Goal: Transaction & Acquisition: Purchase product/service

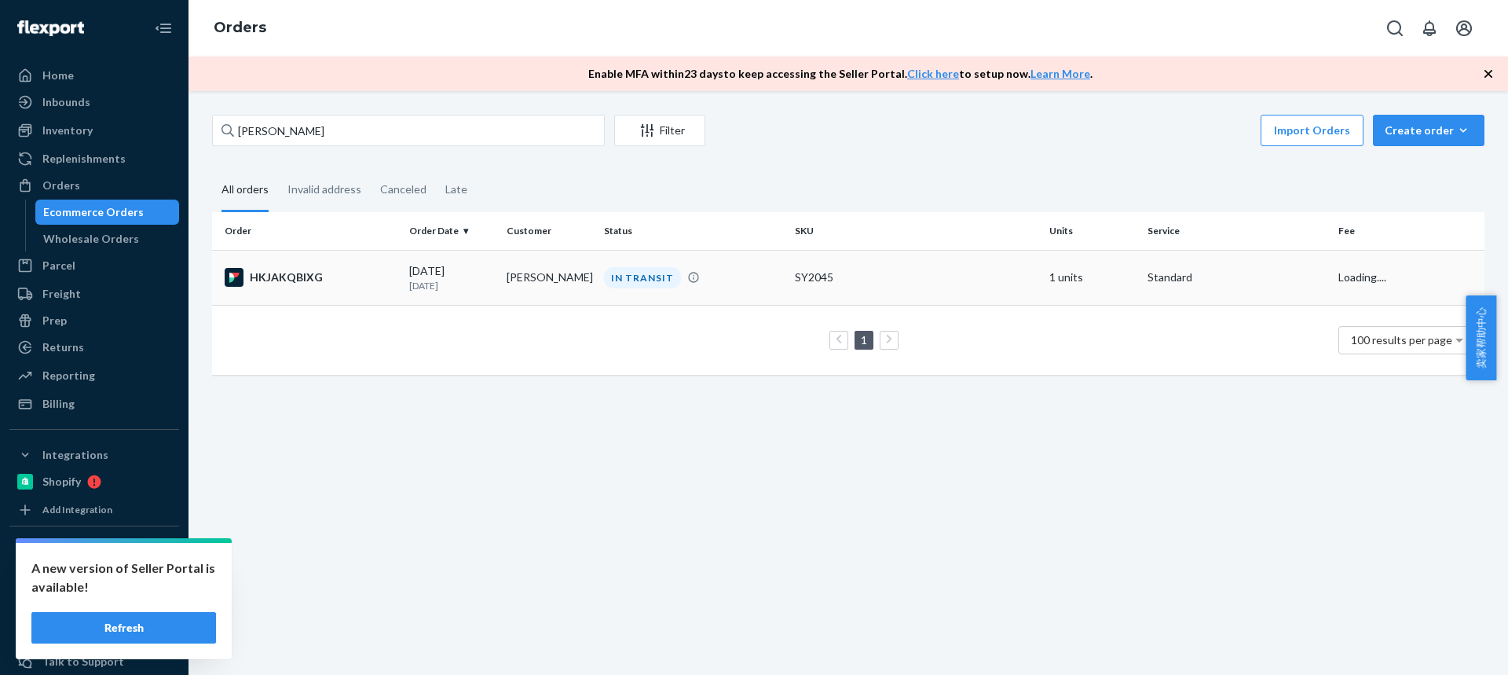
type input "Glenn Cable"
click at [522, 282] on td "Glenn Cable" at bounding box center [548, 277] width 97 height 55
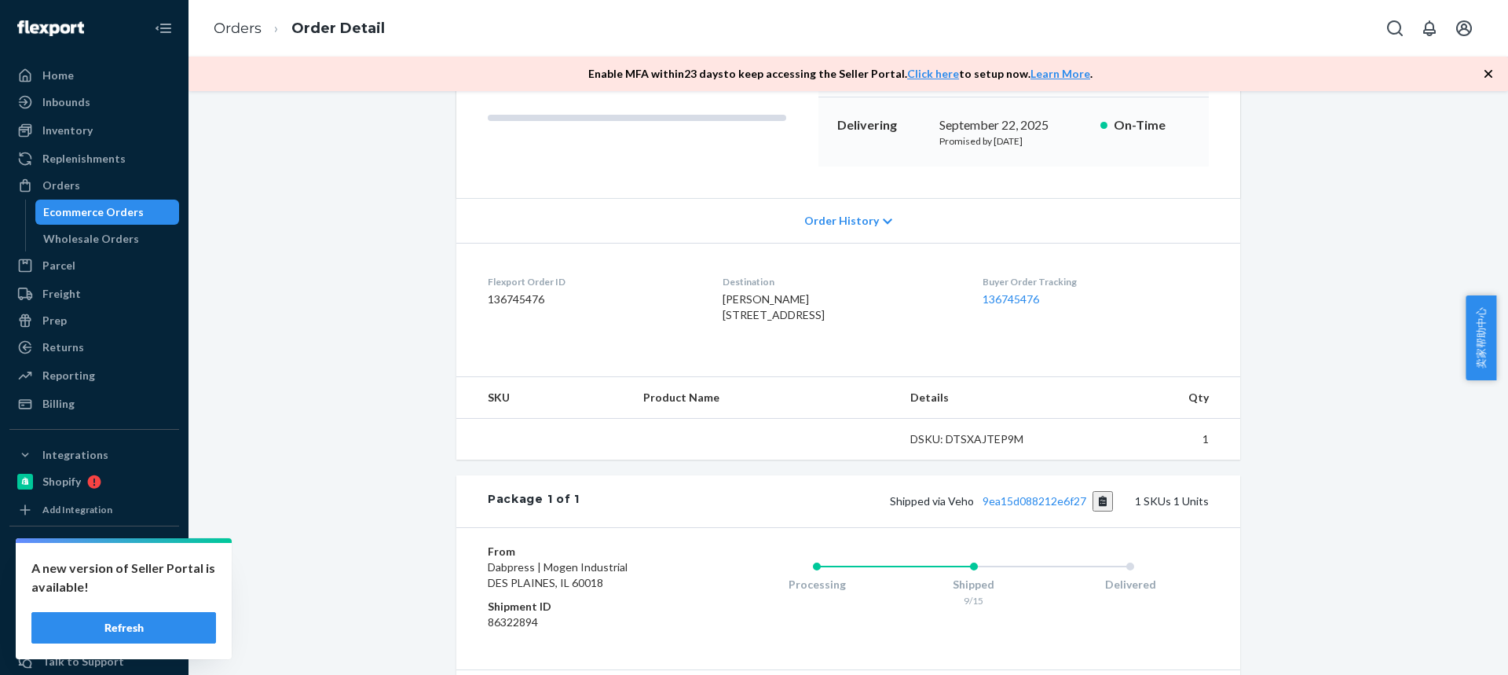
scroll to position [393, 0]
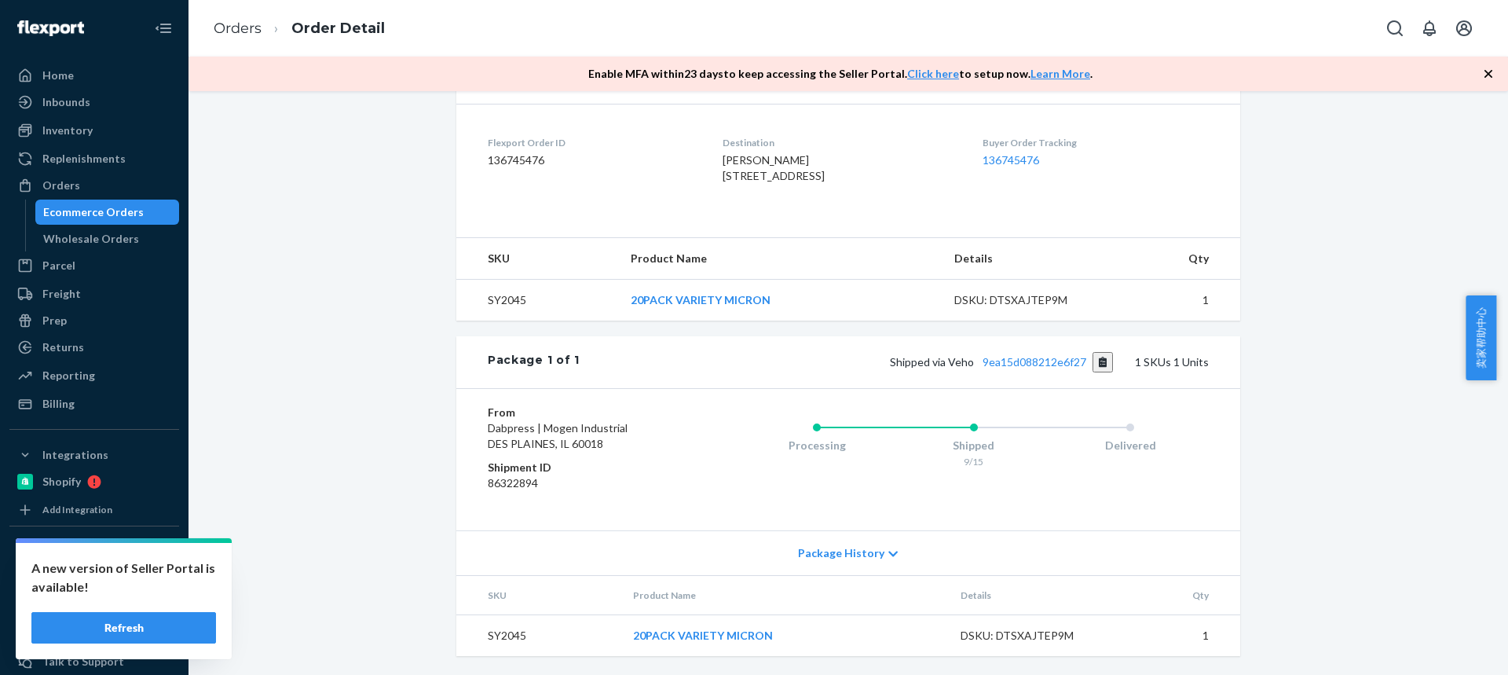
click at [837, 559] on span "Package History" at bounding box center [841, 553] width 86 height 16
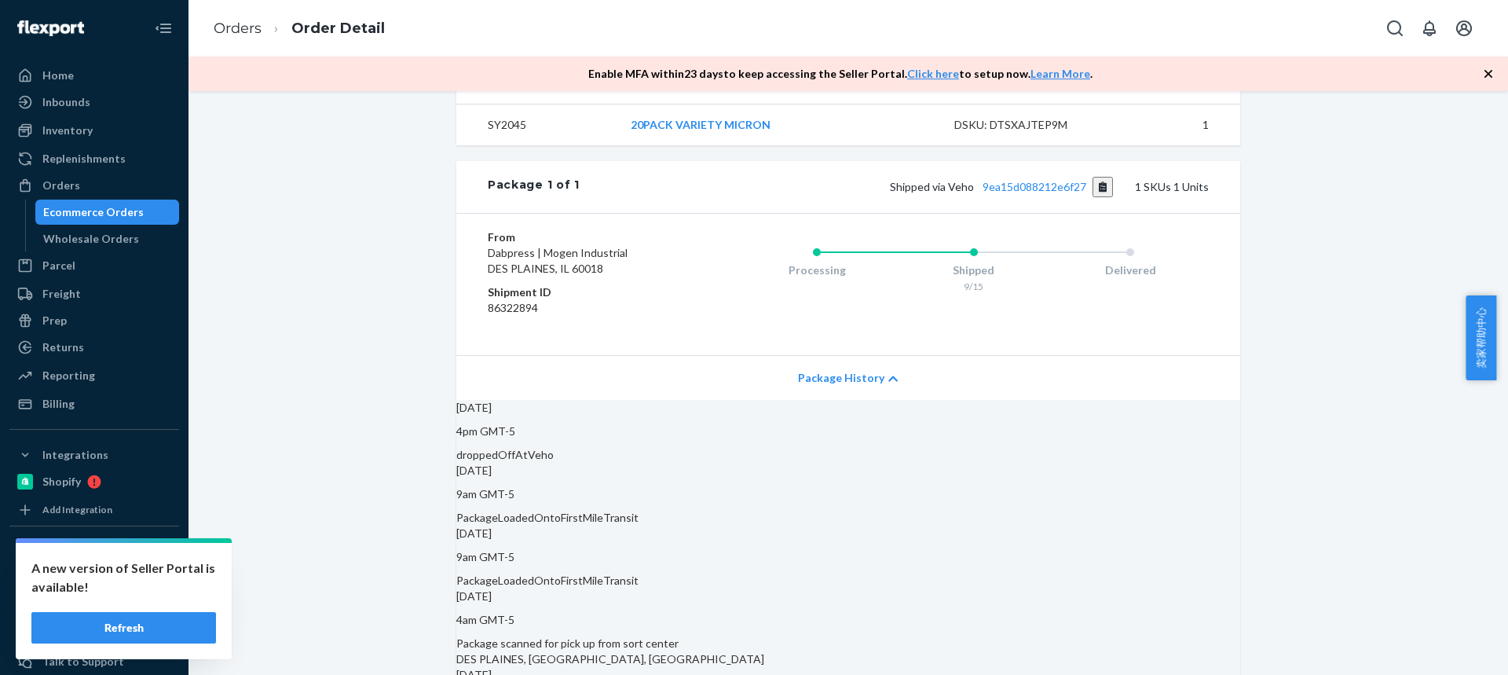
scroll to position [628, 0]
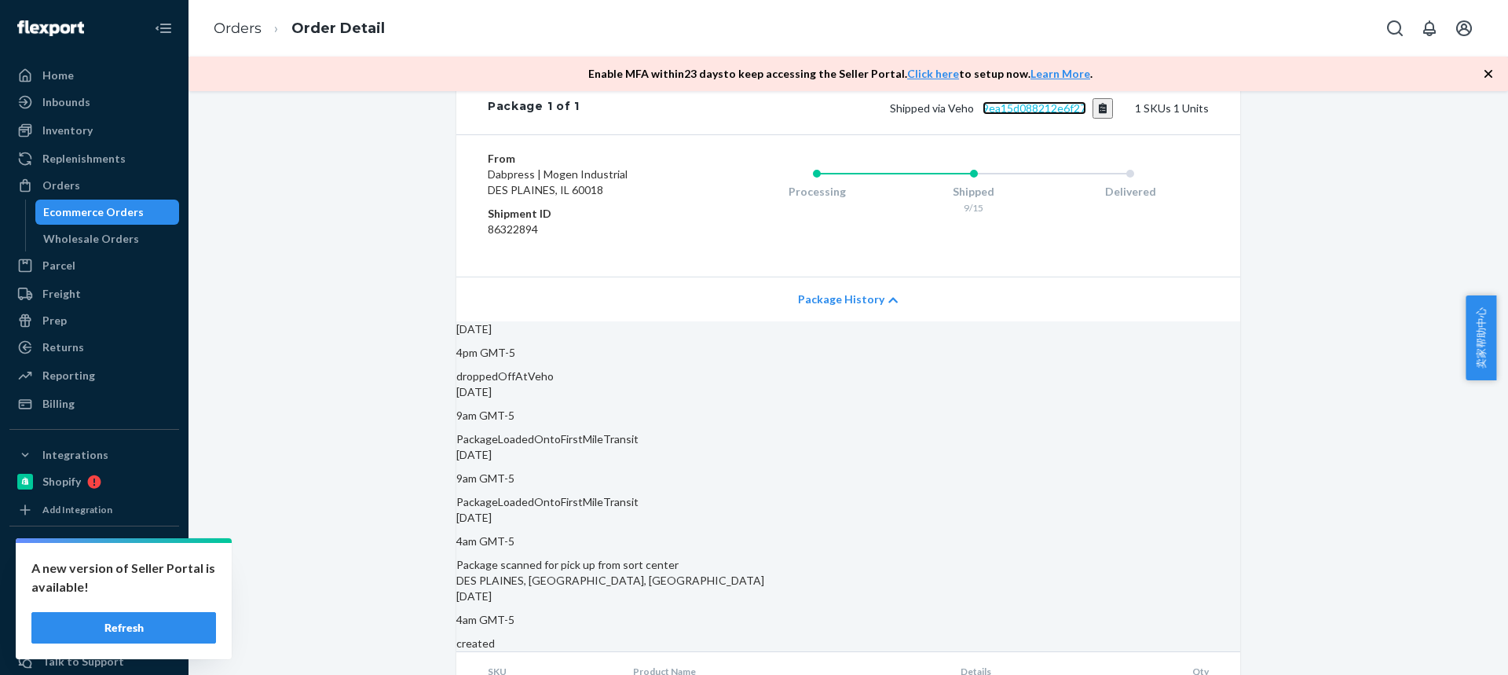
click at [1029, 115] on link "9ea15d088212e6f27" at bounding box center [1034, 107] width 104 height 13
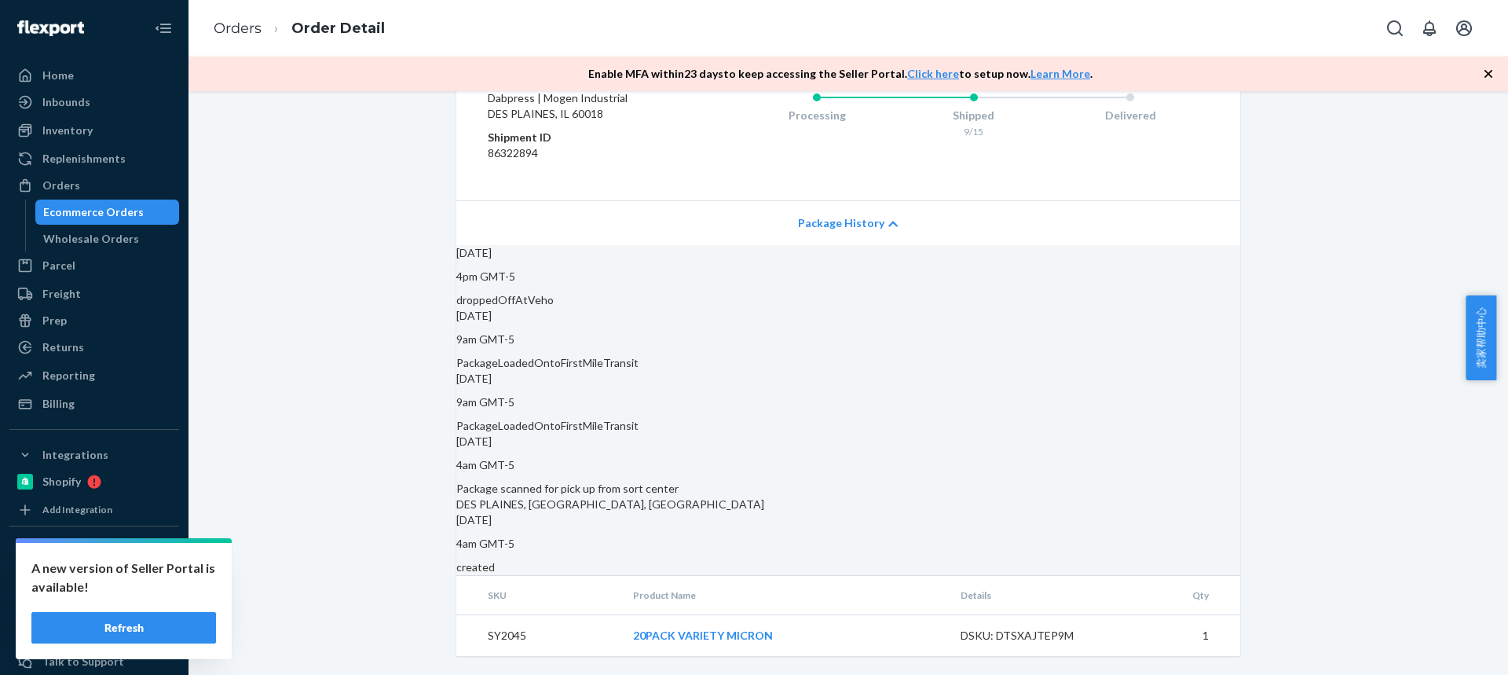
scroll to position [393, 0]
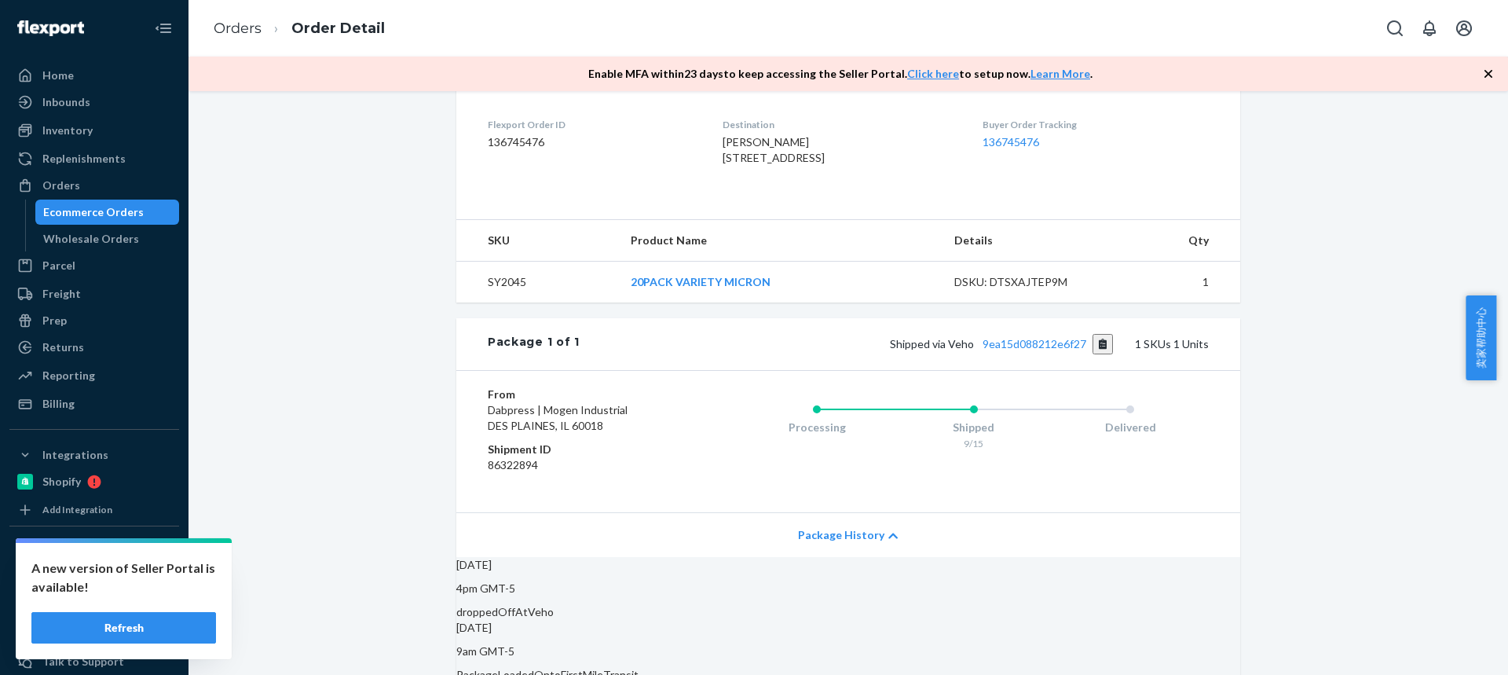
click at [1476, 339] on span "卖家帮助中心" at bounding box center [1480, 337] width 31 height 85
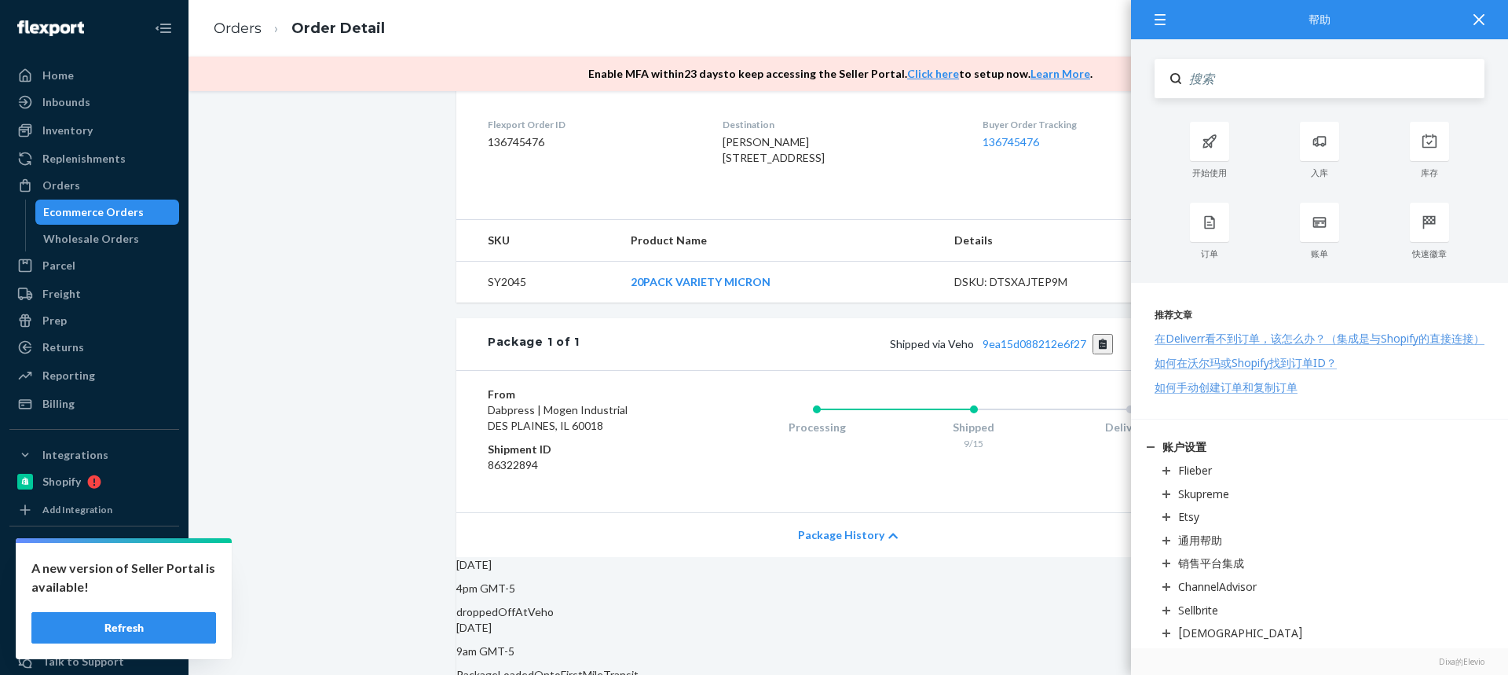
click at [1209, 84] on input "Search" at bounding box center [1332, 78] width 303 height 39
type input "；"
type input "联系客服"
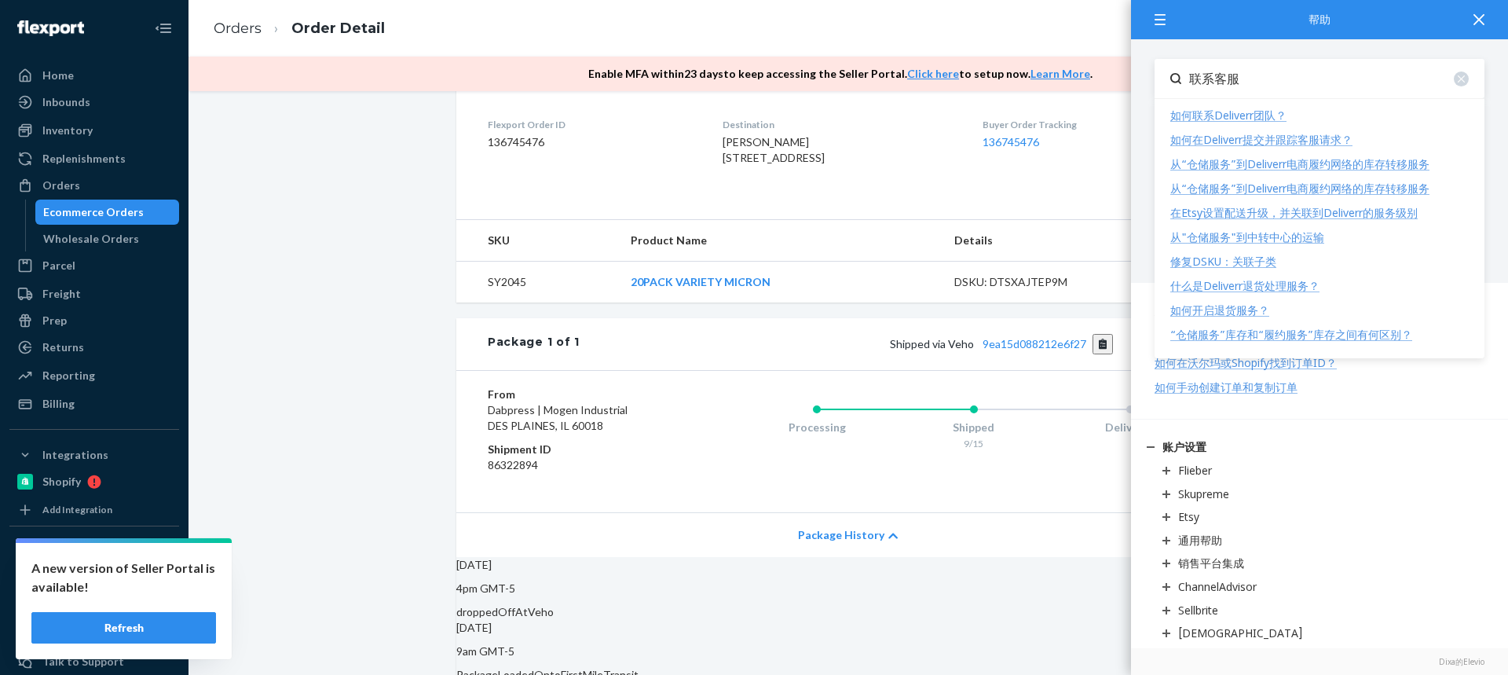
click at [1261, 140] on div "如何在Deliverr提交并跟踪客服请求？" at bounding box center [1261, 139] width 182 height 15
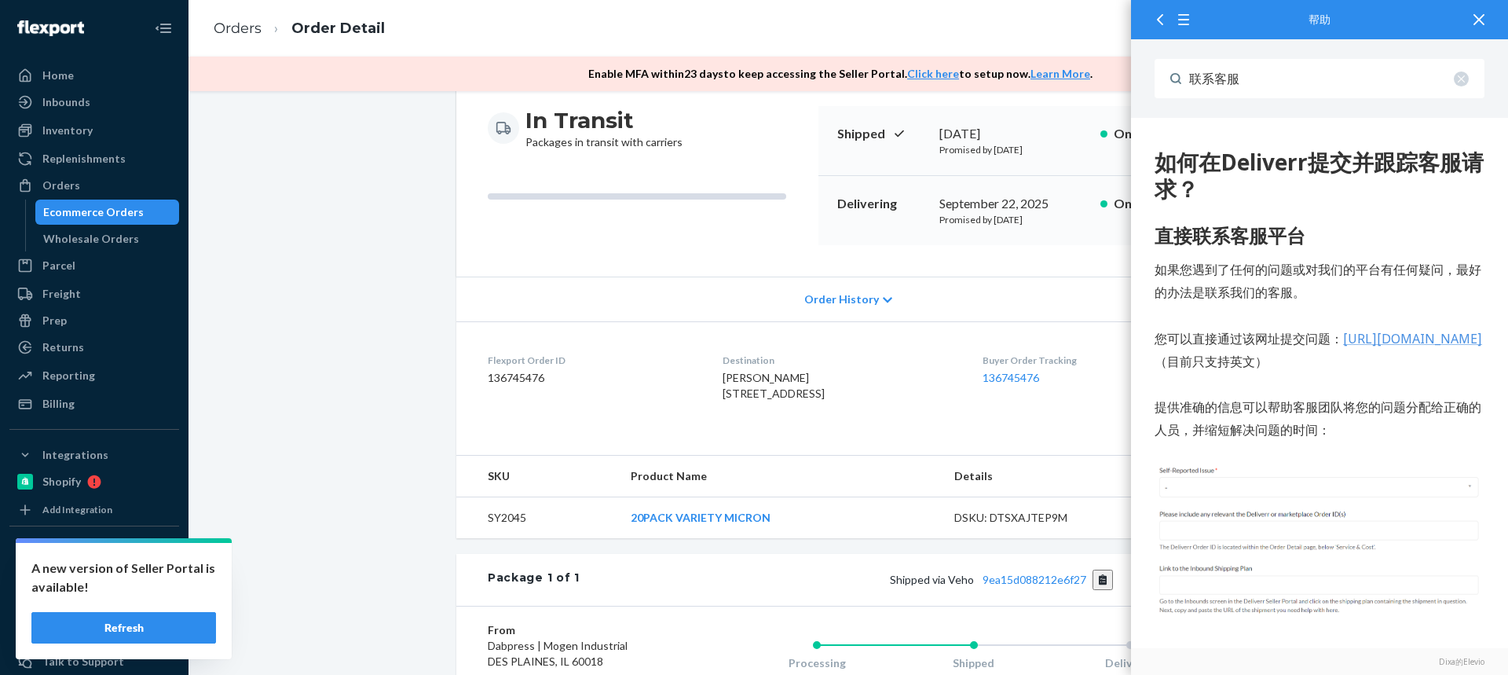
scroll to position [79, 0]
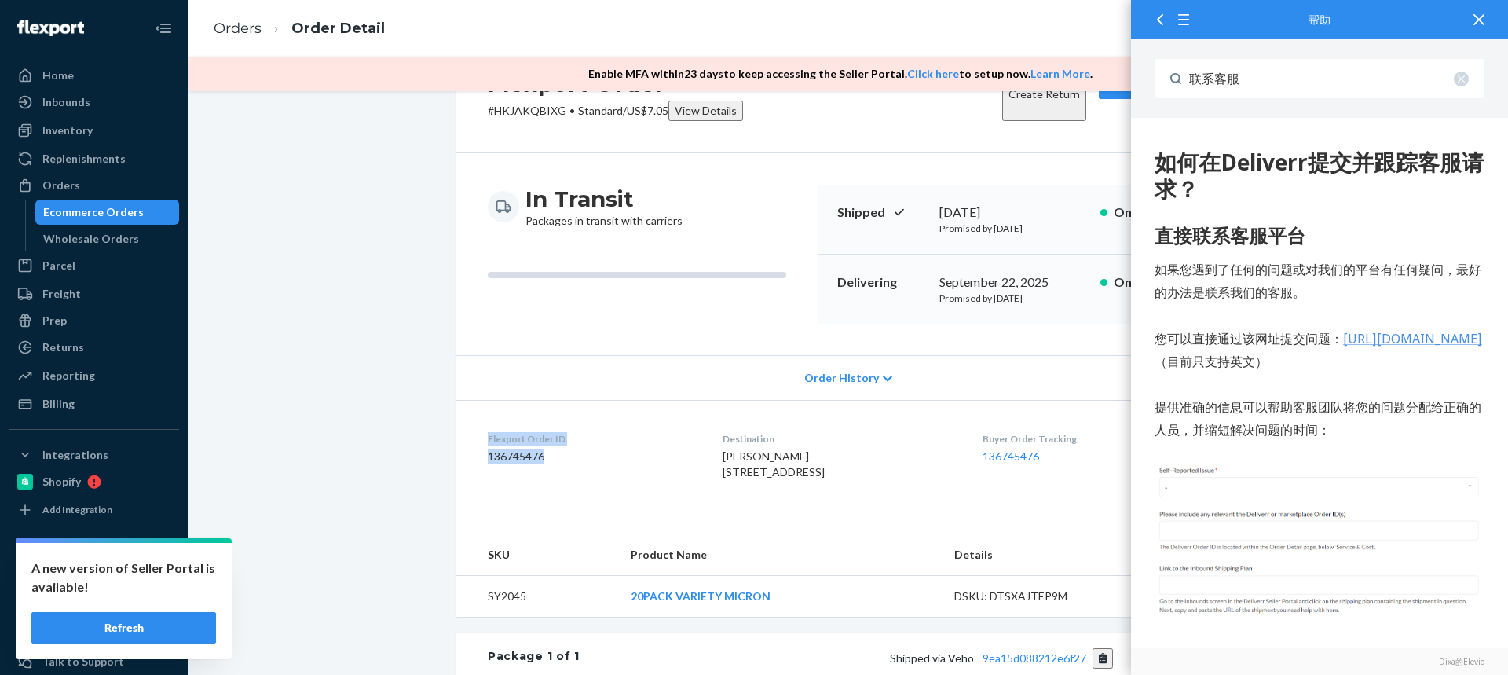
drag, startPoint x: 547, startPoint y: 455, endPoint x: 478, endPoint y: 435, distance: 71.8
click at [478, 435] on dl "Flexport Order ID 136745476 Destination Glenn Cable 622 Tres Caminos San Antoni…" at bounding box center [848, 459] width 784 height 118
copy div "Flexport Order ID 136745476"
drag, startPoint x: 936, startPoint y: 625, endPoint x: 1070, endPoint y: 624, distance: 133.5
click at [1072, 617] on td "DSKU: DTSXAJTEP9M" at bounding box center [1028, 597] width 173 height 42
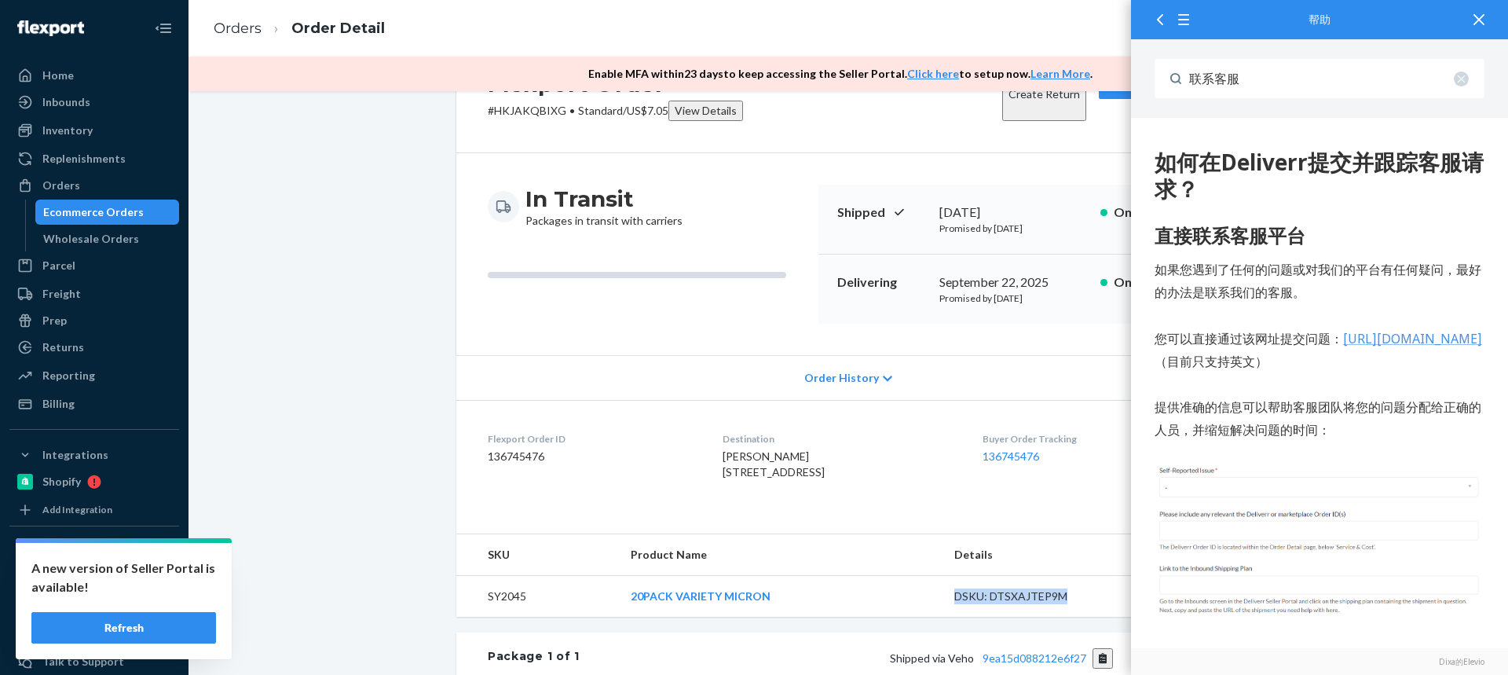
copy div "DSKU: DTSXAJTEP9M"
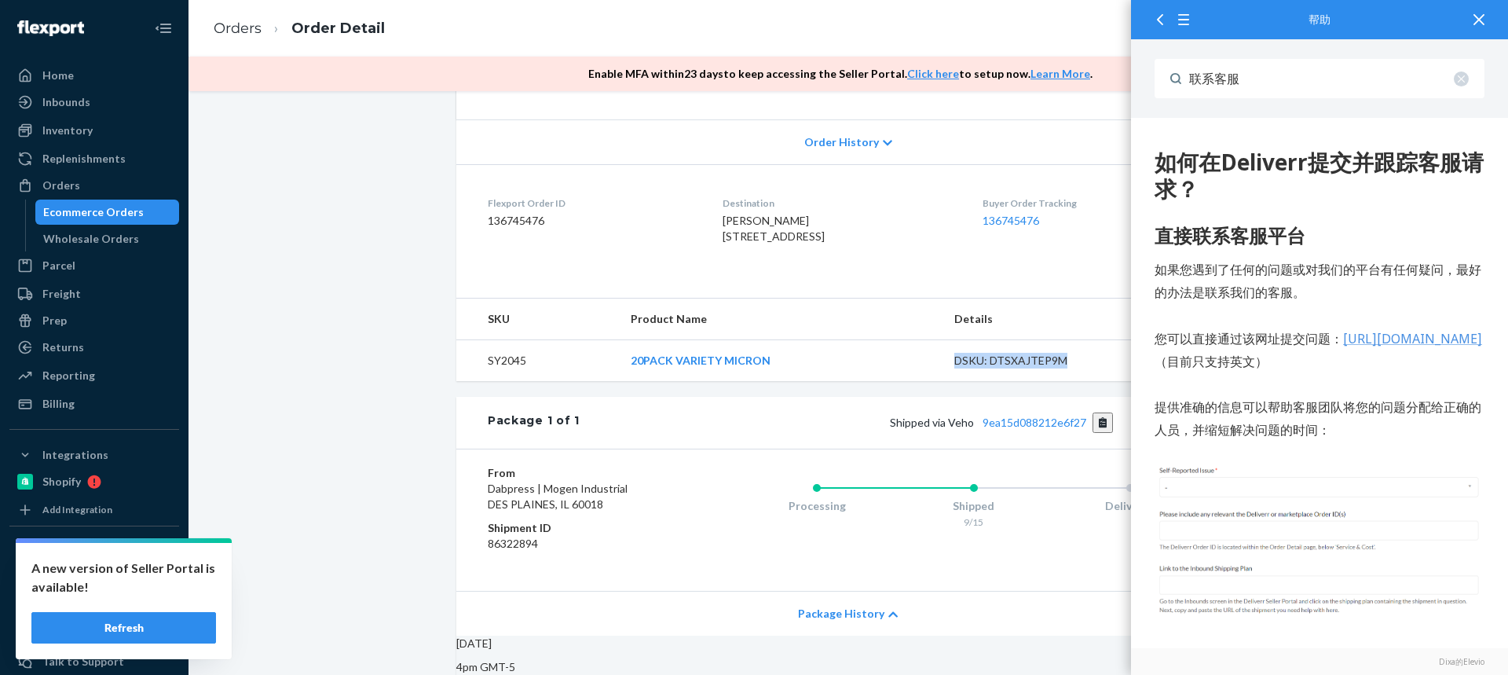
scroll to position [393, 0]
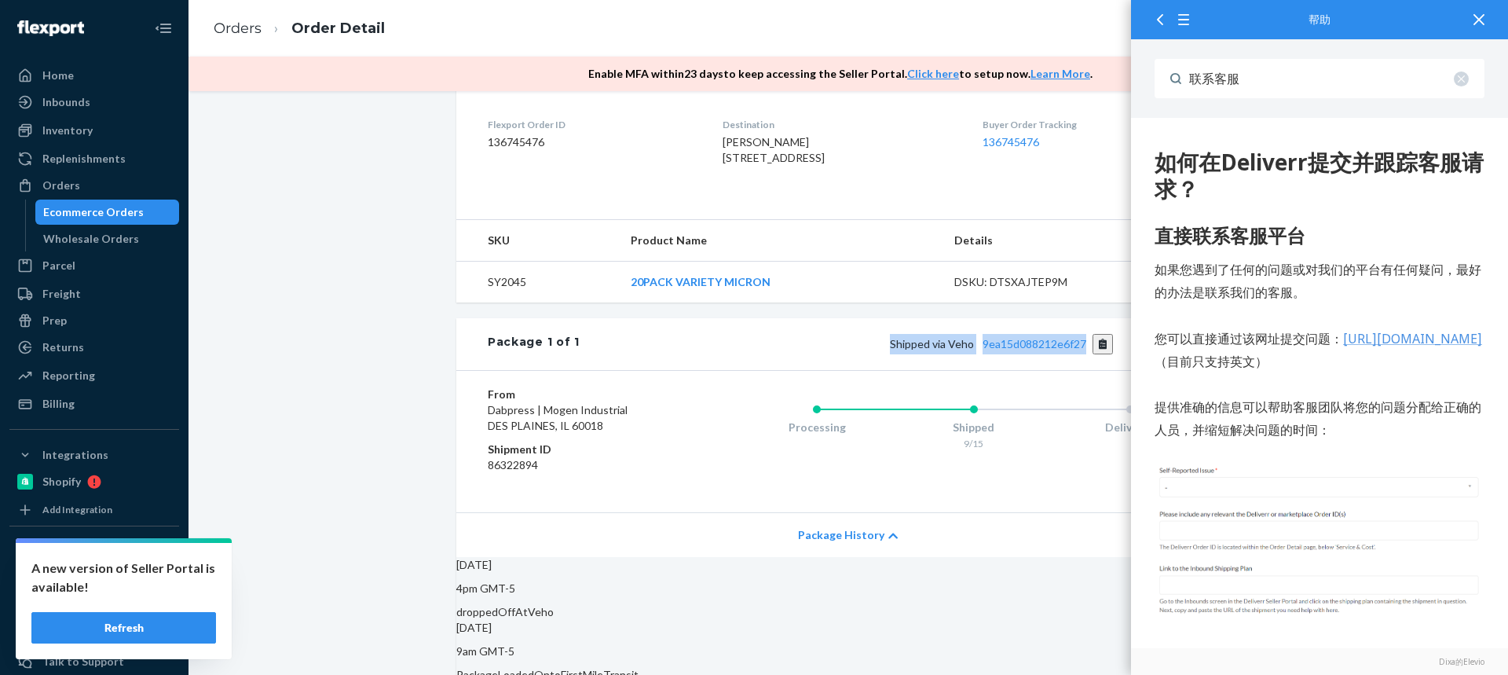
drag, startPoint x: 891, startPoint y: 370, endPoint x: 1088, endPoint y: 370, distance: 197.1
click at [1088, 350] on span "Shipped via Veho 9ea15d088212e6f27" at bounding box center [1002, 343] width 224 height 13
copy span "Shipped via Veho 9ea15d088212e6f27"
click at [236, 30] on link "Orders" at bounding box center [238, 28] width 48 height 17
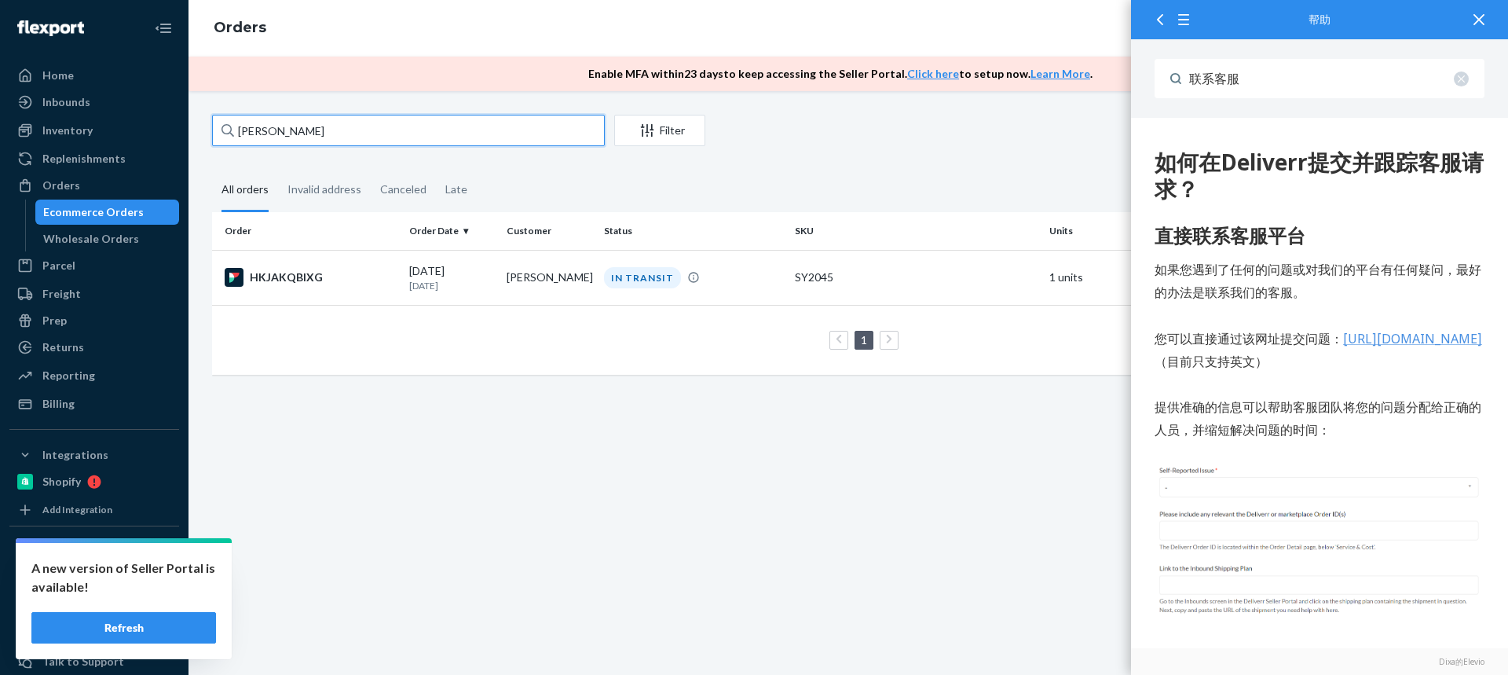
click at [209, 135] on div "Glenn Cable Filter Import Orders Create order Ecommerce order Removal order All…" at bounding box center [848, 253] width 1296 height 276
paste input "Tyler Miranda-Dion"
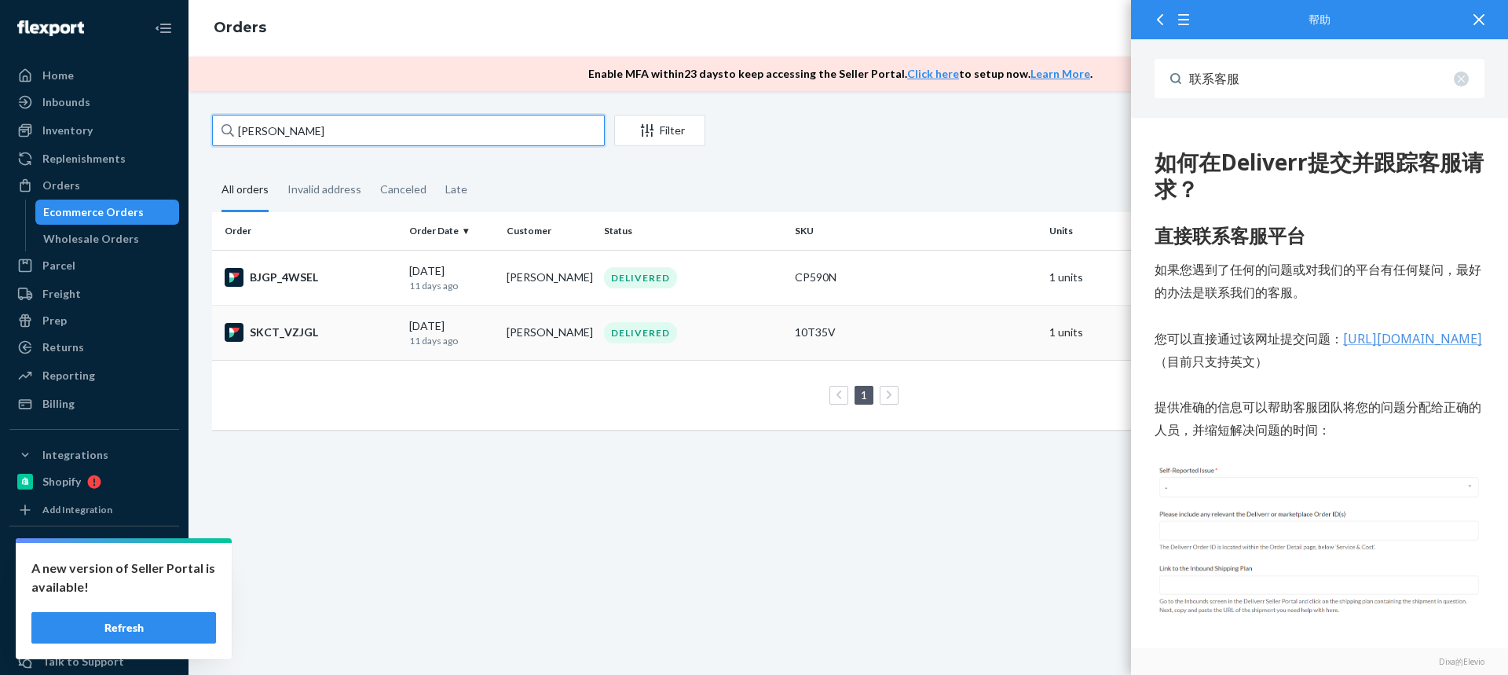
type input "Tyler Miranda-Dion"
click at [518, 342] on td "Tyler Miranda-Dion" at bounding box center [548, 332] width 97 height 55
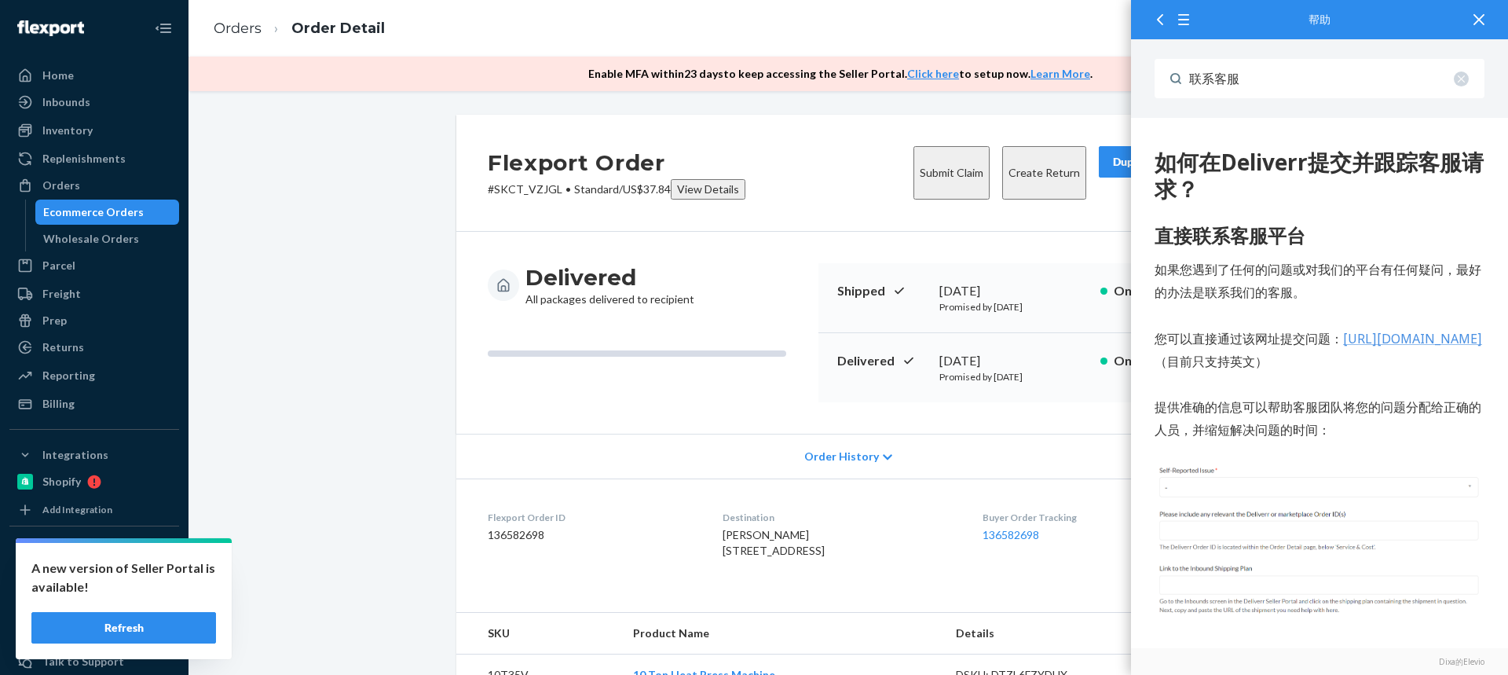
click at [1005, 168] on button "Create Return" at bounding box center [1044, 172] width 84 height 53
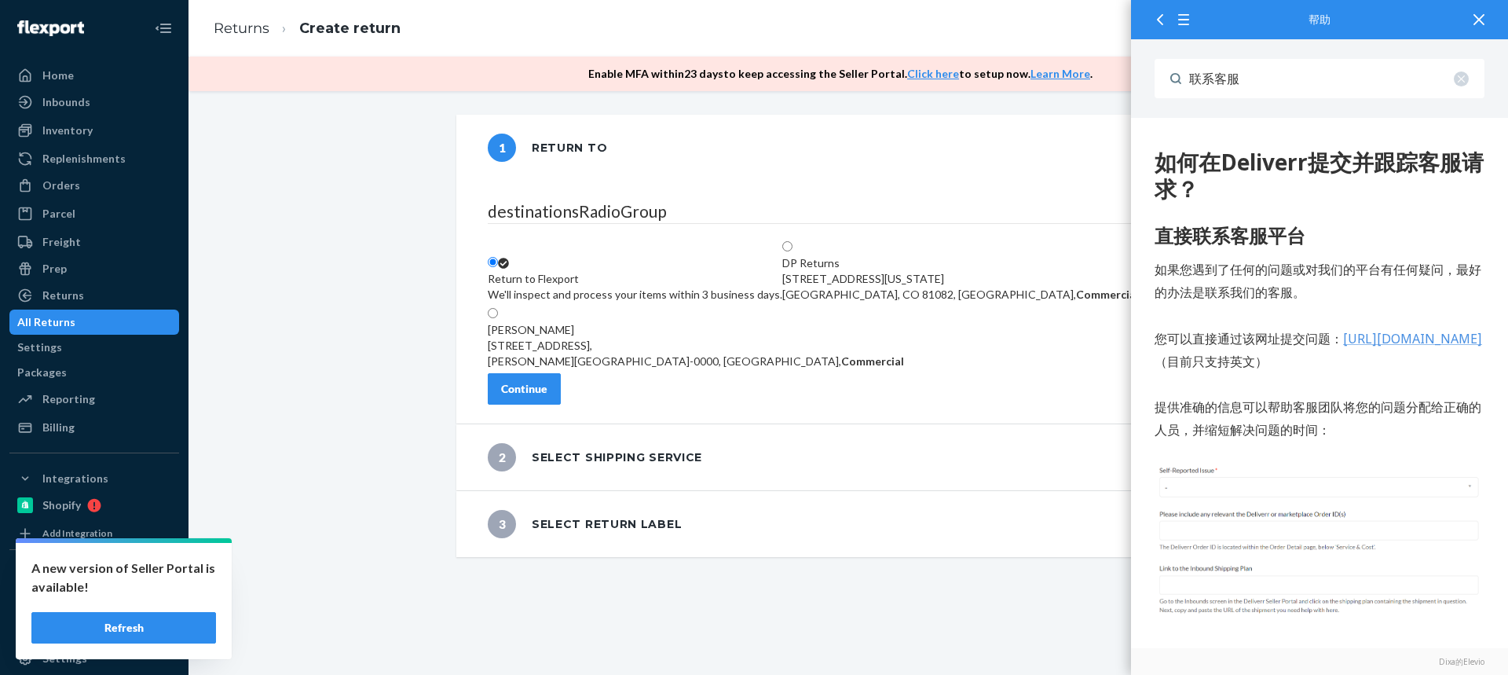
click at [1479, 22] on icon at bounding box center [1478, 19] width 11 height 11
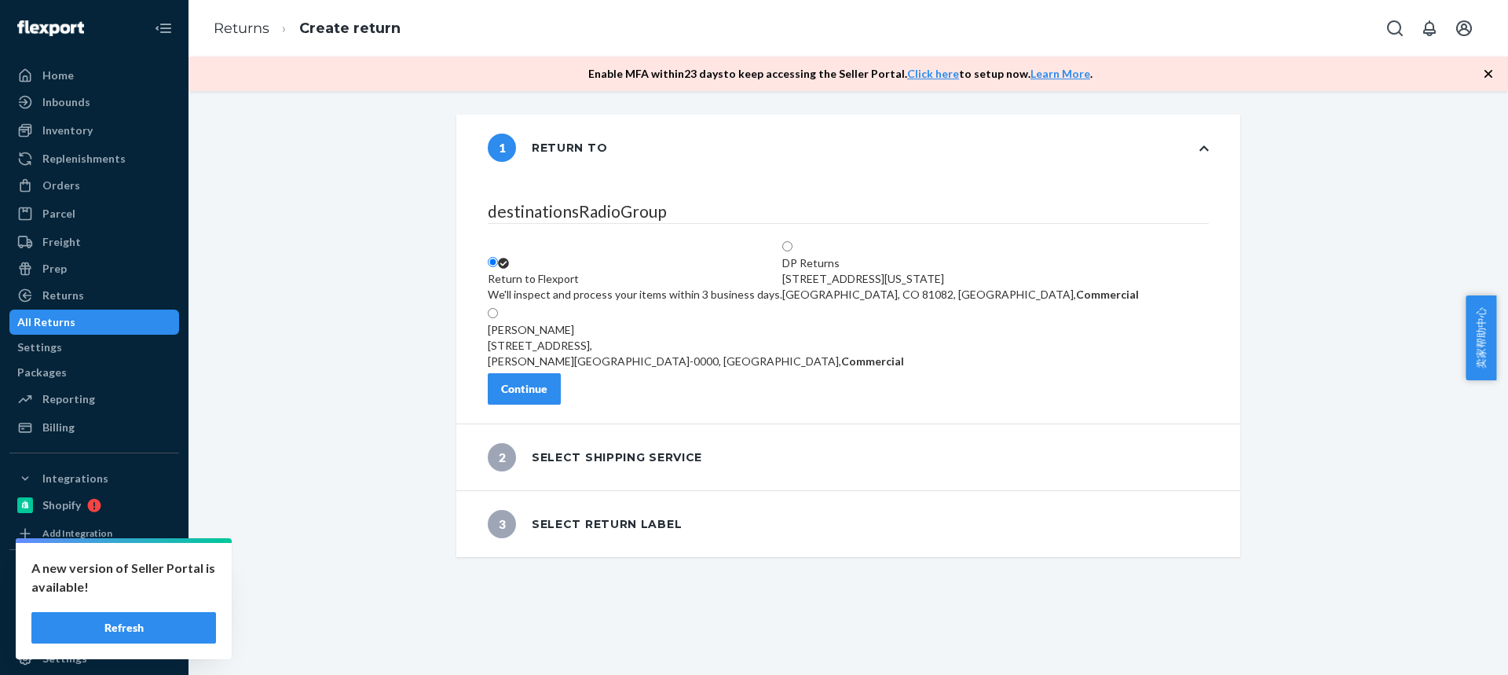
click at [561, 404] on button "Continue" at bounding box center [524, 388] width 73 height 31
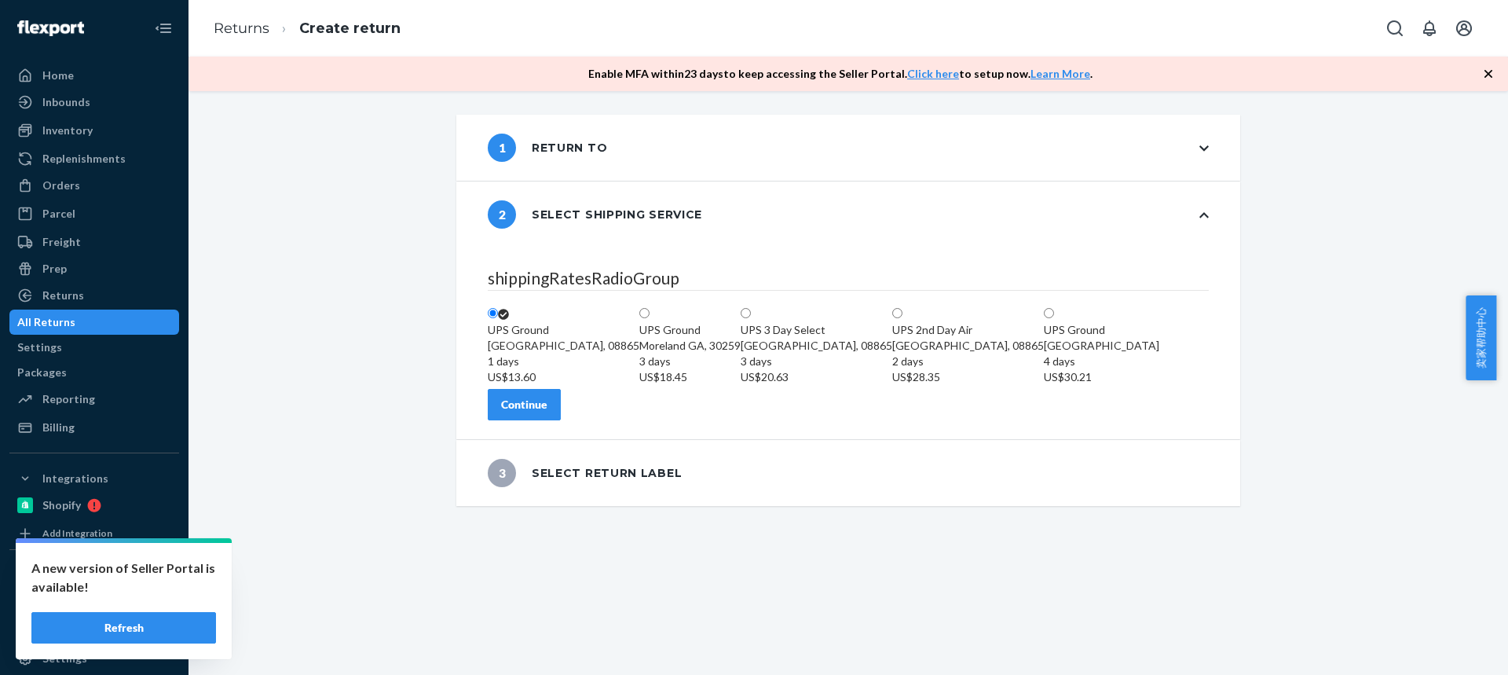
click at [547, 412] on div "Continue" at bounding box center [524, 405] width 46 height 16
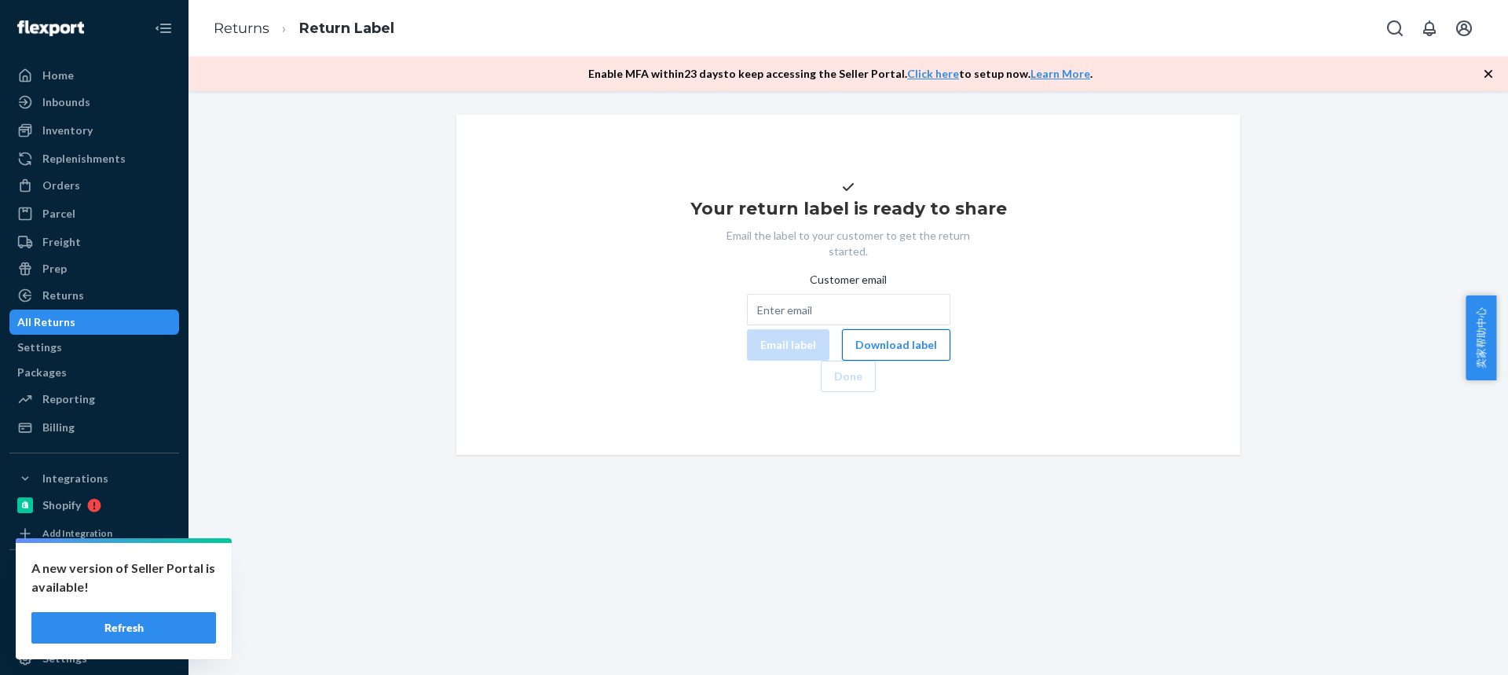
click at [842, 360] on button "Download label" at bounding box center [896, 344] width 108 height 31
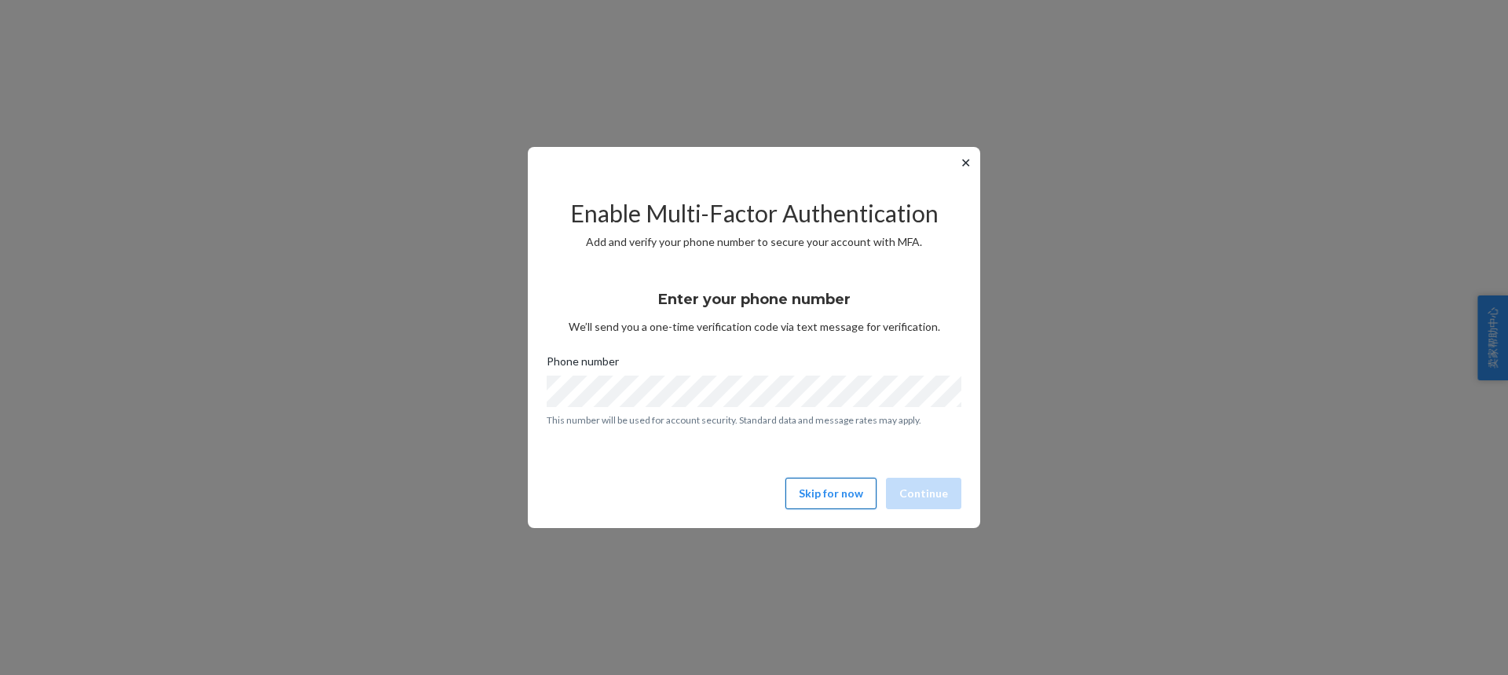
click at [841, 507] on button "Skip for now" at bounding box center [830, 493] width 91 height 31
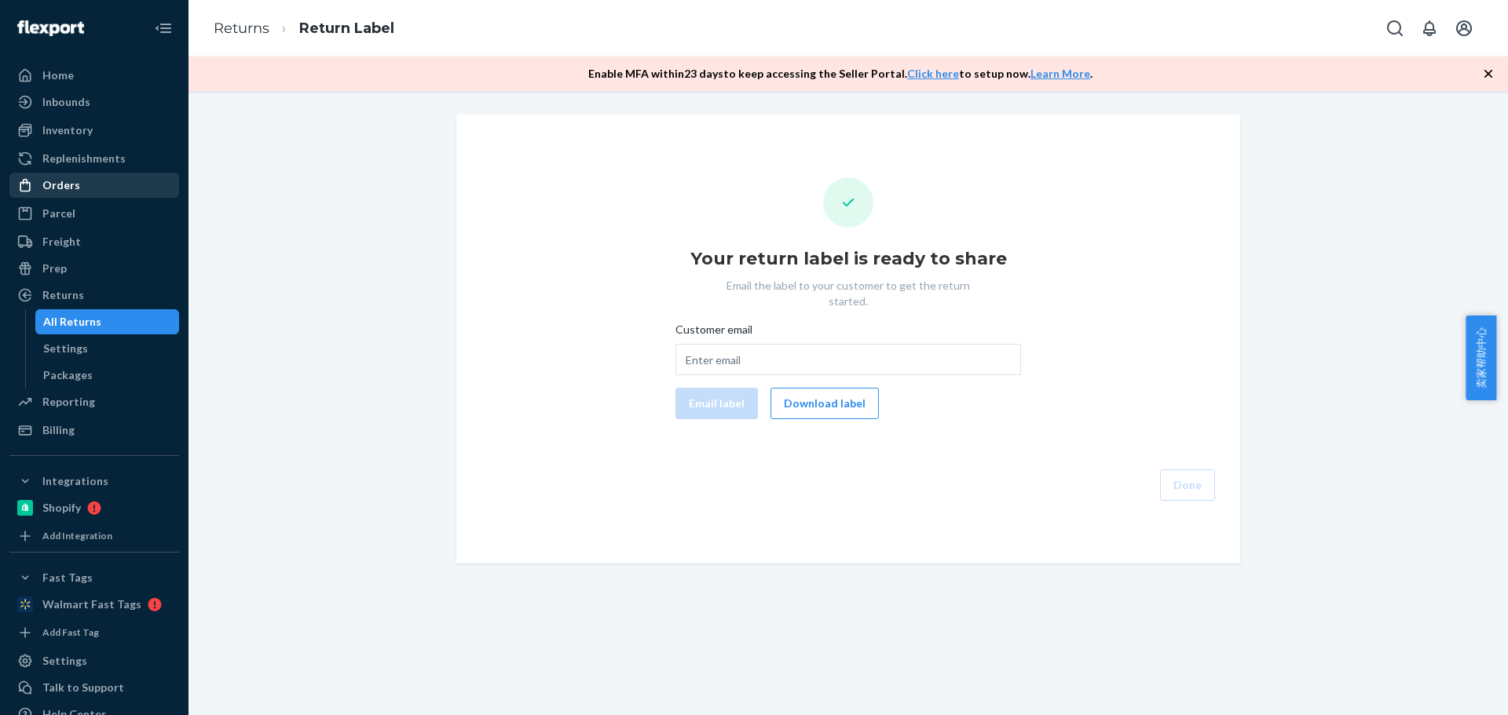
click at [66, 192] on div "Orders" at bounding box center [61, 185] width 38 height 16
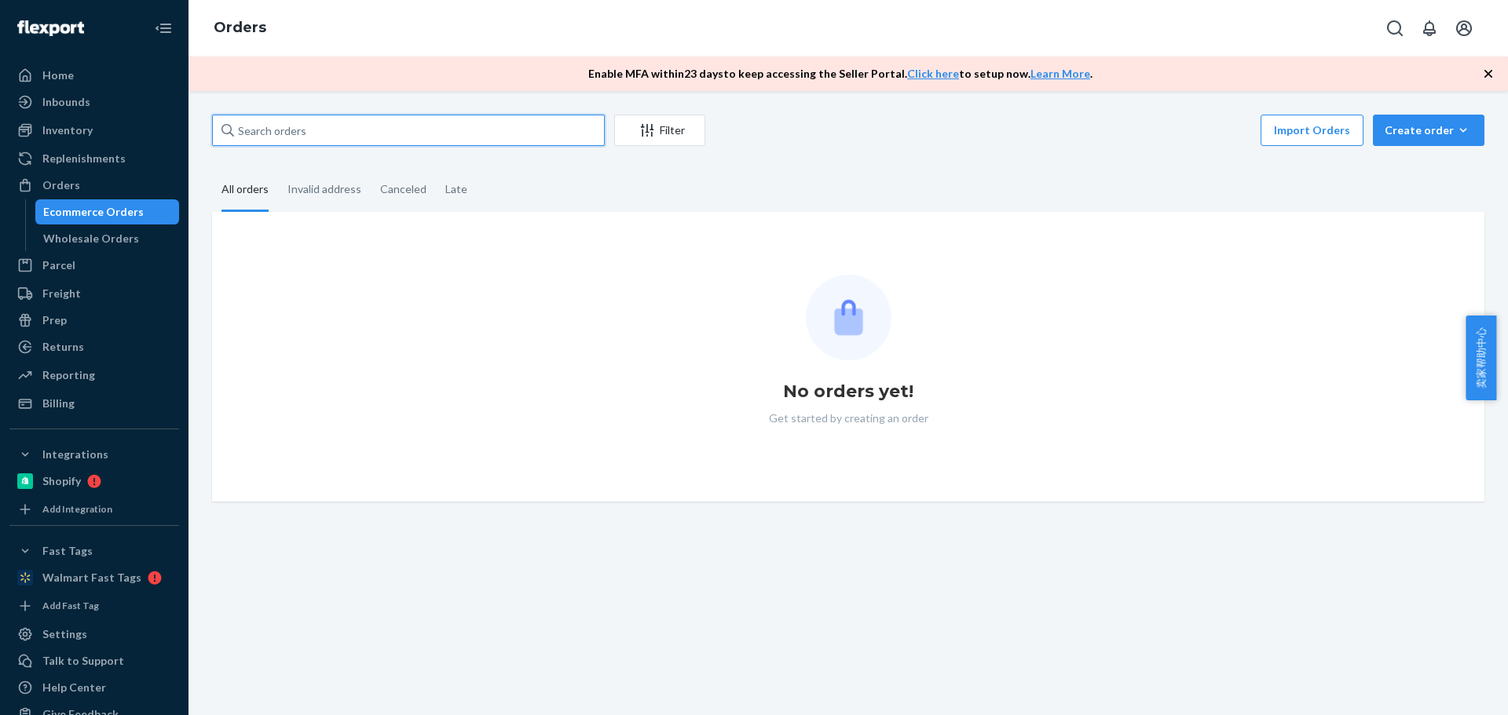
click at [300, 133] on input "text" at bounding box center [408, 130] width 393 height 31
paste input "[PERSON_NAME]"
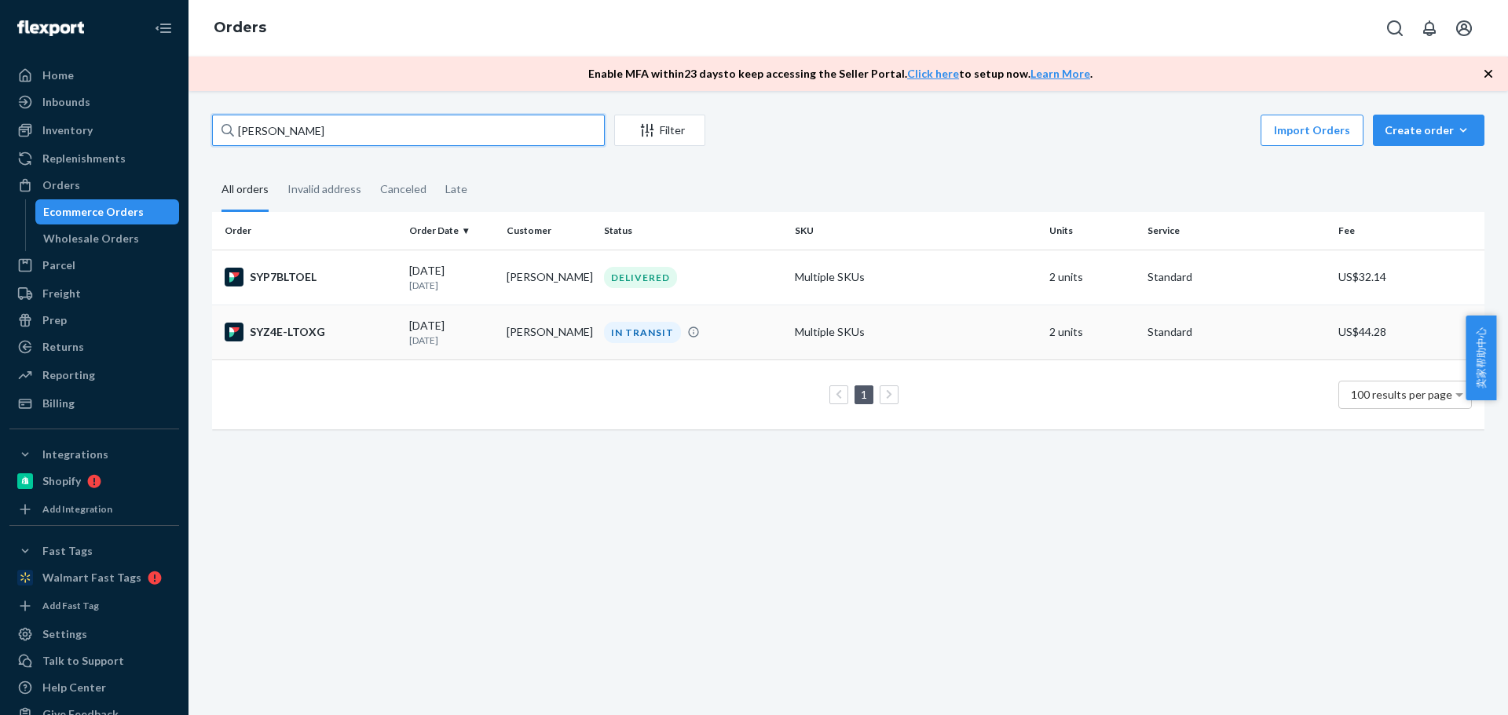
type input "[PERSON_NAME]"
click at [535, 331] on td "[PERSON_NAME]" at bounding box center [548, 332] width 97 height 55
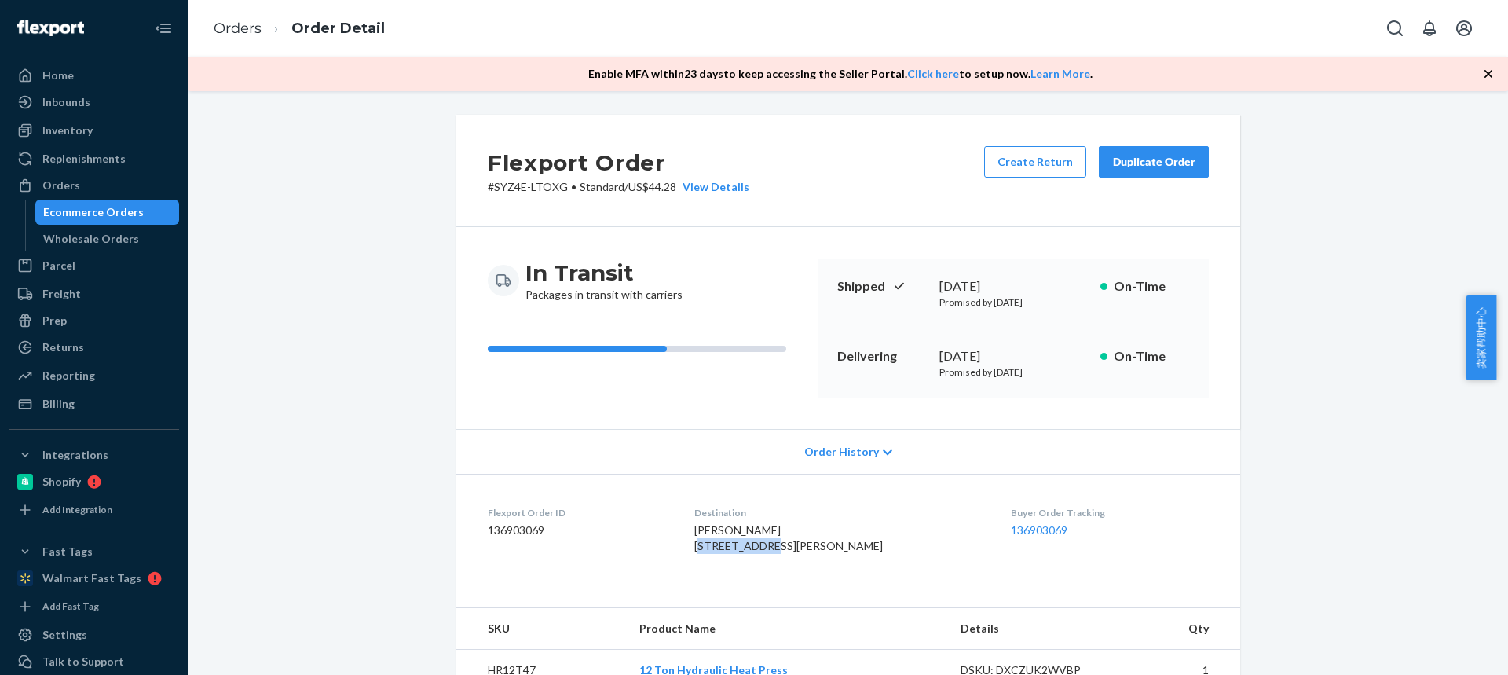
drag, startPoint x: 708, startPoint y: 548, endPoint x: 796, endPoint y: 551, distance: 87.2
click at [796, 551] on dl "Flexport Order ID 136903069 Destination Jeffrey Shanks 2191 Pond Rd Lima, NY 14…" at bounding box center [848, 533] width 784 height 118
copy span "2191 Pond Rd"
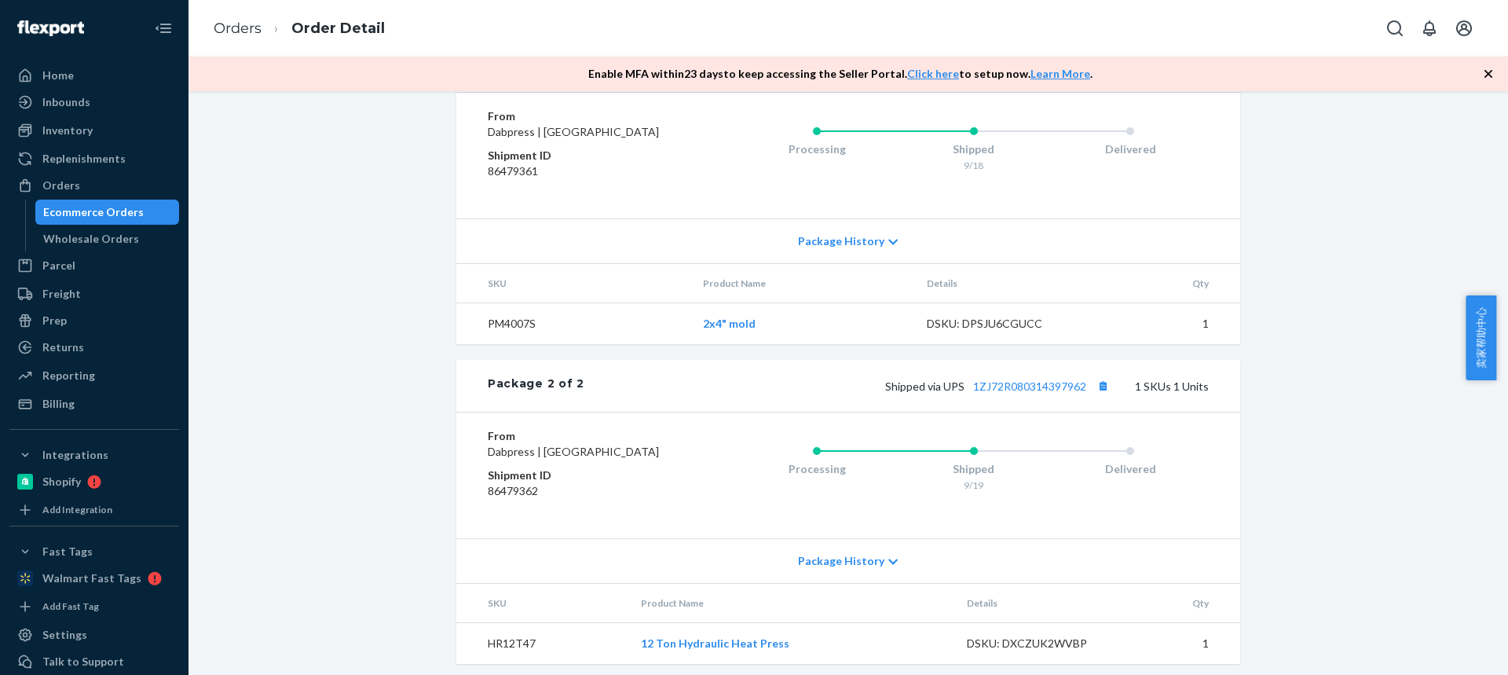
scroll to position [778, 0]
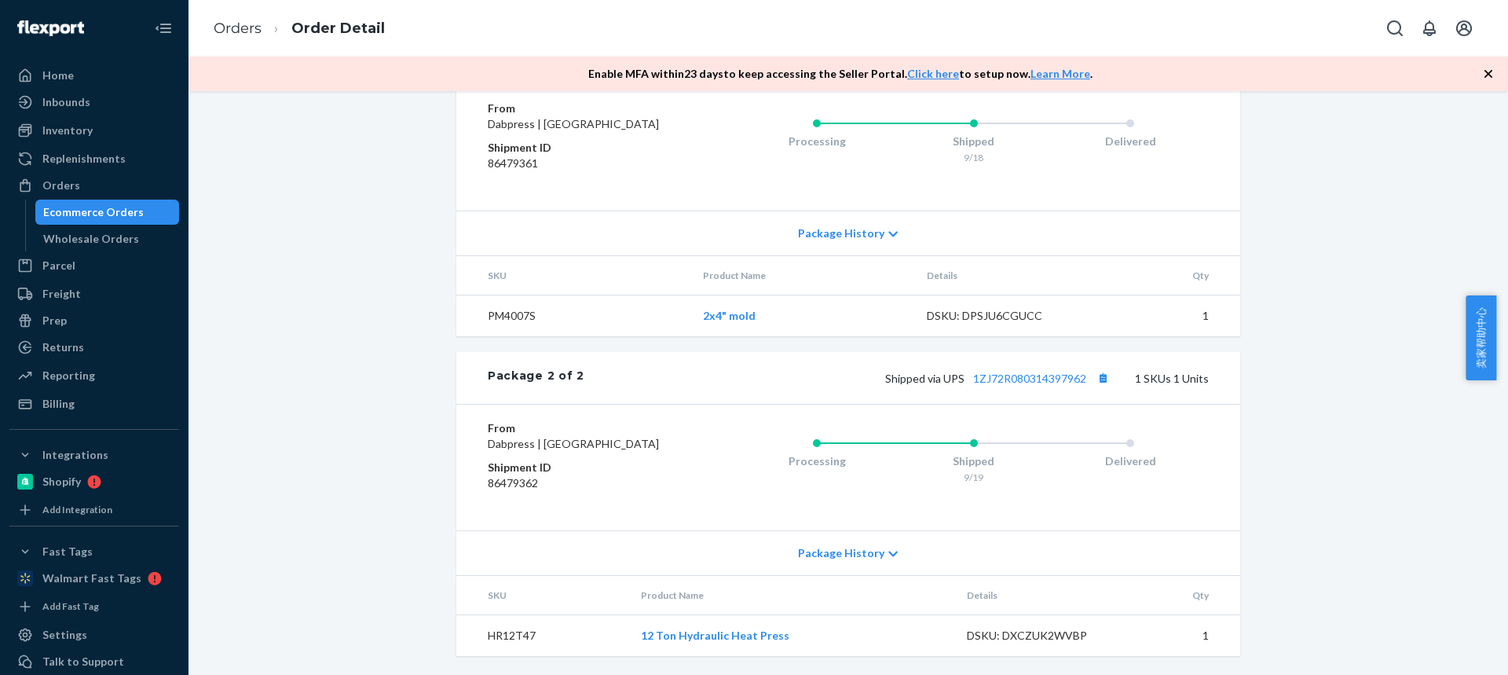
click at [821, 562] on div "Package History" at bounding box center [848, 552] width 784 height 45
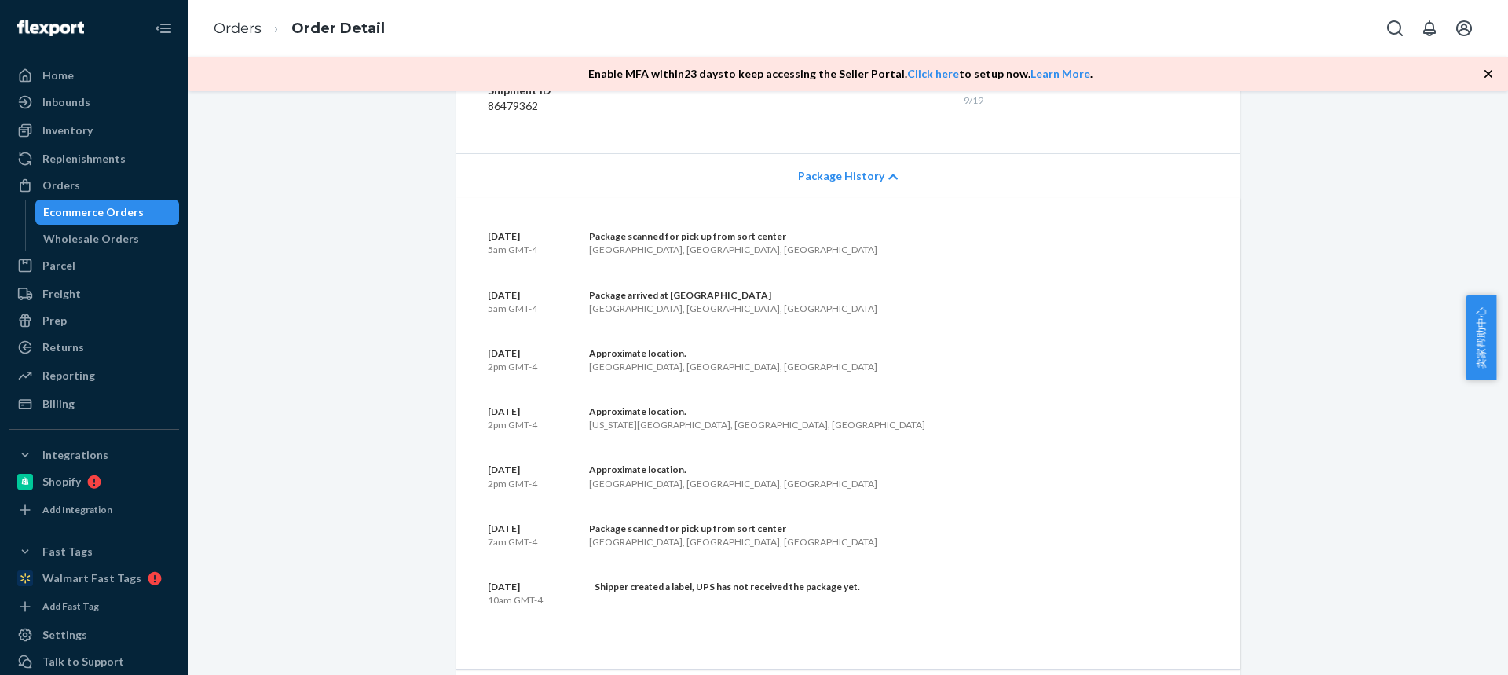
scroll to position [935, 0]
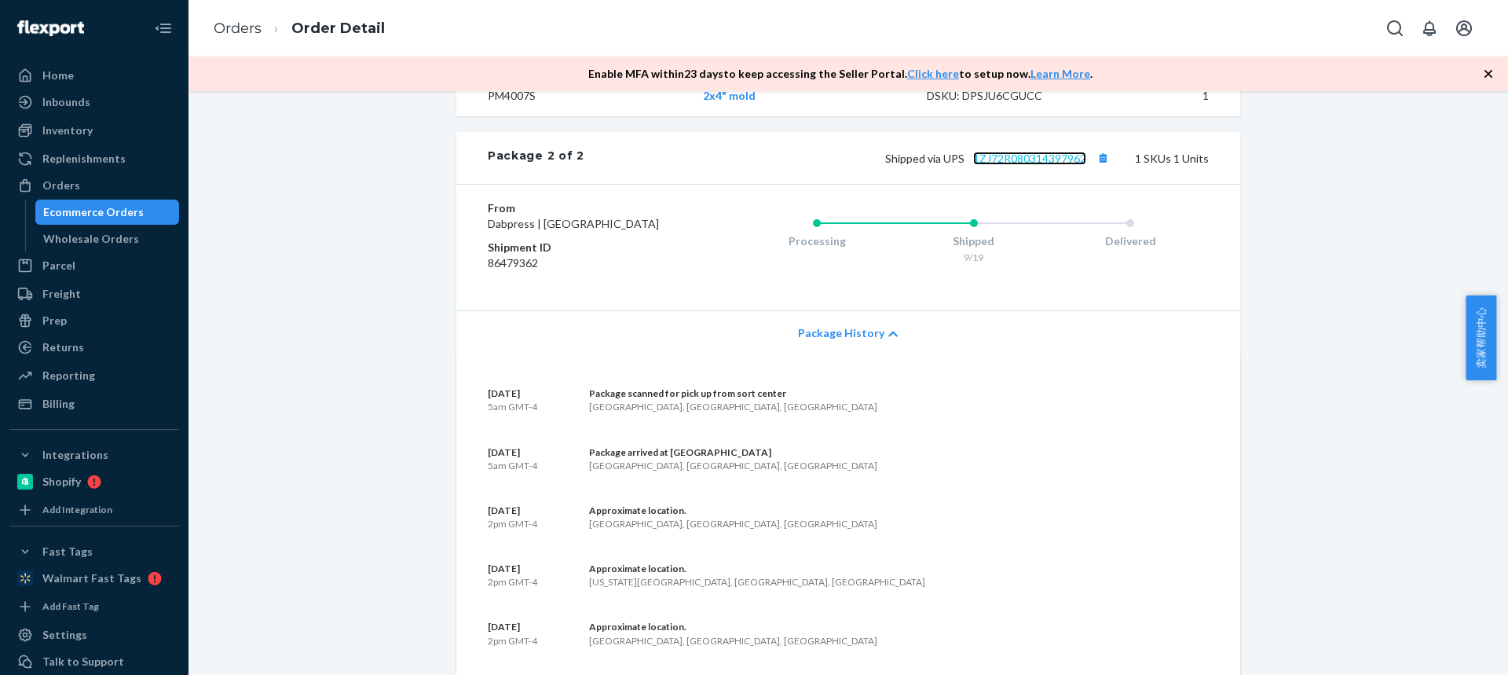
click at [1018, 165] on link "1ZJ72R080314397962" at bounding box center [1029, 158] width 113 height 13
click at [233, 26] on link "Orders" at bounding box center [238, 28] width 48 height 17
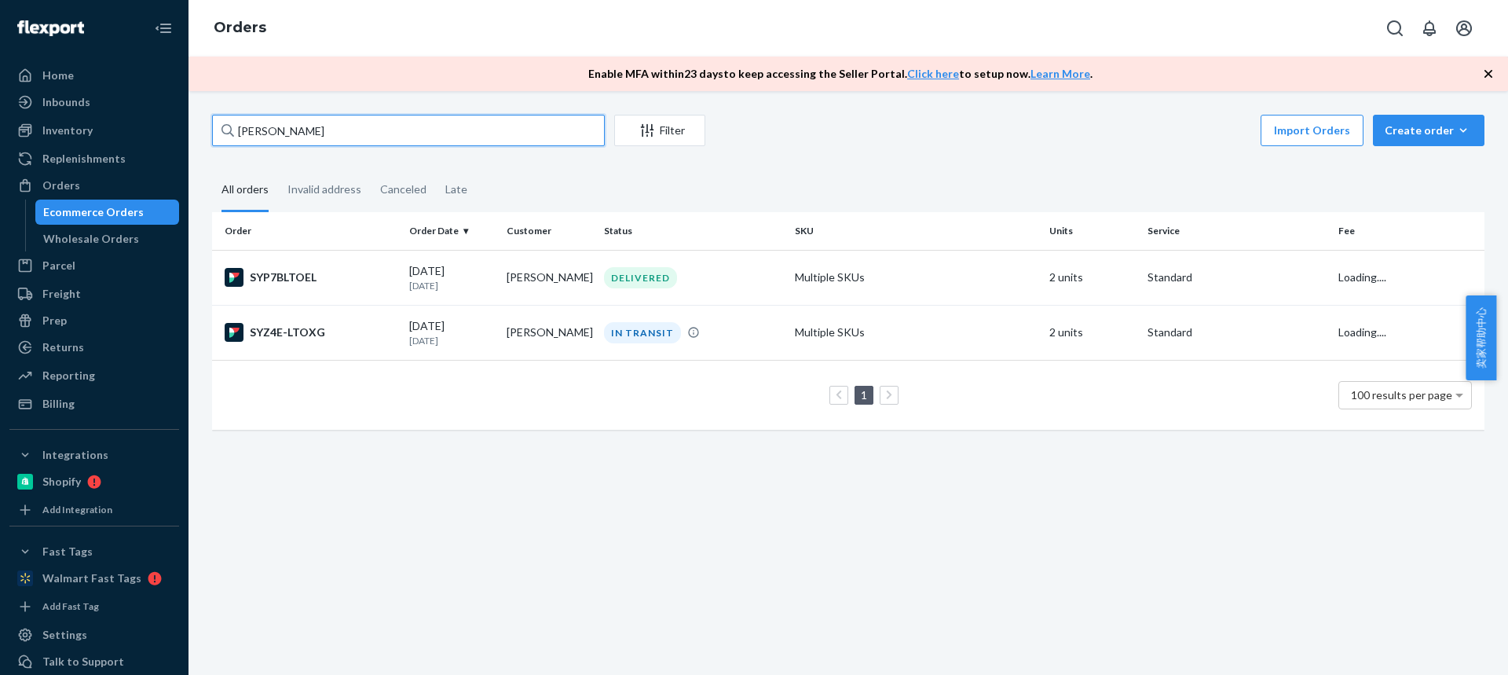
drag, startPoint x: 338, startPoint y: 126, endPoint x: 235, endPoint y: 149, distance: 106.3
click at [192, 138] on div "Jeffrey Shanks Filter Import Orders Create order Ecommerce order Removal order …" at bounding box center [847, 383] width 1319 height 584
paste input "Neo Universe"
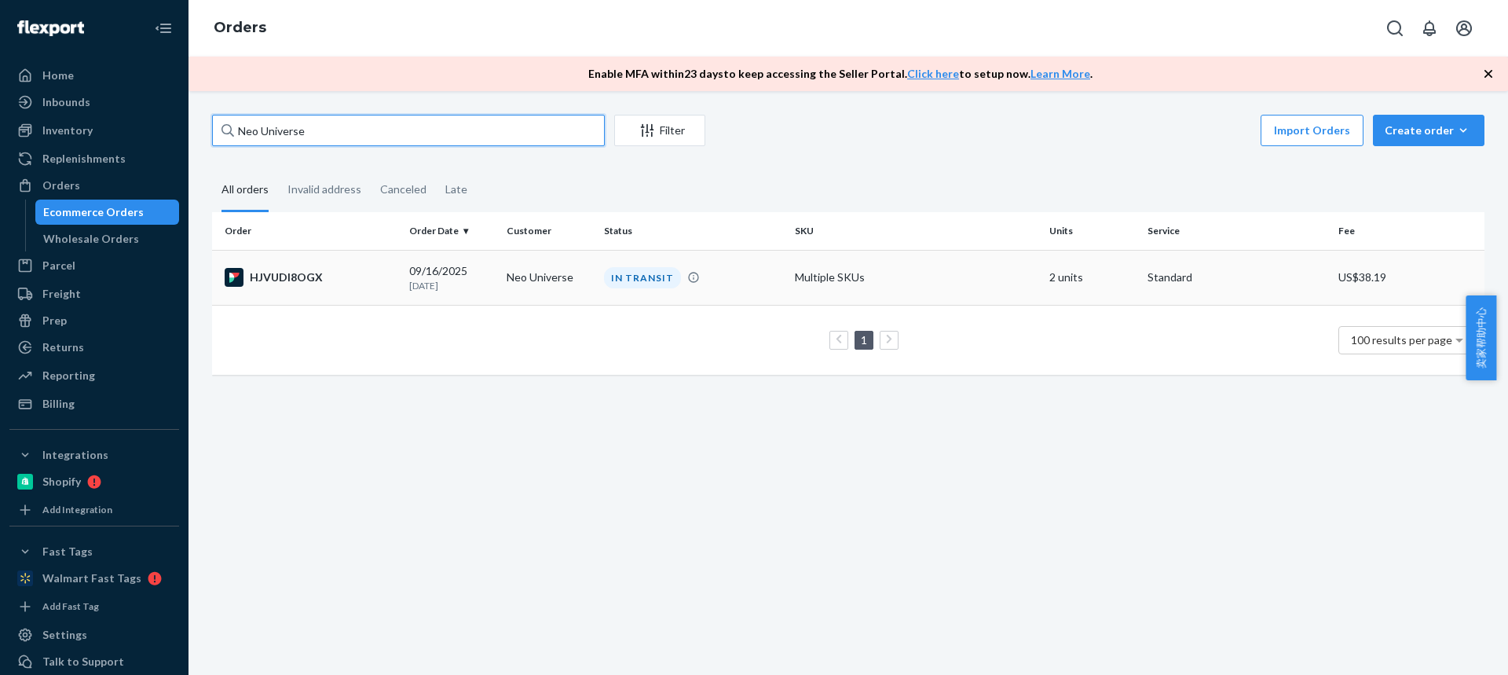
type input "Neo Universe"
click at [552, 274] on td "Neo Universe" at bounding box center [548, 277] width 97 height 55
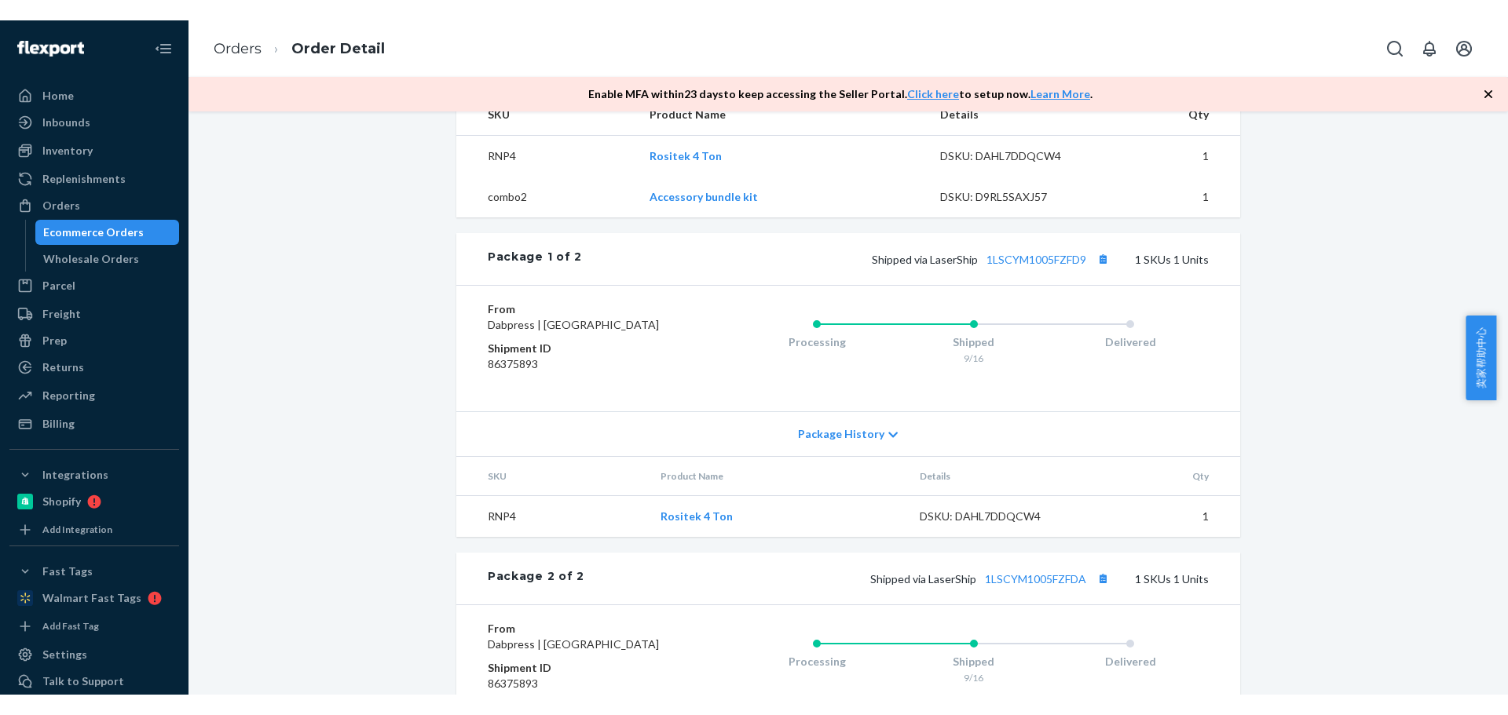
scroll to position [628, 0]
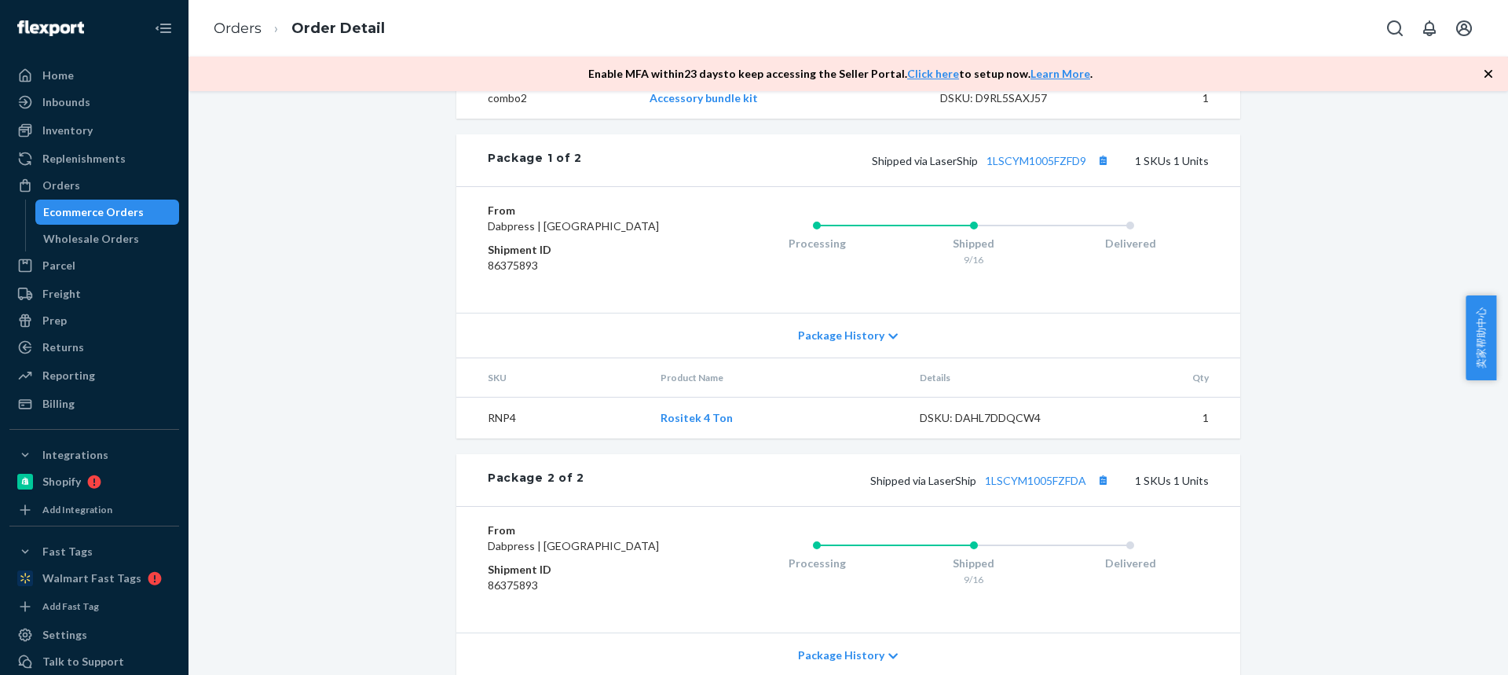
click at [829, 357] on div "Package History" at bounding box center [848, 335] width 784 height 45
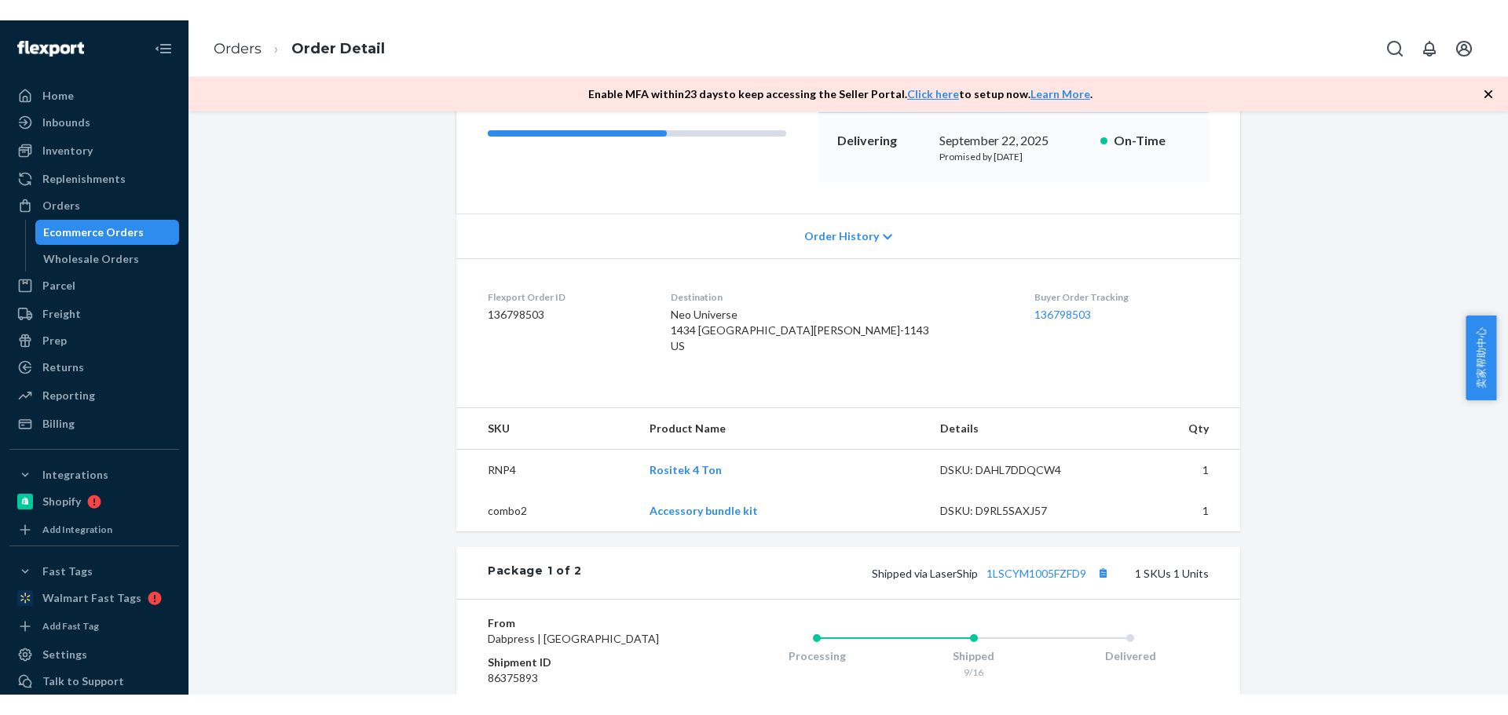
scroll to position [0, 0]
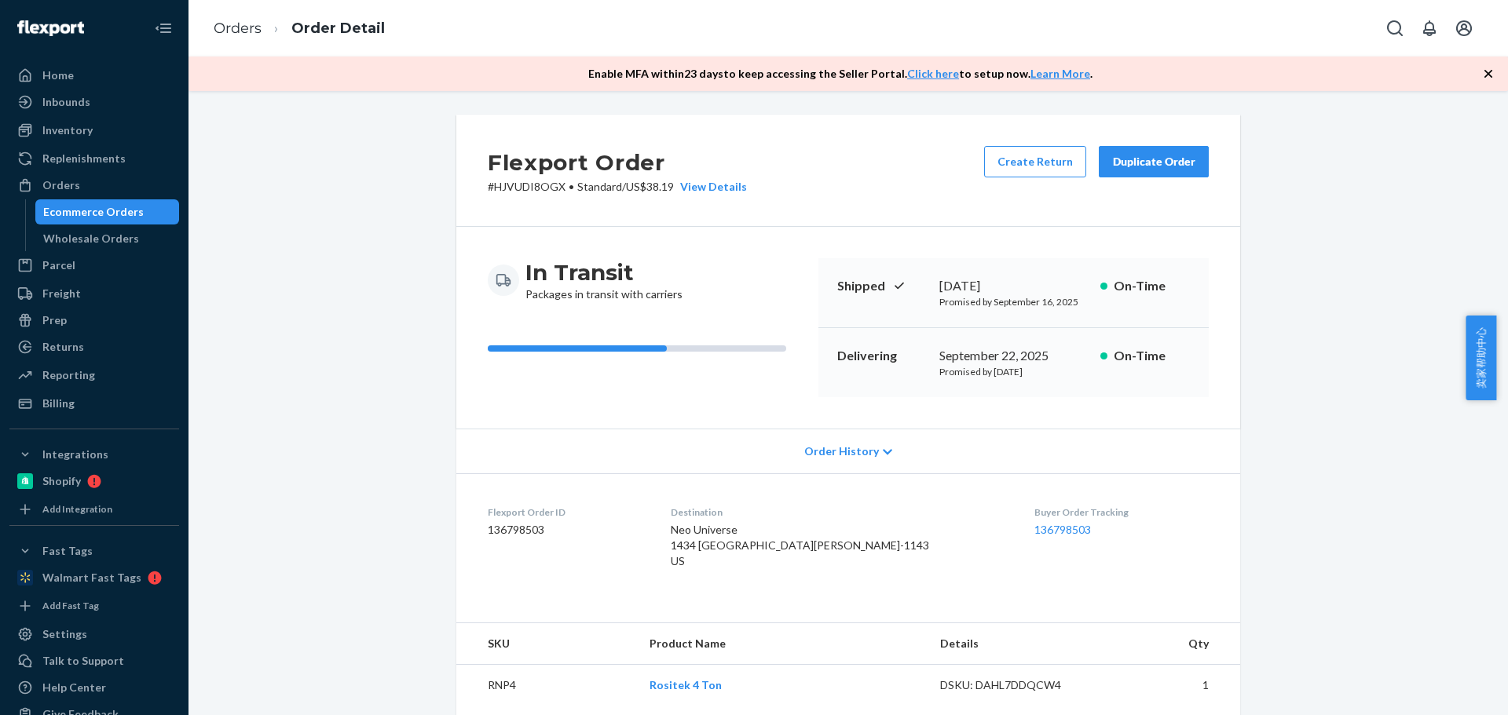
click at [1114, 158] on div "Duplicate Order" at bounding box center [1153, 162] width 83 height 16
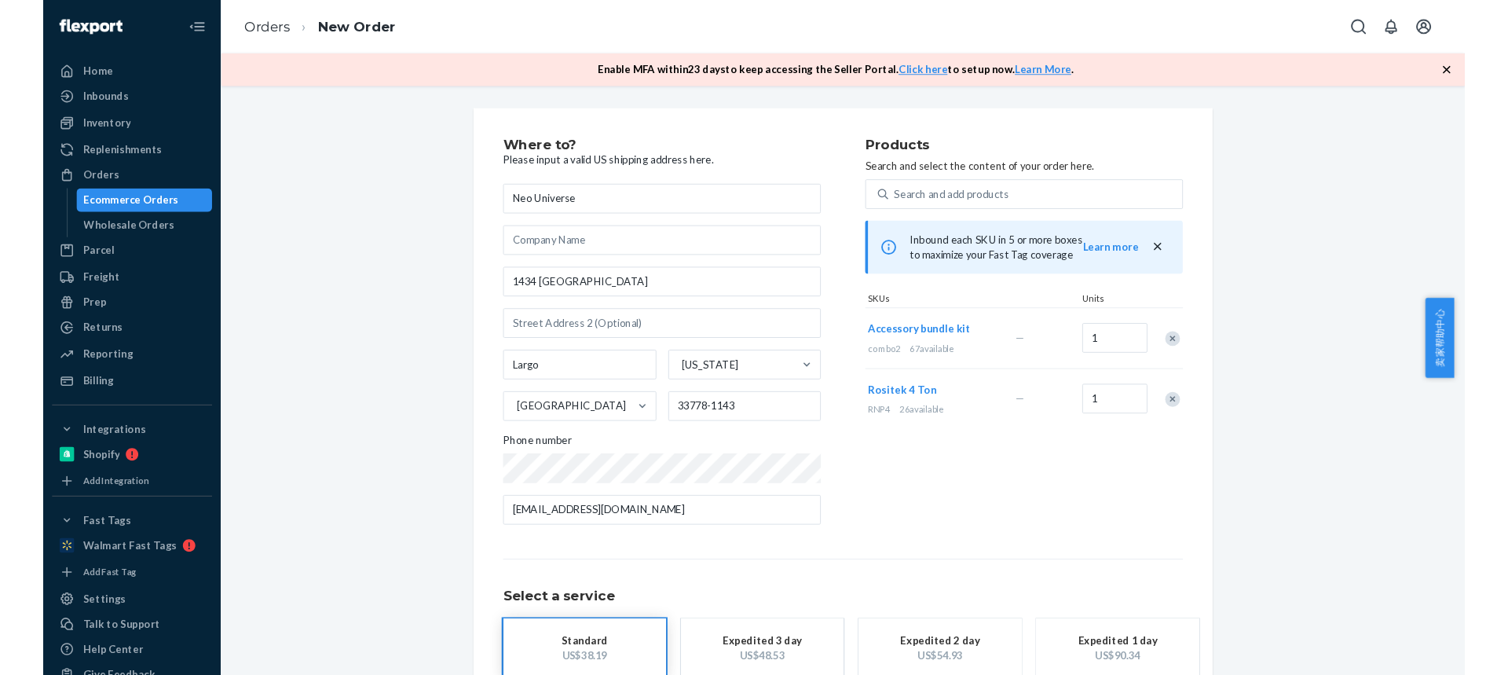
scroll to position [79, 0]
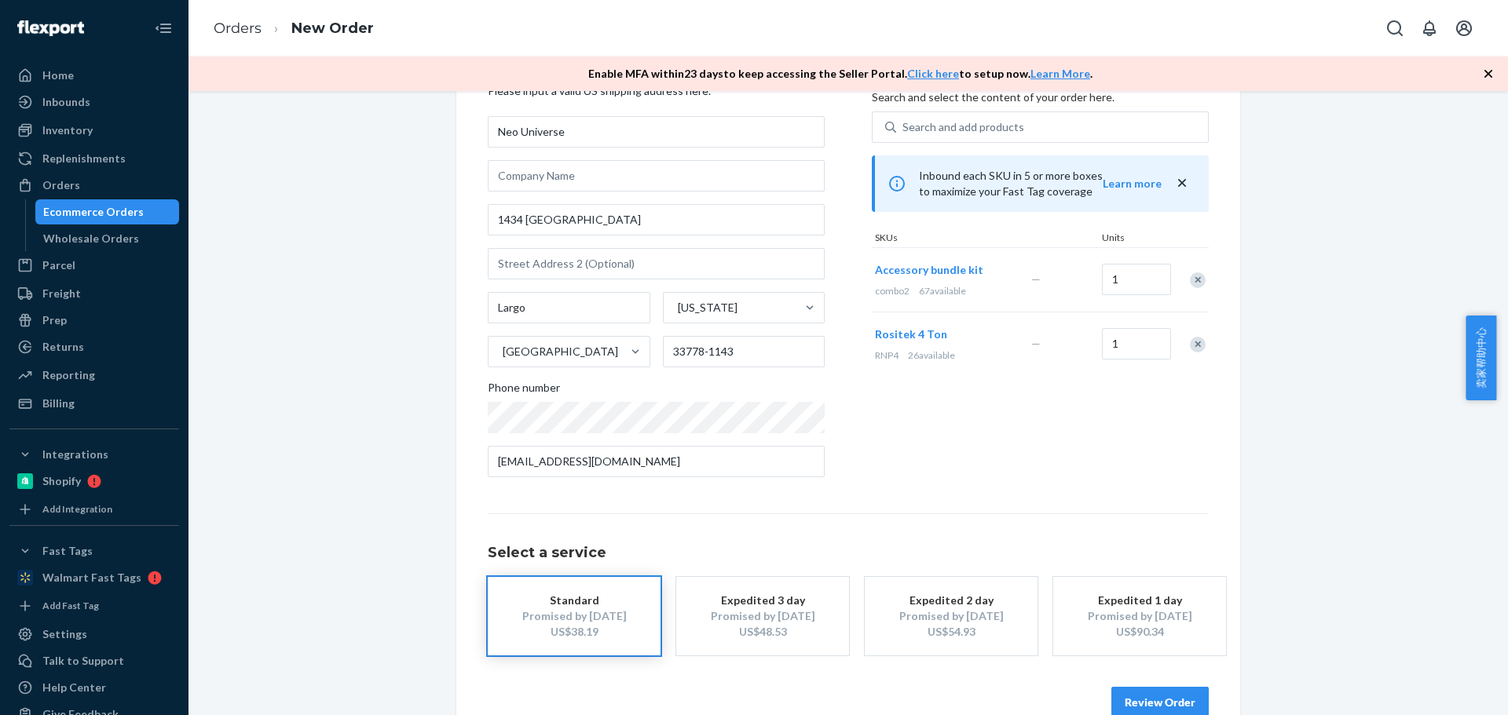
click at [1195, 280] on div "Remove Item" at bounding box center [1198, 281] width 16 height 16
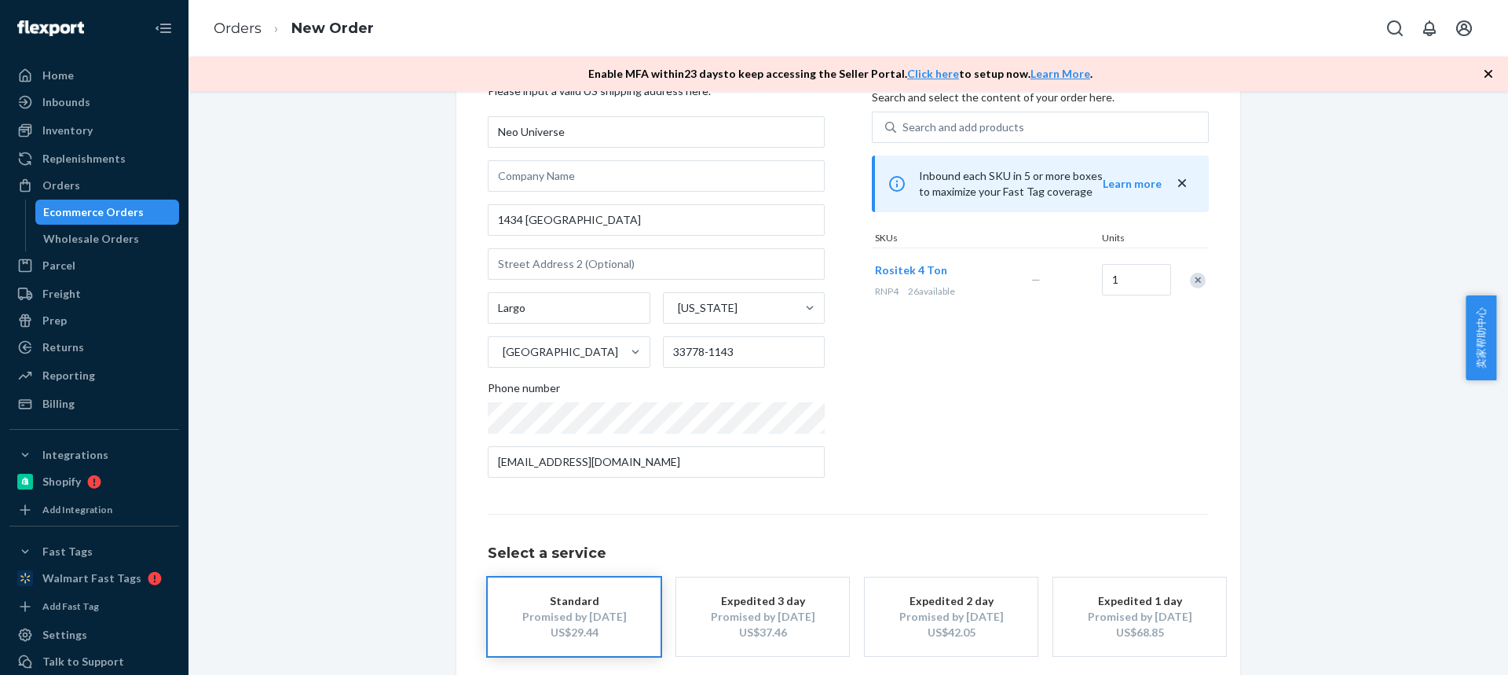
scroll to position [154, 0]
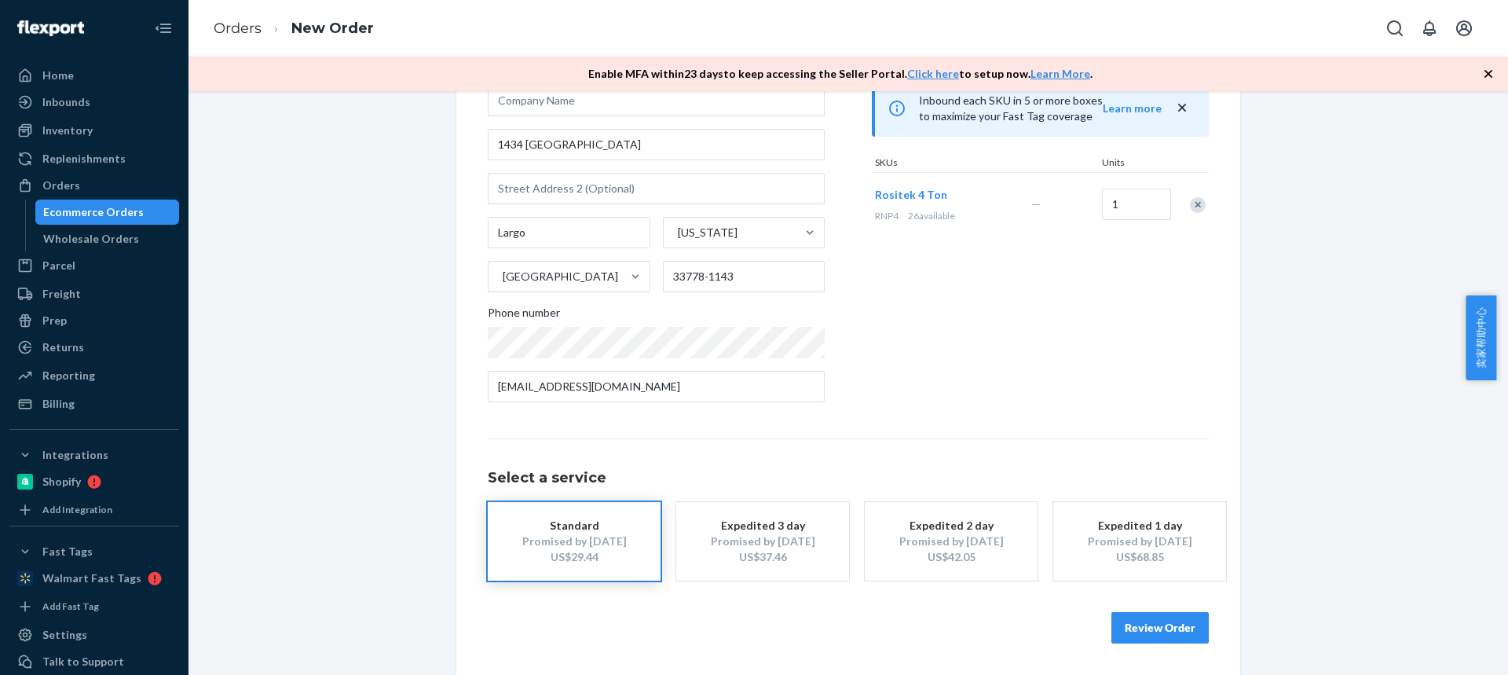
drag, startPoint x: 1142, startPoint y: 620, endPoint x: 1108, endPoint y: 449, distance: 174.5
click at [1142, 620] on button "Review Order" at bounding box center [1159, 627] width 97 height 31
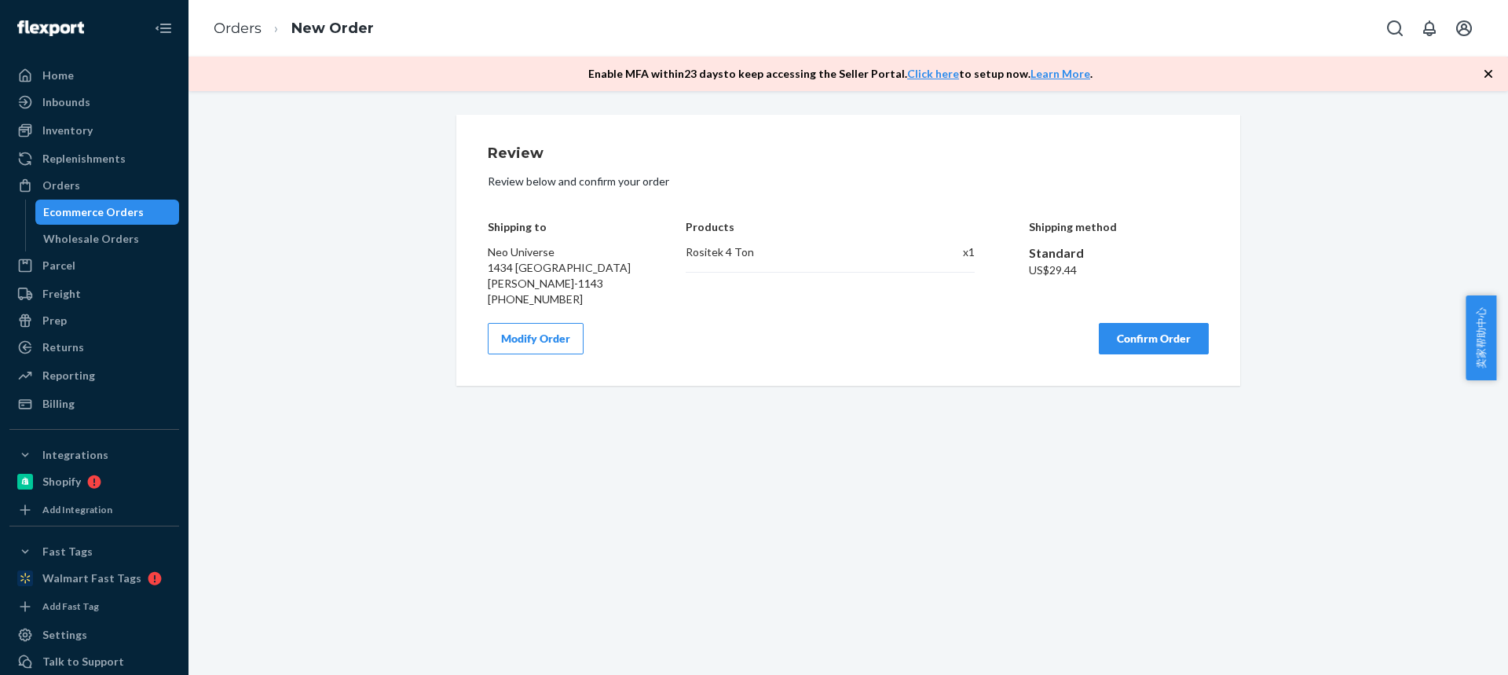
scroll to position [0, 0]
click at [1118, 341] on button "Confirm Order" at bounding box center [1154, 338] width 110 height 31
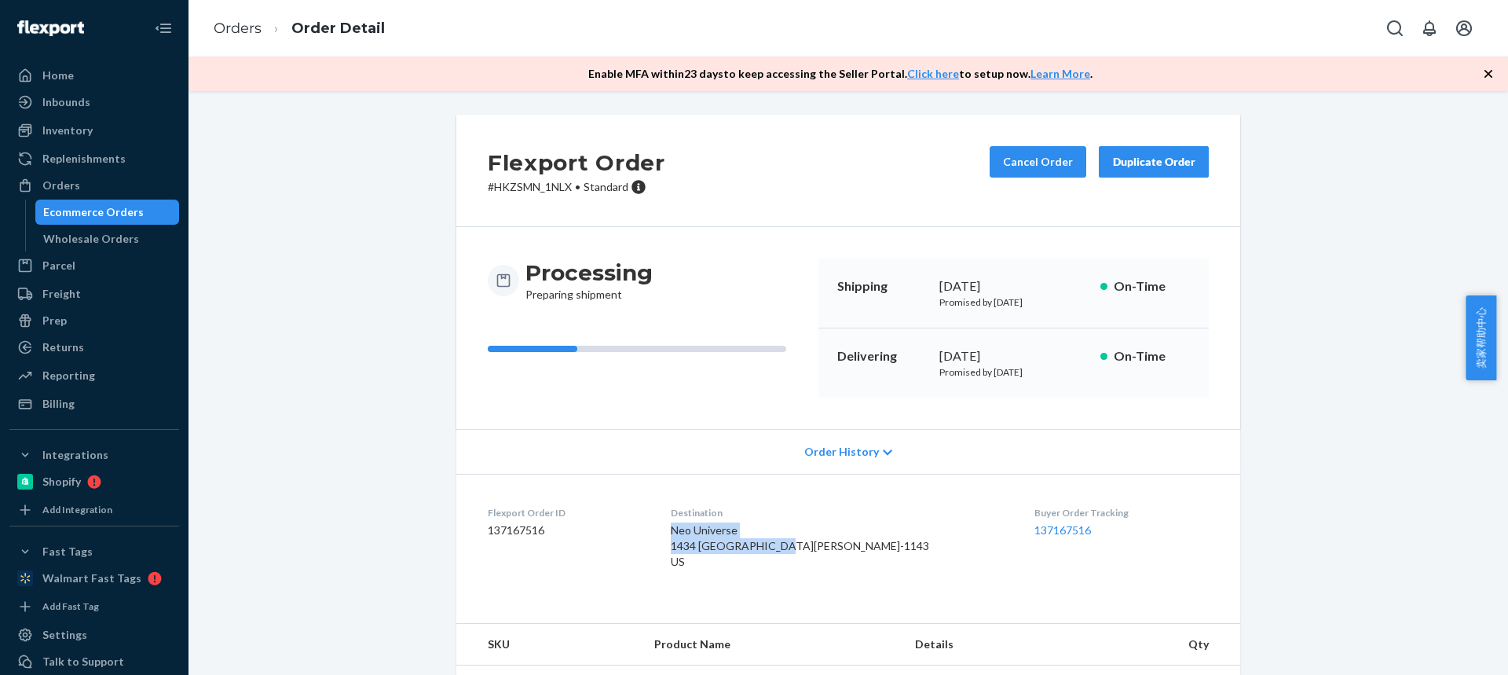
drag, startPoint x: 708, startPoint y: 532, endPoint x: 813, endPoint y: 540, distance: 105.6
click at [813, 540] on dl "Flexport Order ID 137167516 Destination Neo Universe 1434 Oak Village Dr Largo,…" at bounding box center [848, 541] width 784 height 134
copy span "Neo Universe 1434 Oak Village Dr"
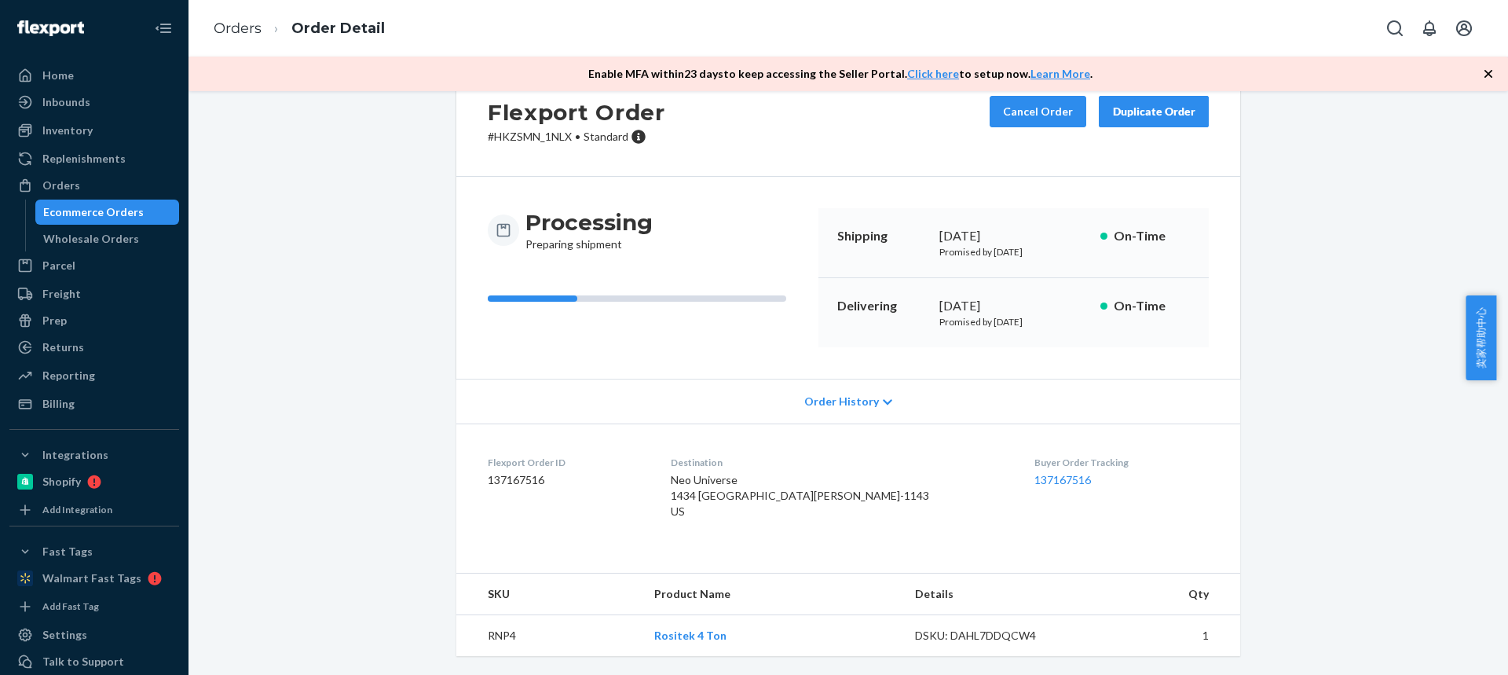
click at [489, 639] on td "RNP4" at bounding box center [548, 636] width 185 height 42
copy td "RNP4"
click at [895, 495] on div "Neo Universe 1434 Oak Village Dr Largo, FL 33778-1143 US" at bounding box center [840, 495] width 338 height 47
drag, startPoint x: 714, startPoint y: 463, endPoint x: 822, endPoint y: 483, distance: 110.3
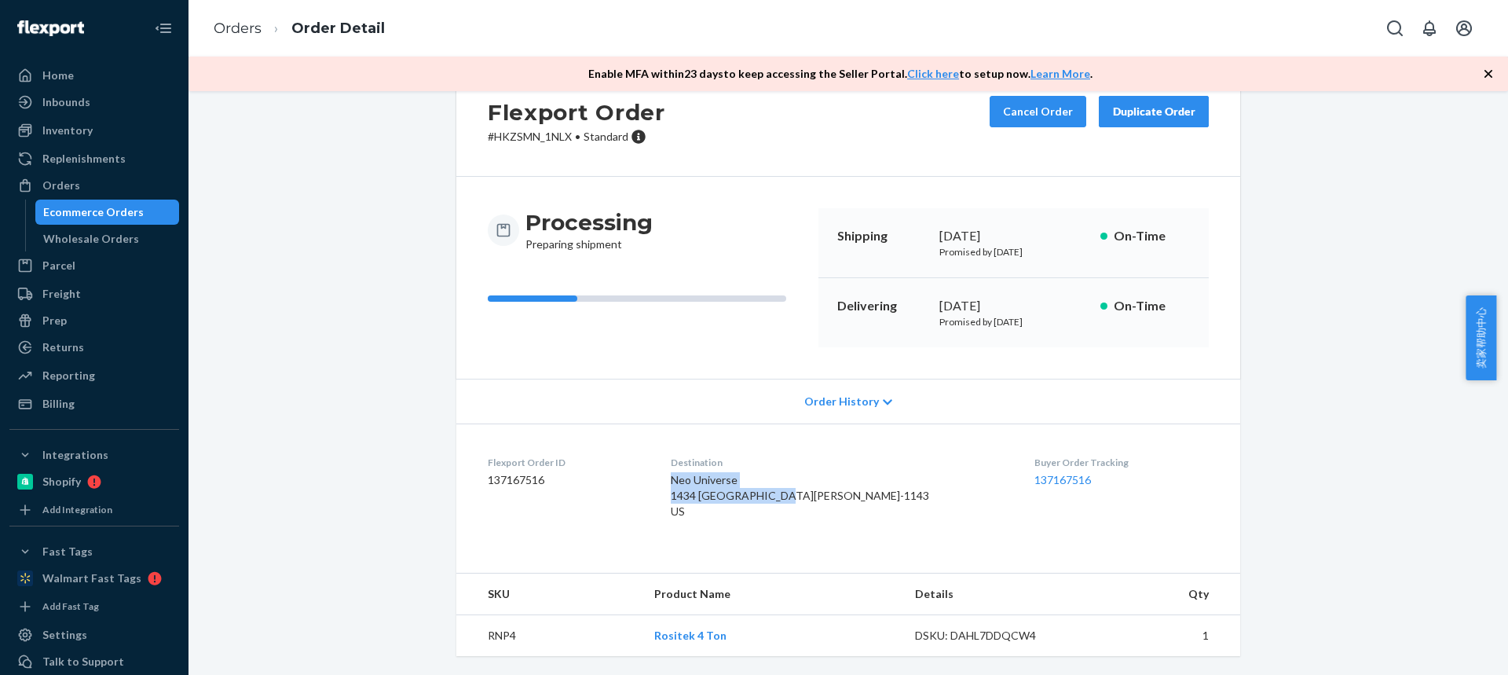
click at [822, 483] on dl "Flexport Order ID 137167516 Destination Neo Universe 1434 Oak Village Dr Largo,…" at bounding box center [848, 490] width 784 height 134
copy span "Neo Universe 1434 Oak Village Dr"
click at [488, 634] on td "RNP4" at bounding box center [548, 636] width 185 height 42
copy td "RNP4"
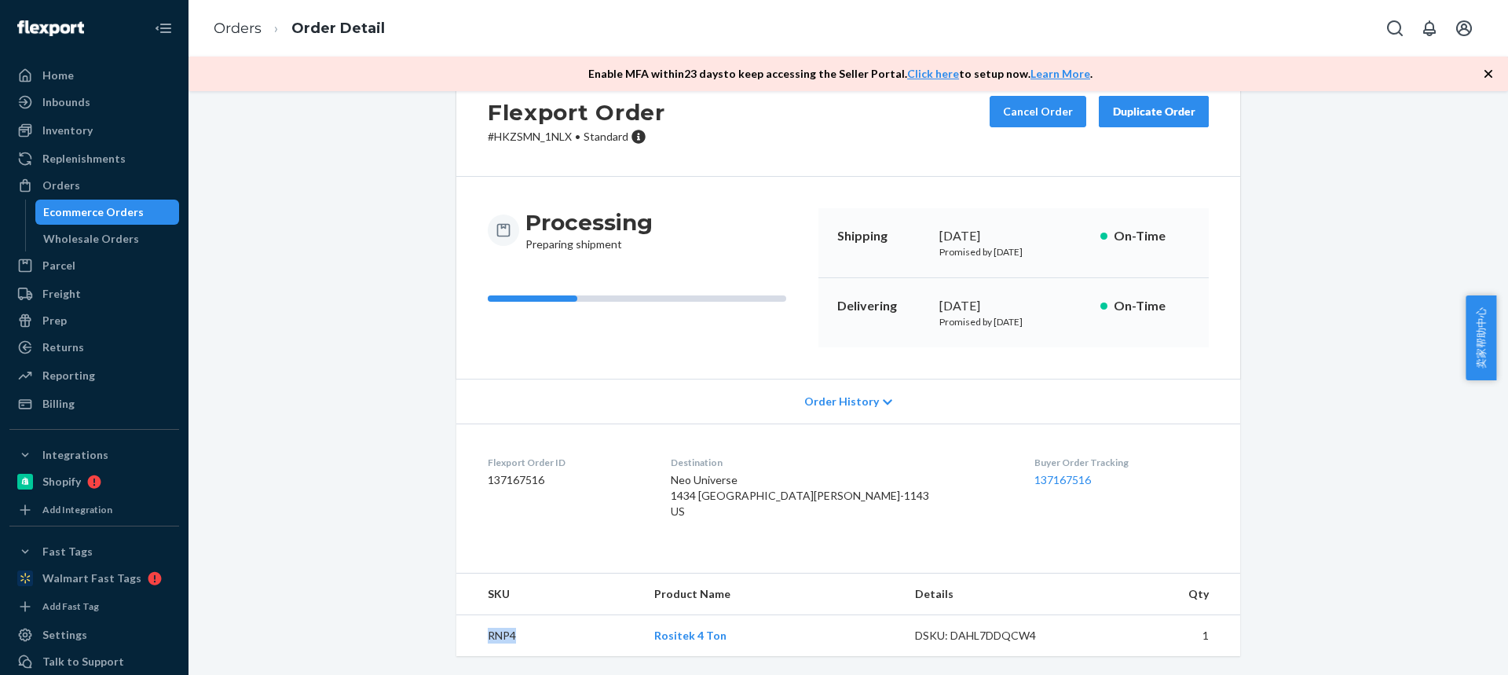
scroll to position [0, 0]
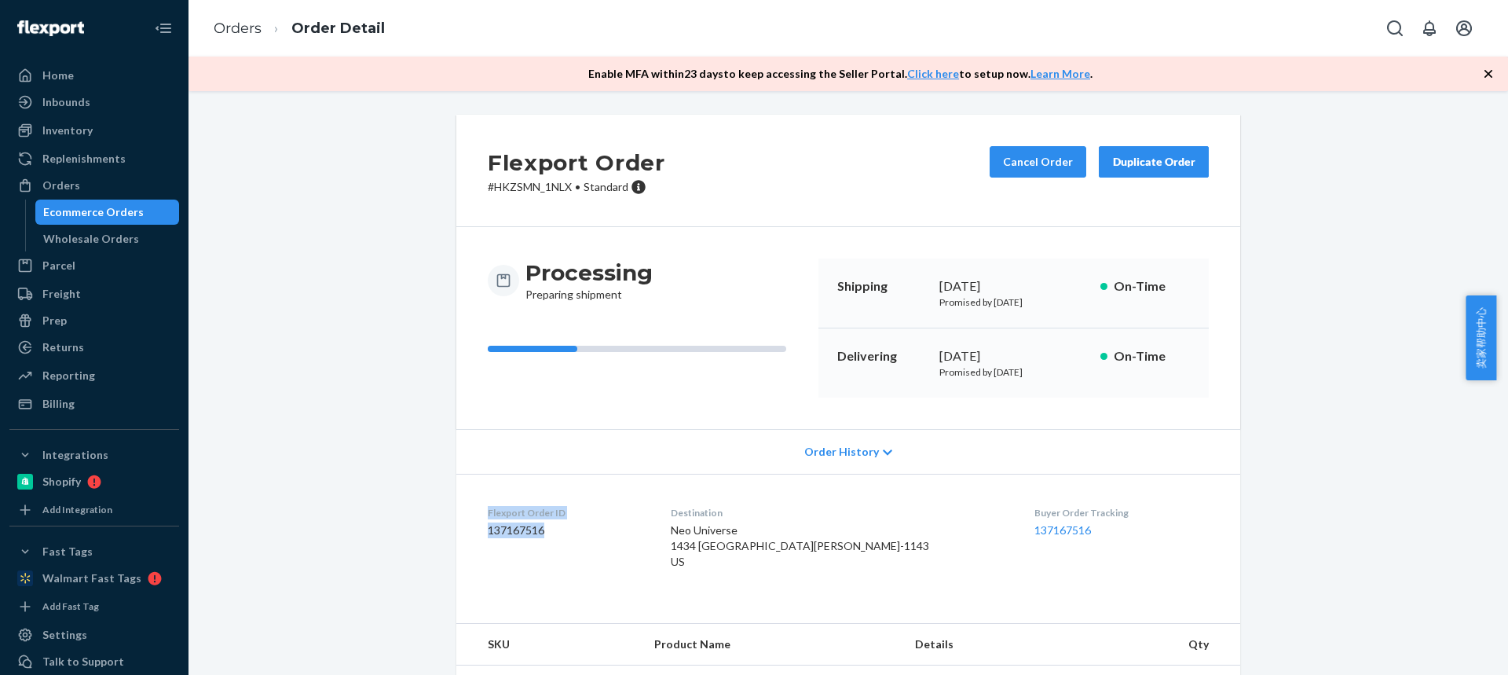
drag, startPoint x: 552, startPoint y: 530, endPoint x: 482, endPoint y: 512, distance: 72.2
click at [488, 512] on div "Flexport Order ID 137167516" at bounding box center [567, 541] width 158 height 70
copy div "Flexport Order ID 137167516"
click at [564, 534] on dd "137167516" at bounding box center [567, 530] width 158 height 16
drag, startPoint x: 558, startPoint y: 535, endPoint x: 481, endPoint y: 514, distance: 79.8
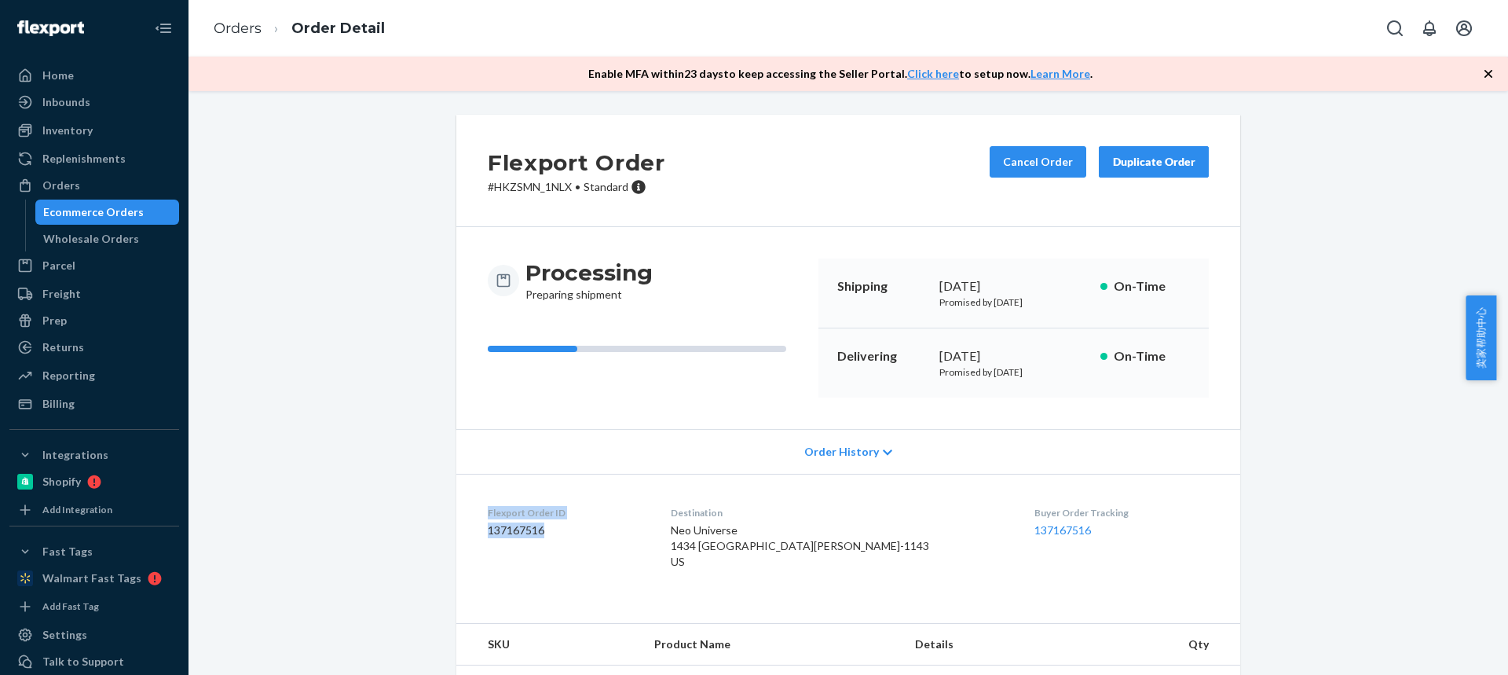
click at [481, 514] on dl "Flexport Order ID 137167516 Destination Neo Universe 1434 Oak Village Dr Largo,…" at bounding box center [848, 541] width 784 height 134
copy div "Flexport Order ID 137167516"
click at [512, 530] on dd "137167516" at bounding box center [567, 530] width 158 height 16
click at [82, 345] on div "Returns" at bounding box center [94, 347] width 166 height 22
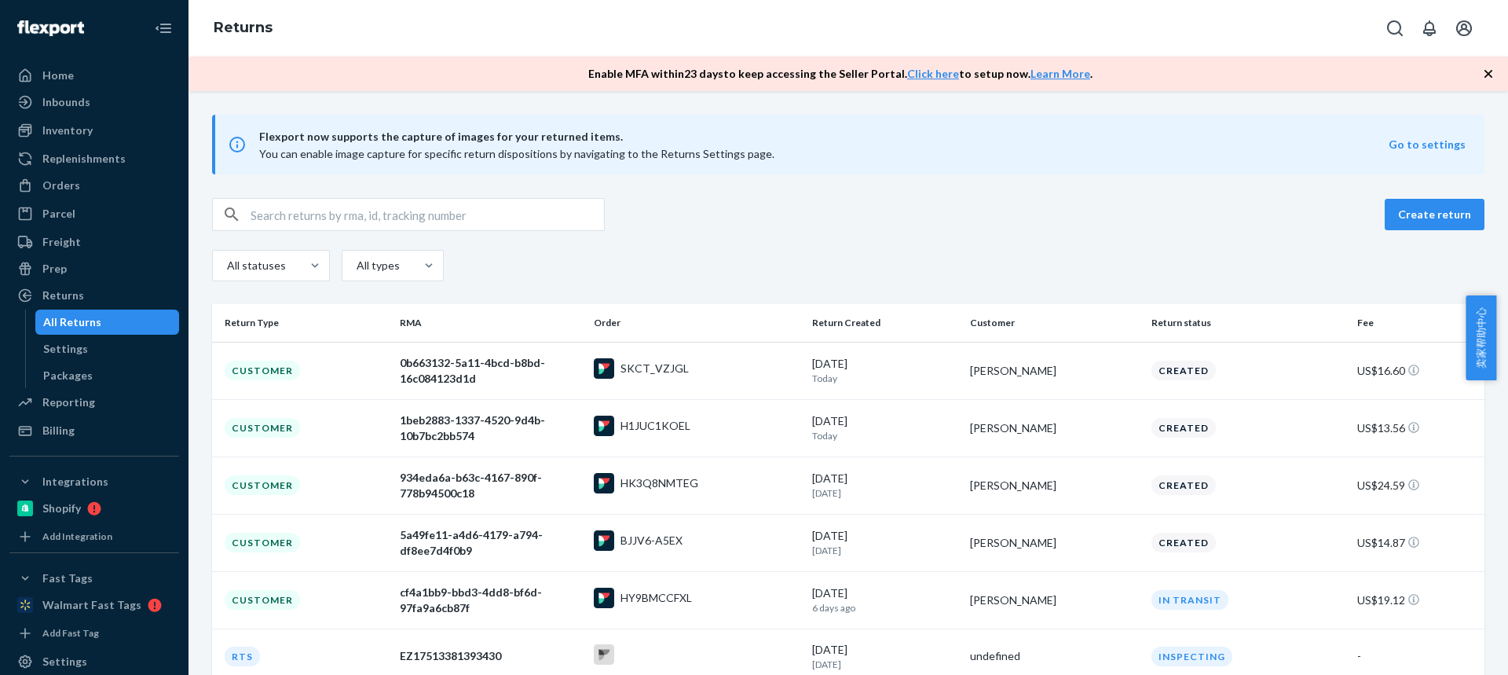
click at [1488, 75] on icon "button" at bounding box center [1488, 74] width 8 height 8
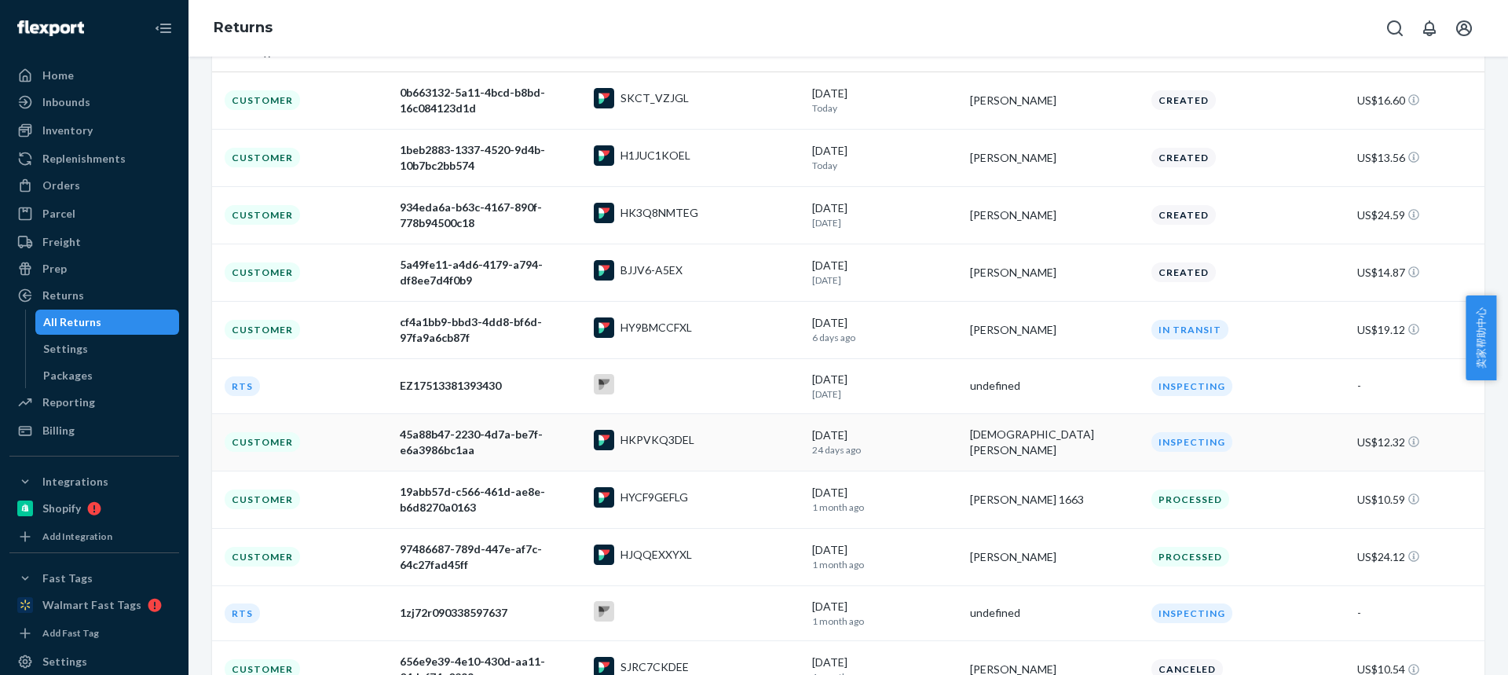
scroll to position [314, 0]
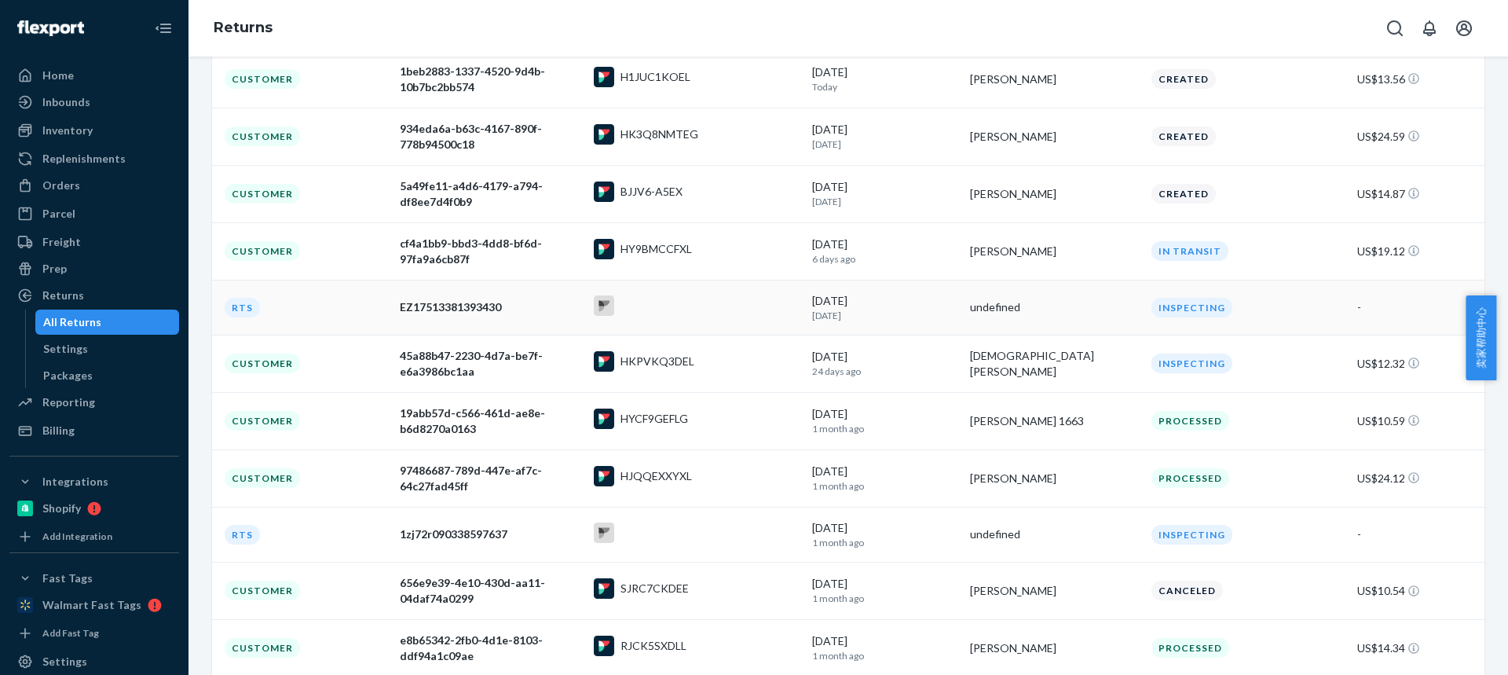
click at [1038, 311] on div "undefined" at bounding box center [1054, 307] width 169 height 16
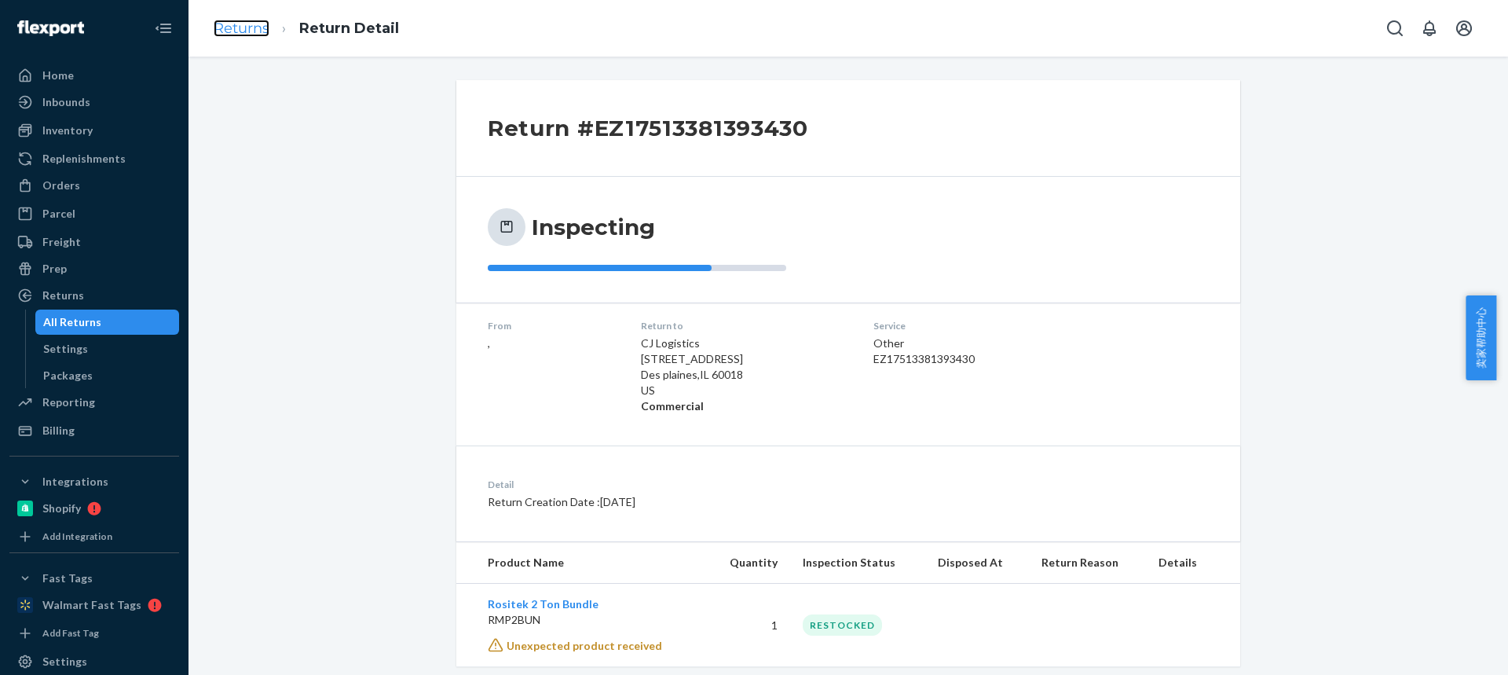
click at [251, 27] on link "Returns" at bounding box center [242, 28] width 56 height 17
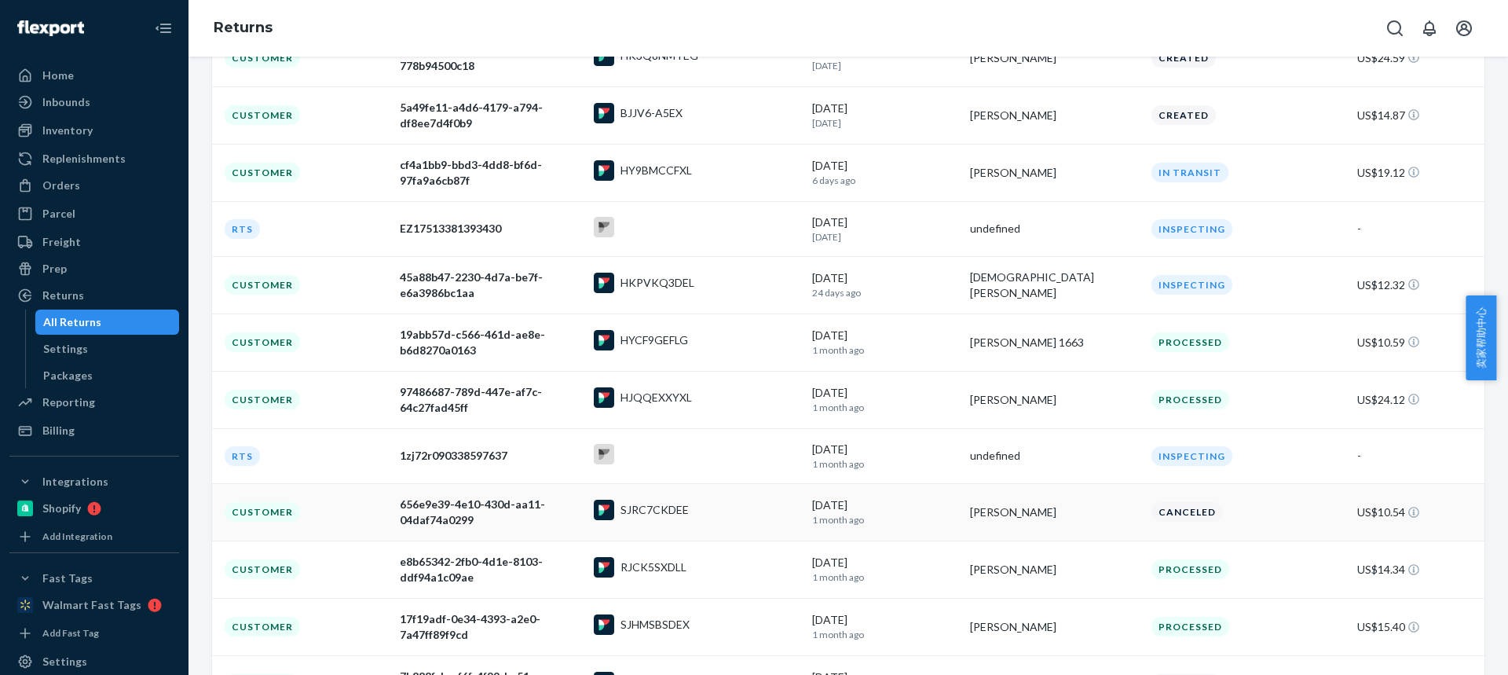
scroll to position [157, 0]
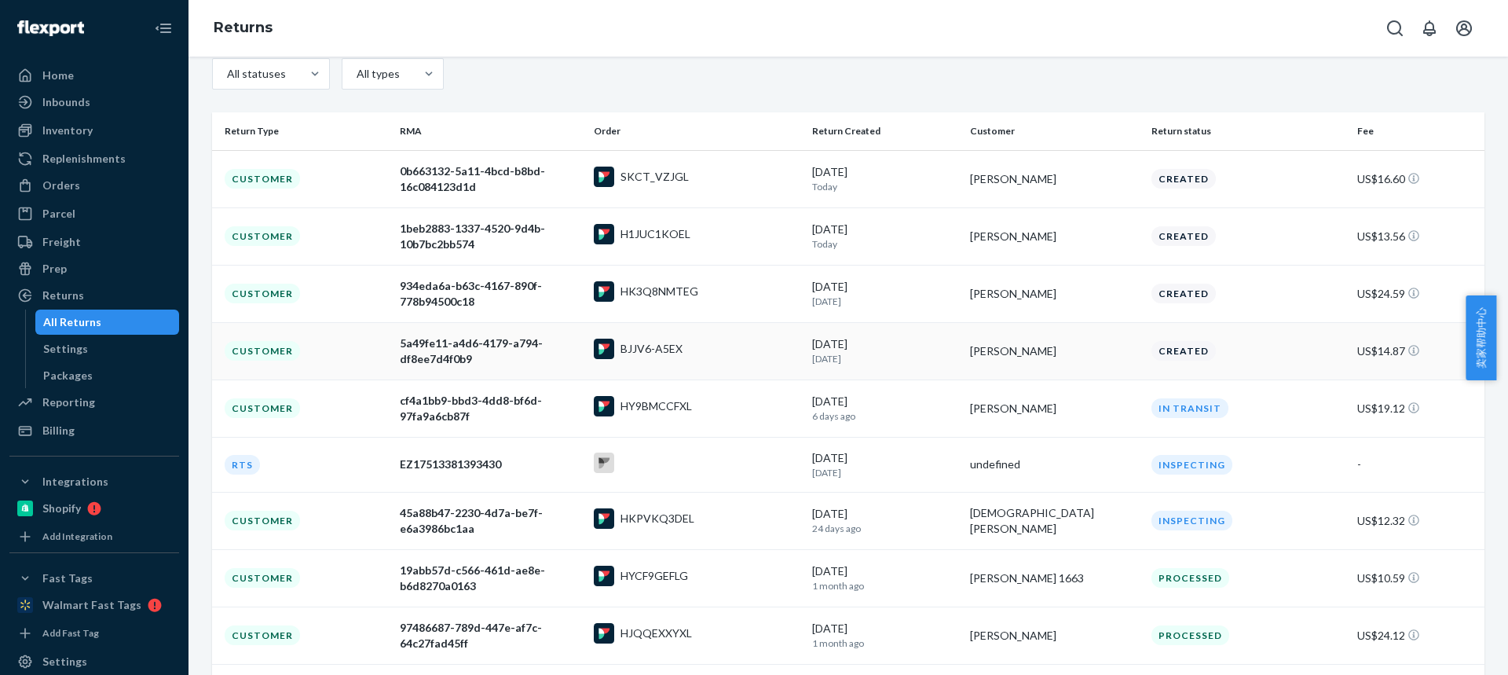
click at [1084, 355] on div "Tommy Constable" at bounding box center [1054, 351] width 169 height 16
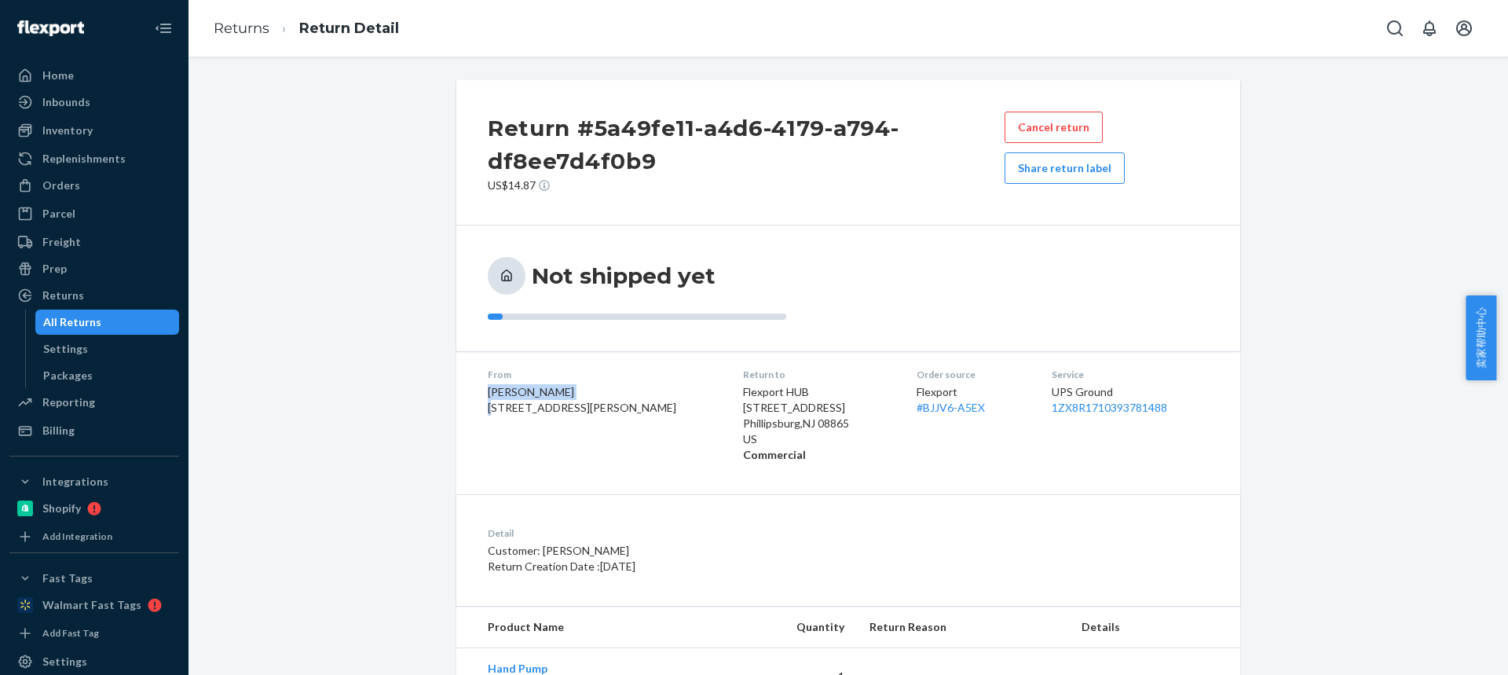
drag, startPoint x: 476, startPoint y: 398, endPoint x: 576, endPoint y: 398, distance: 99.7
click at [576, 398] on dl "From Tommy Constable 22040 Highway JJ Spickard, MO 64679-9539 Return to Flexpor…" at bounding box center [848, 414] width 784 height 127
copy span "Tommy Constable"
click at [236, 29] on link "Returns" at bounding box center [242, 28] width 56 height 17
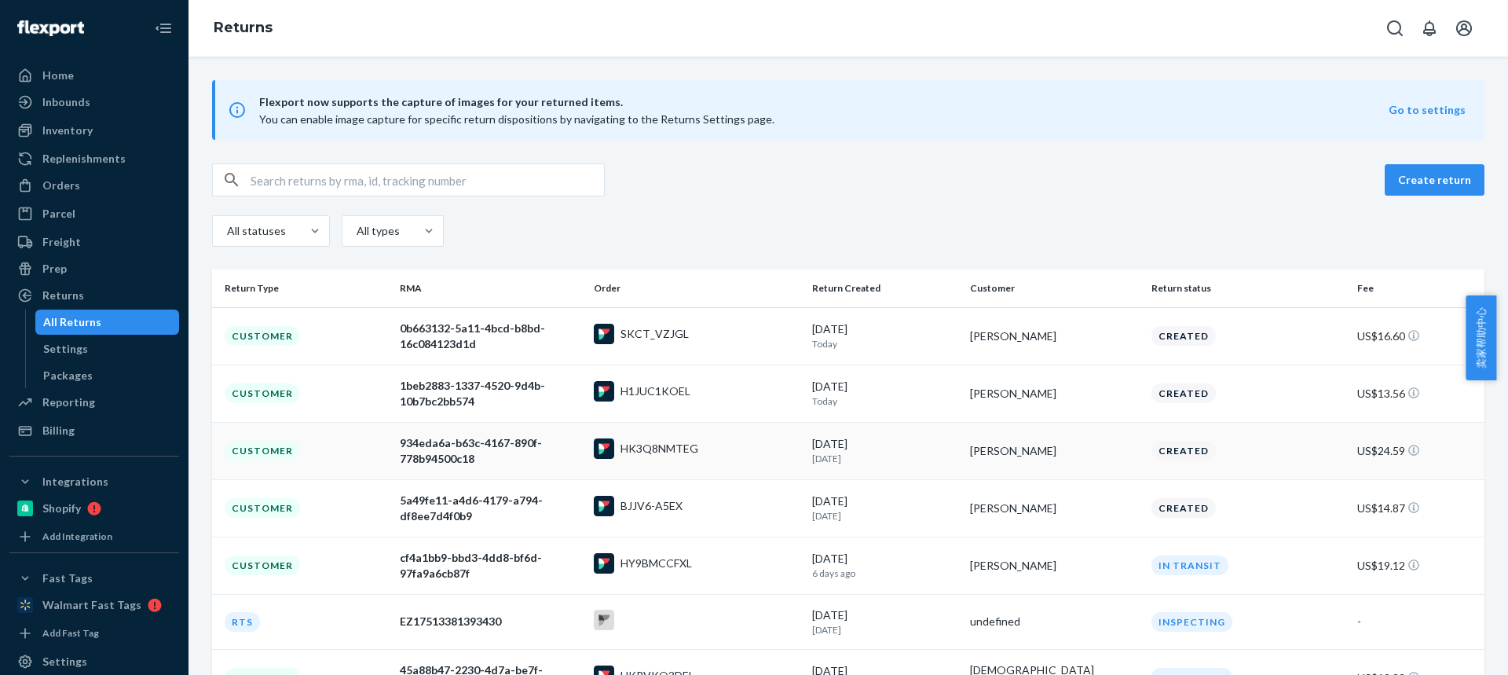
click at [949, 455] on p "[DATE]" at bounding box center [884, 458] width 145 height 13
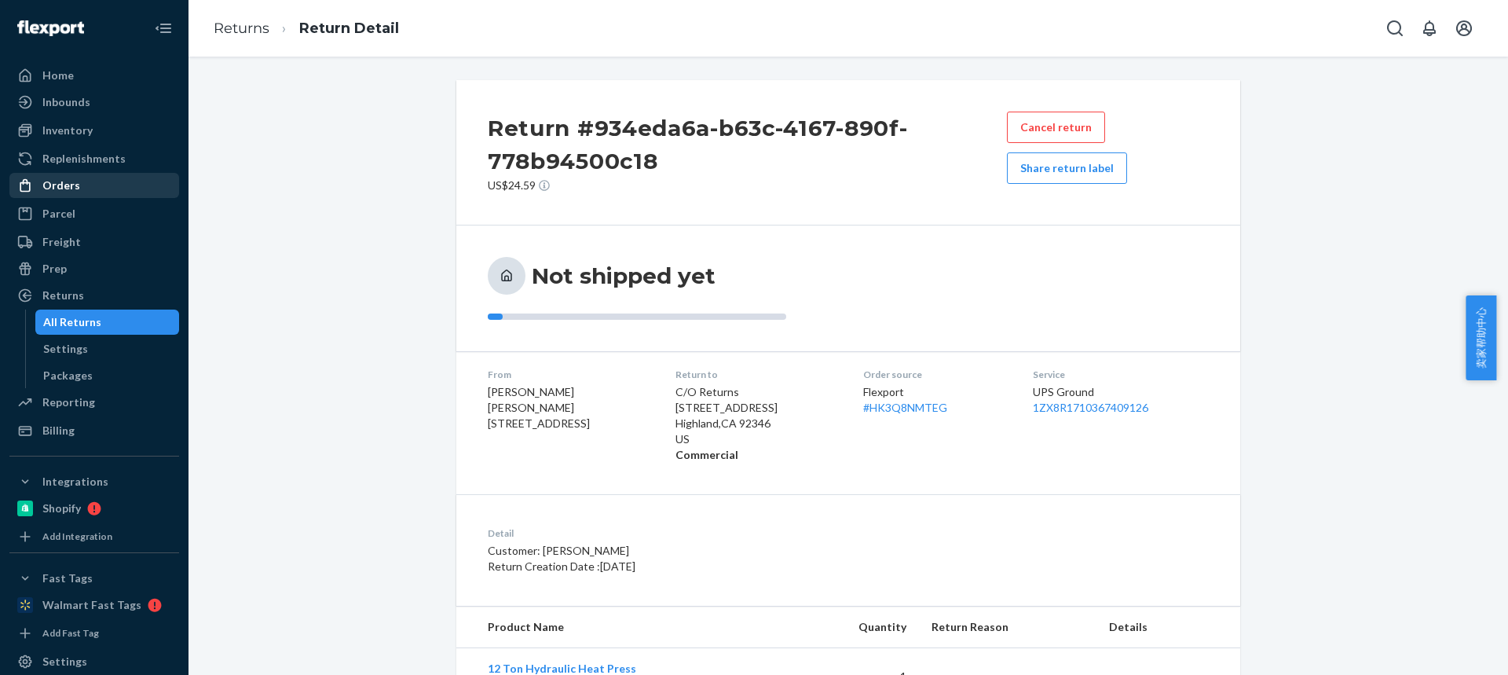
click at [68, 190] on div "Orders" at bounding box center [61, 185] width 38 height 16
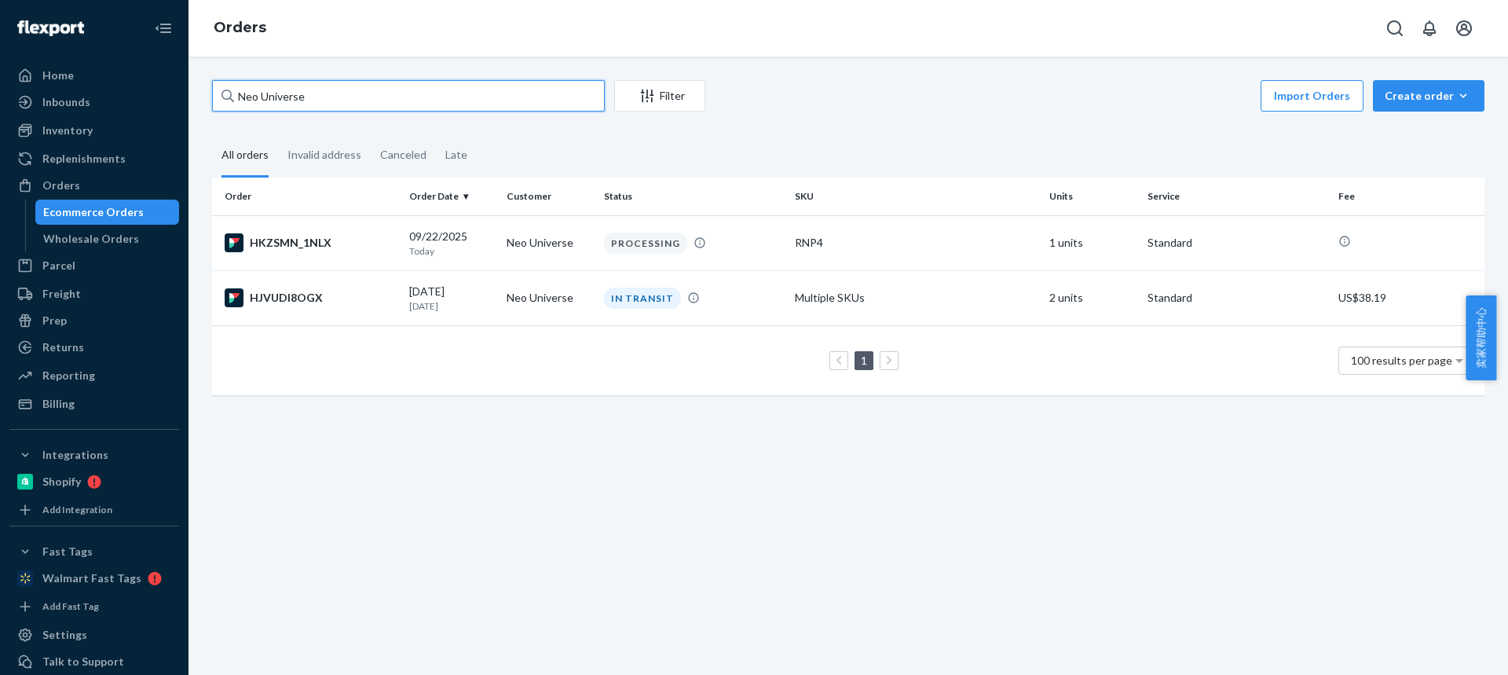
drag, startPoint x: 299, startPoint y: 97, endPoint x: 182, endPoint y: 97, distance: 117.0
click at [182, 97] on div "Home Inbounds Shipping Plans Problems Inventory Products Replenishments Orders …" at bounding box center [754, 337] width 1508 height 675
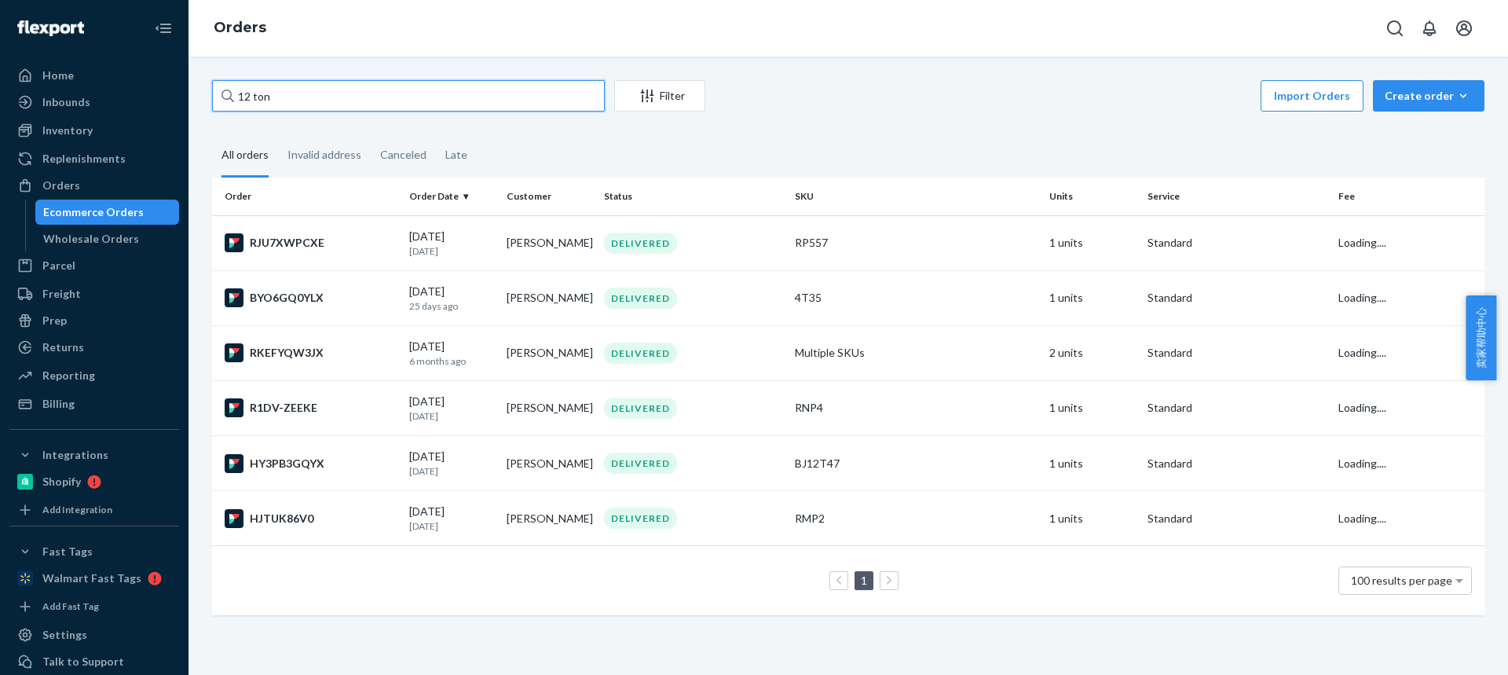
type input "12 ton"
drag, startPoint x: 295, startPoint y: 93, endPoint x: 160, endPoint y: 84, distance: 135.4
click at [160, 84] on div "Home Inbounds Shipping Plans Problems Inventory Products Replenishments Orders …" at bounding box center [754, 337] width 1508 height 675
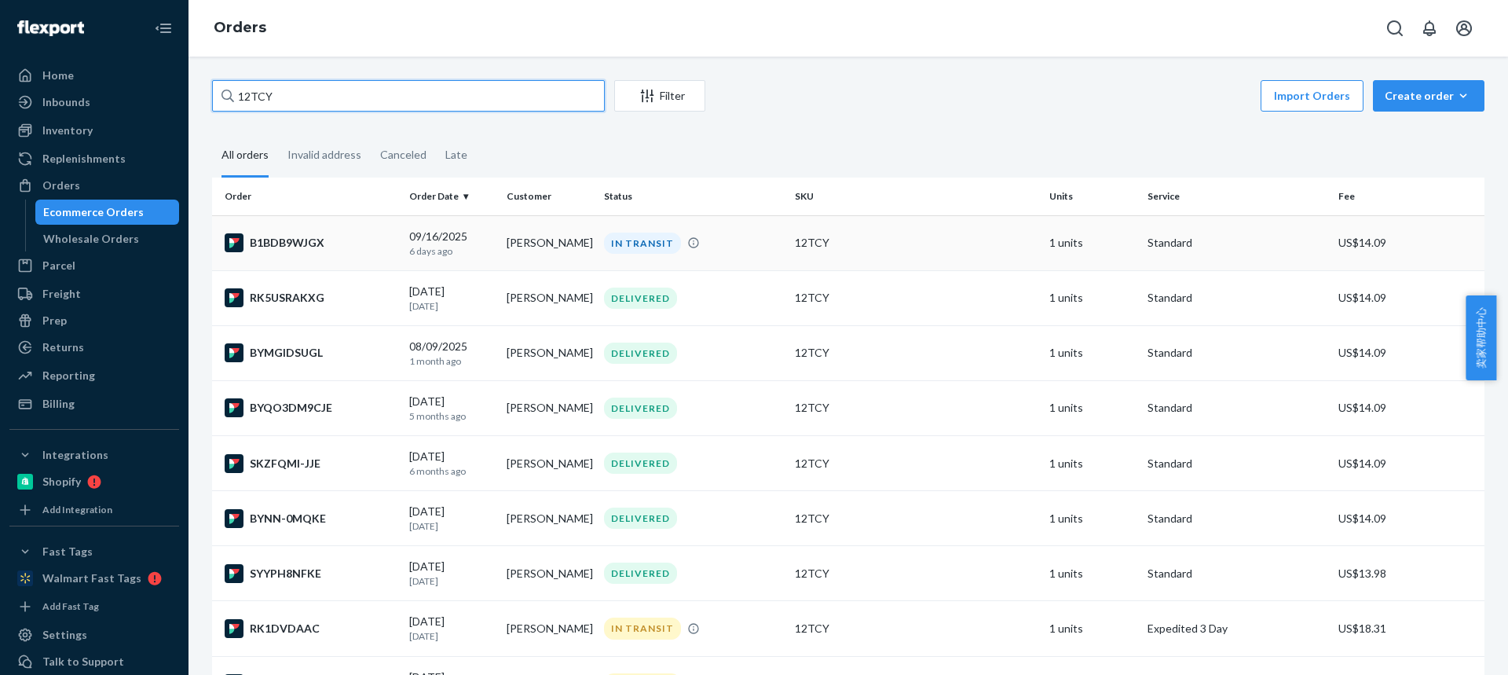
type input "12TCY"
click at [570, 242] on td "Brendon Spiessl" at bounding box center [548, 242] width 97 height 55
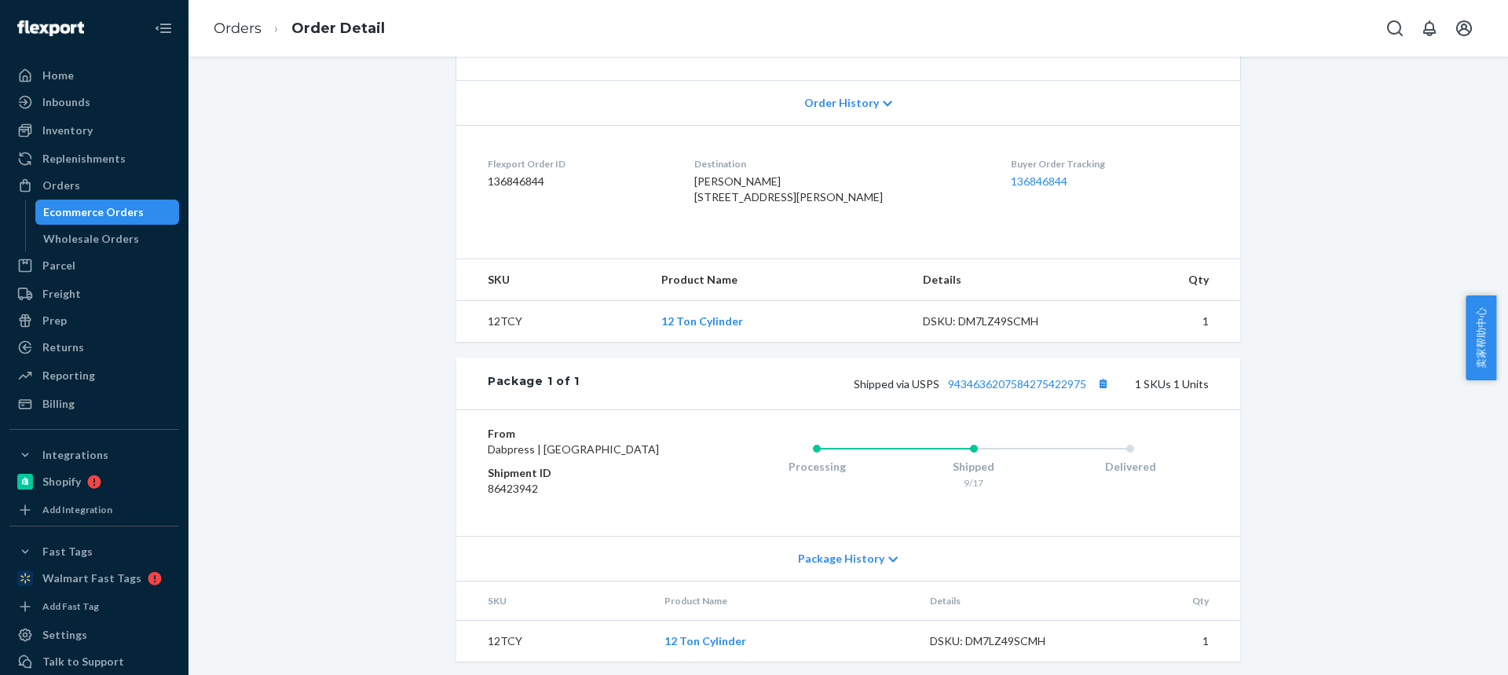
scroll to position [367, 0]
click at [839, 557] on span "Package History" at bounding box center [841, 553] width 86 height 16
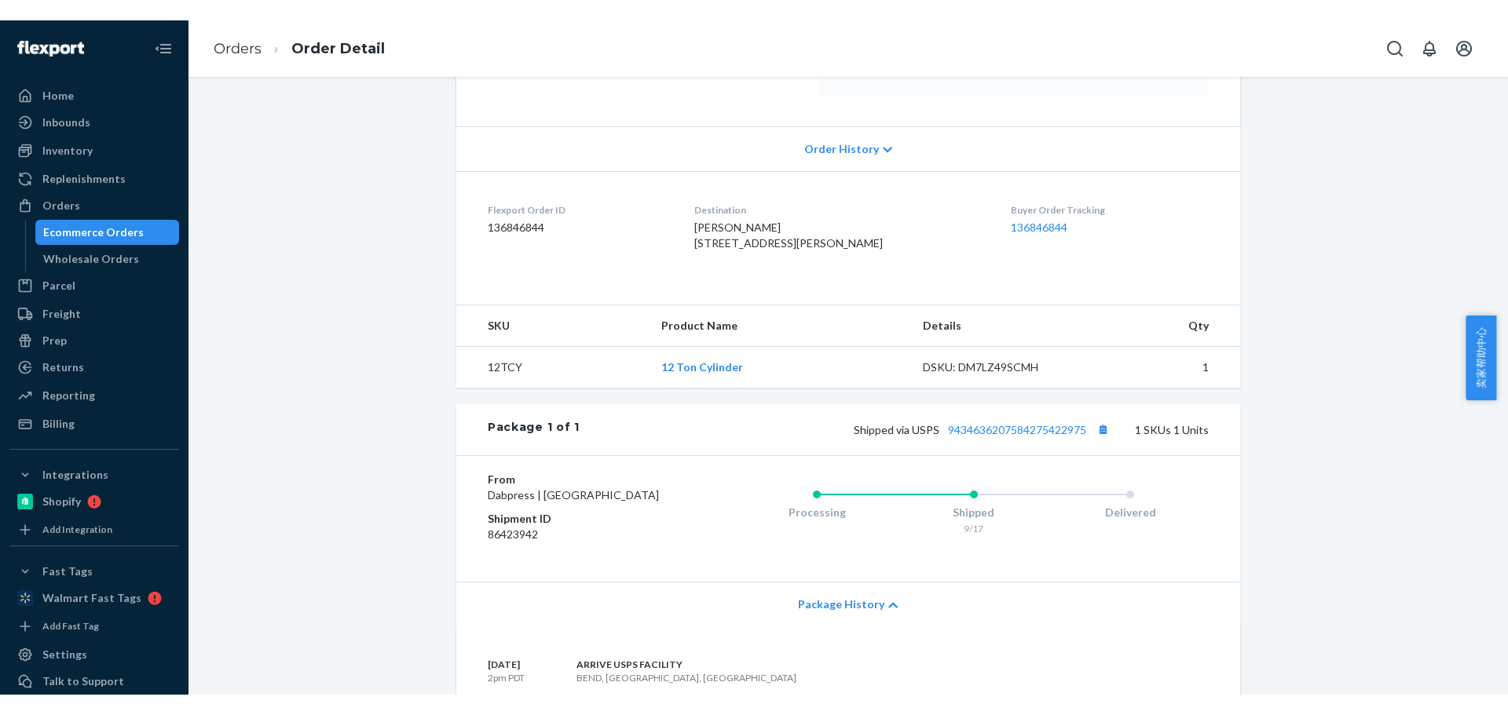
scroll to position [524, 0]
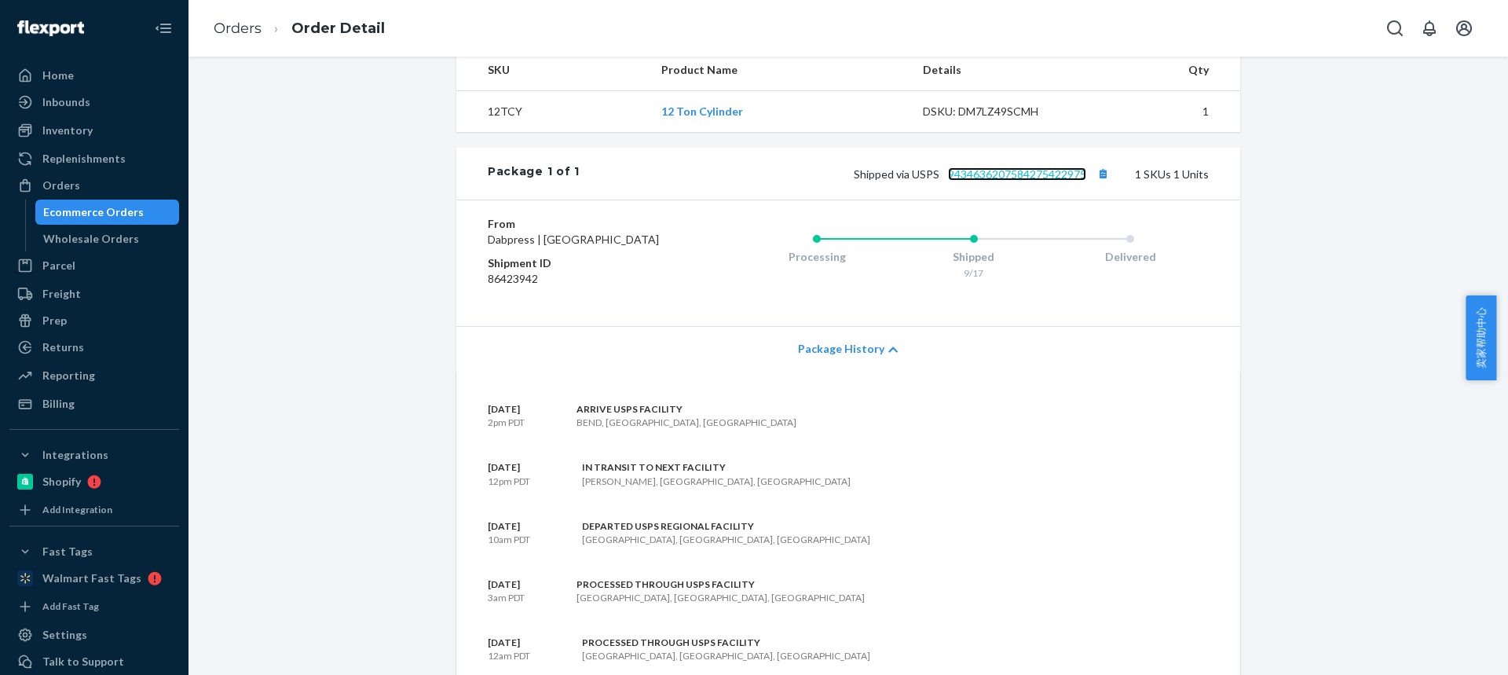
click at [1021, 181] on link "9434636207584275422975" at bounding box center [1017, 173] width 138 height 13
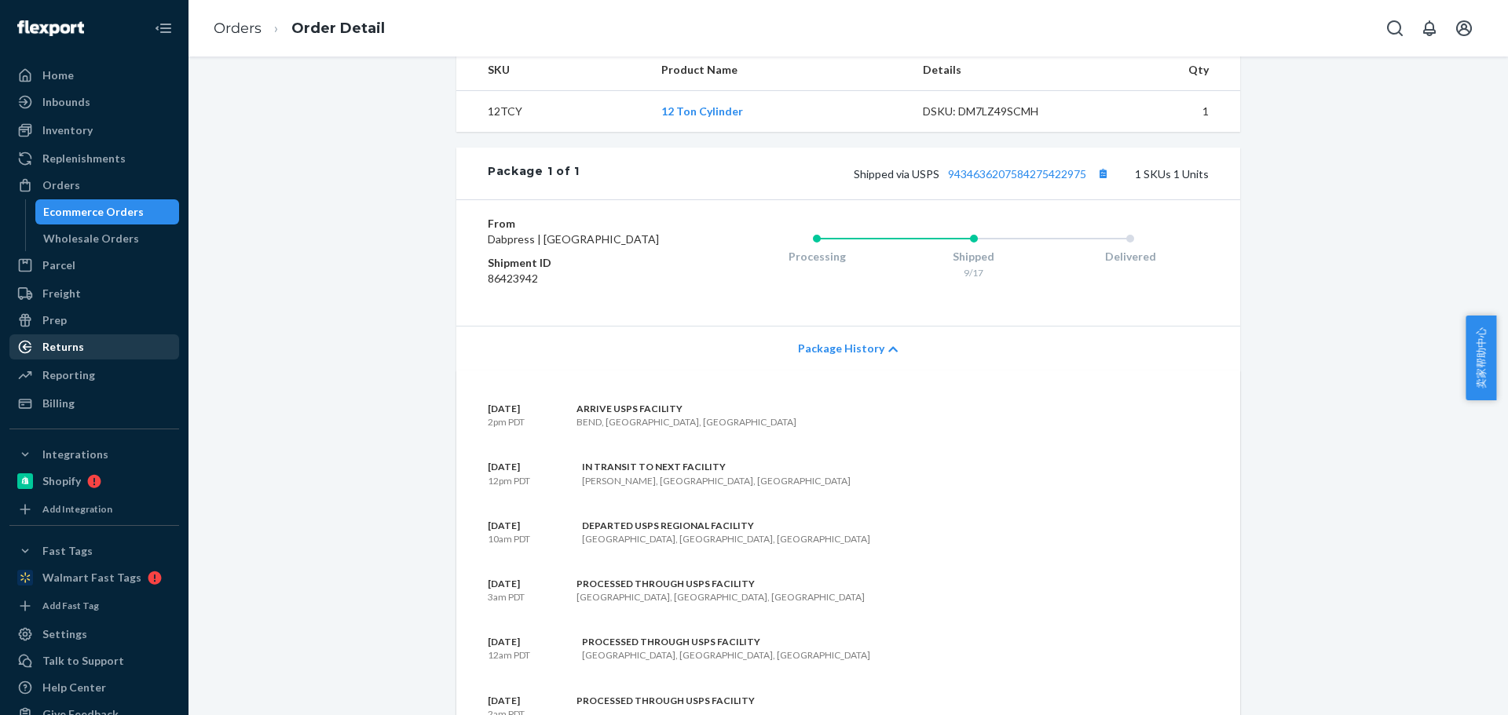
click at [76, 344] on div "Returns" at bounding box center [63, 347] width 42 height 16
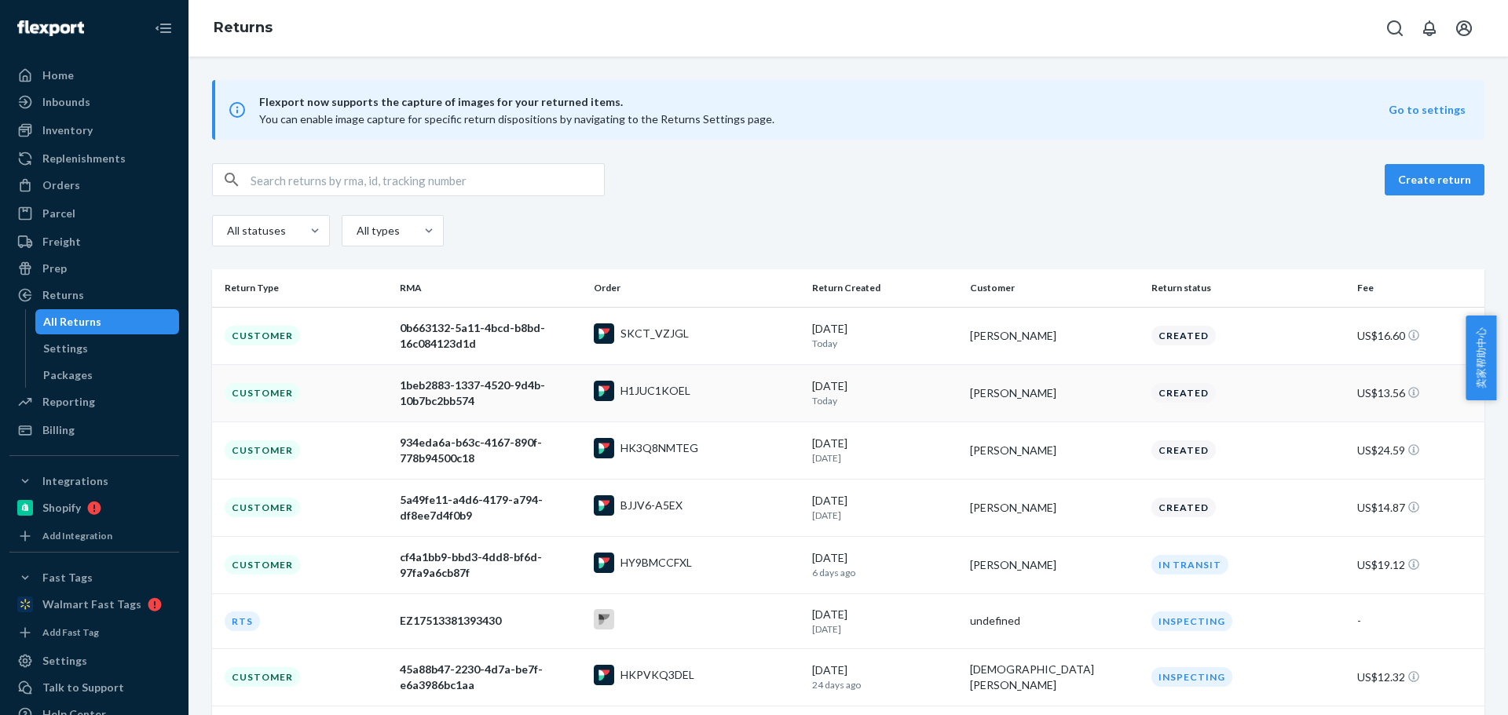
click at [995, 401] on td "[PERSON_NAME]" at bounding box center [1054, 392] width 181 height 57
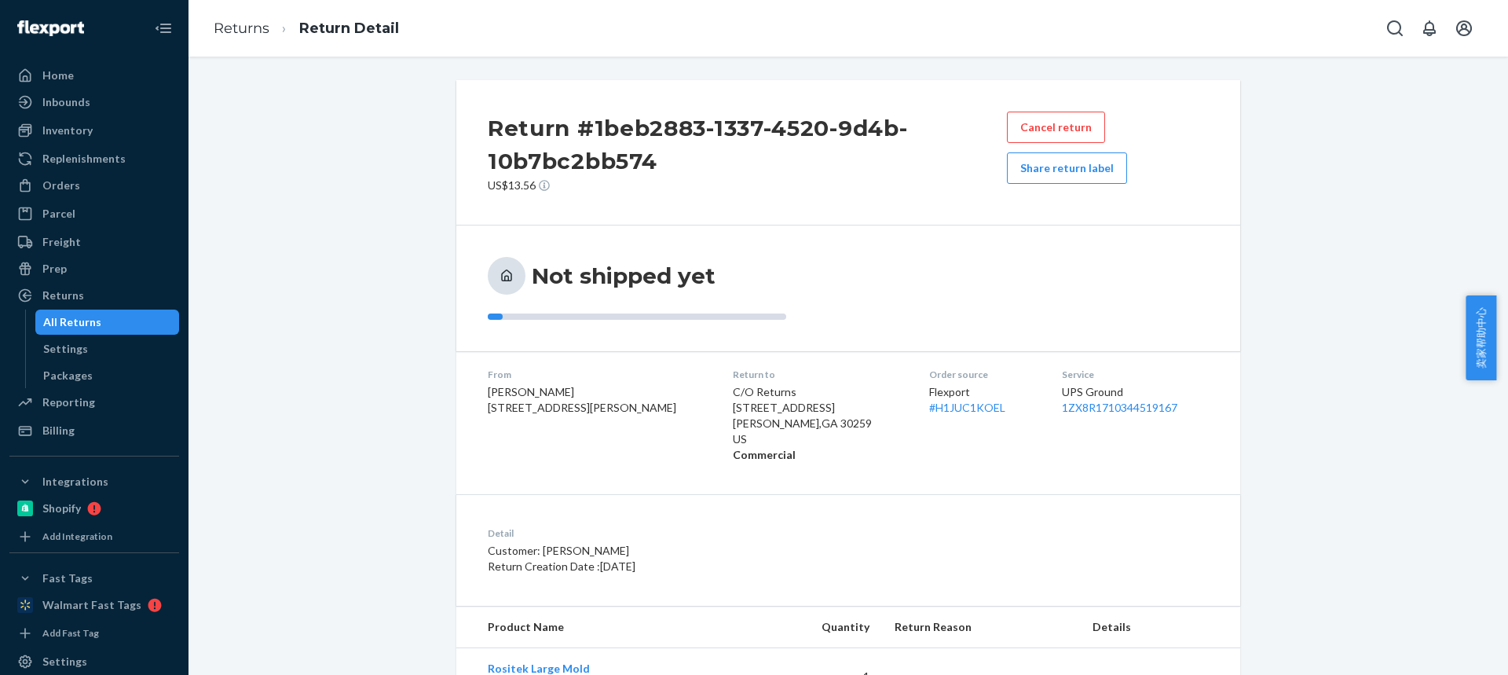
click at [59, 198] on div "Orders Ecommerce Orders Wholesale Orders" at bounding box center [94, 186] width 170 height 27
click at [58, 189] on div "Orders" at bounding box center [61, 185] width 38 height 16
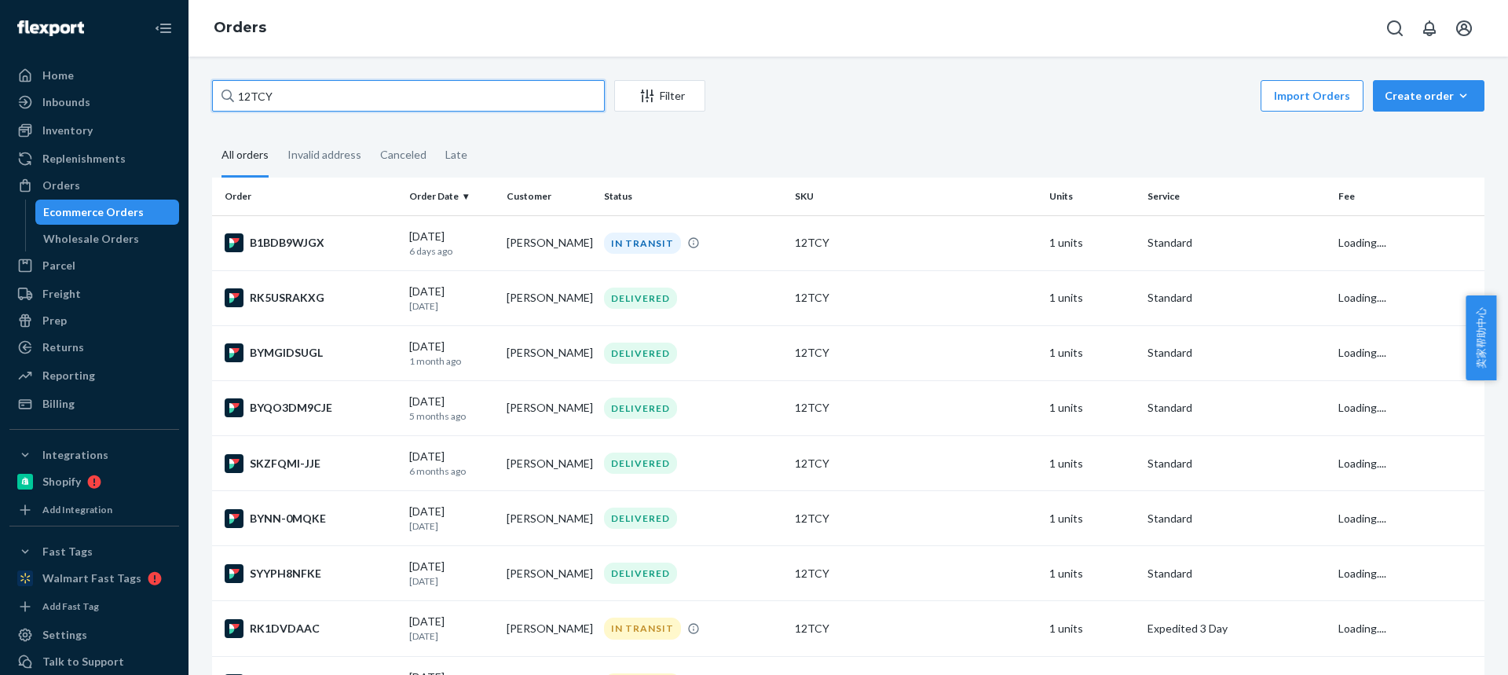
drag, startPoint x: 290, startPoint y: 98, endPoint x: 188, endPoint y: 97, distance: 102.1
click at [191, 97] on div "12TCY Filter Import Orders Create order Ecommerce order Removal order All order…" at bounding box center [847, 366] width 1319 height 618
paste input "Ron Register"
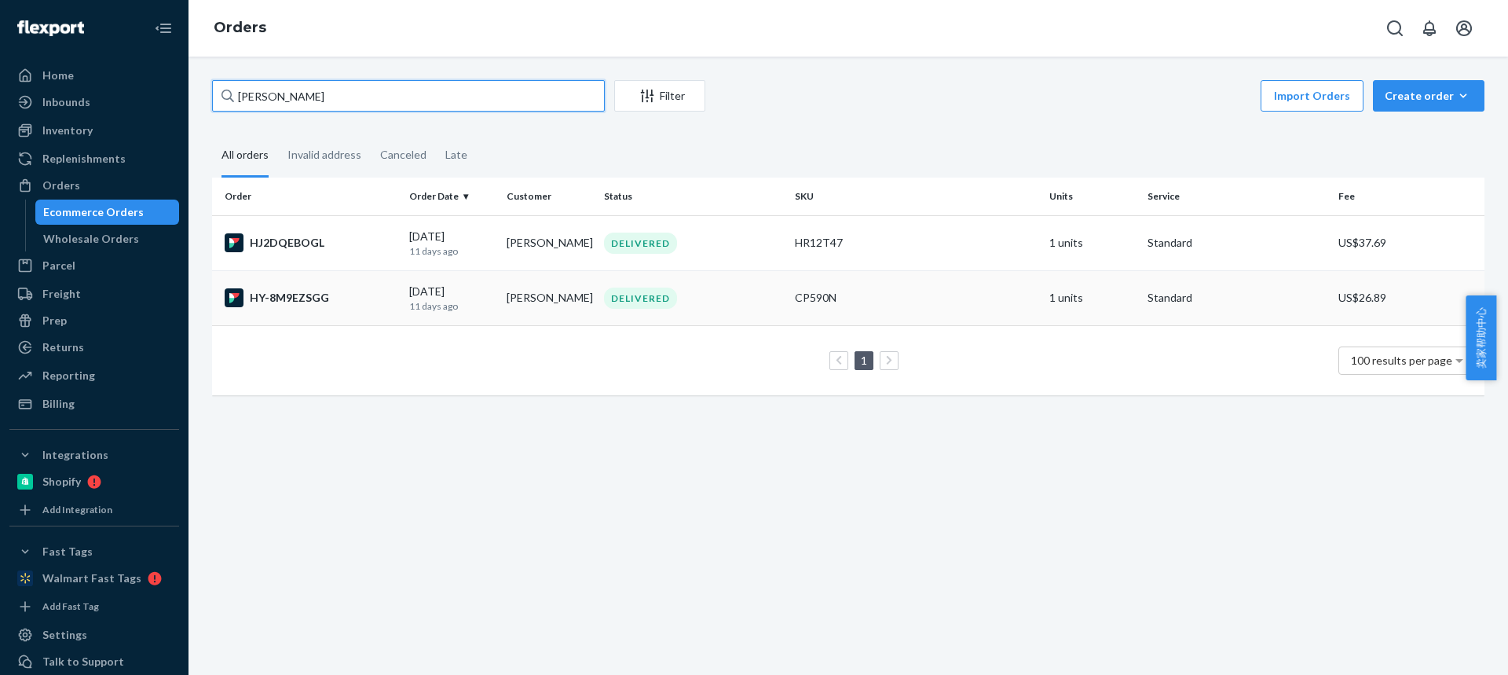
type input "Ron Register"
click at [533, 300] on td "Ron Register" at bounding box center [548, 297] width 97 height 55
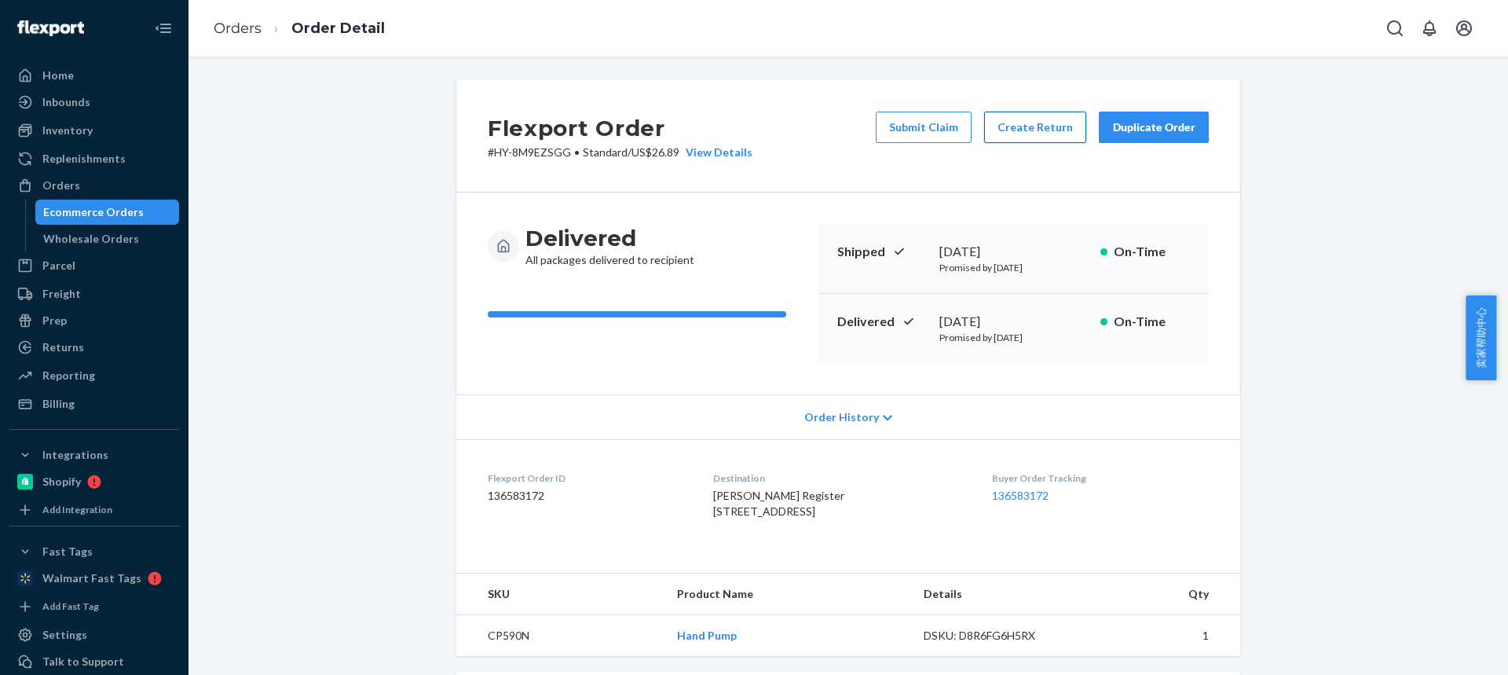
click at [1017, 126] on button "Create Return" at bounding box center [1035, 127] width 102 height 31
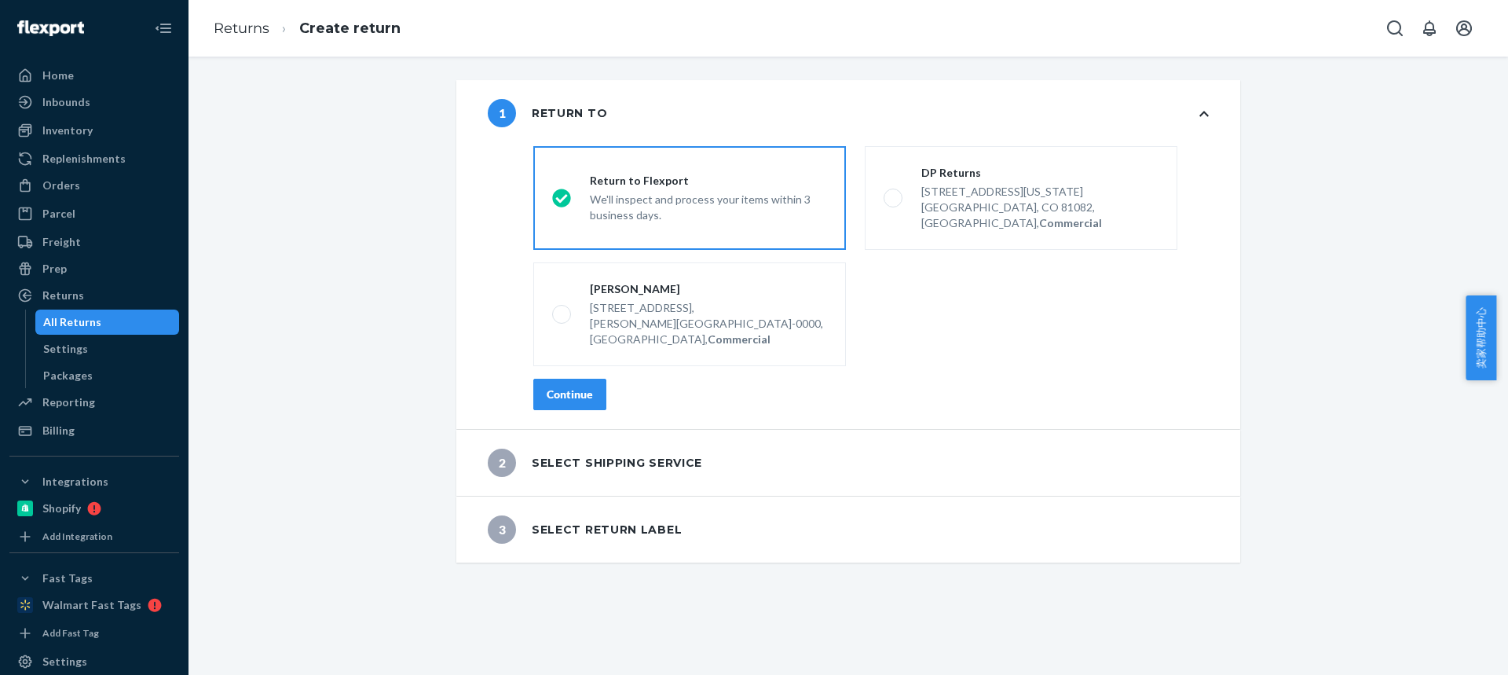
click at [549, 386] on div "Continue" at bounding box center [570, 394] width 46 height 16
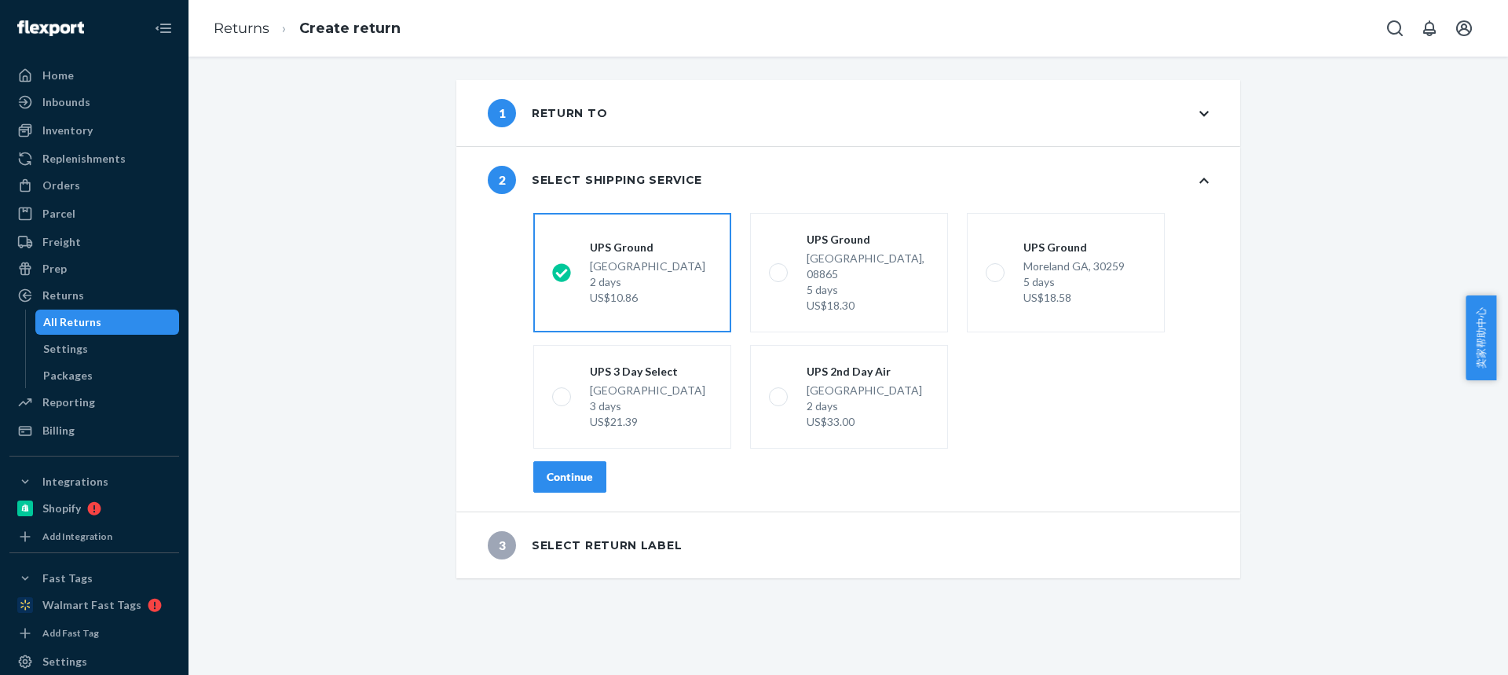
click at [567, 469] on div "Continue" at bounding box center [570, 477] width 46 height 16
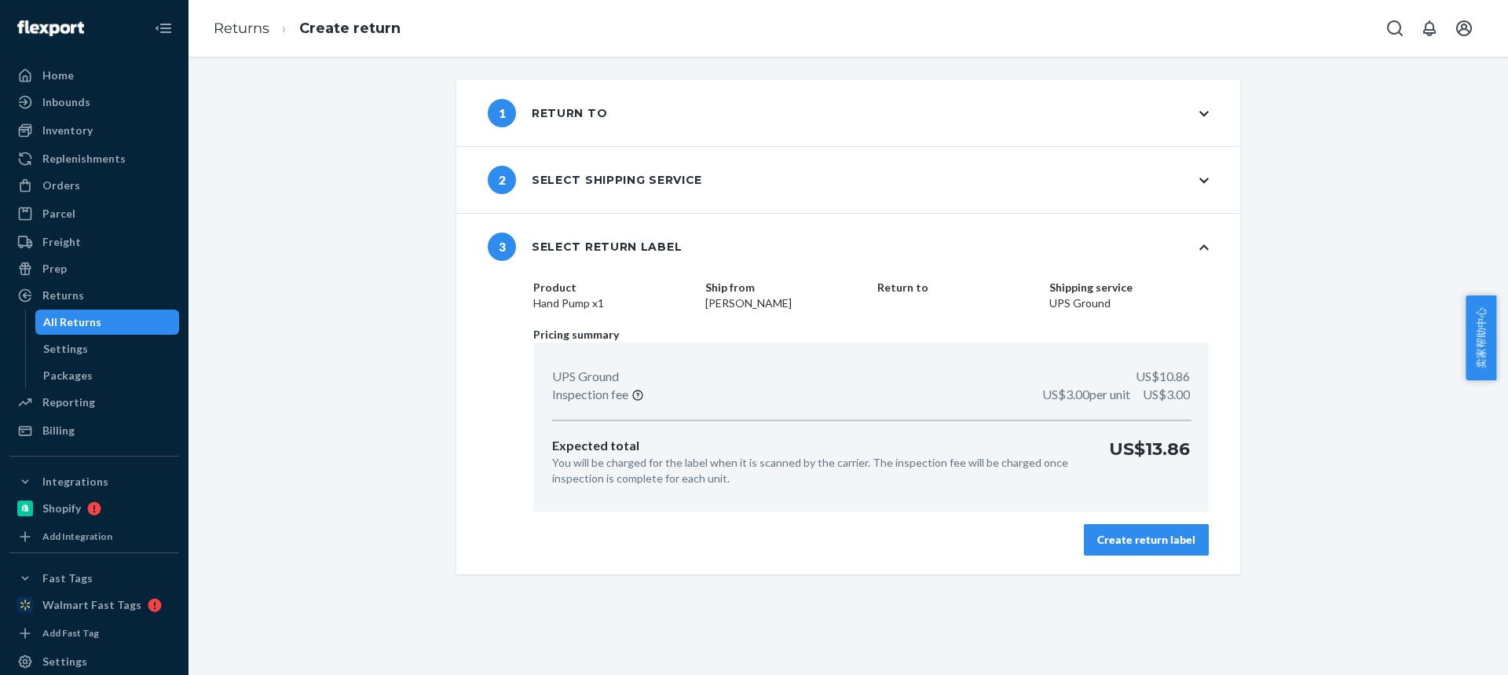
click at [1149, 538] on div "Create return label" at bounding box center [1146, 540] width 98 height 16
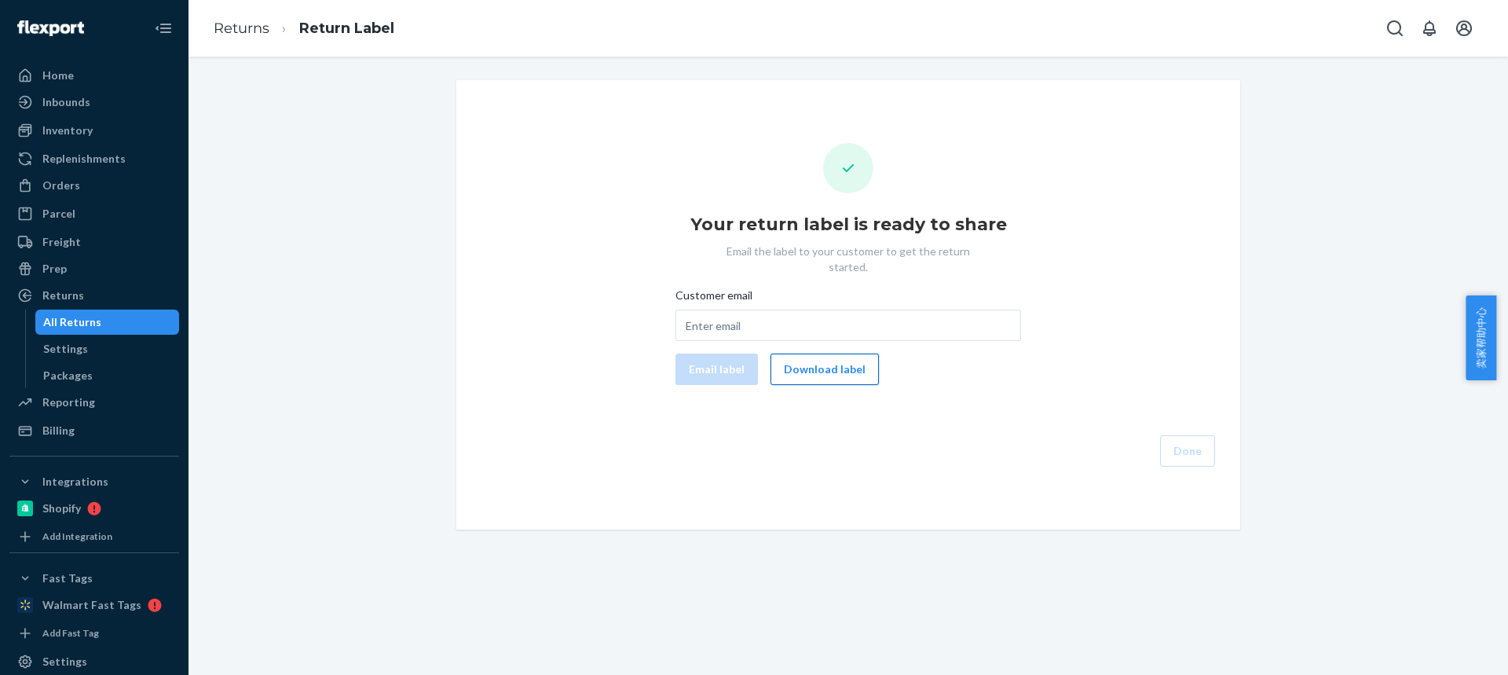
click at [809, 359] on button "Download label" at bounding box center [824, 368] width 108 height 31
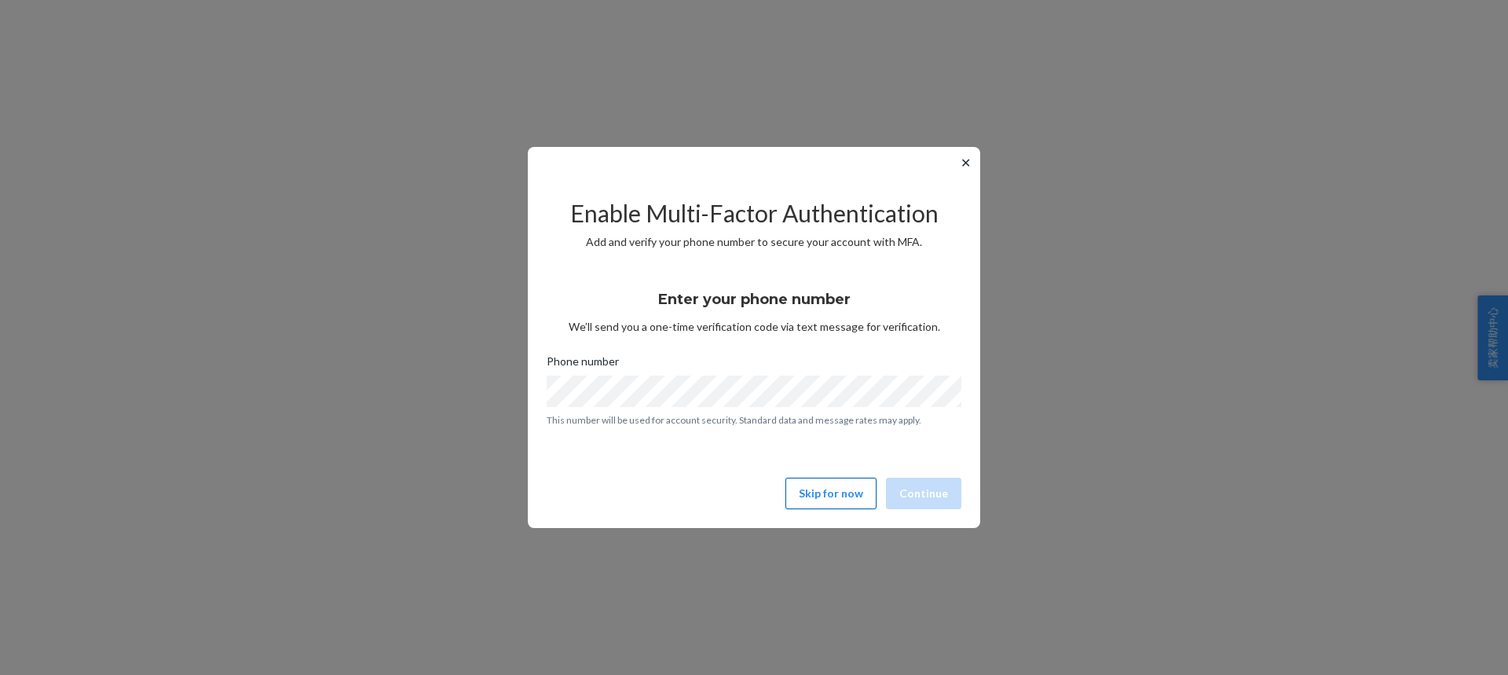
click at [822, 499] on button "Skip for now" at bounding box center [830, 493] width 91 height 31
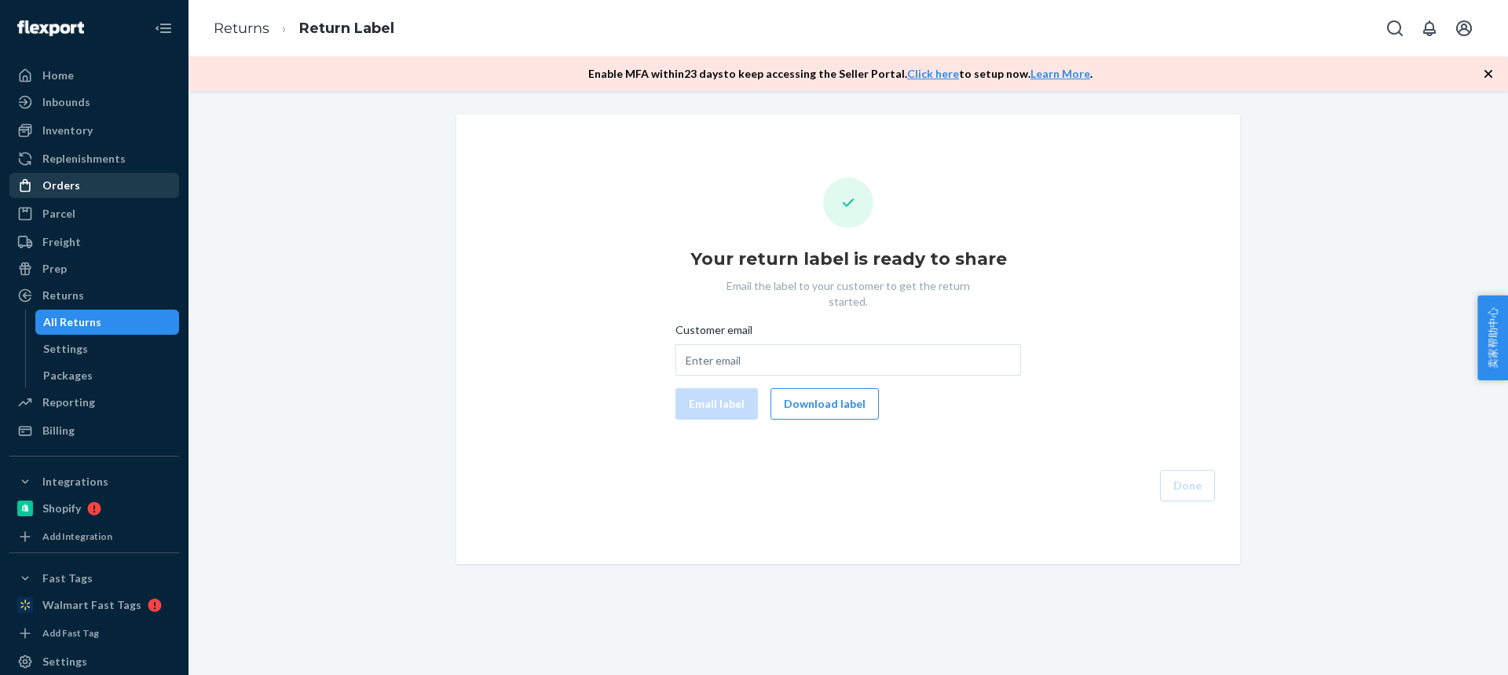
click at [76, 184] on div "Orders" at bounding box center [61, 185] width 38 height 16
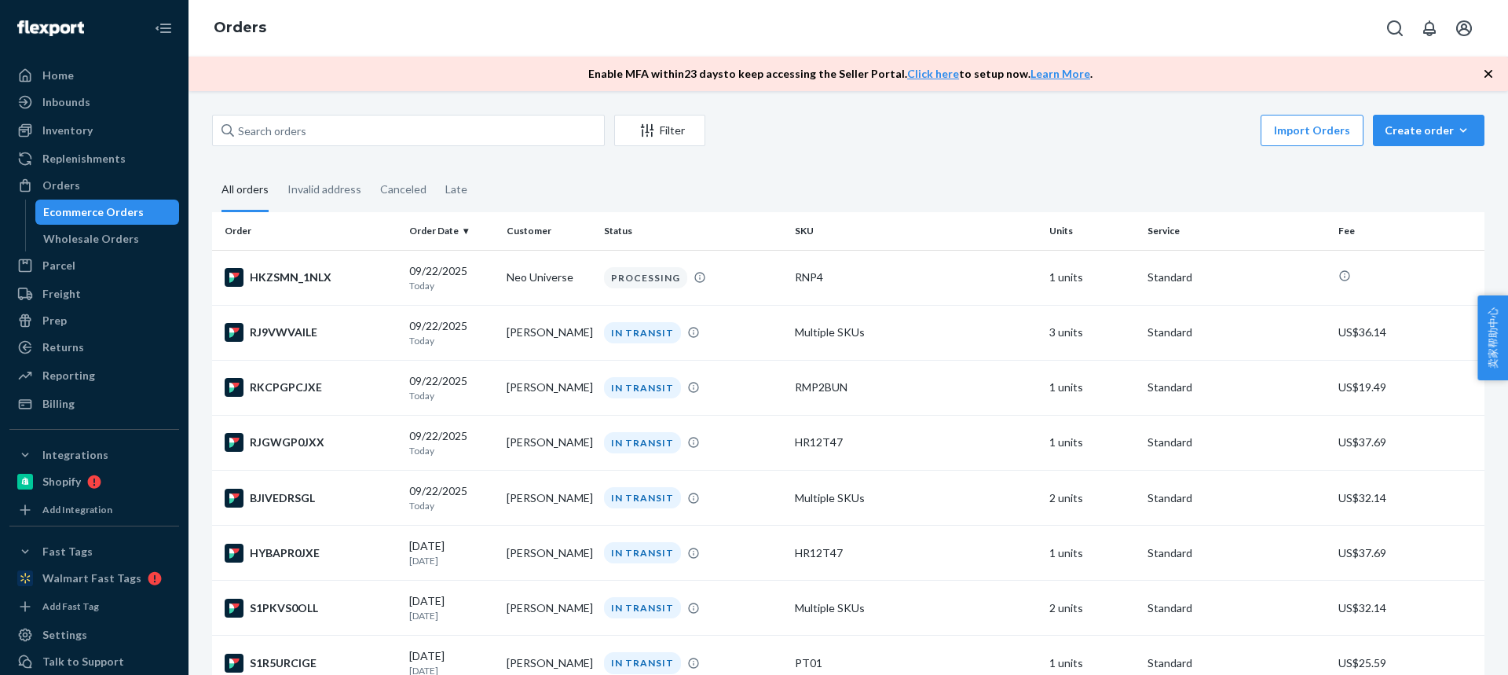
click at [1480, 332] on span "卖家帮助中心" at bounding box center [1492, 337] width 31 height 85
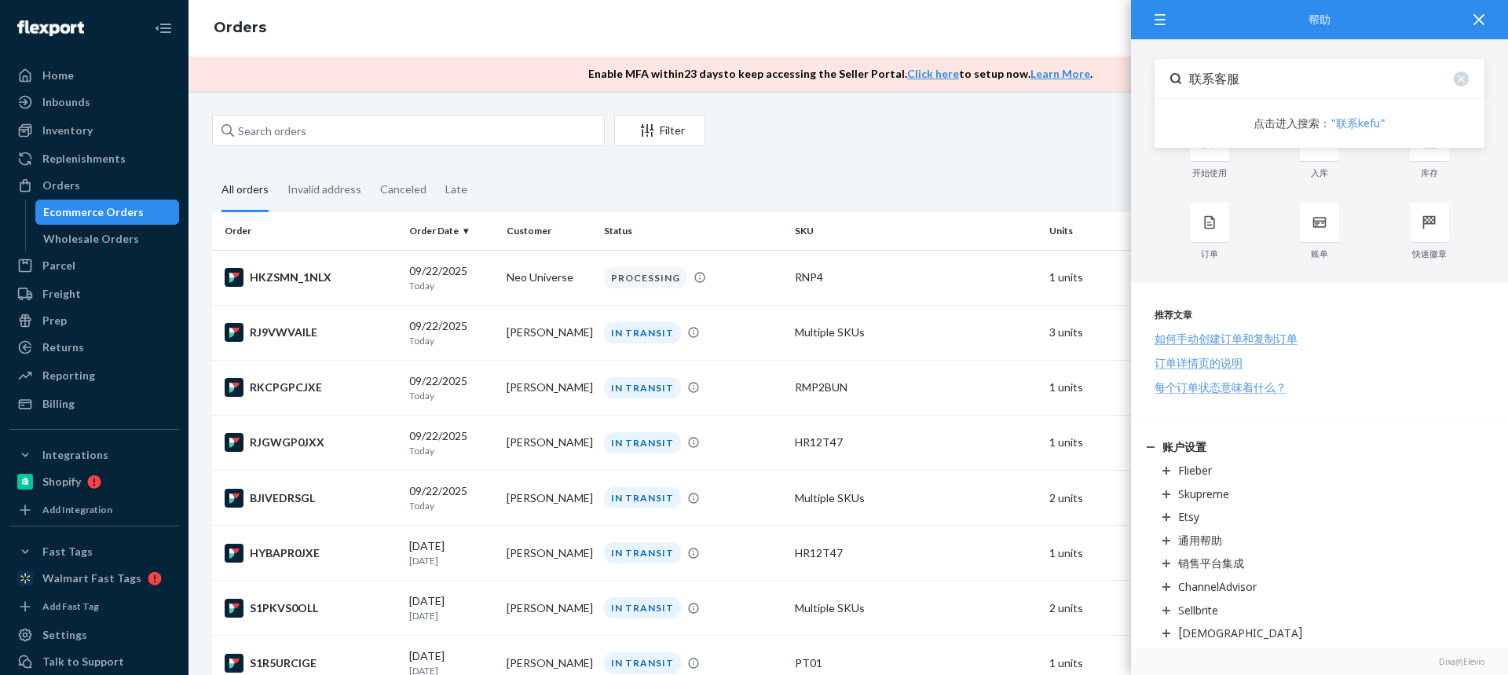
type input "联系客服"
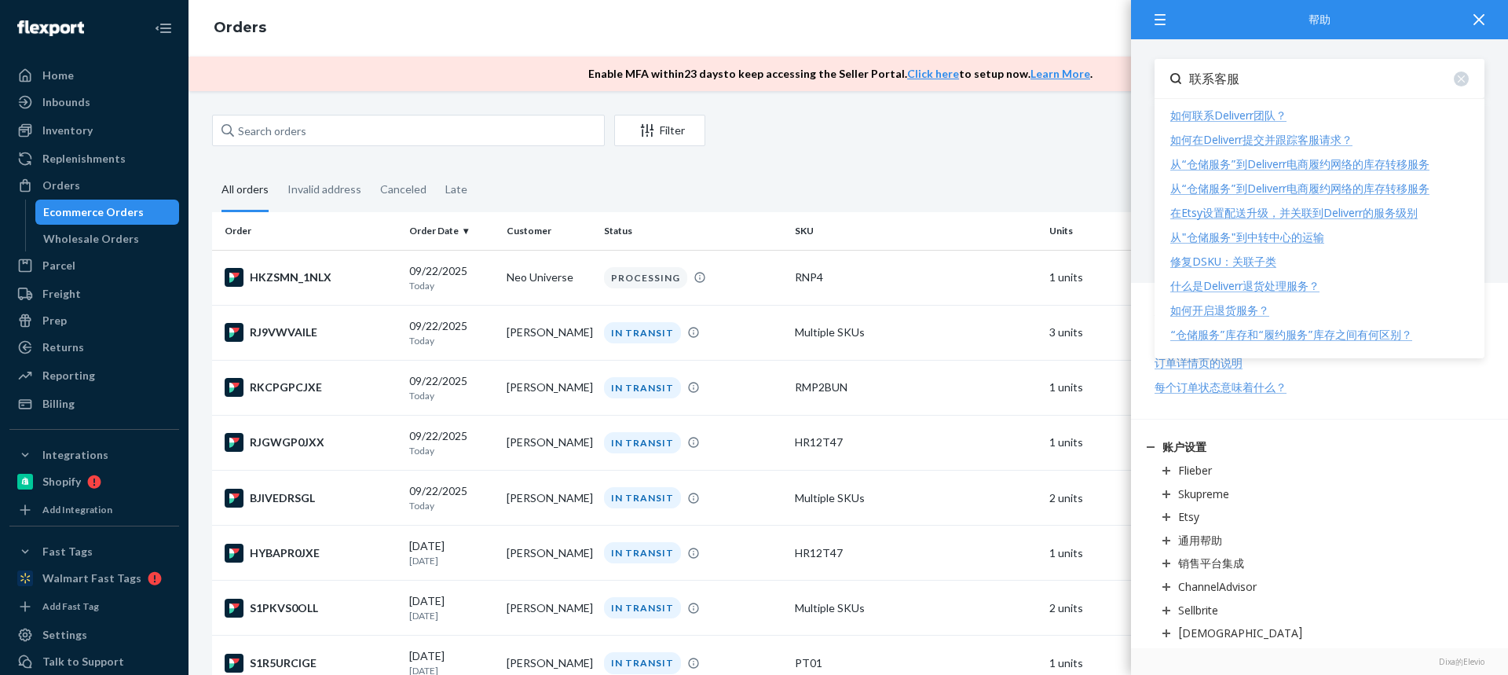
click at [1242, 141] on div "如何在Deliverr提交并跟踪客服请求？" at bounding box center [1261, 139] width 182 height 15
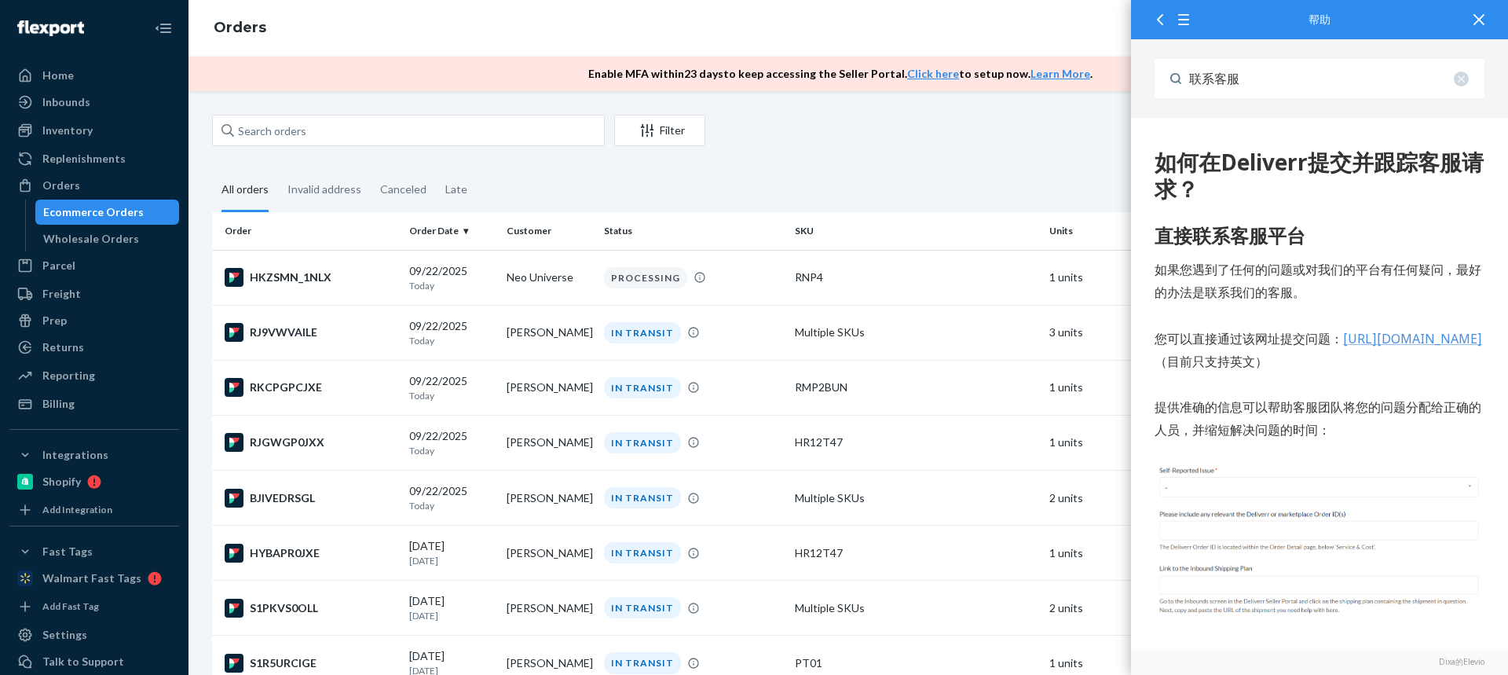
click at [1476, 17] on icon at bounding box center [1478, 19] width 11 height 11
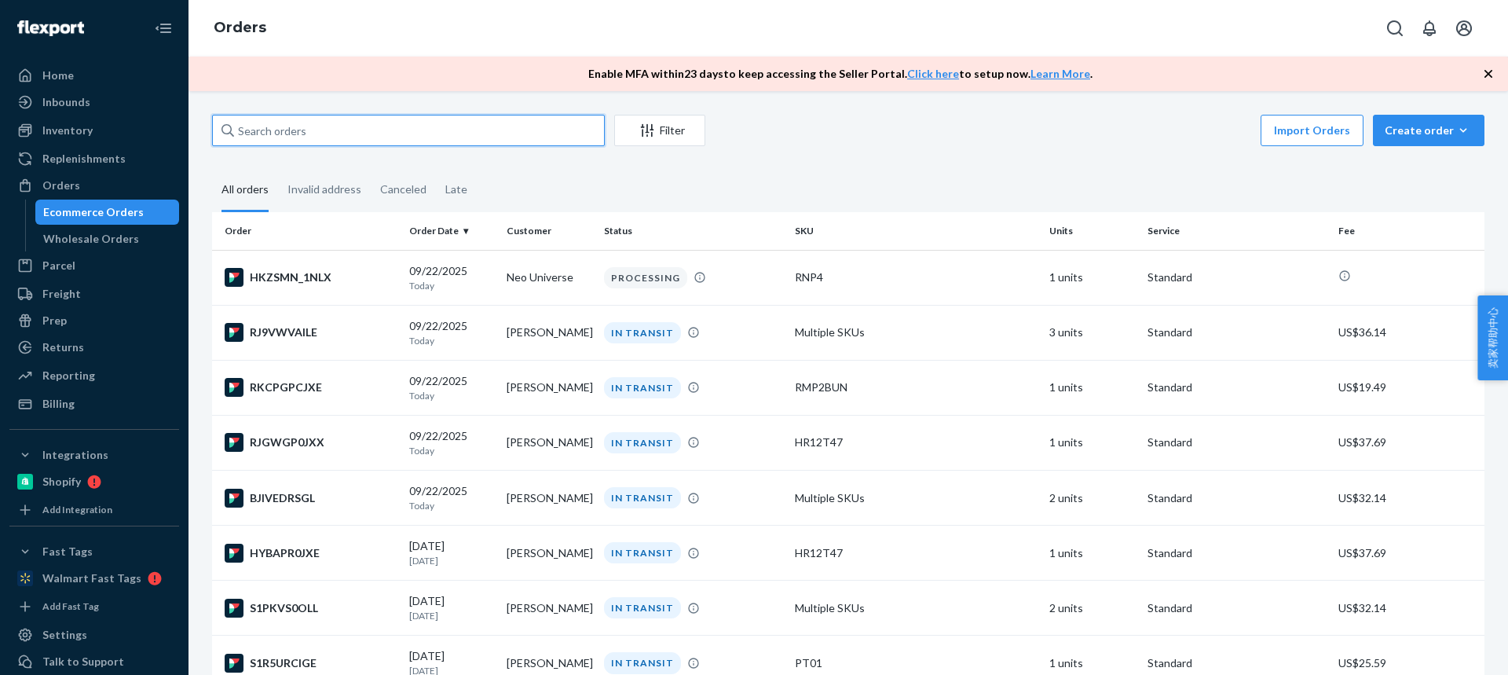
drag, startPoint x: 283, startPoint y: 125, endPoint x: 327, endPoint y: 139, distance: 46.9
click at [283, 125] on input "text" at bounding box center [408, 130] width 393 height 31
paste input "[PERSON_NAME]"
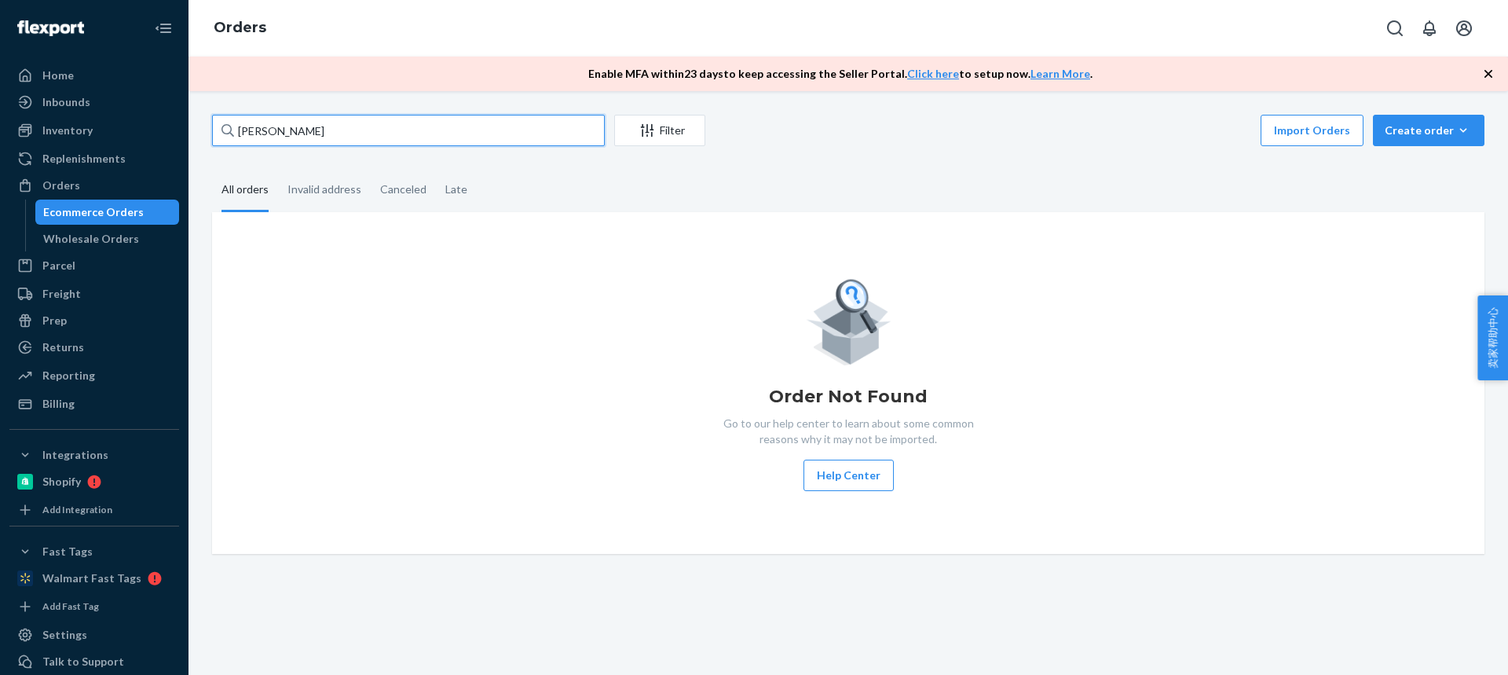
type input "[PERSON_NAME]"
drag, startPoint x: 380, startPoint y: 139, endPoint x: 152, endPoint y: 134, distance: 227.8
click at [152, 135] on div "Home Inbounds Shipping Plans Problems Inventory Products Replenishments Orders …" at bounding box center [754, 337] width 1508 height 675
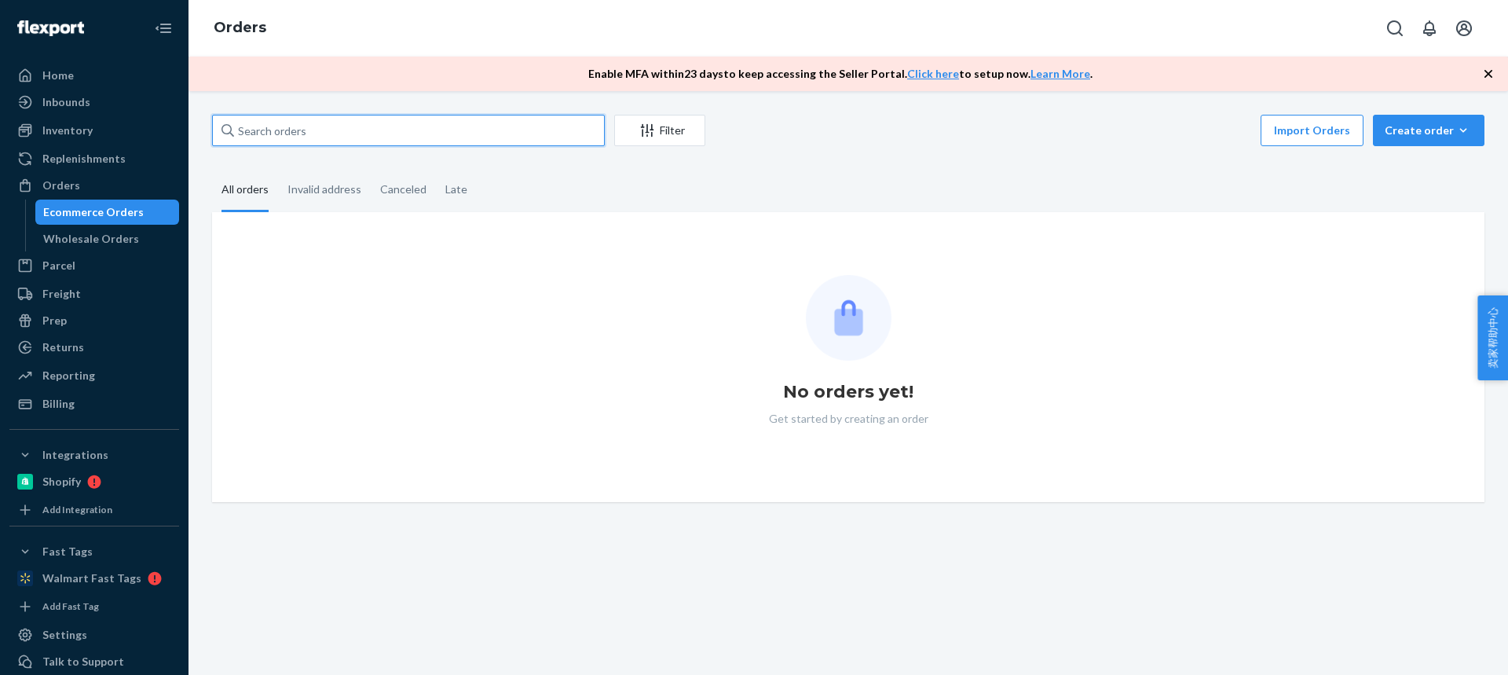
paste input "[PERSON_NAME]"
type input "[PERSON_NAME]"
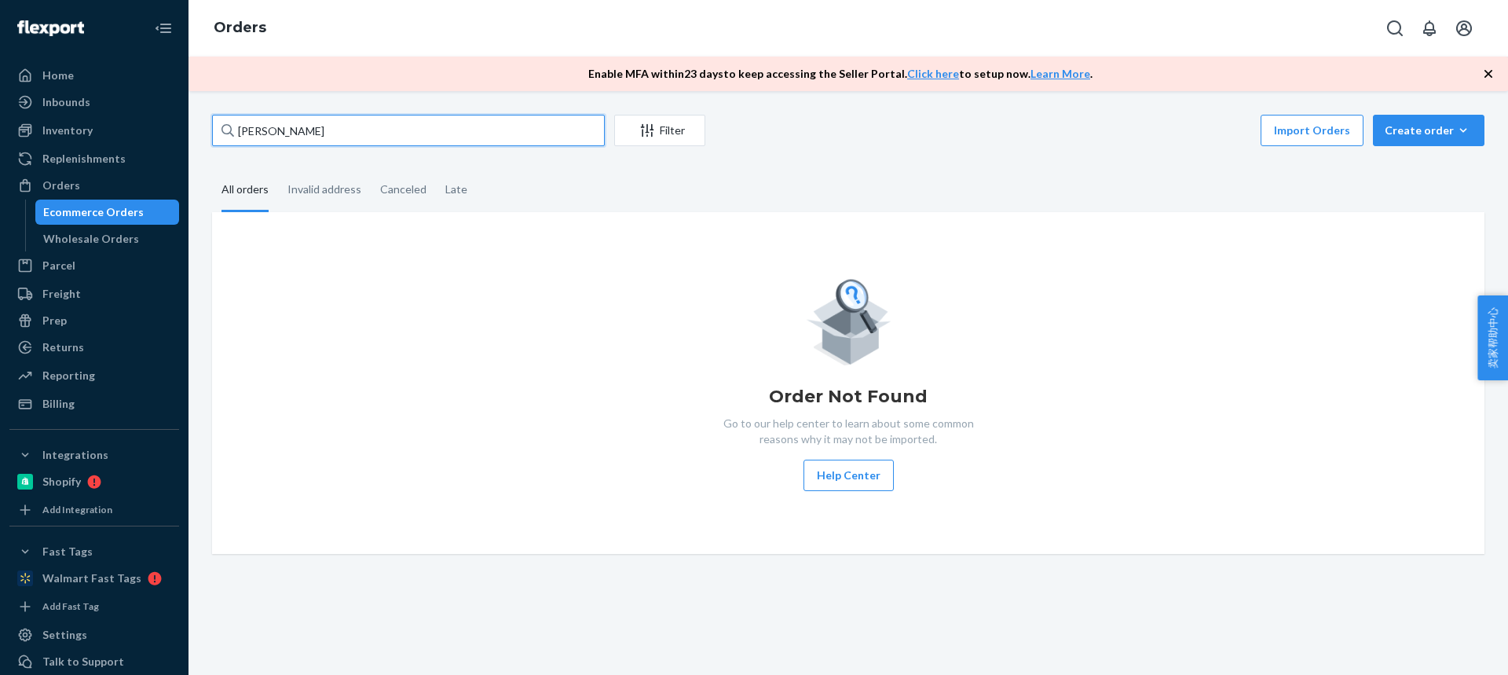
drag, startPoint x: 240, startPoint y: 129, endPoint x: 378, endPoint y: 123, distance: 138.4
click at [376, 125] on input "[PERSON_NAME]" at bounding box center [408, 130] width 393 height 31
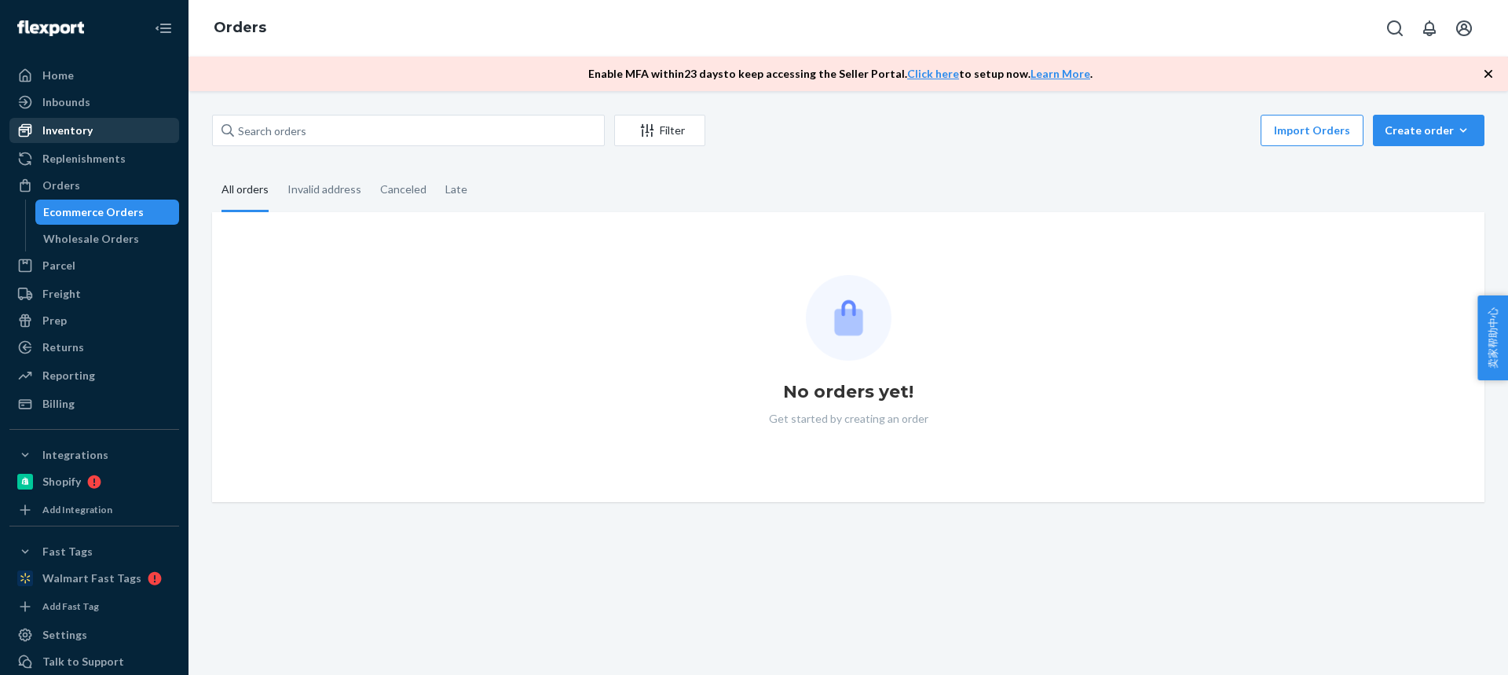
click at [63, 129] on div "Inventory" at bounding box center [67, 131] width 50 height 16
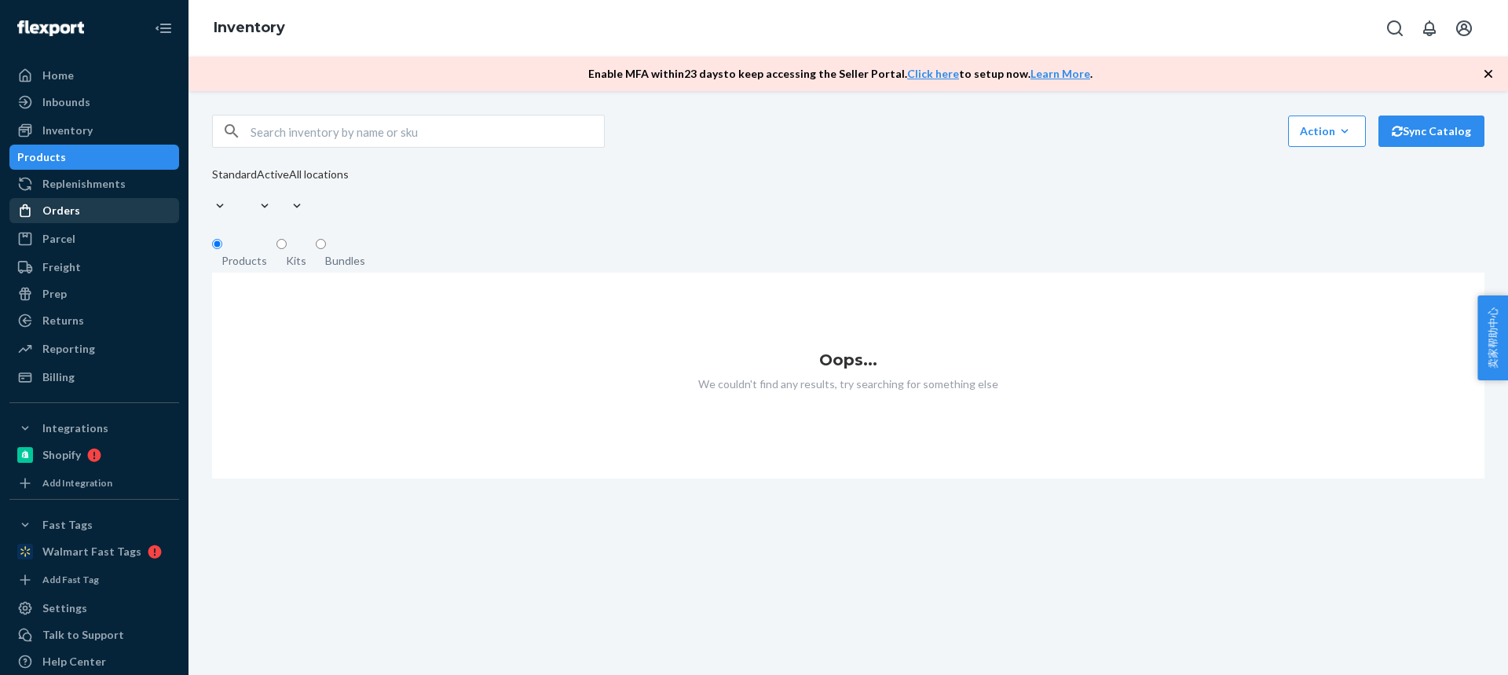
click at [66, 207] on div "Orders" at bounding box center [61, 211] width 38 height 16
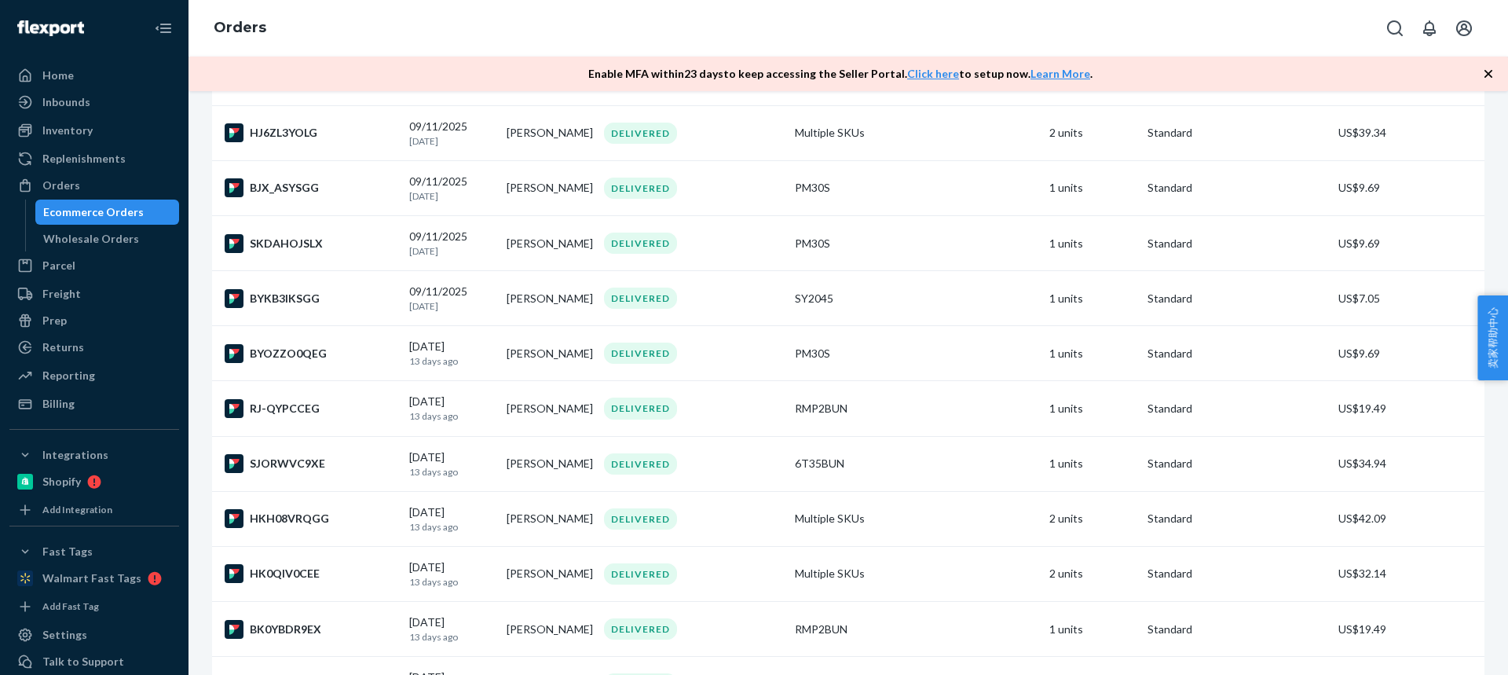
scroll to position [5244, 0]
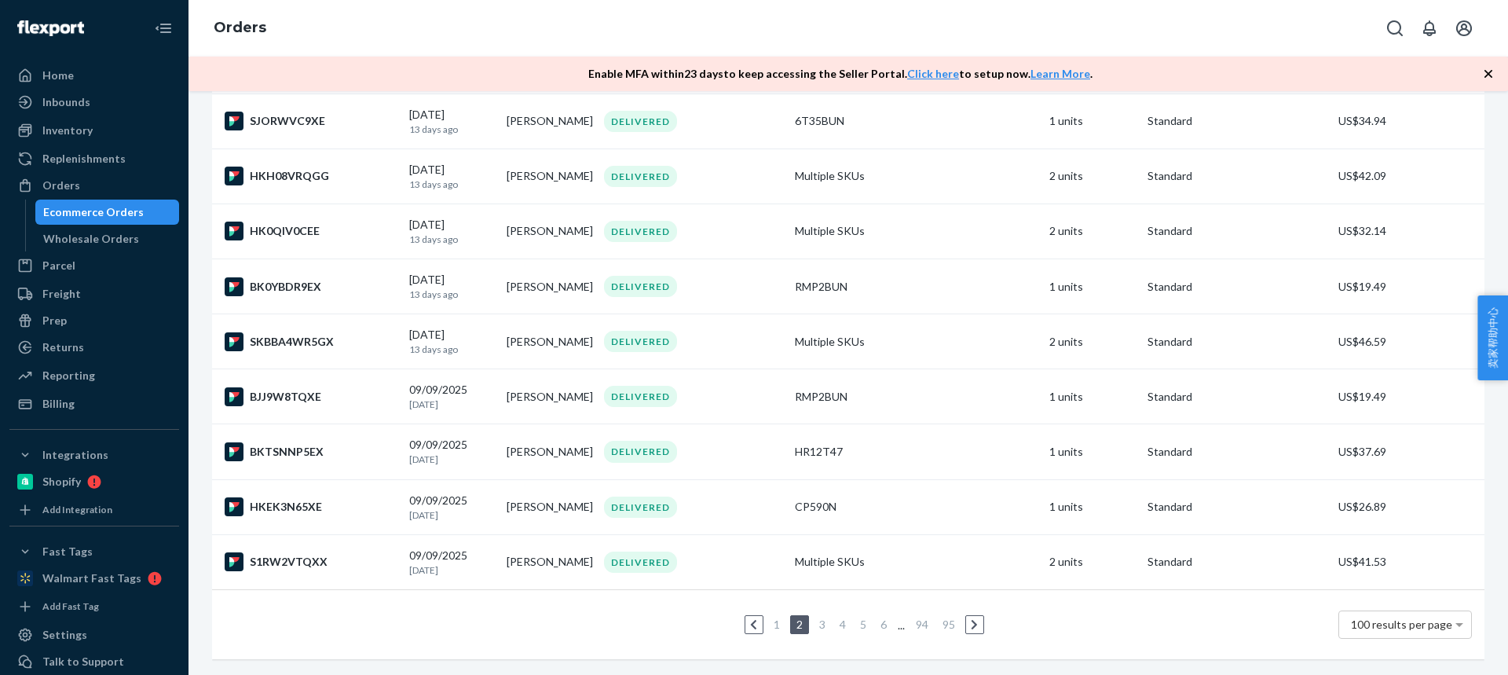
click at [750, 619] on icon at bounding box center [753, 624] width 7 height 11
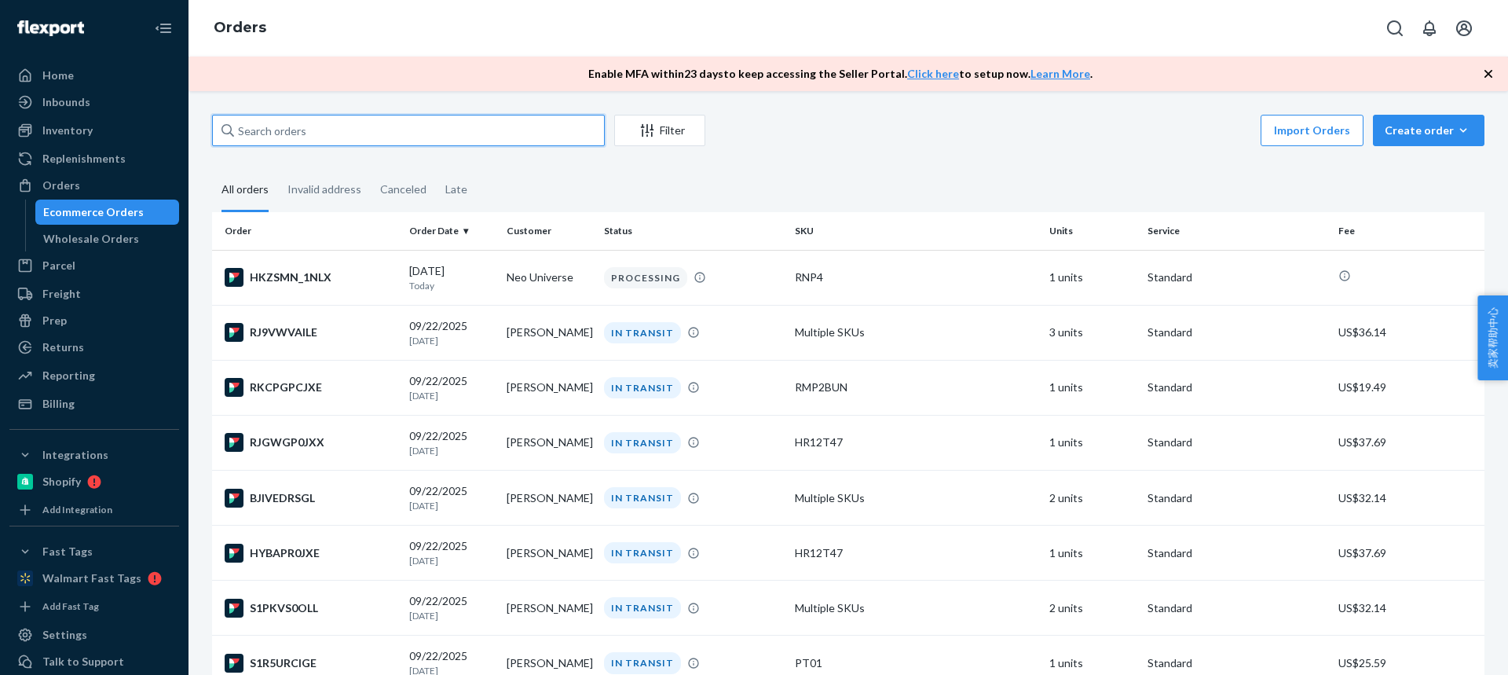
click at [276, 135] on input "text" at bounding box center [408, 130] width 393 height 31
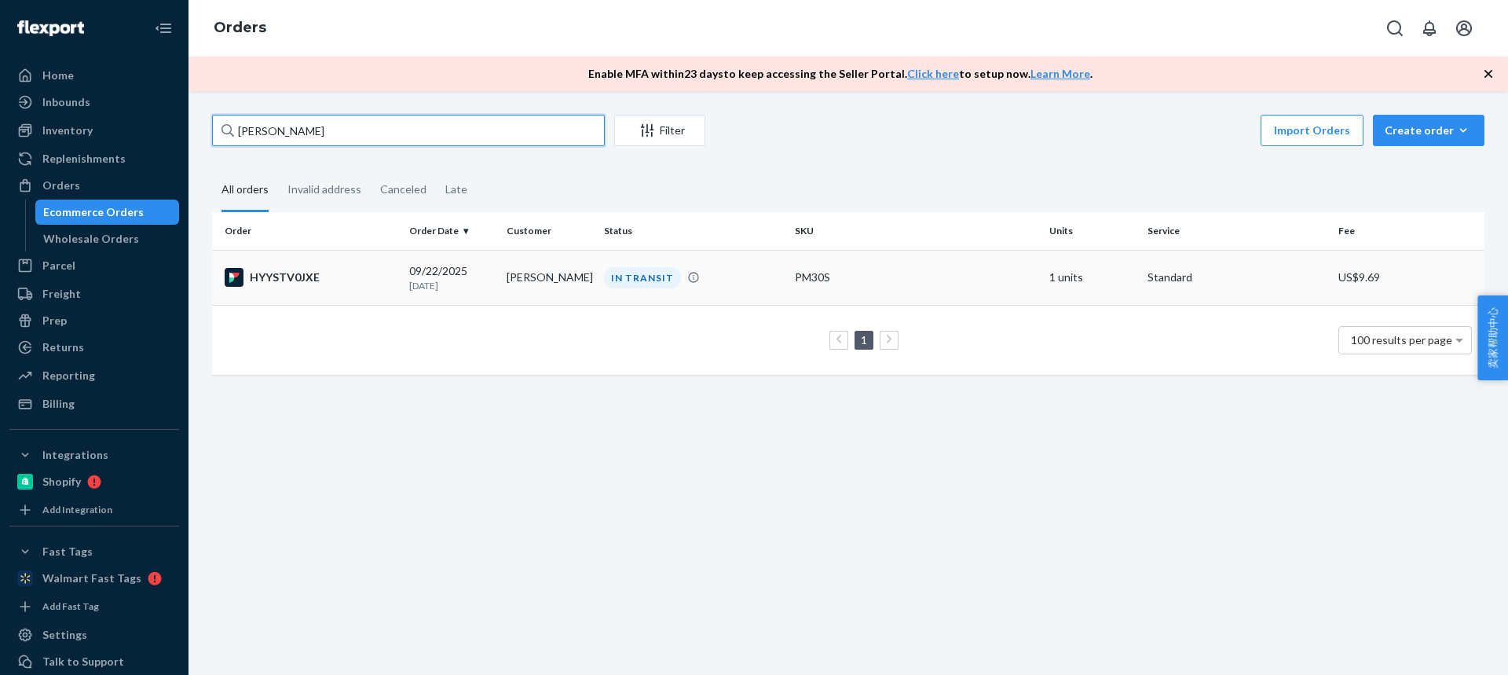
type input "[PERSON_NAME]"
click at [540, 278] on td "[PERSON_NAME]" at bounding box center [548, 277] width 97 height 55
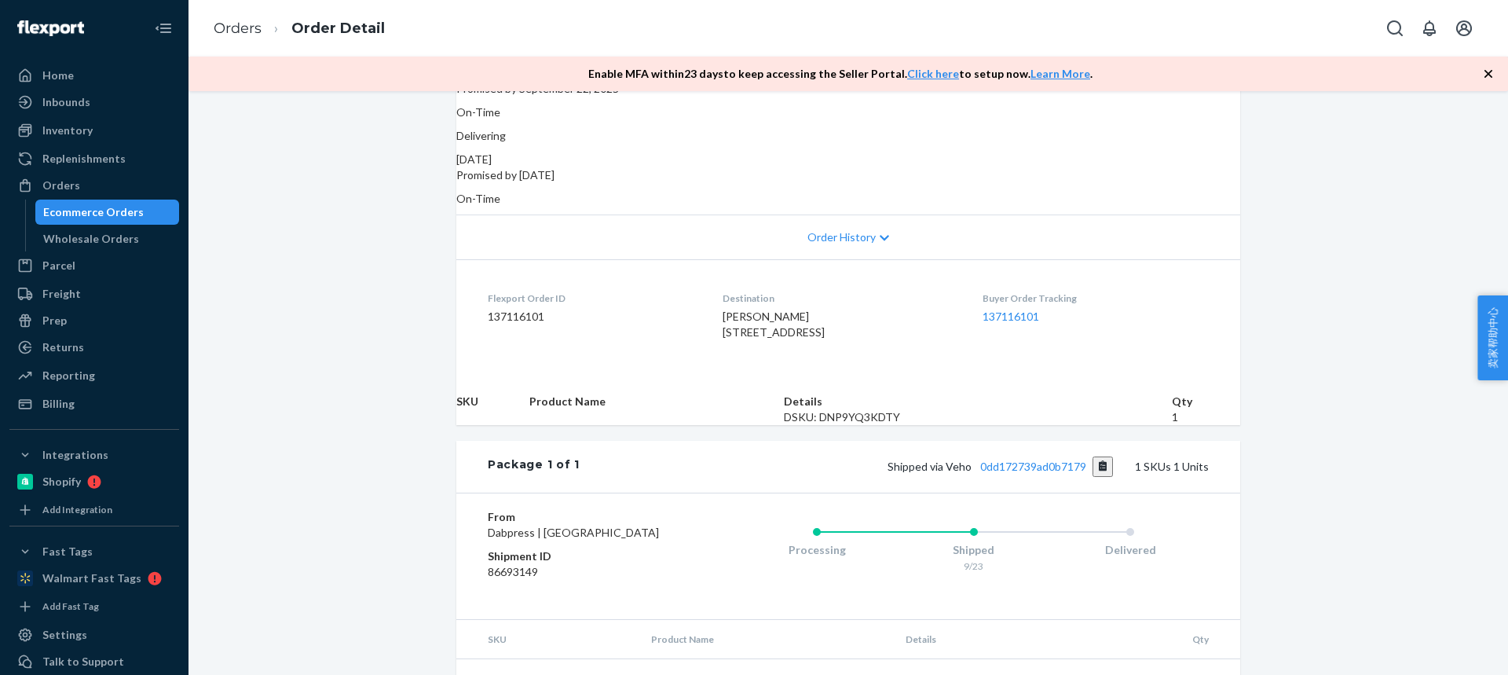
scroll to position [357, 0]
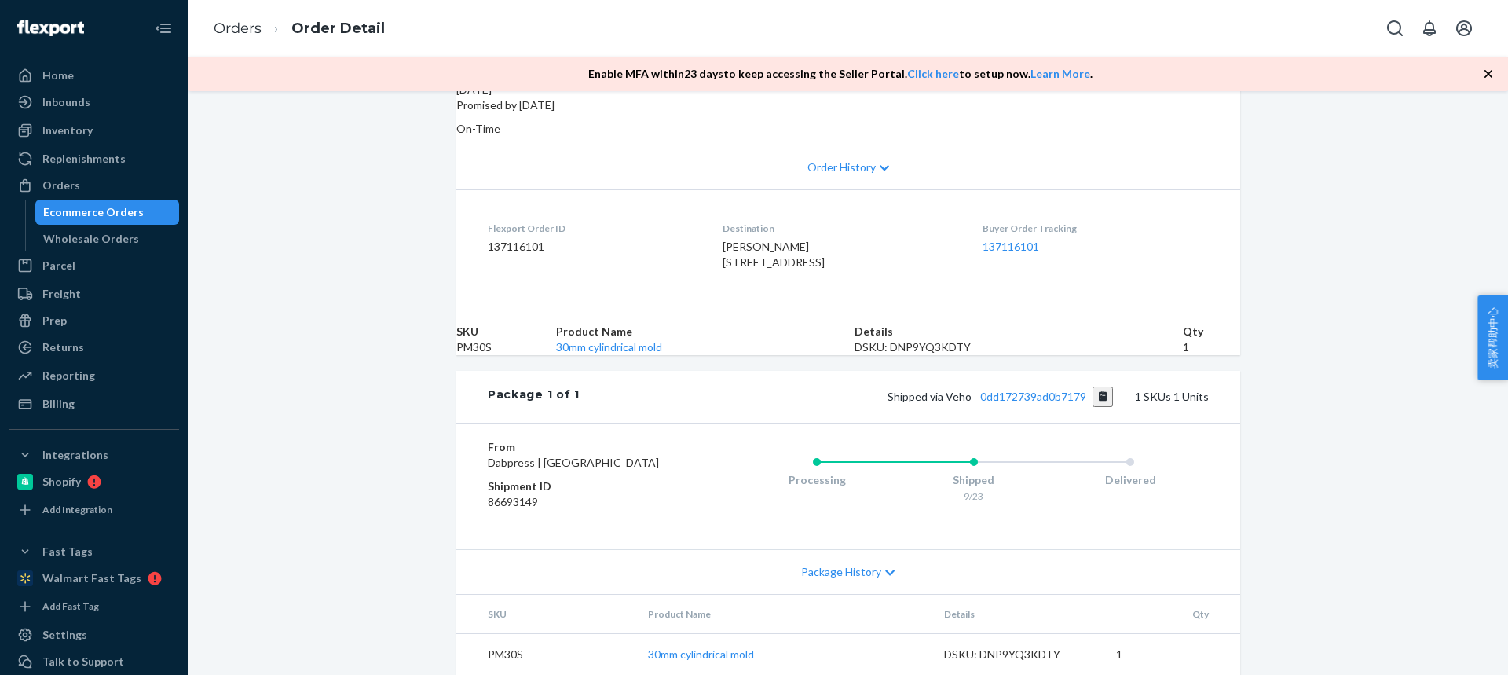
click at [810, 239] on div "Joe Faullner 302 Old Mill Ln Wilmington, DE 19803-4953 US" at bounding box center [840, 254] width 234 height 31
drag, startPoint x: 704, startPoint y: 188, endPoint x: 795, endPoint y: 188, distance: 90.3
click at [795, 239] on div "Joe Faullner 302 Old Mill Ln Wilmington, DE 19803-4953 US" at bounding box center [840, 254] width 234 height 31
copy span "302 Old Mill Ln"
click at [767, 240] on span "Joe Faullner 302 Old Mill Ln Wilmington, DE 19803-4953 US" at bounding box center [774, 254] width 102 height 29
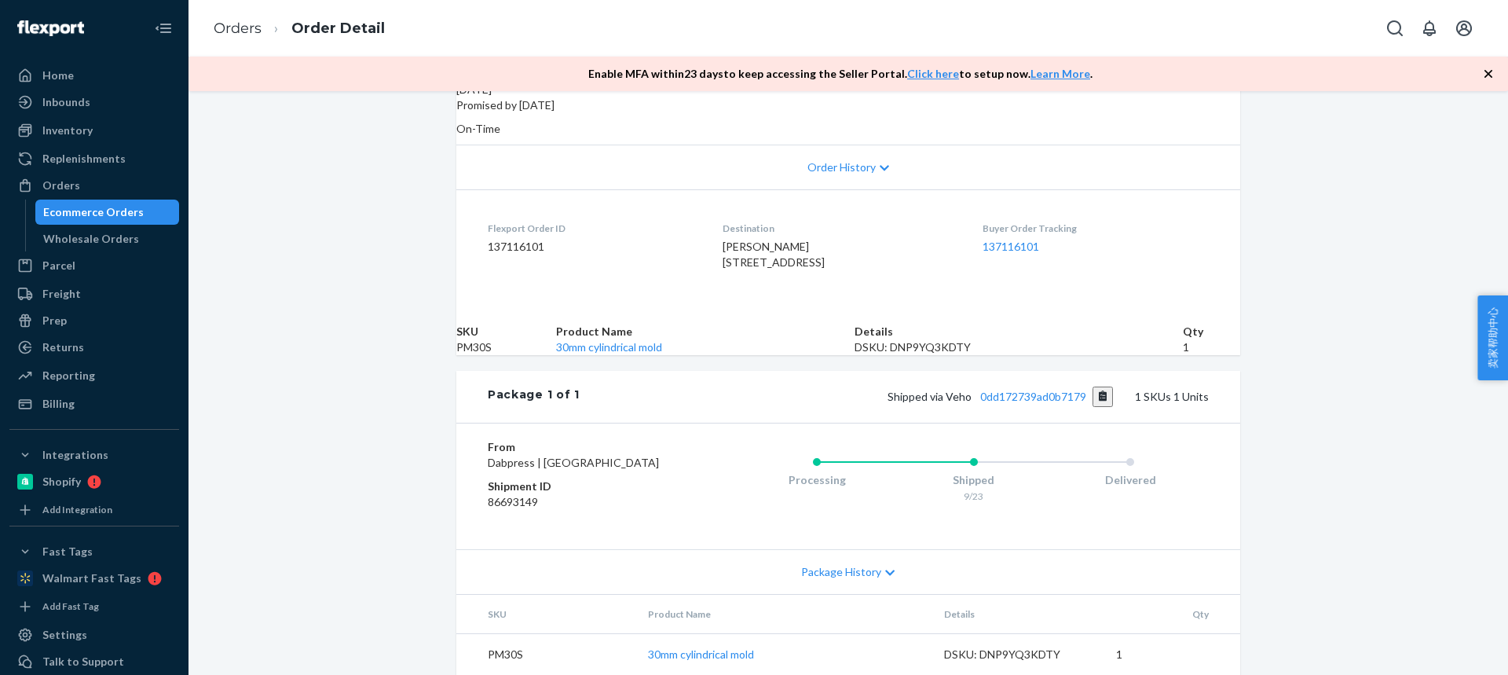
click at [767, 240] on span "Joe Faullner 302 Old Mill Ln Wilmington, DE 19803-4953 US" at bounding box center [774, 254] width 102 height 29
copy span "DE"
click at [1100, 402] on button "Copy tracking number" at bounding box center [1102, 396] width 21 height 20
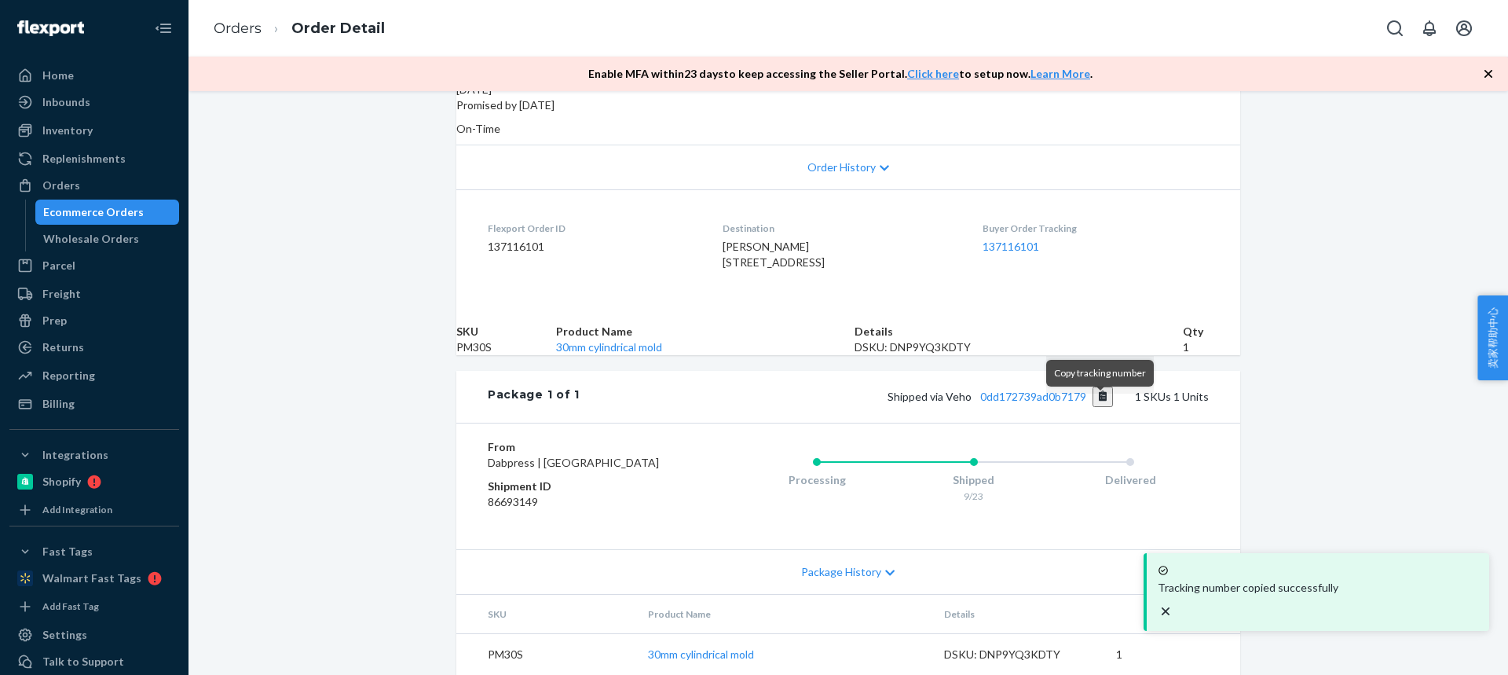
click at [1097, 407] on button "Copy tracking number" at bounding box center [1102, 396] width 21 height 20
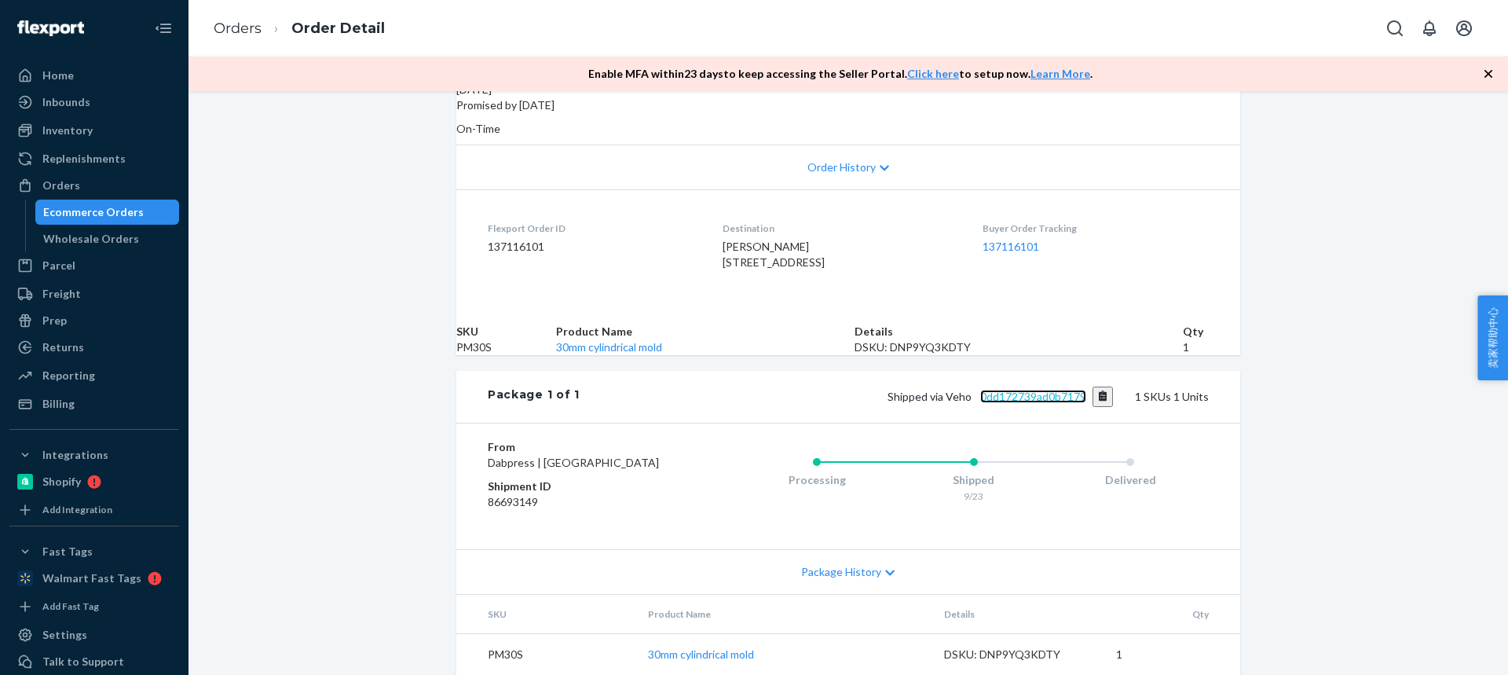
click at [1033, 403] on link "0dd172739ad0b7179" at bounding box center [1033, 396] width 106 height 13
drag, startPoint x: 230, startPoint y: 29, endPoint x: 254, endPoint y: 76, distance: 53.0
click at [230, 29] on link "Orders" at bounding box center [238, 28] width 48 height 17
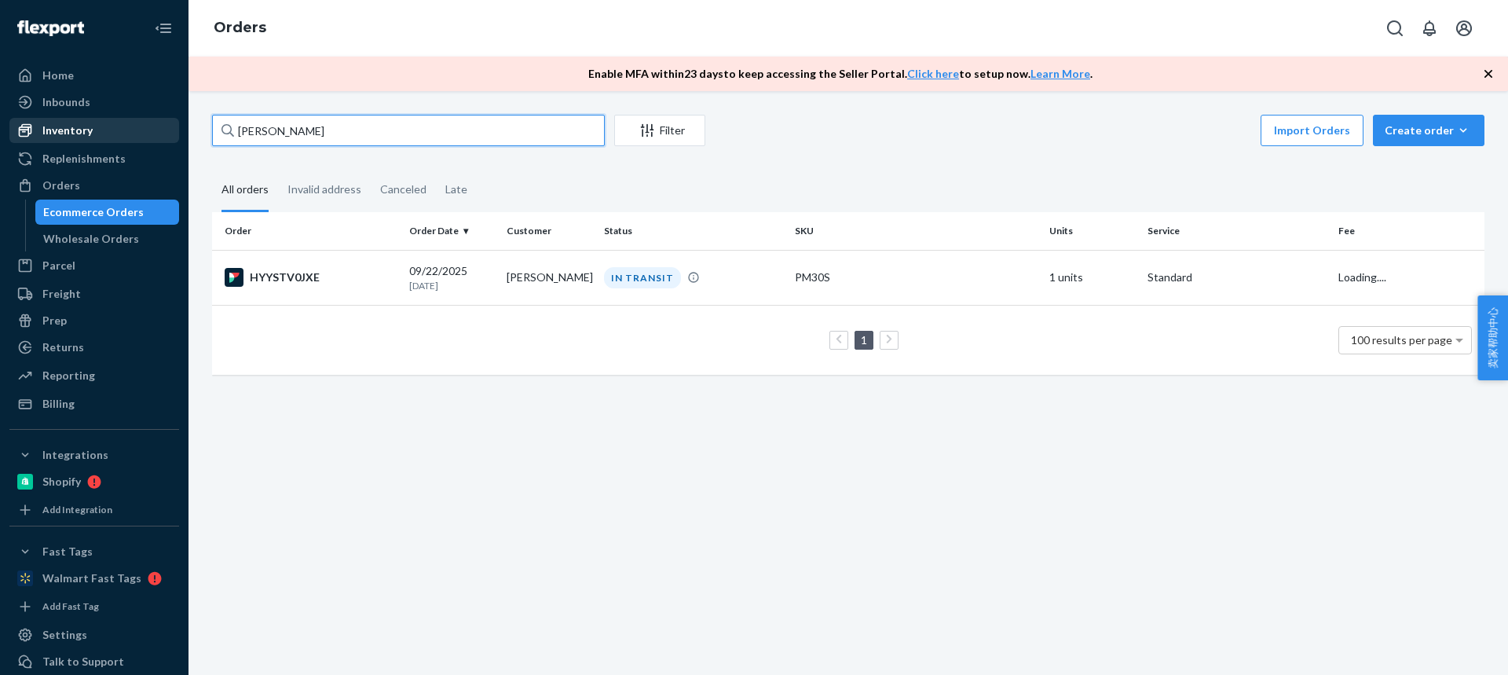
drag, startPoint x: 325, startPoint y: 134, endPoint x: 154, endPoint y: 123, distance: 171.6
click at [154, 123] on div "Home Inbounds Shipping Plans Problems Inventory Products Replenishments Orders …" at bounding box center [754, 337] width 1508 height 675
paste input "[PERSON_NAME]"
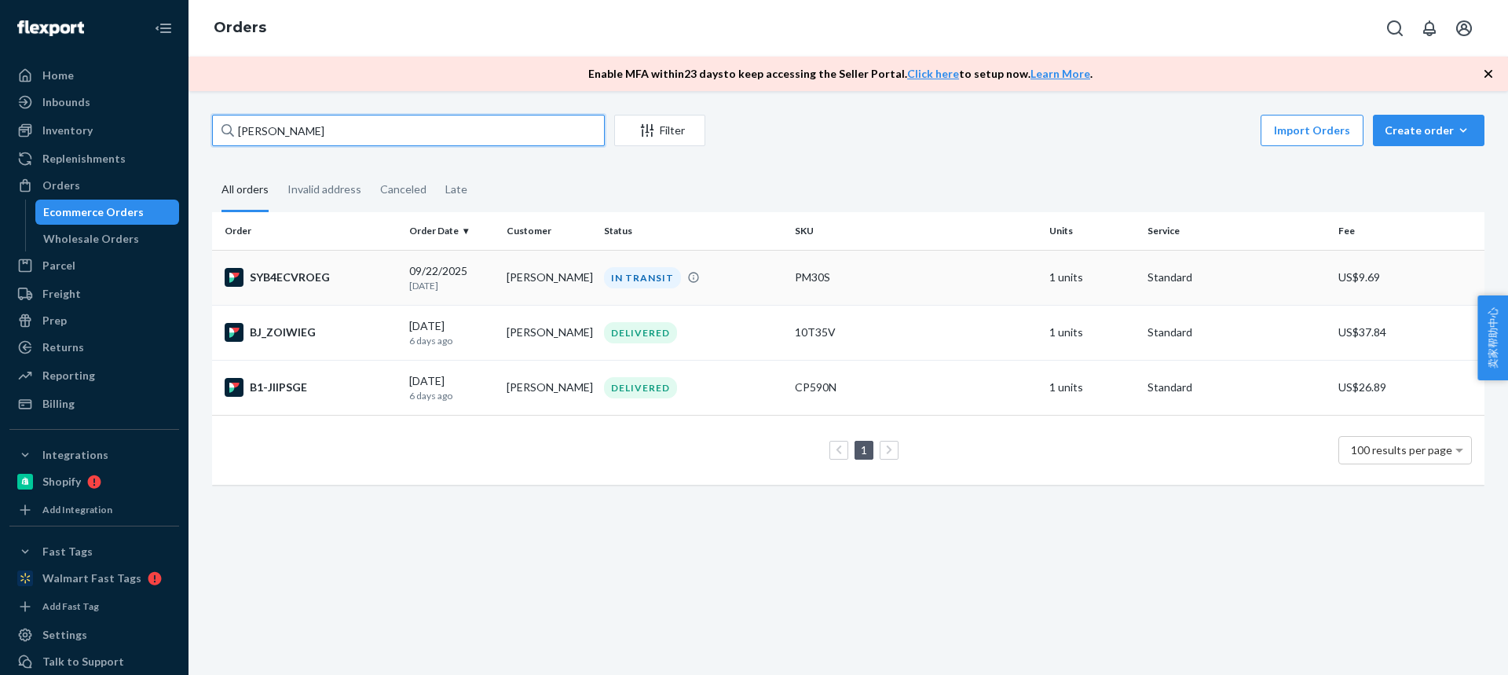
type input "[PERSON_NAME]"
click at [546, 286] on td "[PERSON_NAME]" at bounding box center [548, 277] width 97 height 55
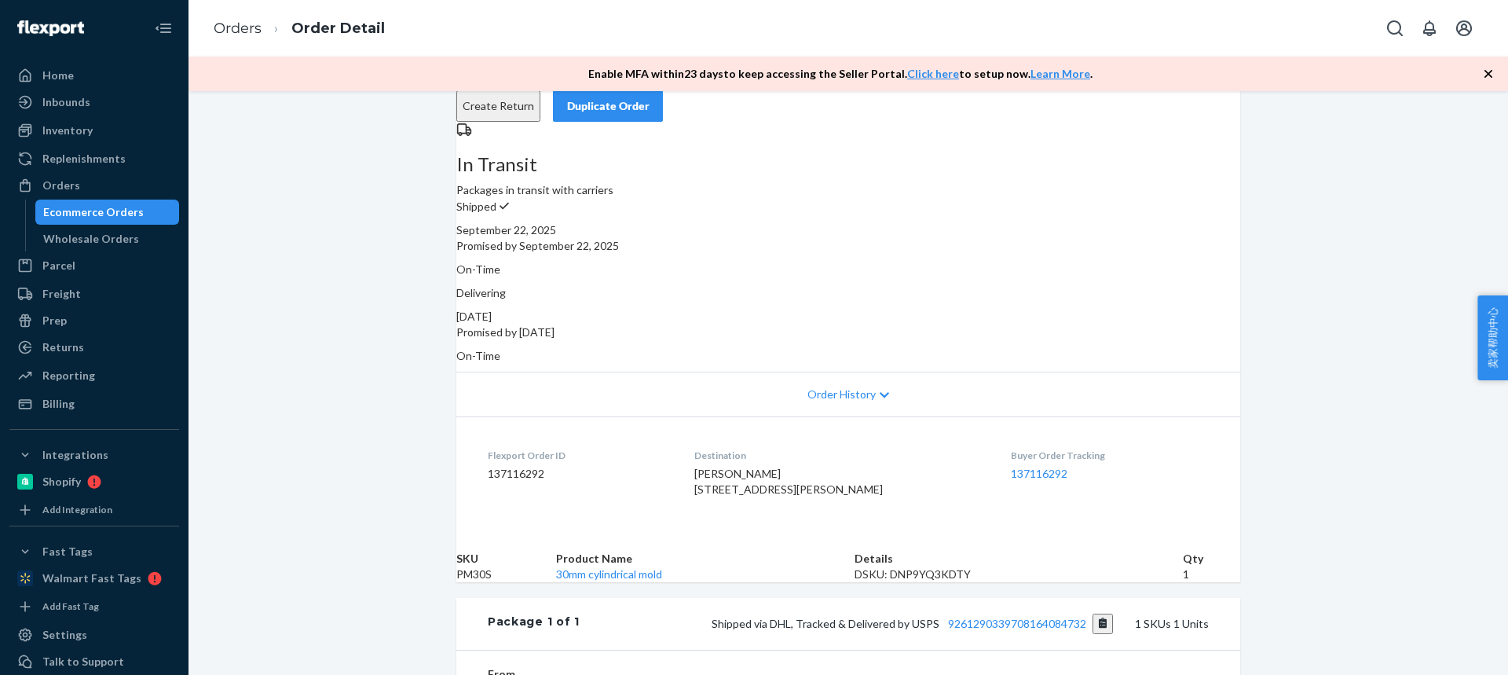
scroll to position [236, 0]
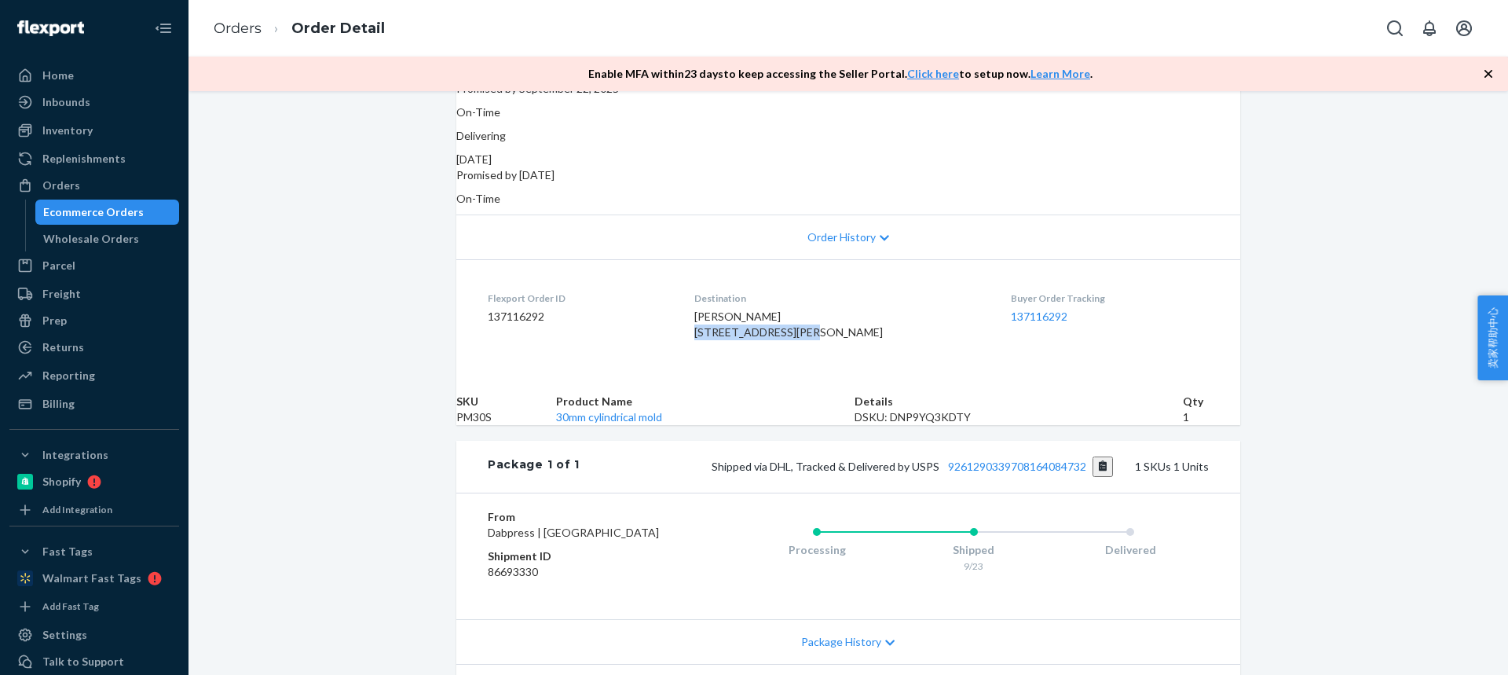
drag, startPoint x: 701, startPoint y: 307, endPoint x: 815, endPoint y: 308, distance: 113.9
click at [815, 308] on dl "Flexport Order ID 137116292 Destination Kenneth Yetka 1148 Cooper Point St Summ…" at bounding box center [848, 318] width 784 height 118
copy span "1148 Cooper Point St"
click at [770, 331] on span "Kenneth Yetka 1148 Cooper Point St Summerville, SC 29485-7898 US" at bounding box center [788, 323] width 188 height 29
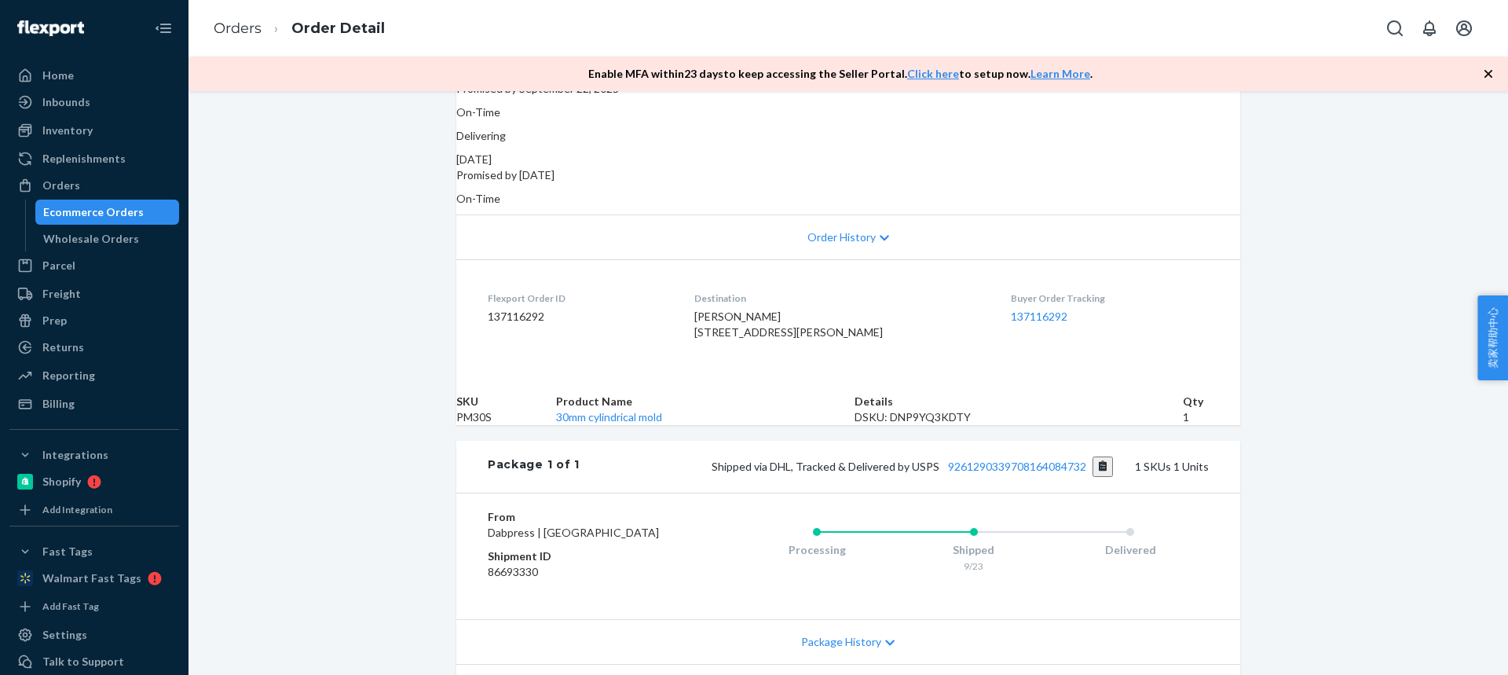
copy span "SC"
drag, startPoint x: 529, startPoint y: 467, endPoint x: 499, endPoint y: 470, distance: 30.0
click at [499, 425] on td "PM30S" at bounding box center [506, 417] width 100 height 16
copy td "30S"
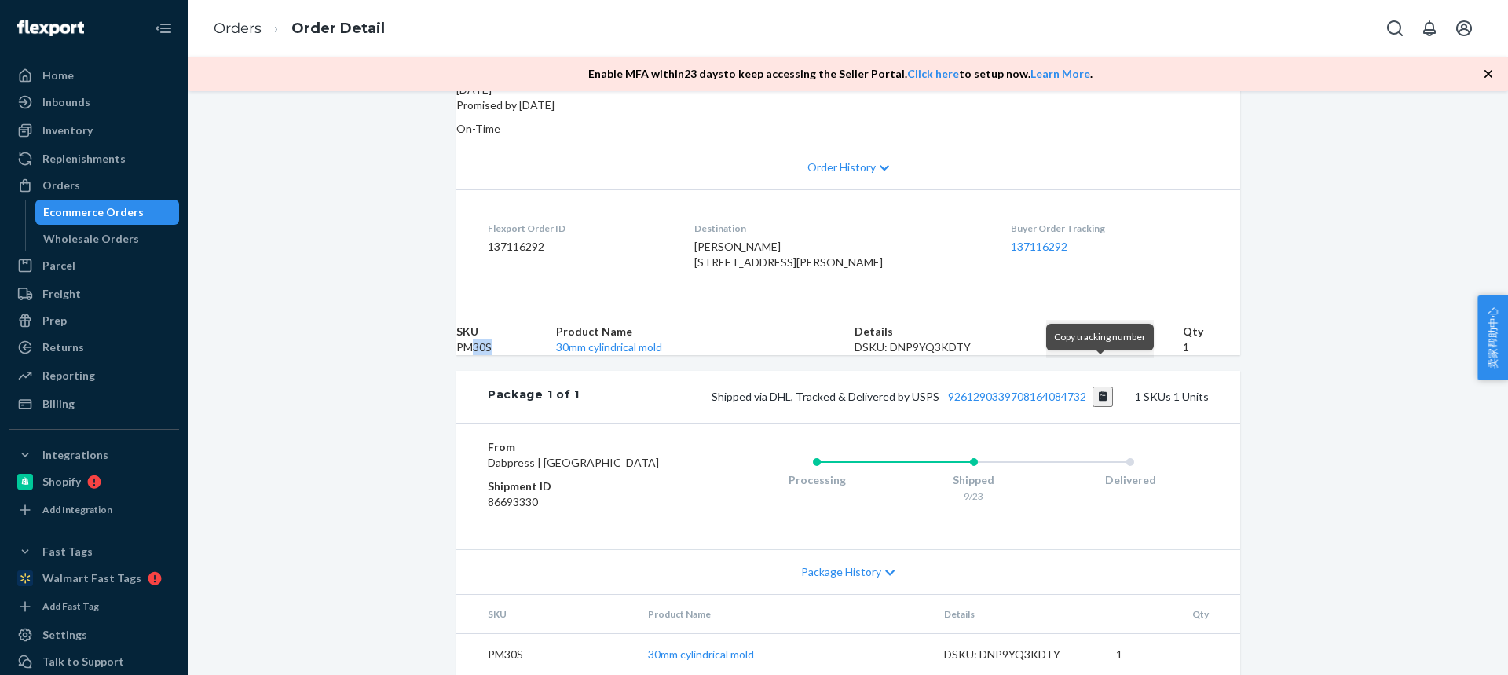
click at [1100, 386] on button "Copy tracking number" at bounding box center [1102, 396] width 21 height 20
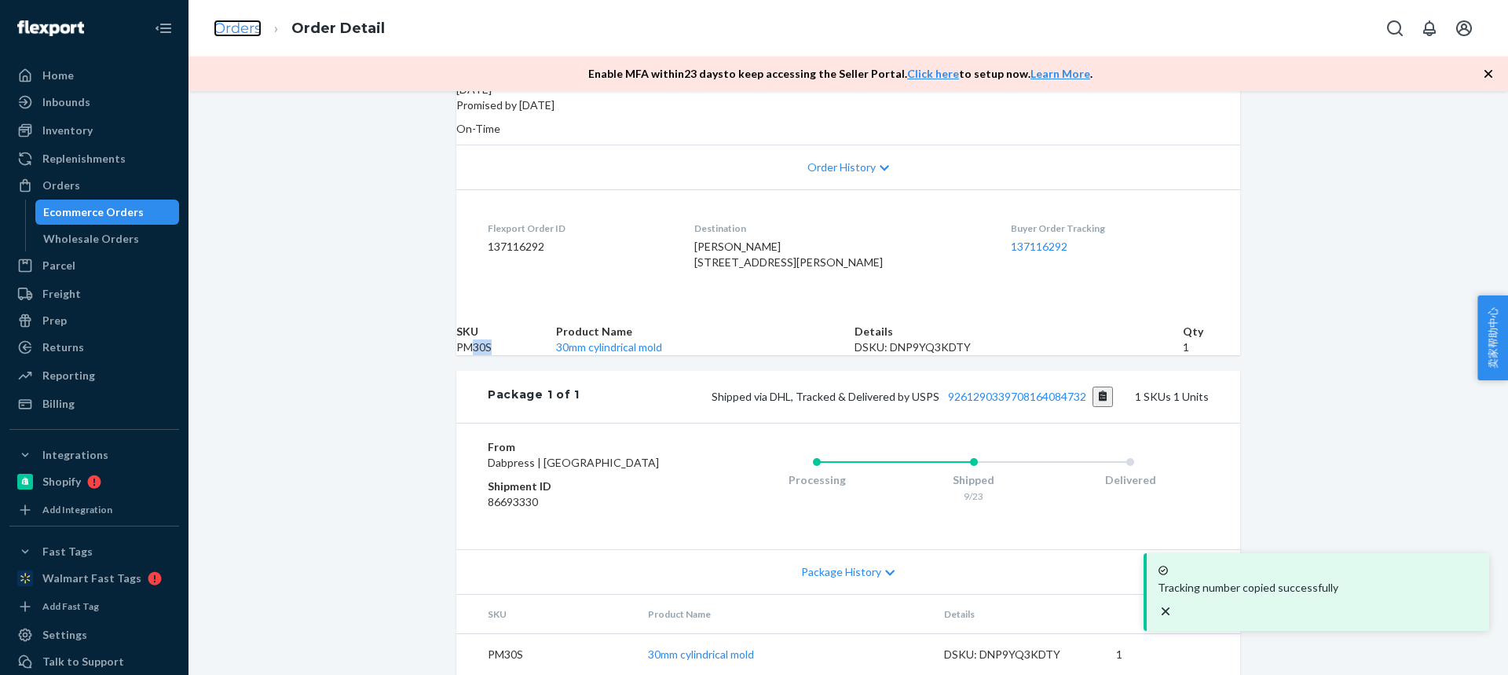
click at [245, 24] on link "Orders" at bounding box center [238, 28] width 48 height 17
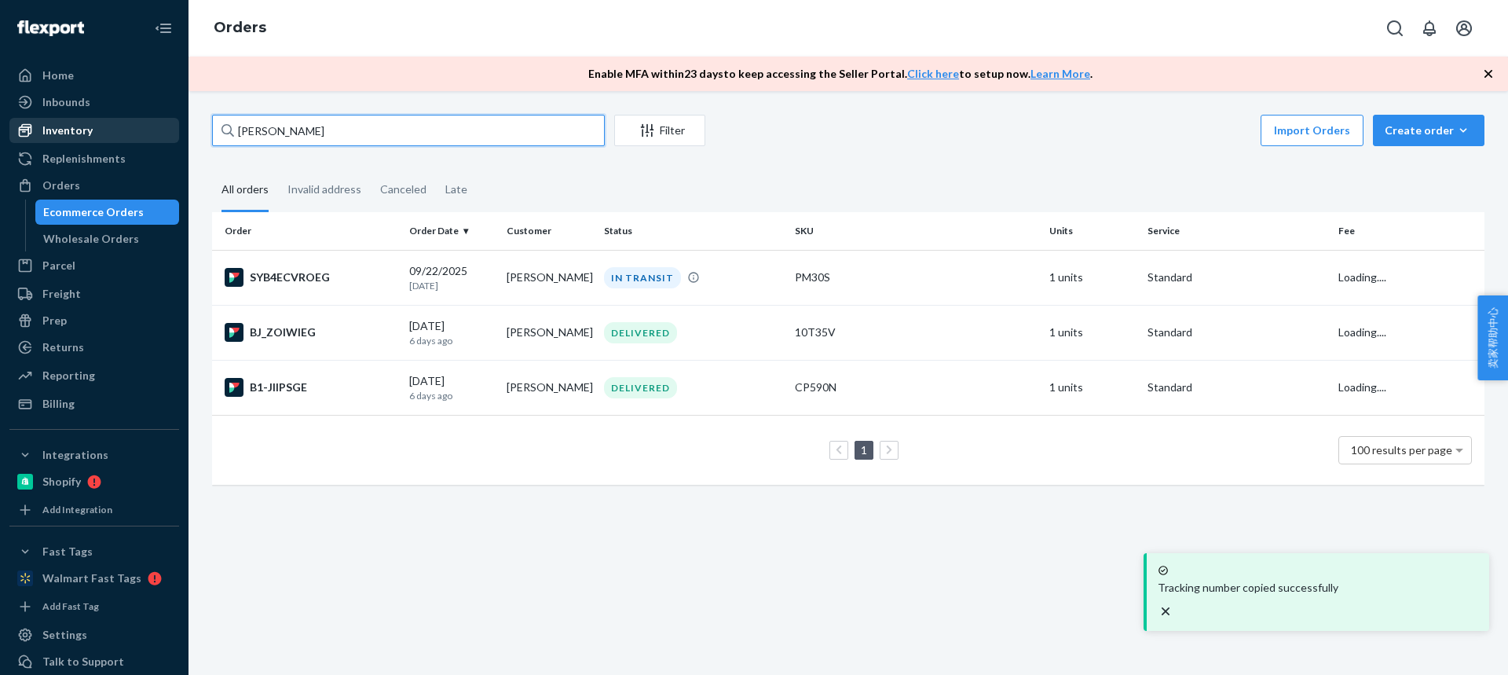
drag, startPoint x: 360, startPoint y: 128, endPoint x: 79, endPoint y: 125, distance: 280.4
click at [79, 126] on div "Home Inbounds Shipping Plans Problems Inventory Products Replenishments Orders …" at bounding box center [754, 337] width 1508 height 675
paste input "[PERSON_NAME]"
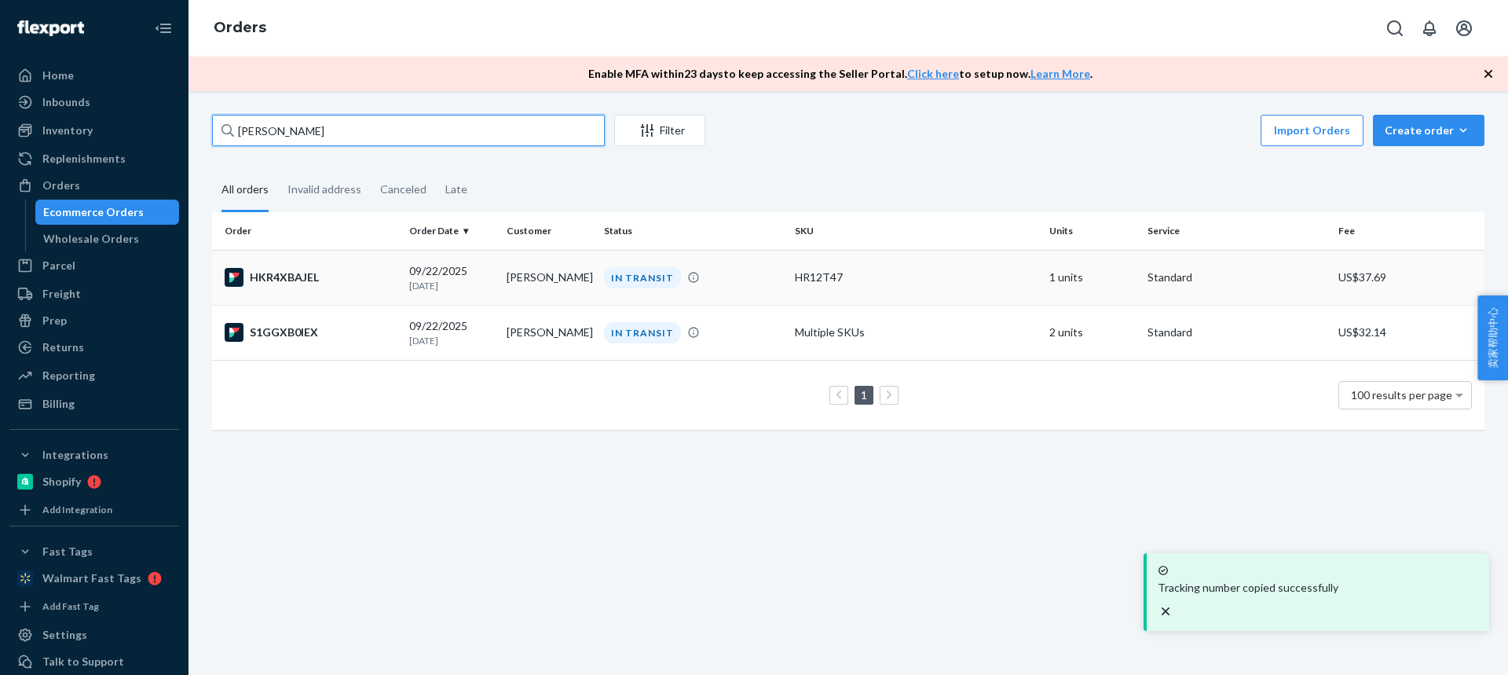
type input "[PERSON_NAME]"
click at [489, 285] on p "[DATE]" at bounding box center [451, 285] width 85 height 13
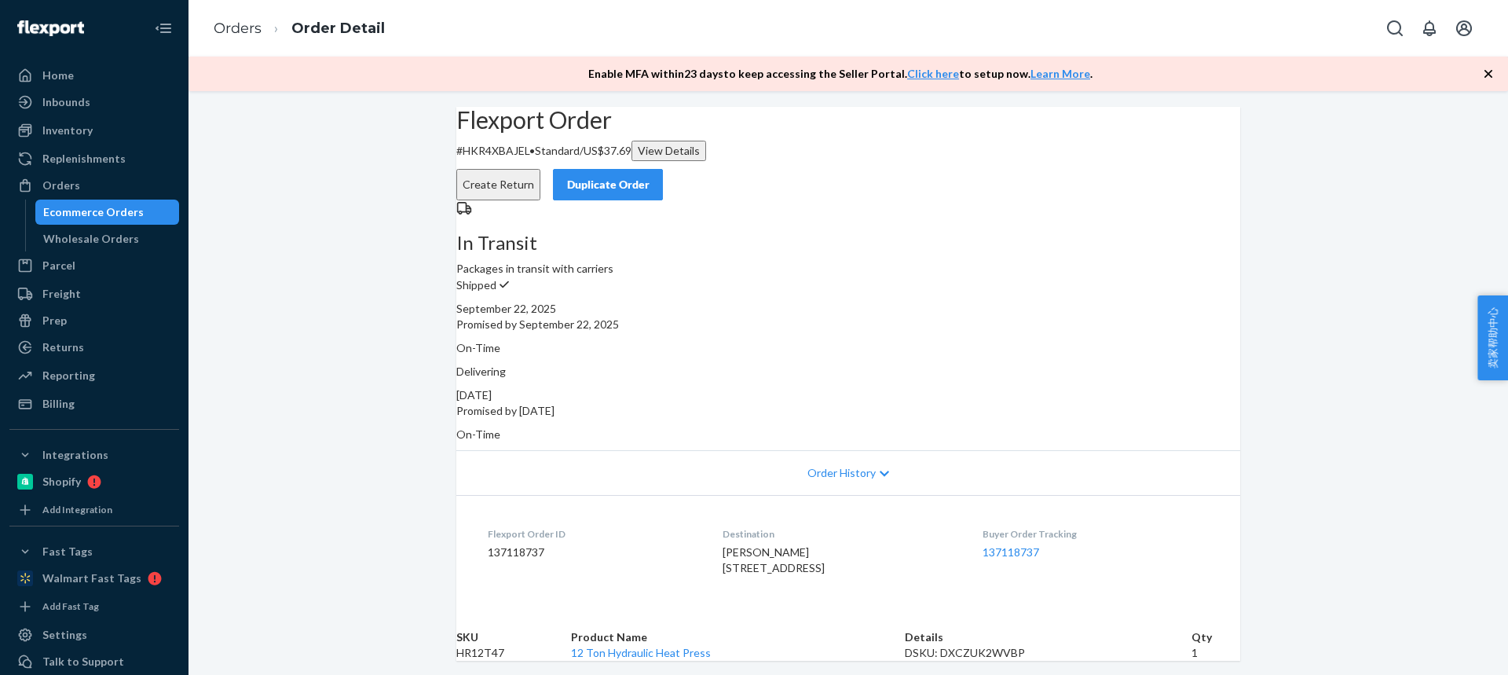
drag, startPoint x: 703, startPoint y: 550, endPoint x: 815, endPoint y: 551, distance: 112.3
click at [815, 553] on dl "Flexport Order ID 137118737 Destination Sherman VanderGroen 545 Shelter Cove Rd…" at bounding box center [848, 554] width 784 height 118
copy span "545 Shelter Cove Rd"
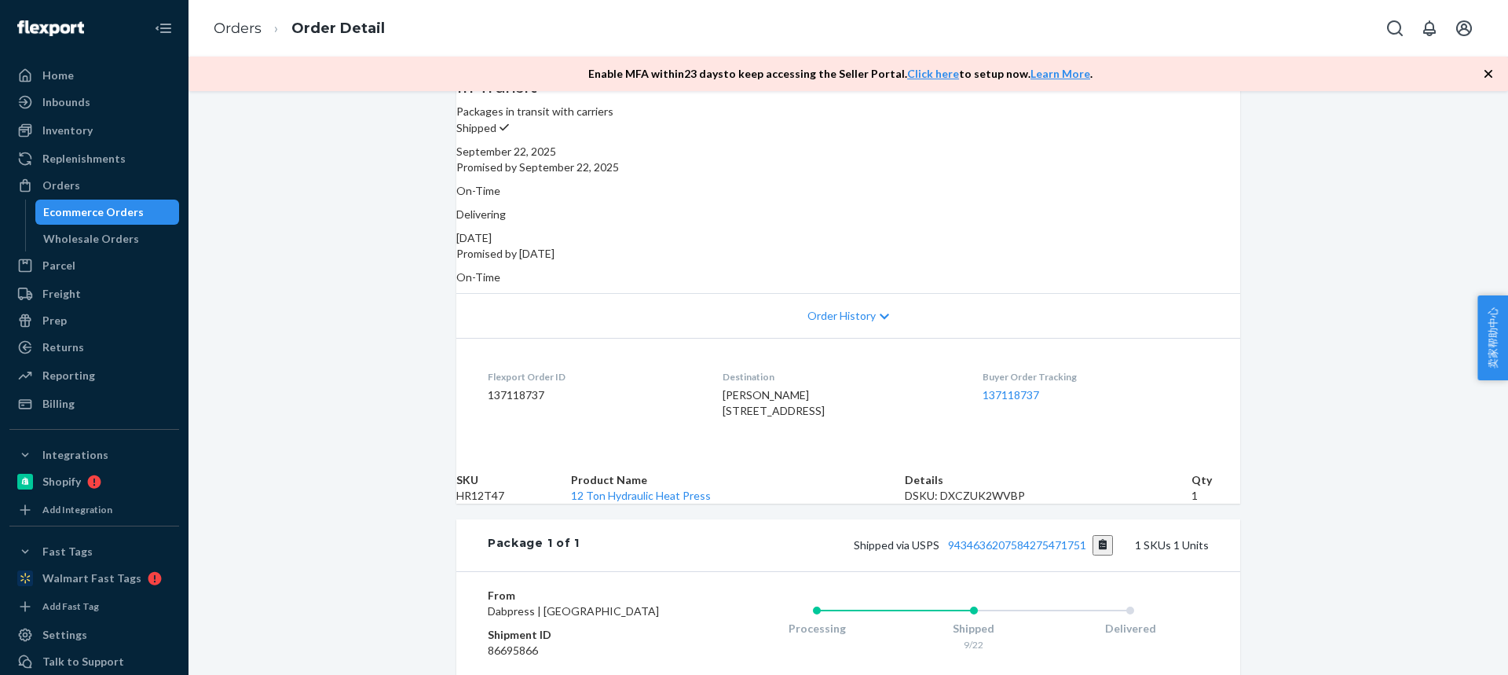
scroll to position [236, 0]
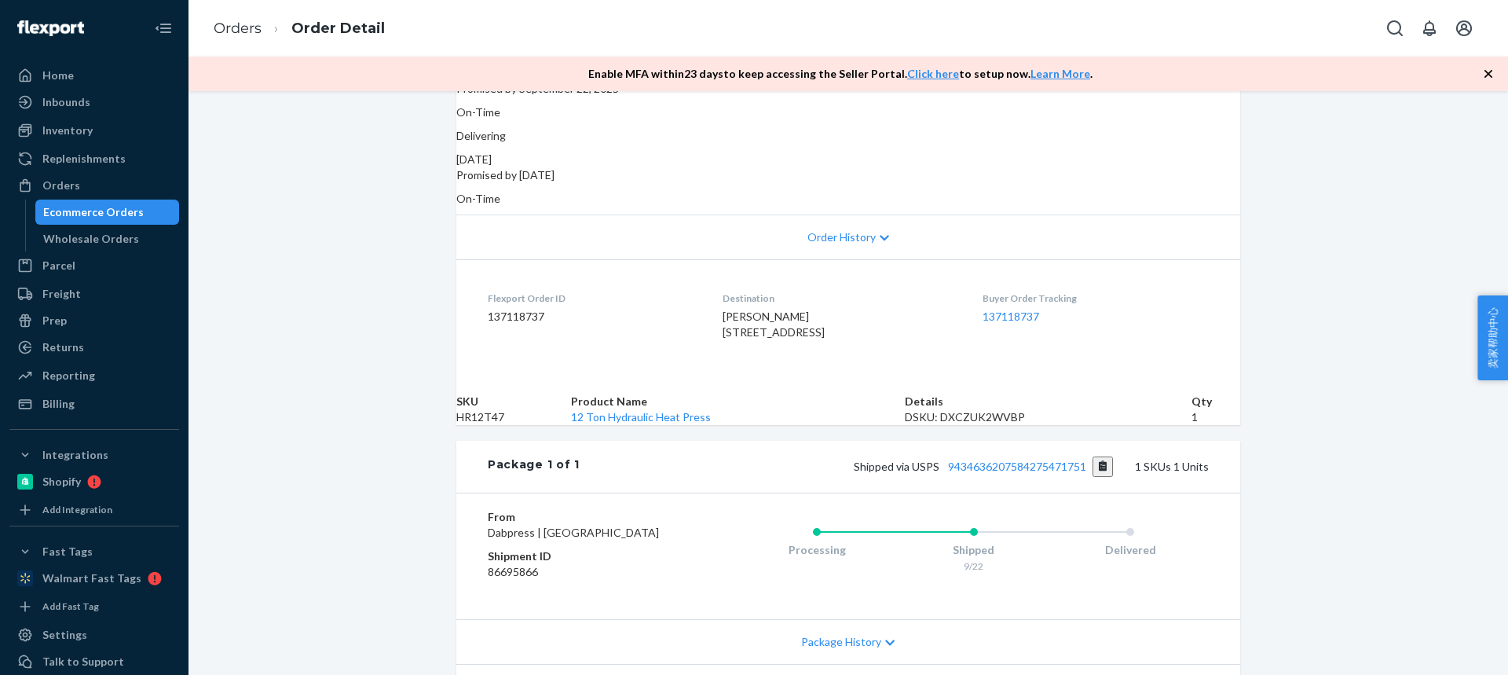
click at [494, 425] on td "HR12T47" at bounding box center [513, 417] width 115 height 16
copy td "HR12T47"
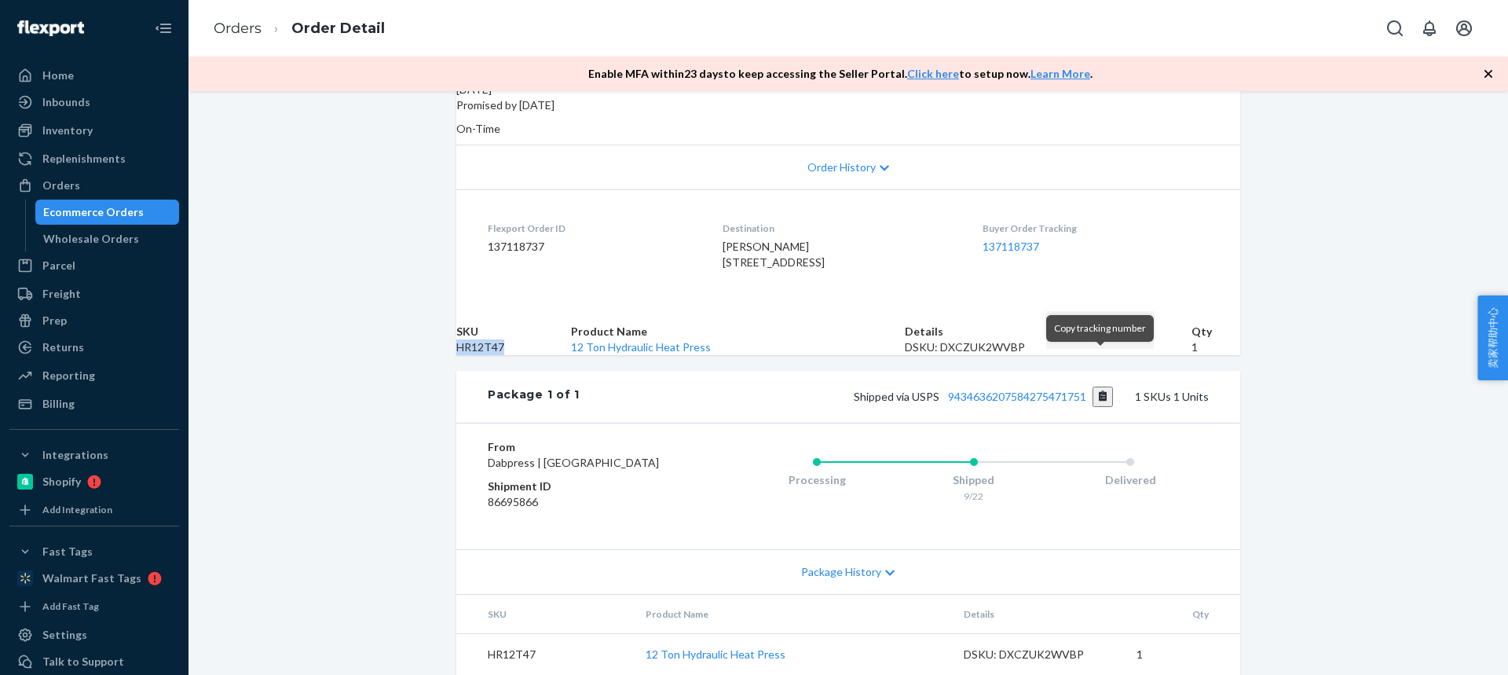
click at [1103, 386] on button "Copy tracking number" at bounding box center [1102, 396] width 21 height 20
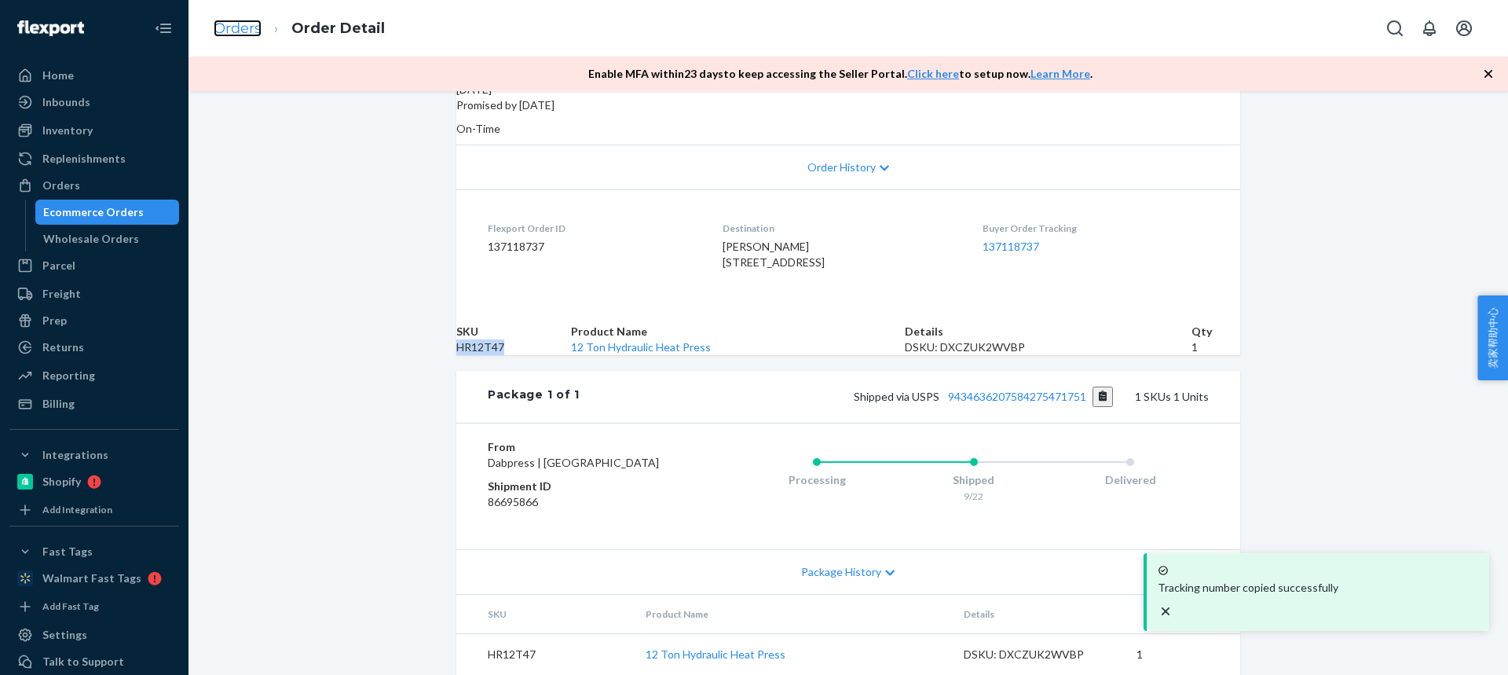
click at [225, 30] on link "Orders" at bounding box center [238, 28] width 48 height 17
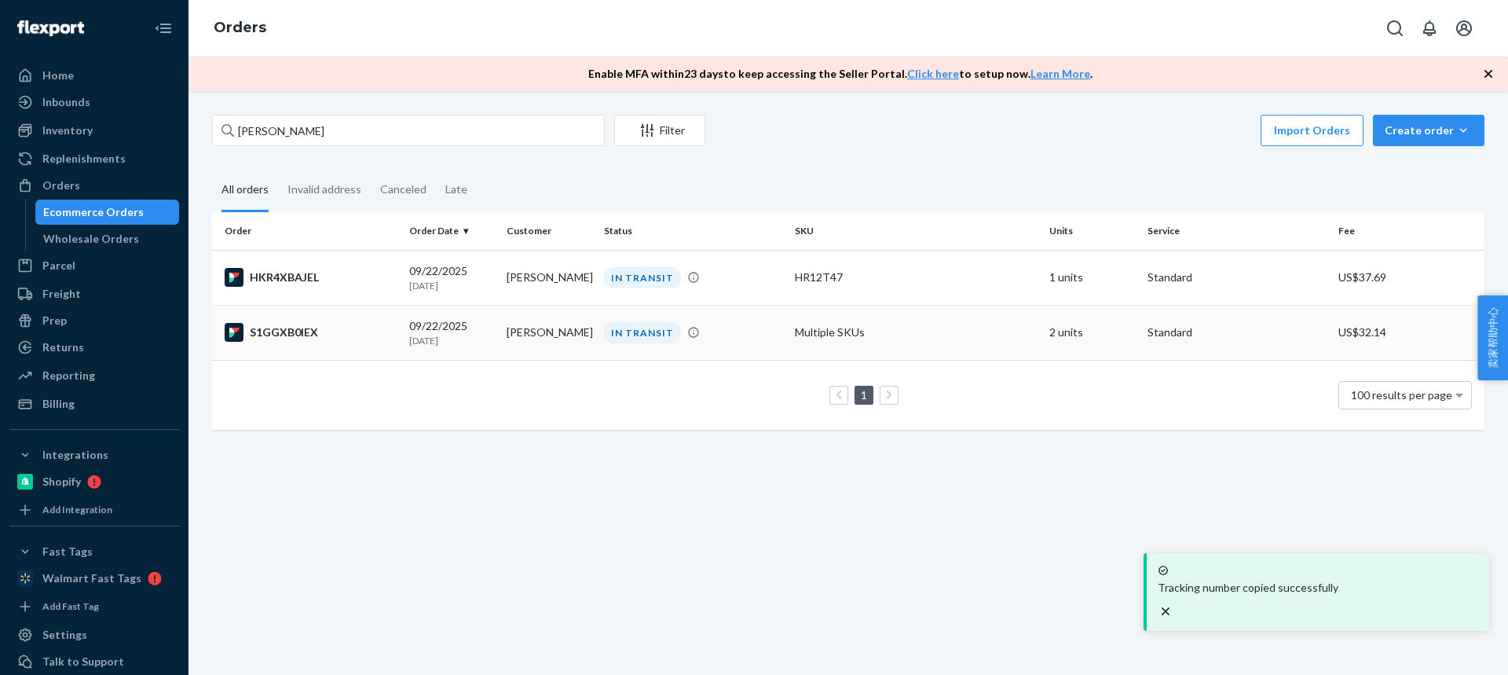
click at [532, 336] on td "[PERSON_NAME]" at bounding box center [548, 332] width 97 height 55
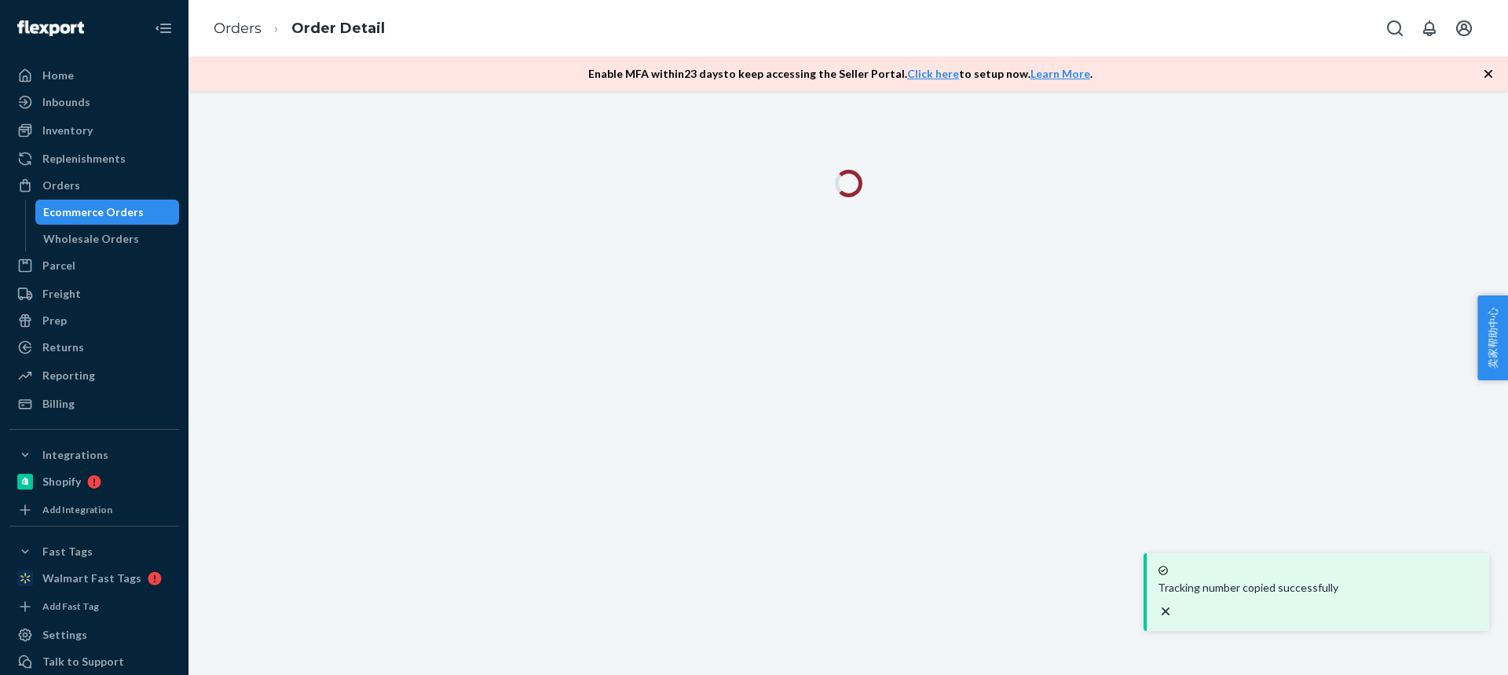
click at [1169, 609] on icon "close toast" at bounding box center [1166, 611] width 8 height 8
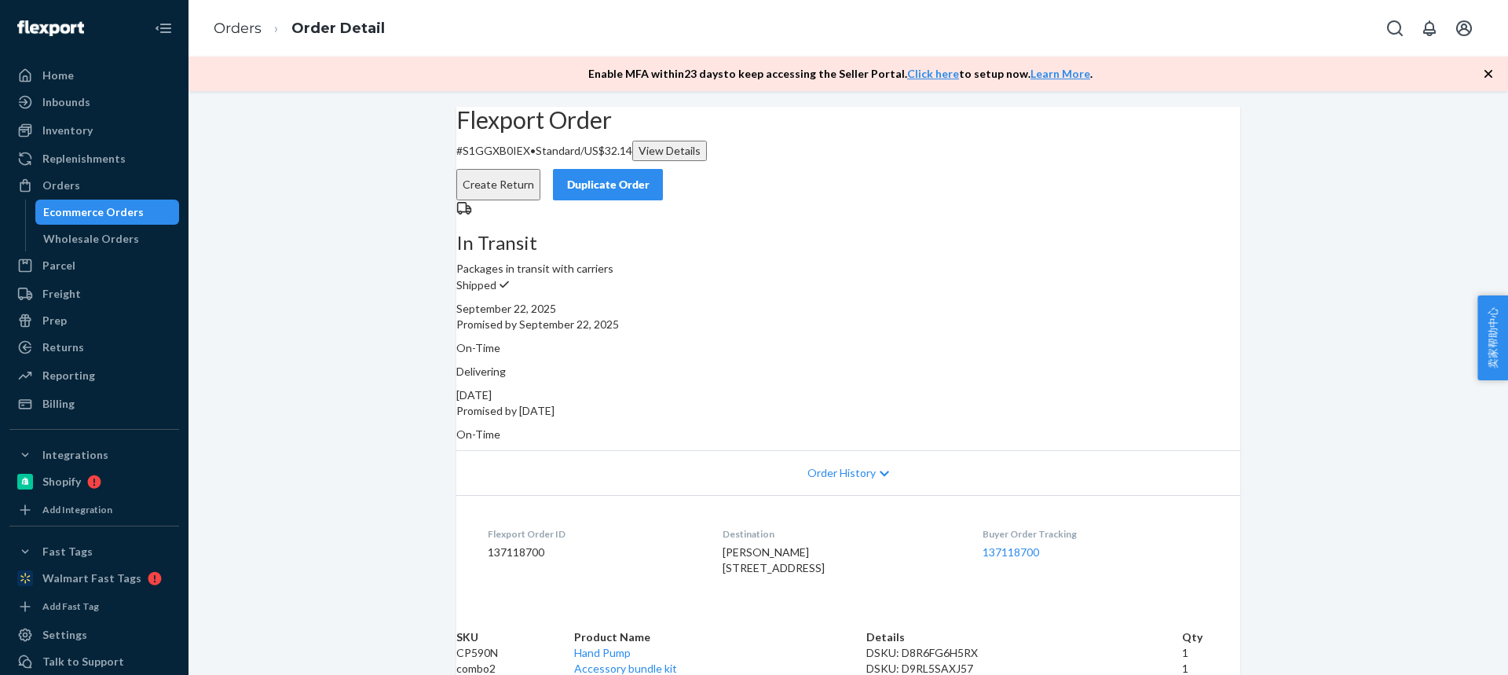
drag, startPoint x: 759, startPoint y: 561, endPoint x: 707, endPoint y: 548, distance: 53.3
click at [723, 548] on div "Sherman VanderGroen 545 Shelter Cove Rd PO Box 40 Whitethorn, CA 95589-8991 US" at bounding box center [840, 559] width 234 height 31
copy span "545 Shelter Cove Rd PO Box 40"
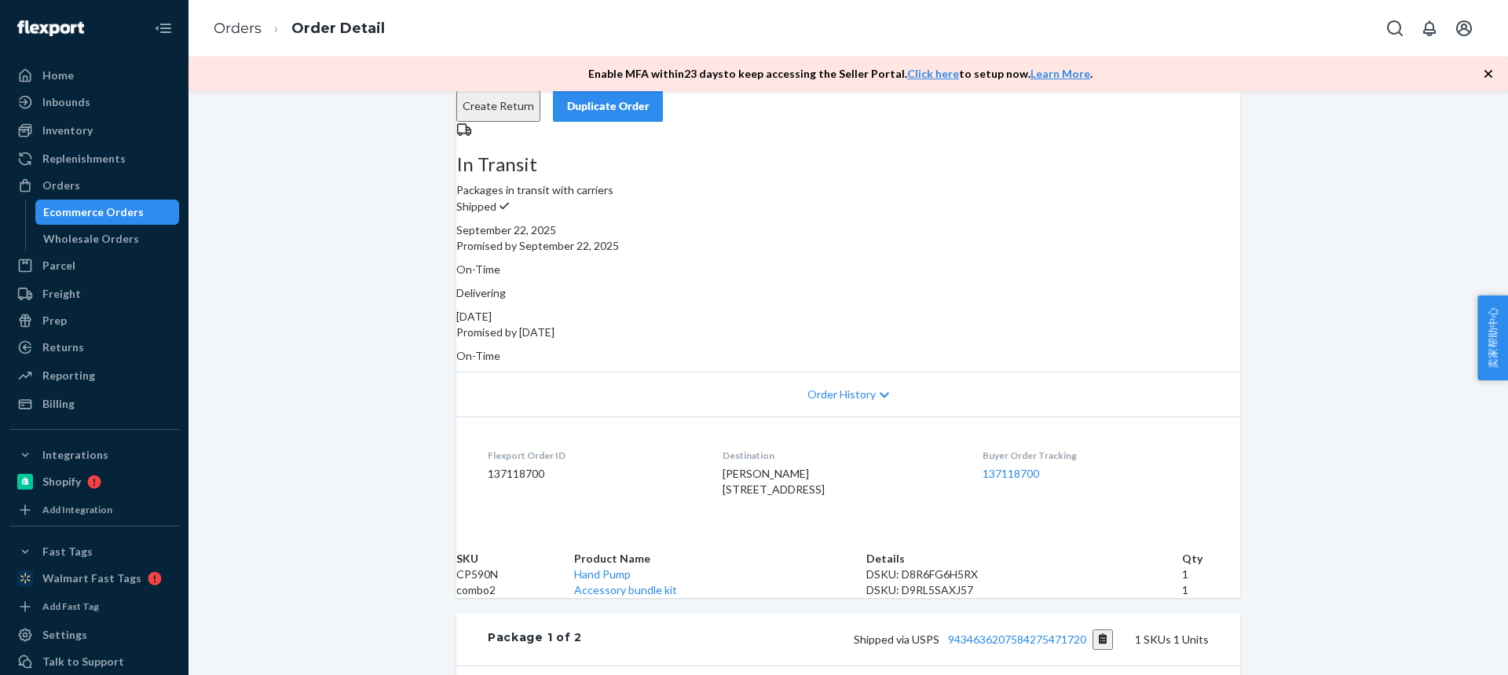
scroll to position [157, 0]
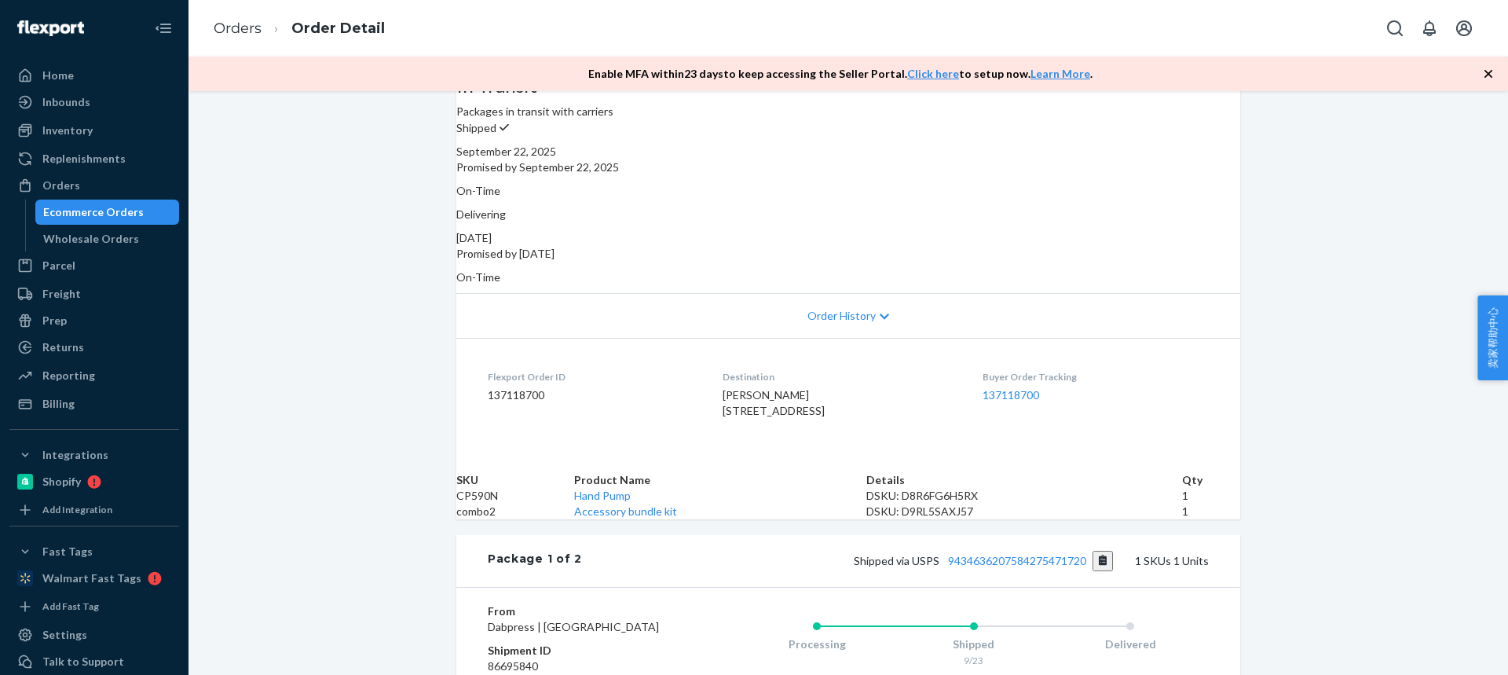
click at [493, 503] on td "CP590N" at bounding box center [515, 496] width 118 height 16
copy td "CP590N"
drag, startPoint x: 633, startPoint y: 603, endPoint x: 699, endPoint y: 602, distance: 66.0
click at [699, 519] on tr "combo2 Accessory bundle kit DSKU: D9RL5SAXJ57 1" at bounding box center [848, 511] width 784 height 16
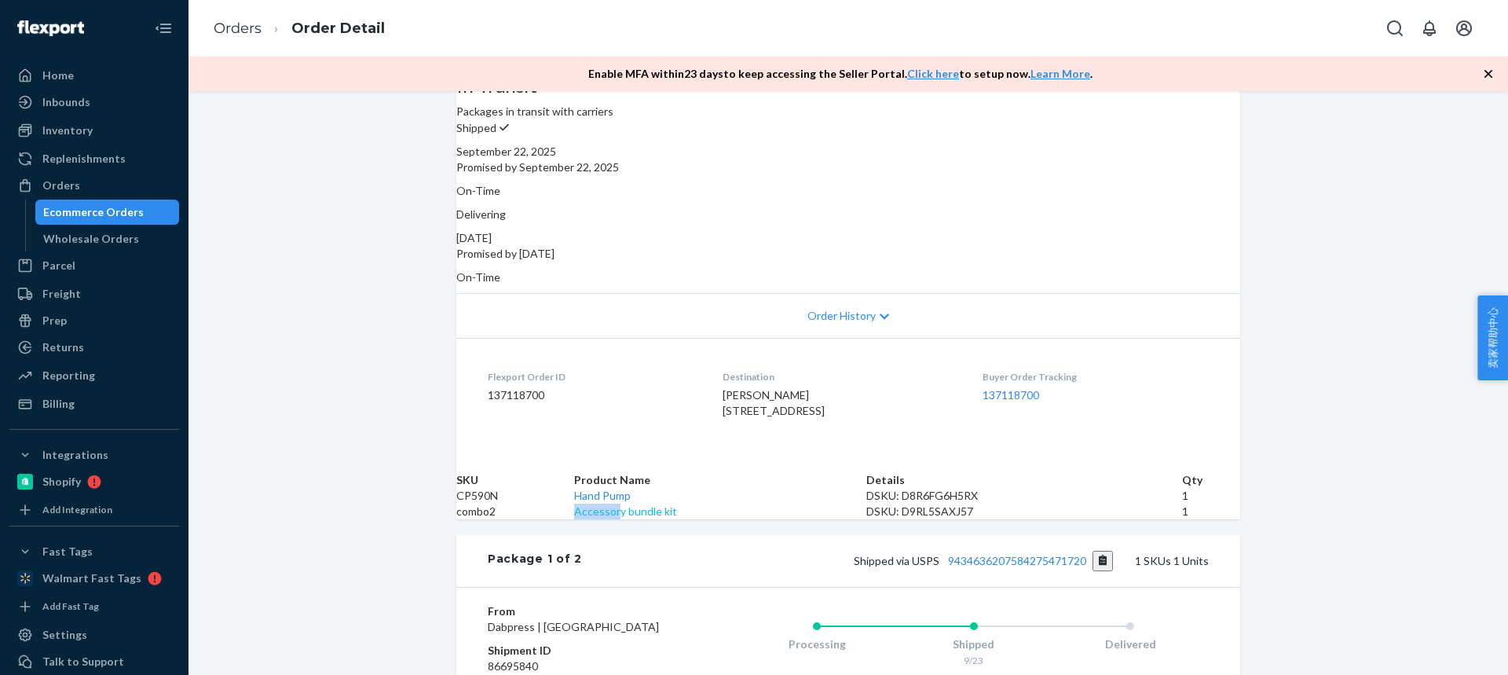
copy tr "Accessor"
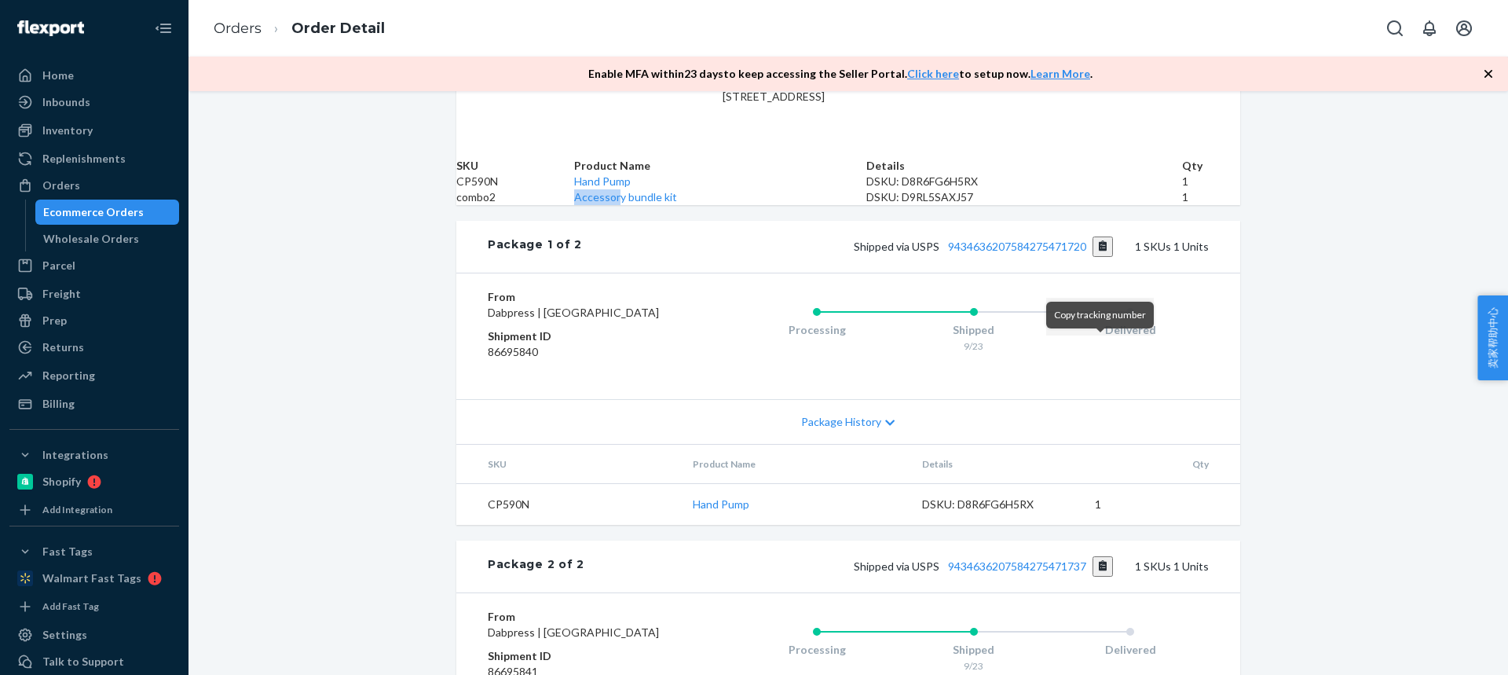
click at [1096, 257] on button "Copy tracking number" at bounding box center [1102, 246] width 21 height 20
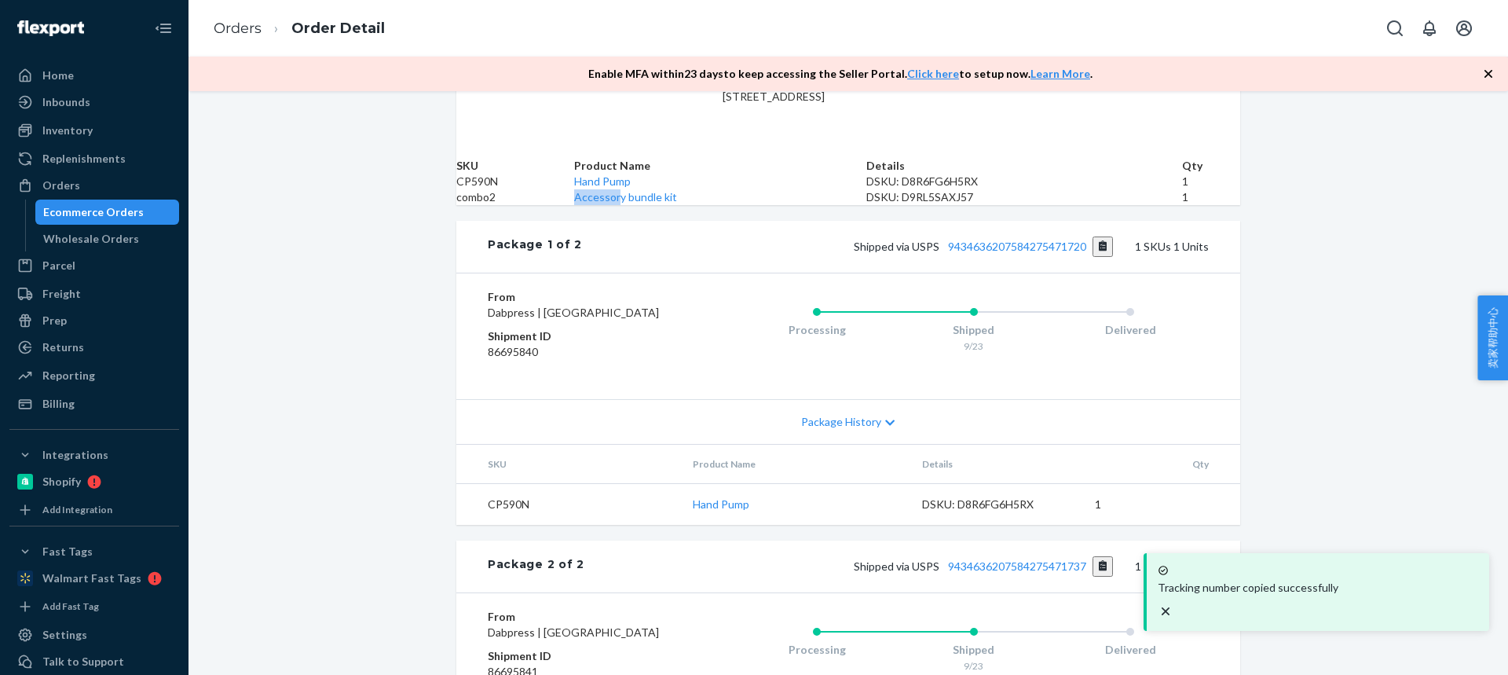
scroll to position [793, 0]
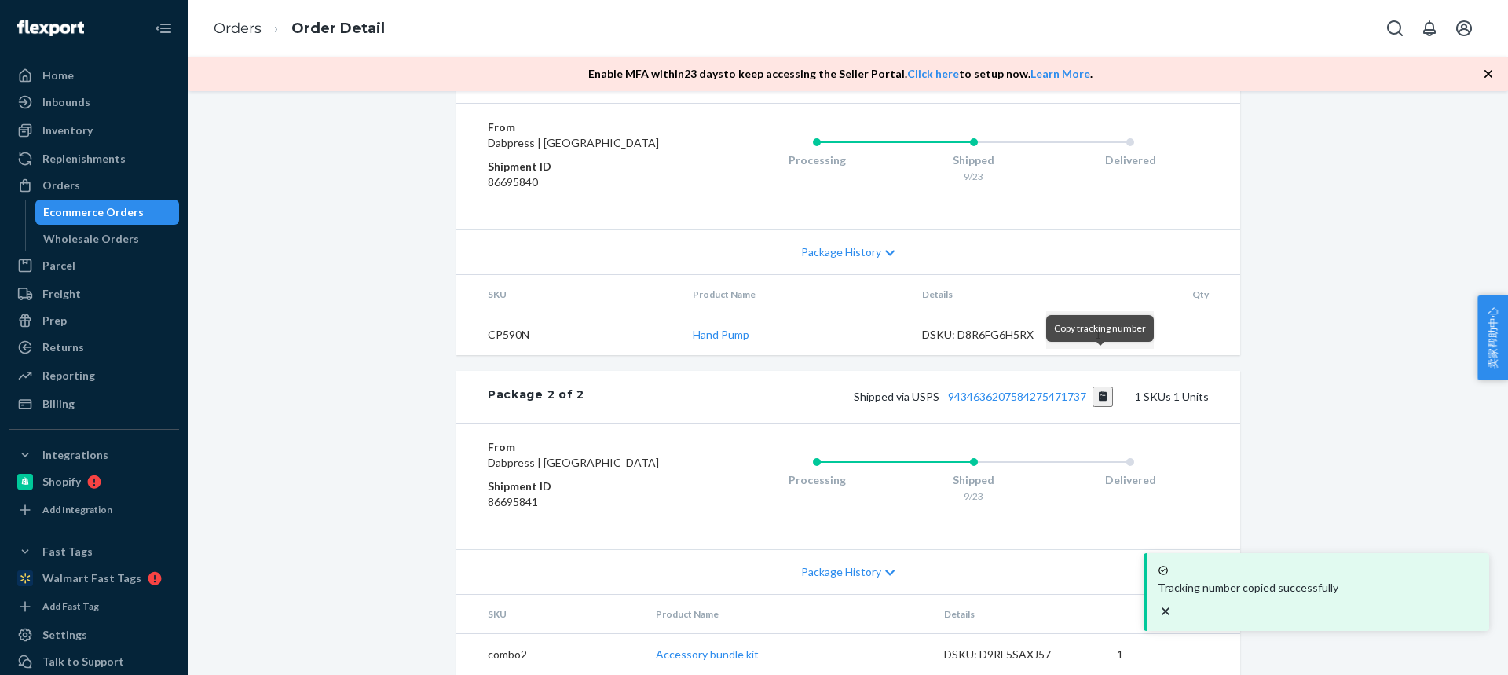
click at [1100, 386] on button "Copy tracking number" at bounding box center [1102, 396] width 21 height 20
click at [237, 30] on link "Orders" at bounding box center [238, 28] width 48 height 17
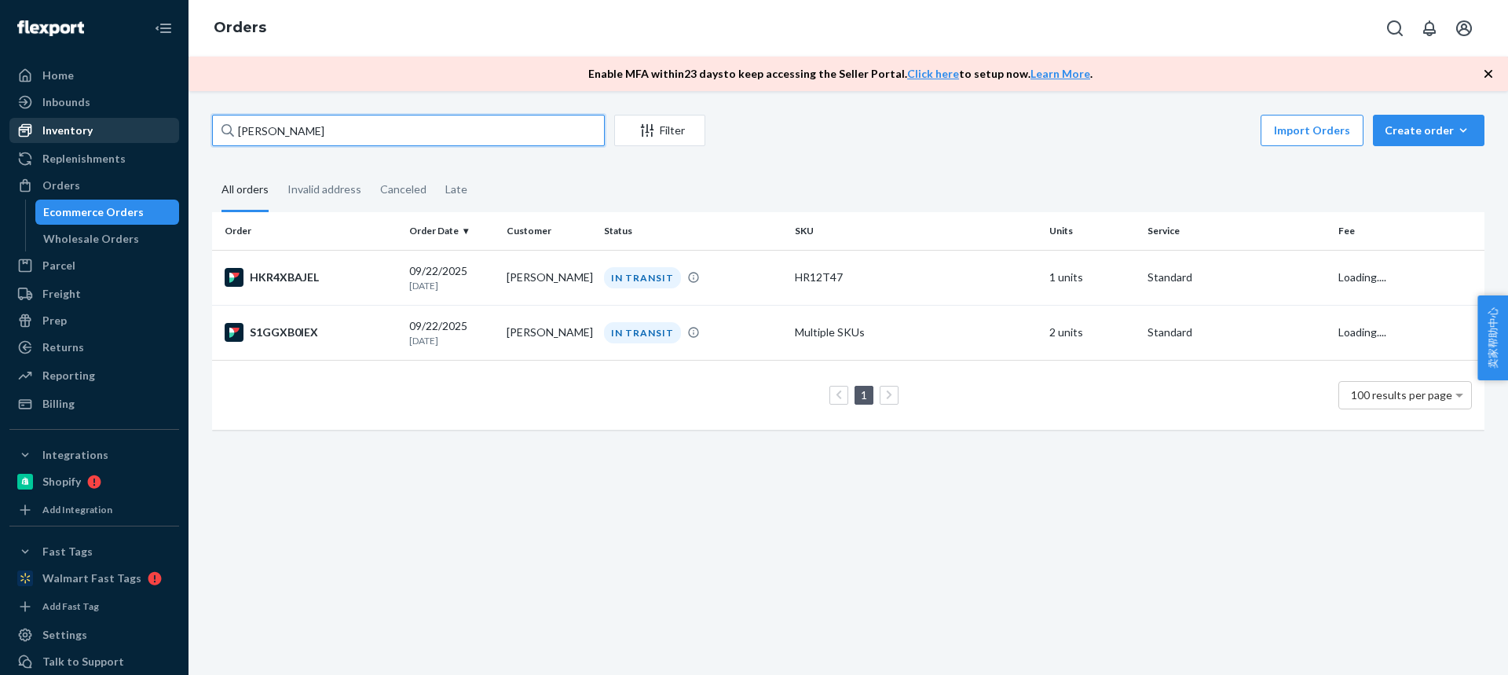
drag, startPoint x: 363, startPoint y: 133, endPoint x: 101, endPoint y: 140, distance: 261.6
click at [101, 140] on div "Home Inbounds Shipping Plans Problems Inventory Products Replenishments Orders …" at bounding box center [754, 337] width 1508 height 675
paste input "[PERSON_NAME]"
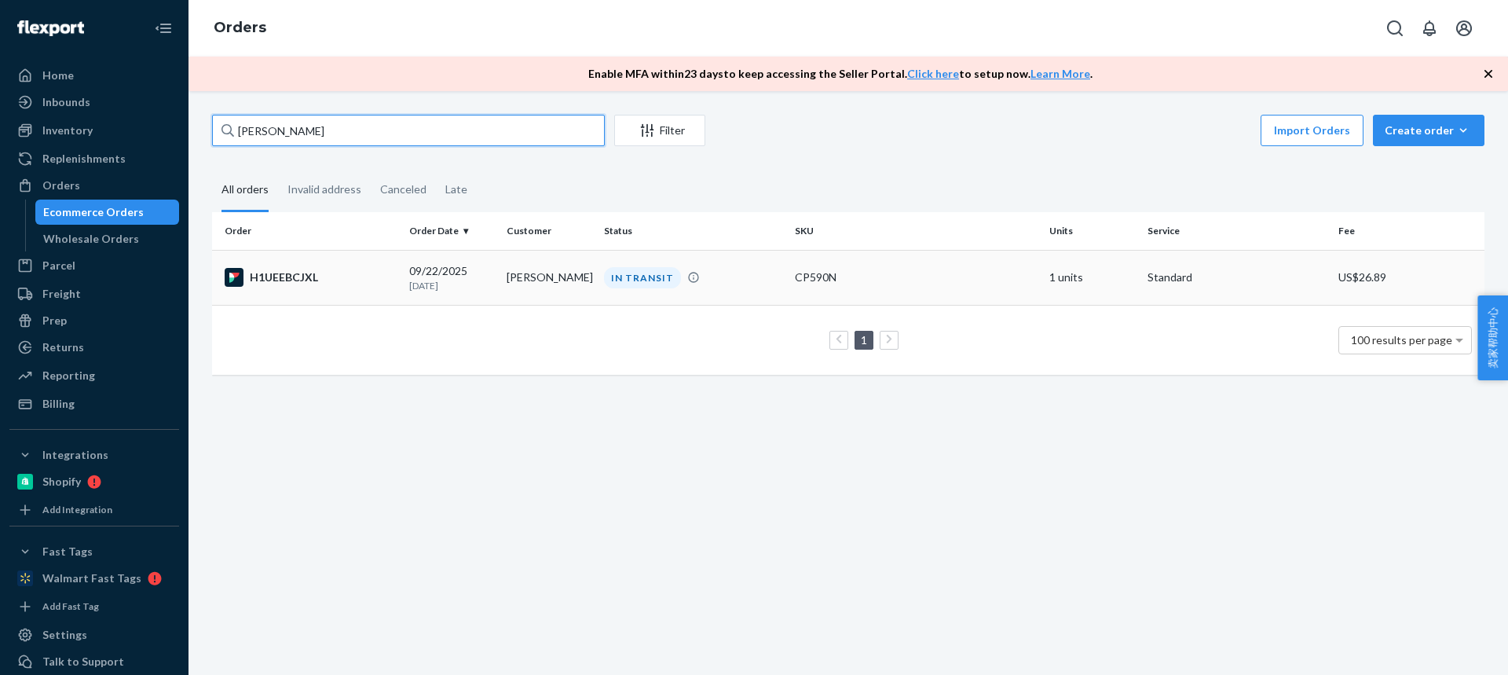
type input "[PERSON_NAME]"
click at [545, 286] on td "[PERSON_NAME]" at bounding box center [548, 277] width 97 height 55
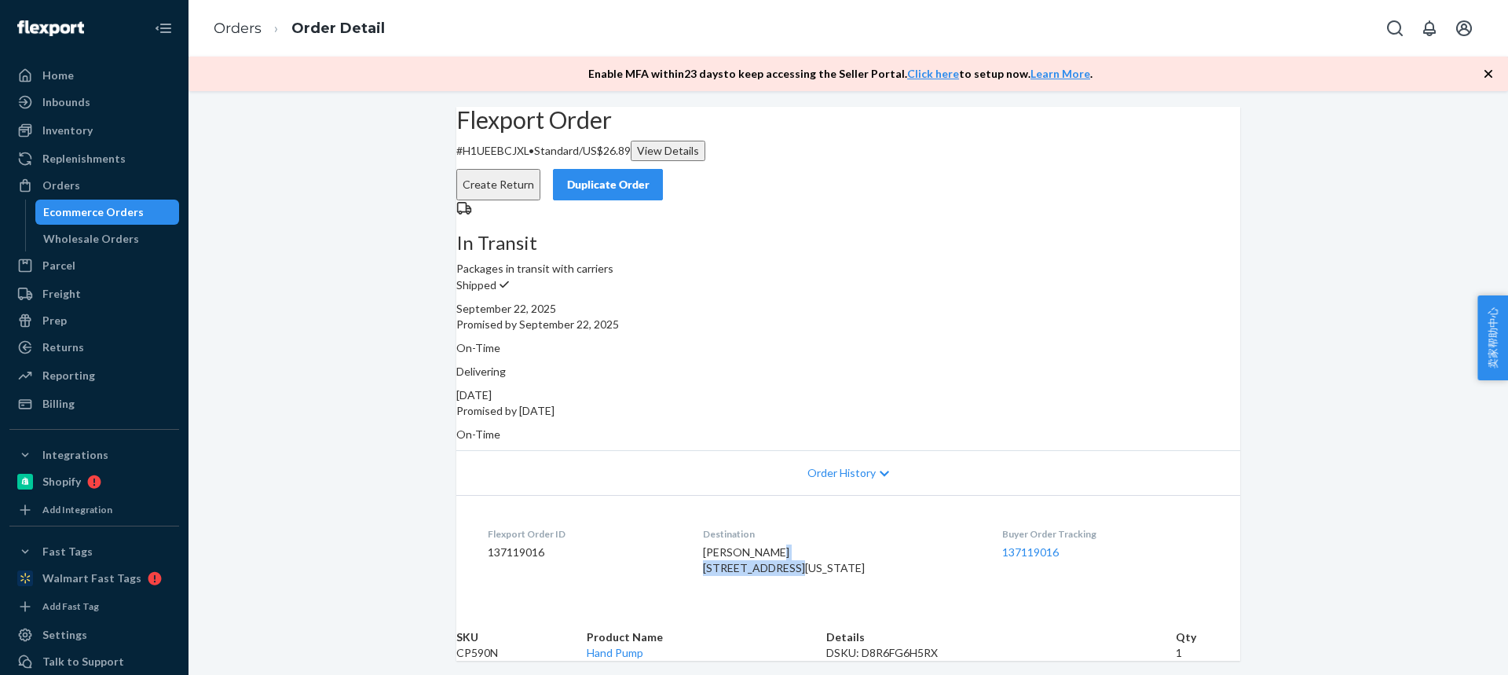
drag, startPoint x: 703, startPoint y: 551, endPoint x: 810, endPoint y: 546, distance: 106.9
click at [810, 546] on dl "Flexport Order ID 137119016 Destination David Nunez 40 E 19th St Apt 4 New York…" at bounding box center [848, 554] width 784 height 118
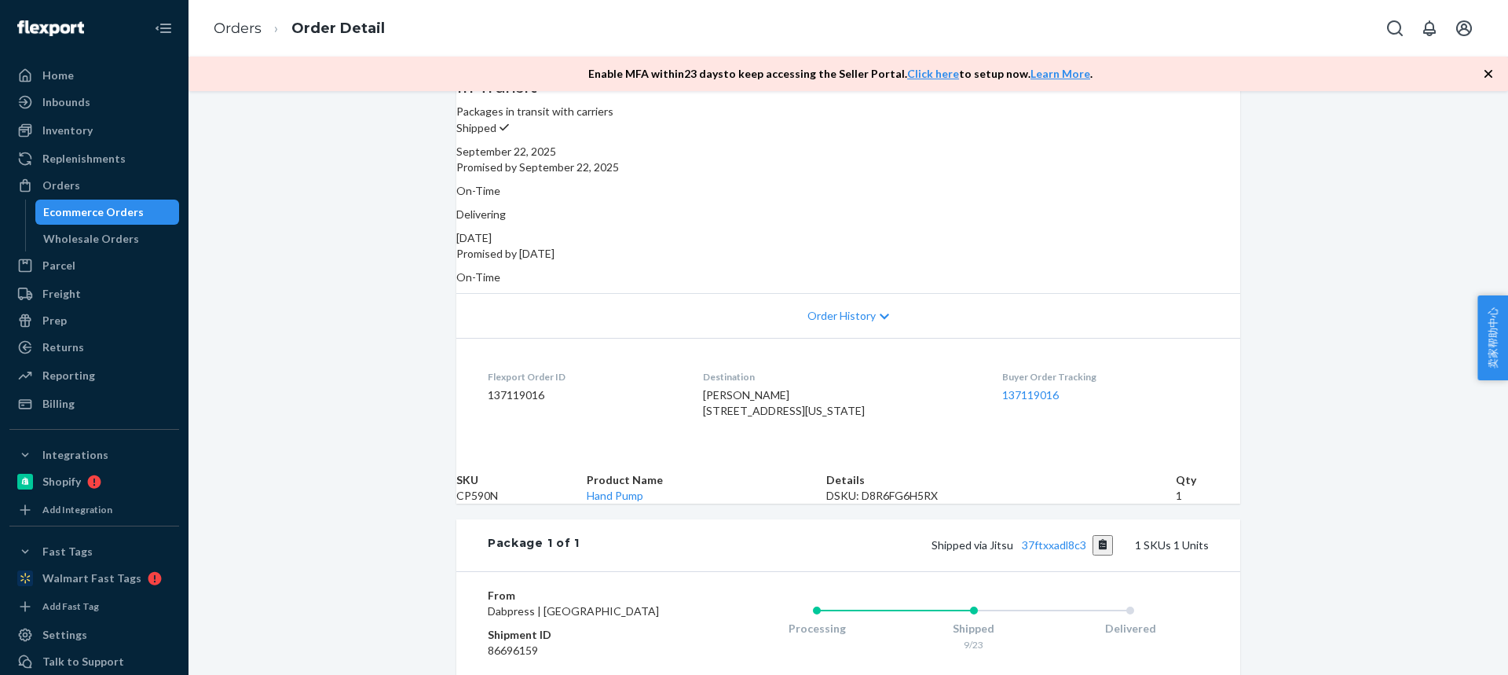
scroll to position [236, 0]
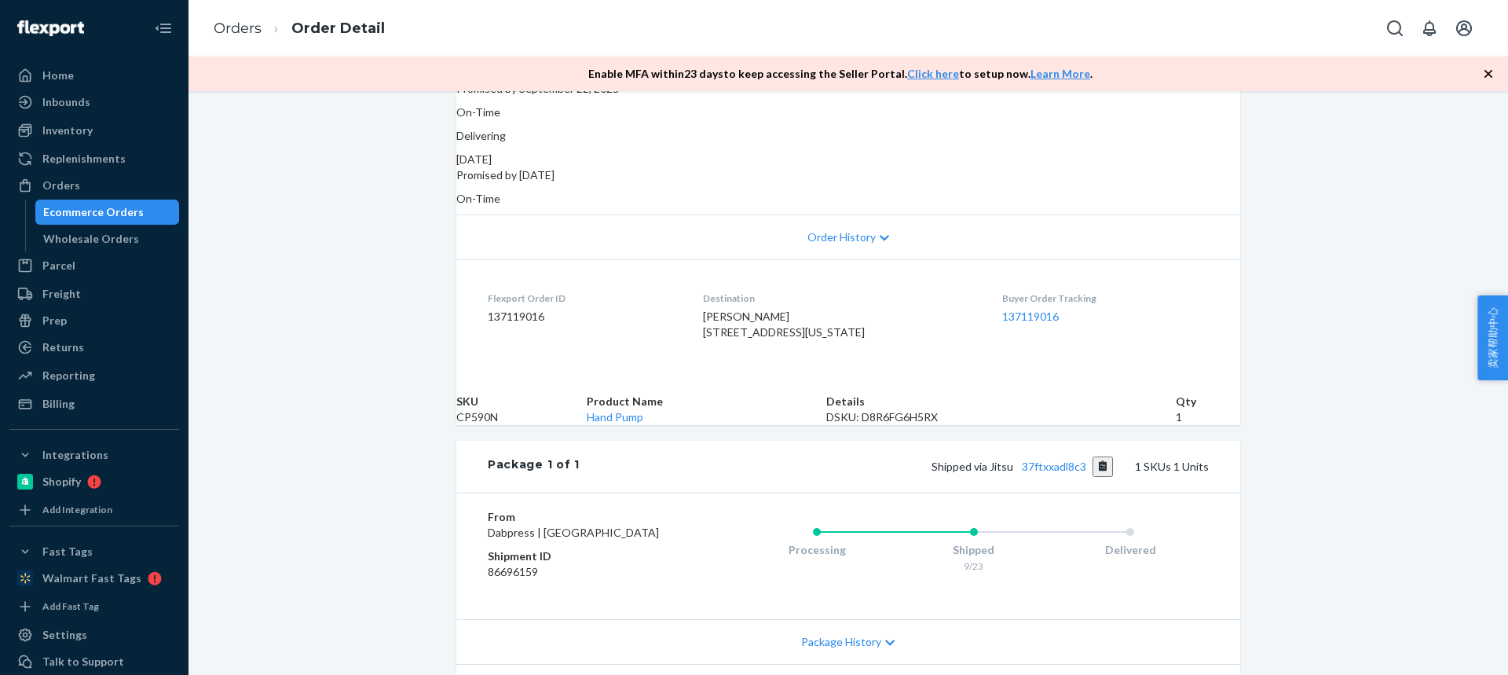
click at [504, 425] on td "CP590N" at bounding box center [521, 417] width 130 height 16
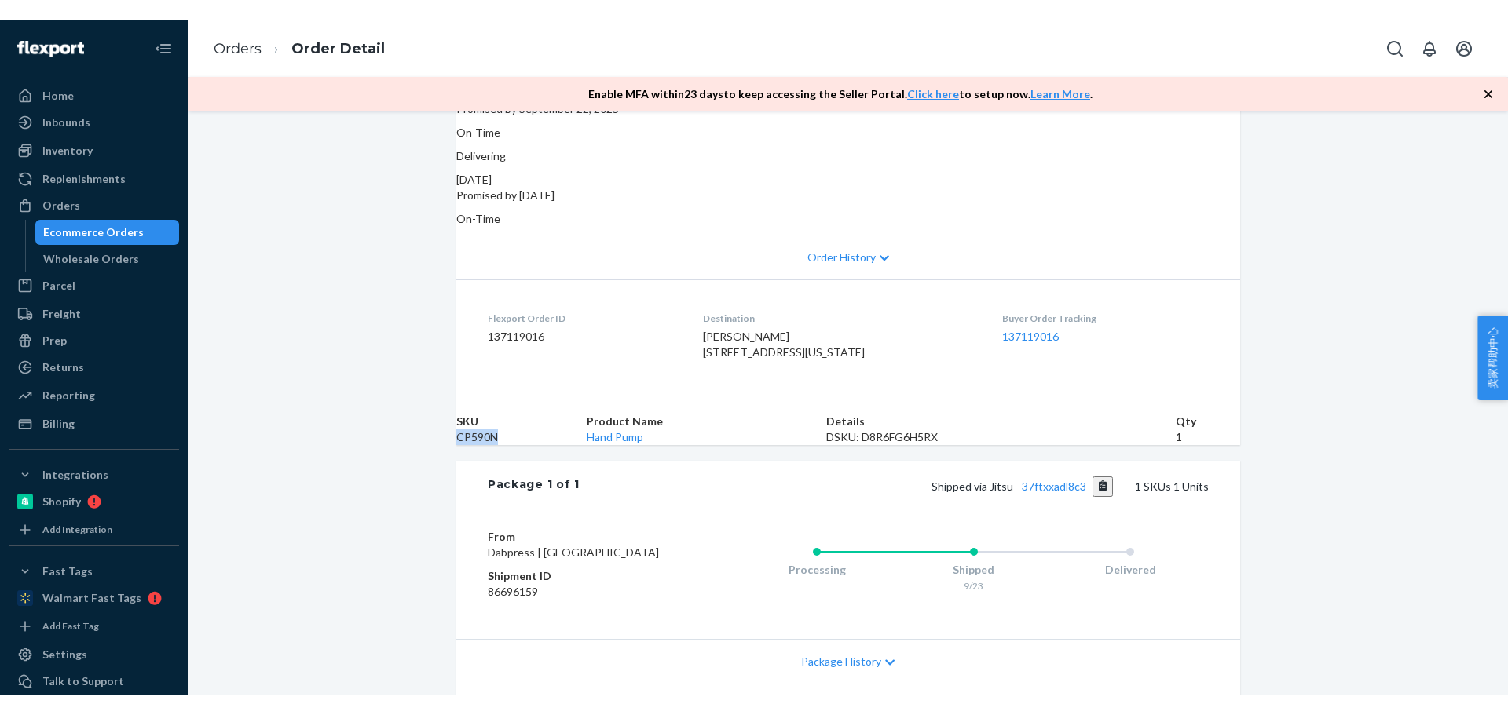
scroll to position [401, 0]
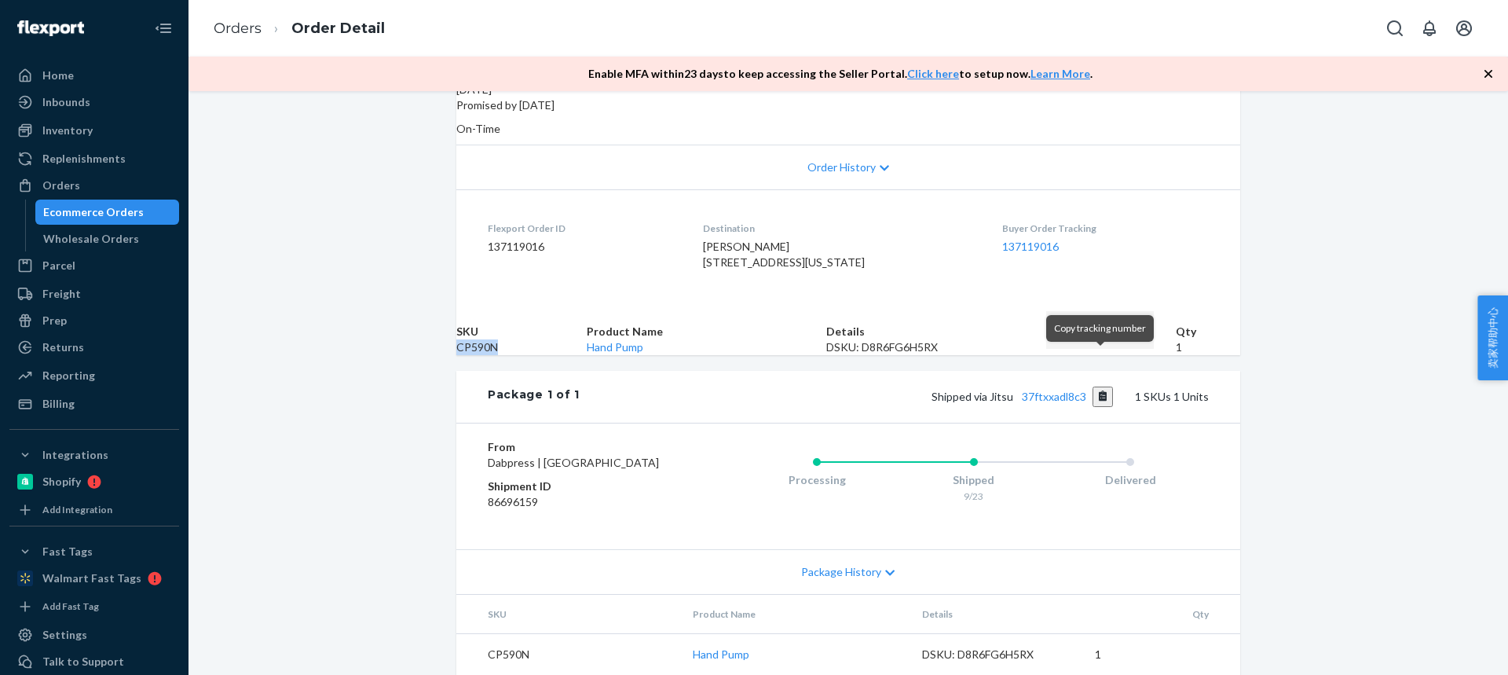
click at [1097, 386] on button "Copy tracking number" at bounding box center [1102, 396] width 21 height 20
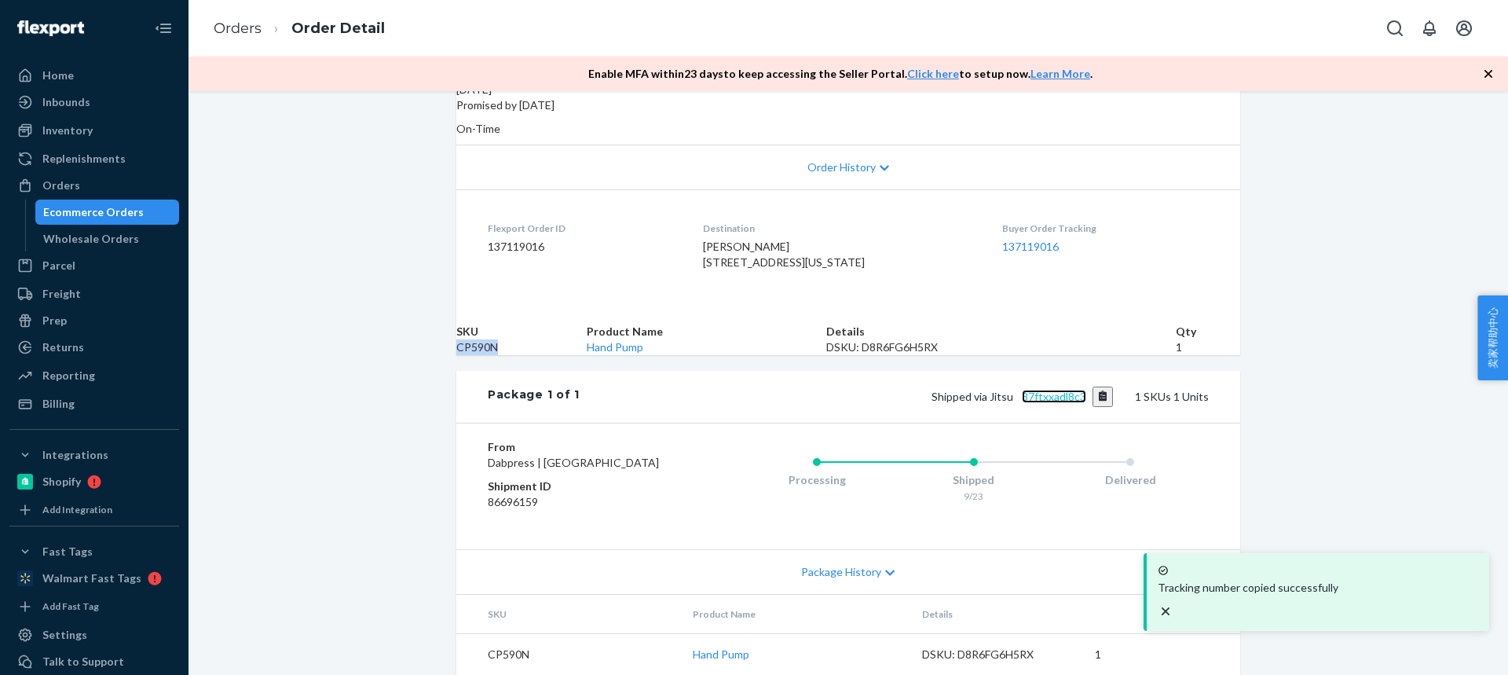
click at [1036, 390] on link "37ftxxadl8c3" at bounding box center [1054, 396] width 64 height 13
drag, startPoint x: 1100, startPoint y: 366, endPoint x: 488, endPoint y: 90, distance: 671.7
click at [1097, 386] on button "Copy tracking number" at bounding box center [1102, 396] width 21 height 20
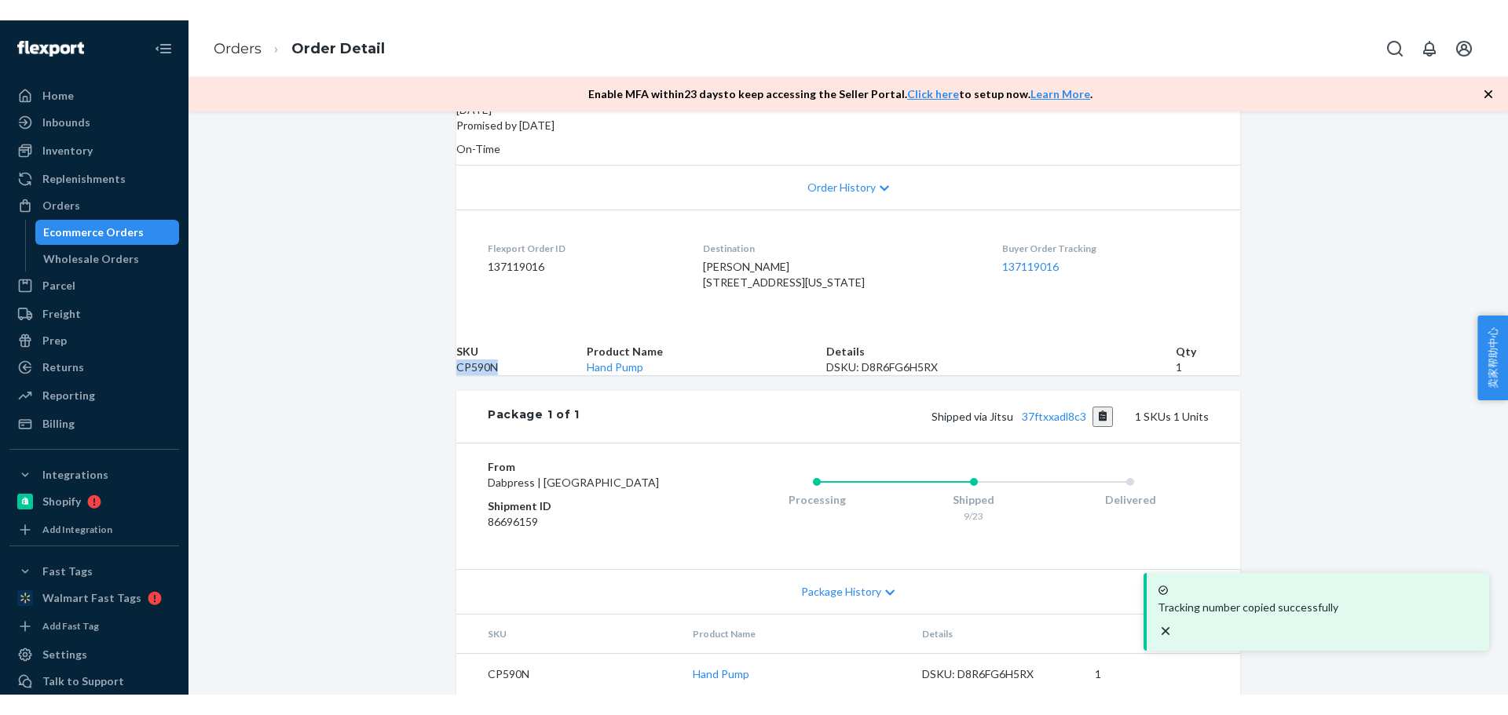
scroll to position [360, 0]
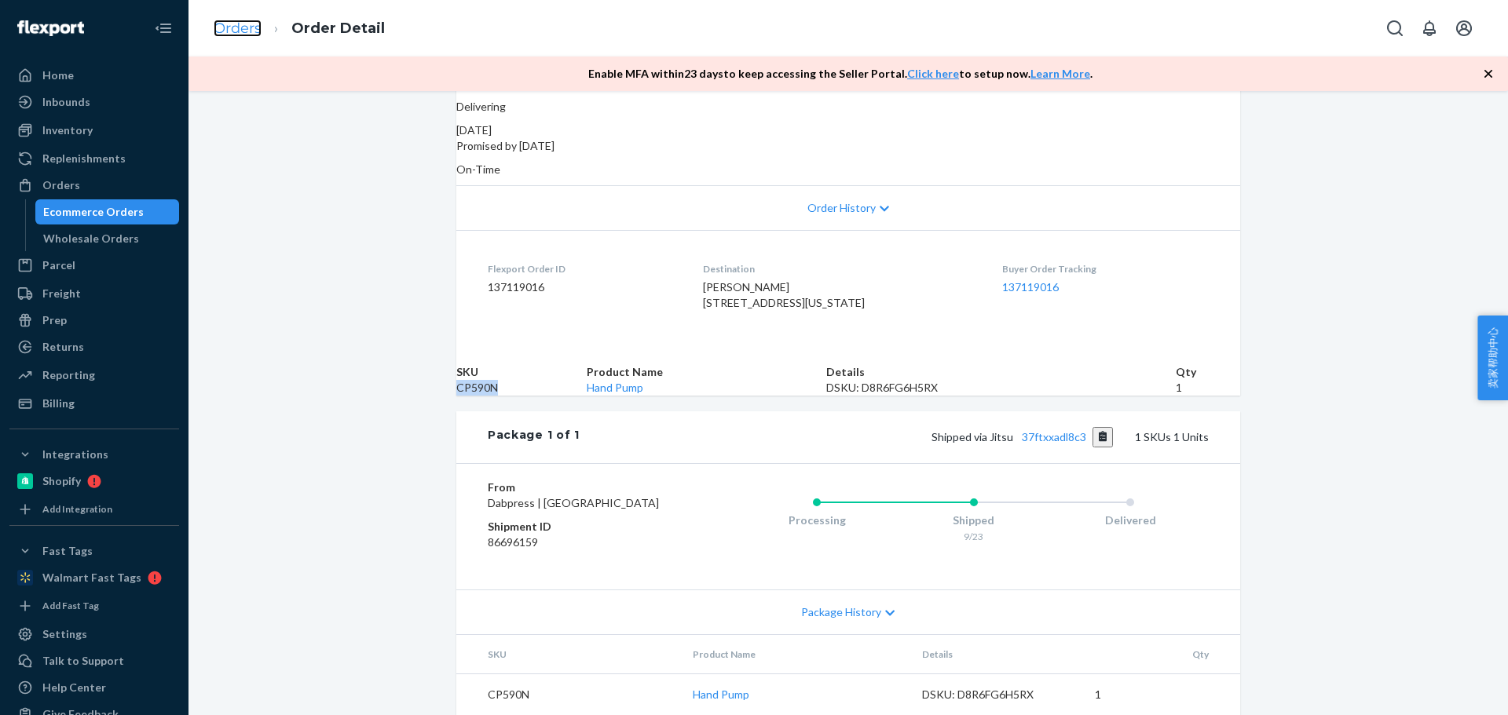
click at [229, 34] on link "Orders" at bounding box center [238, 28] width 48 height 17
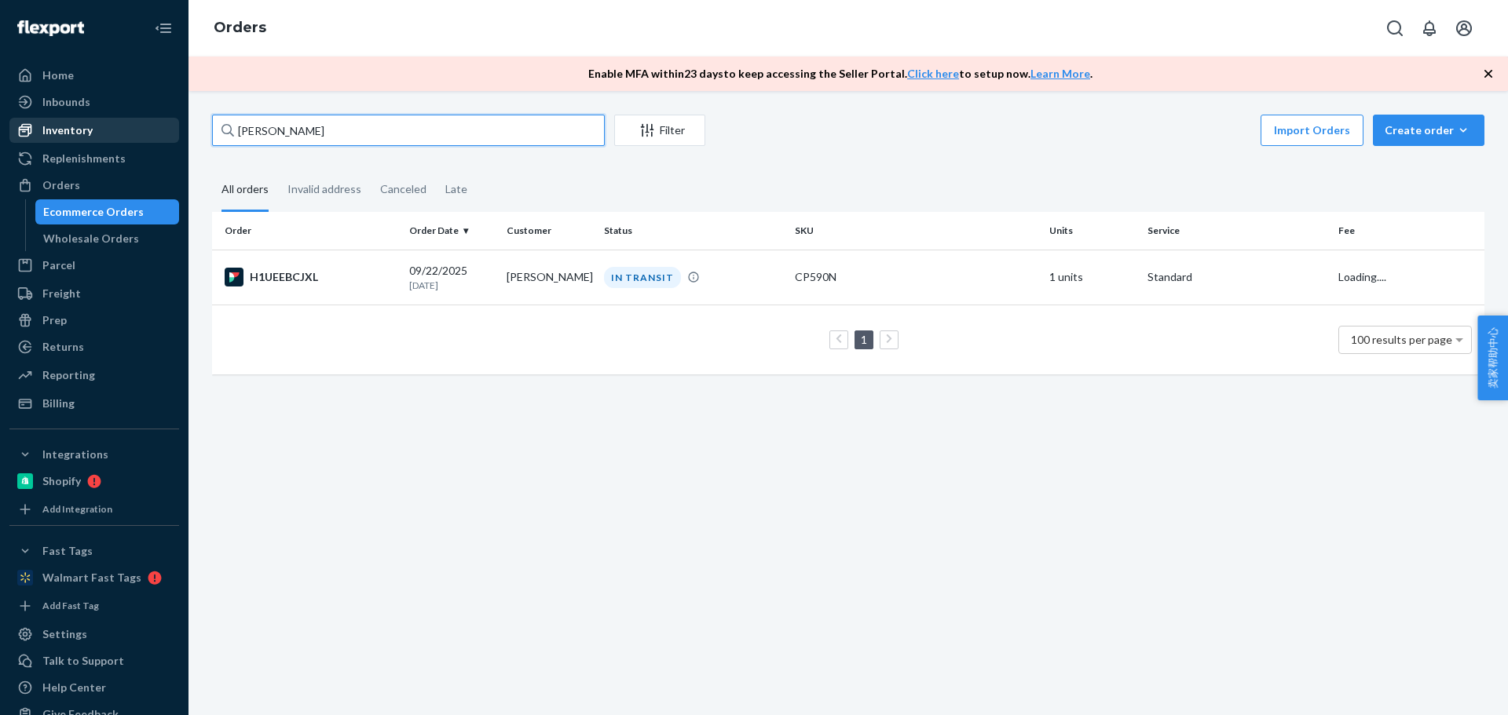
drag, startPoint x: 363, startPoint y: 133, endPoint x: 162, endPoint y: 135, distance: 201.1
click at [162, 135] on div "Home Inbounds Shipping Plans Problems Inventory Products Replenishments Orders …" at bounding box center [754, 357] width 1508 height 715
paste input "[PERSON_NAME]"
type input "[PERSON_NAME]"
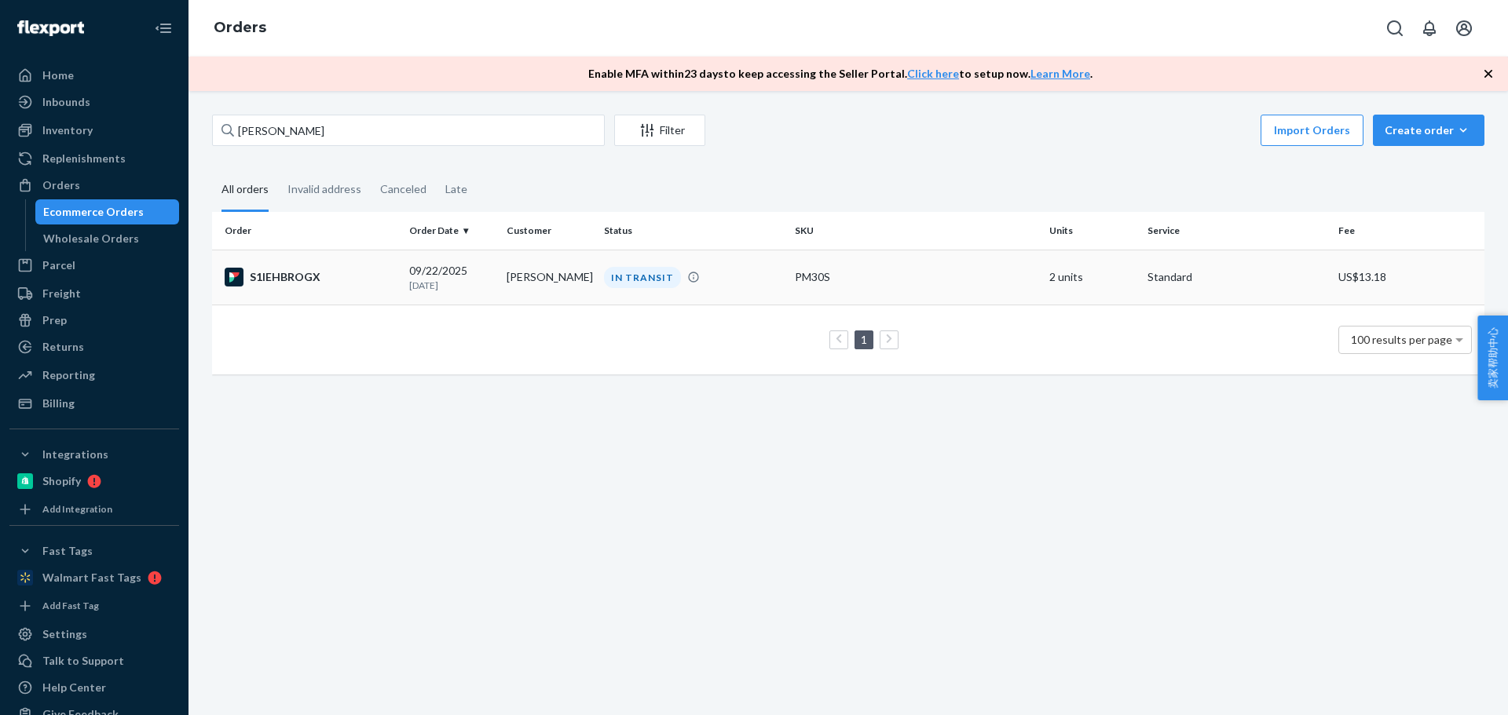
click at [536, 270] on td "[PERSON_NAME]" at bounding box center [548, 277] width 97 height 55
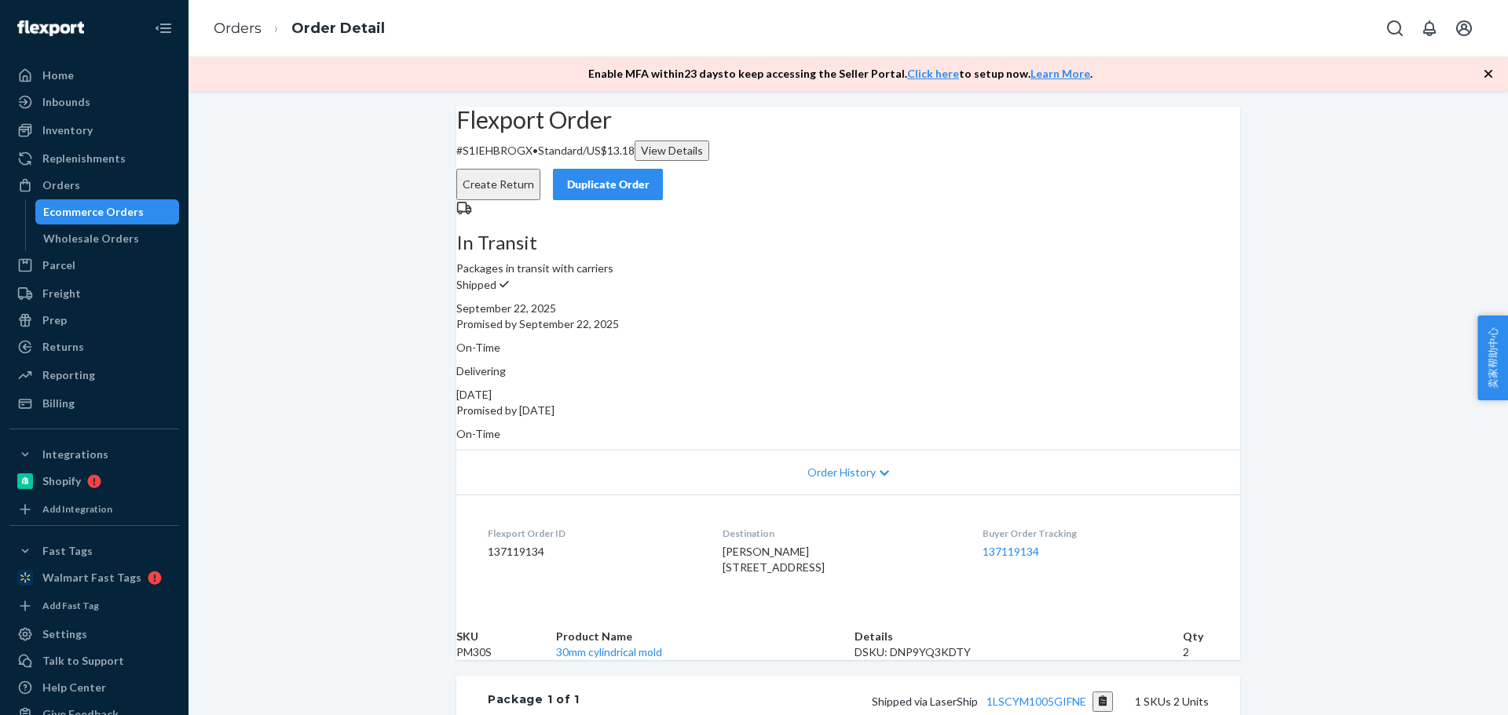
drag, startPoint x: 810, startPoint y: 548, endPoint x: 693, endPoint y: 528, distance: 118.0
click at [693, 528] on dl "Flexport Order ID 137119134 Destination Jorge Gausachs 4000 Jupiter Ave NE Gran…" at bounding box center [848, 554] width 784 height 118
drag, startPoint x: 699, startPoint y: 543, endPoint x: 804, endPoint y: 546, distance: 105.3
click at [804, 546] on dl "Flexport Order ID 137119134 Destination Jorge Gausachs 4000 Jupiter Ave NE Gran…" at bounding box center [848, 554] width 784 height 118
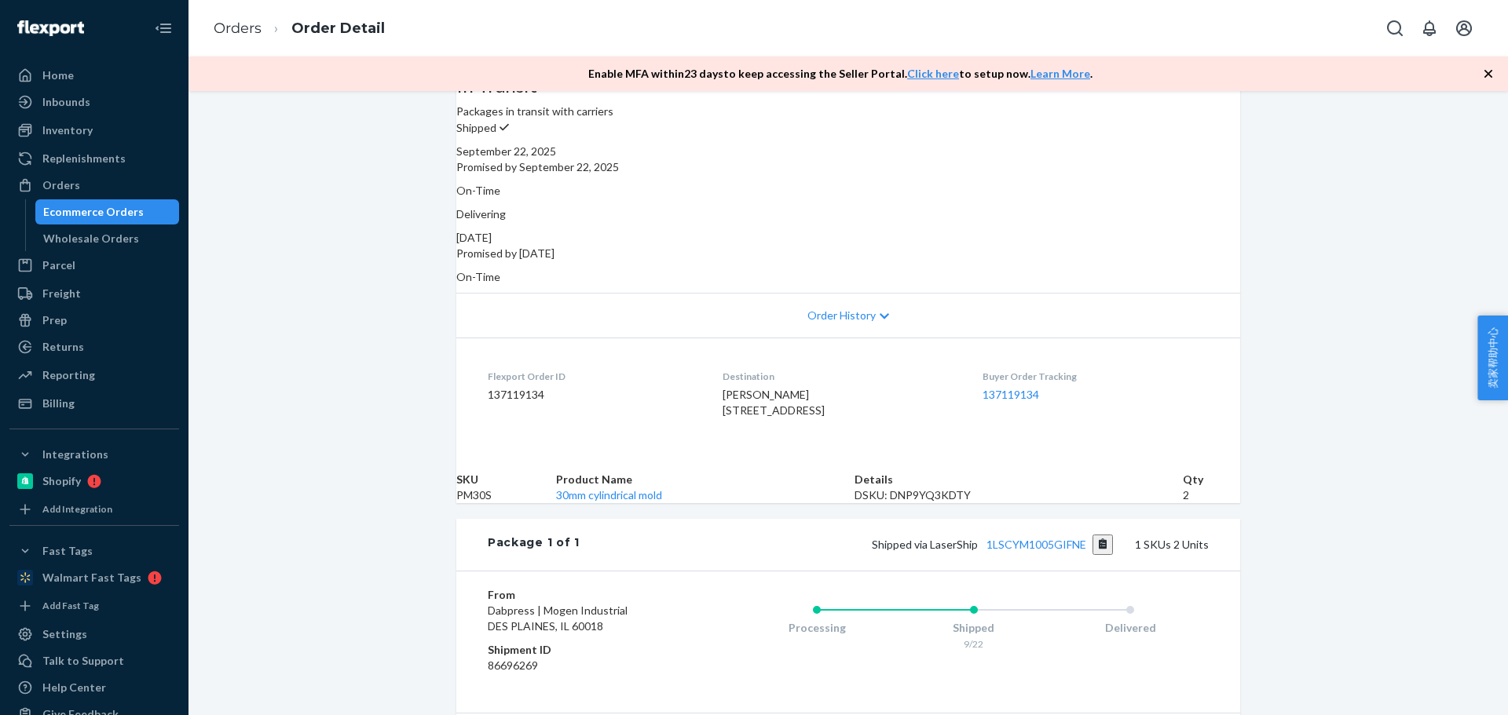
click at [503, 503] on td "PM30S" at bounding box center [506, 496] width 100 height 16
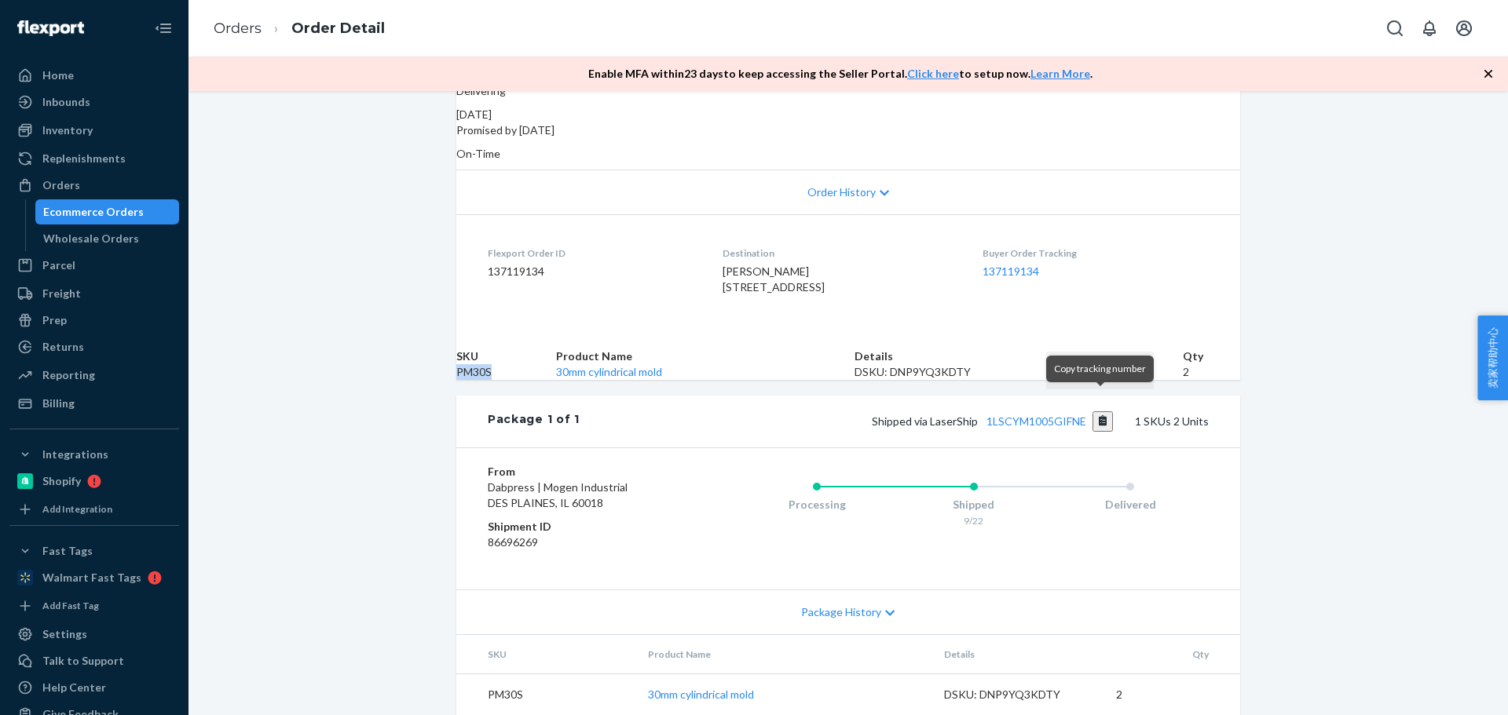
click at [1100, 412] on button "Copy tracking number" at bounding box center [1102, 422] width 21 height 20
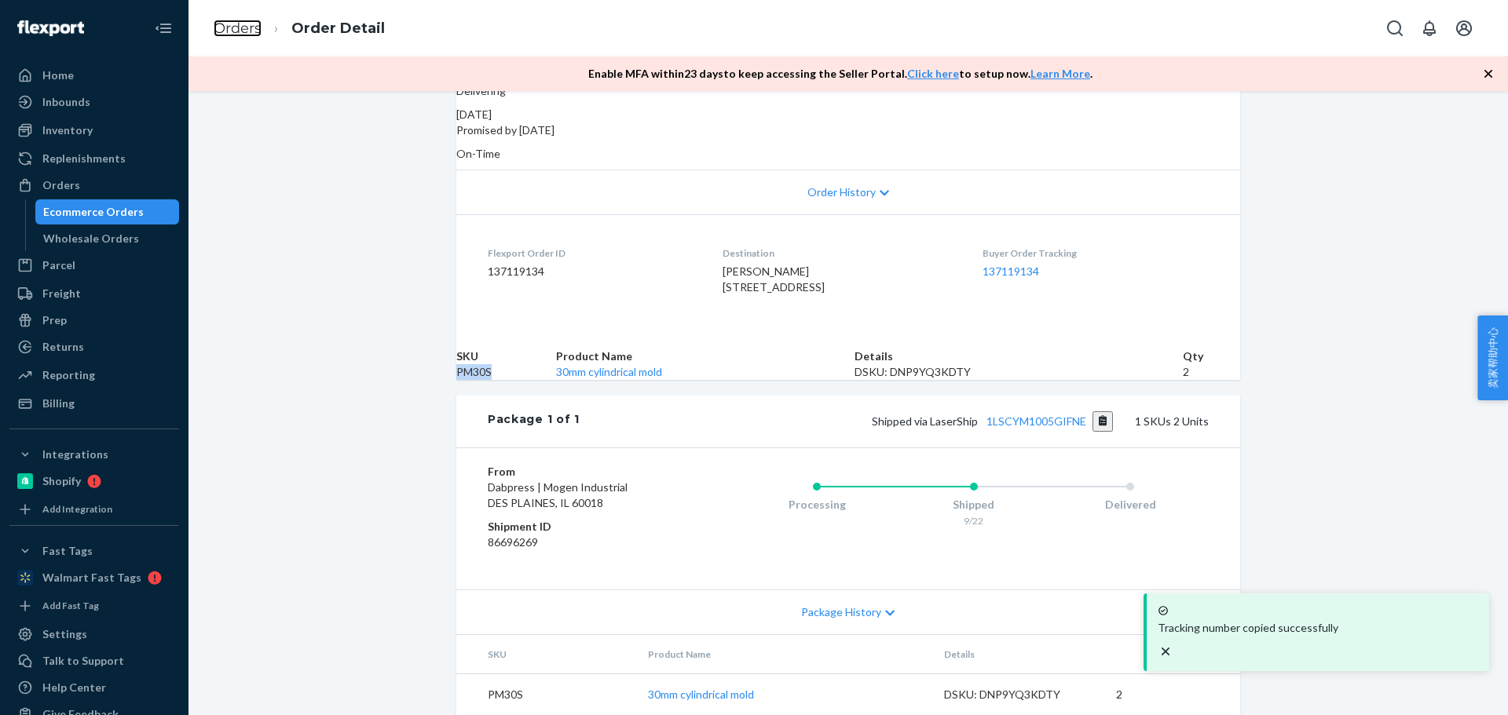
drag, startPoint x: 225, startPoint y: 27, endPoint x: 306, endPoint y: 111, distance: 116.6
click at [225, 27] on link "Orders" at bounding box center [238, 28] width 48 height 17
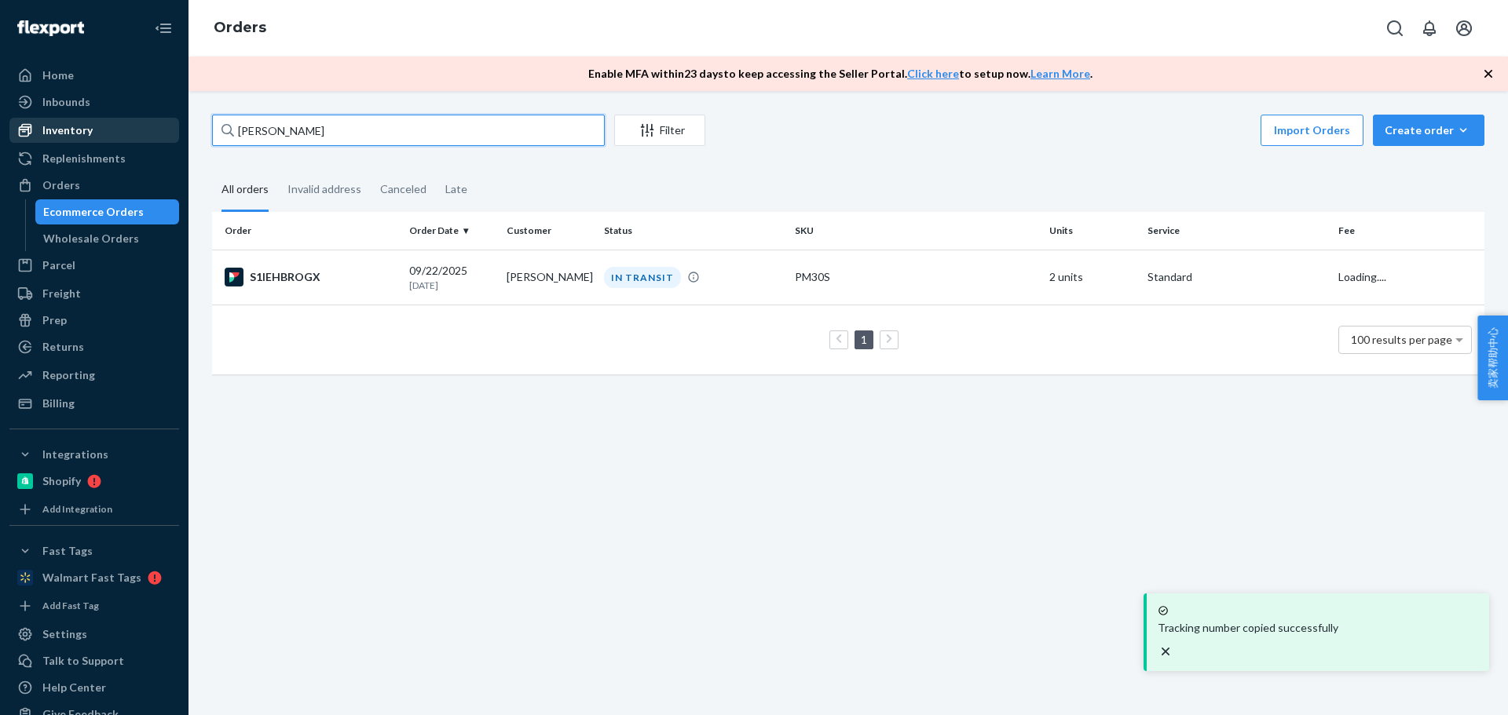
drag, startPoint x: 359, startPoint y: 126, endPoint x: 130, endPoint y: 130, distance: 229.4
click at [130, 130] on div "Home Inbounds Shipping Plans Problems Inventory Products Replenishments Orders …" at bounding box center [754, 357] width 1508 height 715
paste input "[PERSON_NAME]"
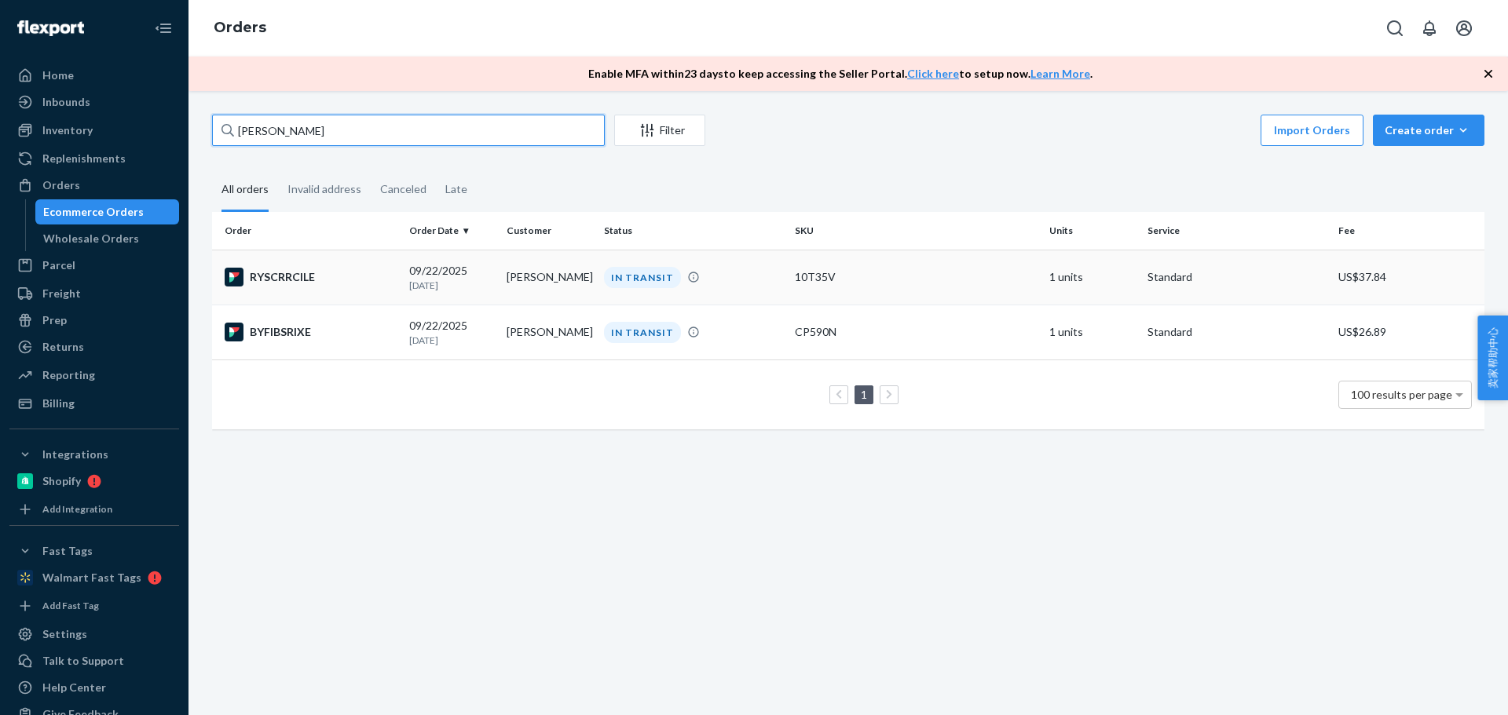
type input "[PERSON_NAME]"
click at [517, 282] on td "[PERSON_NAME]" at bounding box center [548, 277] width 97 height 55
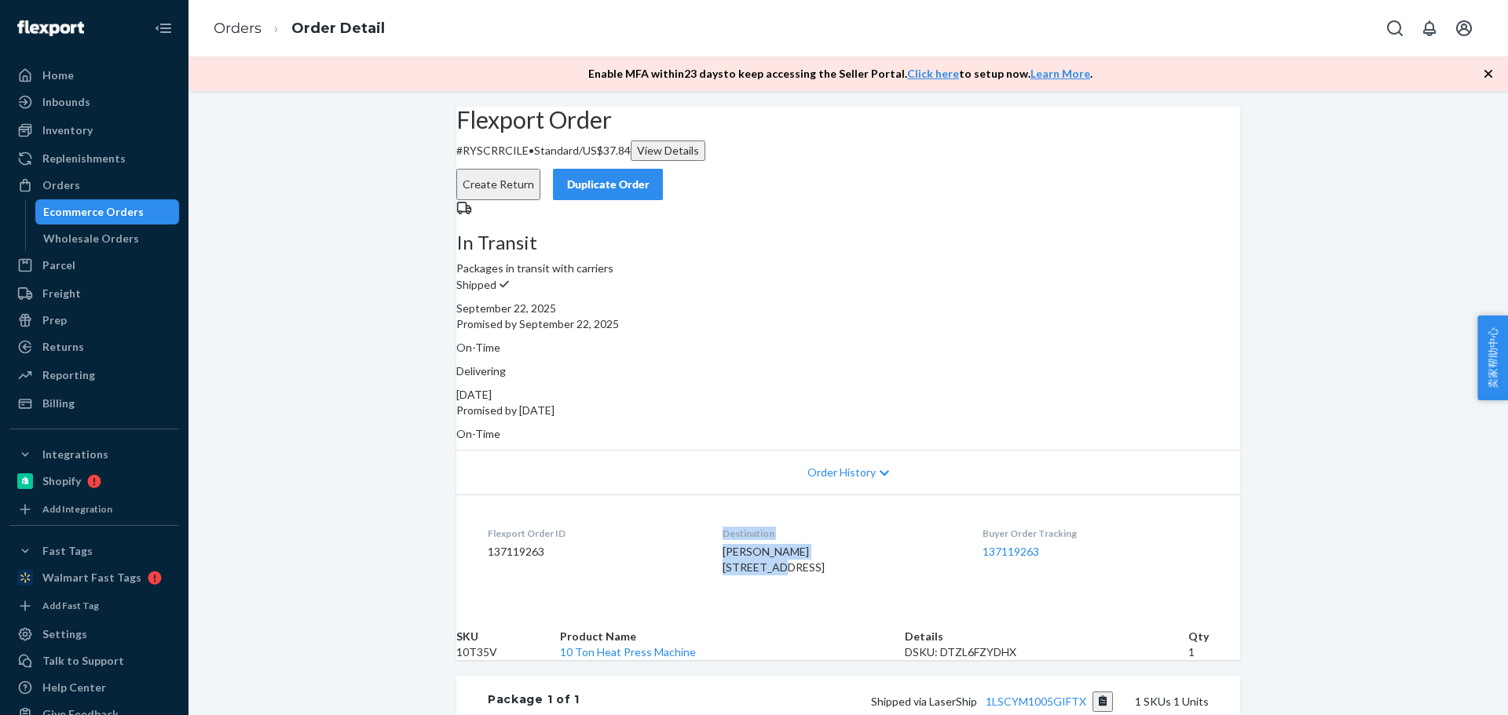
drag, startPoint x: 787, startPoint y: 543, endPoint x: 698, endPoint y: 530, distance: 89.6
click at [698, 530] on dl "Flexport Order ID 137119263 Destination Kevin Quirk 384 Macon Ct O Fallon, IL 6…" at bounding box center [848, 554] width 784 height 118
click at [788, 544] on div "Kevin Quirk 384 Macon Ct O Fallon, IL 62269-3561 US" at bounding box center [840, 559] width 234 height 31
drag, startPoint x: 792, startPoint y: 548, endPoint x: 576, endPoint y: 325, distance: 309.9
click at [702, 532] on dl "Flexport Order ID 137119263 Destination Kevin Quirk 384 Macon Ct O Fallon, IL 6…" at bounding box center [848, 554] width 784 height 118
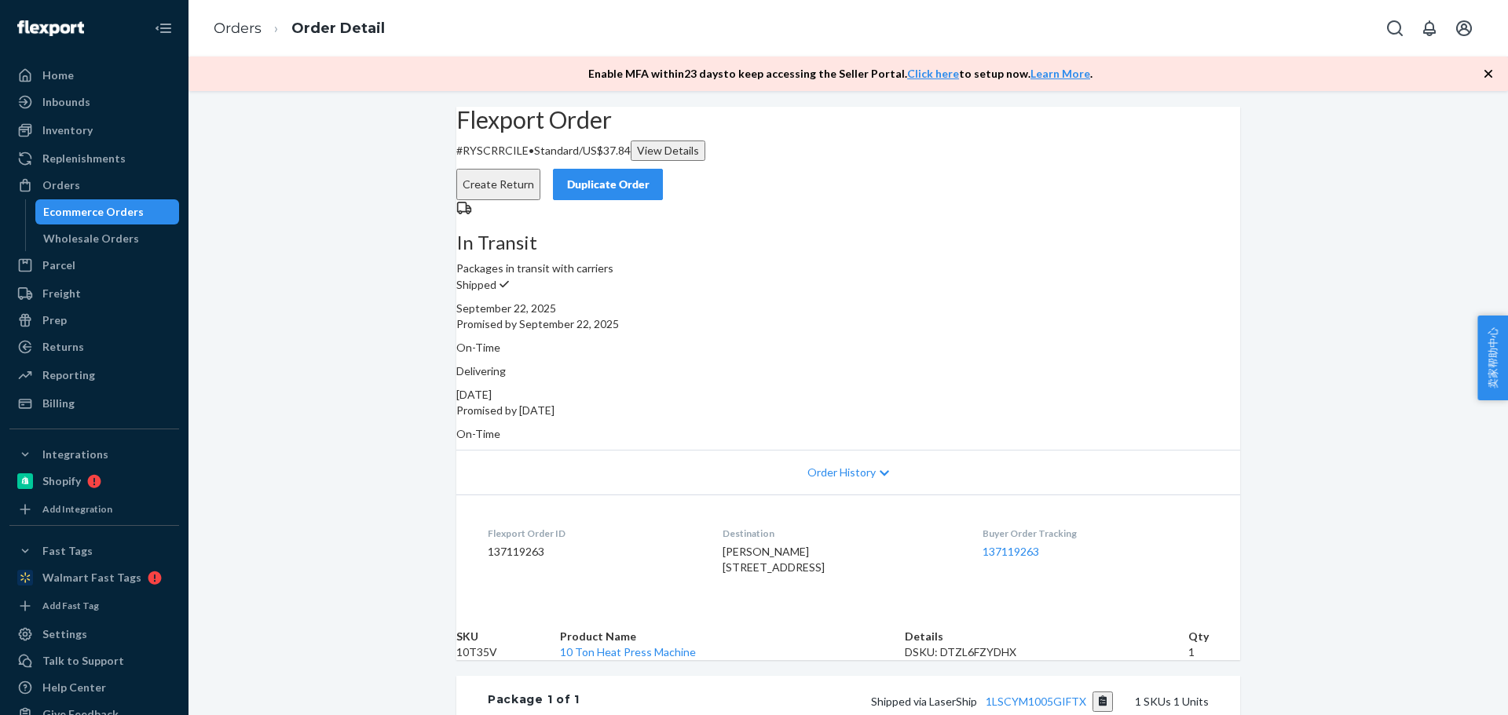
scroll to position [157, 0]
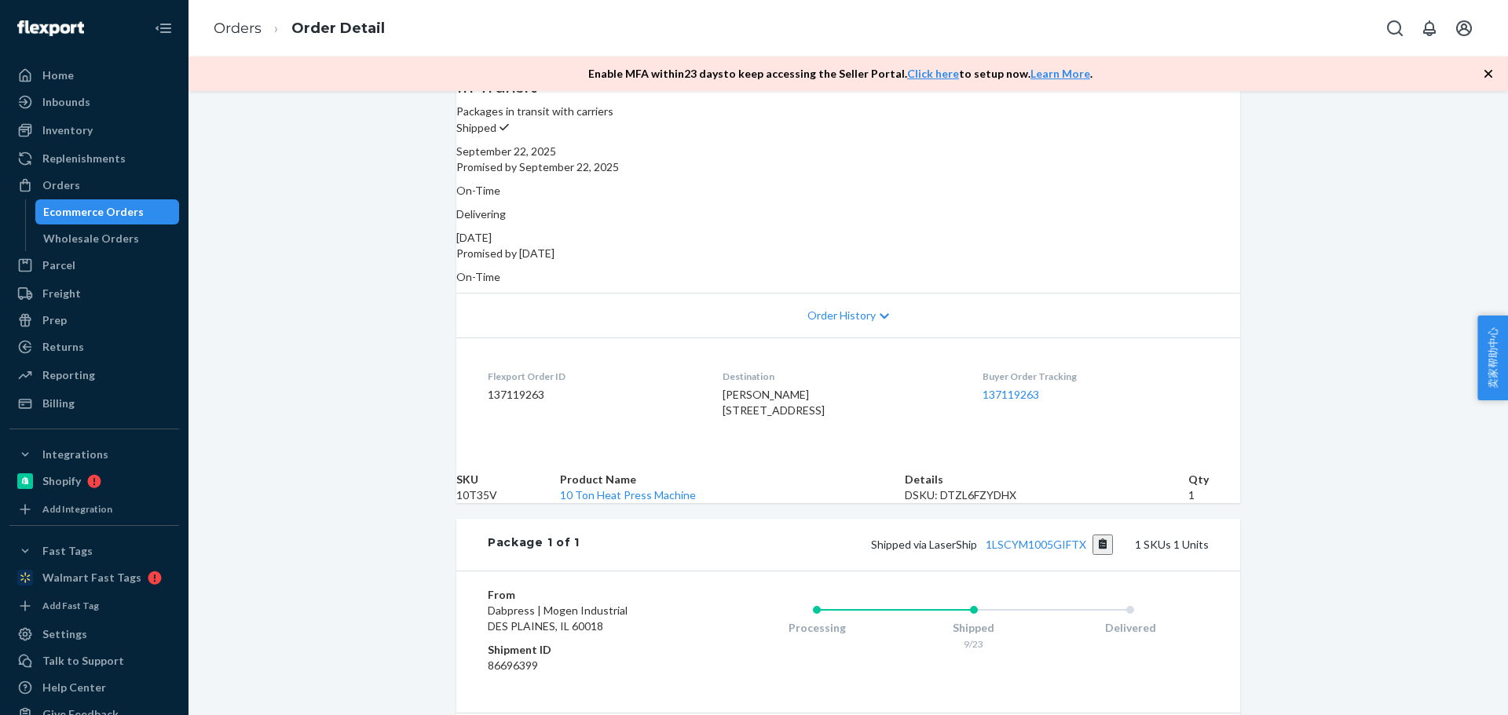
click at [488, 503] on td "10T35V" at bounding box center [508, 496] width 104 height 16
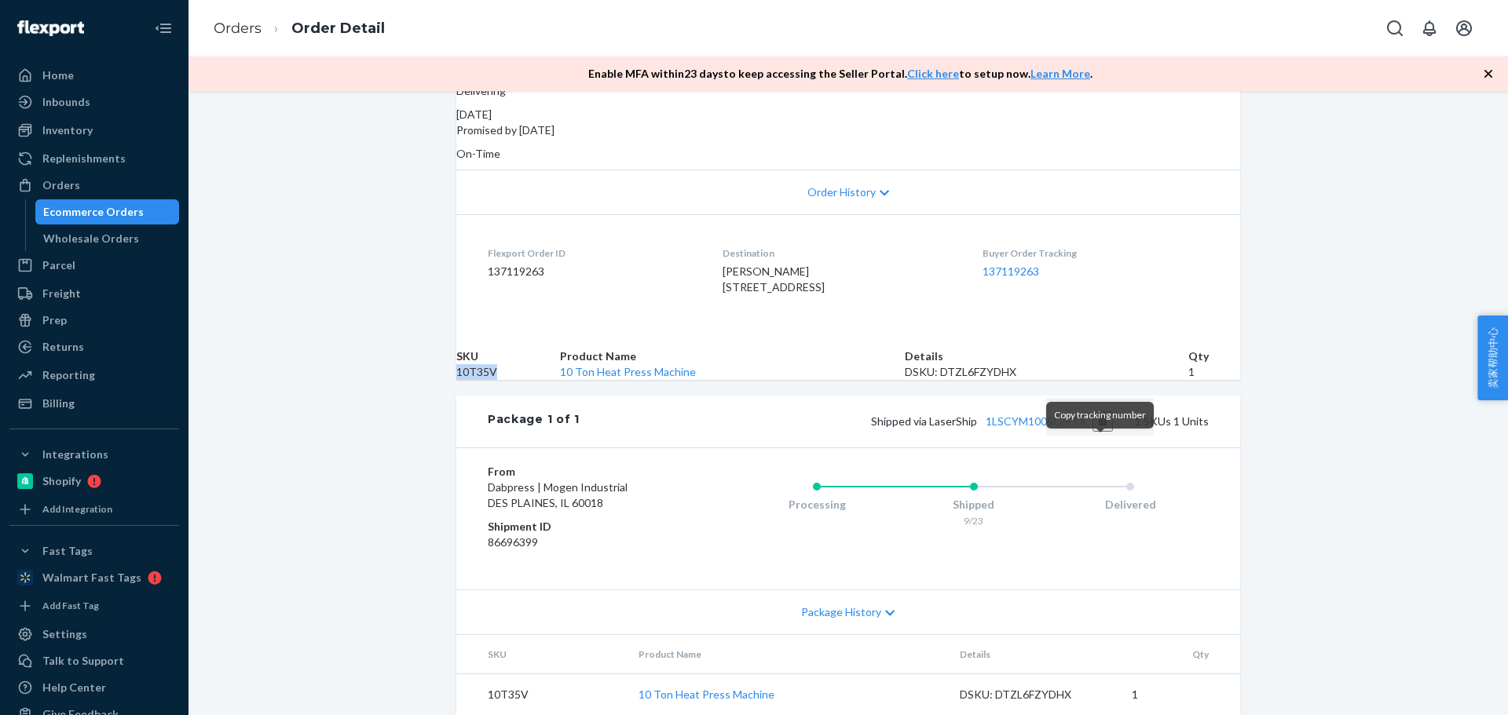
click at [1095, 432] on button "Copy tracking number" at bounding box center [1102, 422] width 21 height 20
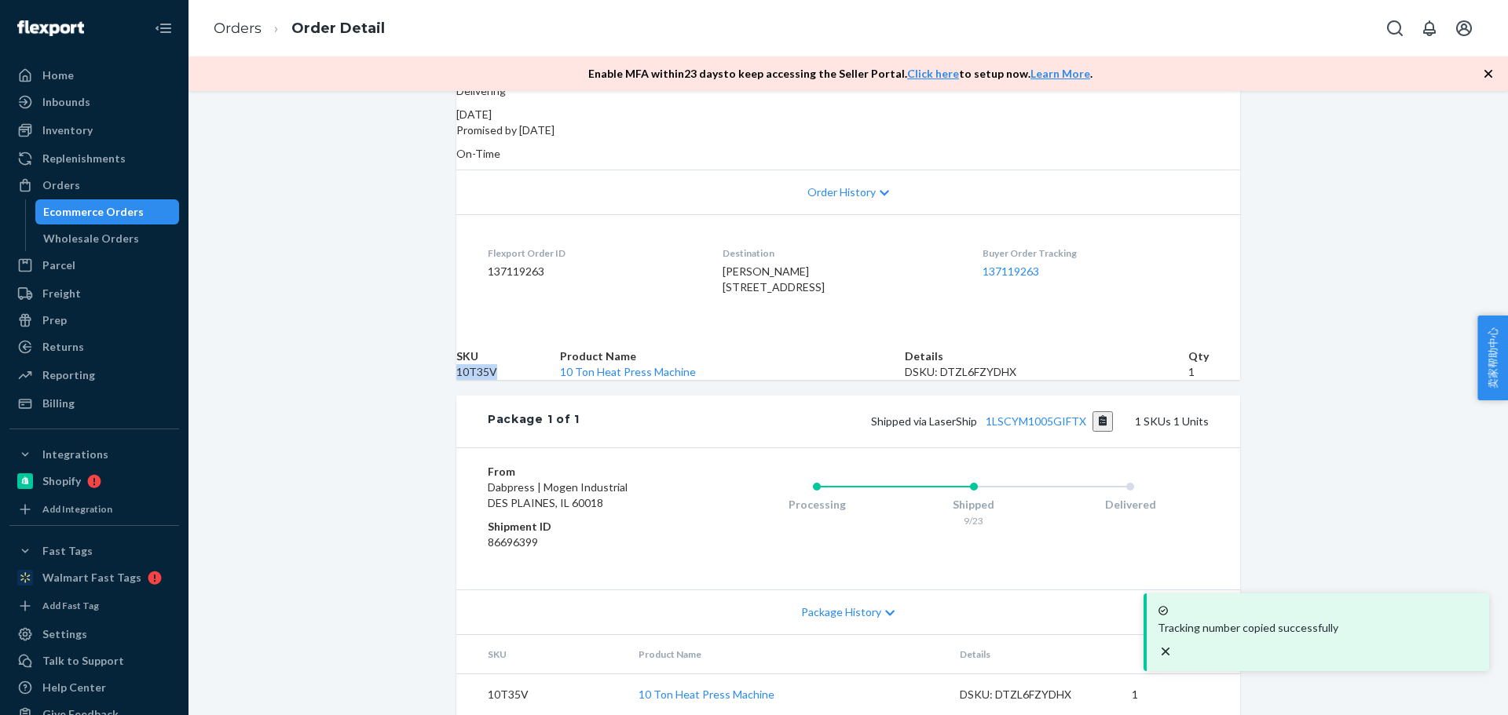
scroll to position [360, 0]
click at [234, 30] on link "Orders" at bounding box center [238, 28] width 48 height 17
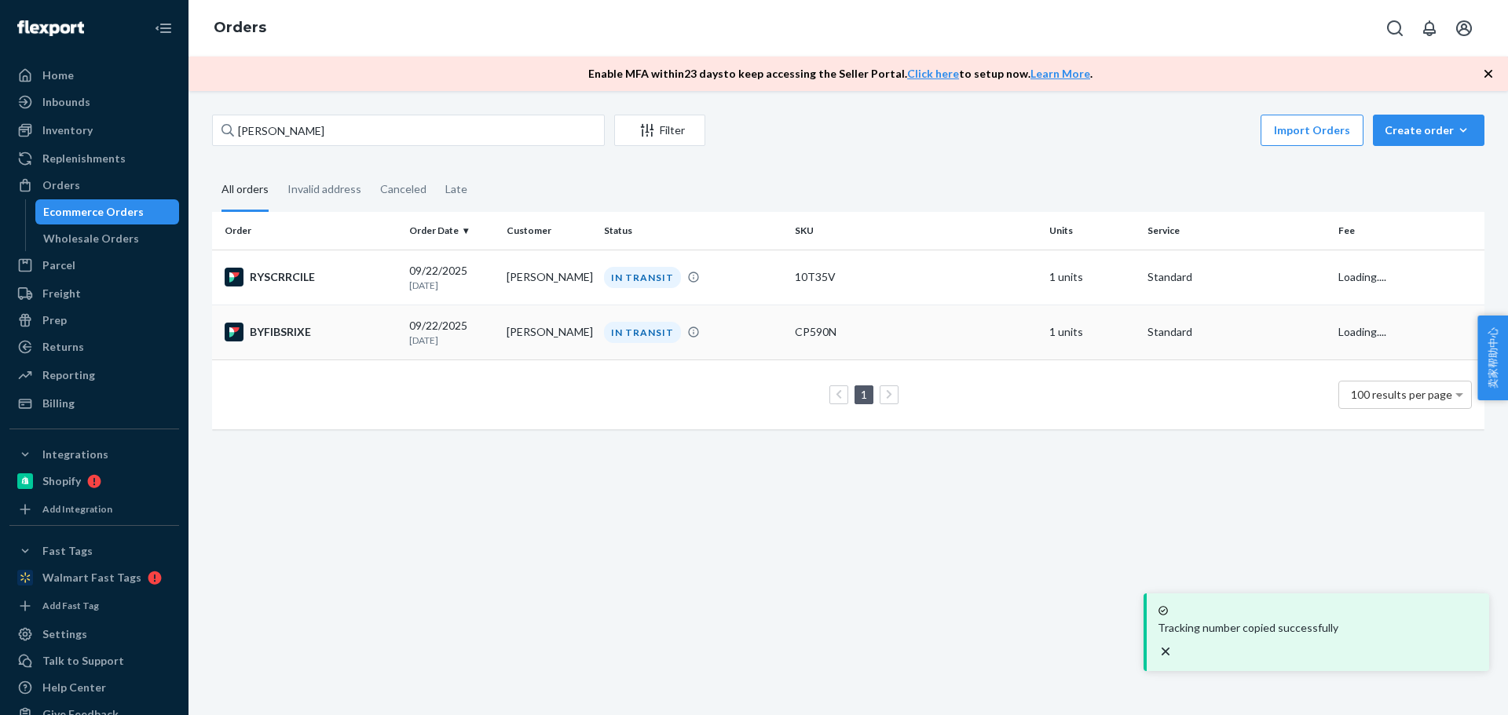
click at [477, 317] on td "09/22/2025 1 day ago" at bounding box center [451, 332] width 97 height 55
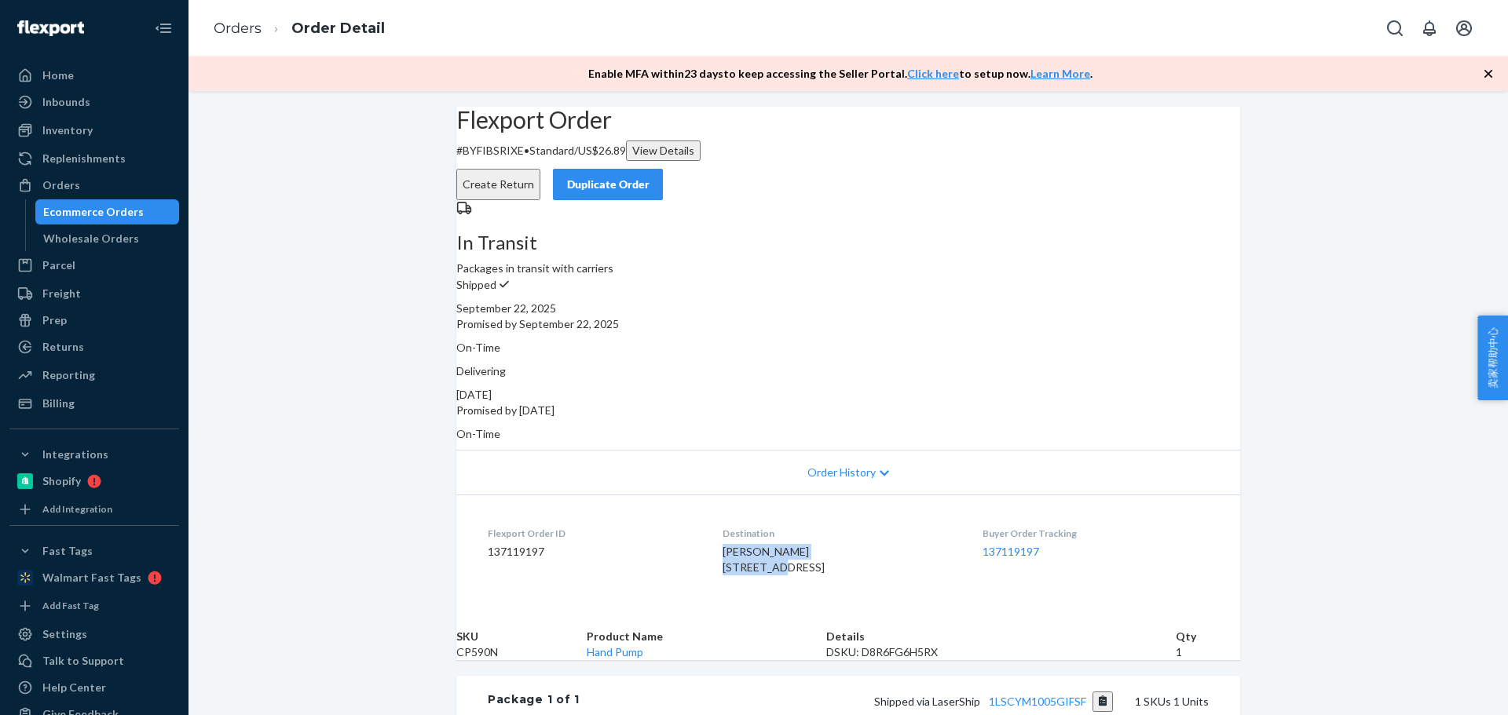
drag, startPoint x: 784, startPoint y: 549, endPoint x: 709, endPoint y: 531, distance: 76.8
click at [709, 531] on dl "Flexport Order ID 137119197 Destination Kevin Quirk 384 Macon Ct O Fallon, IL 6…" at bounding box center [848, 554] width 784 height 118
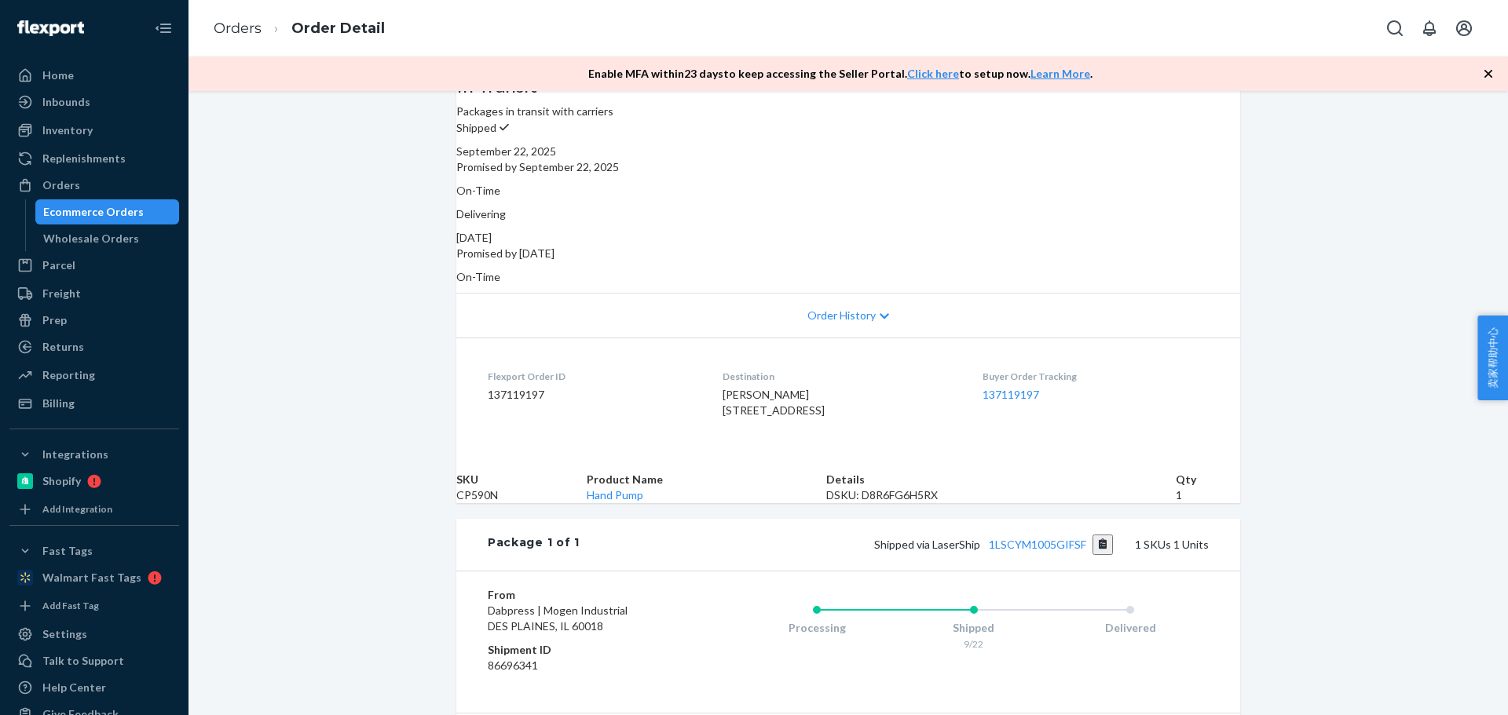
scroll to position [236, 0]
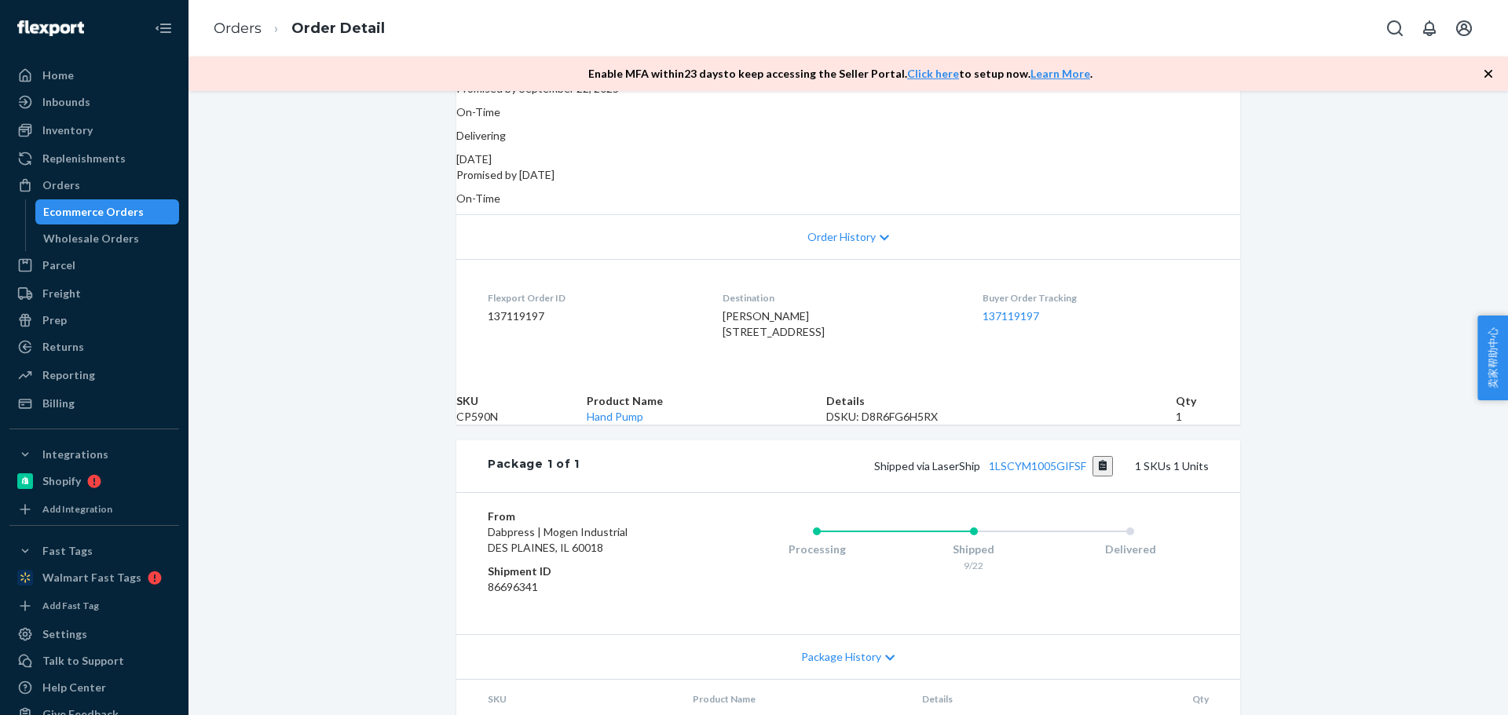
click at [491, 425] on td "CP590N" at bounding box center [521, 417] width 130 height 16
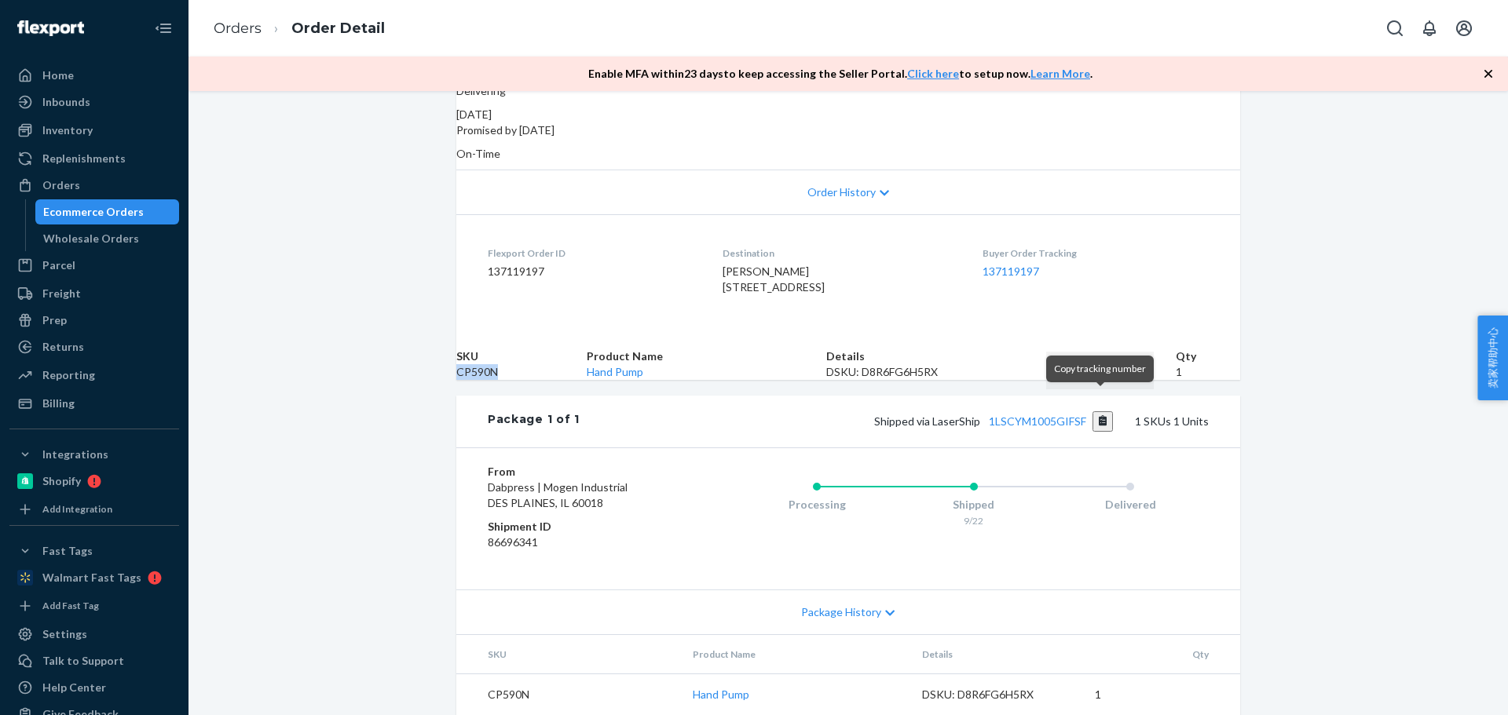
click at [1104, 412] on button "Copy tracking number" at bounding box center [1102, 422] width 21 height 20
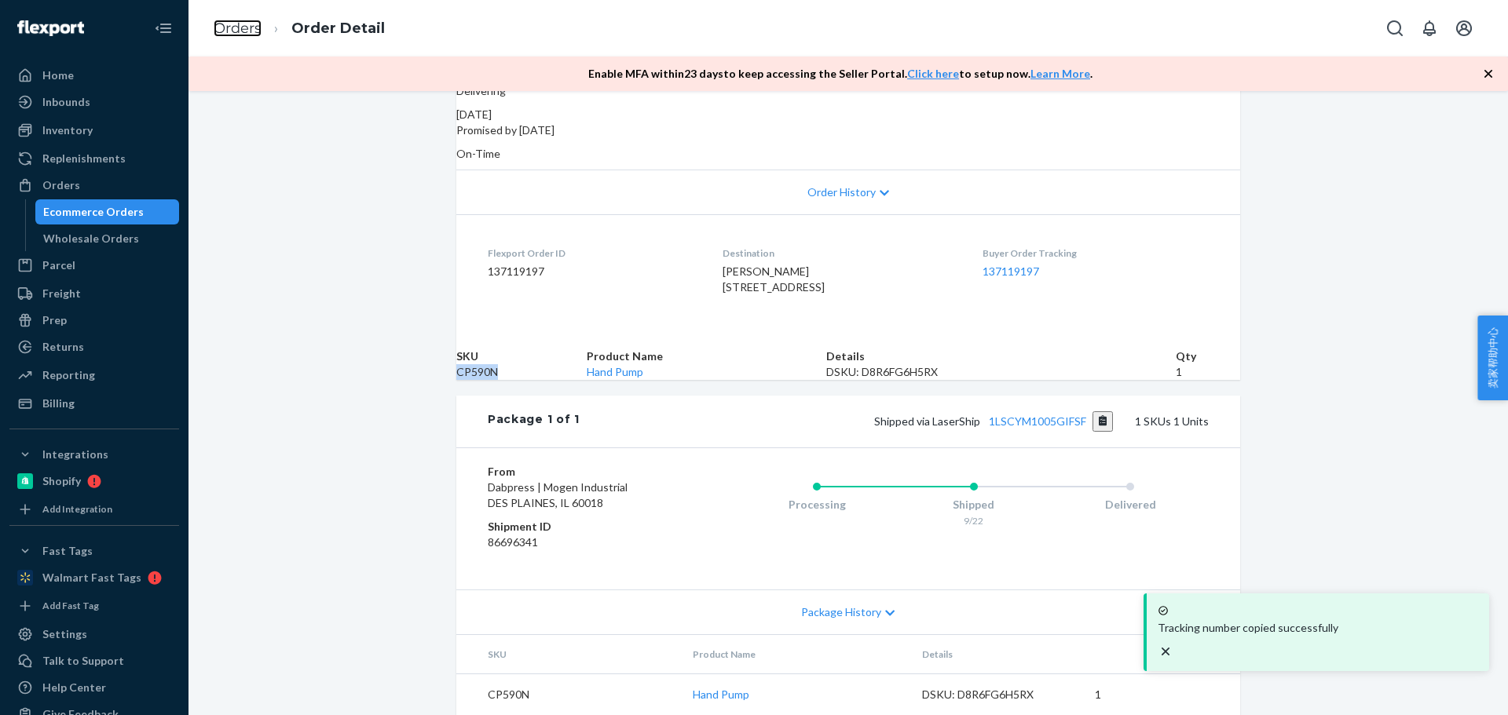
drag, startPoint x: 220, startPoint y: 30, endPoint x: 257, endPoint y: 82, distance: 64.3
click at [220, 30] on link "Orders" at bounding box center [238, 28] width 48 height 17
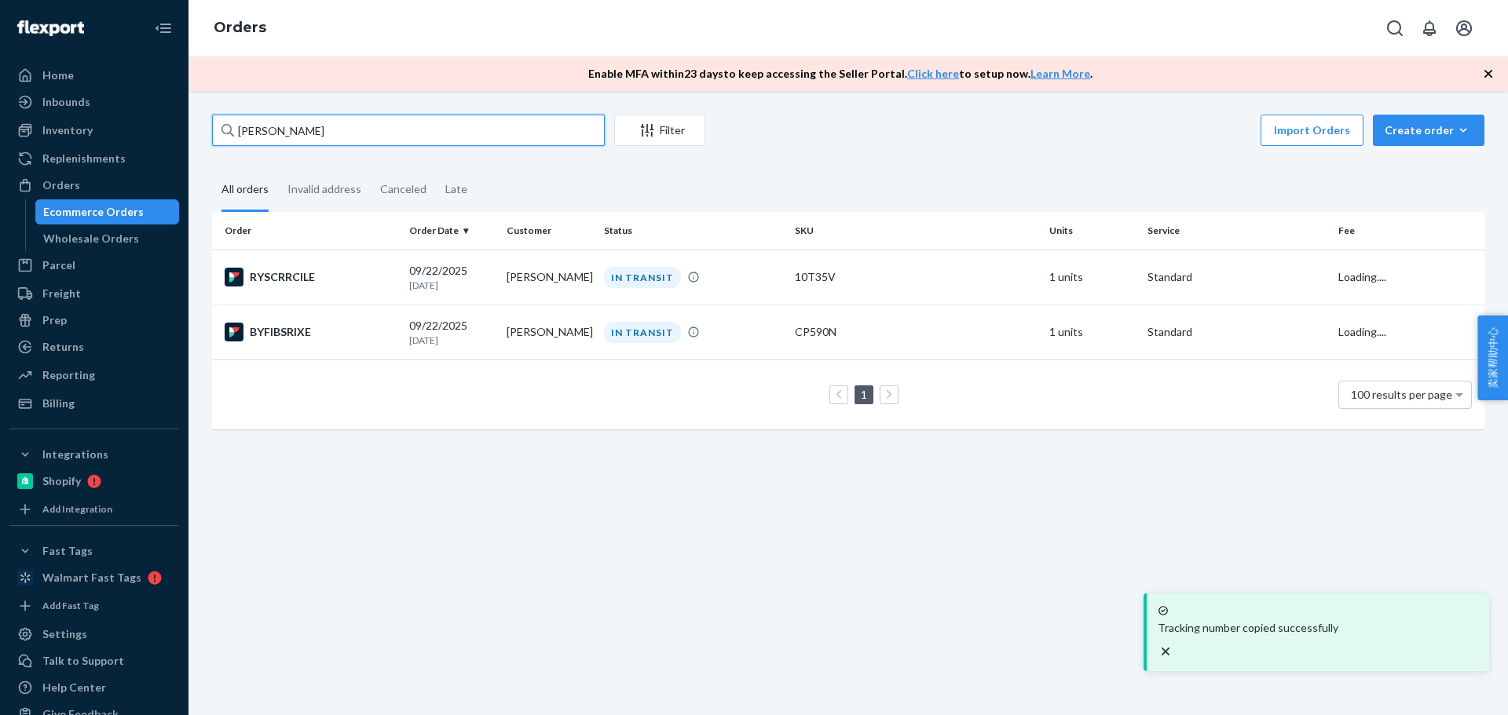
drag, startPoint x: 376, startPoint y: 142, endPoint x: 177, endPoint y: 150, distance: 199.6
click at [159, 130] on div "Home Inbounds Shipping Plans Problems Inventory Products Replenishments Orders …" at bounding box center [754, 357] width 1508 height 715
paste input "[PERSON_NAME]"
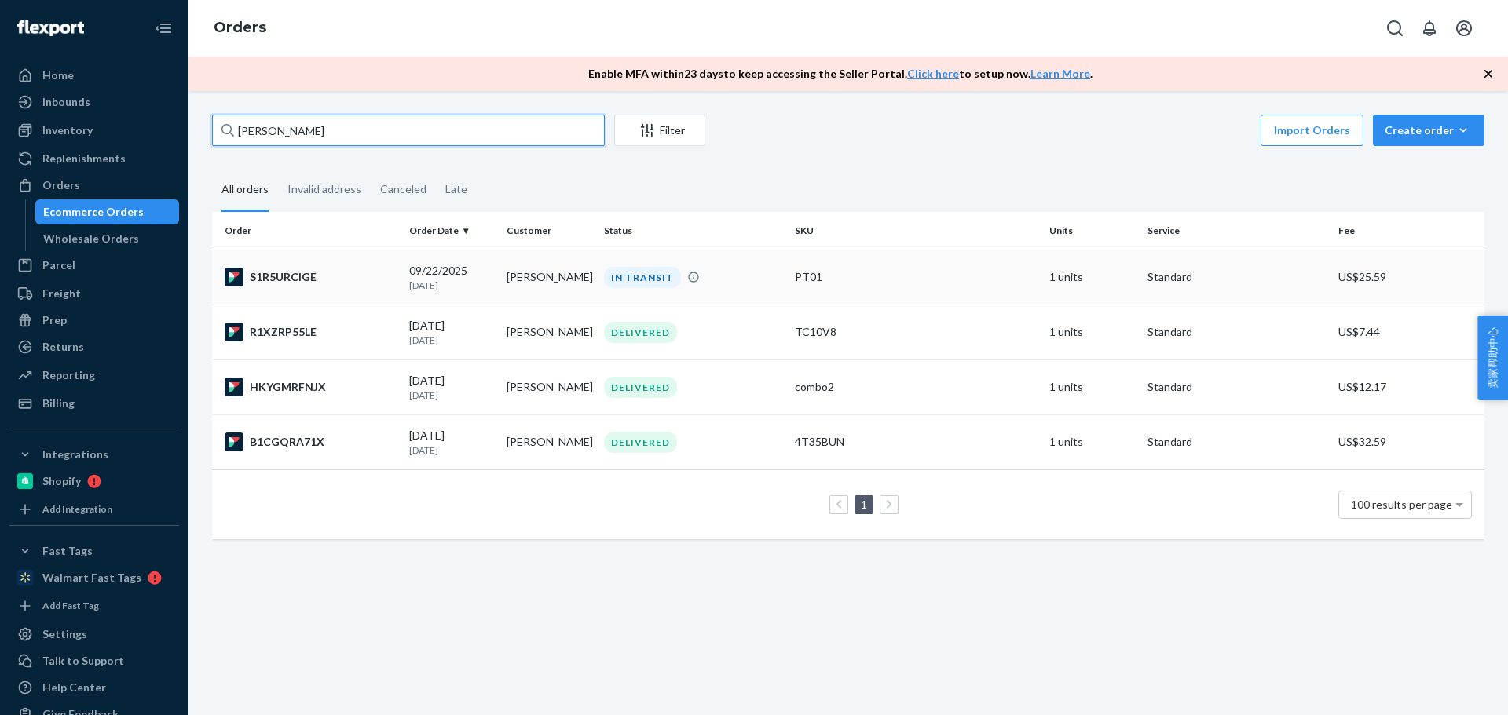
type input "[PERSON_NAME]"
click at [551, 282] on td "[PERSON_NAME]" at bounding box center [548, 277] width 97 height 55
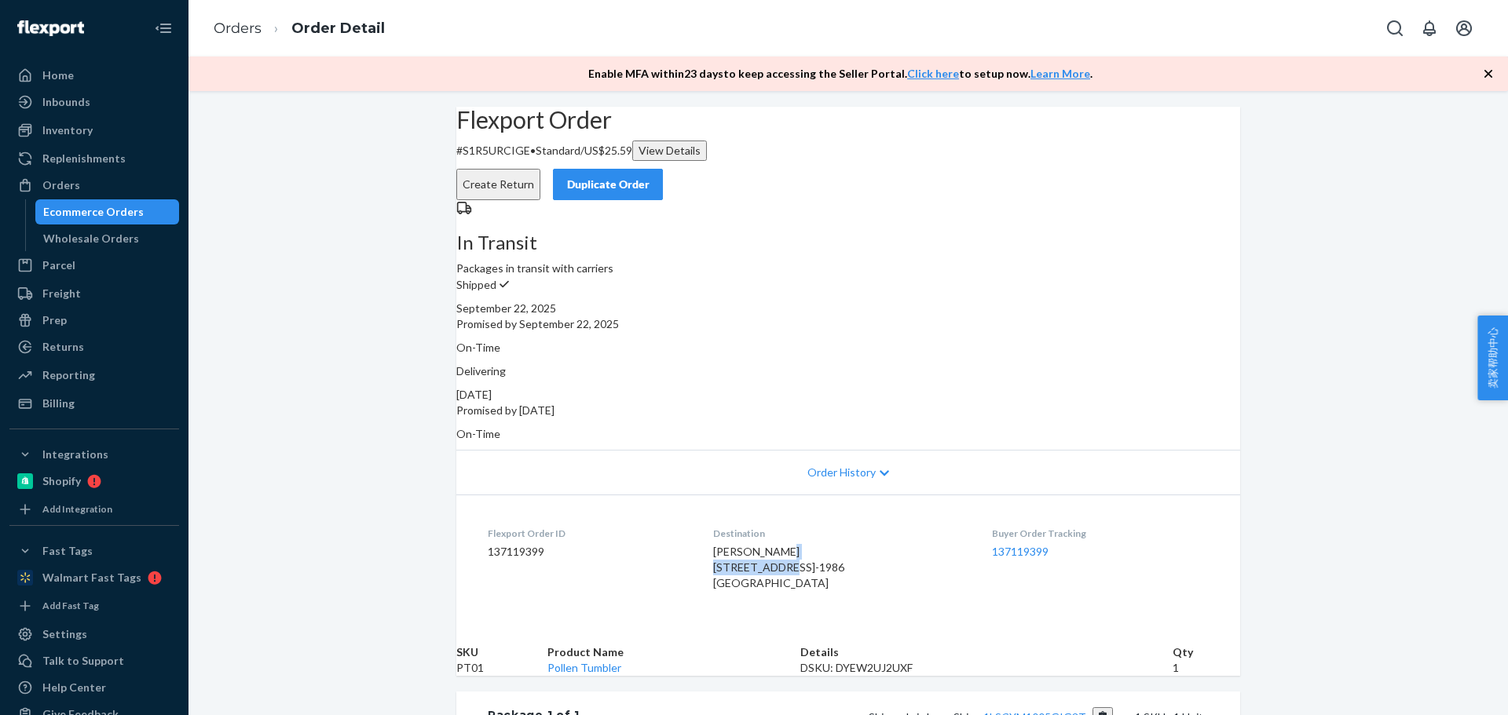
drag, startPoint x: 702, startPoint y: 548, endPoint x: 612, endPoint y: 229, distance: 332.2
click at [801, 544] on dl "Flexport Order ID 137119399 Destination DaMon Davis 8214 Sleepy Brk San Antonio…" at bounding box center [848, 562] width 784 height 134
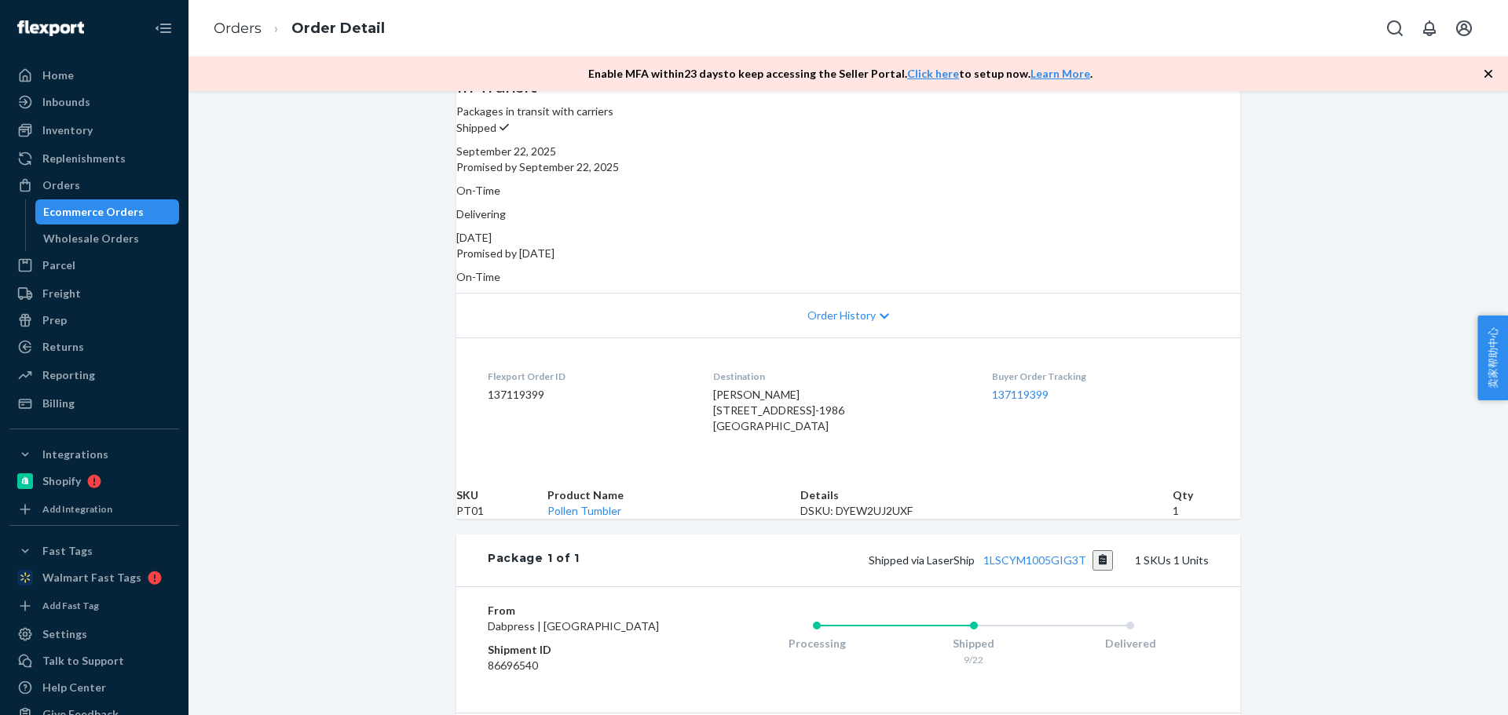
scroll to position [236, 0]
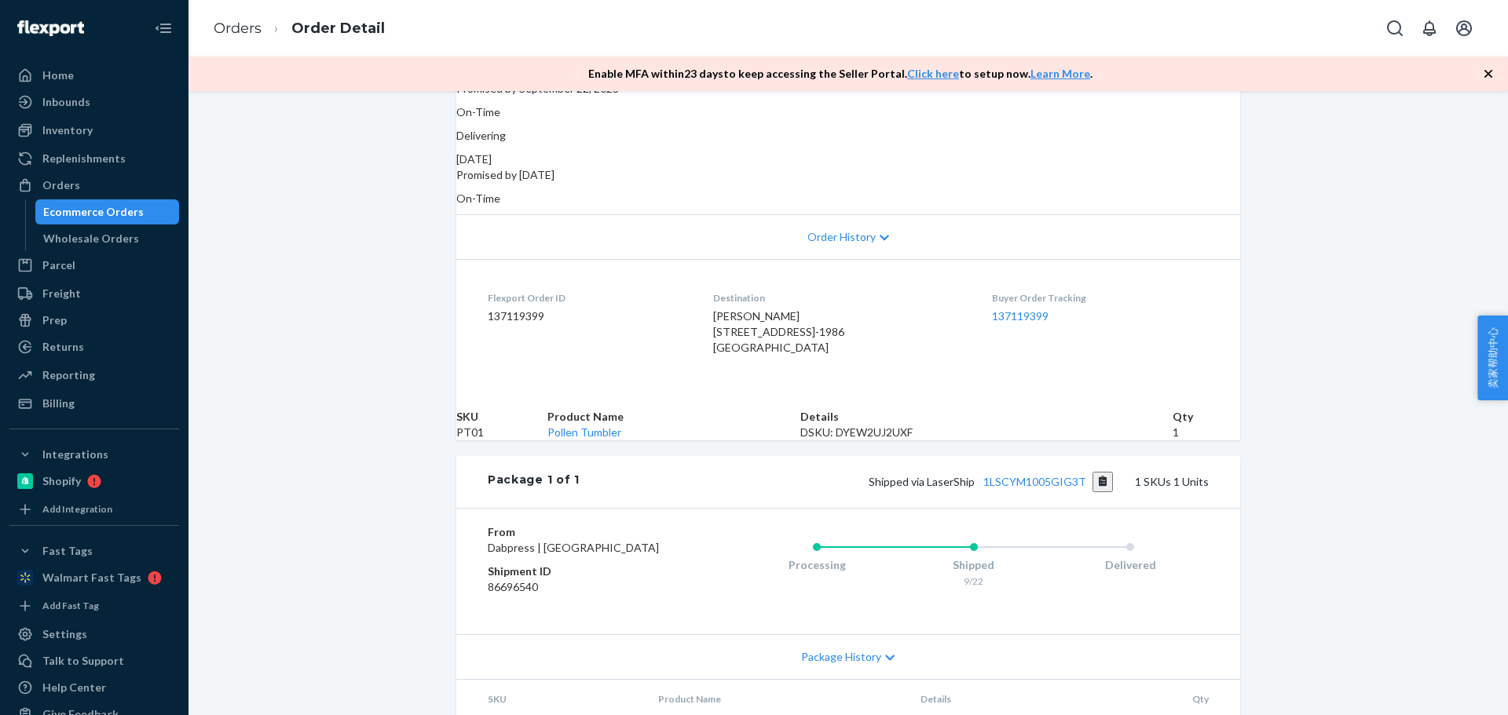
click at [495, 441] on td "PT01" at bounding box center [501, 433] width 91 height 16
click at [1100, 492] on button "Copy tracking number" at bounding box center [1102, 482] width 21 height 20
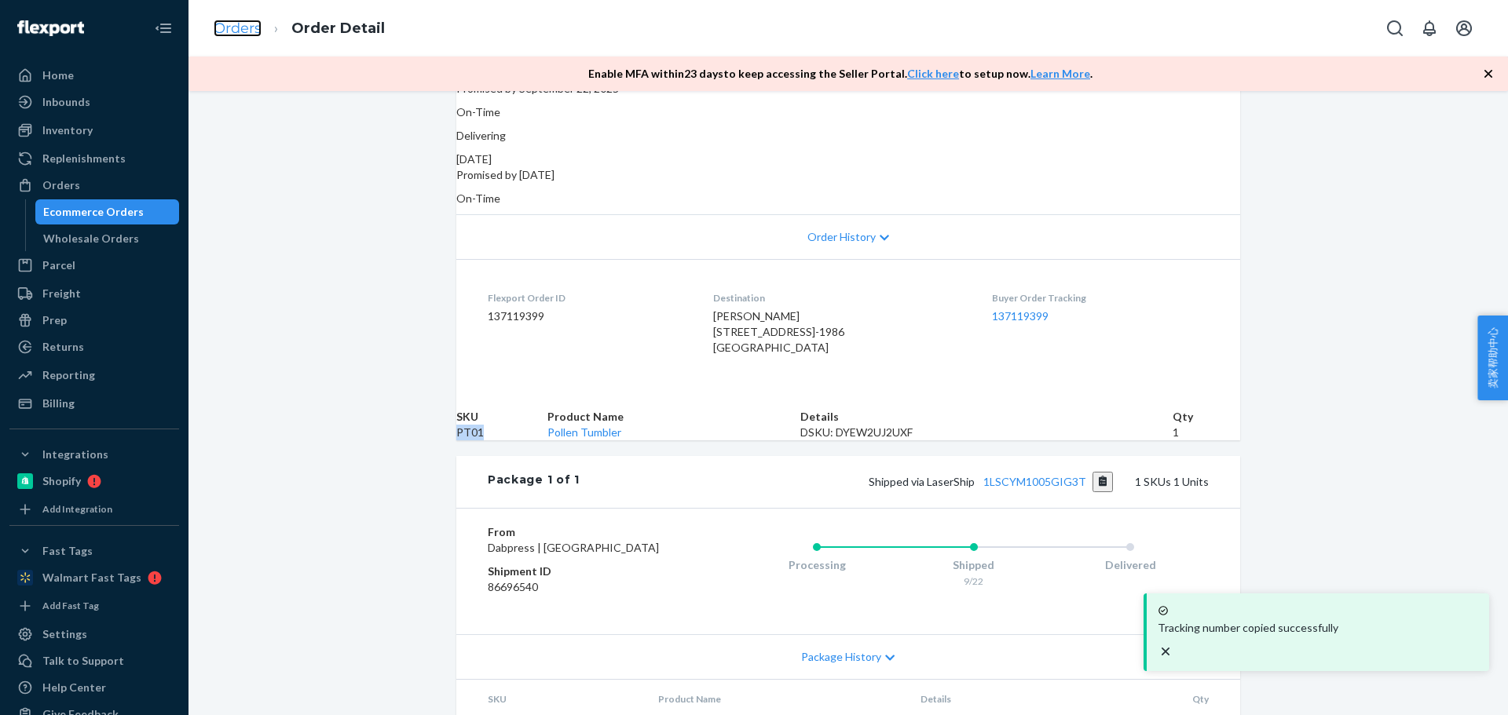
click at [230, 31] on link "Orders" at bounding box center [238, 28] width 48 height 17
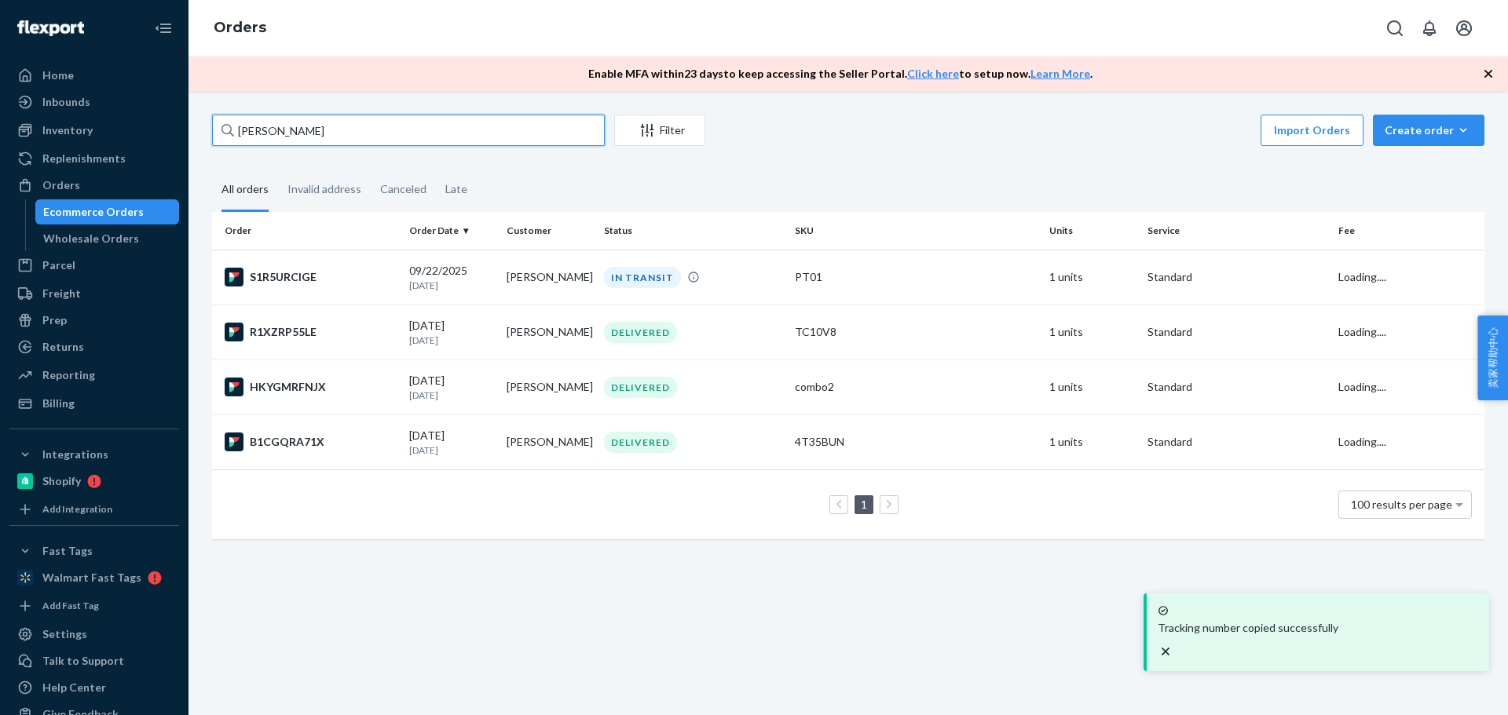
drag, startPoint x: 344, startPoint y: 130, endPoint x: 256, endPoint y: 170, distance: 97.0
click at [170, 125] on div "Home Inbounds Shipping Plans Problems Inventory Products Replenishments Orders …" at bounding box center [754, 357] width 1508 height 715
paste input "Michael Neva"
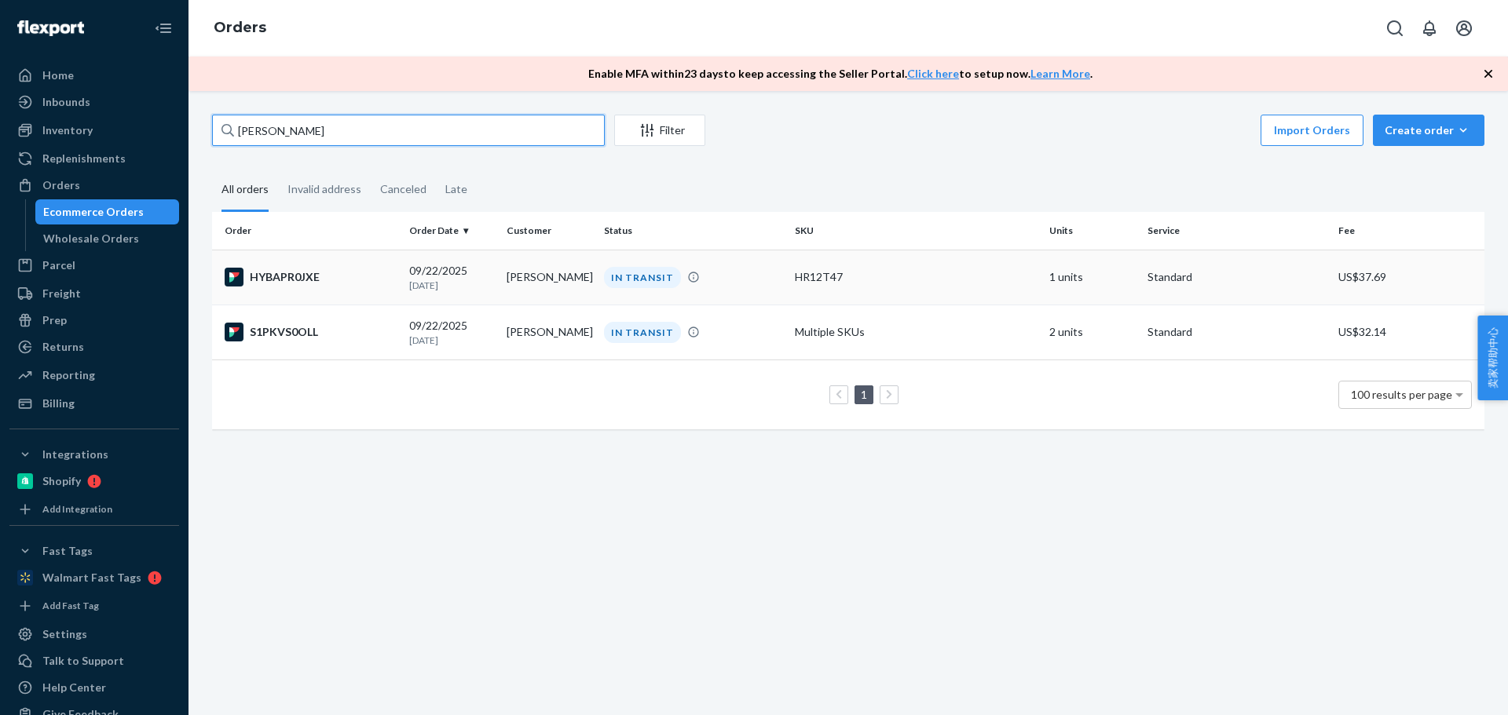
type input "[PERSON_NAME]"
click at [539, 278] on td "[PERSON_NAME]" at bounding box center [548, 277] width 97 height 55
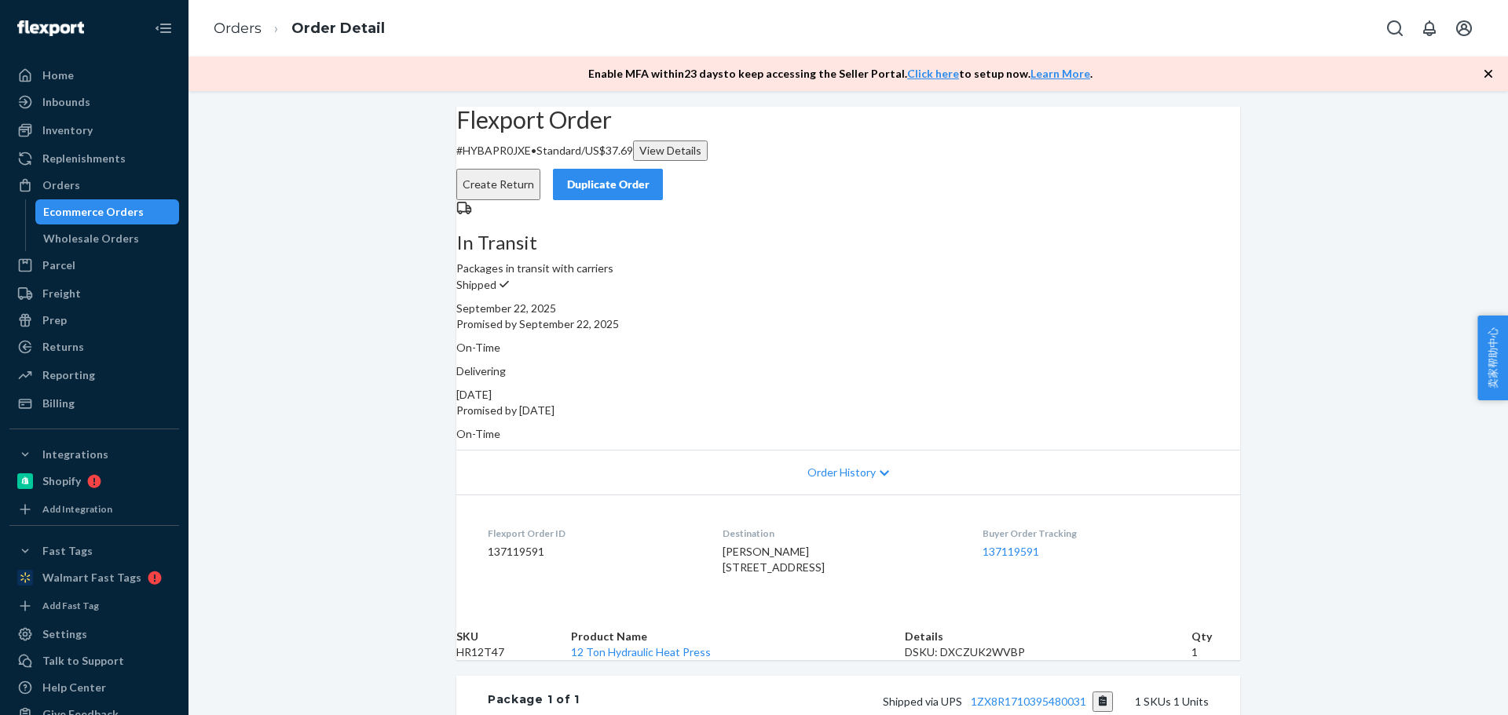
drag, startPoint x: 842, startPoint y: 541, endPoint x: 698, endPoint y: 533, distance: 143.9
click at [698, 533] on dl "Flexport Order ID 137119591 Destination Michael Nevas 47125 Silver Oaks Blvd Ma…" at bounding box center [848, 554] width 784 height 118
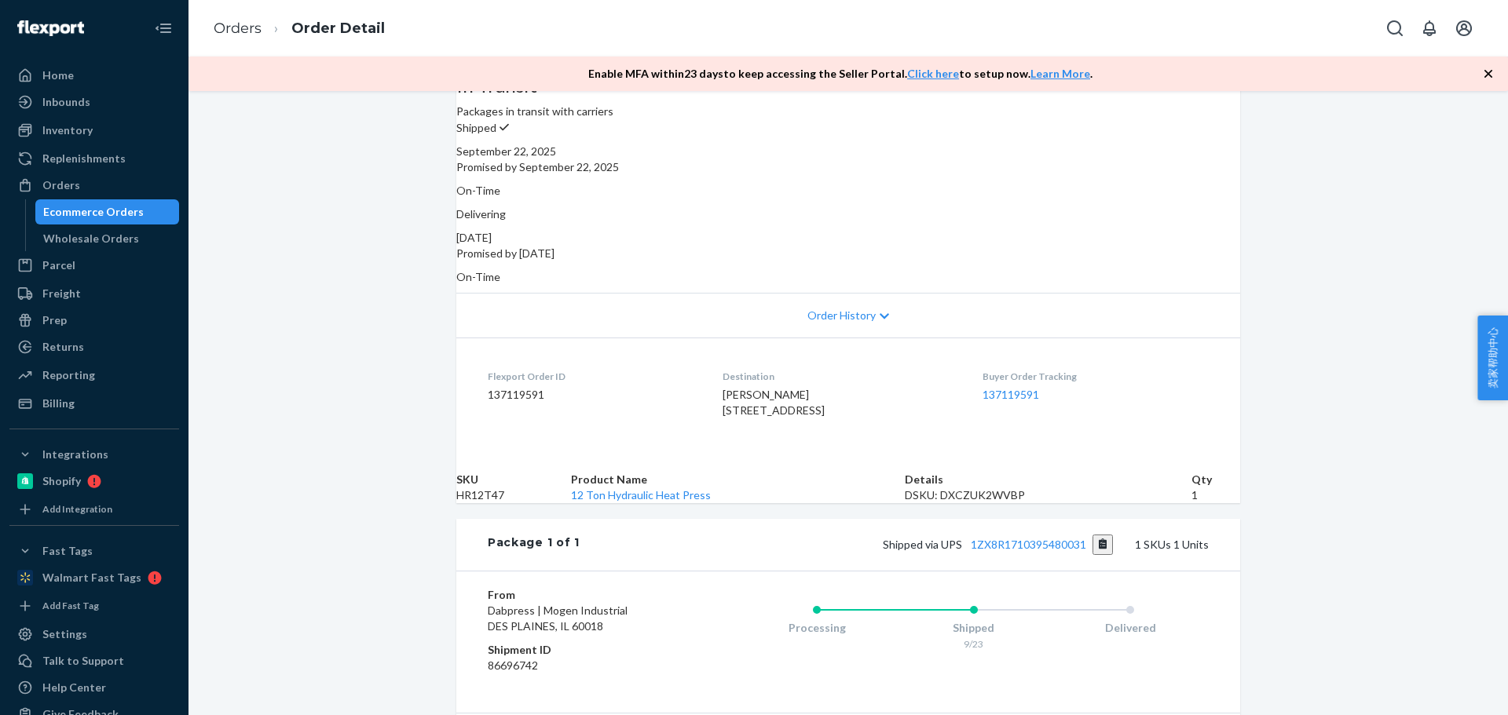
scroll to position [236, 0]
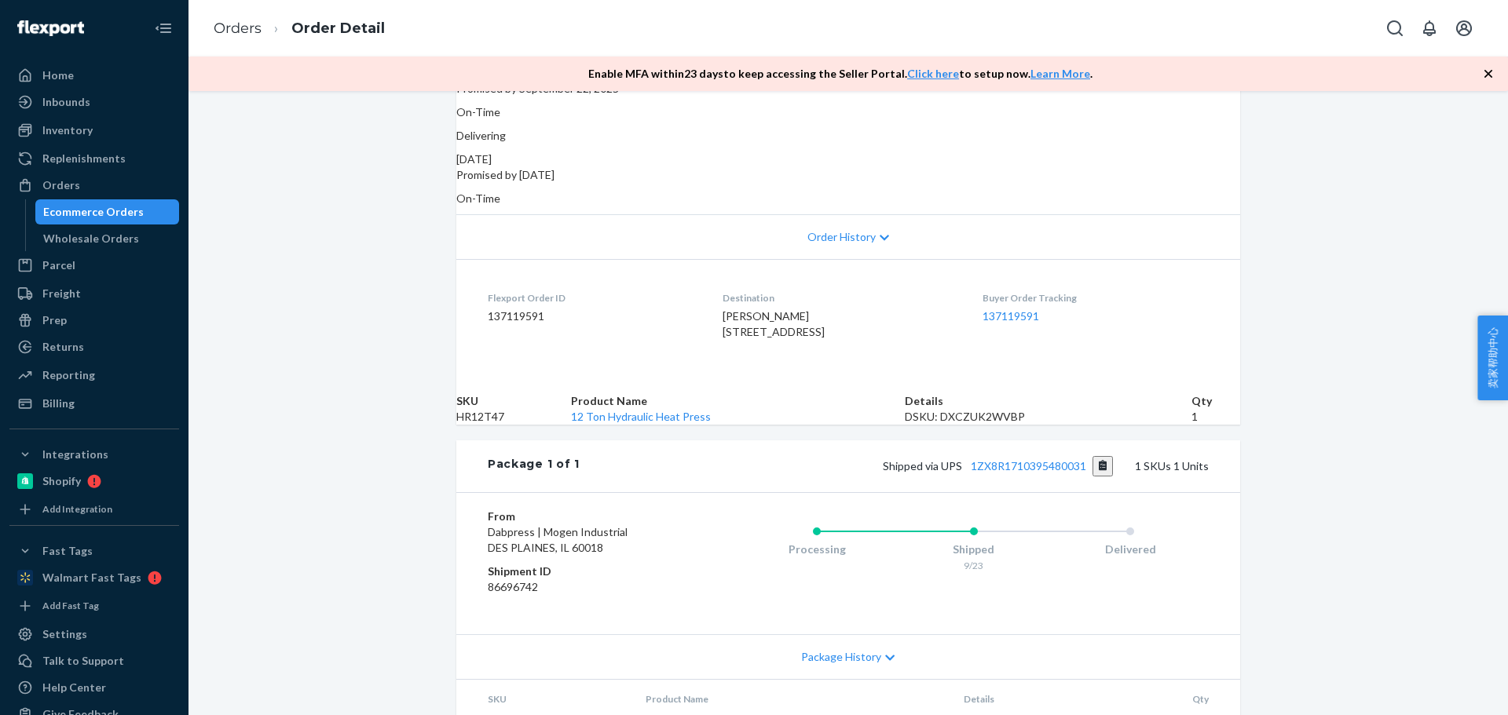
click at [499, 425] on td "HR12T47" at bounding box center [513, 417] width 115 height 16
click at [1103, 477] on button "Copy tracking number" at bounding box center [1102, 466] width 21 height 20
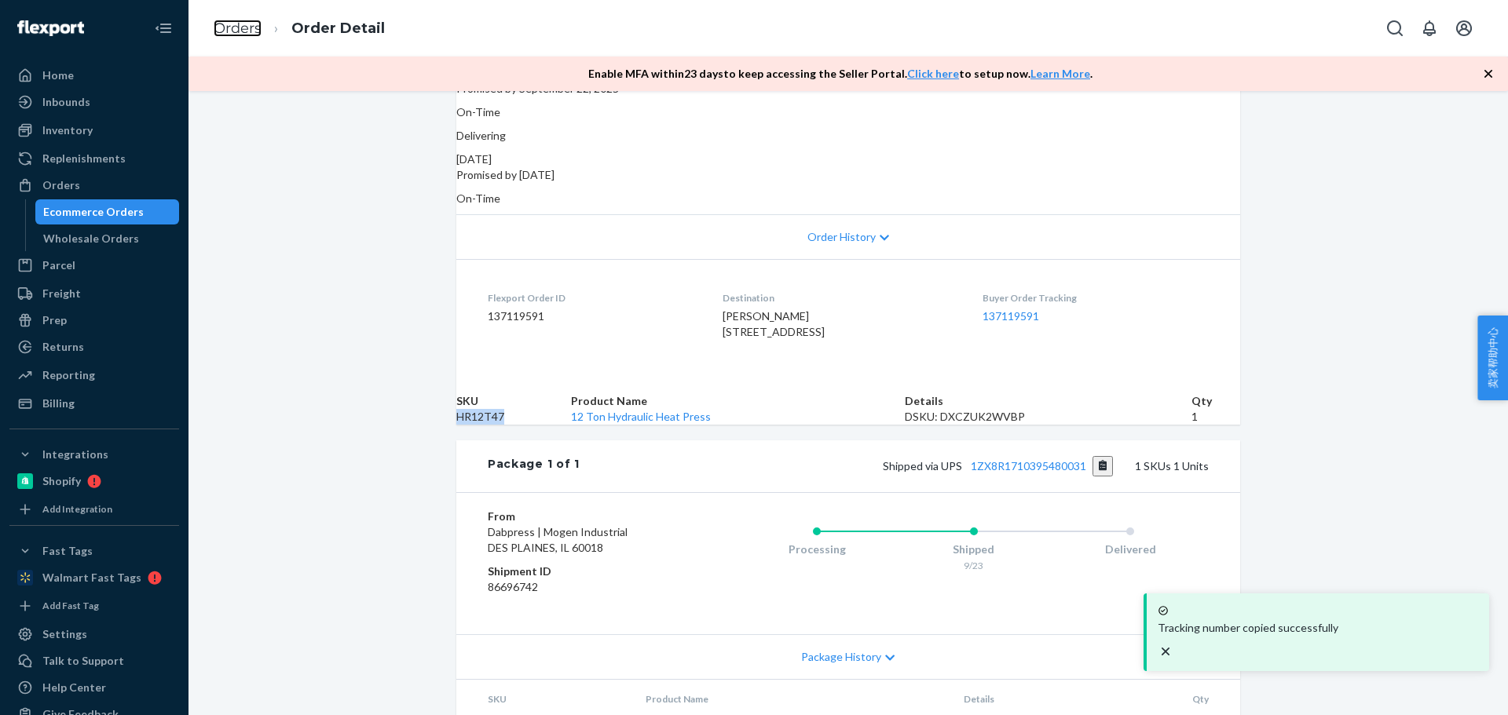
drag, startPoint x: 224, startPoint y: 33, endPoint x: 225, endPoint y: 58, distance: 25.1
click at [224, 33] on link "Orders" at bounding box center [238, 28] width 48 height 17
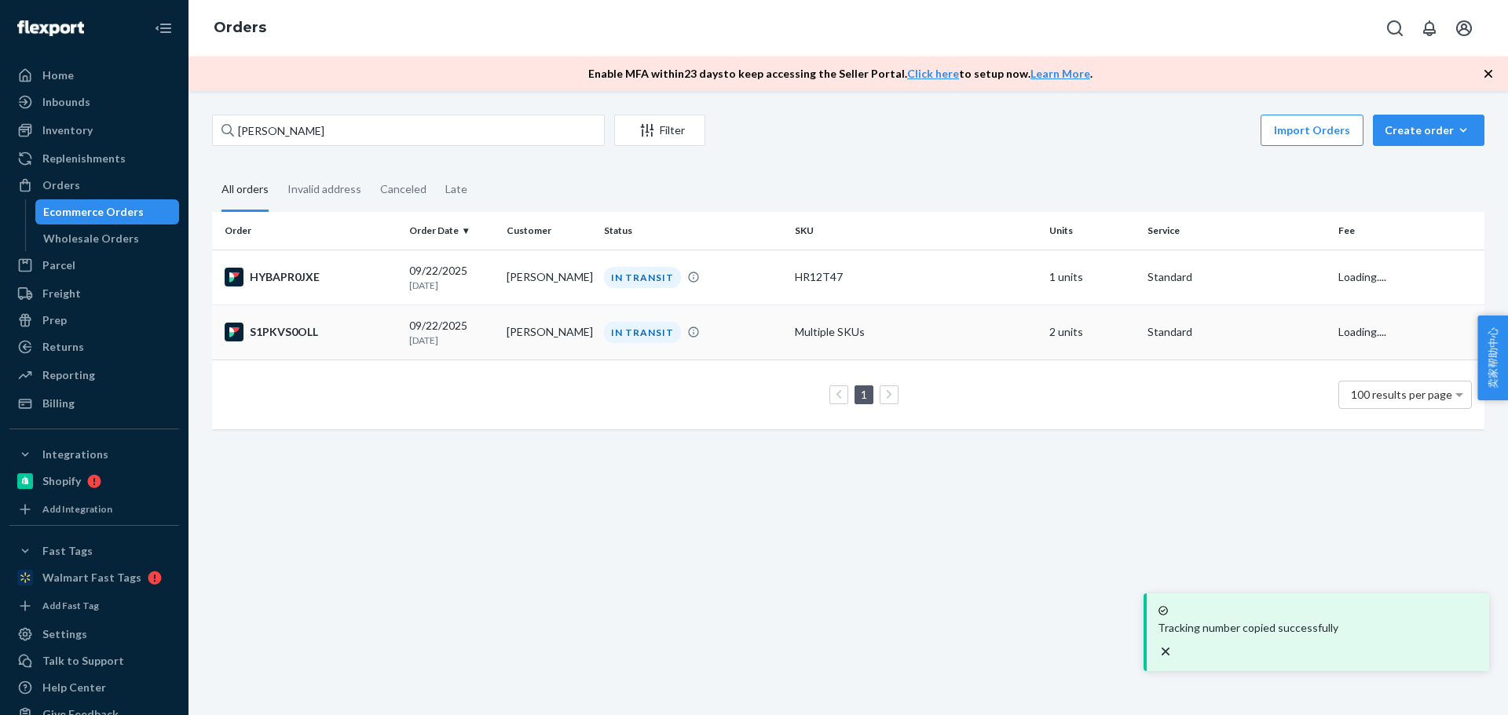
click at [382, 326] on div "S1PKVS0OLL" at bounding box center [311, 332] width 172 height 19
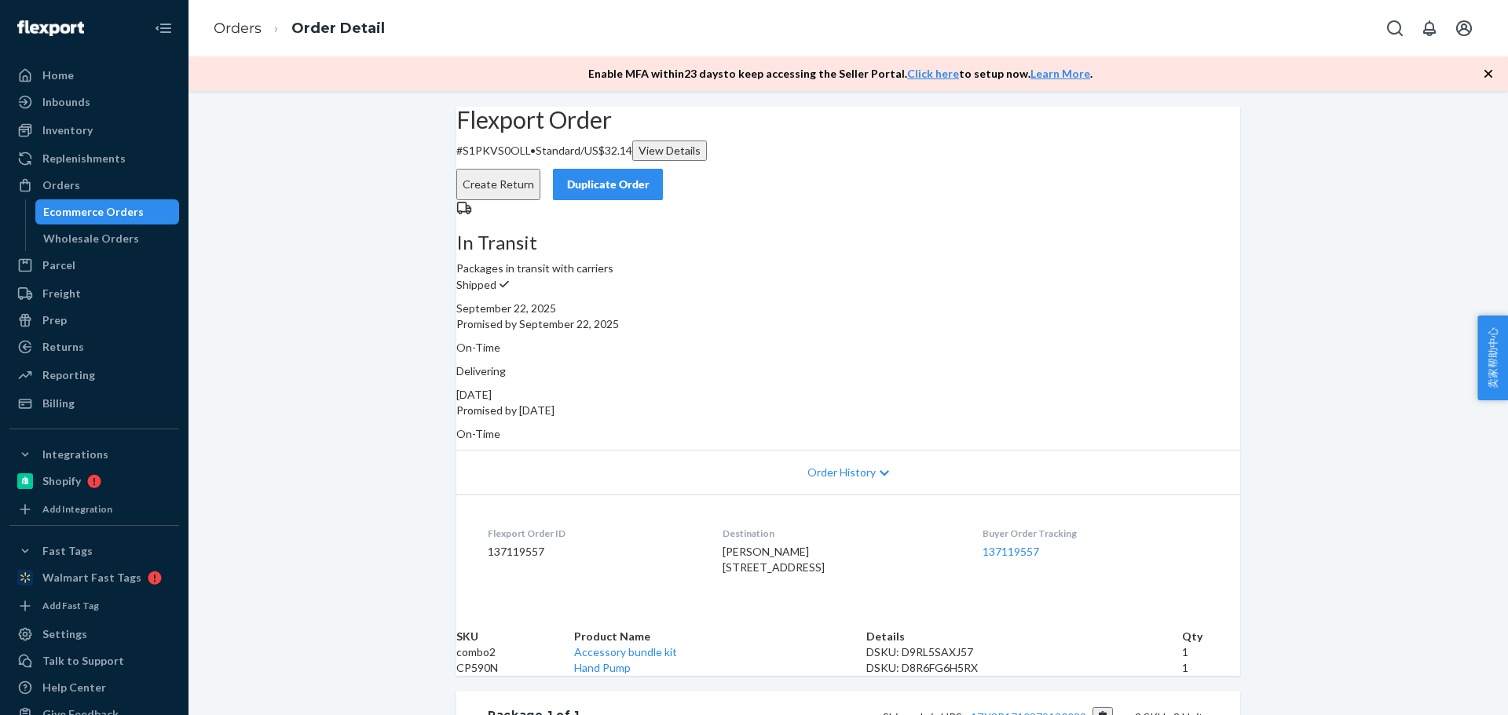
drag, startPoint x: 796, startPoint y: 540, endPoint x: 704, endPoint y: 534, distance: 92.9
click at [704, 534] on dl "Flexport Order ID 137119557 Destination Michael Nevas 47125 Silver Oaks Blvd Ma…" at bounding box center [848, 554] width 784 height 118
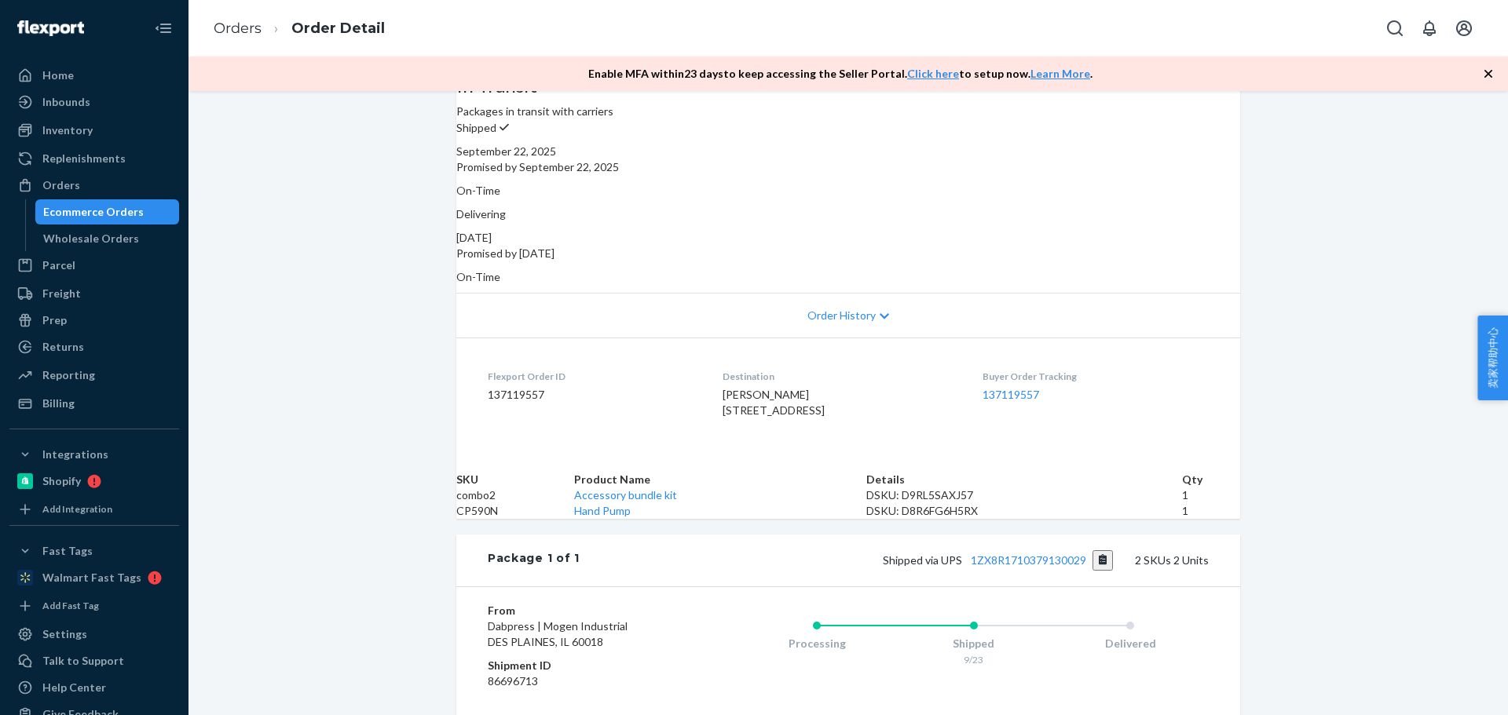
click at [515, 519] on td "CP590N" at bounding box center [515, 511] width 118 height 16
drag, startPoint x: 641, startPoint y: 540, endPoint x: 569, endPoint y: 341, distance: 212.2
click at [693, 503] on td "Accessory bundle kit" at bounding box center [719, 496] width 291 height 16
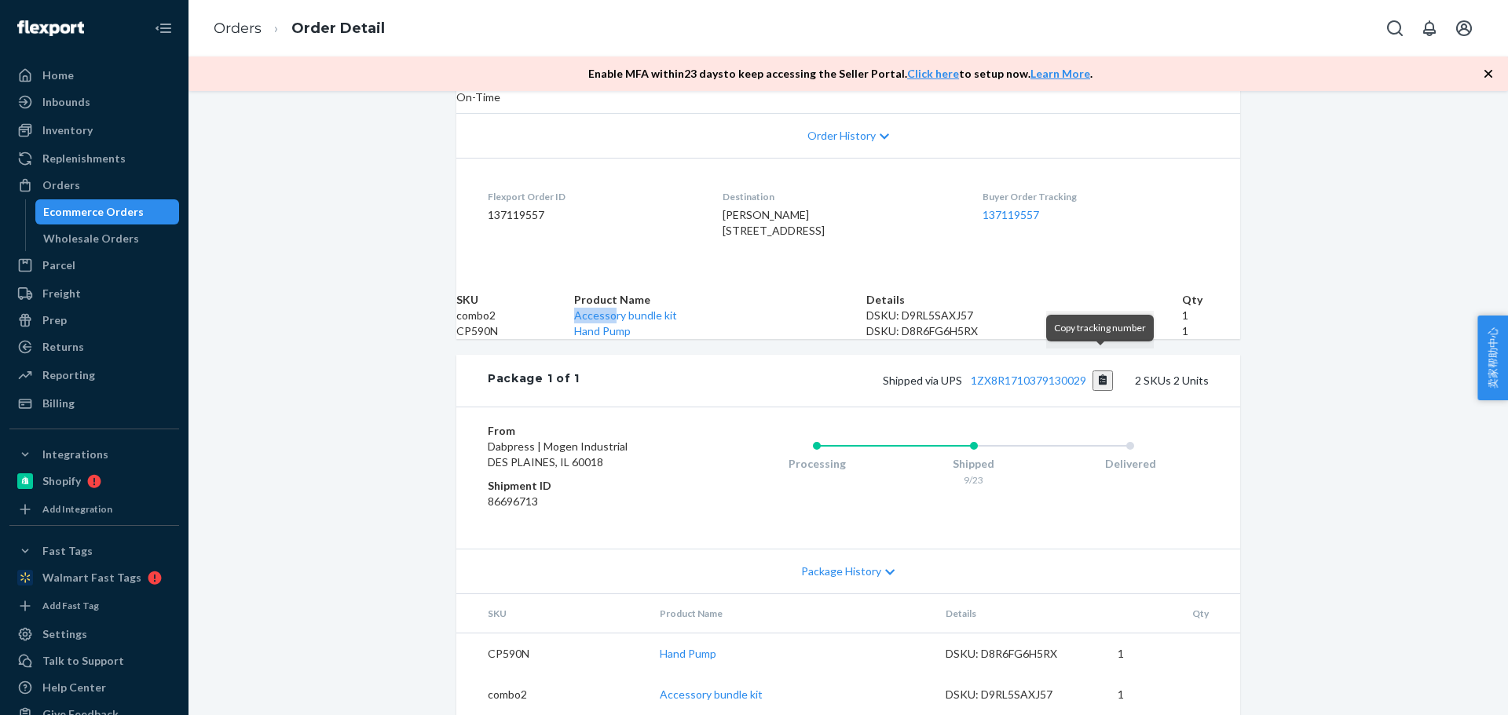
click at [1092, 371] on button "Copy tracking number" at bounding box center [1102, 381] width 21 height 20
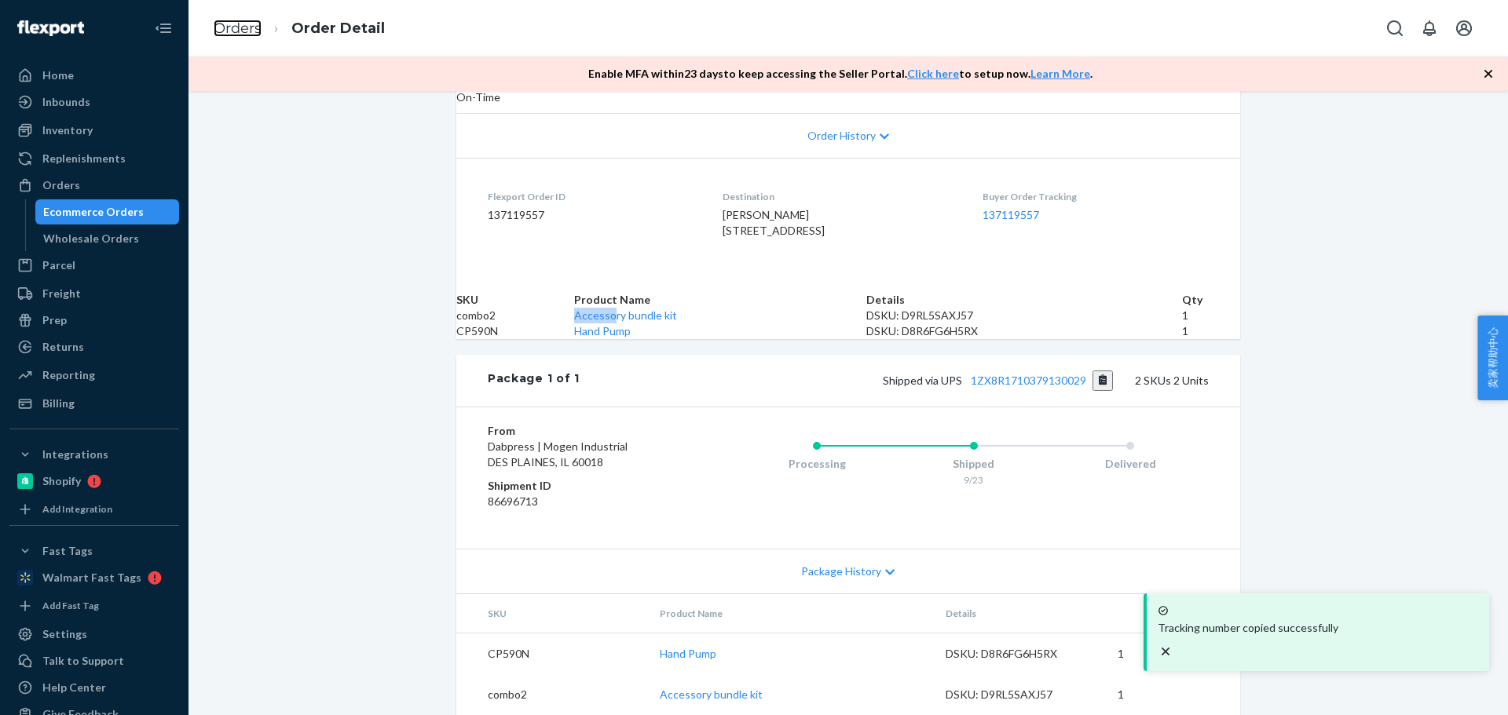
drag, startPoint x: 236, startPoint y: 24, endPoint x: 254, endPoint y: 108, distance: 85.2
click at [236, 24] on link "Orders" at bounding box center [238, 28] width 48 height 17
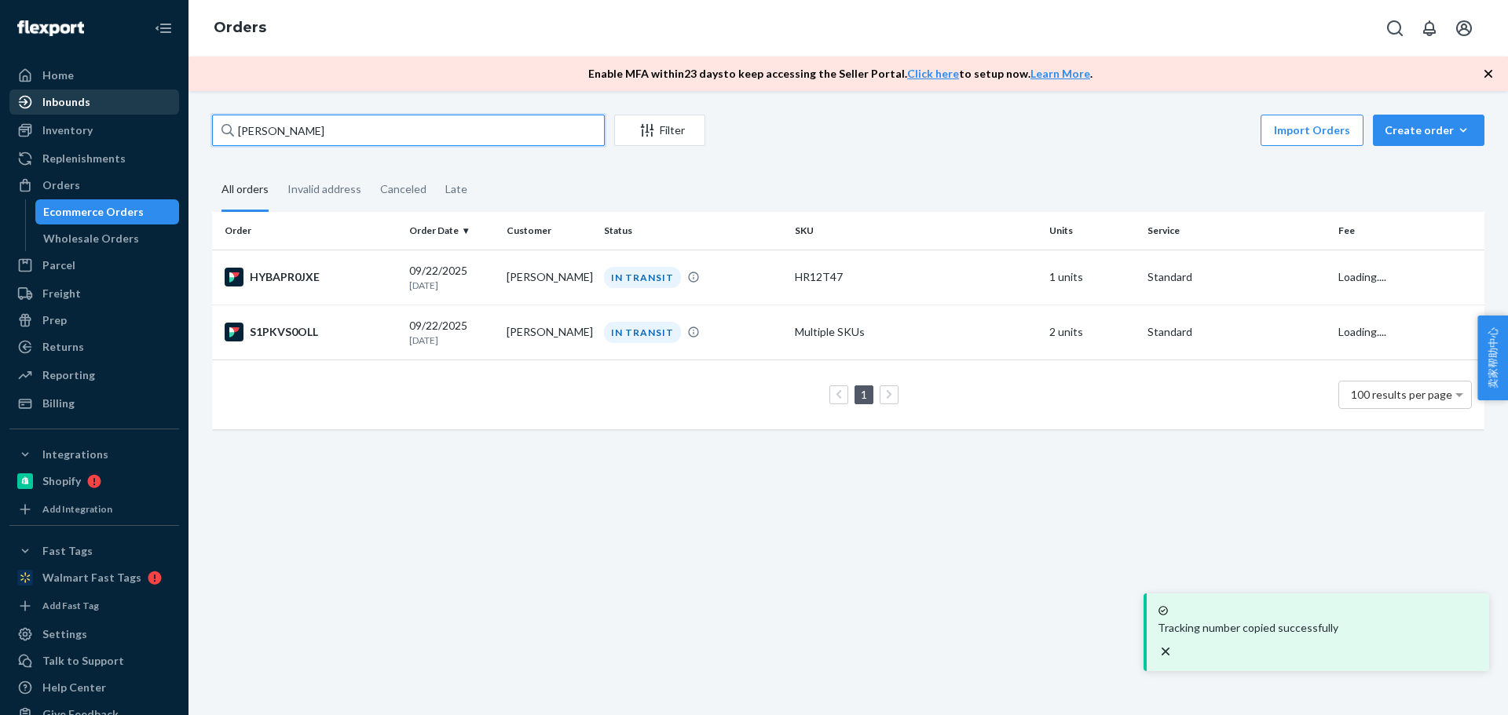
drag, startPoint x: 368, startPoint y: 139, endPoint x: 133, endPoint y: 105, distance: 237.2
click at [133, 105] on div "Home Inbounds Shipping Plans Problems Inventory Products Replenishments Orders …" at bounding box center [754, 357] width 1508 height 715
paste input "[PERSON_NAME]"
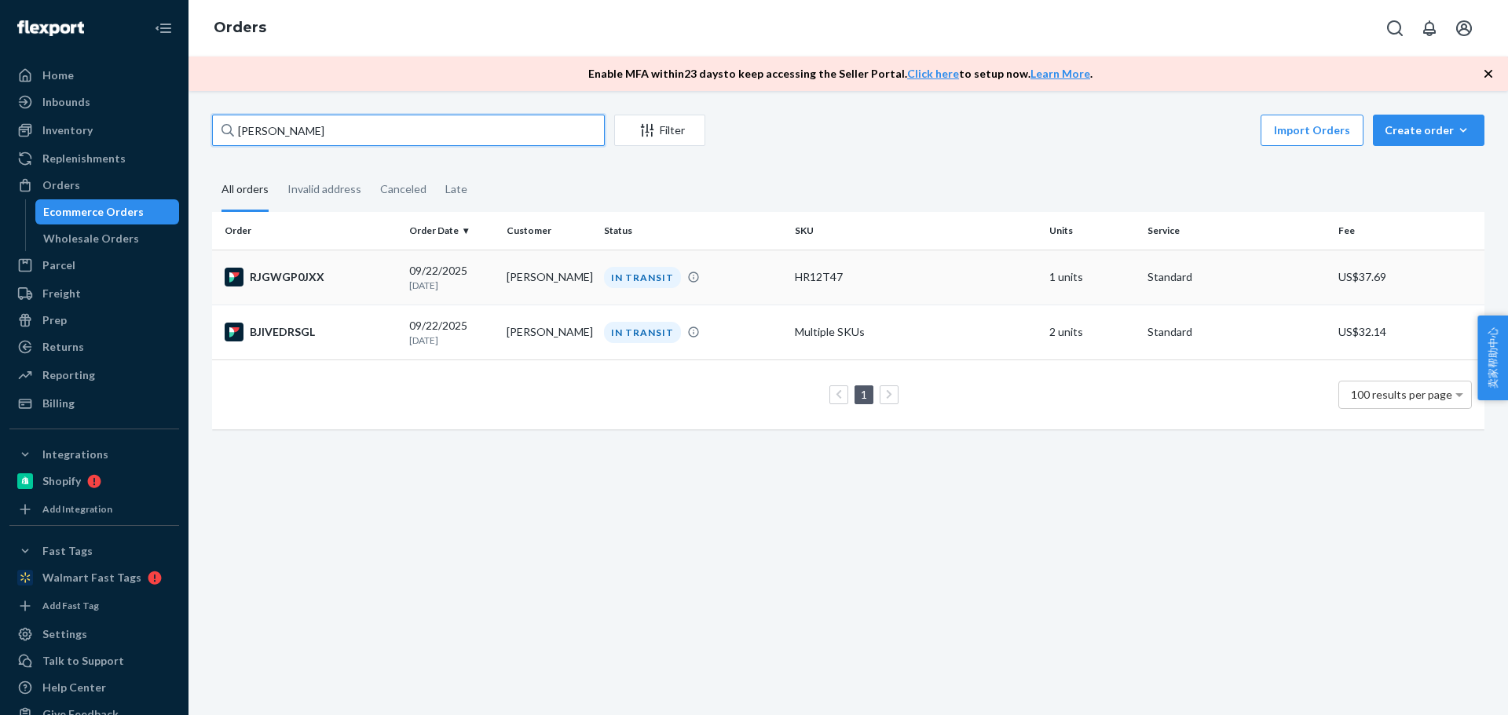
type input "[PERSON_NAME]"
click at [518, 275] on td "[PERSON_NAME]" at bounding box center [548, 277] width 97 height 55
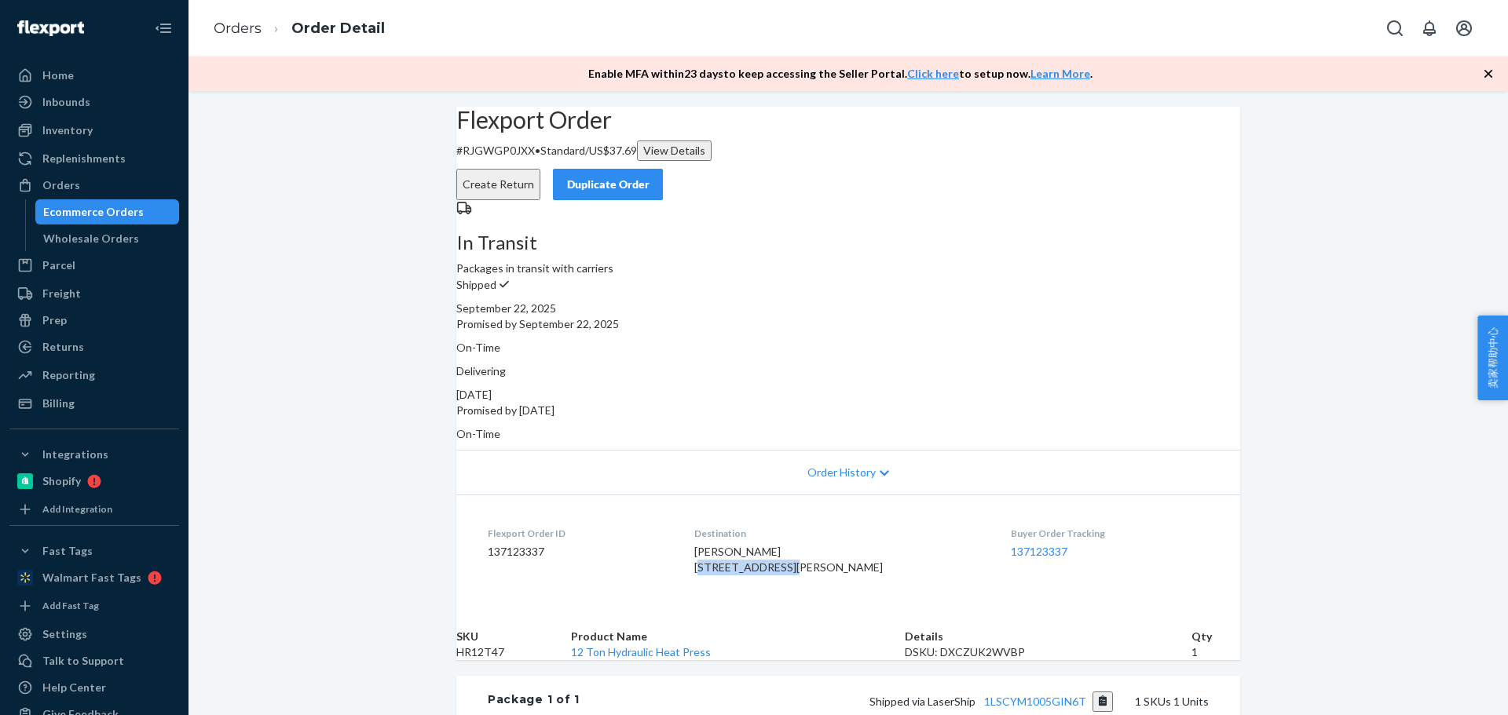
drag, startPoint x: 704, startPoint y: 550, endPoint x: 802, endPoint y: 546, distance: 98.2
click at [802, 546] on dl "Flexport Order ID 137123337 Destination Carlos Ramirez 3909 Graywood Dr Gastoni…" at bounding box center [848, 554] width 784 height 118
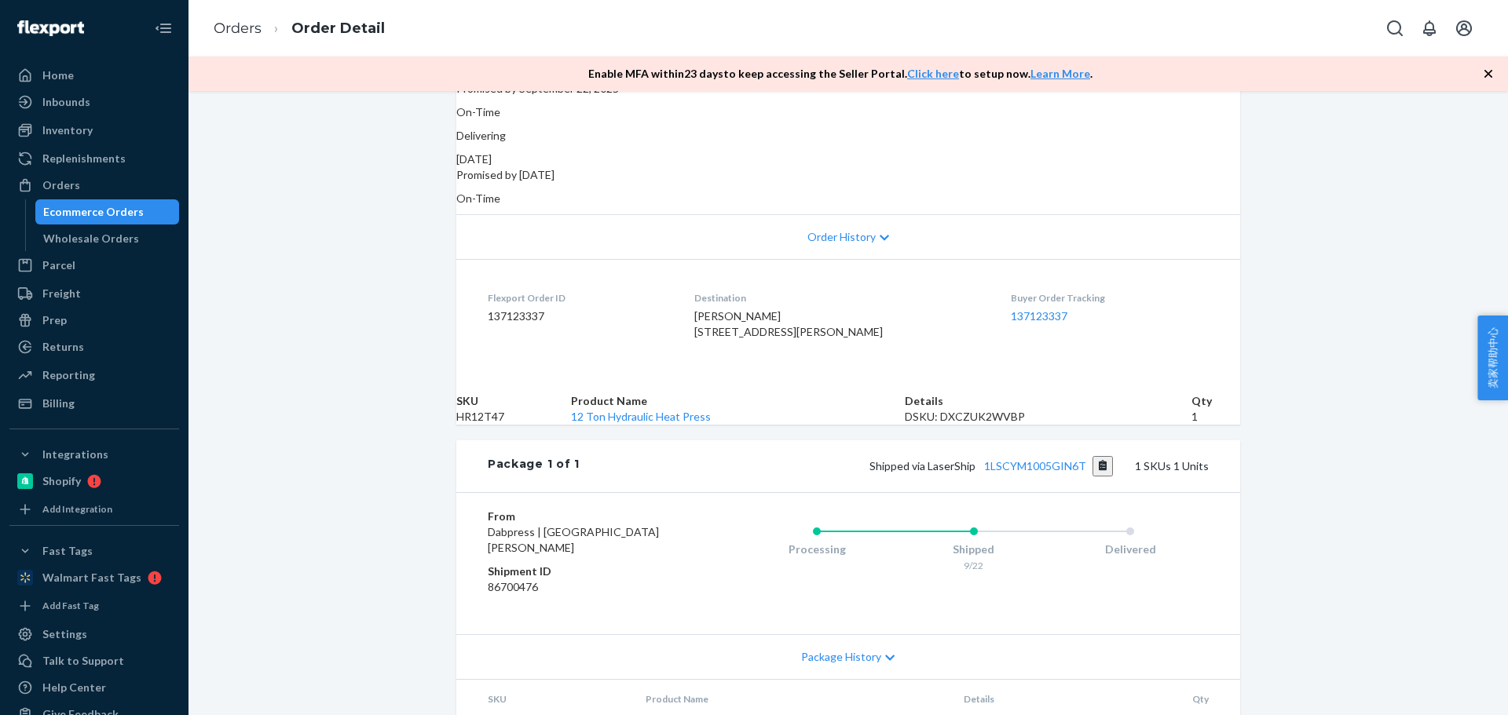
click at [514, 425] on td "HR12T47" at bounding box center [513, 417] width 115 height 16
click at [1096, 477] on button "Copy tracking number" at bounding box center [1102, 466] width 21 height 20
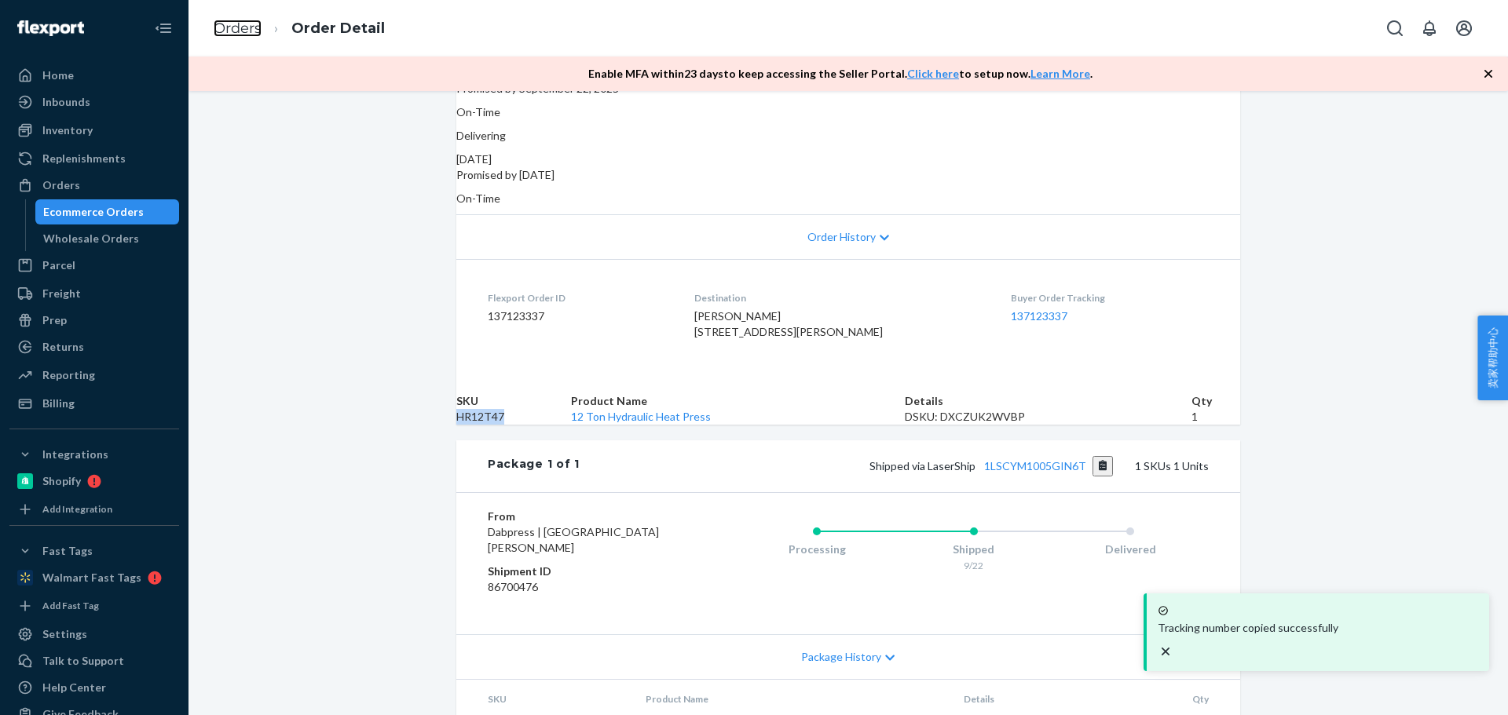
drag, startPoint x: 233, startPoint y: 23, endPoint x: 305, endPoint y: 90, distance: 97.8
click at [233, 24] on link "Orders" at bounding box center [238, 28] width 48 height 17
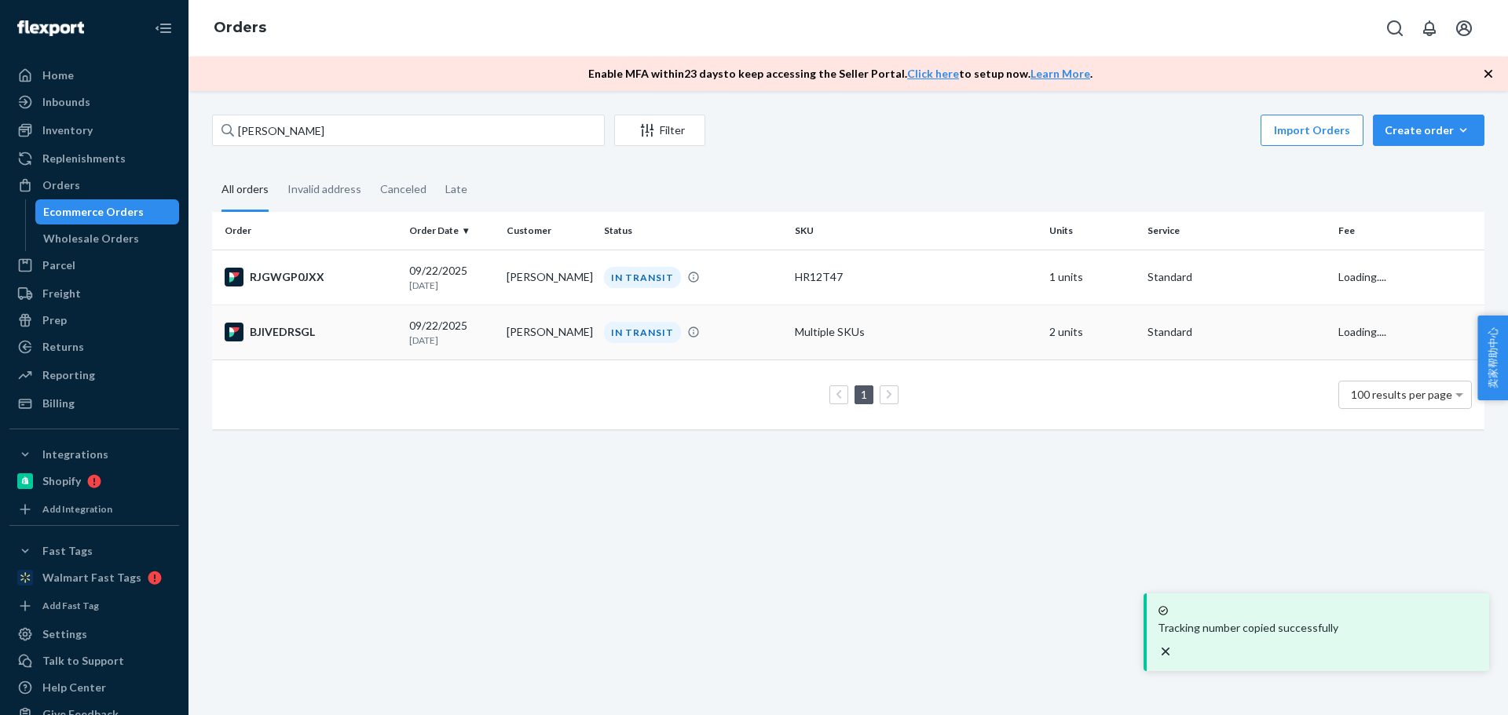
click at [501, 324] on td "[PERSON_NAME]" at bounding box center [548, 332] width 97 height 55
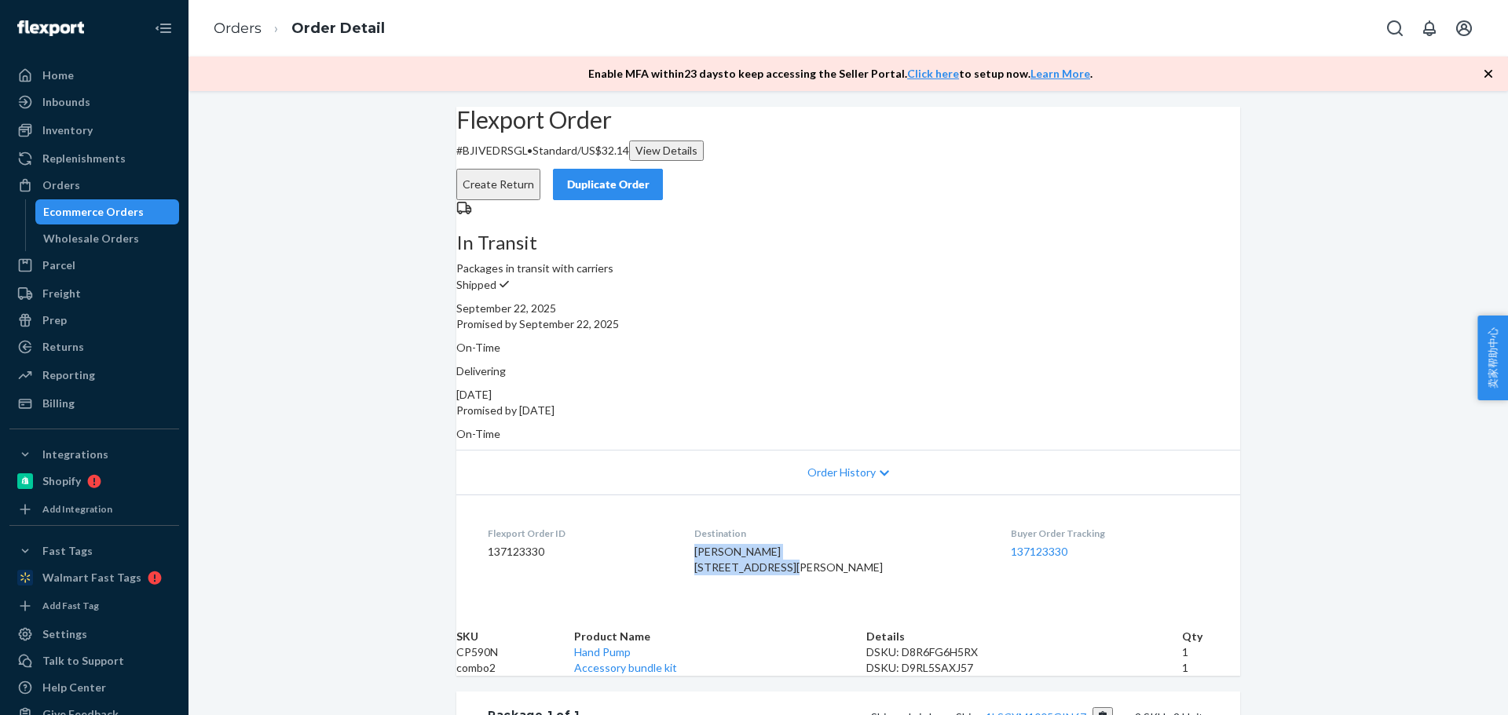
drag, startPoint x: 816, startPoint y: 544, endPoint x: 712, endPoint y: 536, distance: 104.8
click at [712, 544] on div "Carlos Ramirez 3909 Graywood Dr Gastonia, NC 28052-9160 US" at bounding box center [840, 559] width 292 height 31
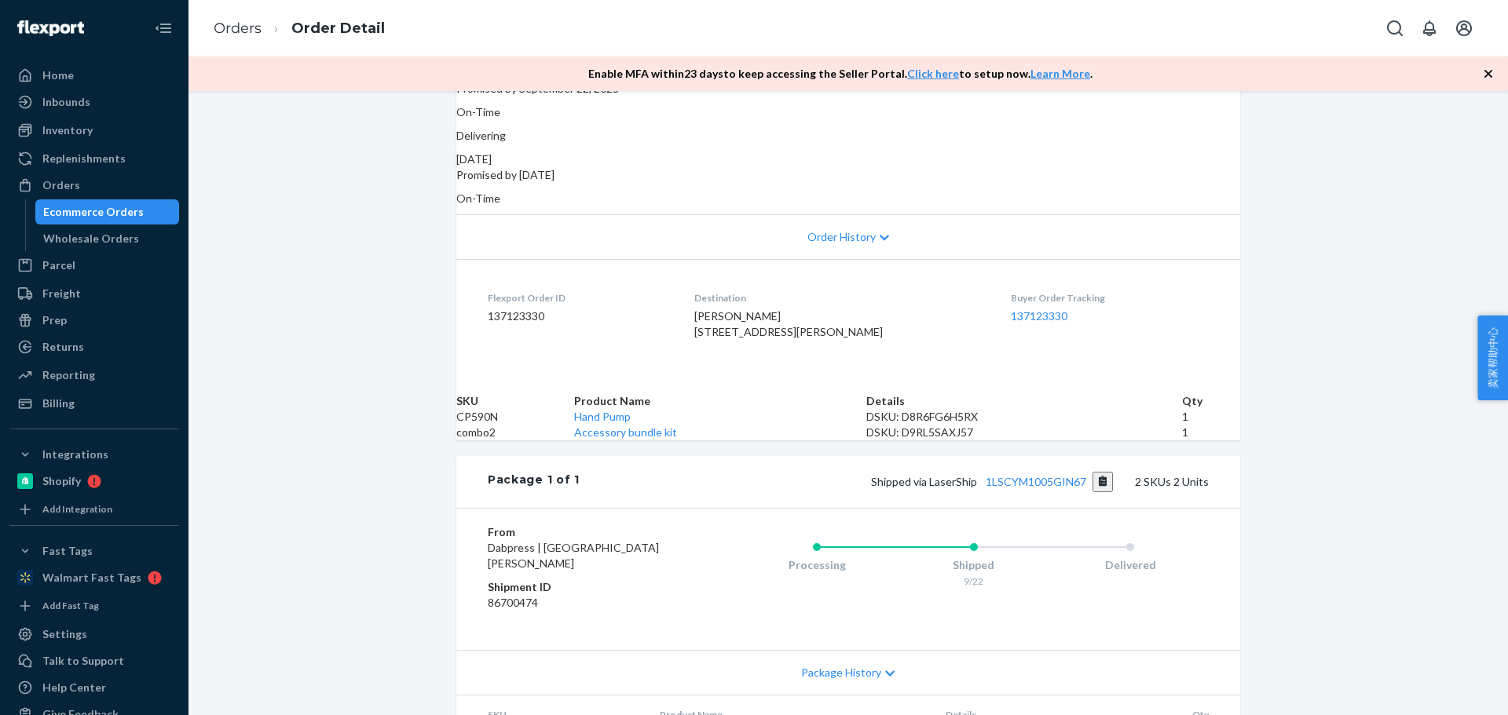
click at [484, 425] on td "CP590N" at bounding box center [515, 417] width 118 height 16
drag, startPoint x: 644, startPoint y: 508, endPoint x: 699, endPoint y: 507, distance: 55.0
click at [699, 441] on td "Accessory bundle kit" at bounding box center [719, 433] width 291 height 16
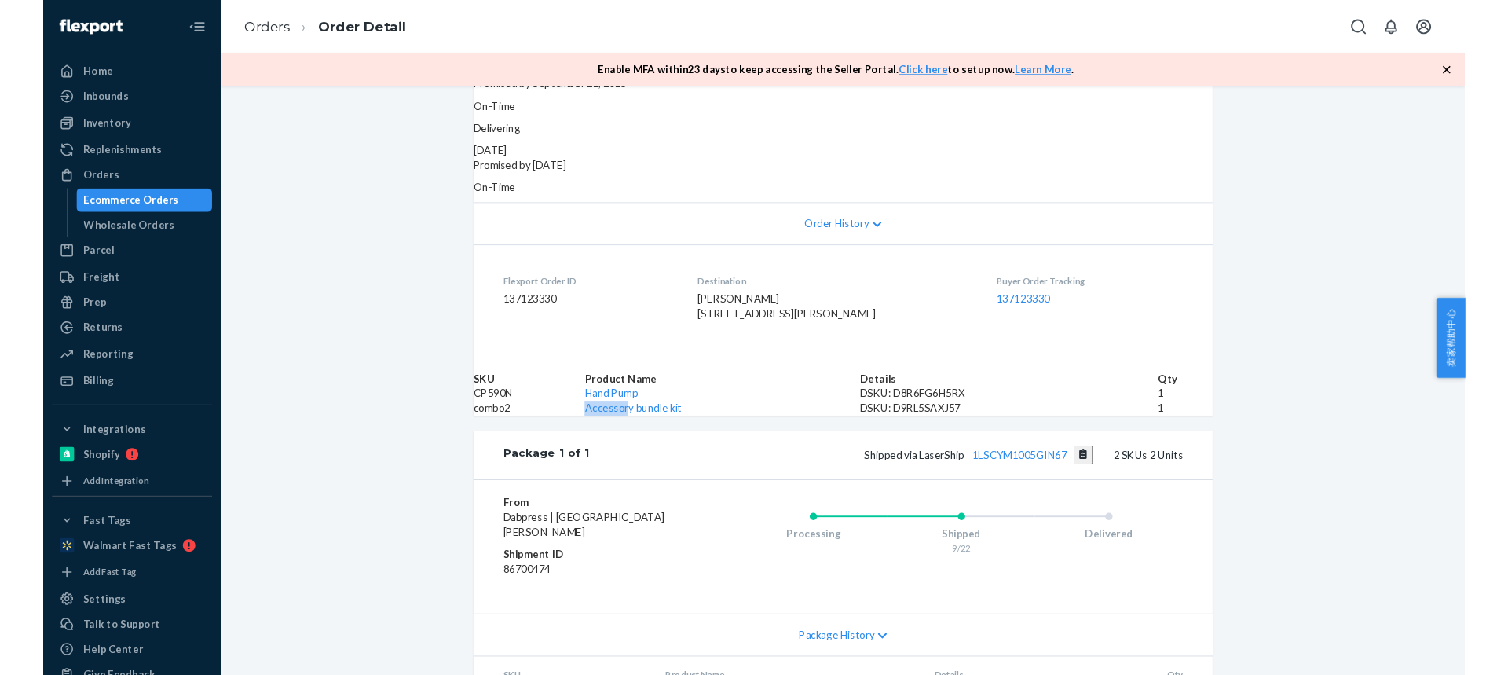
scroll to position [442, 0]
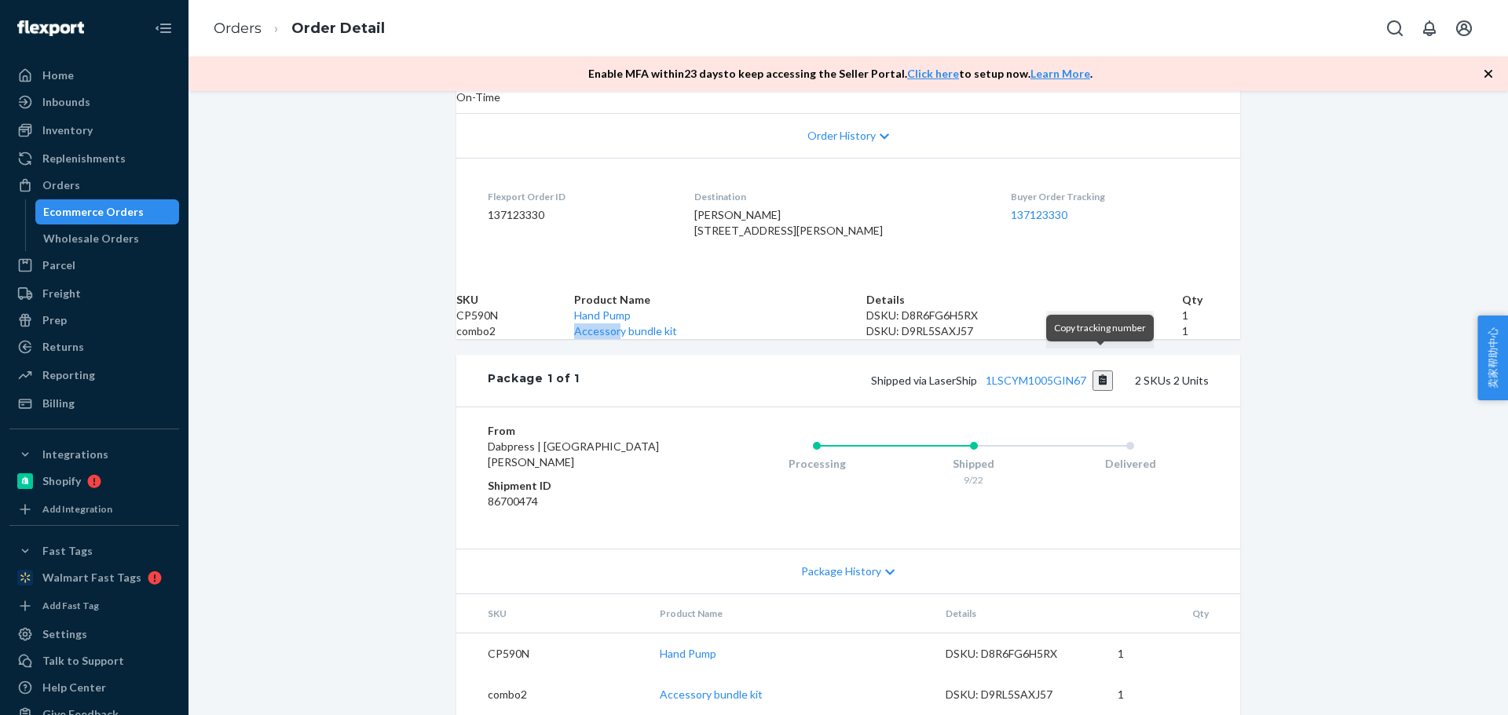
click at [1099, 371] on button "Copy tracking number" at bounding box center [1102, 381] width 21 height 20
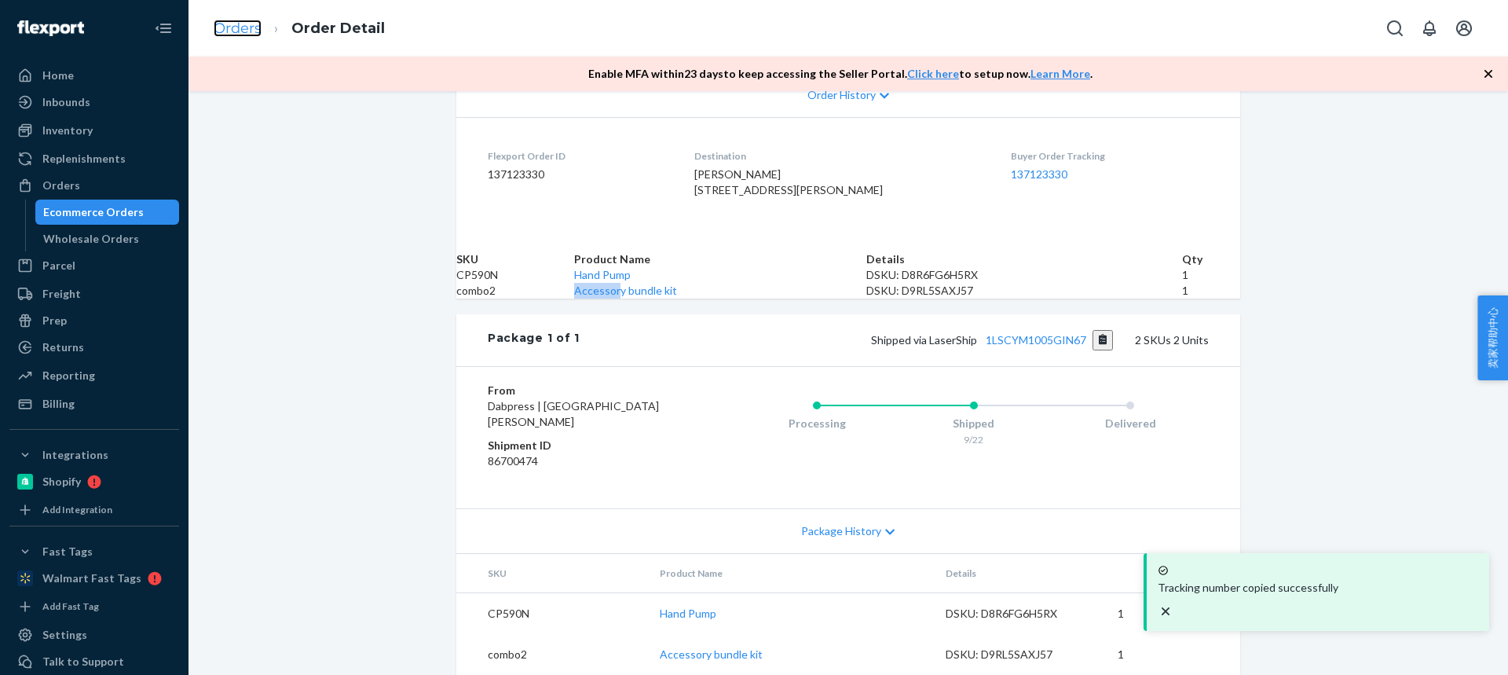
click at [223, 30] on link "Orders" at bounding box center [238, 28] width 48 height 17
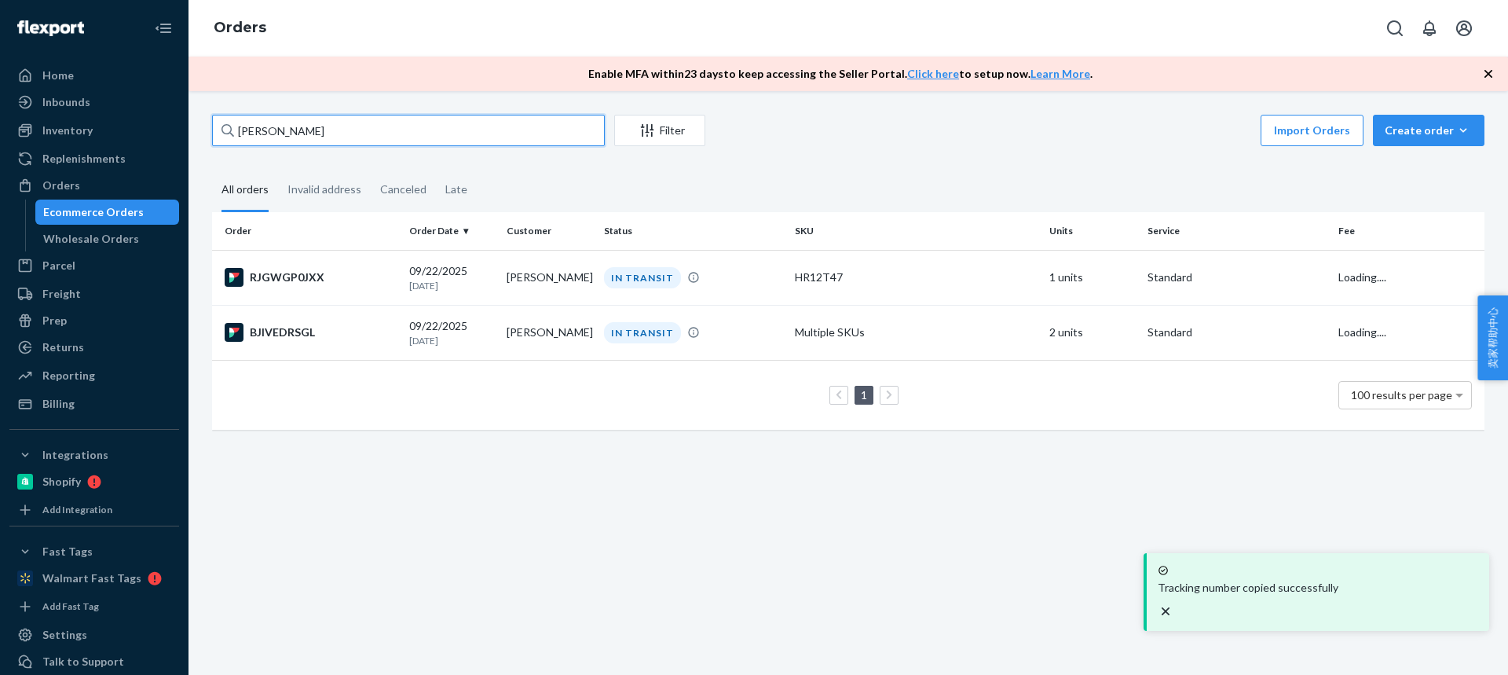
drag, startPoint x: 276, startPoint y: 134, endPoint x: 0, endPoint y: 113, distance: 277.3
click at [0, 115] on div "Home Inbounds Shipping Plans Problems Inventory Products Replenishments Orders …" at bounding box center [754, 337] width 1508 height 675
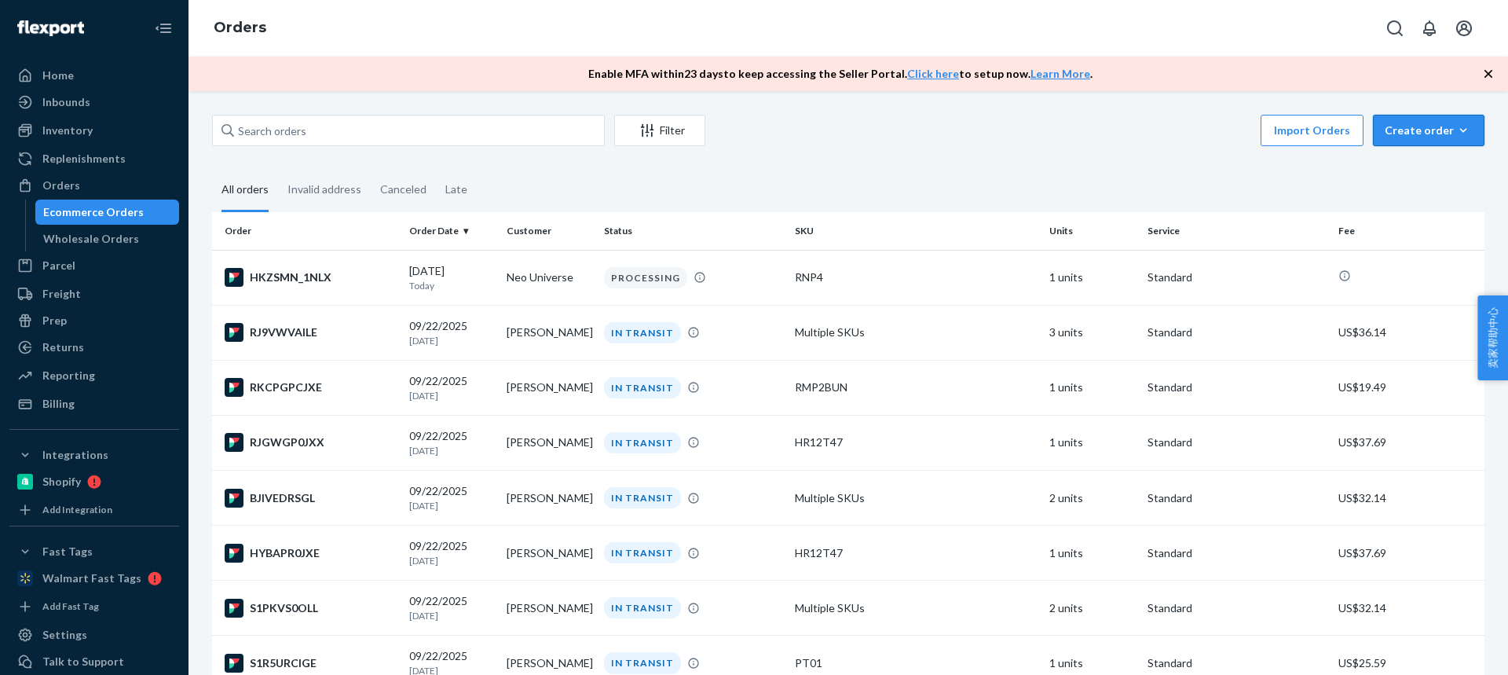
click at [1402, 138] on button "Create order Ecommerce order Removal order" at bounding box center [1429, 130] width 112 height 31
click at [1402, 155] on span "Ecommerce order" at bounding box center [1387, 149] width 86 height 11
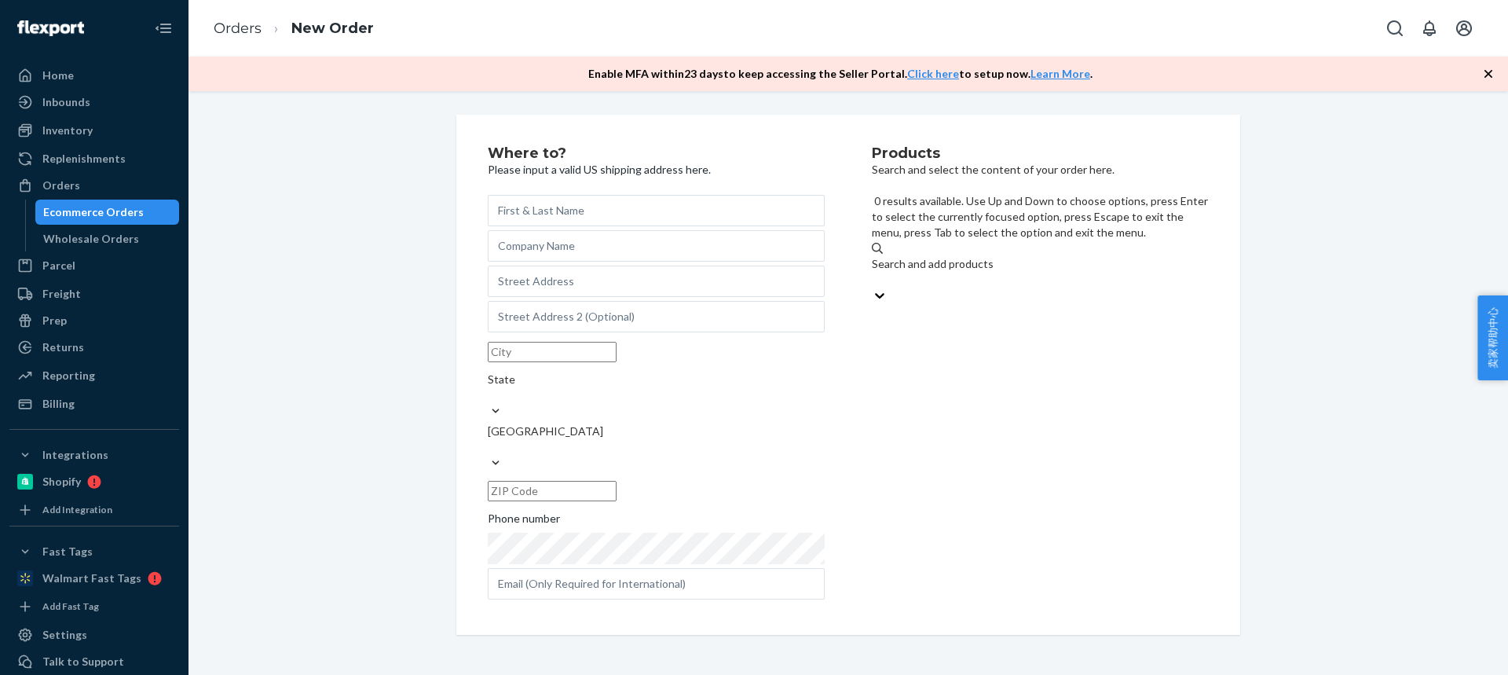
click at [933, 256] on div "Search and add products" at bounding box center [1040, 264] width 337 height 16
click at [873, 272] on input "0 results available. Use Up and Down to choose options, press Enter to select t…" at bounding box center [873, 280] width 2 height 16
type input "HR12T47"
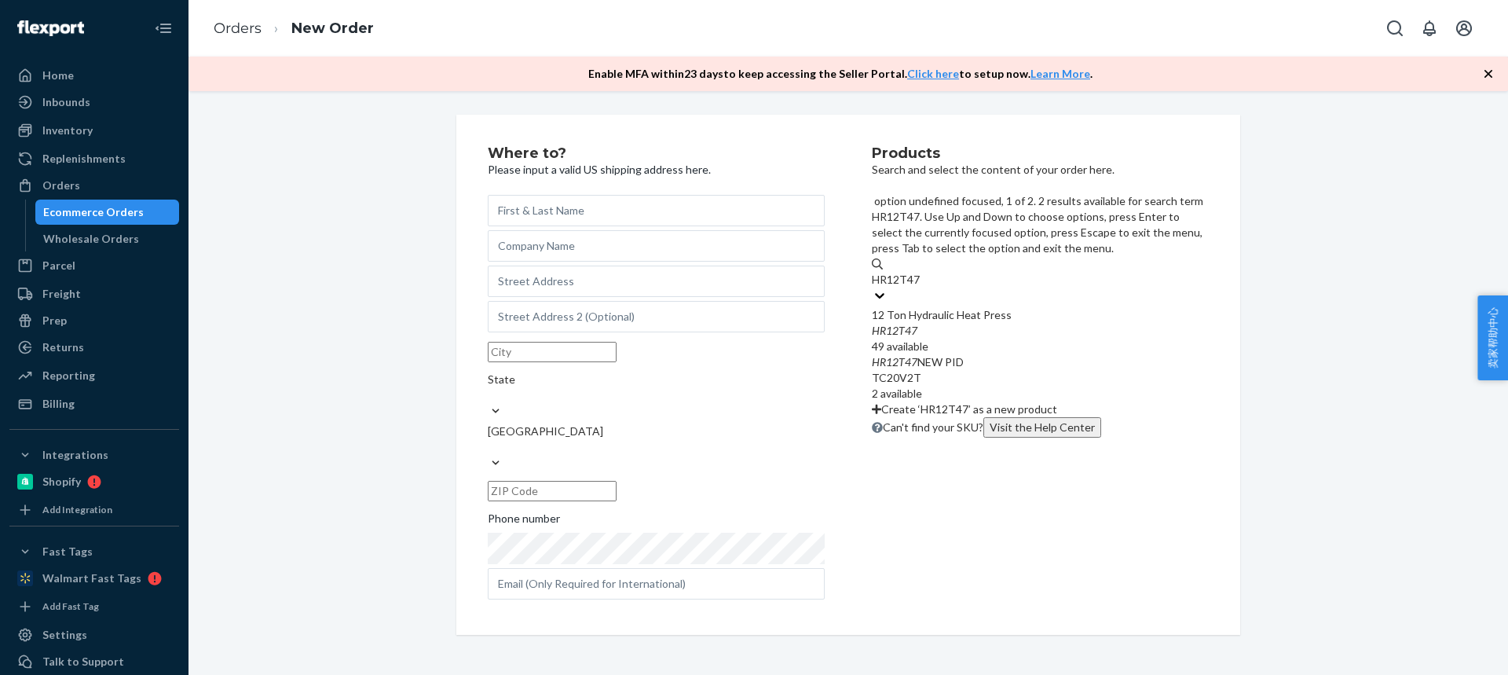
click at [935, 307] on div "12 Ton Hydraulic Heat Press" at bounding box center [1040, 315] width 337 height 16
click at [920, 272] on input "HR12T47" at bounding box center [896, 280] width 49 height 16
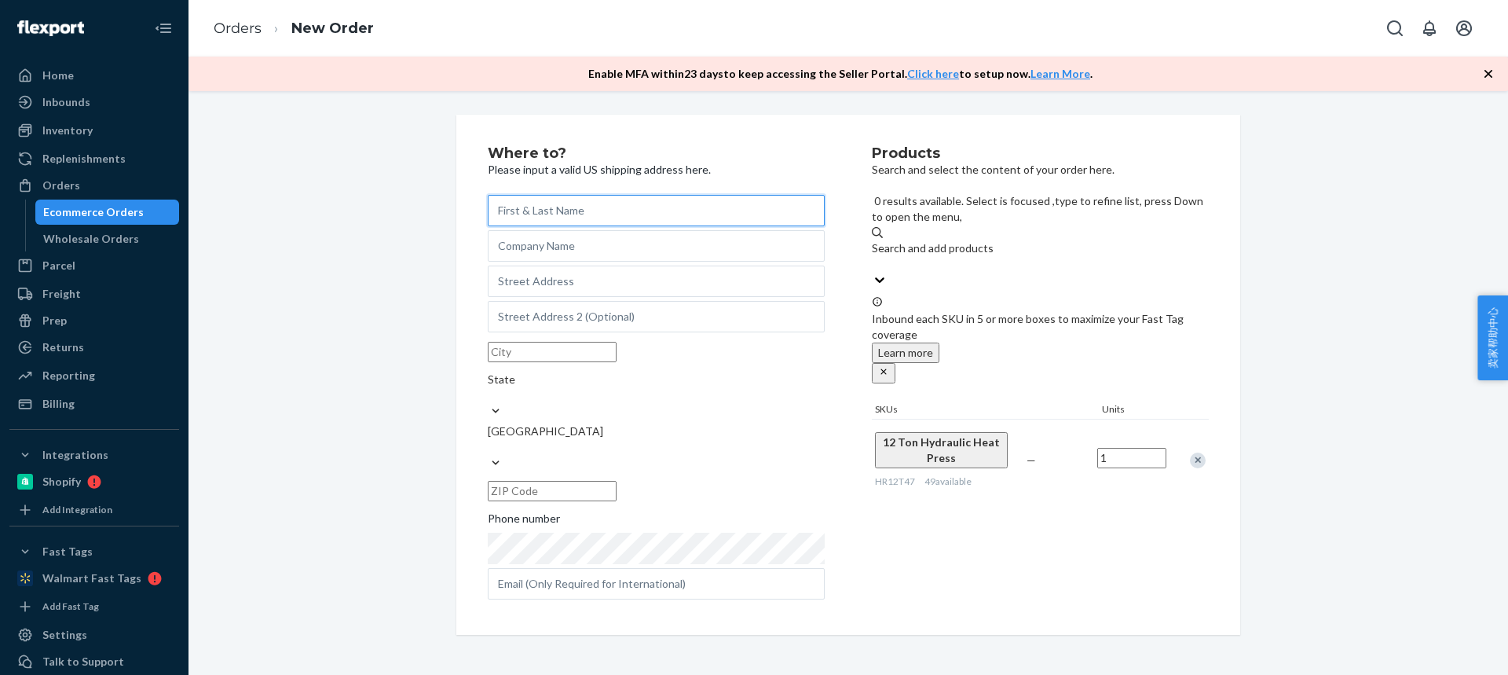
drag, startPoint x: 517, startPoint y: 209, endPoint x: 461, endPoint y: 175, distance: 65.2
click at [510, 209] on input "text" at bounding box center [656, 210] width 337 height 31
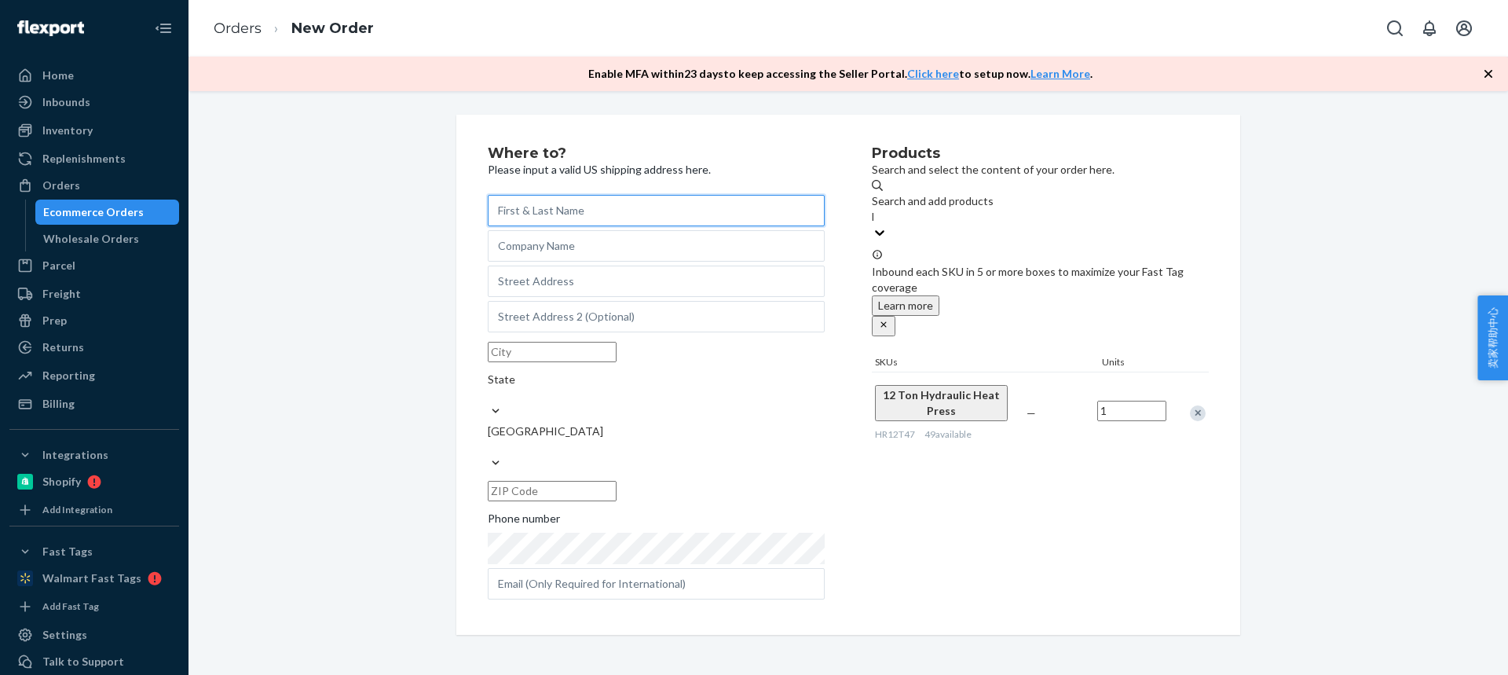
paste input "[PERSON_NAME]"
type input "[PERSON_NAME]"
drag, startPoint x: 518, startPoint y: 302, endPoint x: 479, endPoint y: 205, distance: 104.3
click at [518, 297] on input "text" at bounding box center [656, 280] width 337 height 31
paste input "66 Williams Ave"
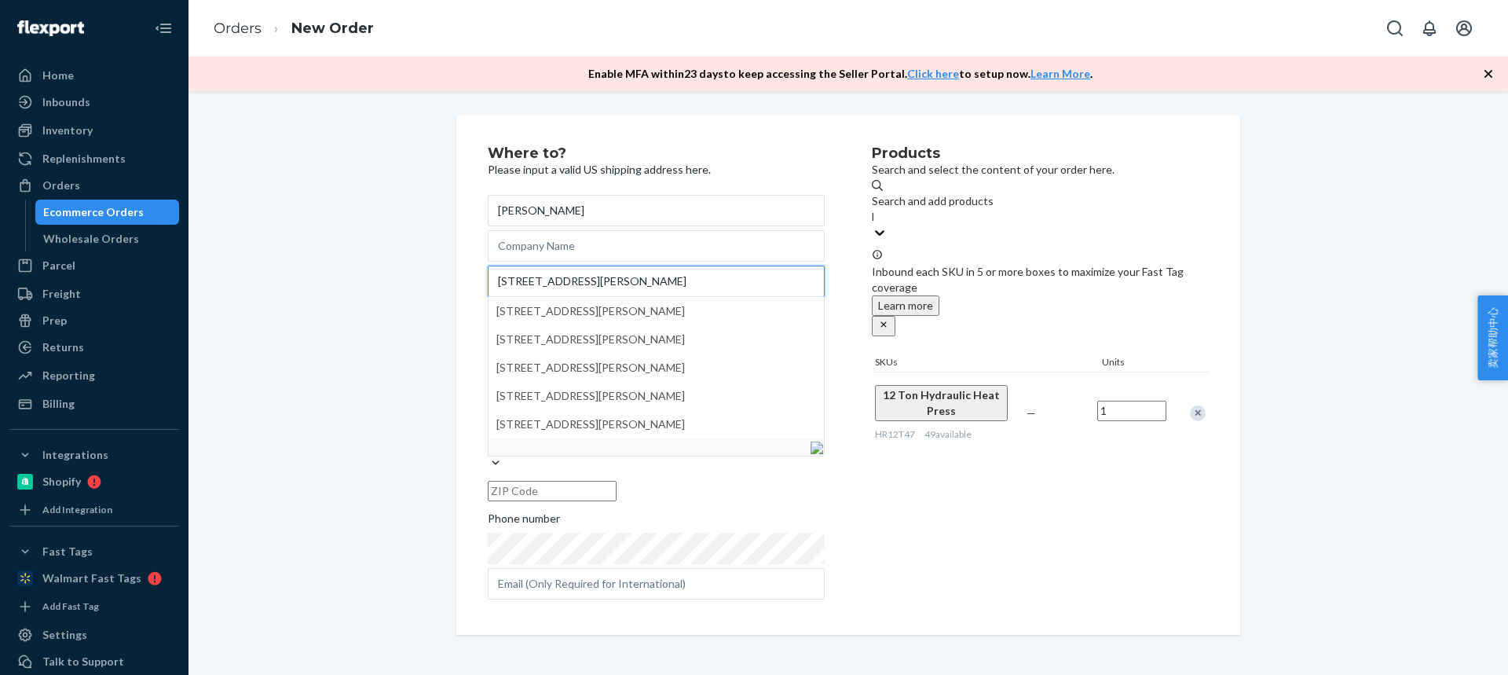
type input "66 Williams Ave"
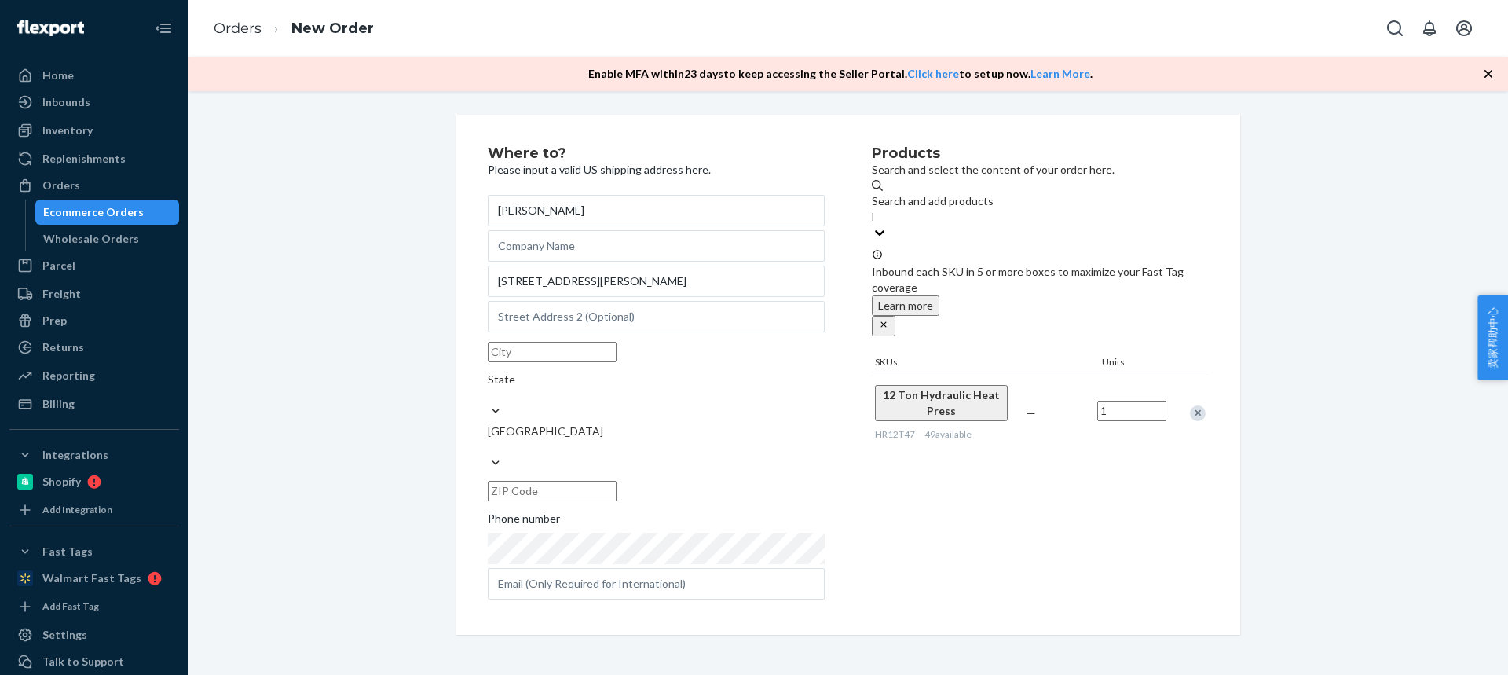
click at [518, 362] on input "text" at bounding box center [552, 352] width 129 height 20
paste input "Newburgh NY 12550"
drag, startPoint x: 561, startPoint y: 387, endPoint x: 694, endPoint y: 416, distance: 136.6
click at [693, 415] on div "Newburgh NY 12550 State United States" at bounding box center [656, 421] width 337 height 170
type input "Newburgh NY"
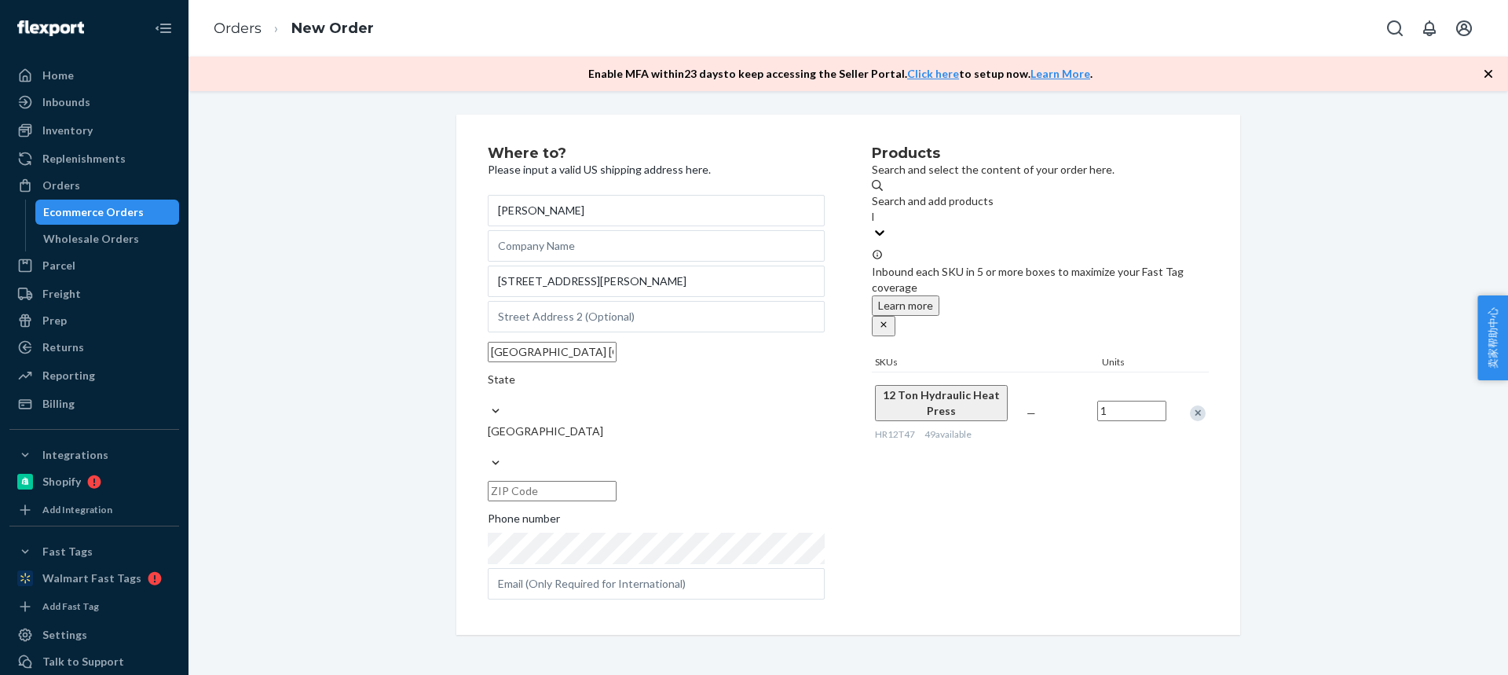
click at [617, 481] on input "text" at bounding box center [552, 491] width 129 height 20
paste input "12550"
type input "12550"
drag, startPoint x: 546, startPoint y: 386, endPoint x: 646, endPoint y: 390, distance: 100.6
click at [617, 362] on input "Newburgh NY" at bounding box center [552, 352] width 129 height 20
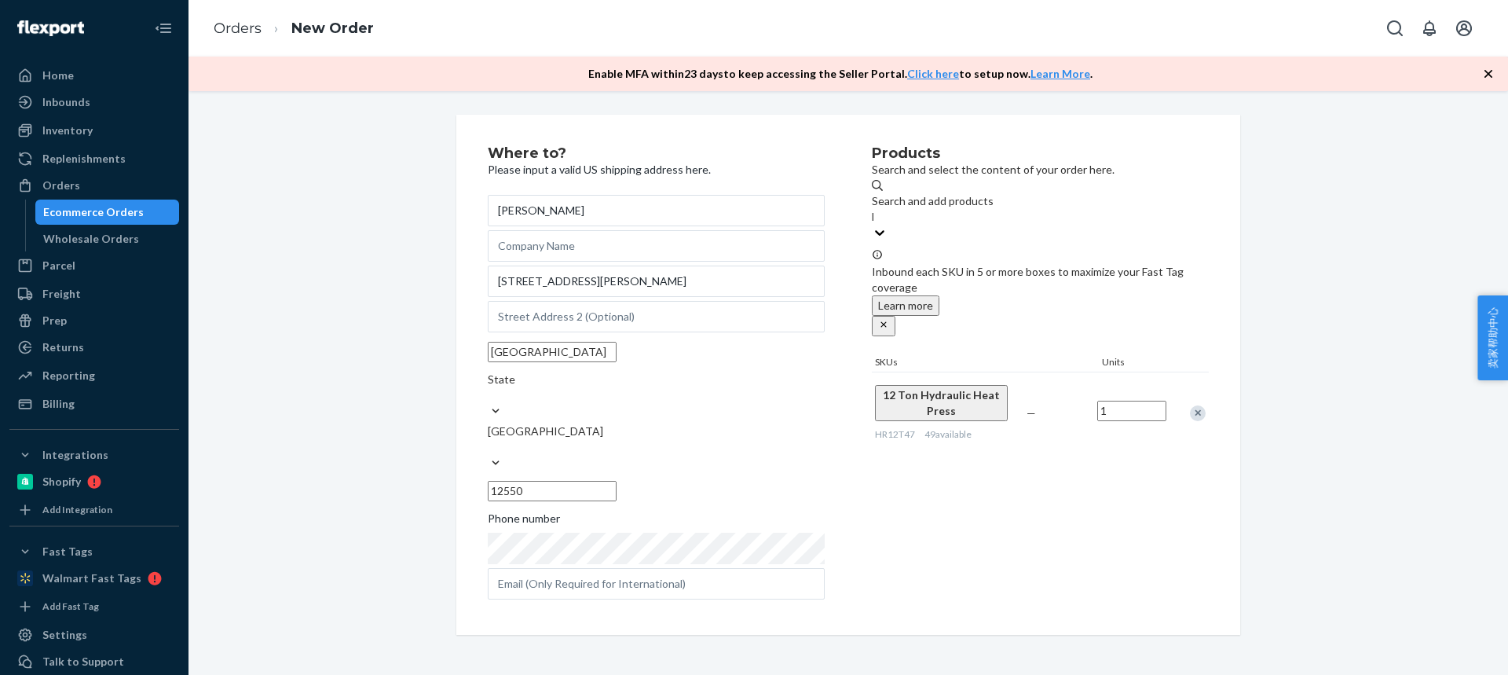
type input "Newburgh"
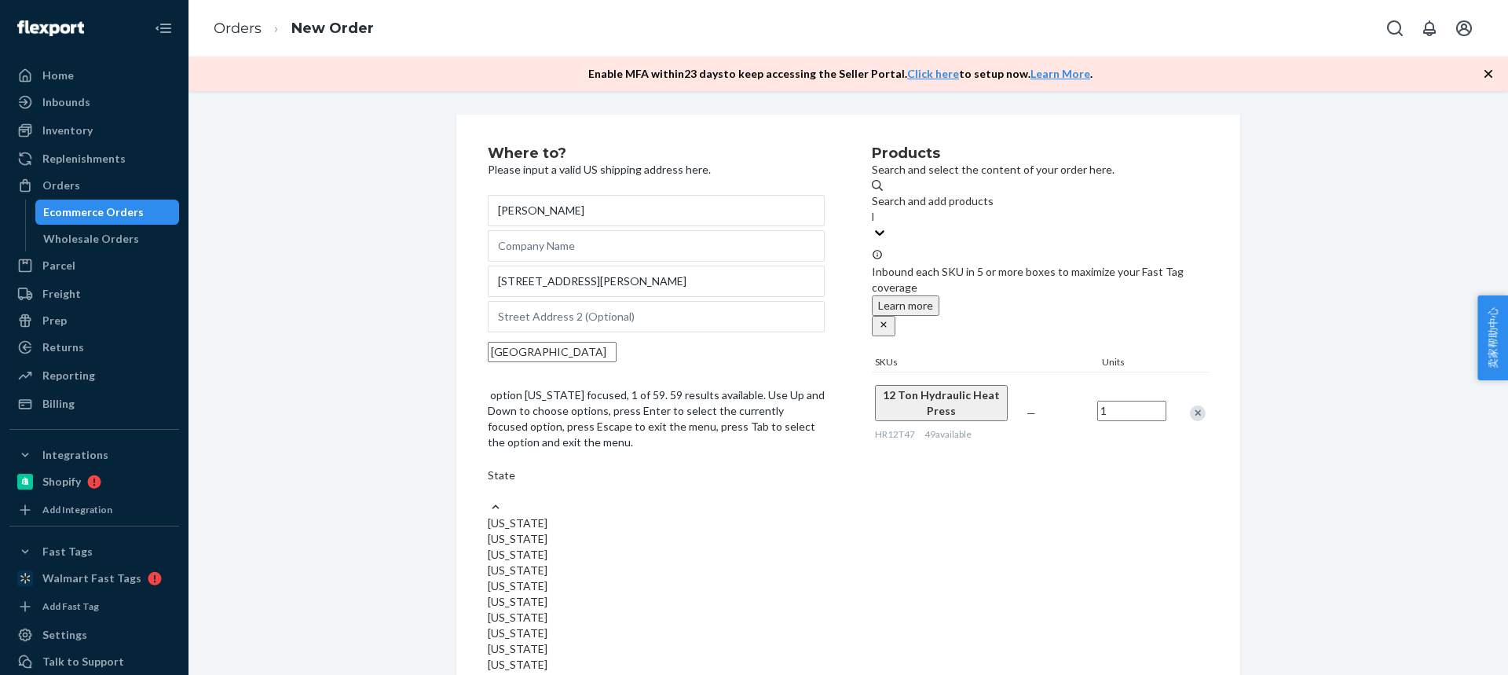
click at [714, 467] on div "State" at bounding box center [656, 482] width 337 height 31
click at [489, 483] on input "option Alabama focused, 1 of 59. 59 results available. Use Up and Down to choos…" at bounding box center [489, 491] width 2 height 16
paste input "NY"
type input "NY"
click at [694, 499] on div "New York" at bounding box center [656, 507] width 337 height 16
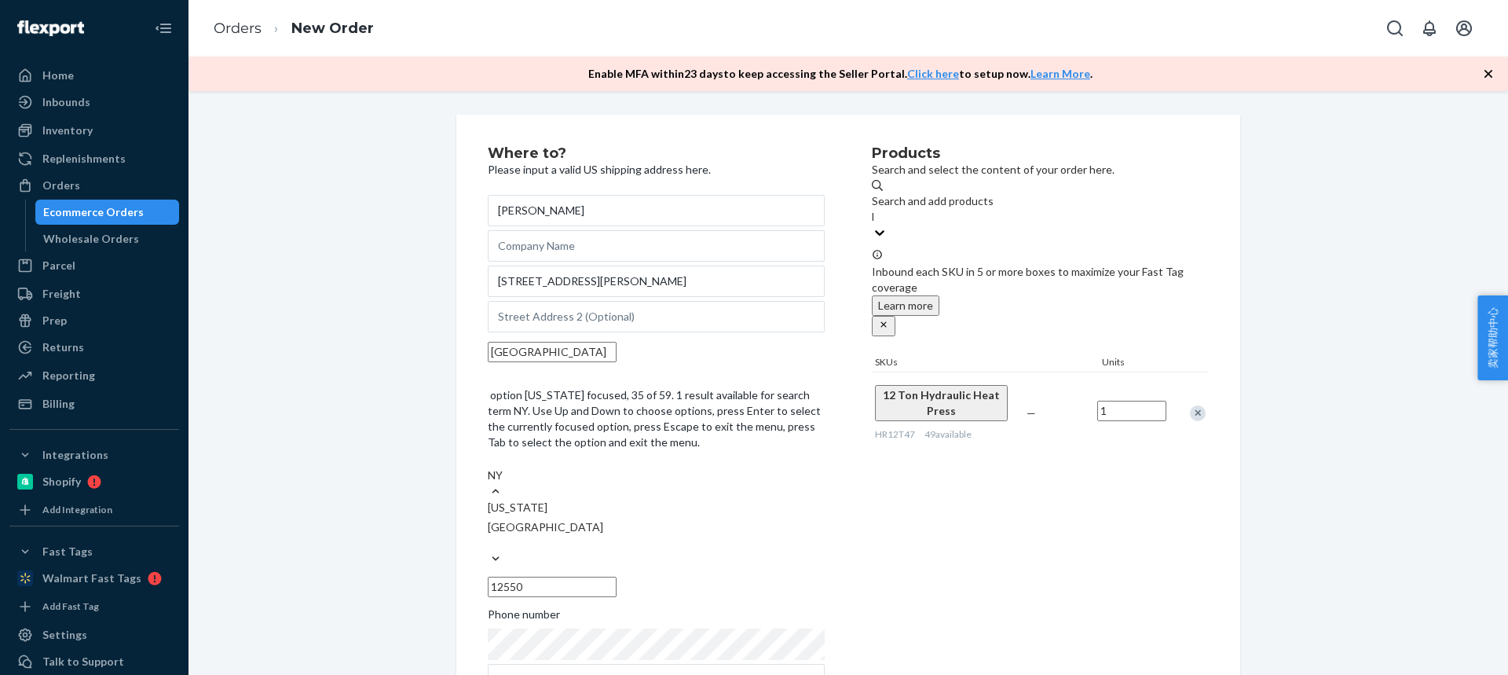
click at [504, 467] on input "NY" at bounding box center [496, 475] width 16 height 16
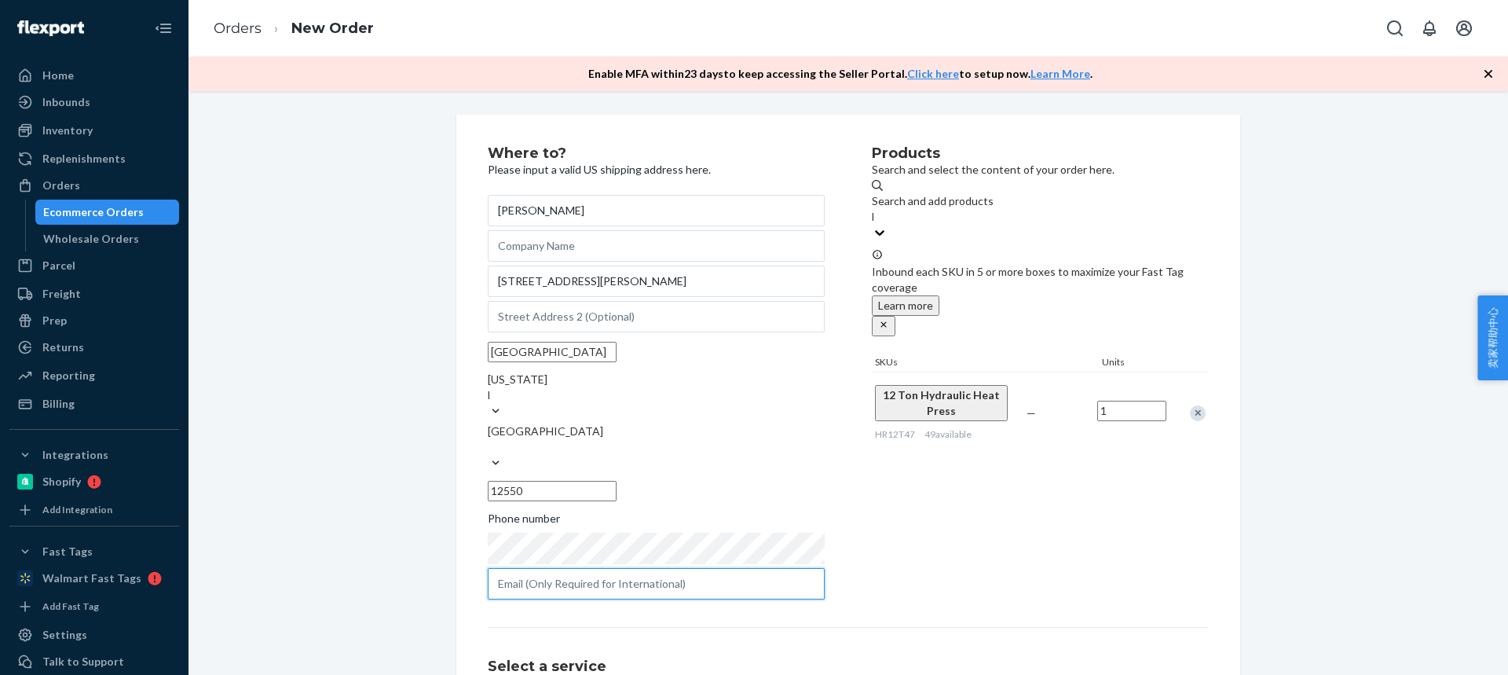
click at [580, 568] on input "text" at bounding box center [656, 583] width 337 height 31
paste input "z4forshure@gmail.com"
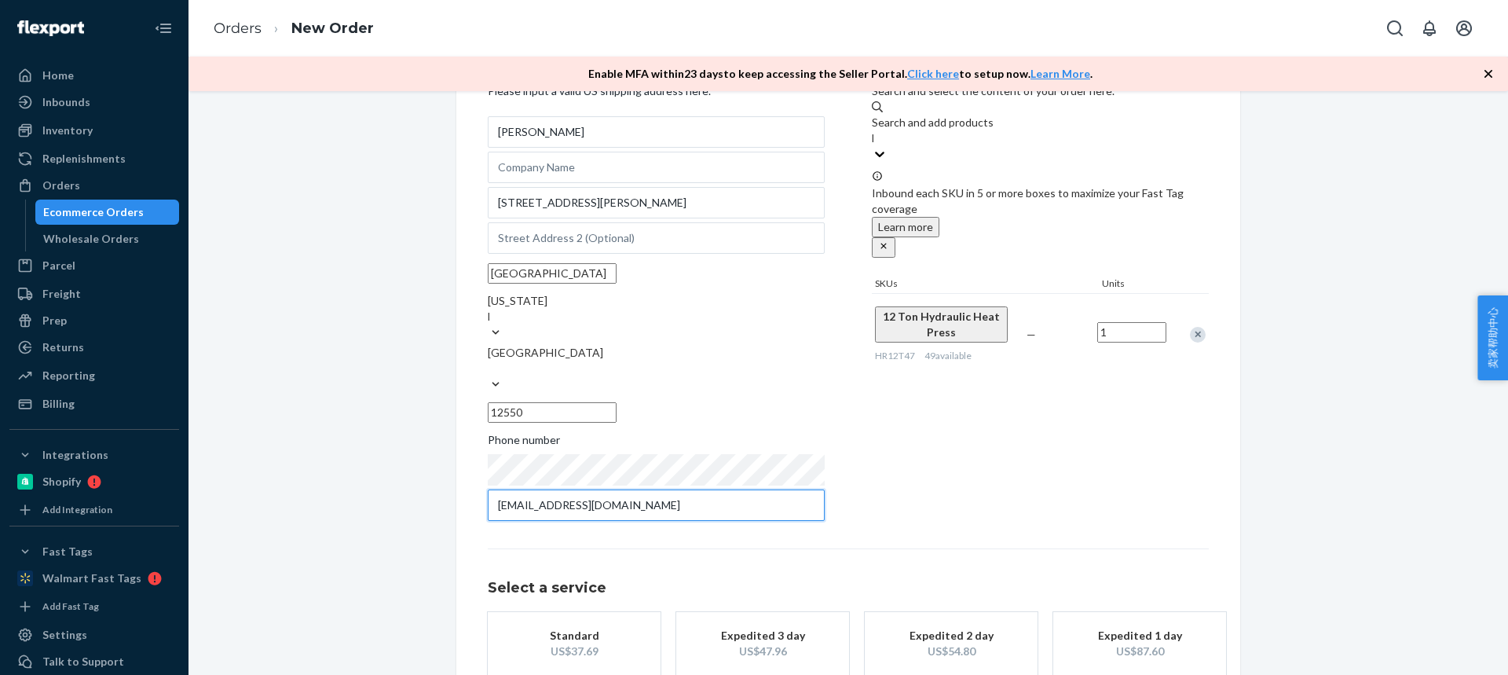
scroll to position [138, 0]
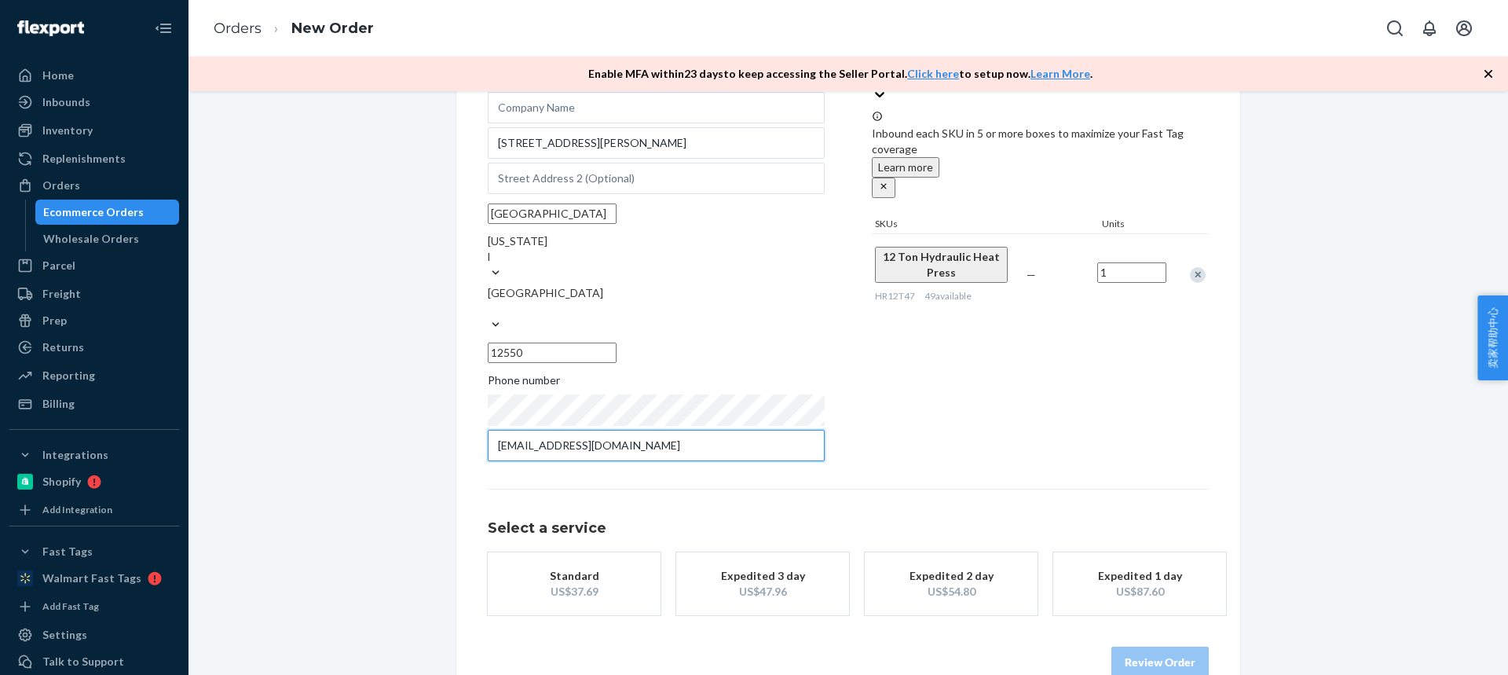
type input "z4forshure@gmail.com"
click at [561, 584] on div "US$37.69" at bounding box center [574, 592] width 126 height 16
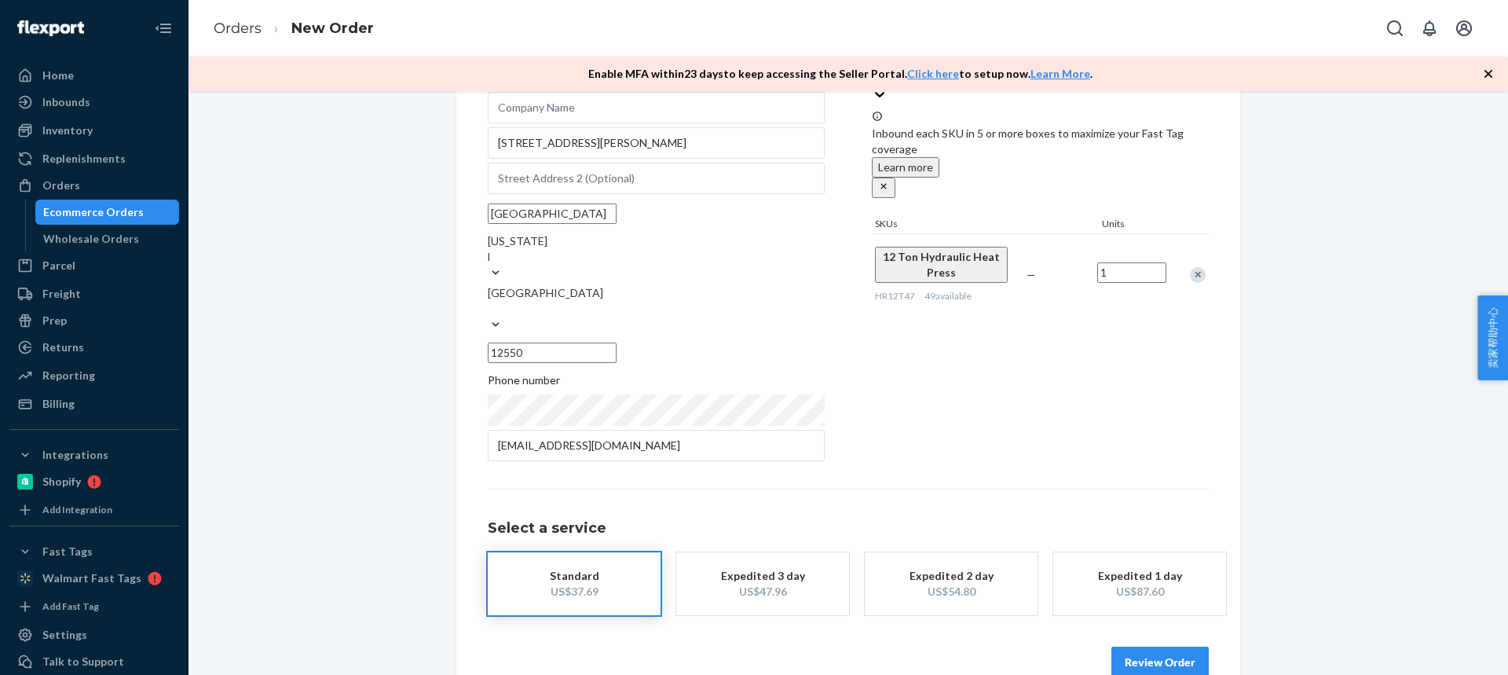
click at [1134, 646] on button "Review Order" at bounding box center [1159, 661] width 97 height 31
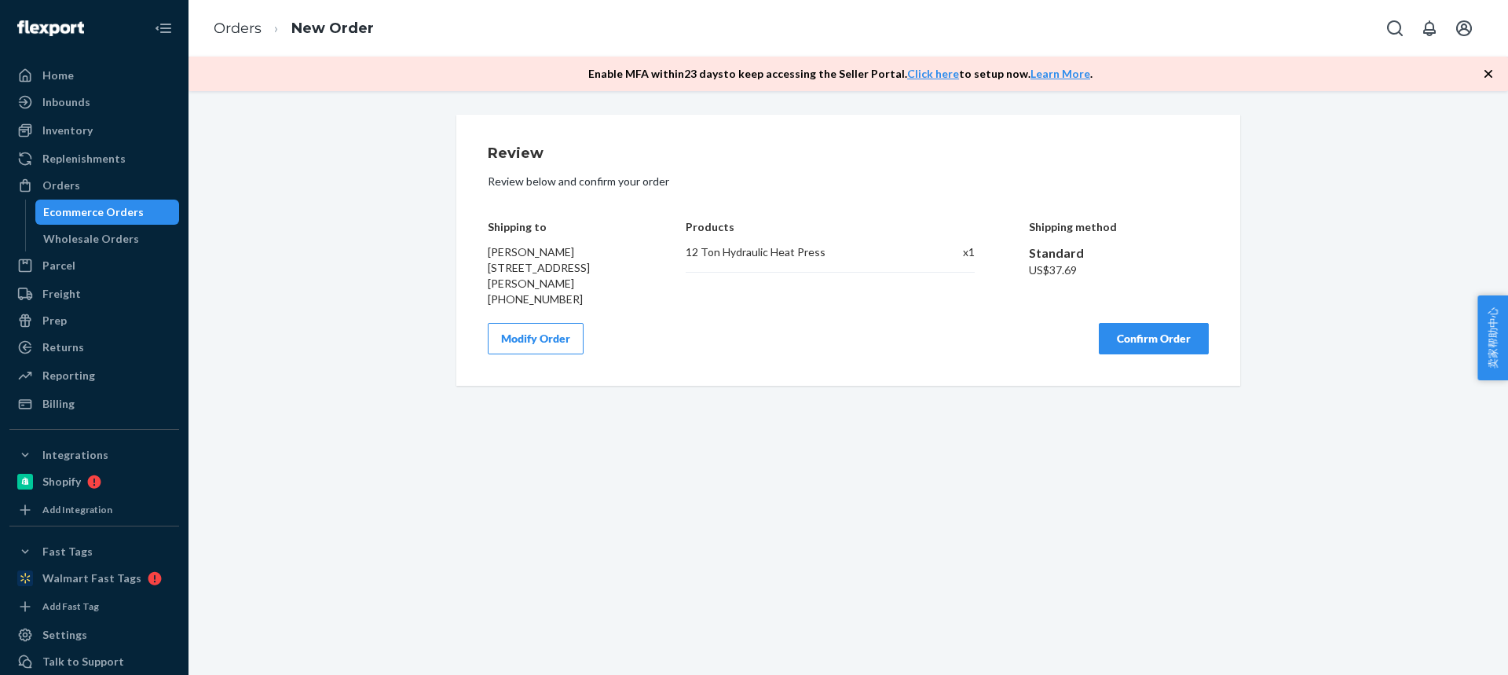
click at [1126, 342] on button "Confirm Order" at bounding box center [1154, 338] width 110 height 31
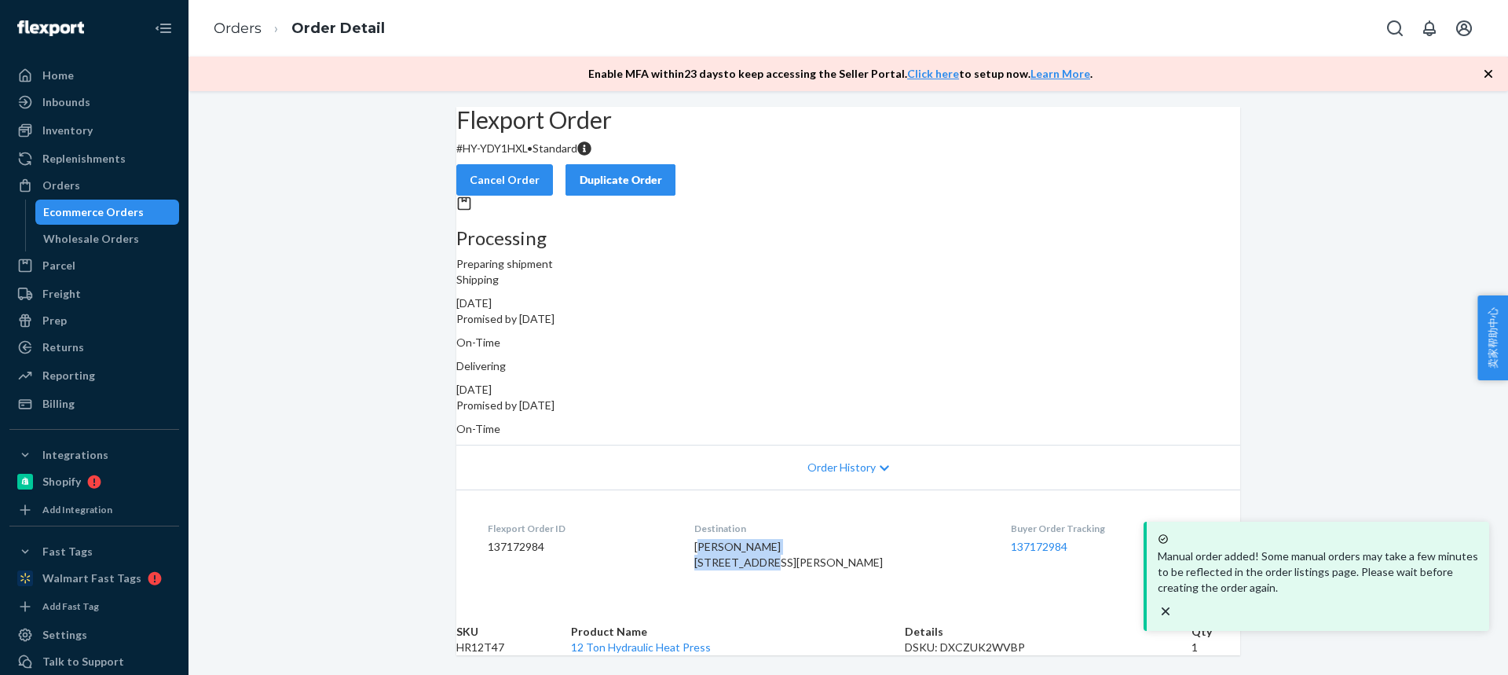
drag, startPoint x: 710, startPoint y: 532, endPoint x: 745, endPoint y: 539, distance: 35.3
click at [785, 544] on div "Kyle Lammon 66 Williams Ave Newburgh, NY 12550-7226 US" at bounding box center [840, 554] width 292 height 31
drag, startPoint x: 699, startPoint y: 533, endPoint x: 781, endPoint y: 544, distance: 83.2
click at [781, 544] on dl "Flexport Order ID 137172984 Destination Kyle Lammon 66 Williams Ave Newburgh, N…" at bounding box center [848, 548] width 784 height 118
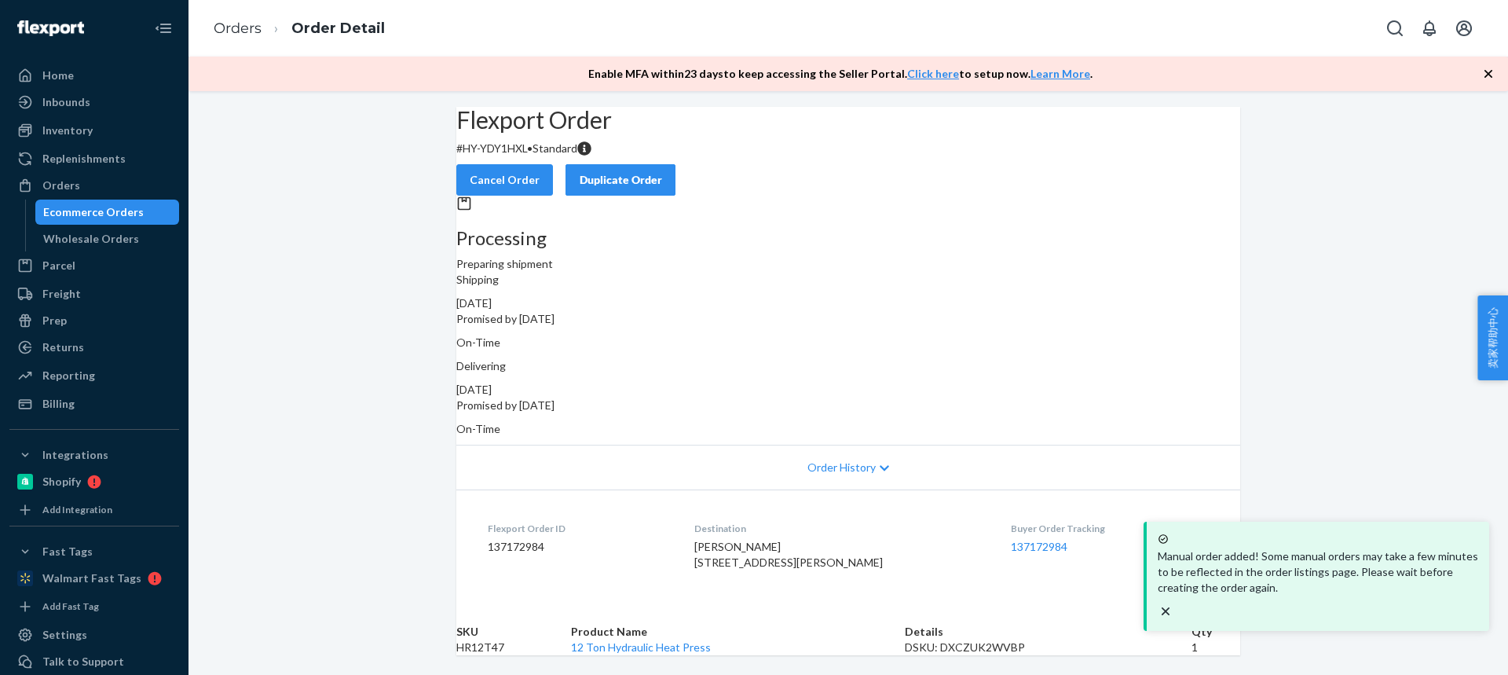
click at [503, 648] on td "HR12T47" at bounding box center [513, 647] width 115 height 16
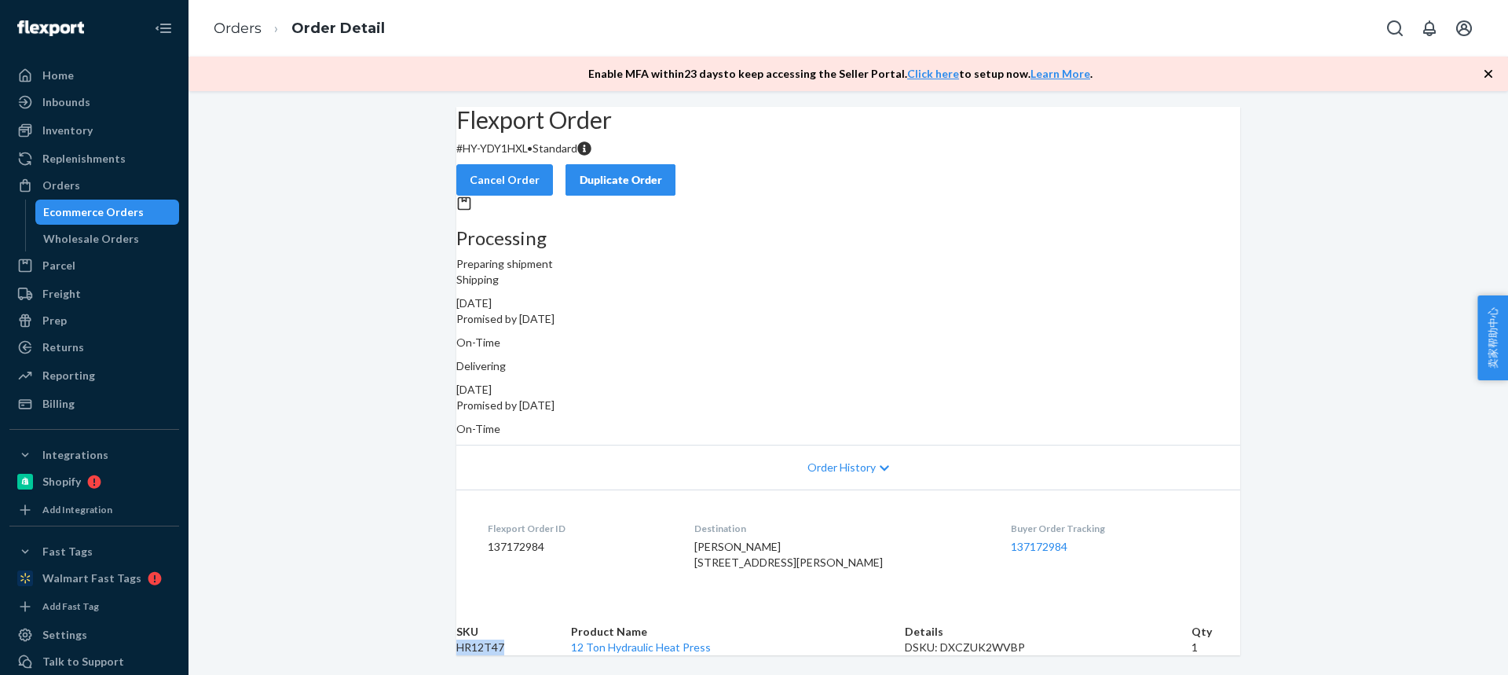
scroll to position [0, 0]
click at [675, 173] on button "Duplicate Order" at bounding box center [620, 179] width 110 height 31
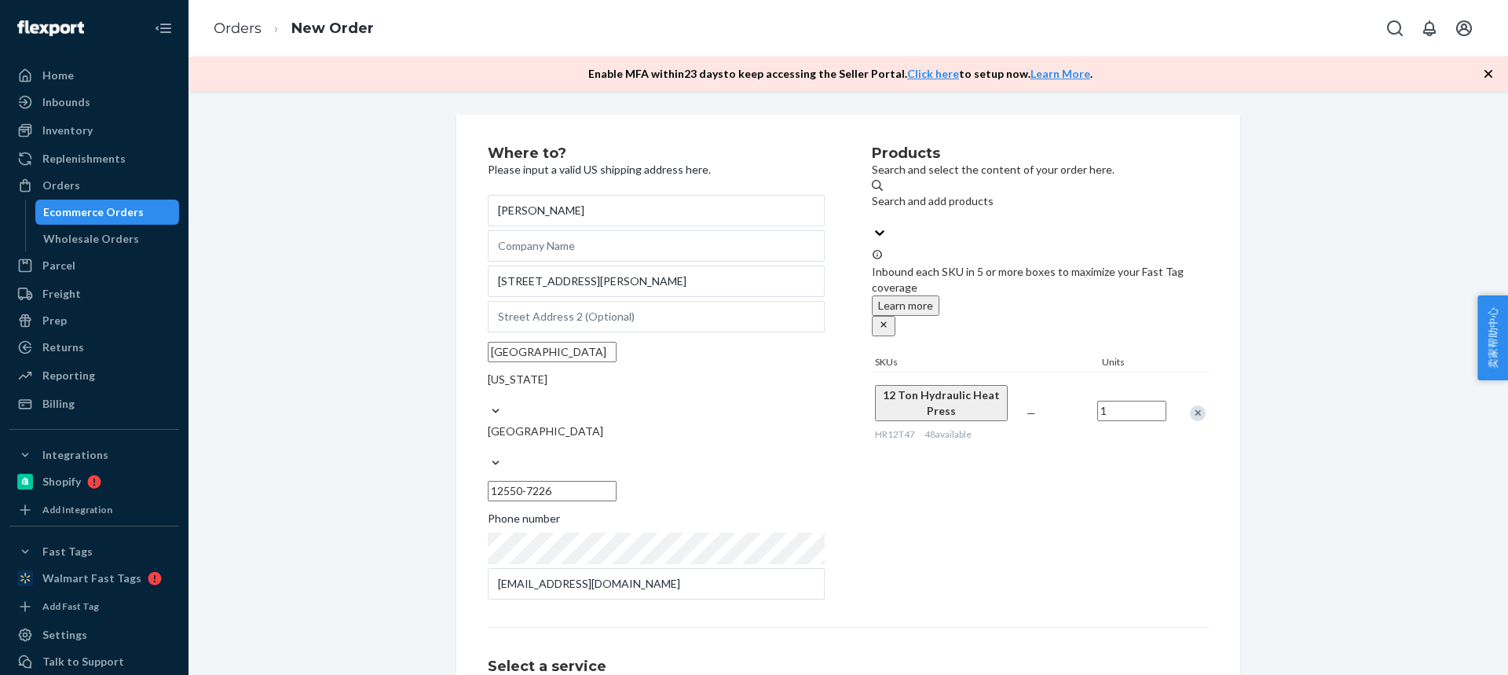
click at [1196, 405] on div "Remove Item" at bounding box center [1198, 413] width 16 height 16
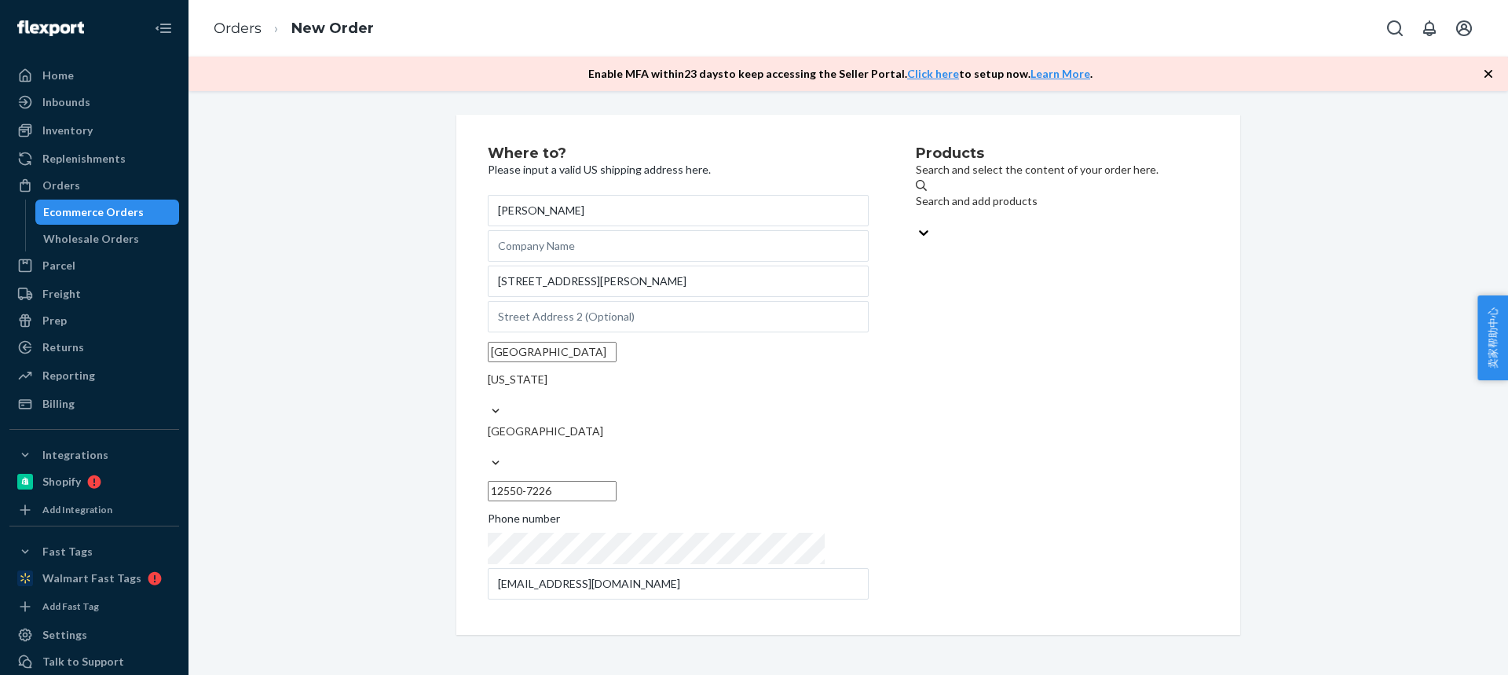
click at [994, 209] on div "Search and add products" at bounding box center [1062, 201] width 293 height 16
click at [917, 210] on input "Search and add products" at bounding box center [917, 217] width 2 height 16
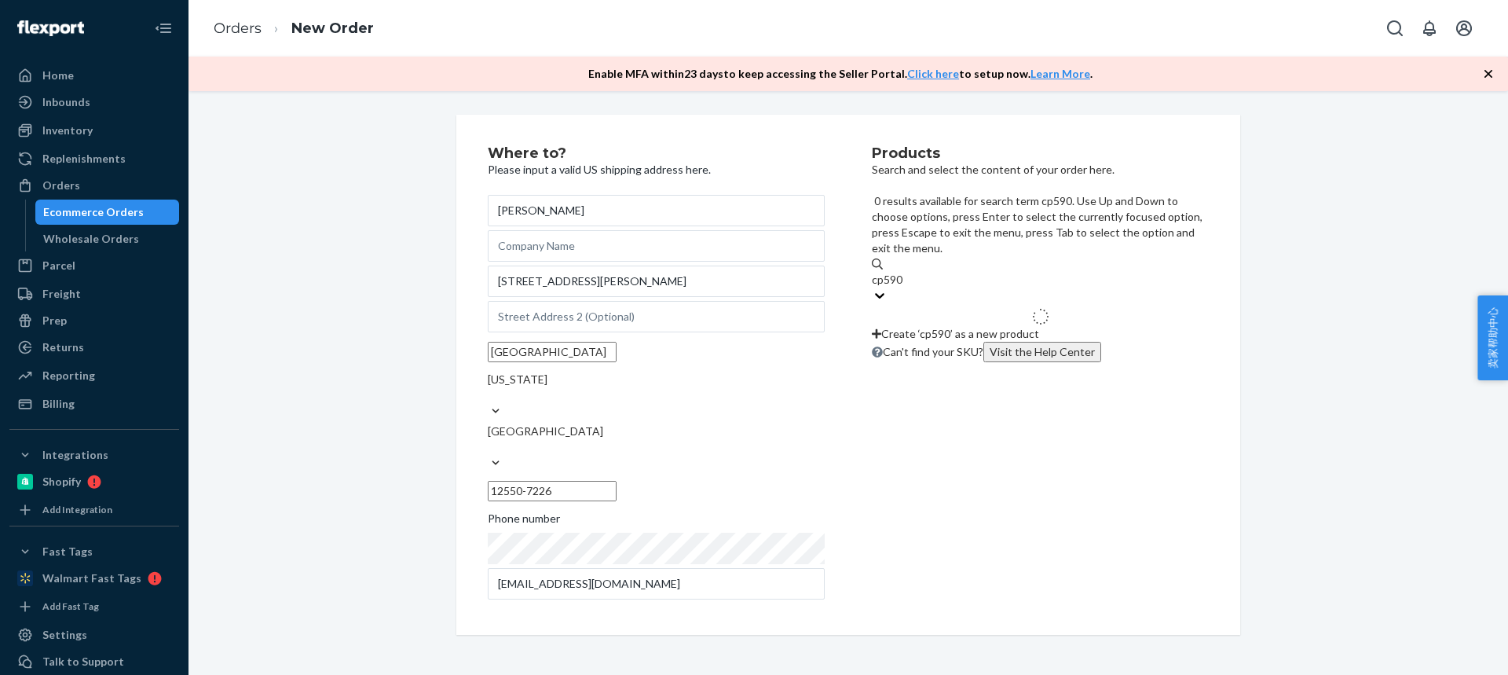
type input "cp590n"
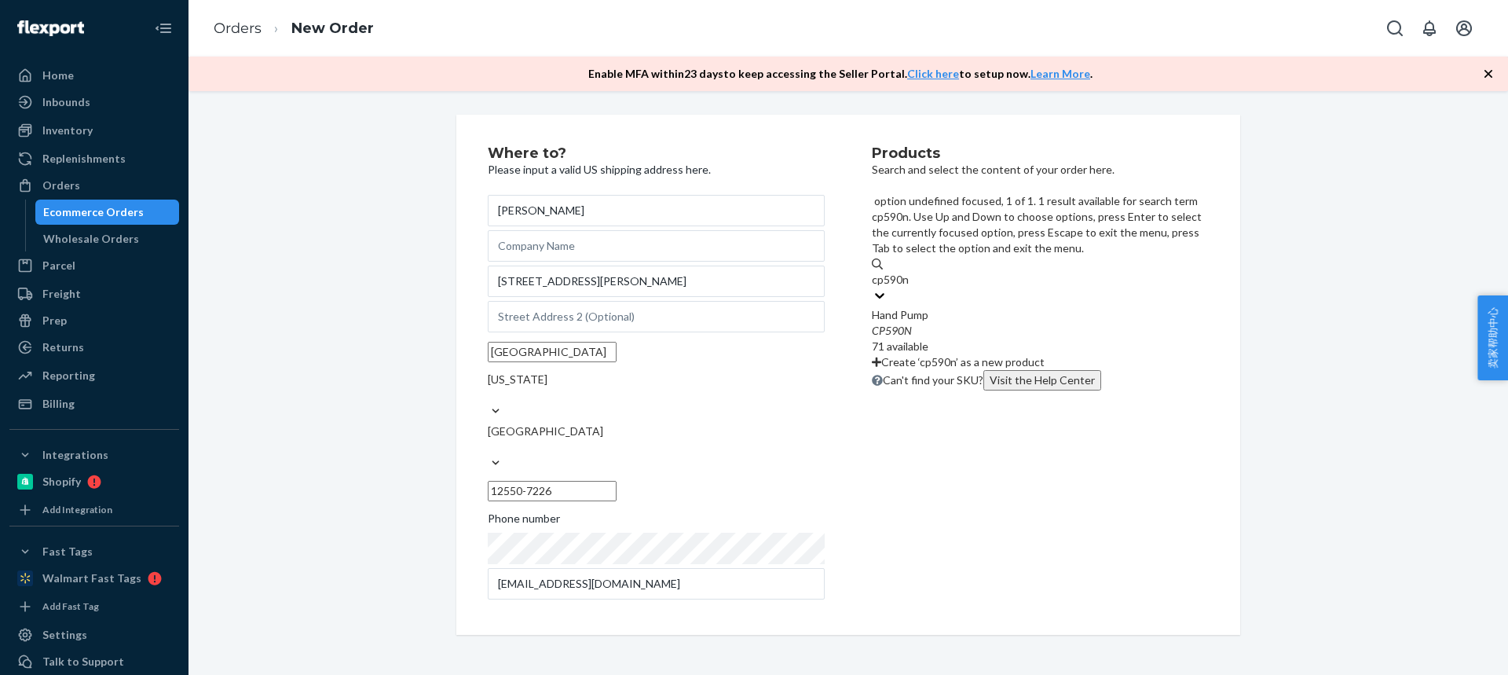
click at [990, 307] on div "Hand Pump" at bounding box center [1040, 315] width 337 height 16
click at [909, 272] on input "cp590n" at bounding box center [891, 280] width 38 height 16
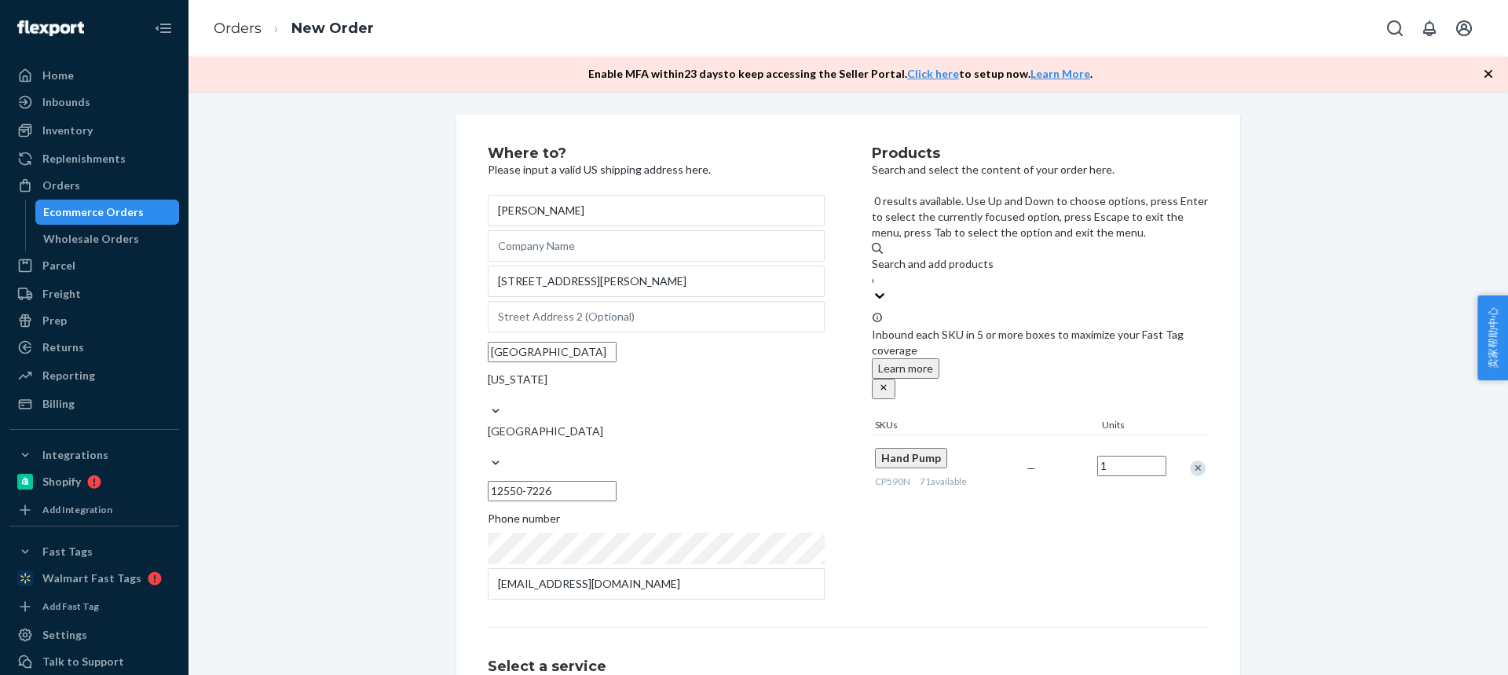
click at [926, 256] on div "Search and add products" at bounding box center [1040, 264] width 337 height 16
click at [873, 272] on input "cp590n" at bounding box center [873, 280] width 2 height 16
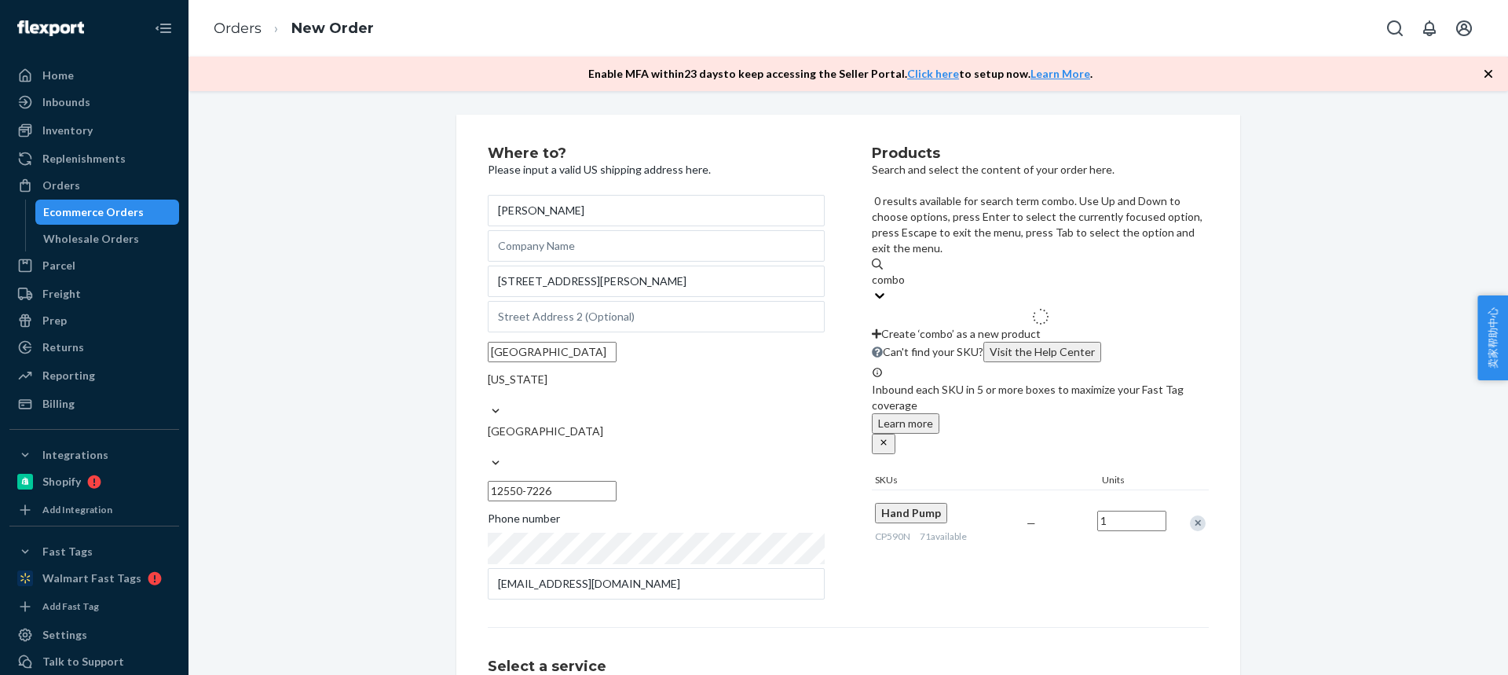
type input "combo2"
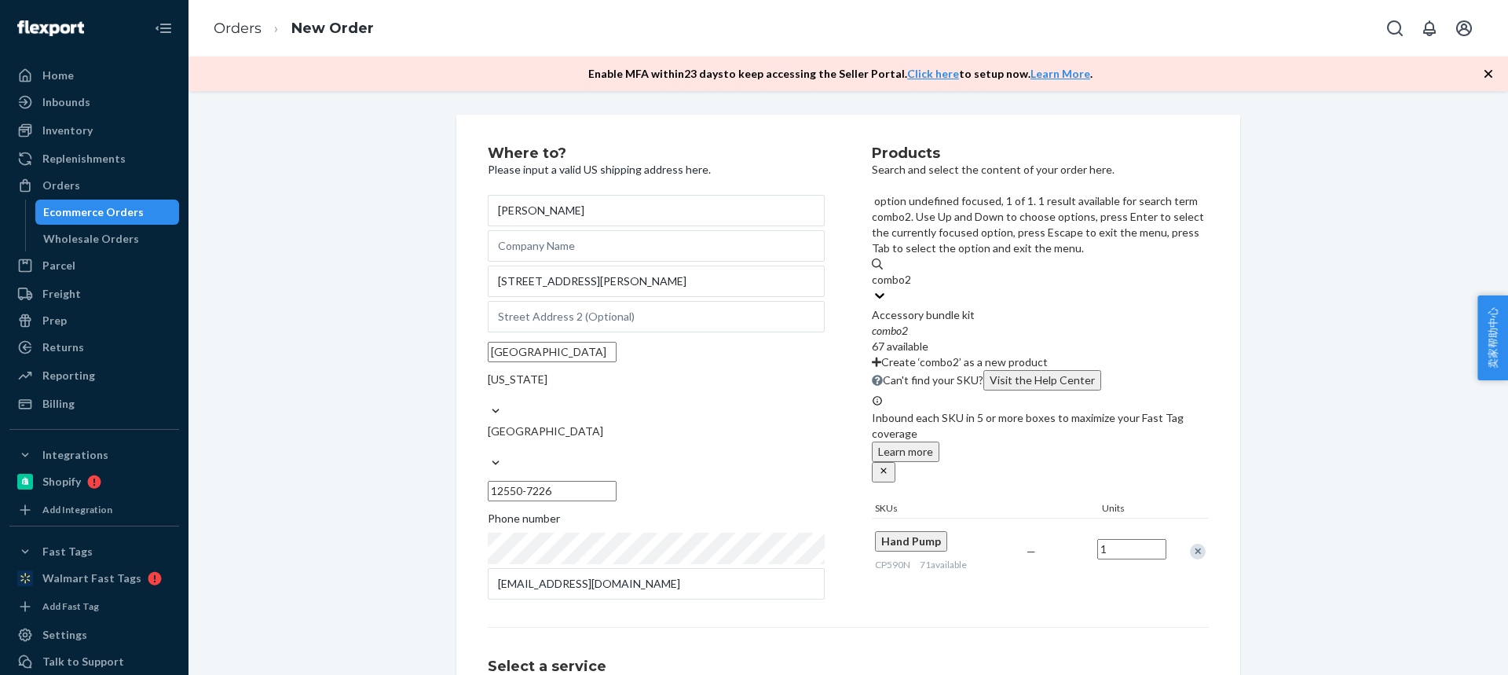
click at [917, 307] on div "Accessory bundle kit" at bounding box center [1040, 315] width 337 height 16
click at [913, 272] on input "combo2" at bounding box center [892, 280] width 41 height 16
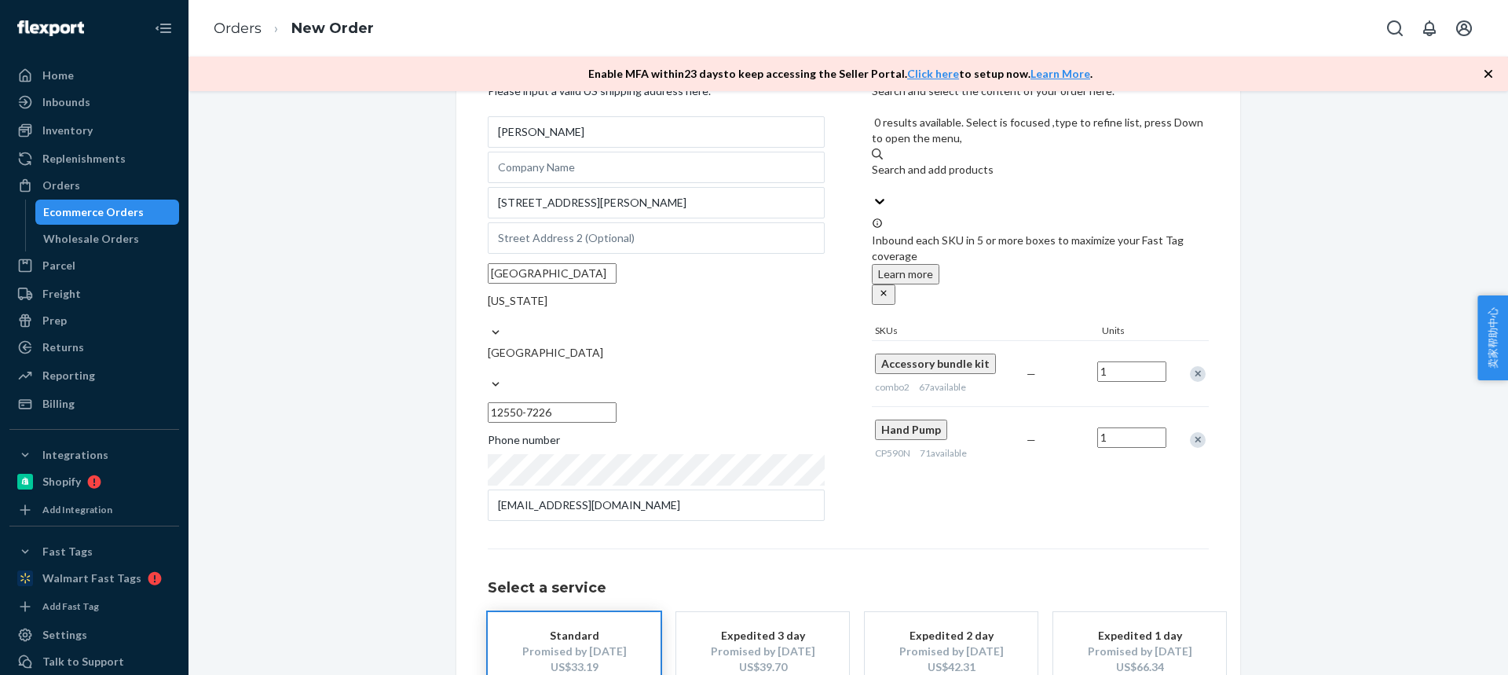
scroll to position [154, 0]
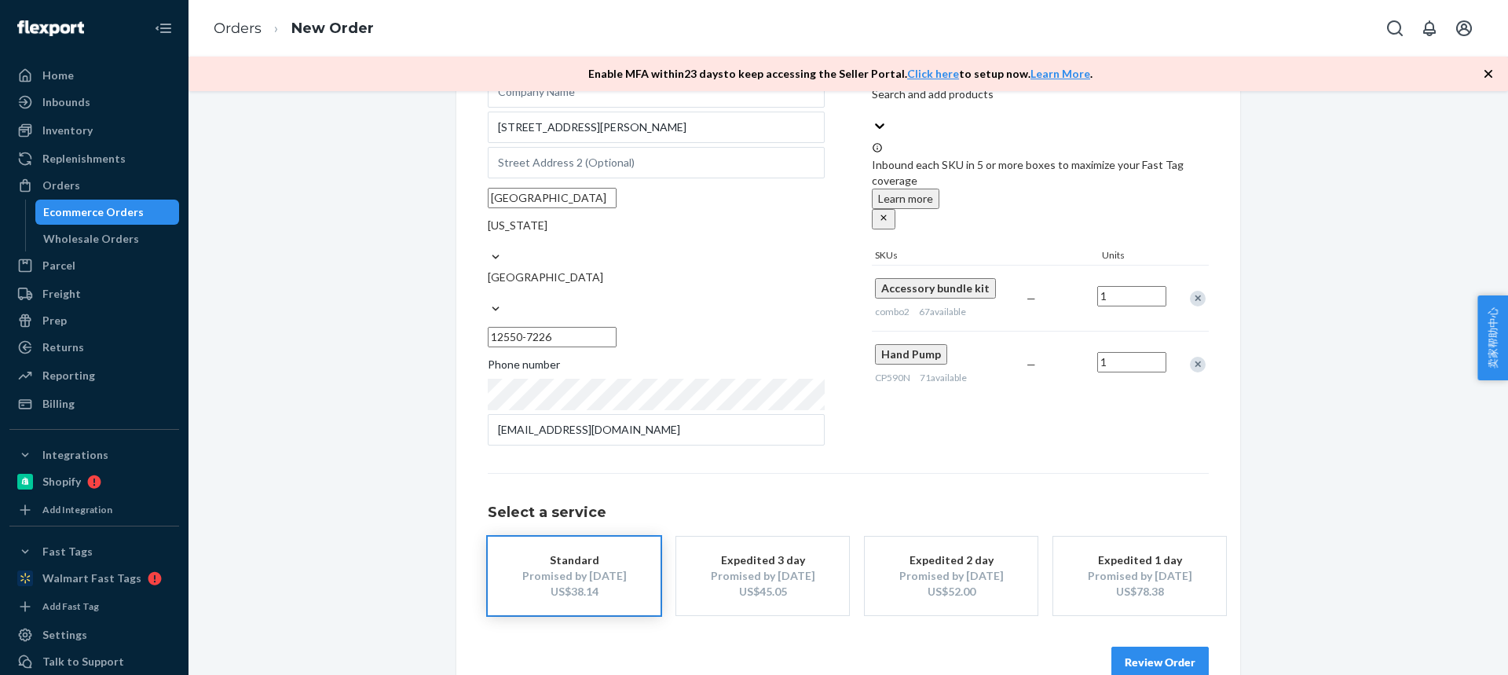
drag, startPoint x: 1123, startPoint y: 625, endPoint x: 1104, endPoint y: 606, distance: 27.2
click at [1123, 646] on button "Review Order" at bounding box center [1159, 661] width 97 height 31
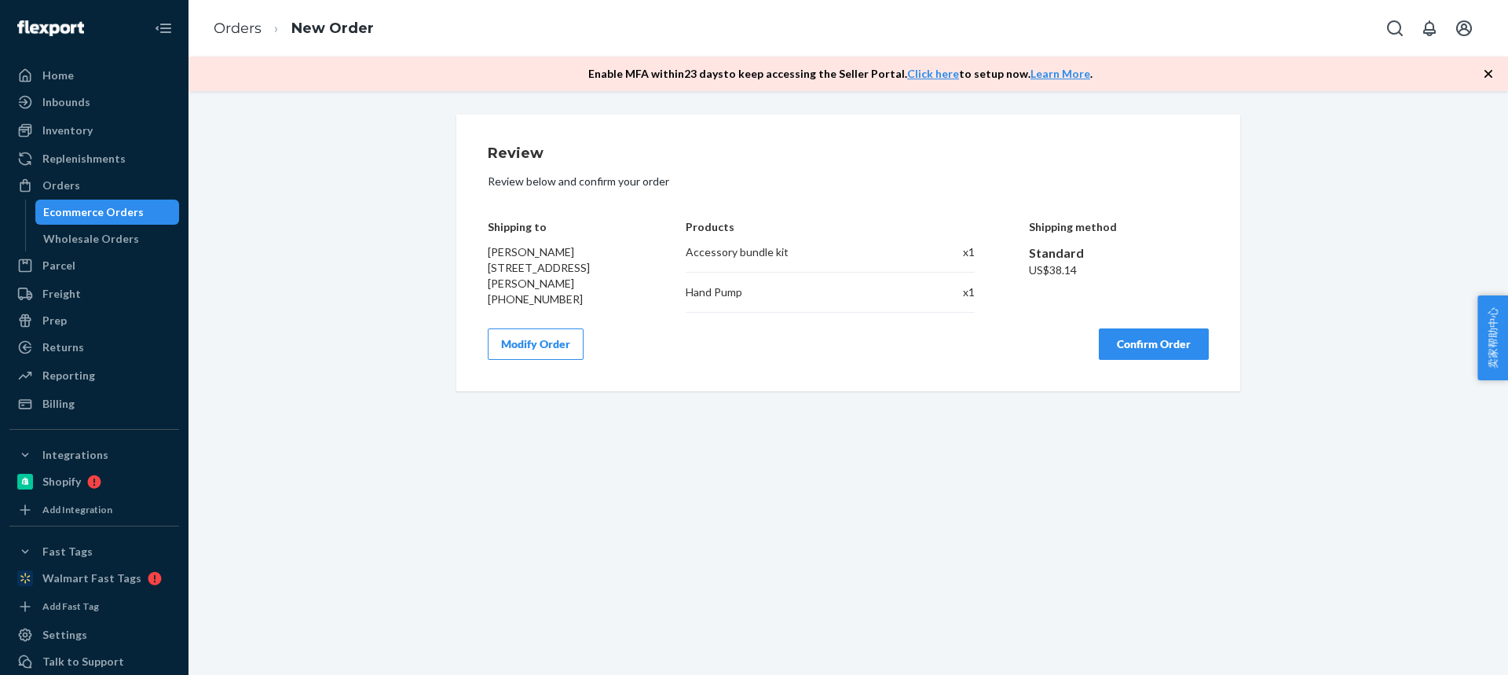
scroll to position [0, 0]
click at [1135, 360] on button "Confirm Order" at bounding box center [1154, 343] width 110 height 31
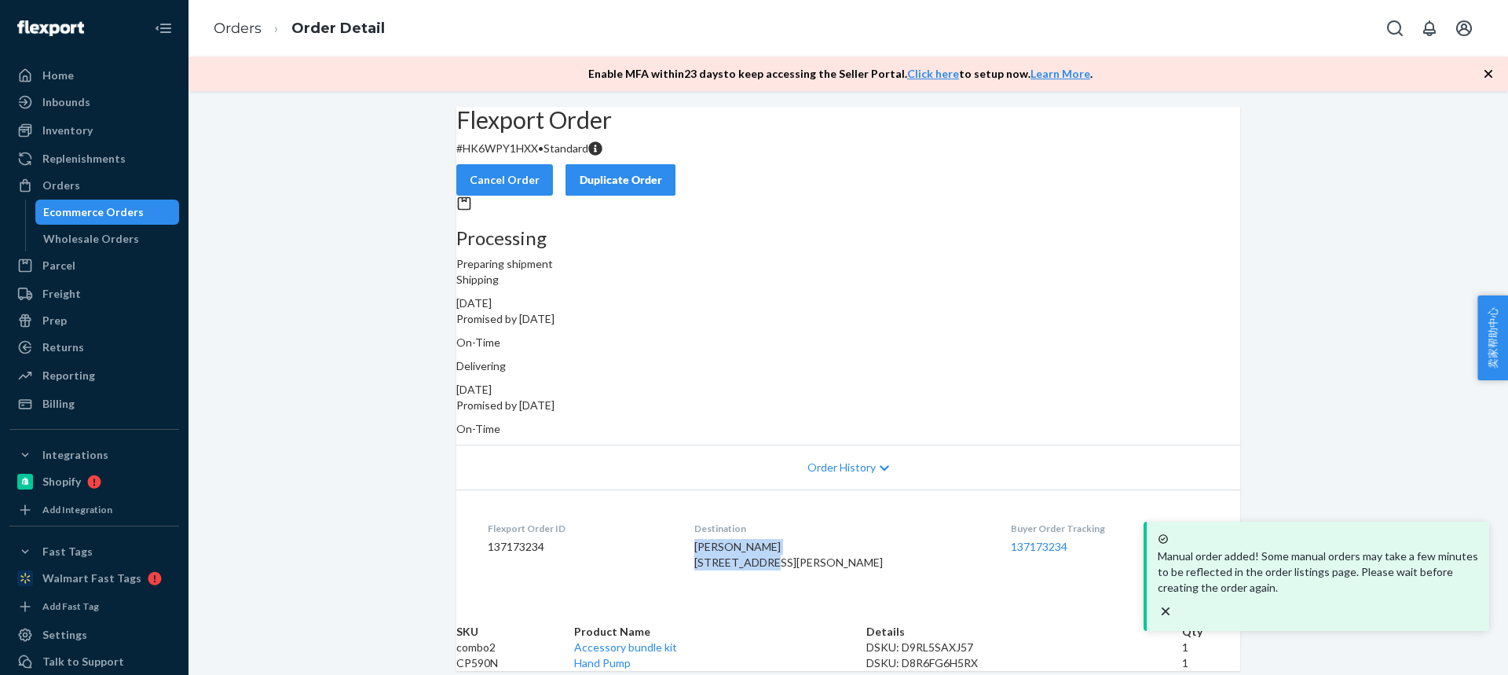
drag, startPoint x: 785, startPoint y: 548, endPoint x: 700, endPoint y: 530, distance: 86.7
click at [700, 530] on dl "Flexport Order ID 137173234 Destination Kyle Lammon 66 Williams Ave Newburgh, N…" at bounding box center [848, 548] width 784 height 118
click at [503, 655] on td "CP590N" at bounding box center [515, 663] width 118 height 16
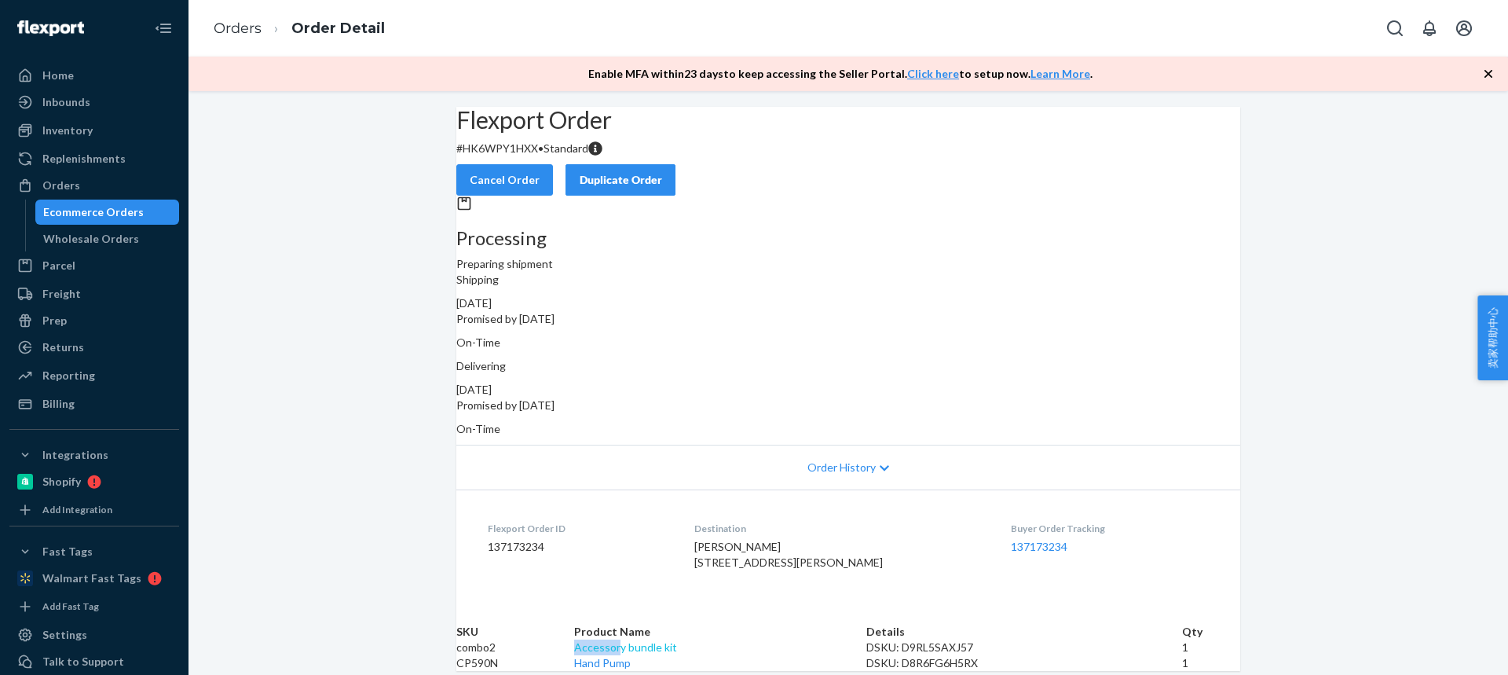
drag, startPoint x: 679, startPoint y: 598, endPoint x: 700, endPoint y: 598, distance: 21.2
click at [700, 639] on tr "combo2 Accessory bundle kit DSKU: D9RL5SAXJ57 1" at bounding box center [848, 647] width 784 height 16
click at [496, 655] on td "CP590N" at bounding box center [515, 663] width 118 height 16
drag, startPoint x: 496, startPoint y: 632, endPoint x: 442, endPoint y: 407, distance: 231.8
click at [497, 655] on td "CP590N" at bounding box center [515, 663] width 118 height 16
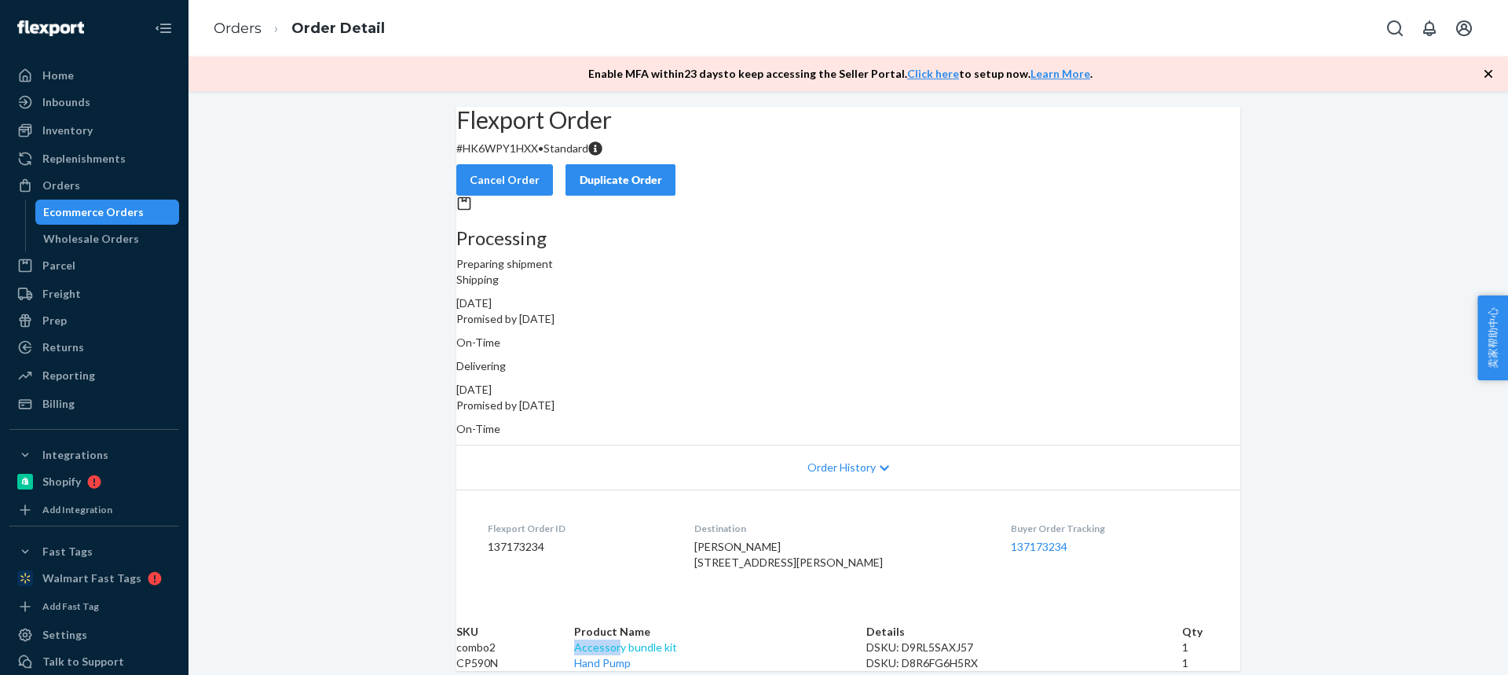
drag, startPoint x: 649, startPoint y: 588, endPoint x: 696, endPoint y: 590, distance: 46.4
click at [696, 639] on td "Accessory bundle kit" at bounding box center [719, 647] width 291 height 16
click at [242, 26] on link "Orders" at bounding box center [238, 28] width 48 height 17
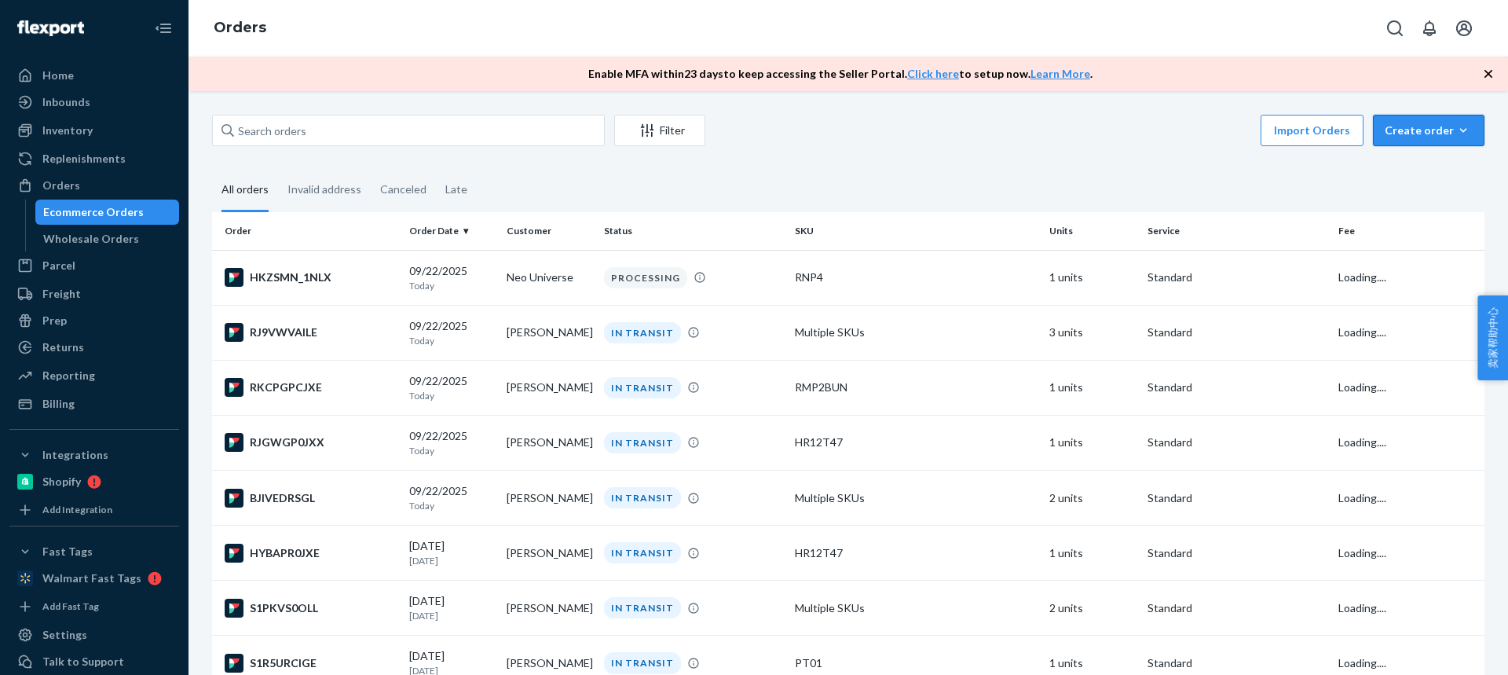
drag, startPoint x: 1389, startPoint y: 130, endPoint x: 1393, endPoint y: 177, distance: 47.3
click at [1389, 130] on div "Create order" at bounding box center [1429, 131] width 88 height 16
click at [0, 0] on button "Ecommerce order" at bounding box center [0, 0] width 0 height 0
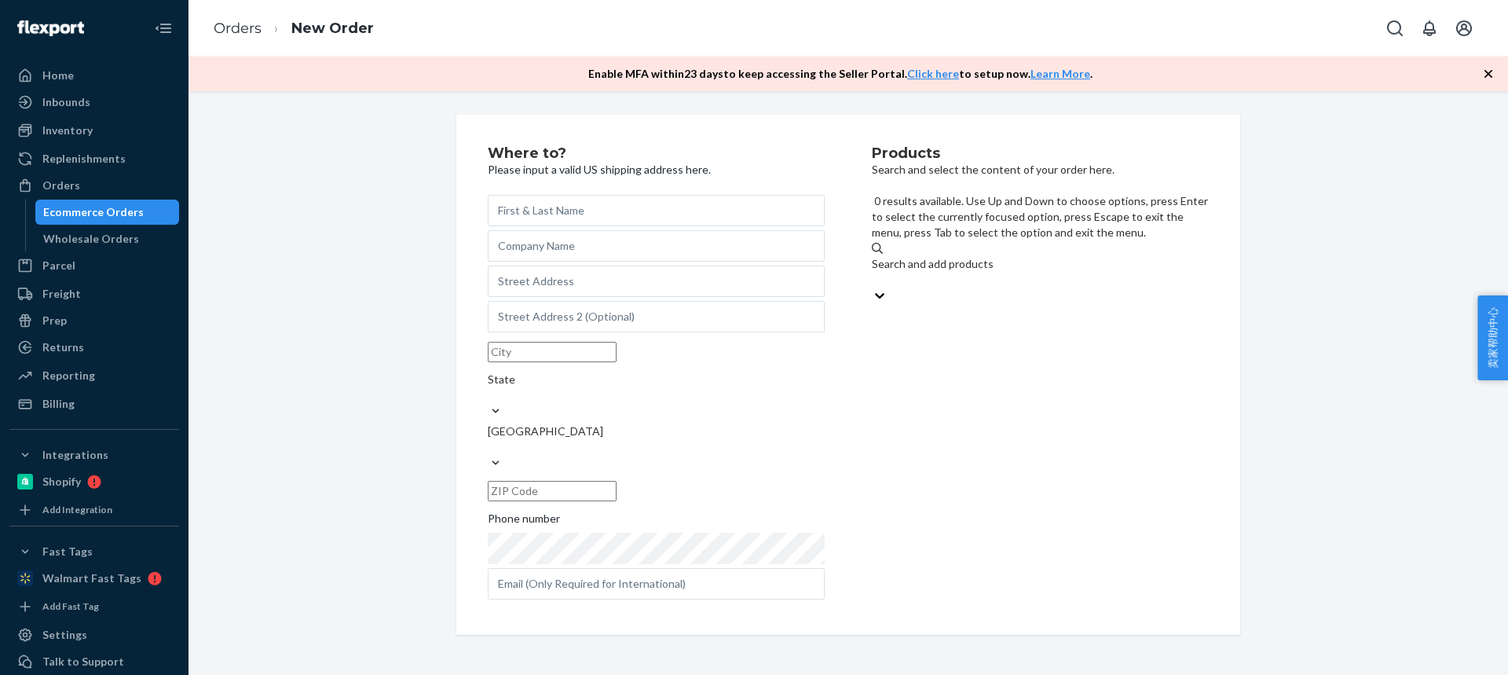
click at [1085, 256] on div "Search and add products" at bounding box center [1040, 271] width 337 height 31
click at [873, 272] on input "0 results available. Use Up and Down to choose options, press Enter to select t…" at bounding box center [873, 280] width 2 height 16
type input "6T35BUN"
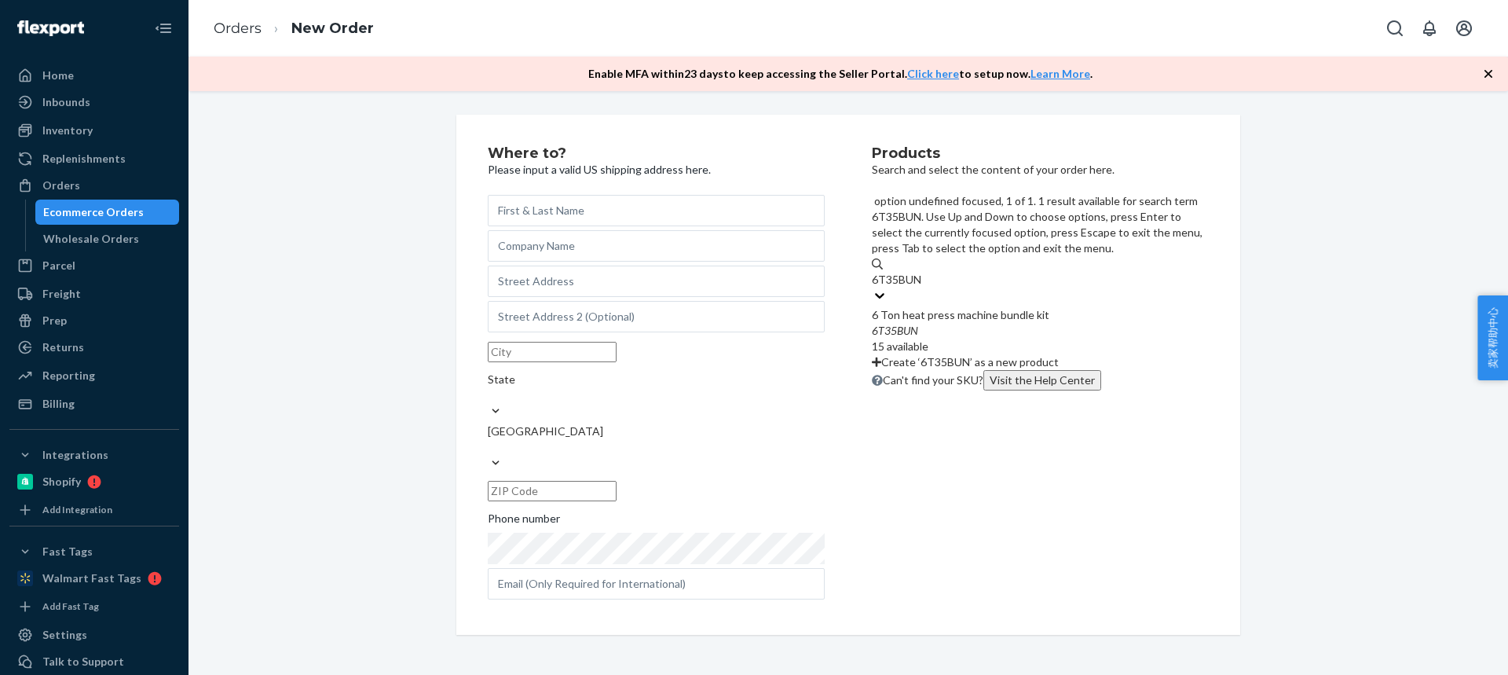
click at [951, 307] on div "6 Ton heat press machine bundle kit" at bounding box center [1040, 315] width 337 height 16
click at [922, 272] on input "6T35BUN" at bounding box center [897, 280] width 50 height 16
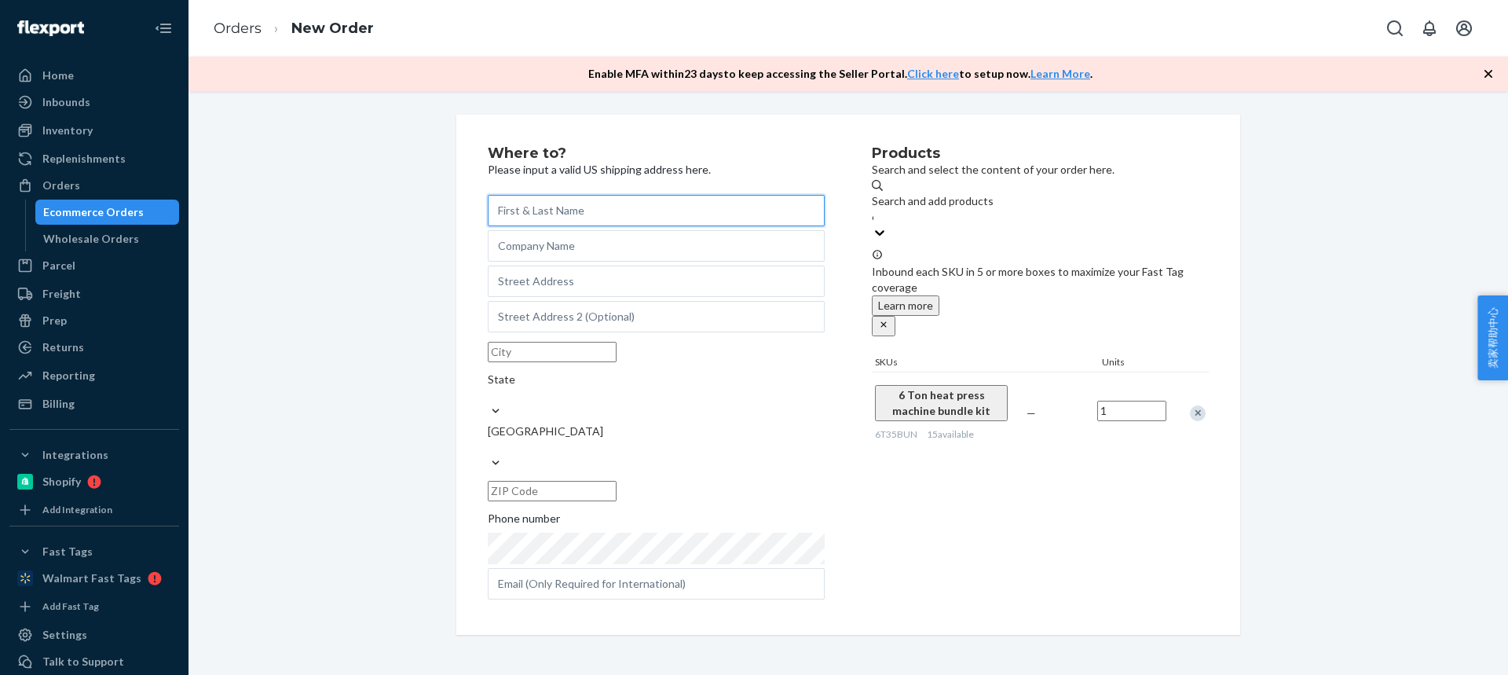
drag, startPoint x: 537, startPoint y: 209, endPoint x: 419, endPoint y: 126, distance: 143.8
click at [532, 205] on input "text" at bounding box center [656, 210] width 337 height 31
paste input "[PERSON_NAME]"
type input "[PERSON_NAME]"
drag, startPoint x: 592, startPoint y: 299, endPoint x: 433, endPoint y: 101, distance: 254.1
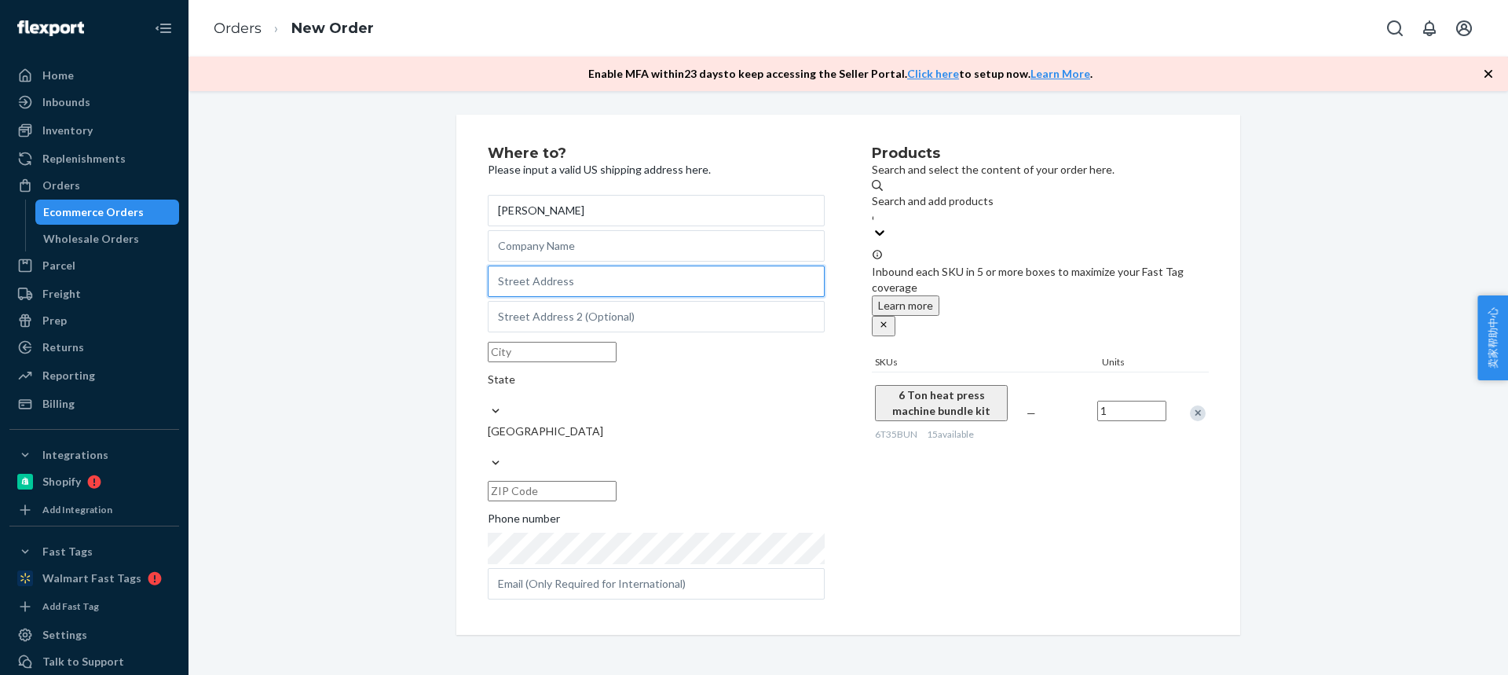
click at [591, 297] on input "text" at bounding box center [656, 280] width 337 height 31
paste input "18325 Southwest Kinnaman Road"
type input "18325 Southwest Kinnaman Road"
click at [516, 362] on input "text" at bounding box center [552, 352] width 129 height 20
paste input "Beaverton OR 97078"
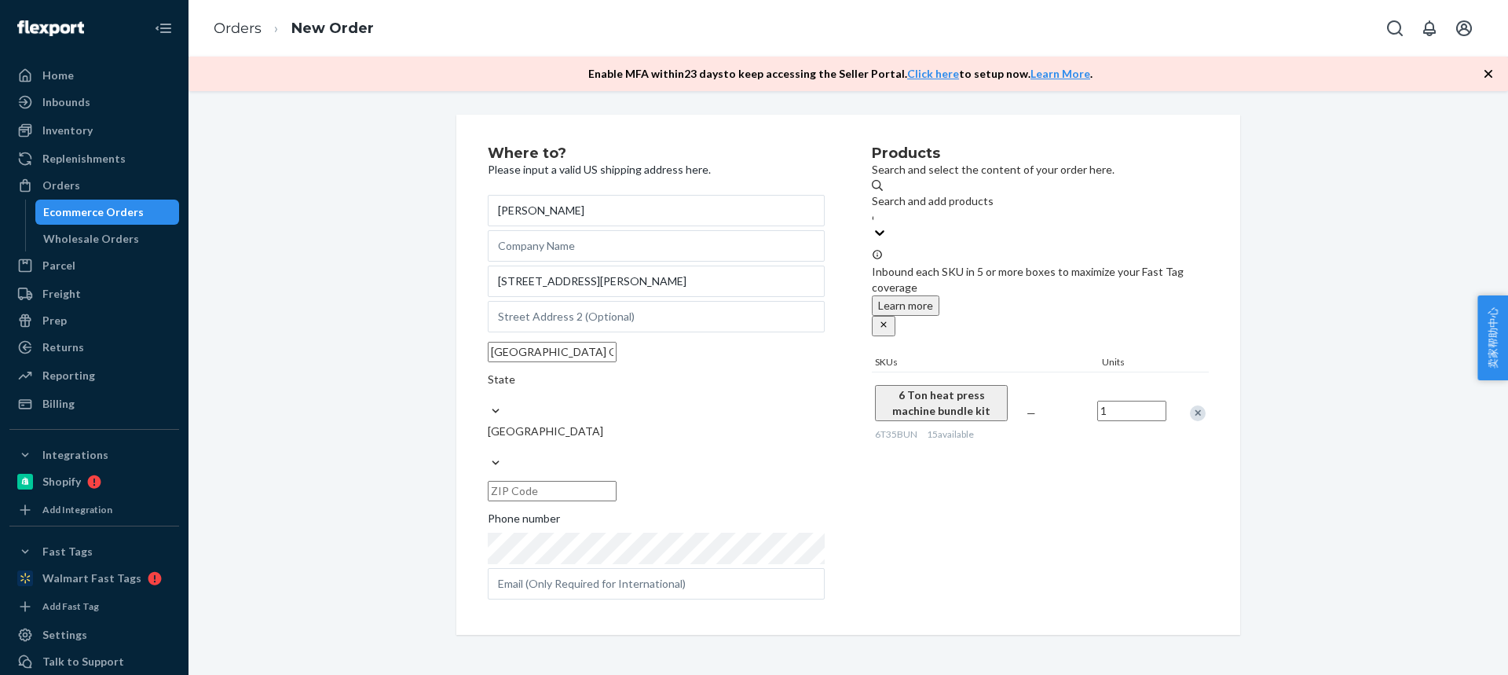
drag, startPoint x: 565, startPoint y: 389, endPoint x: 697, endPoint y: 422, distance: 136.8
click at [696, 421] on div "Beaverton OR 97078 State United States" at bounding box center [656, 421] width 337 height 170
type input "Beaverton OR"
drag, startPoint x: 698, startPoint y: 430, endPoint x: 669, endPoint y: 430, distance: 29.1
click at [617, 481] on input "text" at bounding box center [552, 491] width 129 height 20
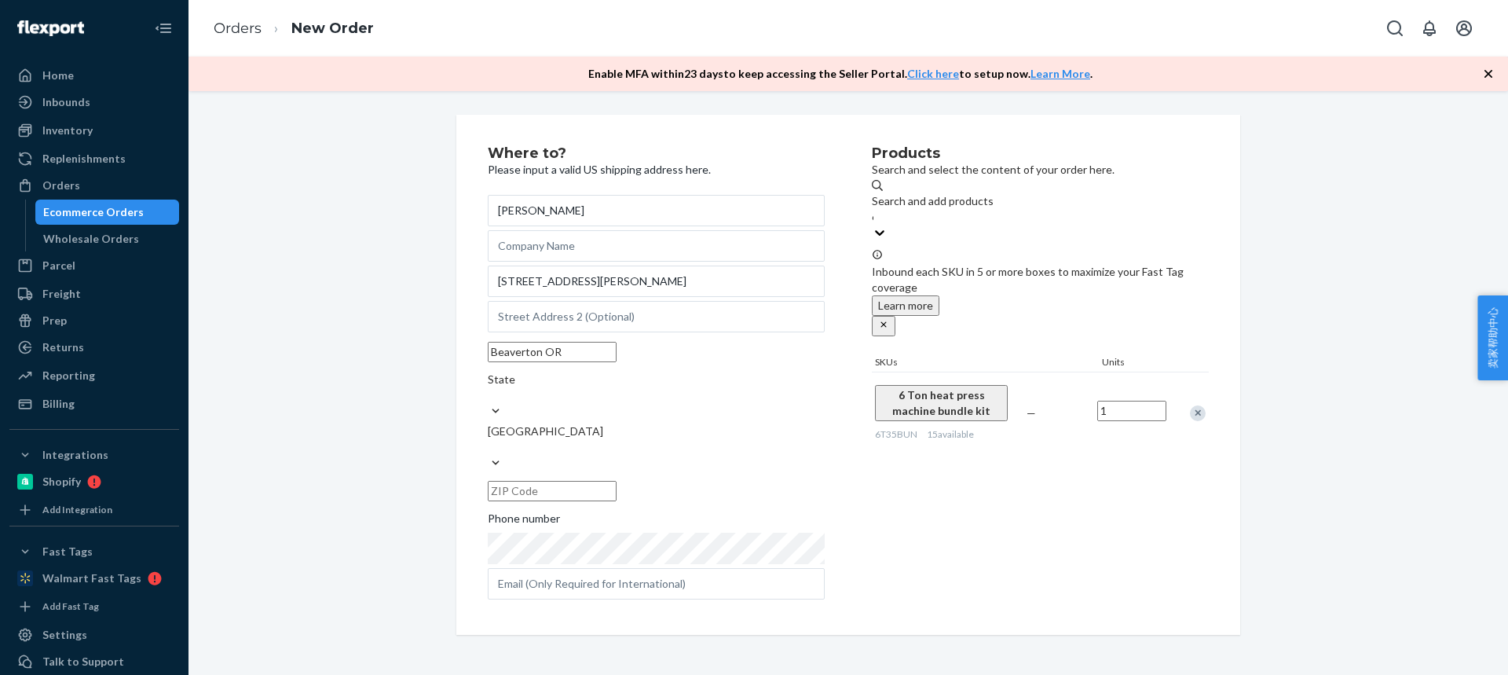
paste input "97078"
type input "97078"
drag, startPoint x: 547, startPoint y: 389, endPoint x: 702, endPoint y: 389, distance: 154.7
click at [617, 362] on input "Beaverton OR" at bounding box center [552, 352] width 129 height 20
type input "Beaverton"
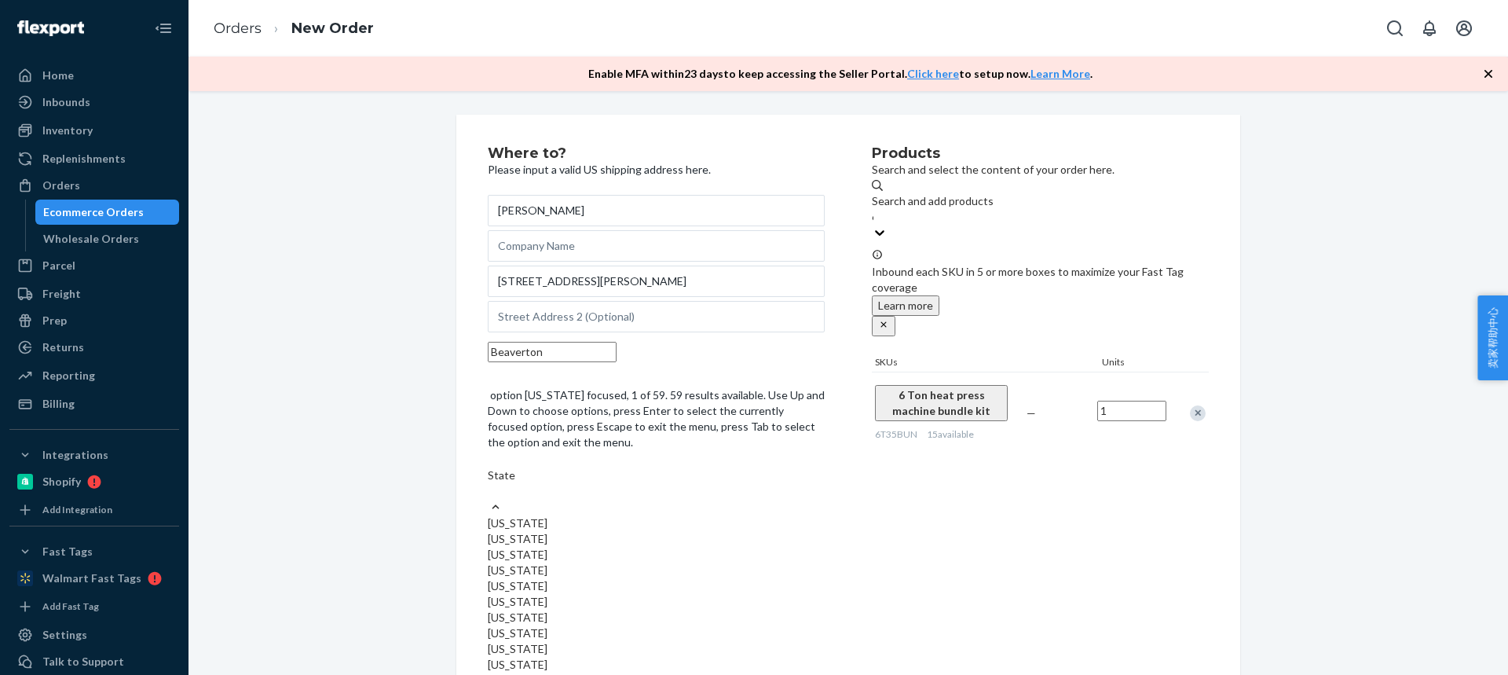
click at [741, 467] on div "State" at bounding box center [656, 482] width 337 height 31
click at [489, 483] on input "option Alabama focused, 1 of 59. 59 results available. Use Up and Down to choos…" at bounding box center [489, 491] width 2 height 16
paste input "OR"
type input "OR"
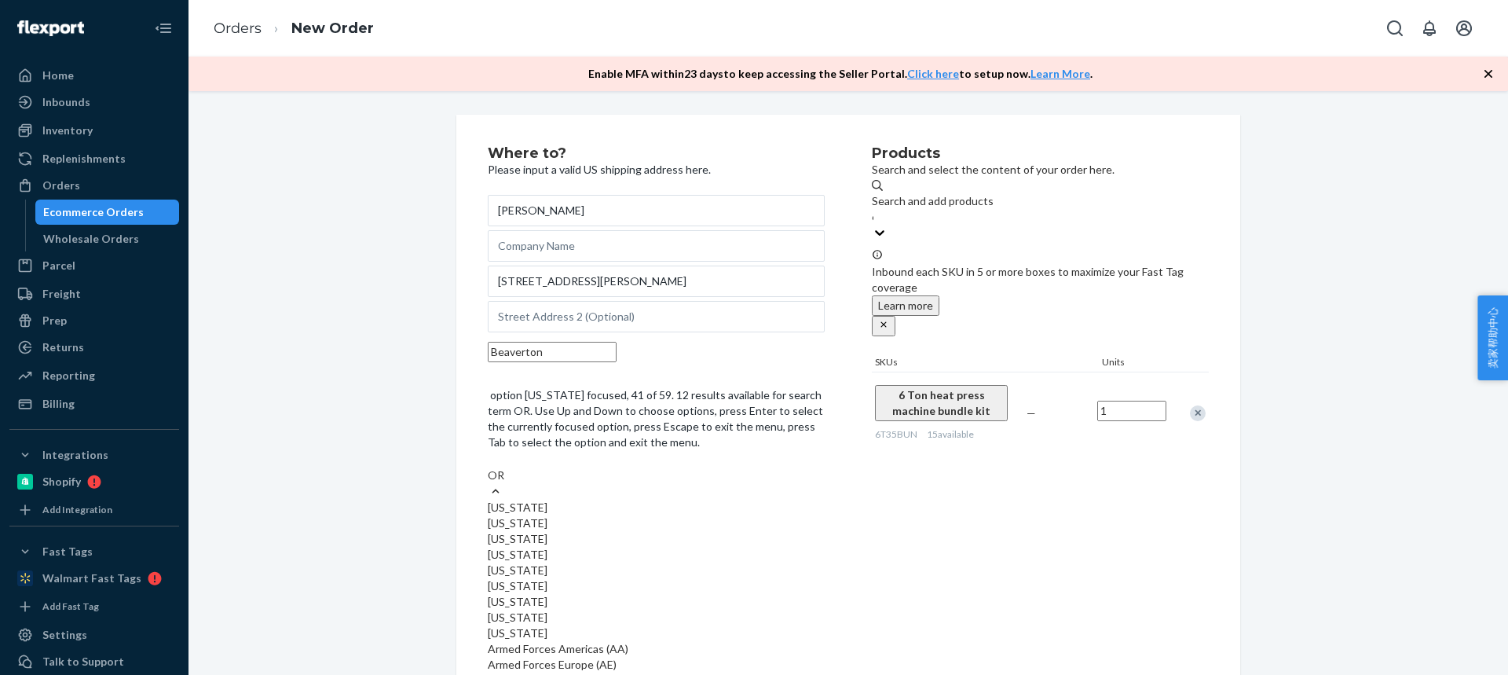
drag, startPoint x: 706, startPoint y: 524, endPoint x: 713, endPoint y: 408, distance: 116.4
click at [706, 625] on div "Oregon" at bounding box center [656, 633] width 337 height 16
click at [505, 483] on input "OR" at bounding box center [496, 475] width 17 height 16
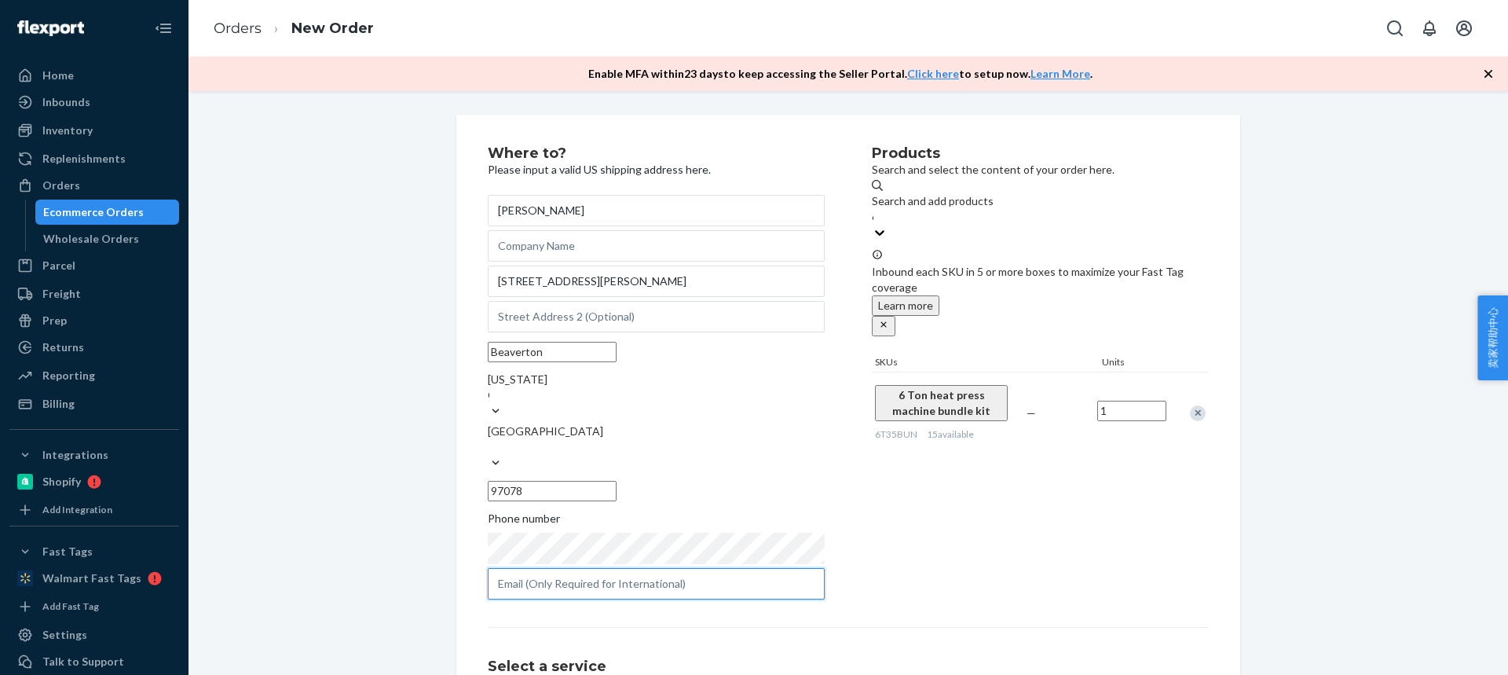
click at [566, 568] on input "text" at bounding box center [656, 583] width 337 height 31
paste input "letmeinsideb4@gmail.com"
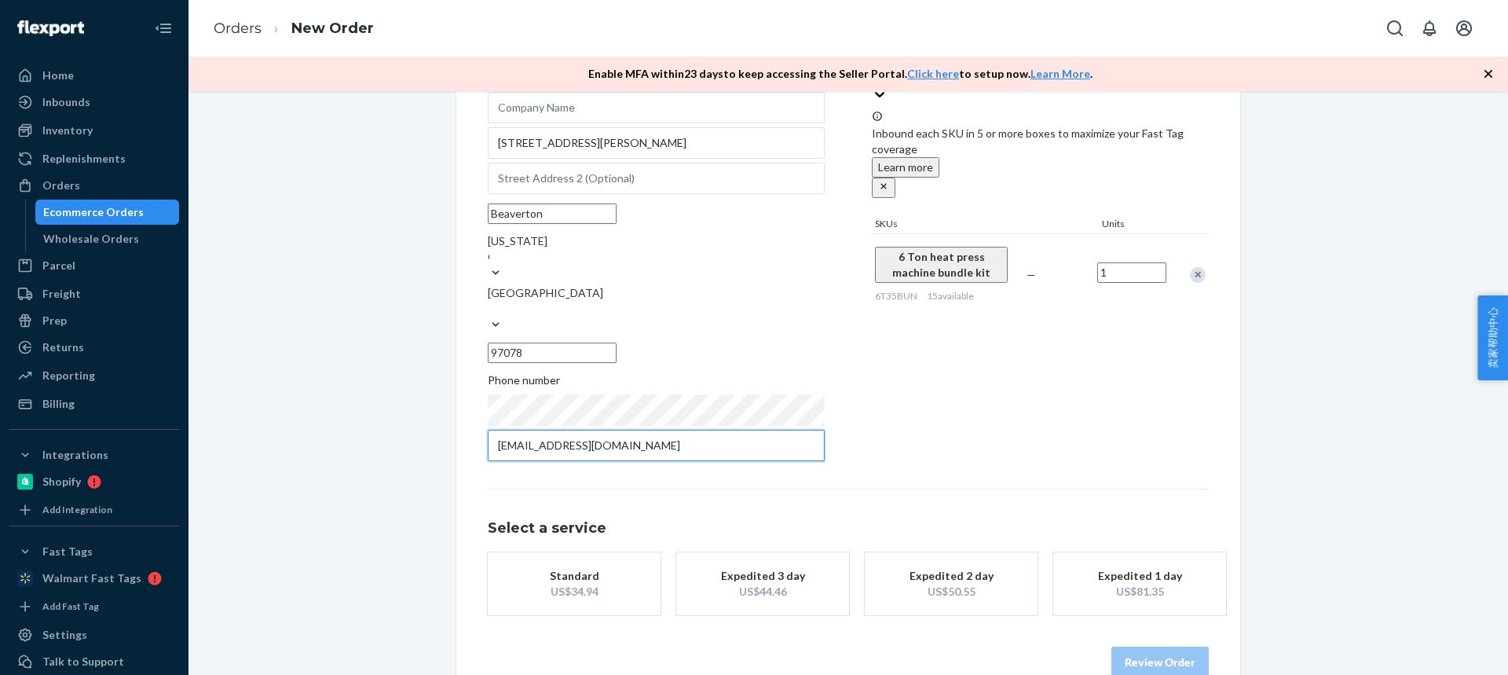
type input "letmeinsideb4@gmail.com"
drag, startPoint x: 551, startPoint y: 536, endPoint x: 604, endPoint y: 574, distance: 65.4
click at [551, 568] on div "Standard" at bounding box center [574, 576] width 126 height 16
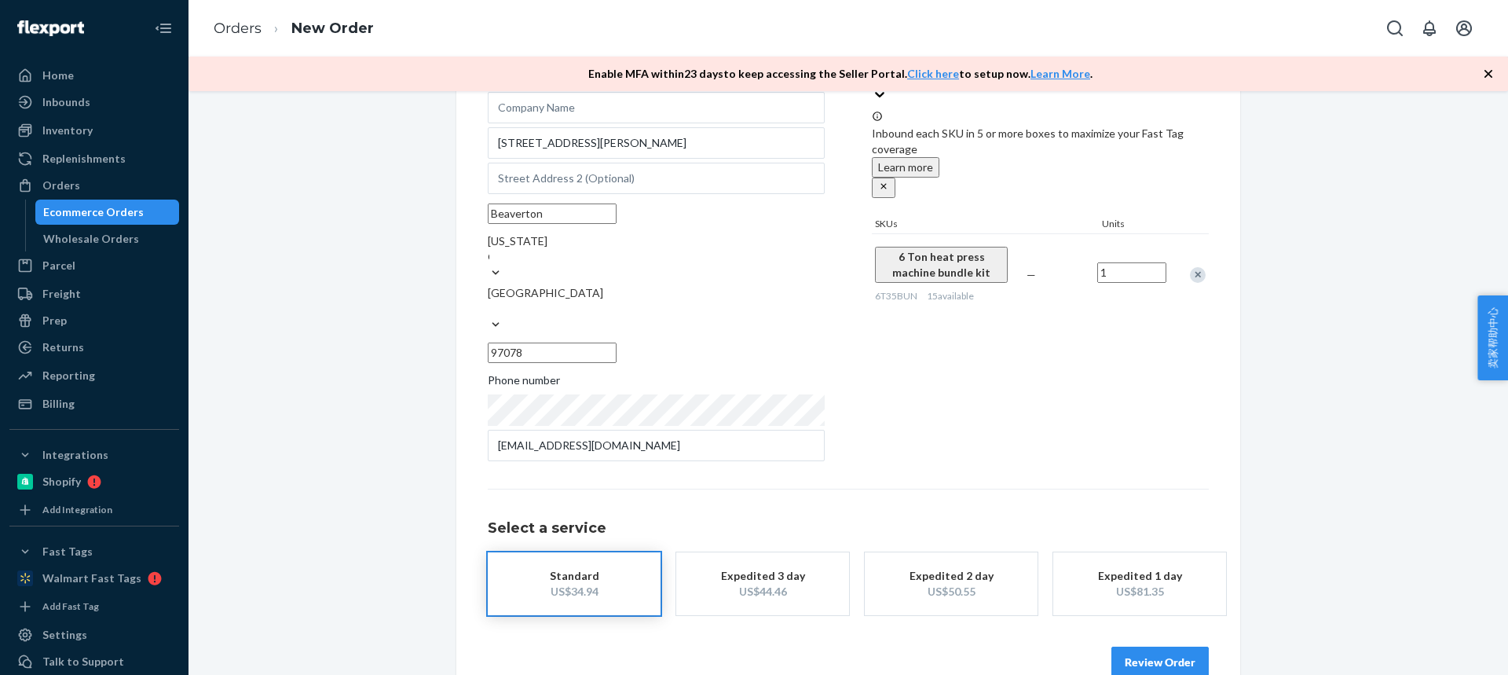
click at [1144, 646] on button "Review Order" at bounding box center [1159, 661] width 97 height 31
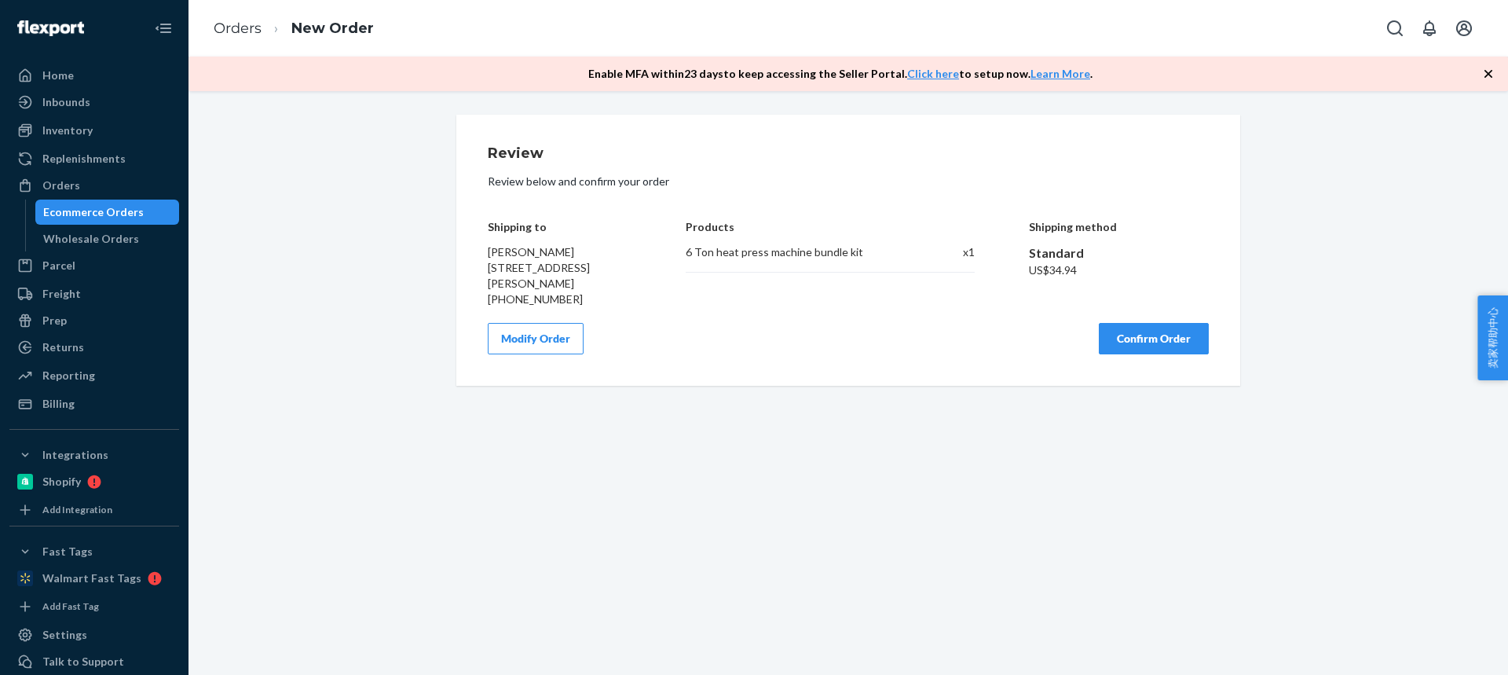
click at [1163, 340] on button "Confirm Order" at bounding box center [1154, 338] width 110 height 31
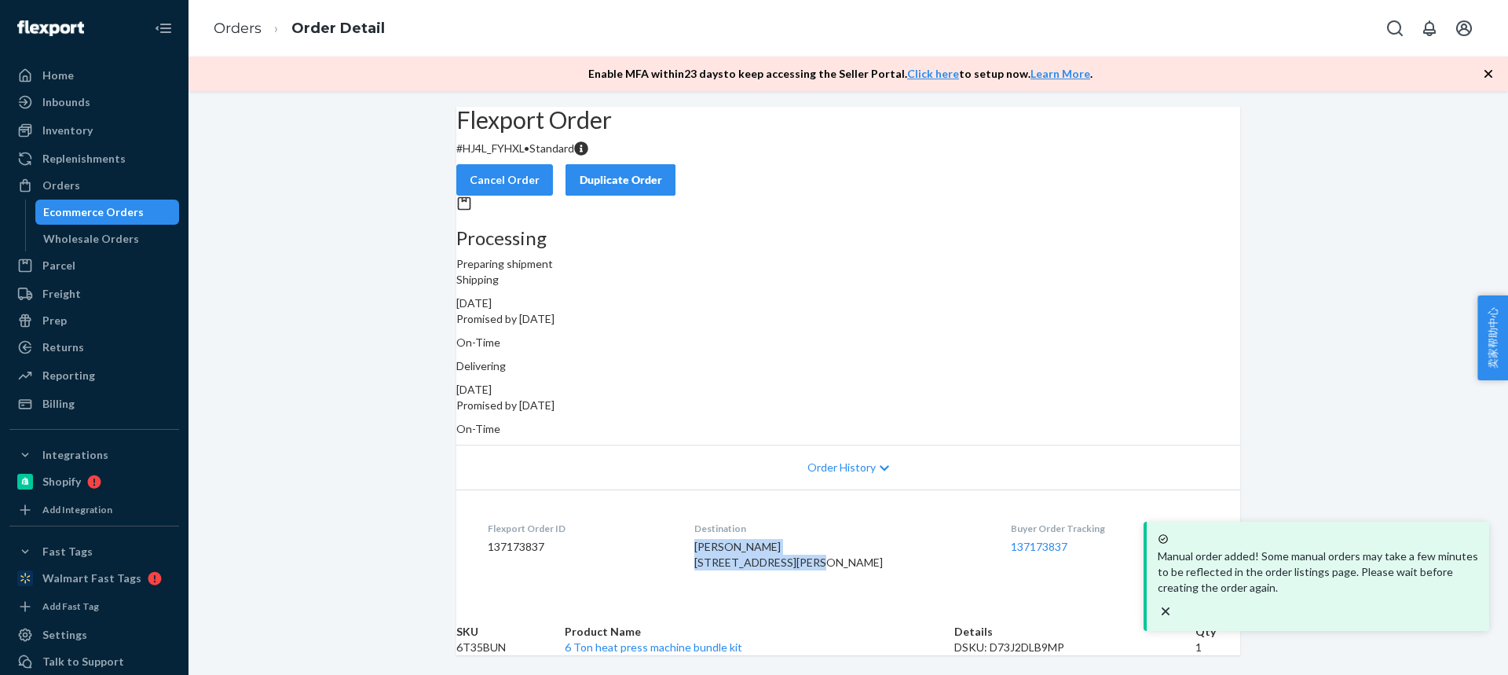
drag, startPoint x: 701, startPoint y: 532, endPoint x: 843, endPoint y: 545, distance: 142.7
click at [843, 545] on dl "Flexport Order ID 137173837 Destination David Reynolds 18325 SW Kinnaman Rd Bea…" at bounding box center [848, 548] width 784 height 118
drag, startPoint x: 656, startPoint y: 537, endPoint x: 680, endPoint y: 538, distance: 24.4
click at [656, 539] on dd "137173837" at bounding box center [578, 547] width 181 height 16
drag, startPoint x: 702, startPoint y: 547, endPoint x: 841, endPoint y: 547, distance: 139.0
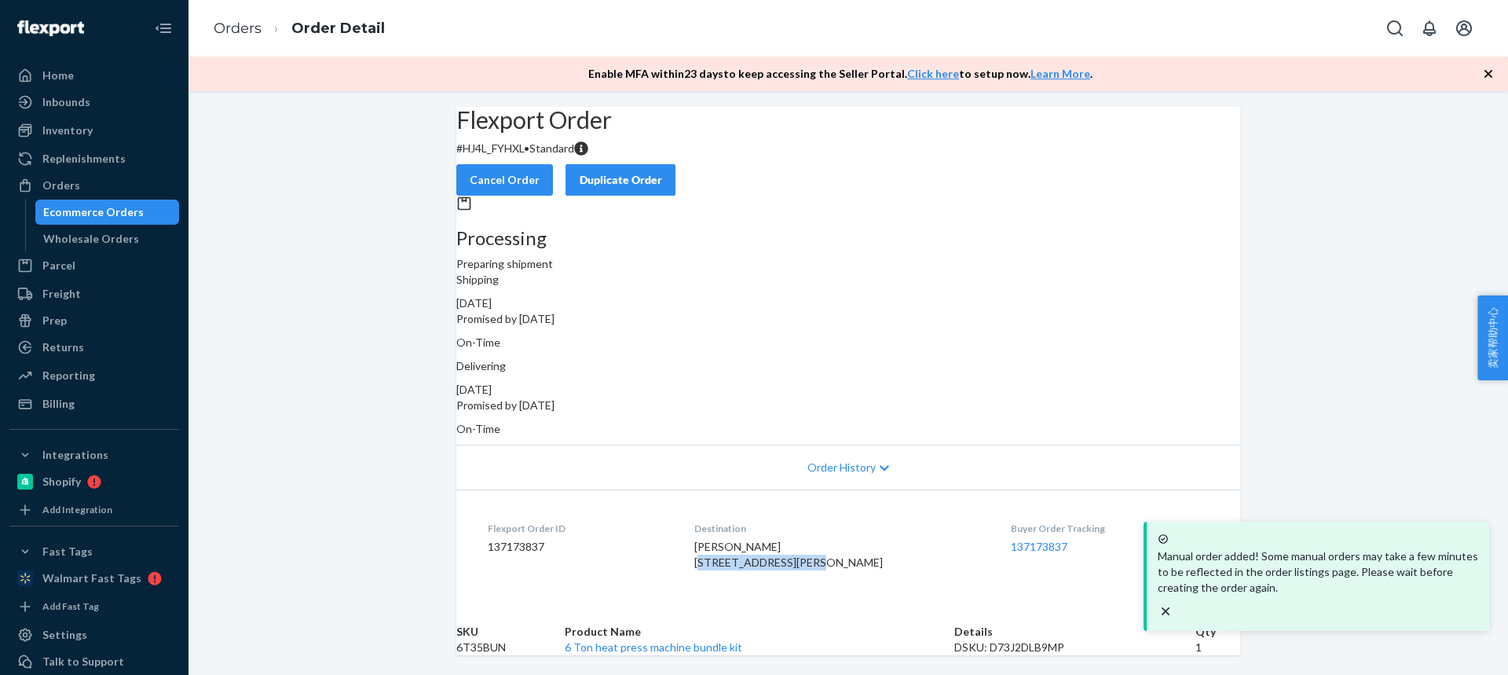
click at [841, 547] on dl "Flexport Order ID 137173837 Destination David Reynolds 18325 SW Kinnaman Rd Bea…" at bounding box center [848, 548] width 784 height 118
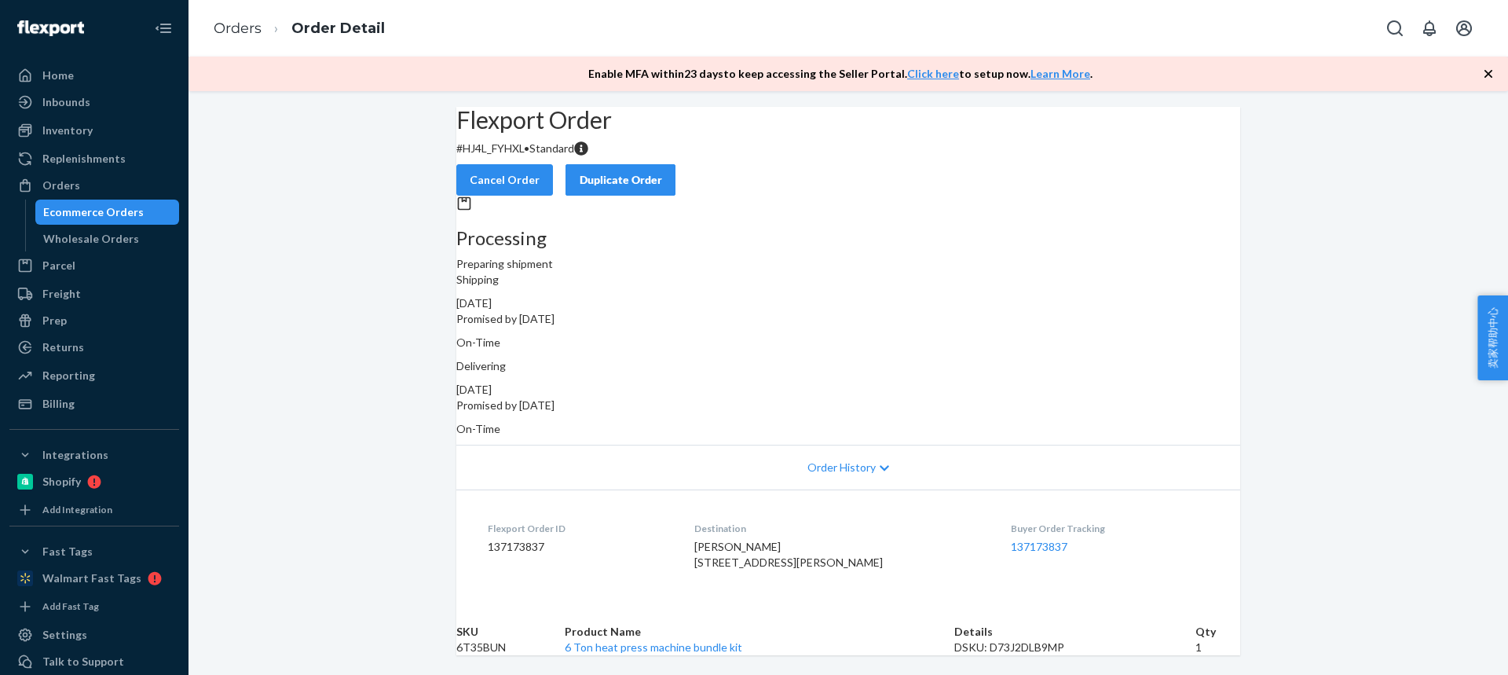
scroll to position [66, 0]
click at [507, 639] on td "6T35BUN" at bounding box center [510, 647] width 108 height 16
drag, startPoint x: 700, startPoint y: 479, endPoint x: 850, endPoint y: 473, distance: 150.1
click at [850, 489] on dl "Flexport Order ID 137173837 Destination David Reynolds 18325 SW Kinnaman Rd Bea…" at bounding box center [848, 548] width 784 height 118
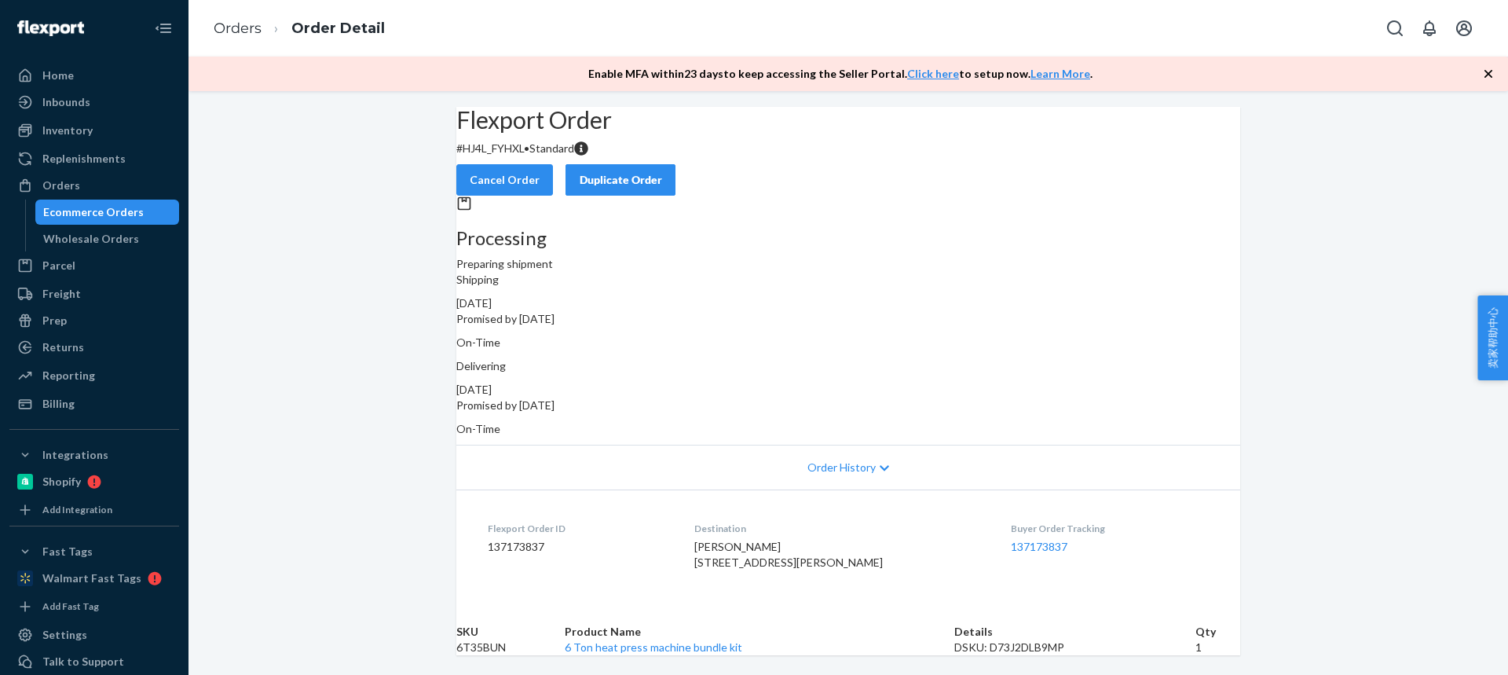
click at [497, 639] on td "6T35BUN" at bounding box center [510, 647] width 108 height 16
drag, startPoint x: 719, startPoint y: 465, endPoint x: 804, endPoint y: 465, distance: 85.6
click at [804, 489] on dl "Flexport Order ID 137173837 Destination David Reynolds 18325 SW Kinnaman Rd Bea…" at bounding box center [848, 548] width 784 height 118
drag, startPoint x: 708, startPoint y: 480, endPoint x: 487, endPoint y: 134, distance: 410.0
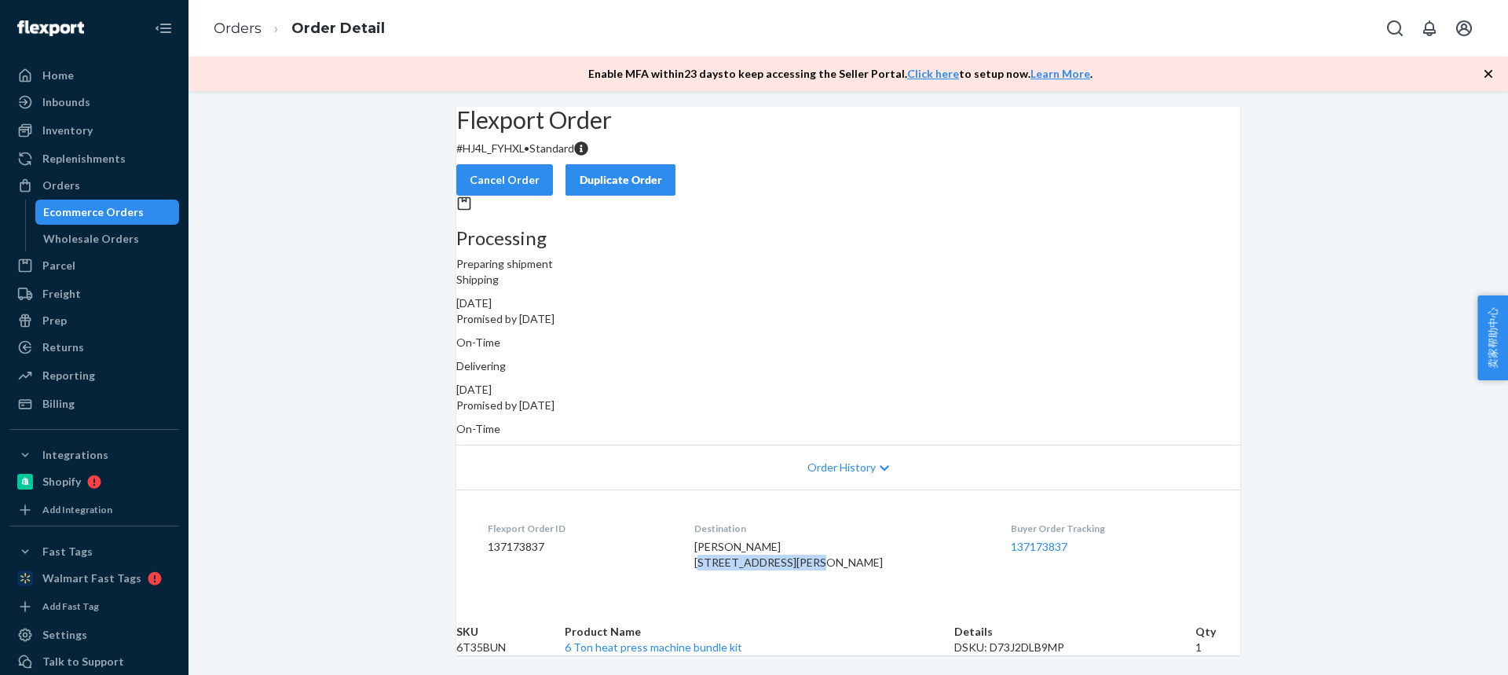
click at [836, 539] on div "David Reynolds 18325 SW Kinnaman Rd Beaverton, OR 97078-1615 US" at bounding box center [840, 554] width 292 height 31
drag, startPoint x: 699, startPoint y: 495, endPoint x: 814, endPoint y: 493, distance: 114.7
click at [814, 494] on dl "Flexport Order ID 137173837 Destination David Reynolds 18325 SW Kinnaman Rd Bea…" at bounding box center [848, 548] width 784 height 118
click at [806, 540] on span "David Reynolds 18325 SW Kinnaman Rd Beaverton, OR 97078-1615 US" at bounding box center [788, 554] width 188 height 29
drag, startPoint x: 808, startPoint y: 496, endPoint x: 707, endPoint y: 496, distance: 101.3
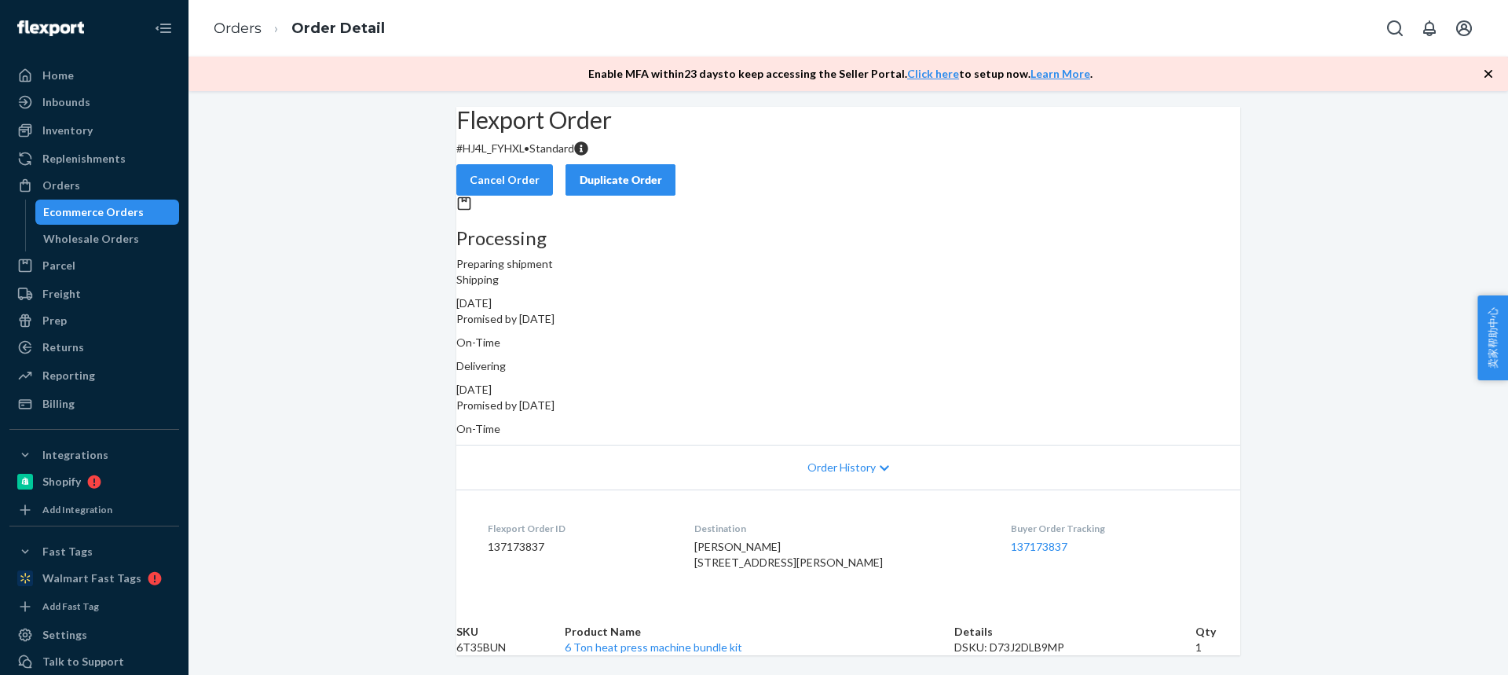
click at [707, 540] on span "David Reynolds 18325 SW Kinnaman Rd Beaverton, OR 97078-1615 US" at bounding box center [788, 554] width 188 height 29
click at [507, 639] on td "6T35BUN" at bounding box center [510, 647] width 108 height 16
click at [244, 26] on link "Orders" at bounding box center [238, 28] width 48 height 17
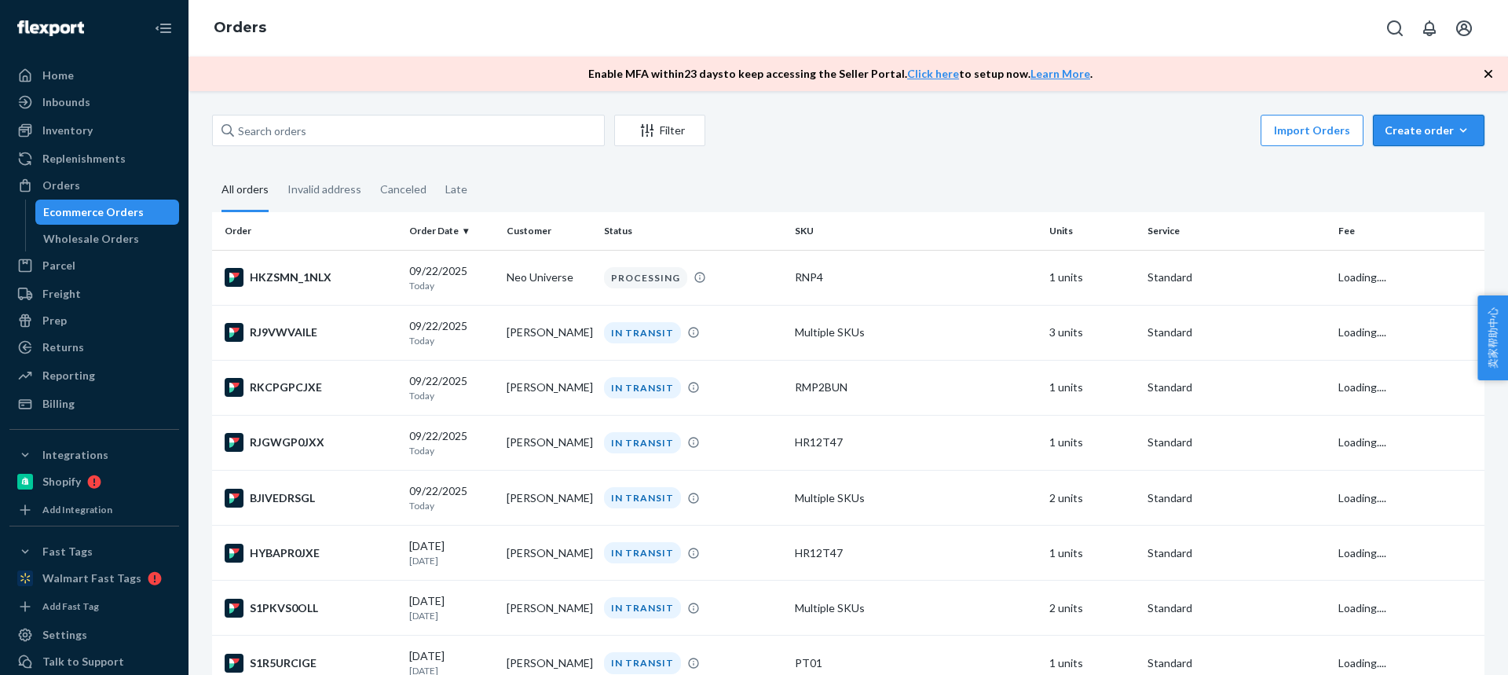
click at [1461, 125] on button "Create order Ecommerce order Removal order" at bounding box center [1429, 130] width 112 height 31
click at [1396, 155] on span "Ecommerce order" at bounding box center [1387, 149] width 86 height 11
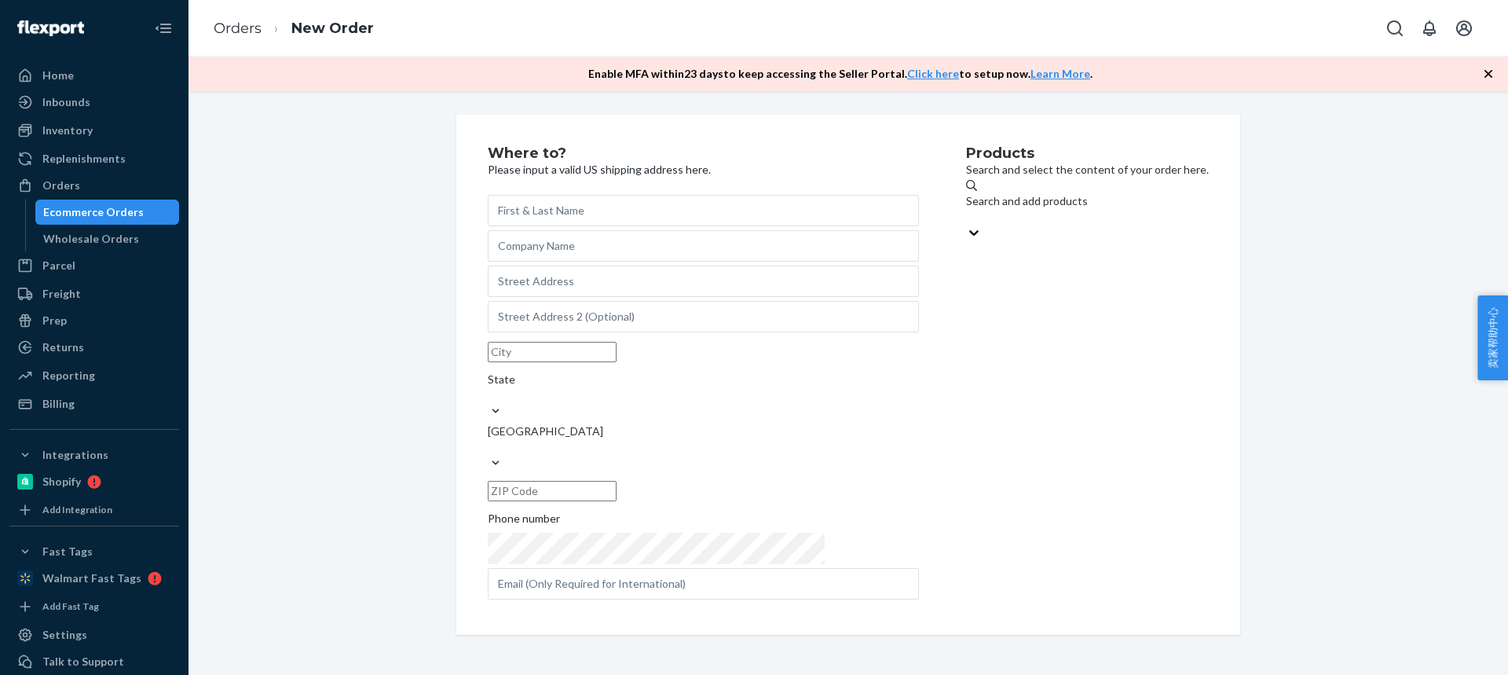
click at [1040, 207] on div "Search and add products" at bounding box center [1087, 208] width 243 height 31
click at [968, 209] on input "Search and add products" at bounding box center [967, 217] width 2 height 16
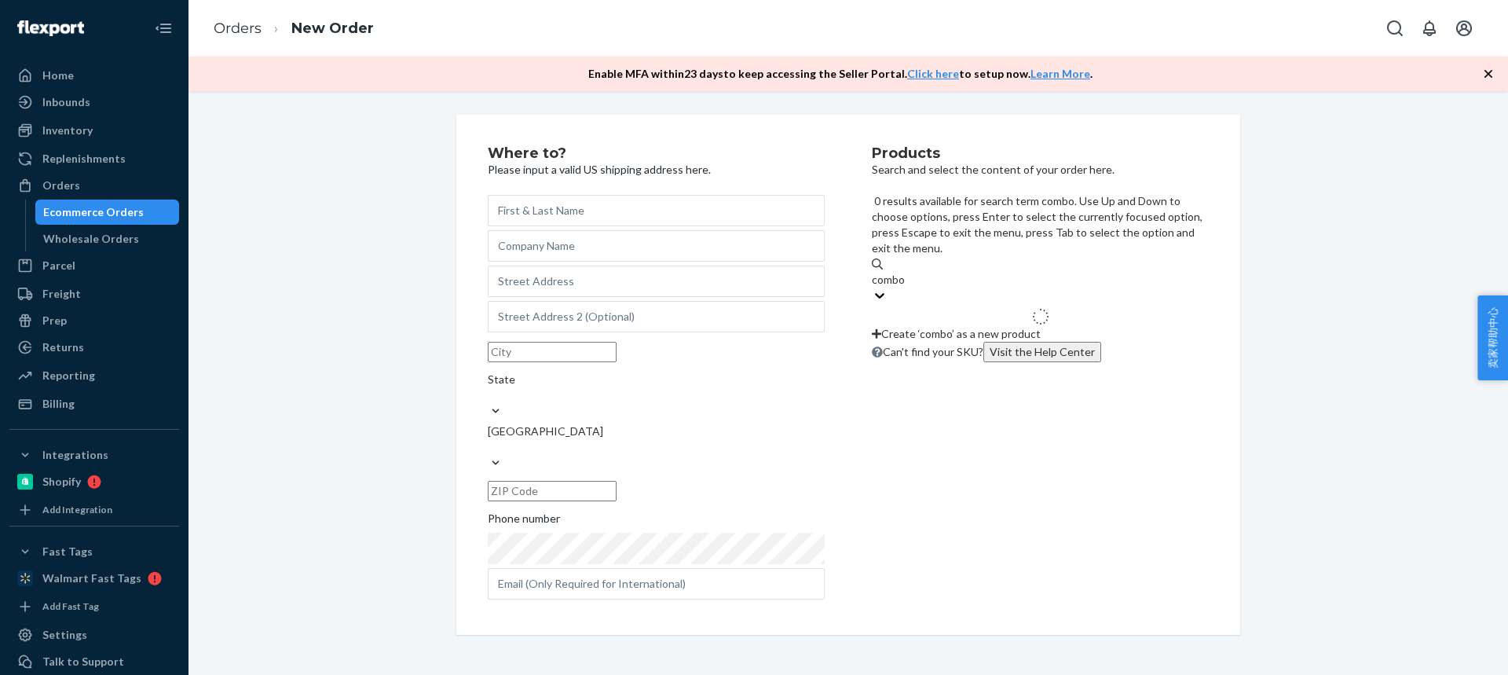
type input "combo2"
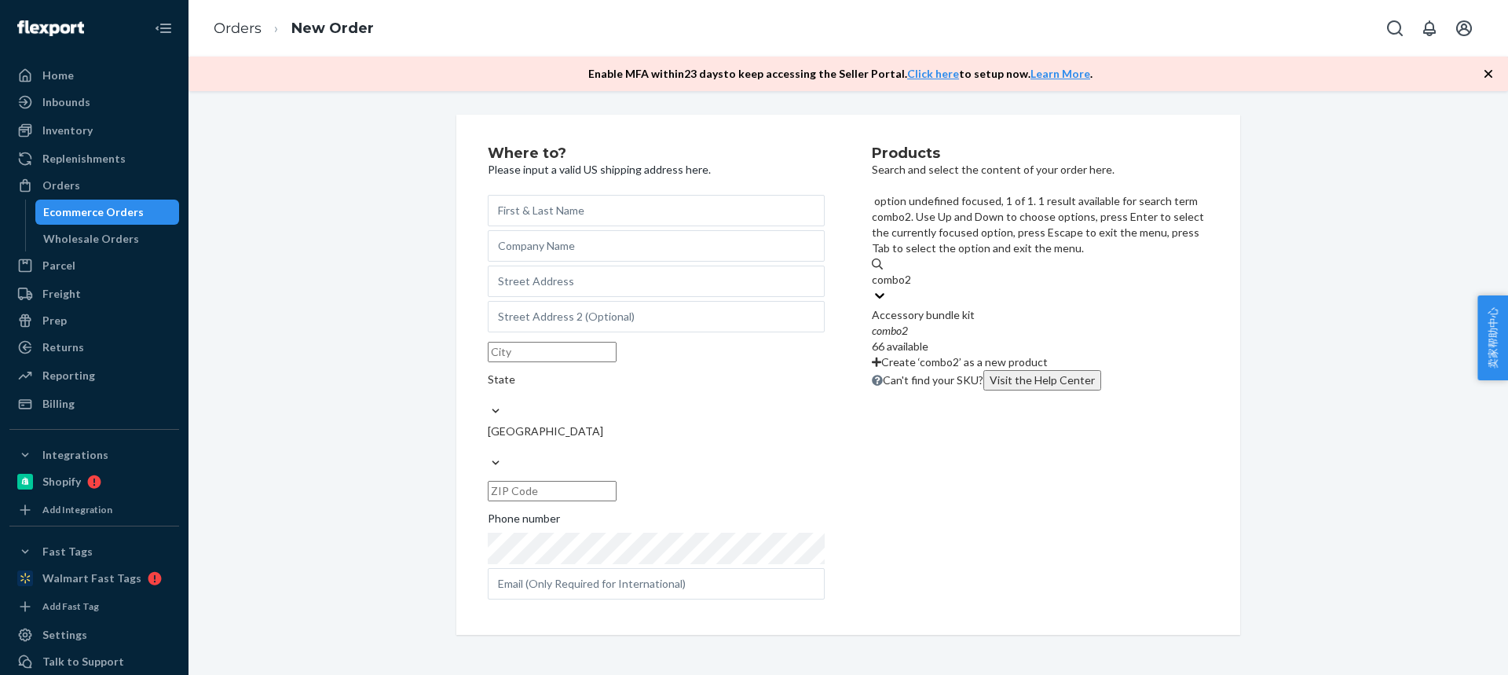
click at [966, 323] on div "combo2" at bounding box center [1040, 331] width 337 height 16
click at [913, 272] on input "combo2" at bounding box center [892, 280] width 41 height 16
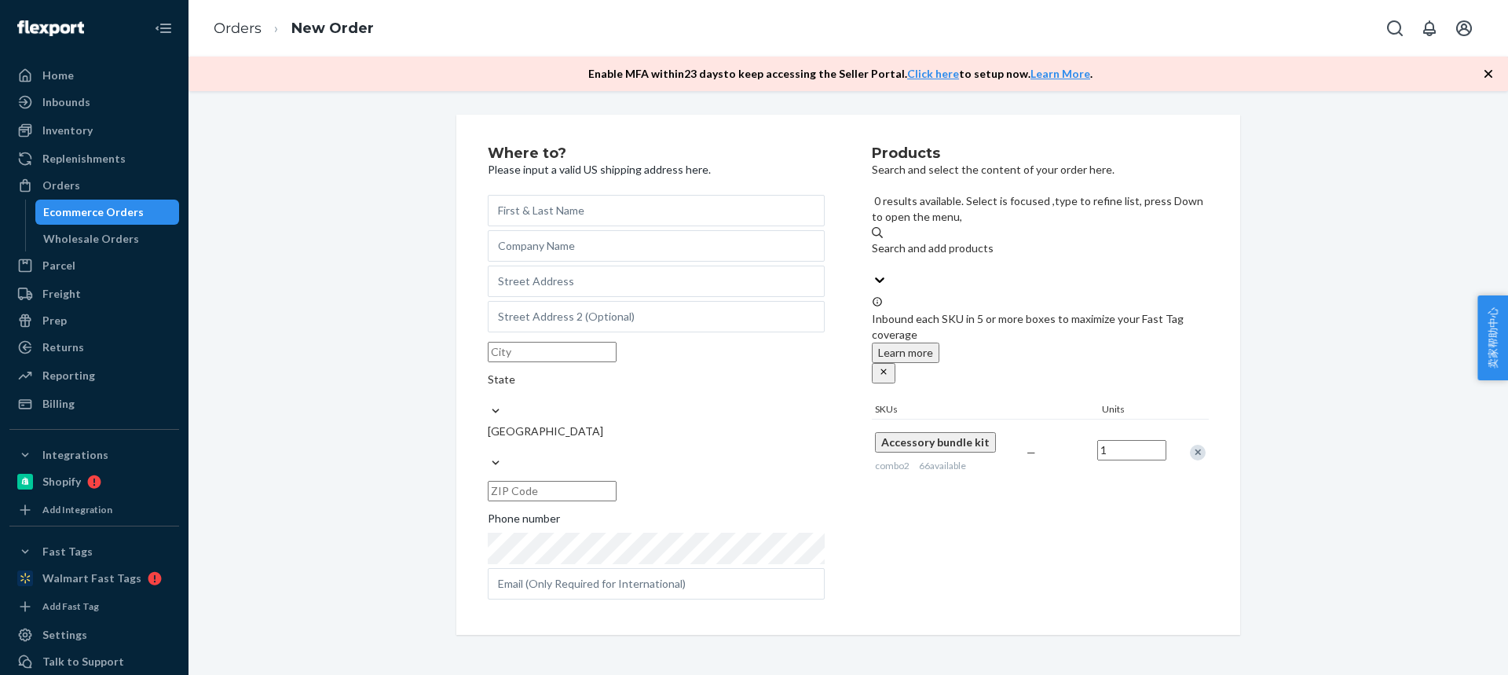
click at [927, 240] on div "Search and add products combo2" at bounding box center [1040, 255] width 337 height 31
click at [873, 256] on input "combo2" at bounding box center [873, 264] width 2 height 16
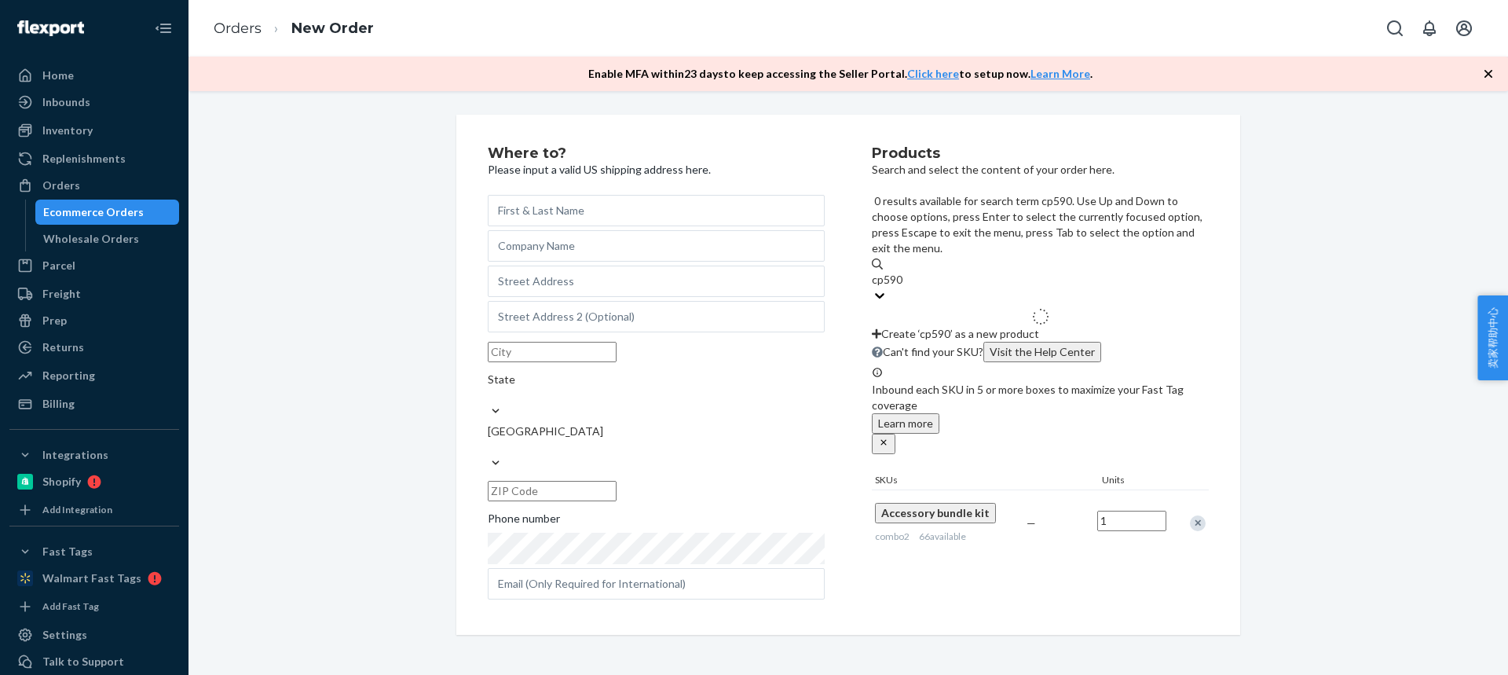
type input "cp590n"
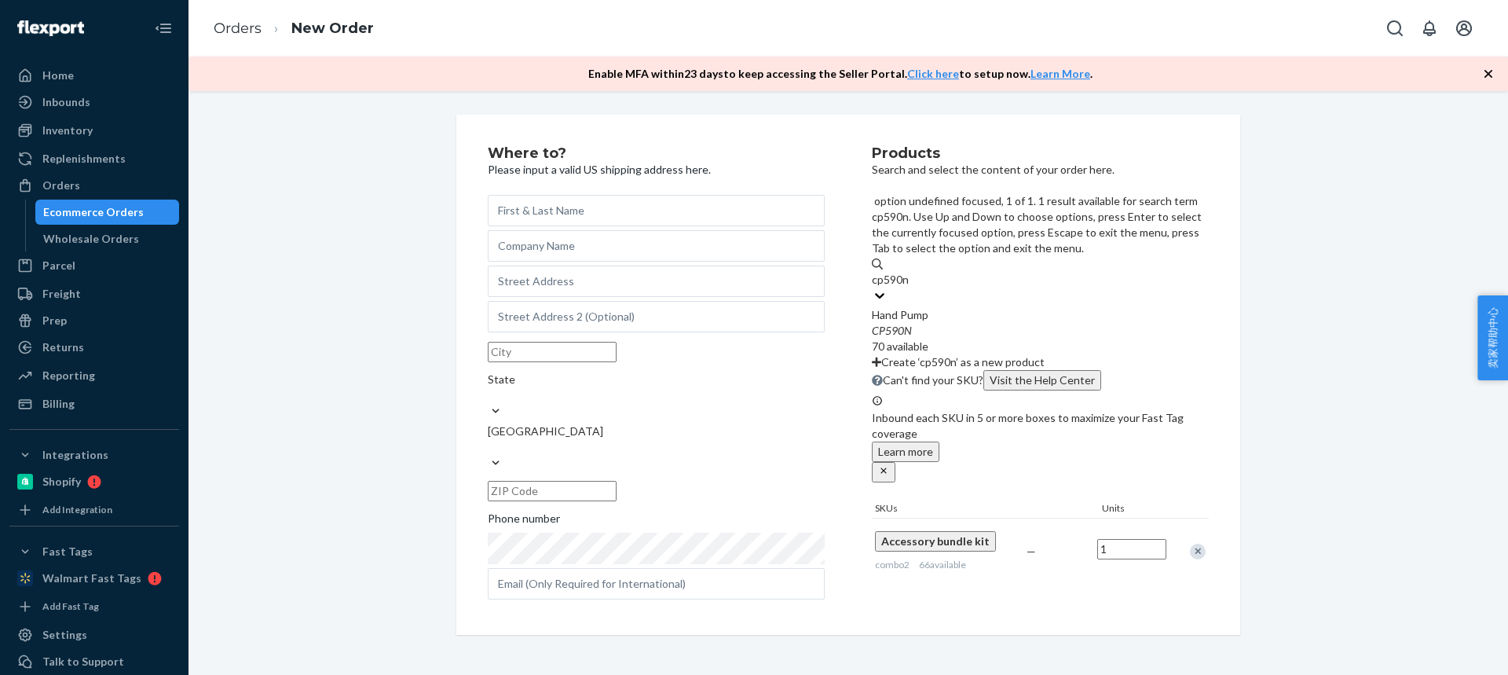
click at [927, 307] on div "Hand Pump" at bounding box center [1040, 315] width 337 height 16
click at [909, 272] on input "cp590n" at bounding box center [891, 280] width 38 height 16
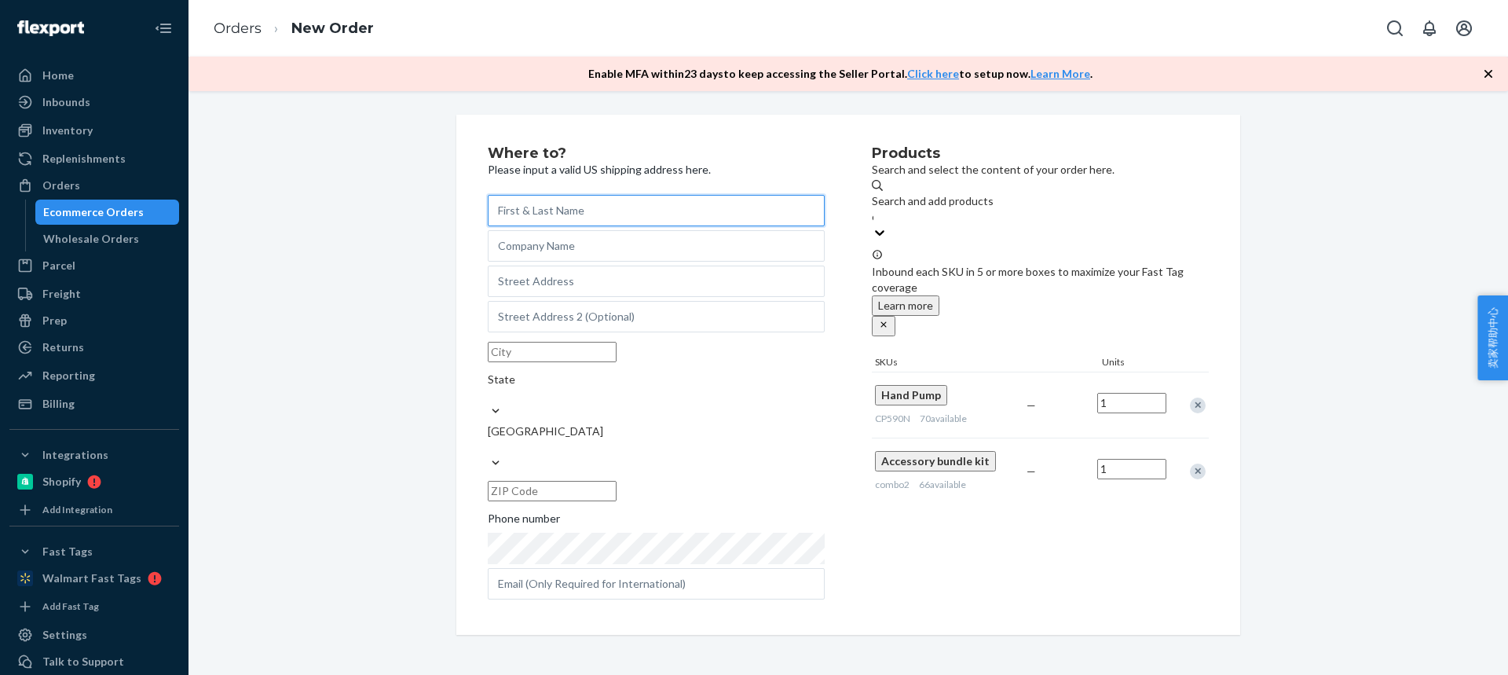
drag, startPoint x: 532, startPoint y: 210, endPoint x: 324, endPoint y: 16, distance: 283.9
click at [531, 210] on input "text" at bounding box center [656, 210] width 337 height 31
paste input "[PERSON_NAME]"
type input "[PERSON_NAME]"
drag, startPoint x: 572, startPoint y: 281, endPoint x: 918, endPoint y: 428, distance: 376.2
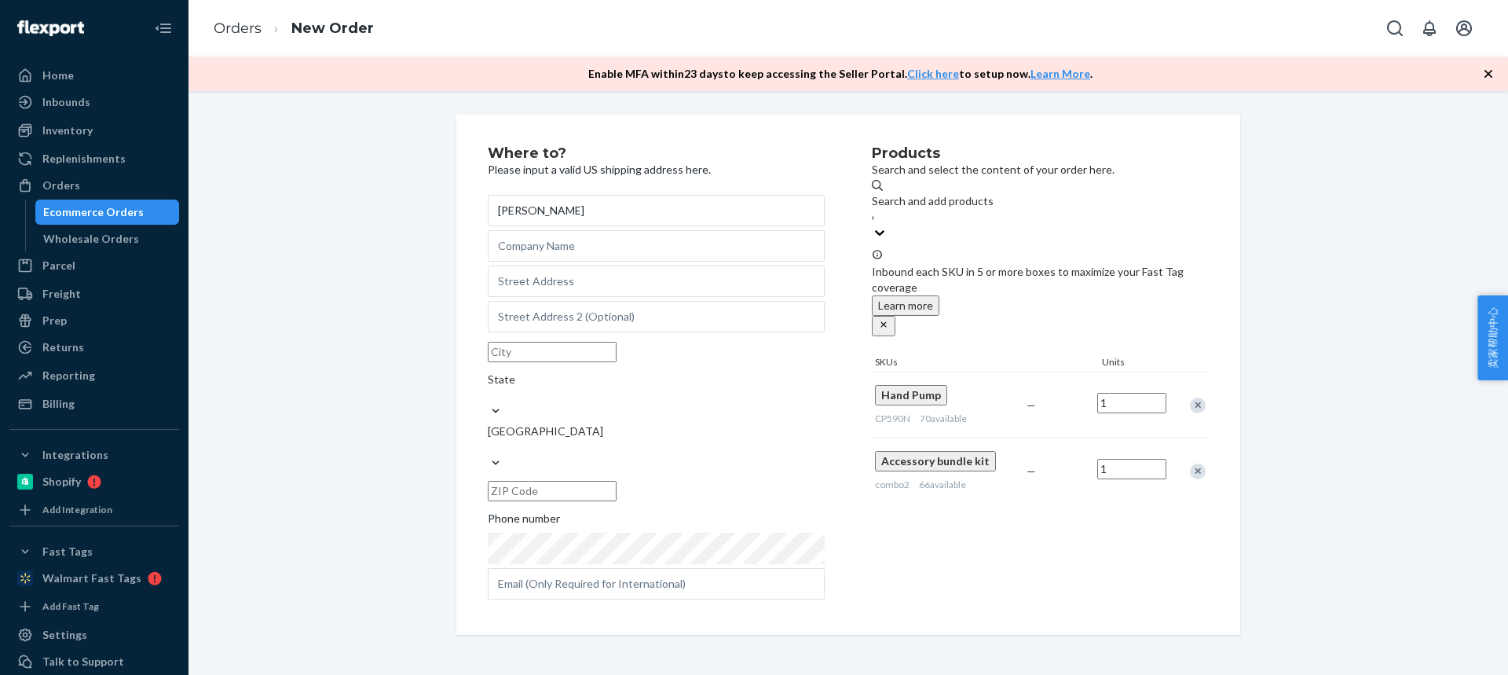
click at [572, 281] on div "Blake Selna State United States Phone number" at bounding box center [656, 397] width 337 height 404
click at [560, 297] on input "text" at bounding box center [656, 280] width 337 height 31
paste input "9631 Netherway Drive"
type input "9631 Netherway Drive"
click at [525, 362] on input "text" at bounding box center [552, 352] width 129 height 20
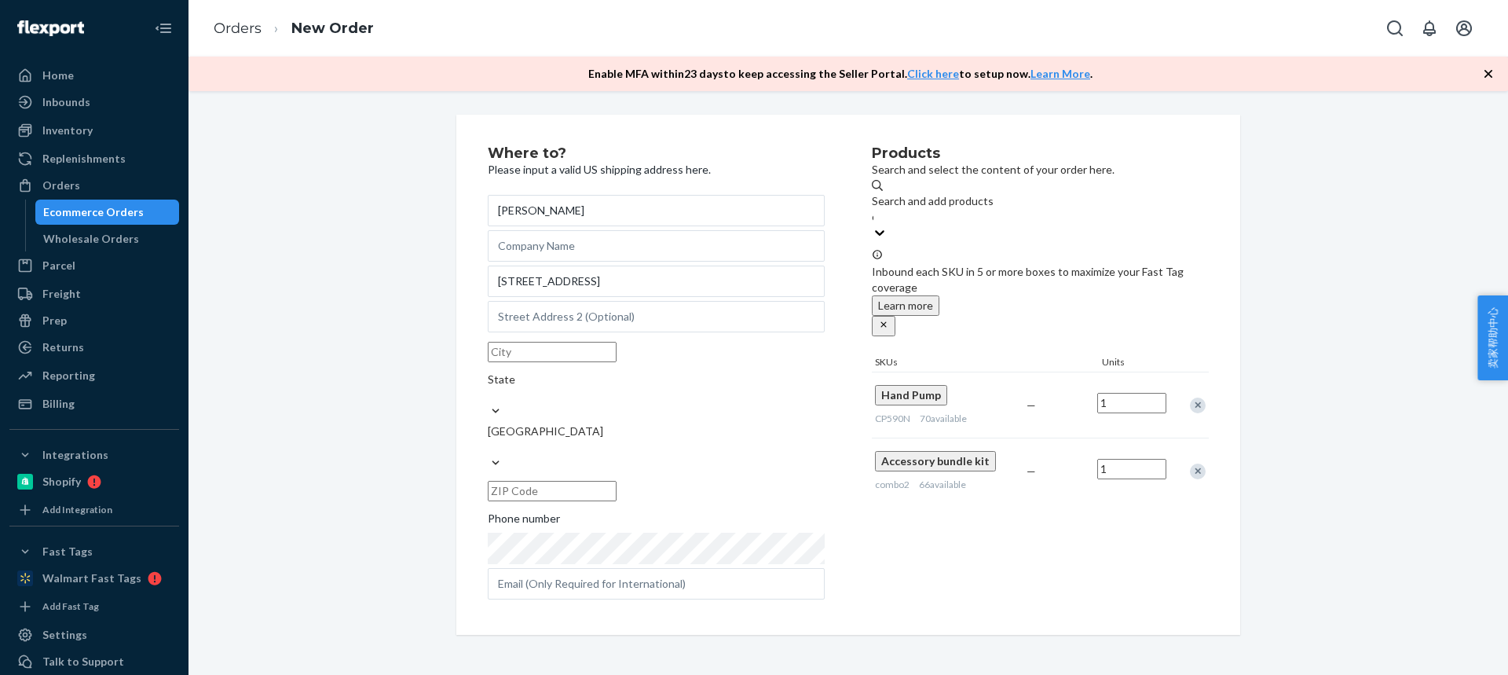
paste input "HUNTINGTON BEACH CA 92646"
drag, startPoint x: 578, startPoint y: 390, endPoint x: 682, endPoint y: 428, distance: 110.6
click at [674, 416] on div "HUNTINGTON BEACH CA 92646 State United States" at bounding box center [656, 421] width 337 height 170
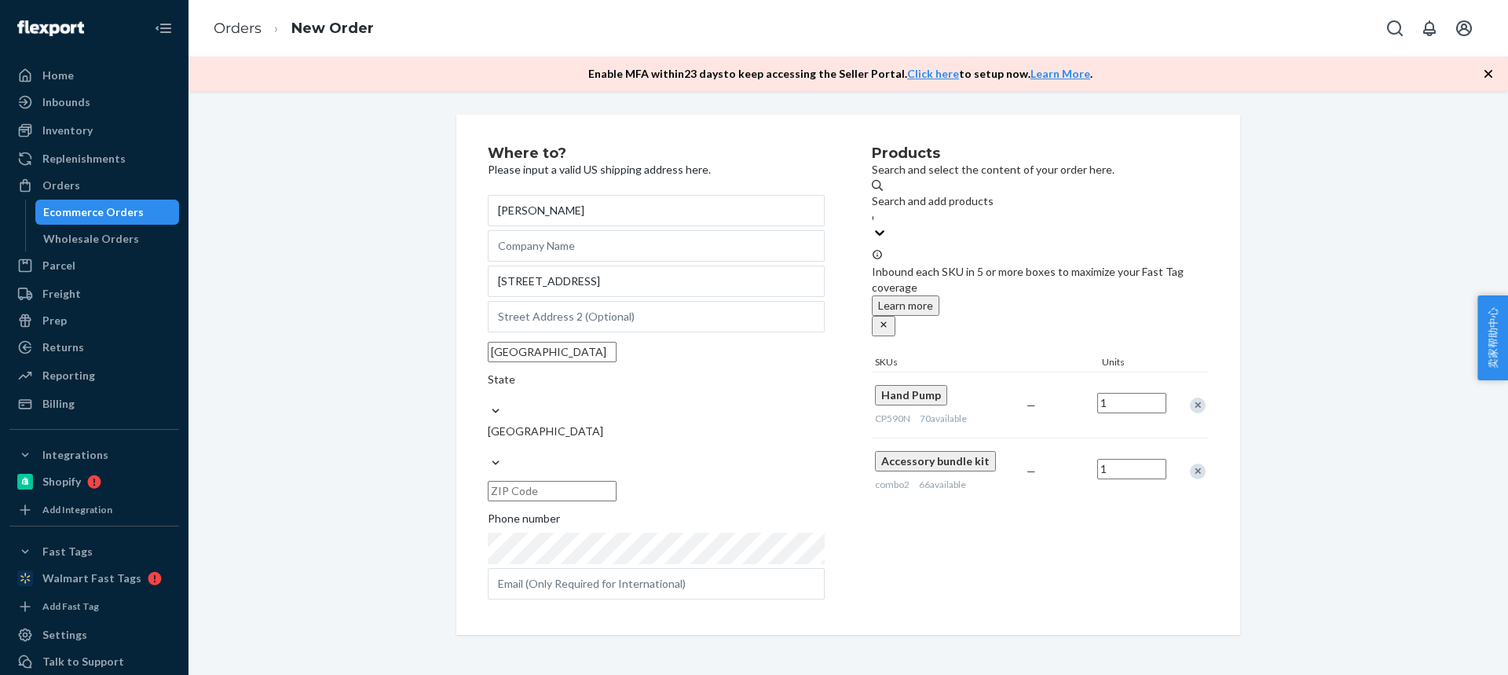
type input "HUNTINGTON BEACH CA"
drag, startPoint x: 683, startPoint y: 430, endPoint x: 649, endPoint y: 424, distance: 34.4
click at [617, 481] on input "text" at bounding box center [552, 491] width 129 height 20
paste input "92646"
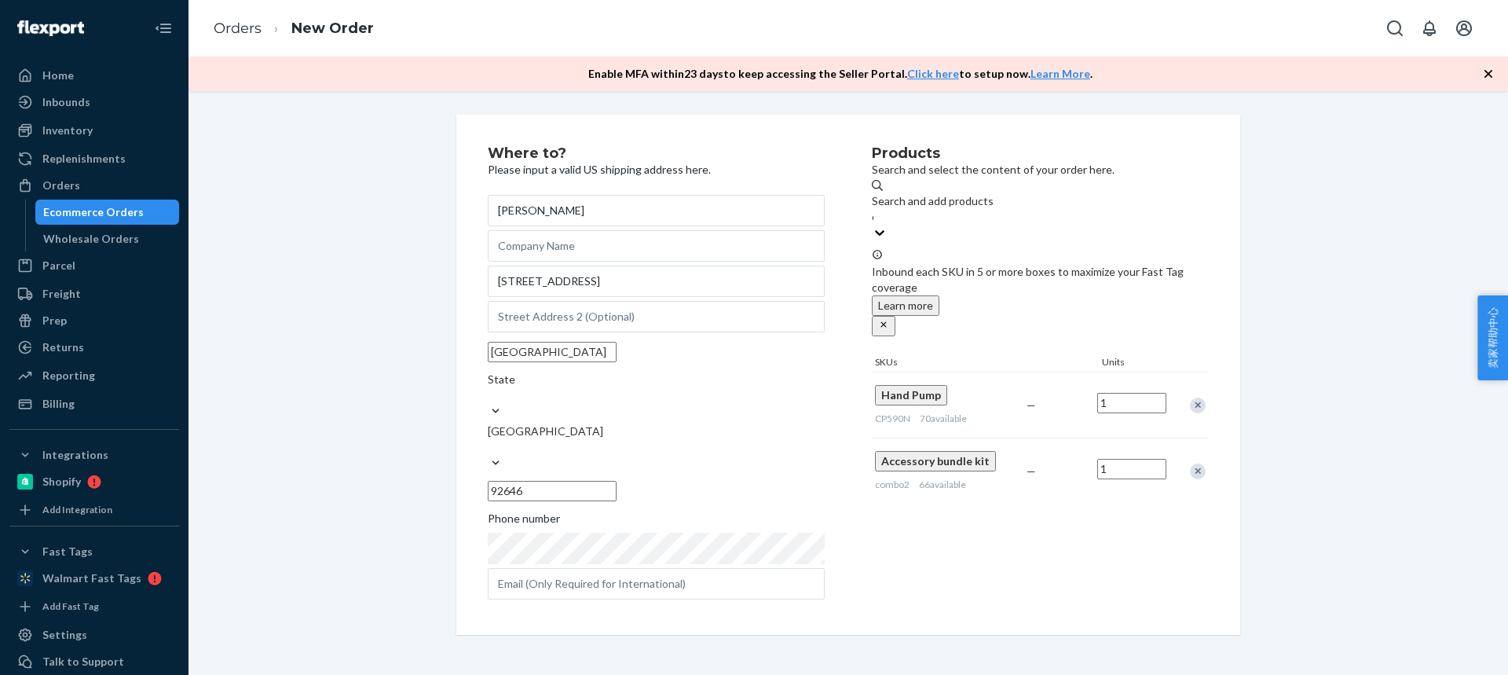
type input "92646"
drag, startPoint x: 590, startPoint y: 390, endPoint x: 645, endPoint y: 390, distance: 55.0
click at [645, 390] on div "HUNTINGTON BEACH CA State United States 92646" at bounding box center [656, 421] width 337 height 170
click at [597, 362] on input "HUNTINGTON BEACH CA" at bounding box center [552, 352] width 129 height 20
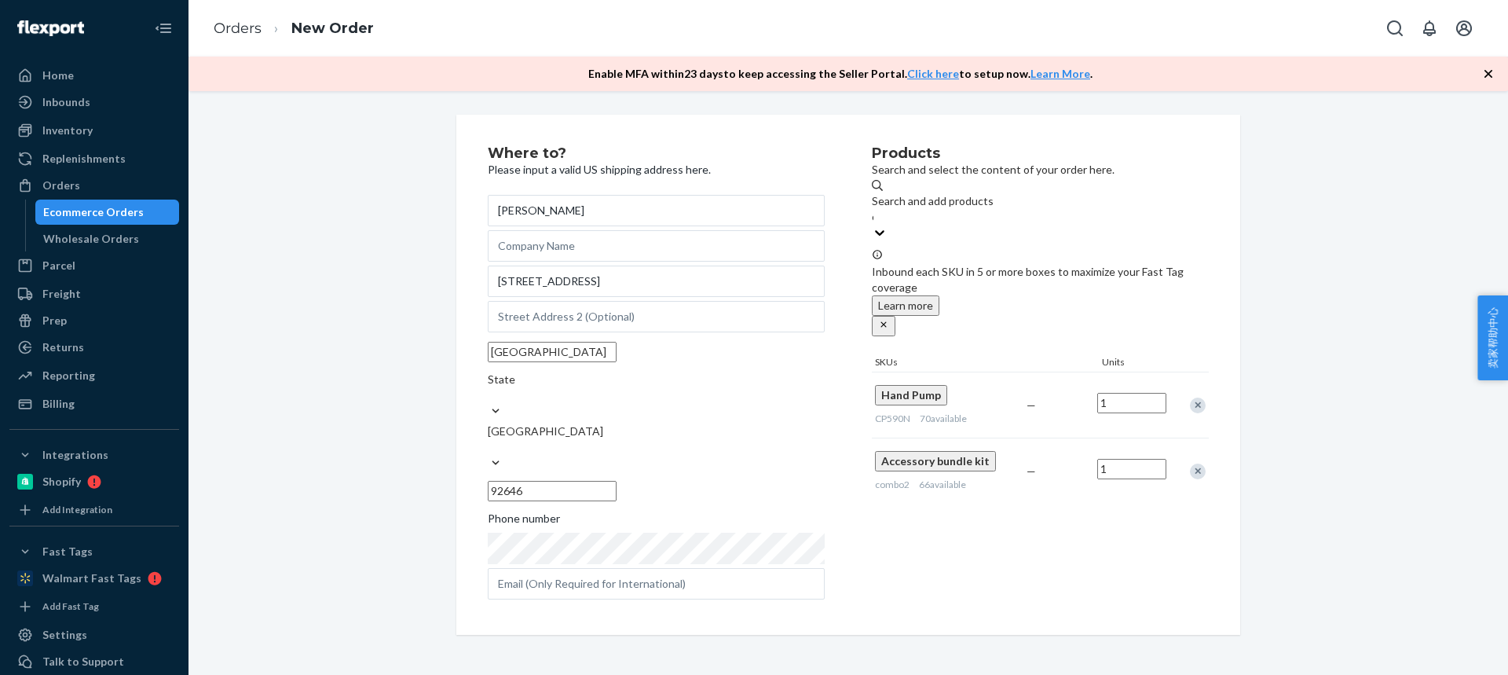
drag, startPoint x: 600, startPoint y: 386, endPoint x: 641, endPoint y: 390, distance: 41.0
click at [617, 362] on input "HUNTINGTON BEACH CA" at bounding box center [552, 352] width 129 height 20
type input "HUNTINGTON BEACH"
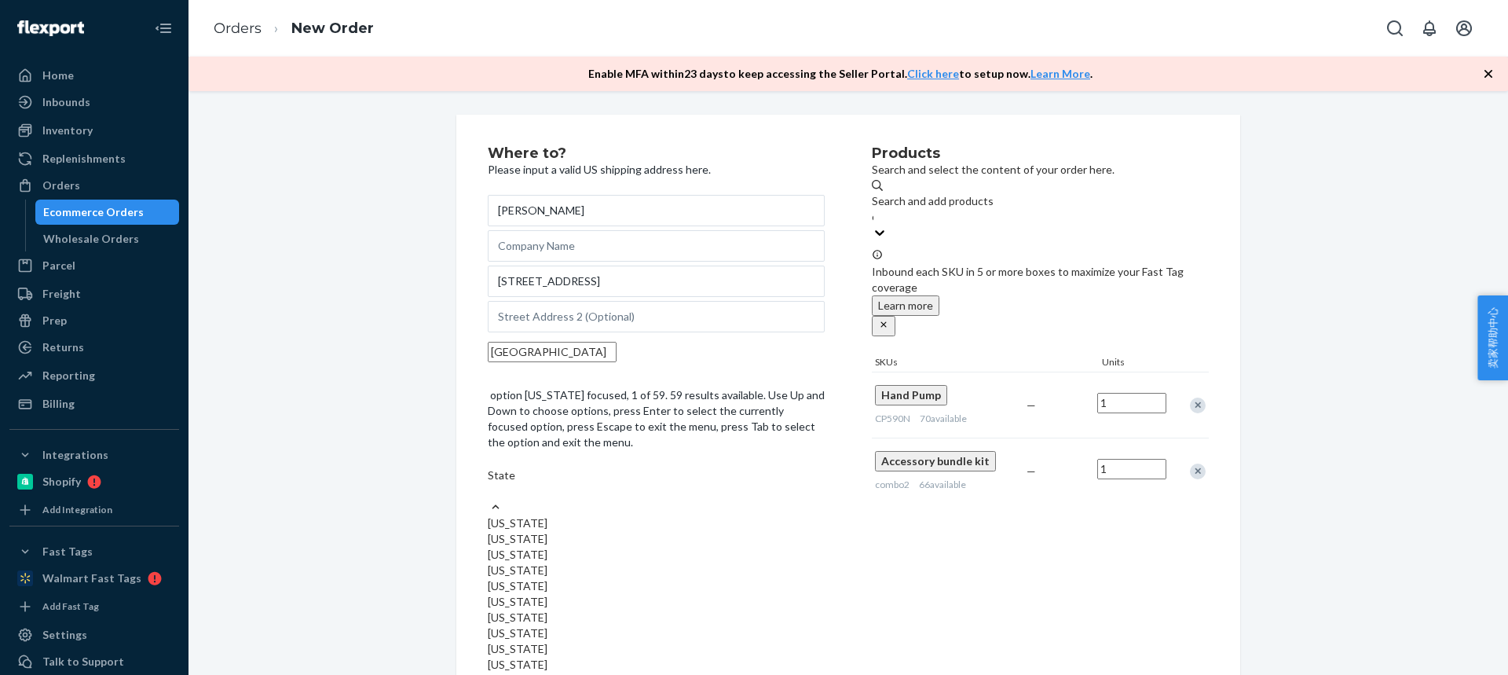
click at [699, 467] on div "State" at bounding box center [656, 482] width 337 height 31
click at [489, 483] on input "option Alabama focused, 1 of 59. 59 results available. Use Up and Down to choos…" at bounding box center [489, 491] width 2 height 16
paste input "CA"
type input "CA"
click at [711, 515] on div "California" at bounding box center [656, 523] width 337 height 16
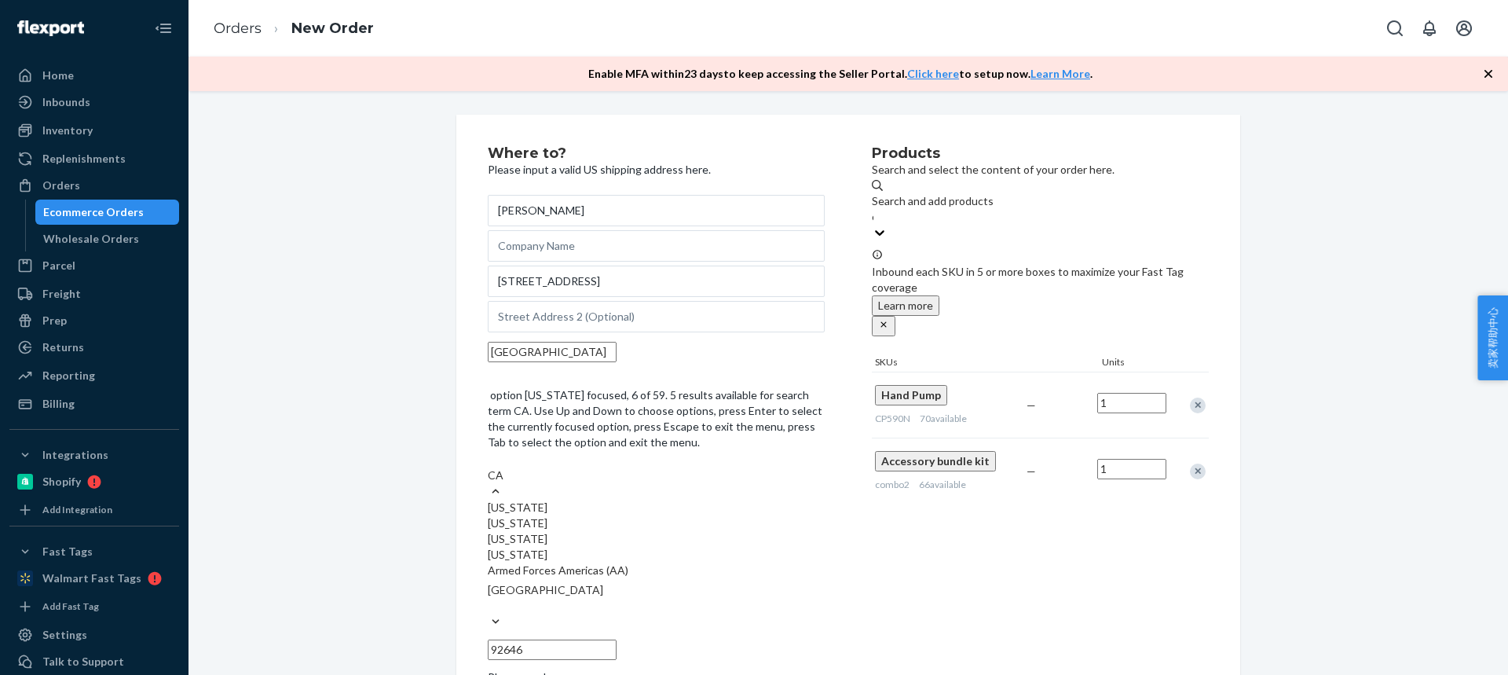
click at [504, 467] on input "CA" at bounding box center [496, 475] width 16 height 16
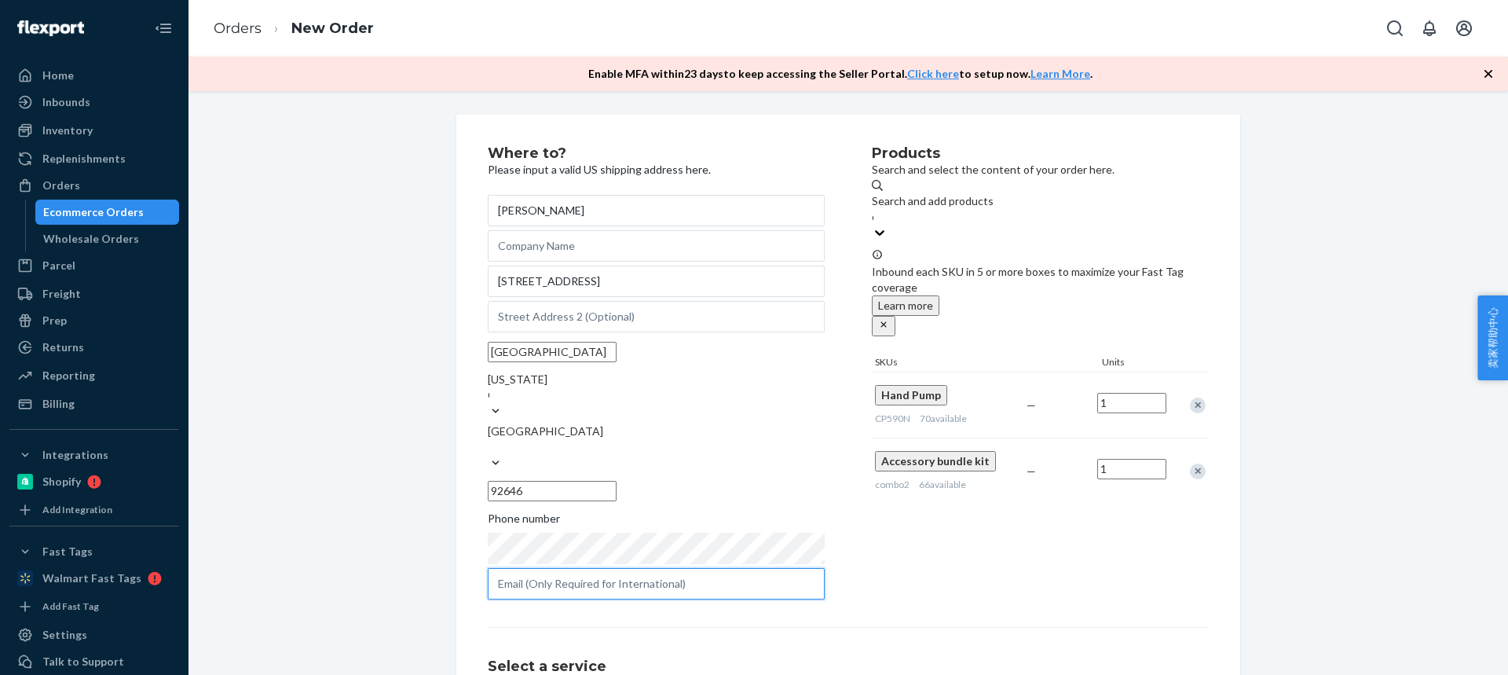
click at [564, 568] on input "text" at bounding box center [656, 583] width 337 height 31
paste input "blake.selna@gmail.com"
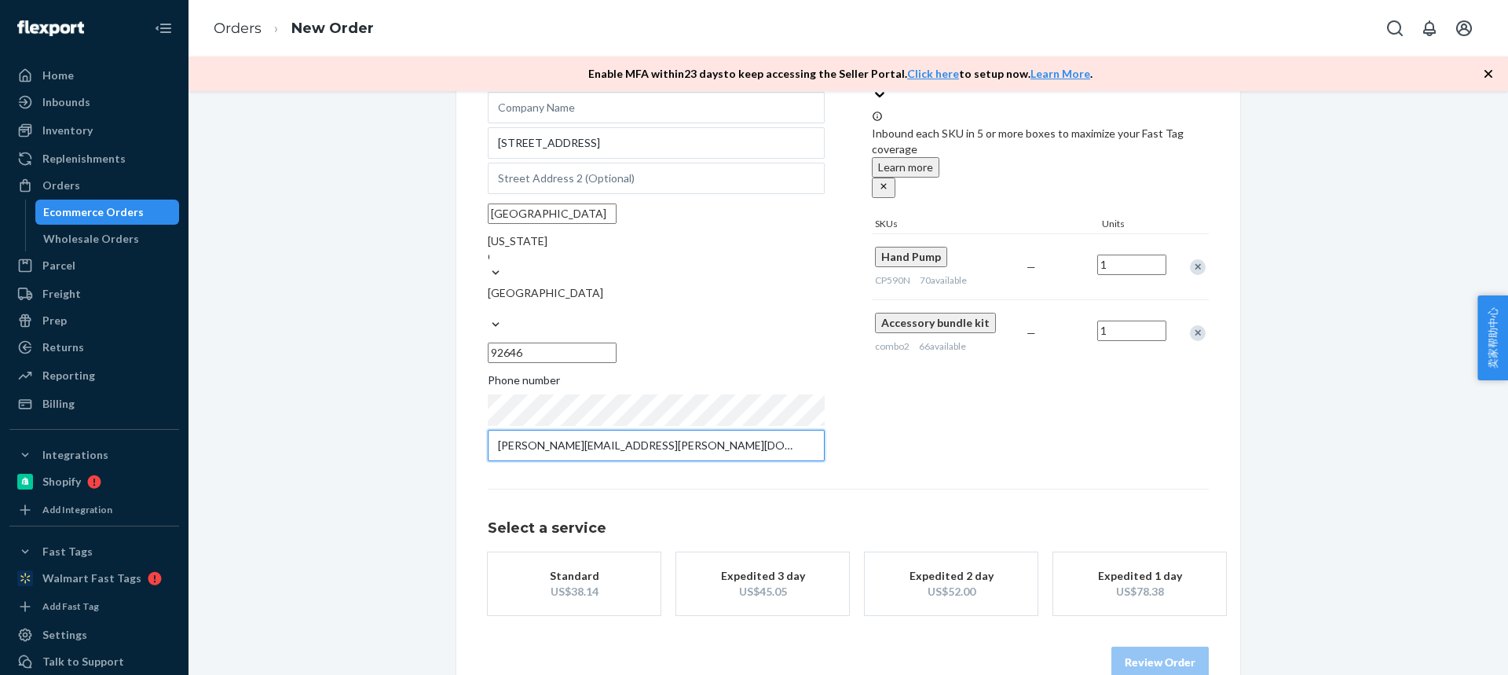
type input "blake.selna@gmail.com"
click at [577, 584] on div "US$38.14" at bounding box center [574, 592] width 126 height 16
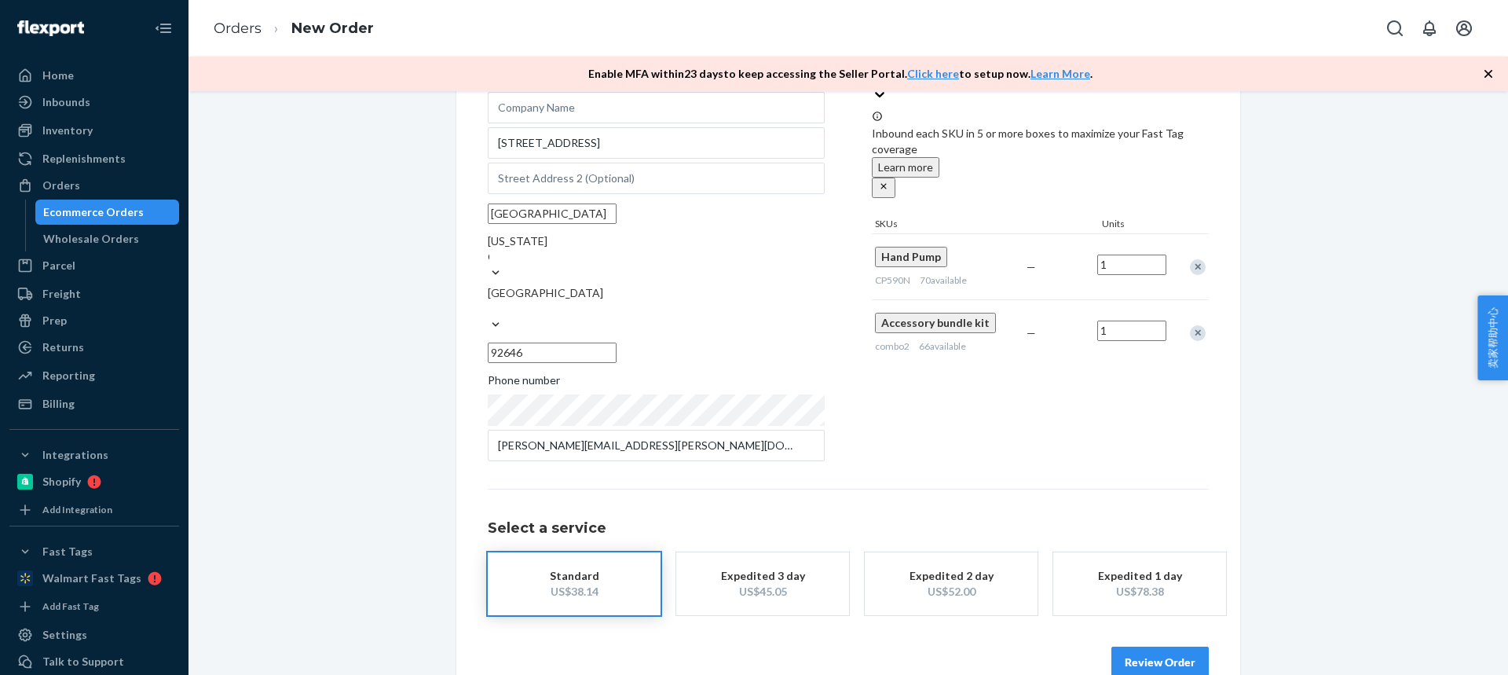
click at [1155, 646] on button "Review Order" at bounding box center [1159, 661] width 97 height 31
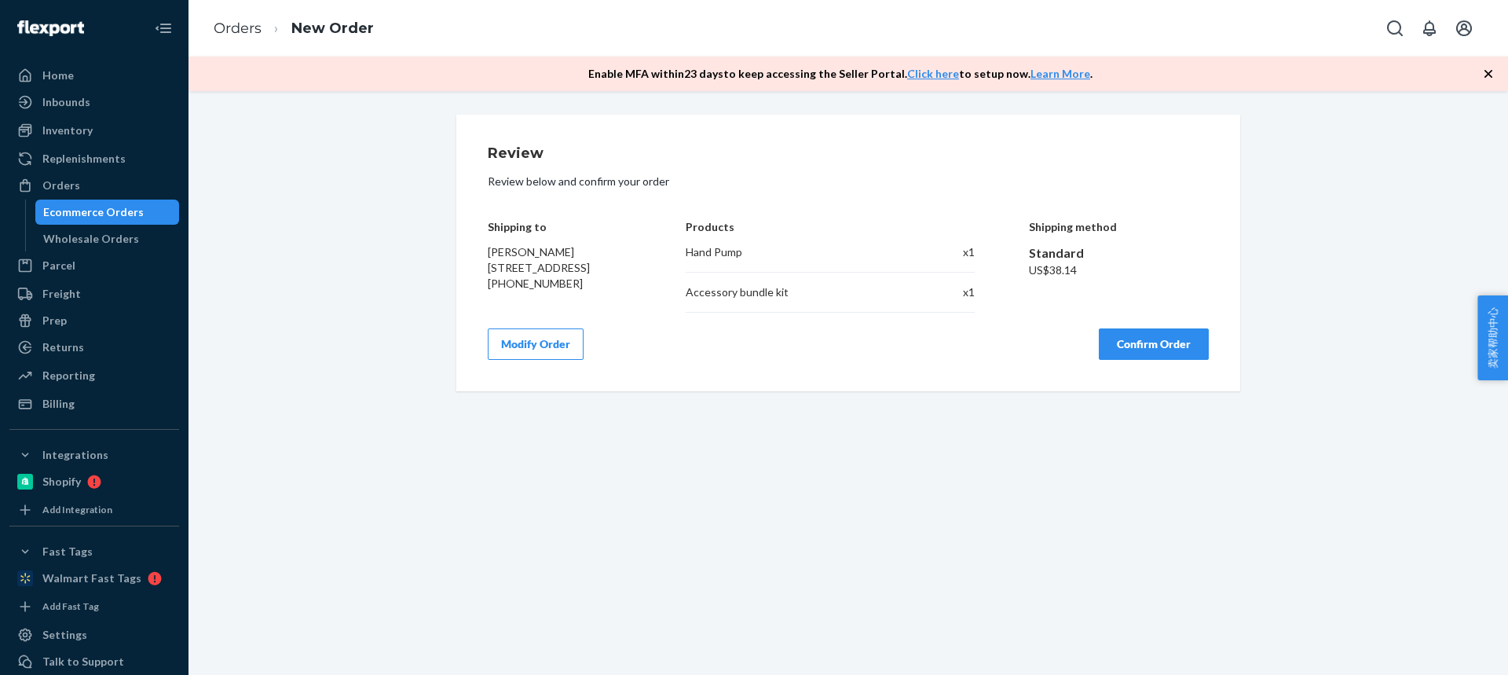
scroll to position [0, 0]
click at [1123, 356] on button "Confirm Order" at bounding box center [1154, 343] width 110 height 31
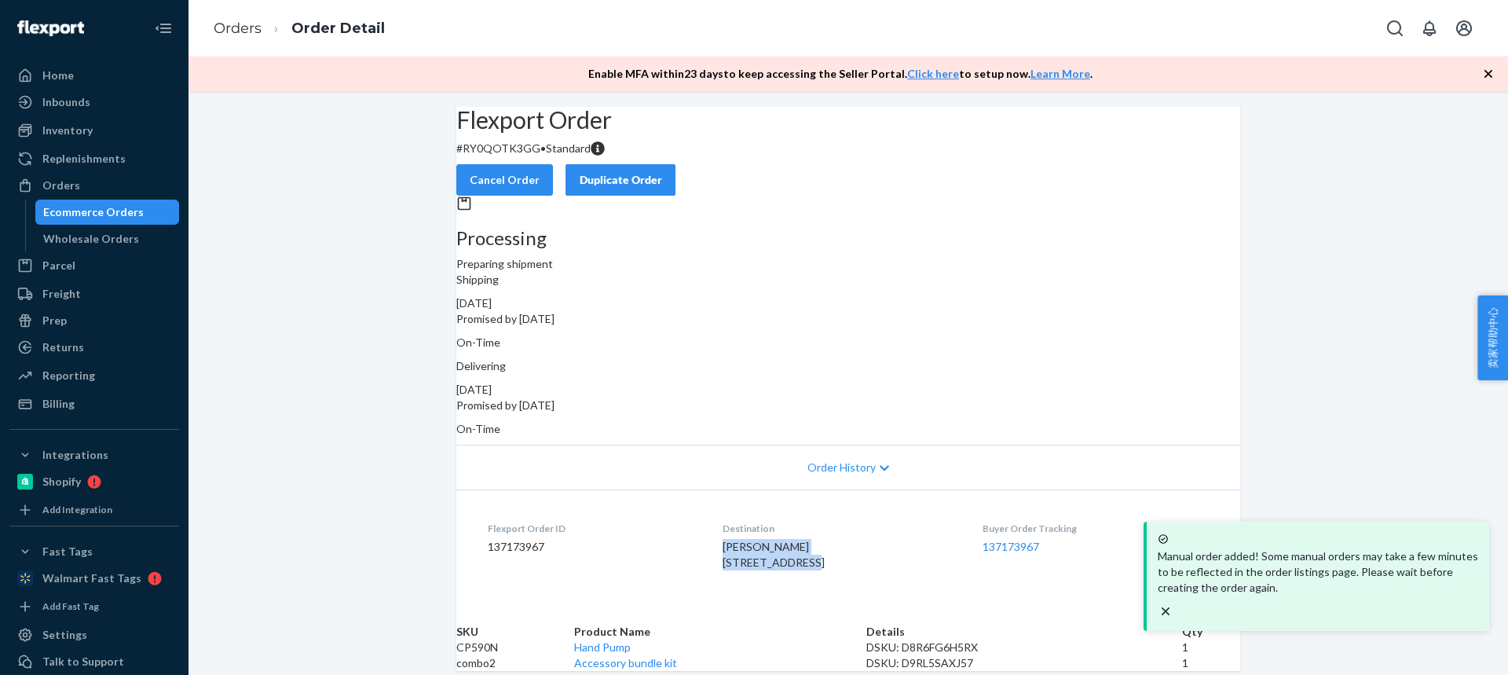
drag, startPoint x: 691, startPoint y: 538, endPoint x: 430, endPoint y: 152, distance: 465.5
click at [803, 546] on dl "Flexport Order ID 137173967 Destination Blake Selna 9631 Netherway Dr Huntingto…" at bounding box center [848, 548] width 784 height 118
click at [503, 639] on td "CP590N" at bounding box center [515, 647] width 118 height 16
click at [506, 639] on td "CP590N" at bounding box center [515, 647] width 118 height 16
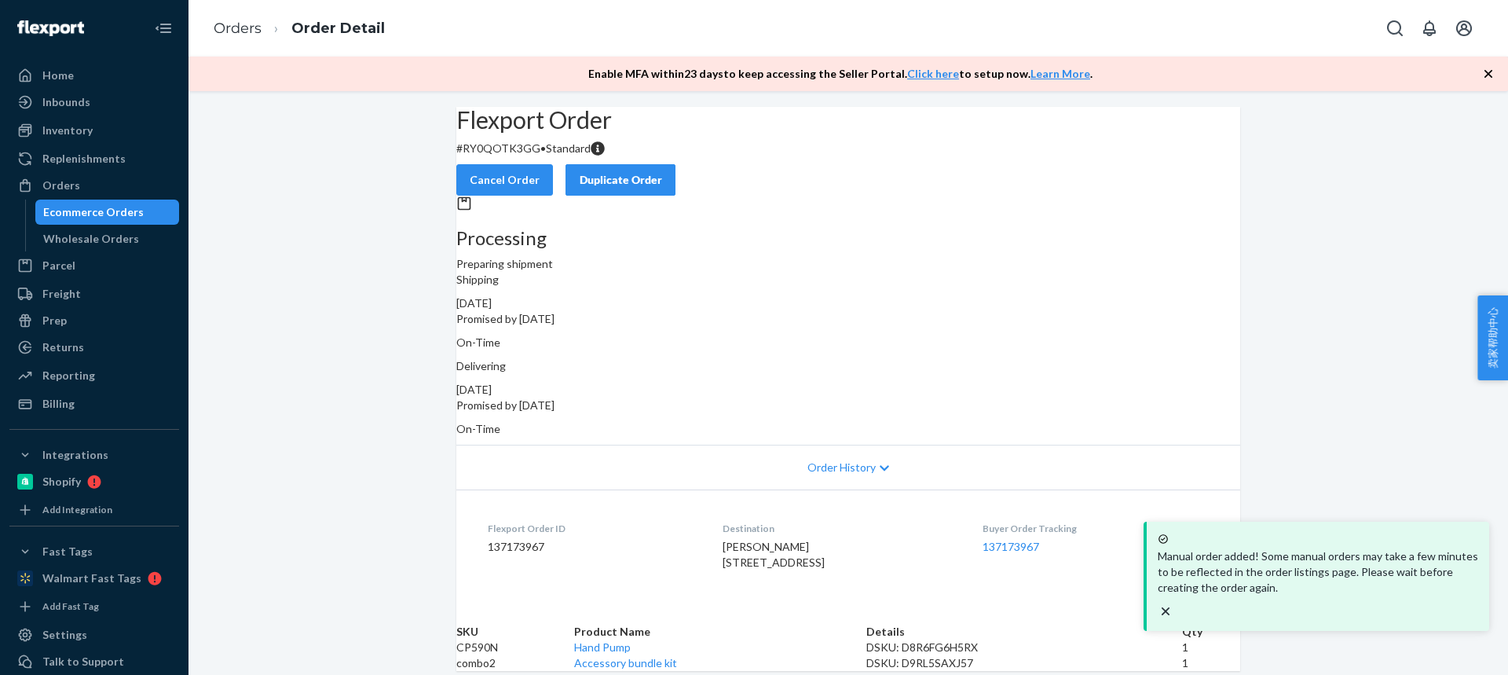
click at [491, 639] on td "CP590N" at bounding box center [515, 647] width 118 height 16
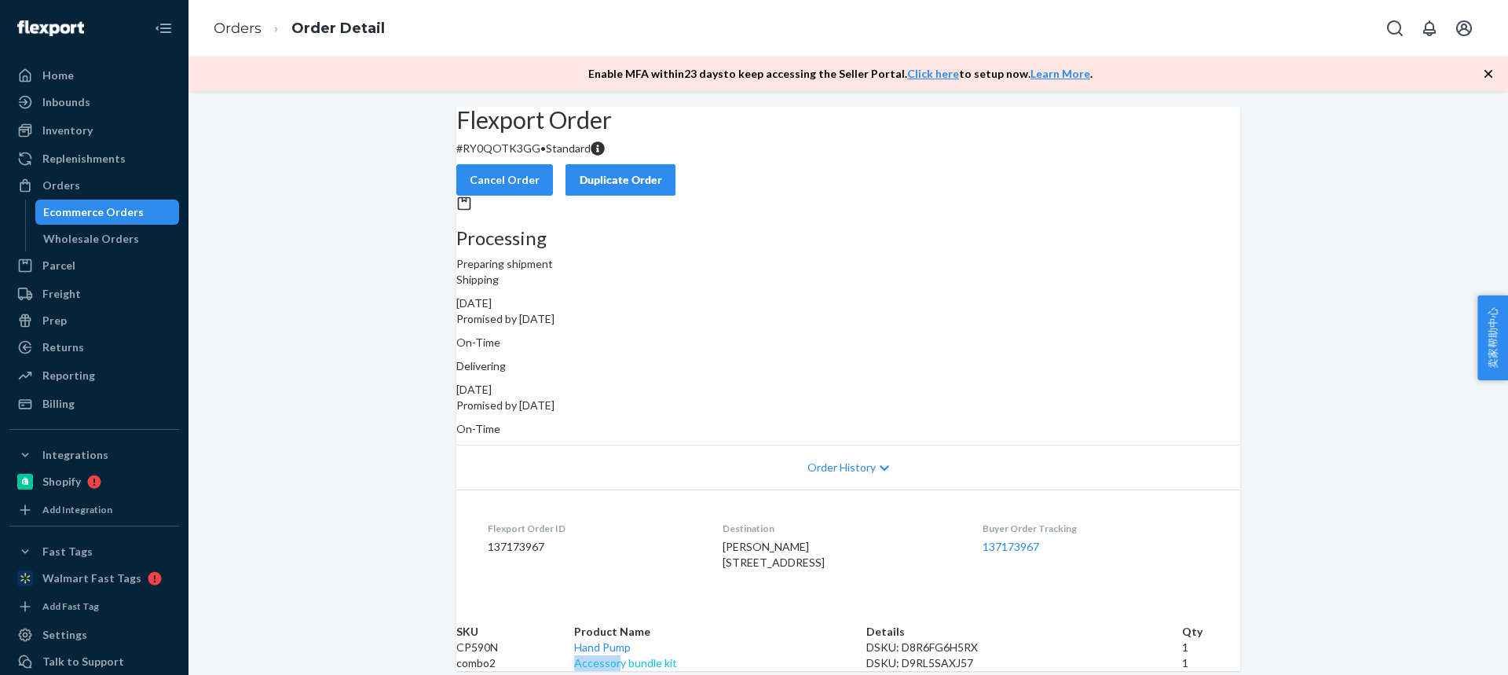
drag, startPoint x: 646, startPoint y: 631, endPoint x: 698, endPoint y: 632, distance: 51.9
click at [698, 655] on td "Accessory bundle kit" at bounding box center [719, 663] width 291 height 16
click at [1295, 473] on div "Flexport Order # RY0QOTK3GG • Standard Cancel Order Duplicate Order Processing …" at bounding box center [847, 389] width 1319 height 564
drag, startPoint x: 692, startPoint y: 426, endPoint x: 689, endPoint y: 290, distance: 135.9
click at [805, 489] on dl "Flexport Order ID 137173967 Destination Blake Selna 9631 Netherway Dr Huntingto…" at bounding box center [848, 548] width 784 height 118
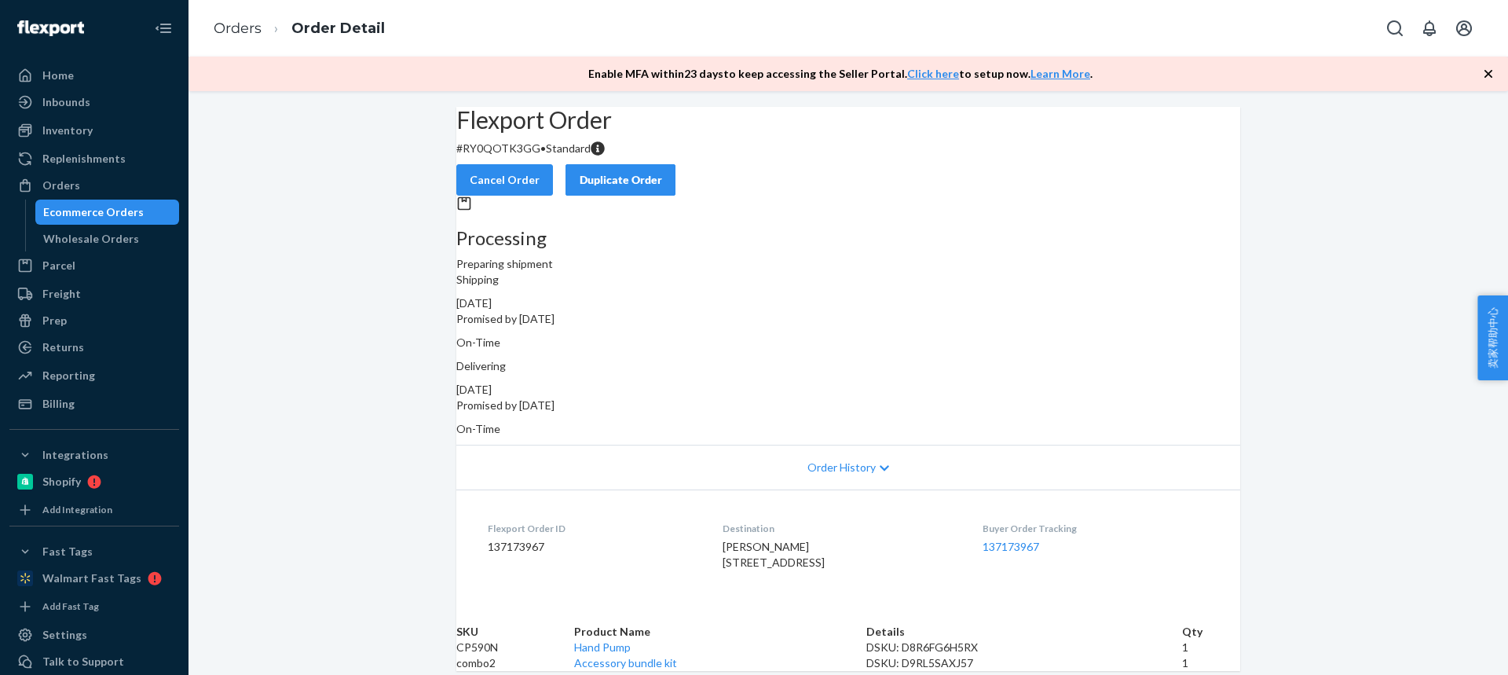
click at [482, 639] on td "CP590N" at bounding box center [515, 647] width 118 height 16
drag, startPoint x: 629, startPoint y: 633, endPoint x: 697, endPoint y: 634, distance: 67.5
click at [697, 655] on tr "combo2 Accessory bundle kit DSKU: D9RL5SAXJ57 1" at bounding box center [848, 663] width 784 height 16
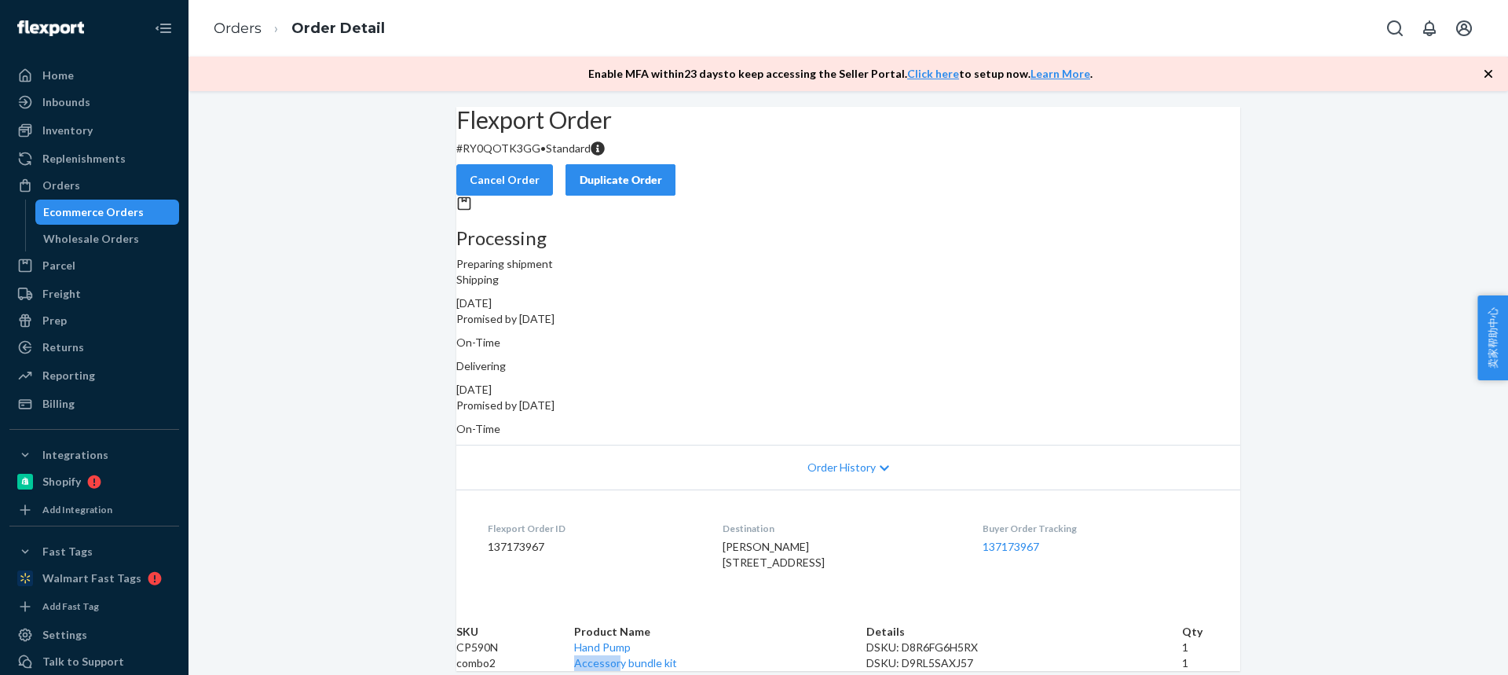
click at [675, 174] on button "Duplicate Order" at bounding box center [620, 179] width 110 height 31
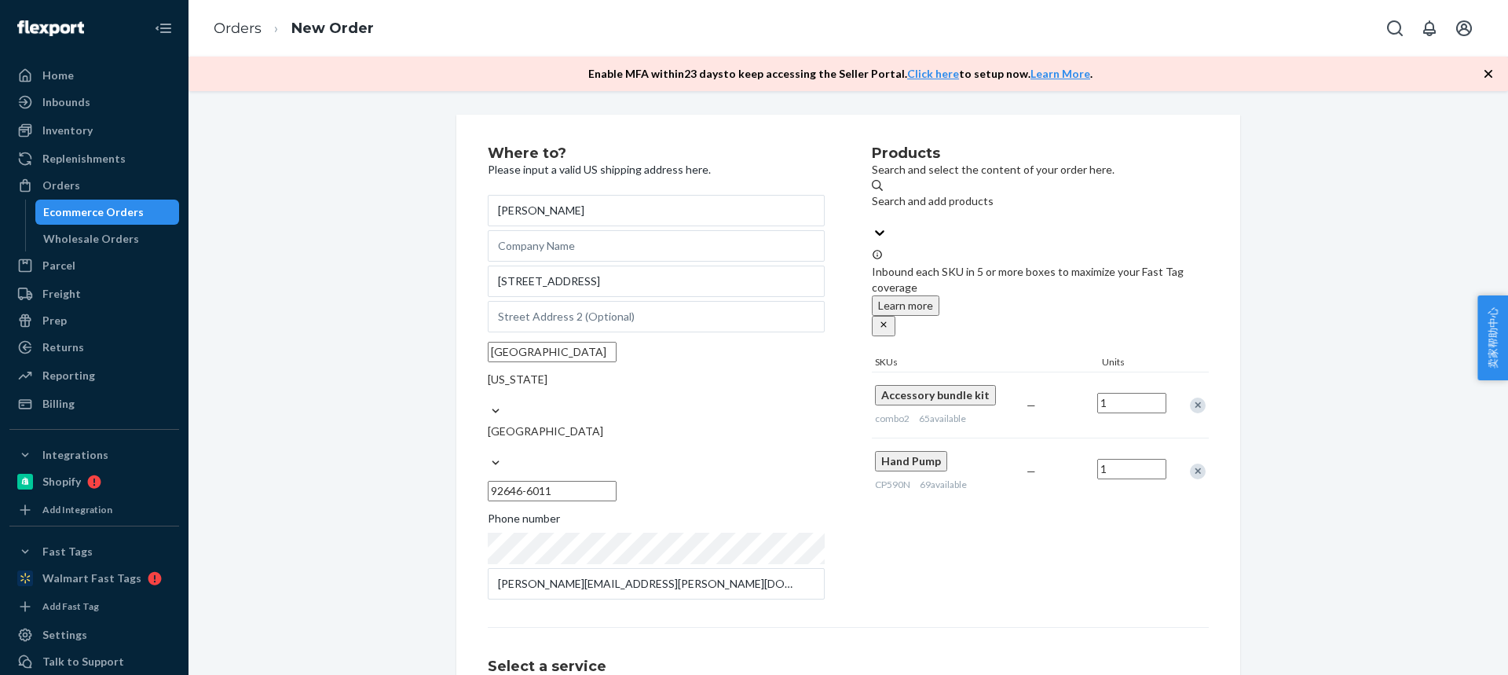
click at [1190, 397] on div "Remove Item" at bounding box center [1198, 405] width 16 height 16
click at [1193, 397] on div "Remove Item" at bounding box center [1198, 405] width 16 height 16
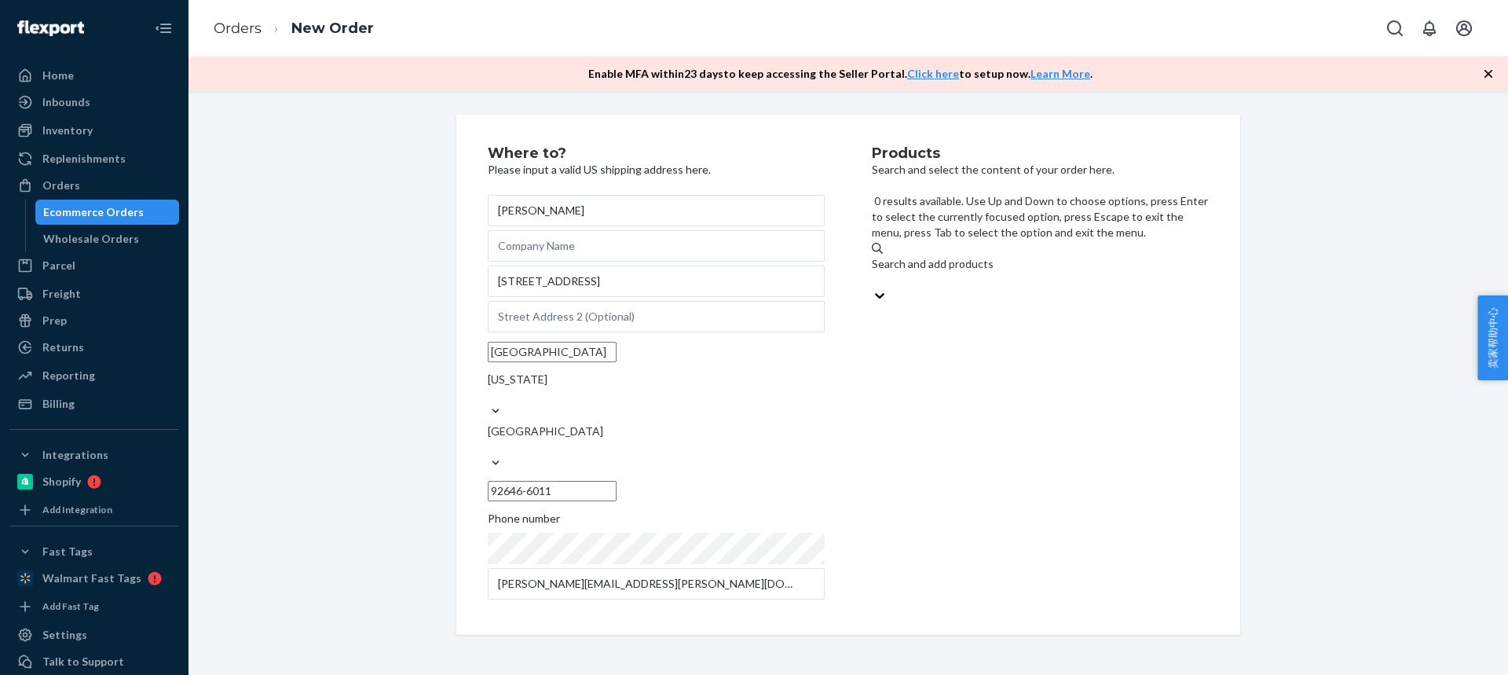
click at [1000, 256] on div "Search and add products" at bounding box center [1040, 264] width 337 height 16
click at [873, 272] on input "0 results available. Use Up and Down to choose options, press Enter to select t…" at bounding box center [873, 280] width 2 height 16
type input "HR12T47"
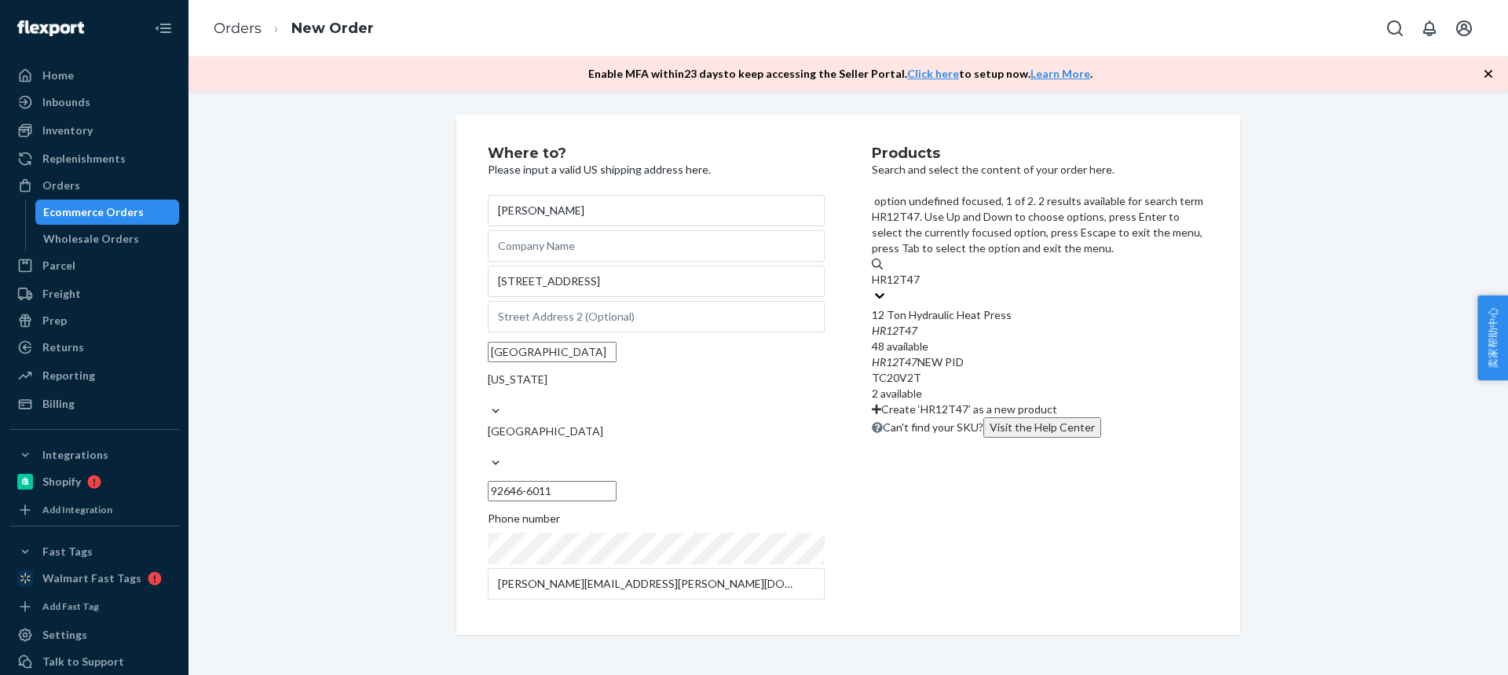
click at [973, 323] on div "HR12T47" at bounding box center [1040, 331] width 337 height 16
click at [920, 272] on input "HR12T47" at bounding box center [896, 280] width 49 height 16
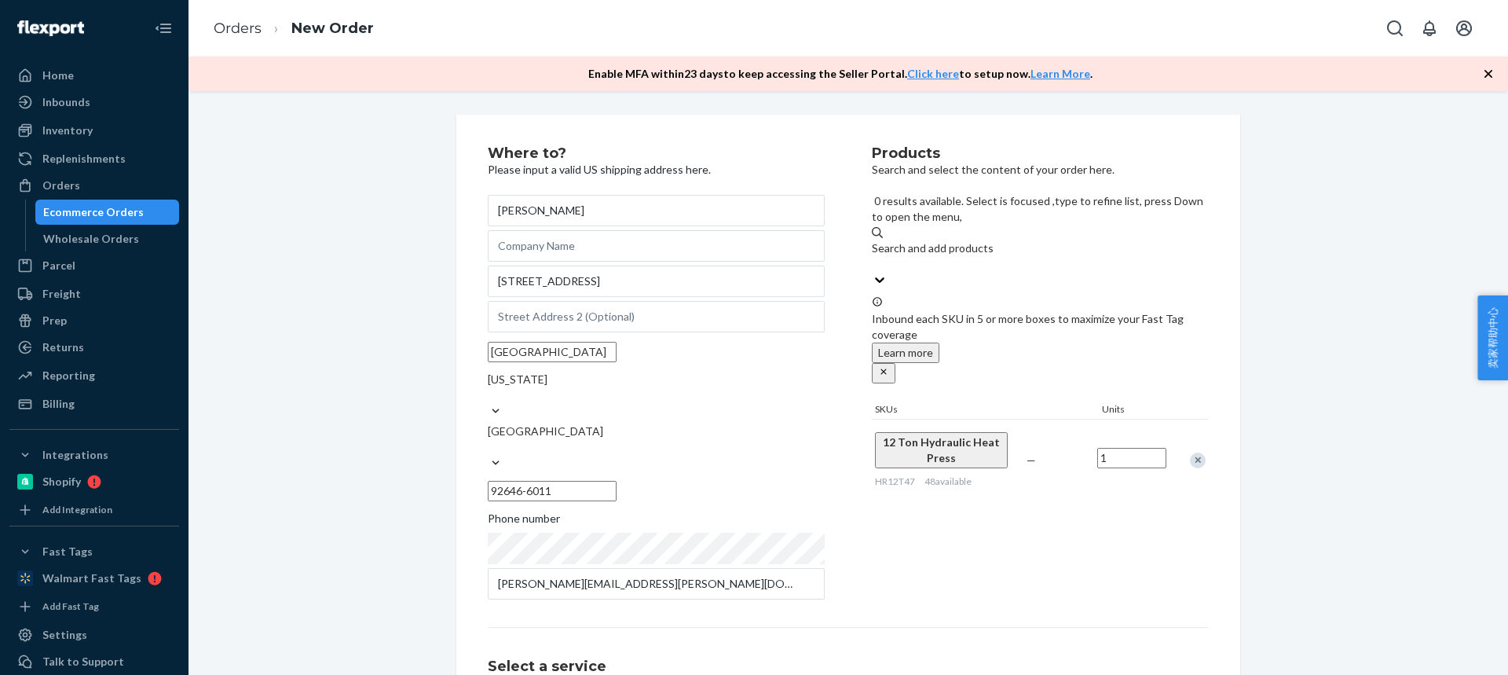
scroll to position [154, 0]
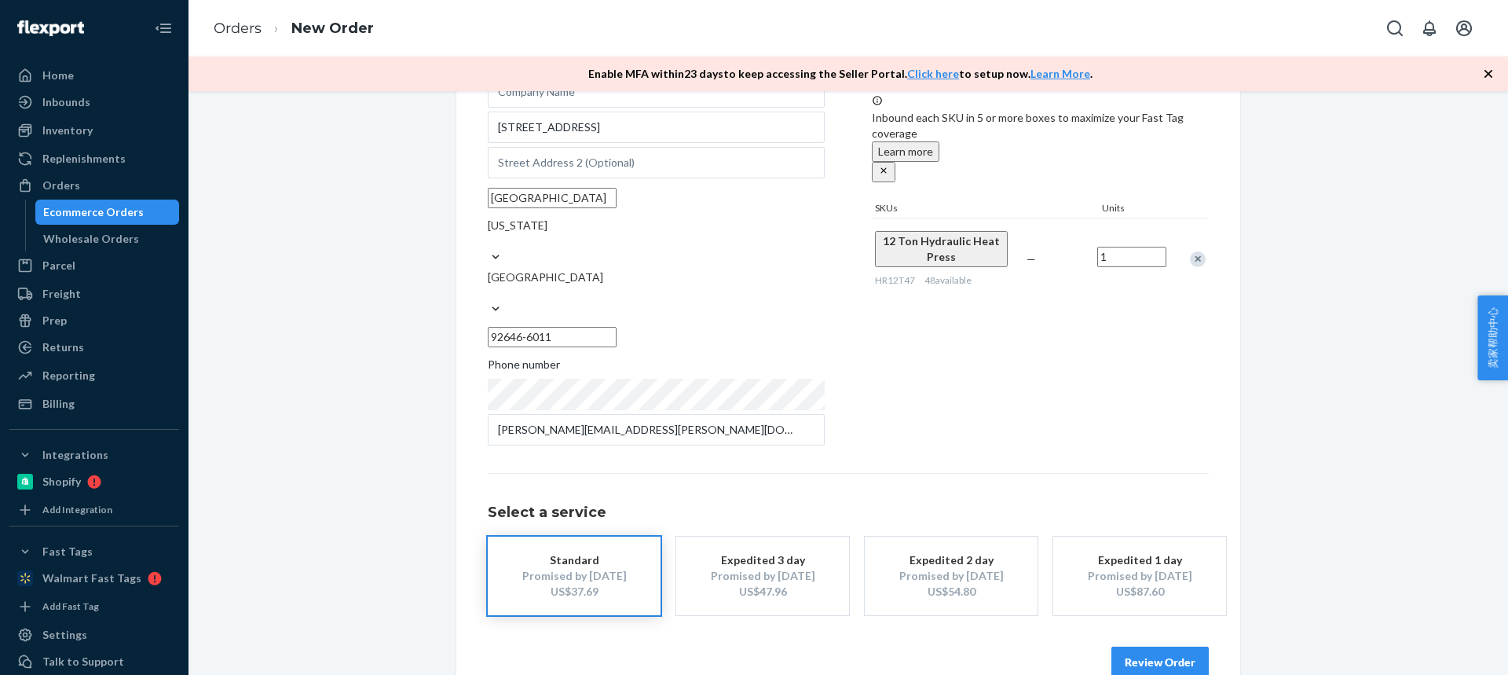
click at [1126, 646] on button "Review Order" at bounding box center [1159, 661] width 97 height 31
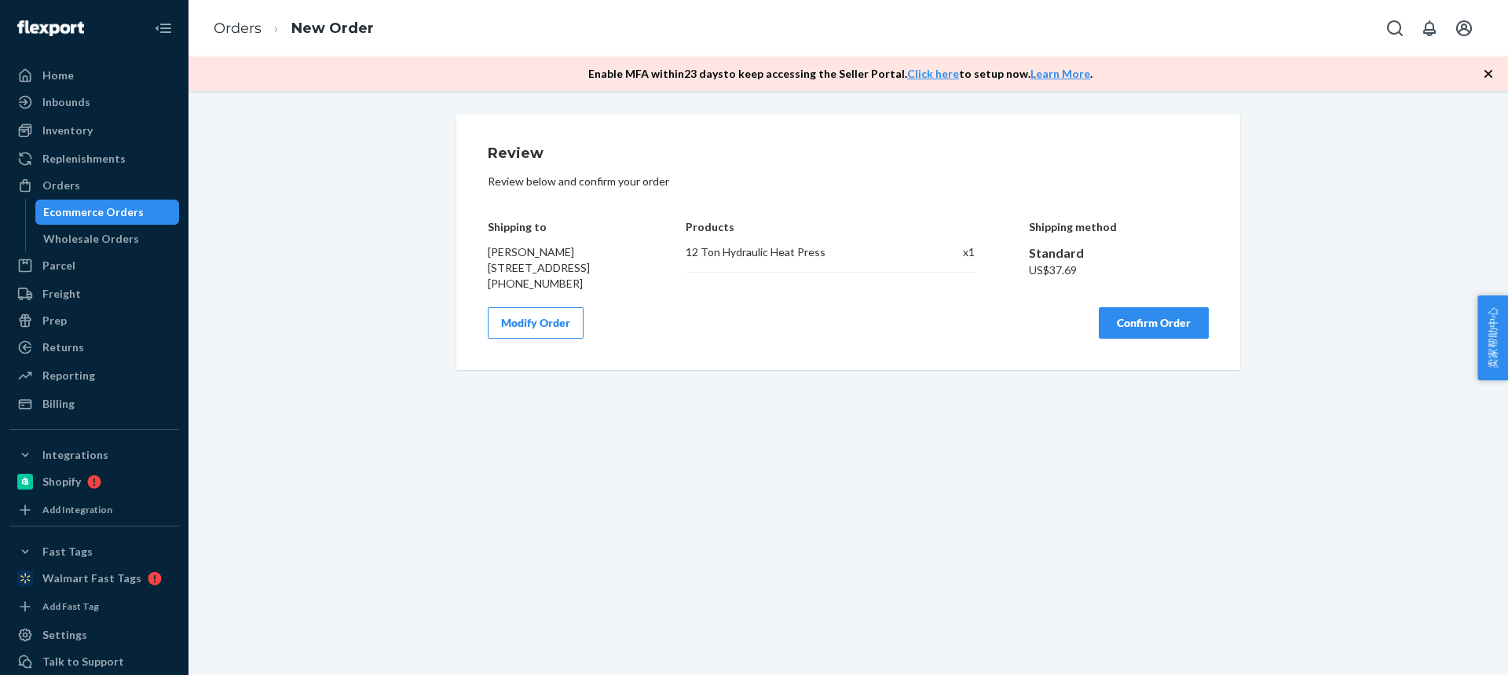
click at [1118, 338] on button "Confirm Order" at bounding box center [1154, 322] width 110 height 31
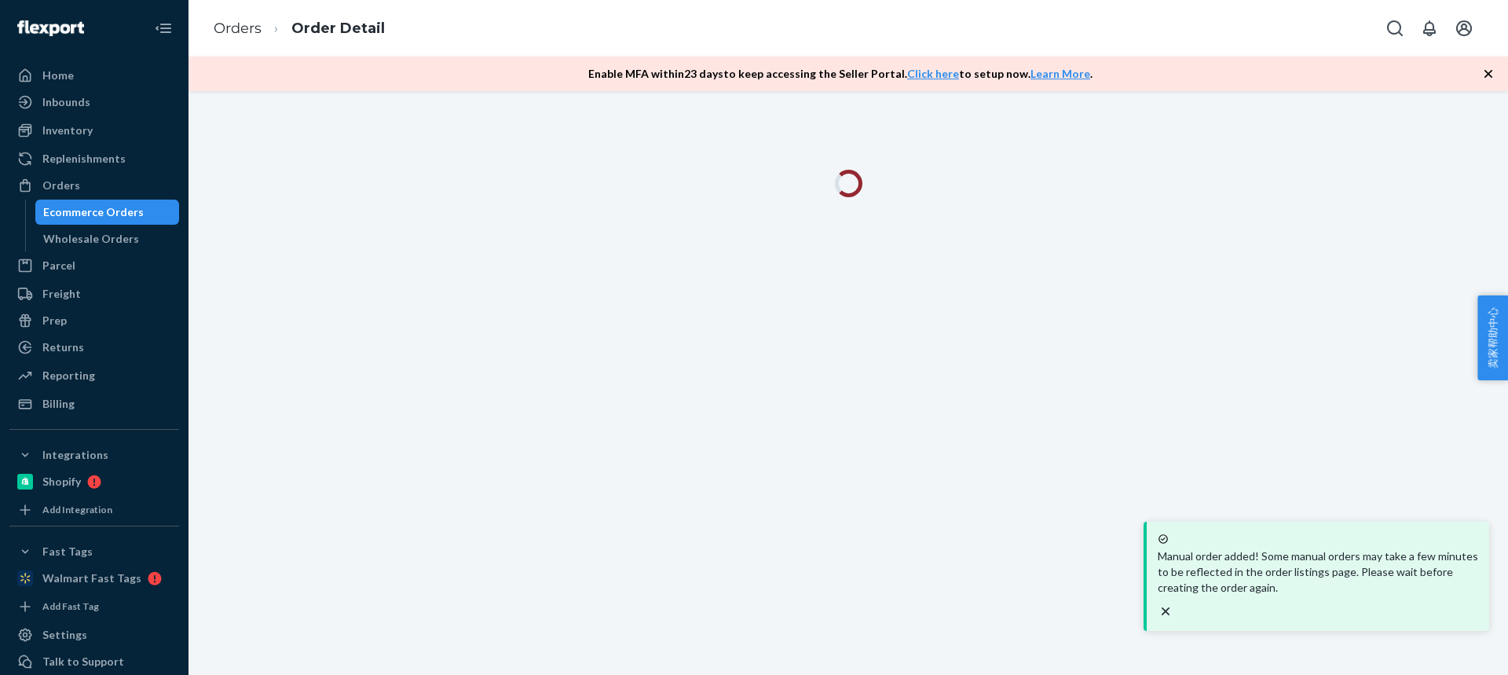
click at [1493, 75] on icon "button" at bounding box center [1488, 74] width 16 height 16
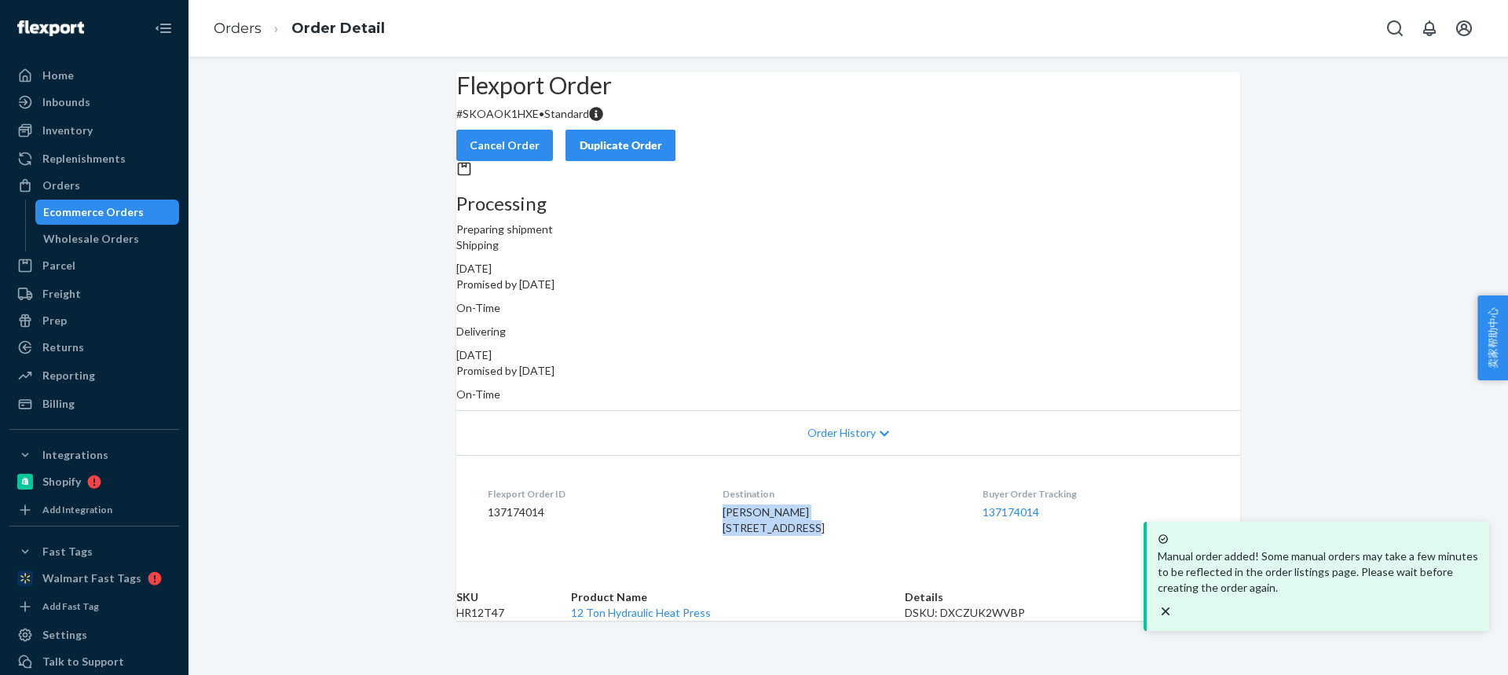
drag, startPoint x: 690, startPoint y: 499, endPoint x: 821, endPoint y: 517, distance: 132.3
click at [821, 517] on dl "Flexport Order ID 137174014 Destination Blake Selna 9631 Netherway Dr Huntingto…" at bounding box center [848, 514] width 784 height 118
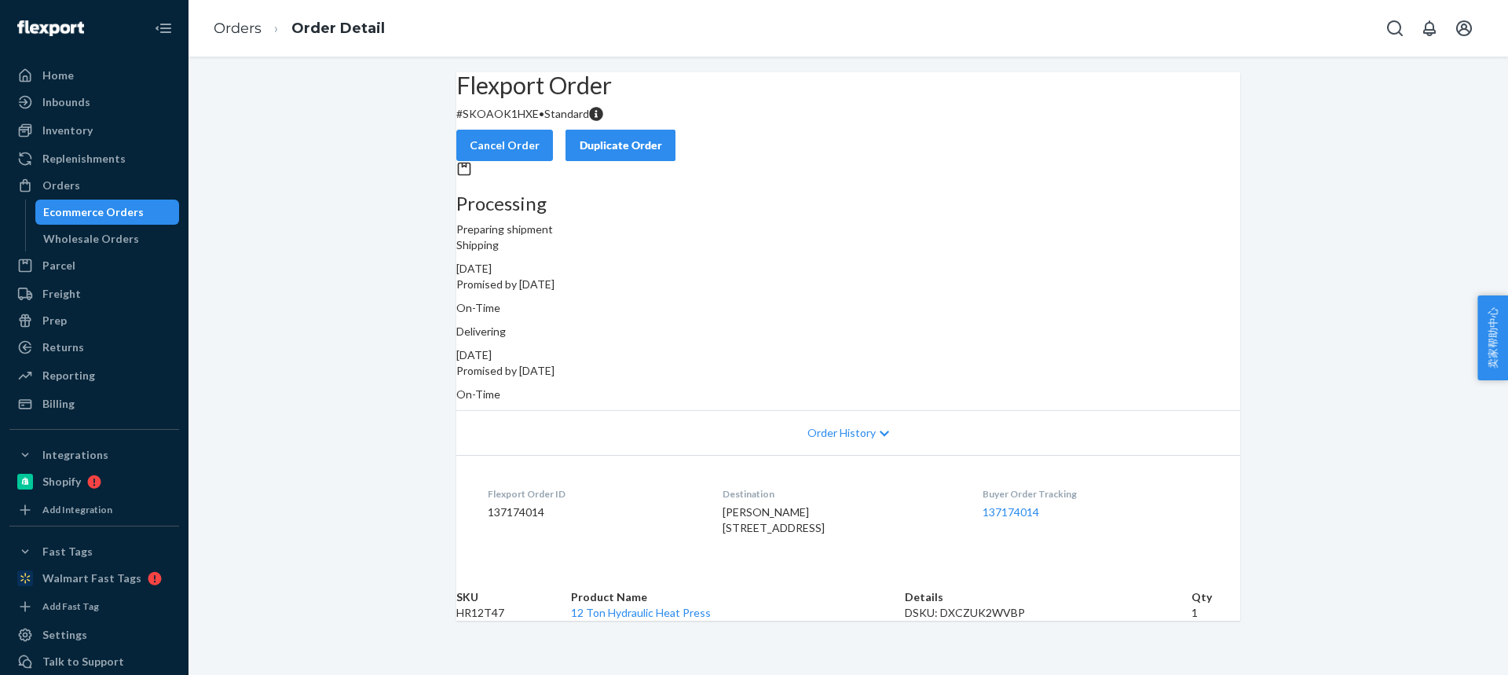
scroll to position [31, 0]
click at [507, 620] on td "HR12T47" at bounding box center [513, 613] width 115 height 16
click at [225, 25] on link "Orders" at bounding box center [238, 28] width 48 height 17
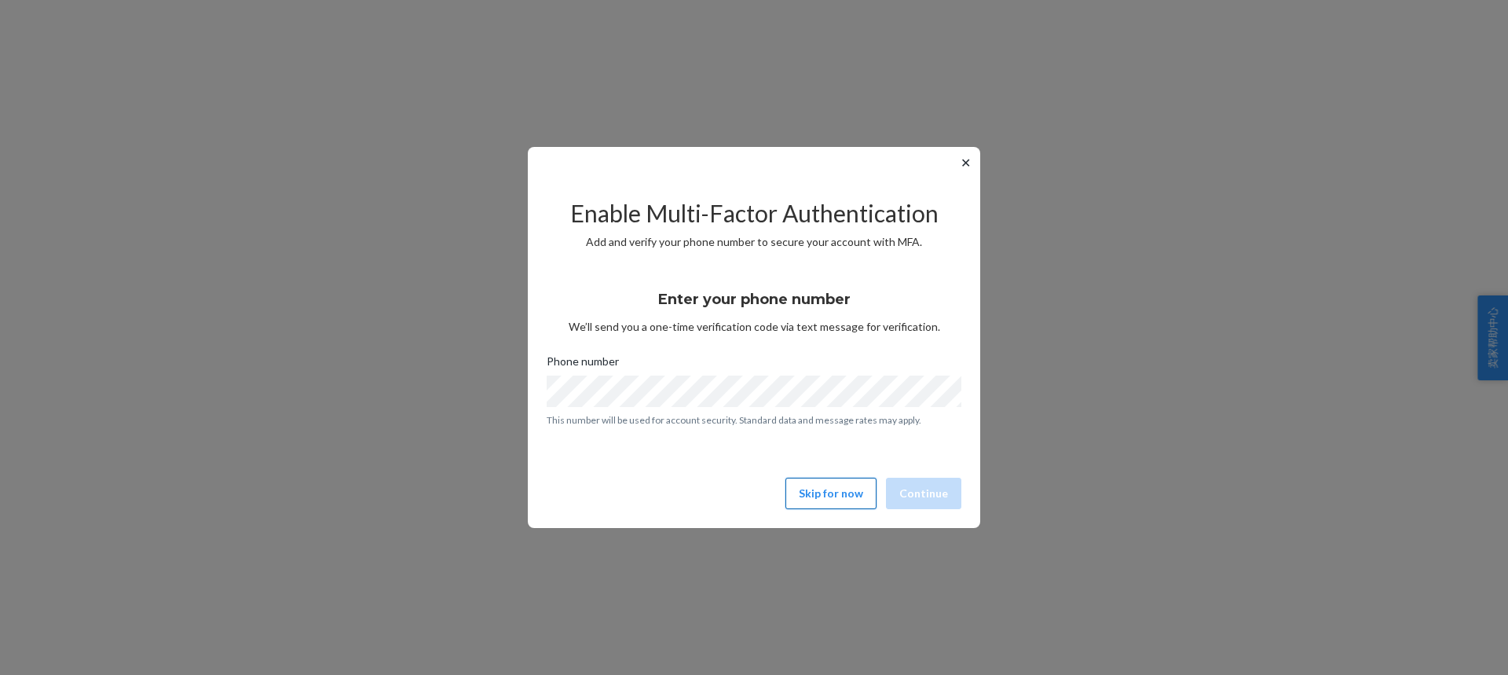
click at [819, 496] on button "Skip for now" at bounding box center [830, 493] width 91 height 31
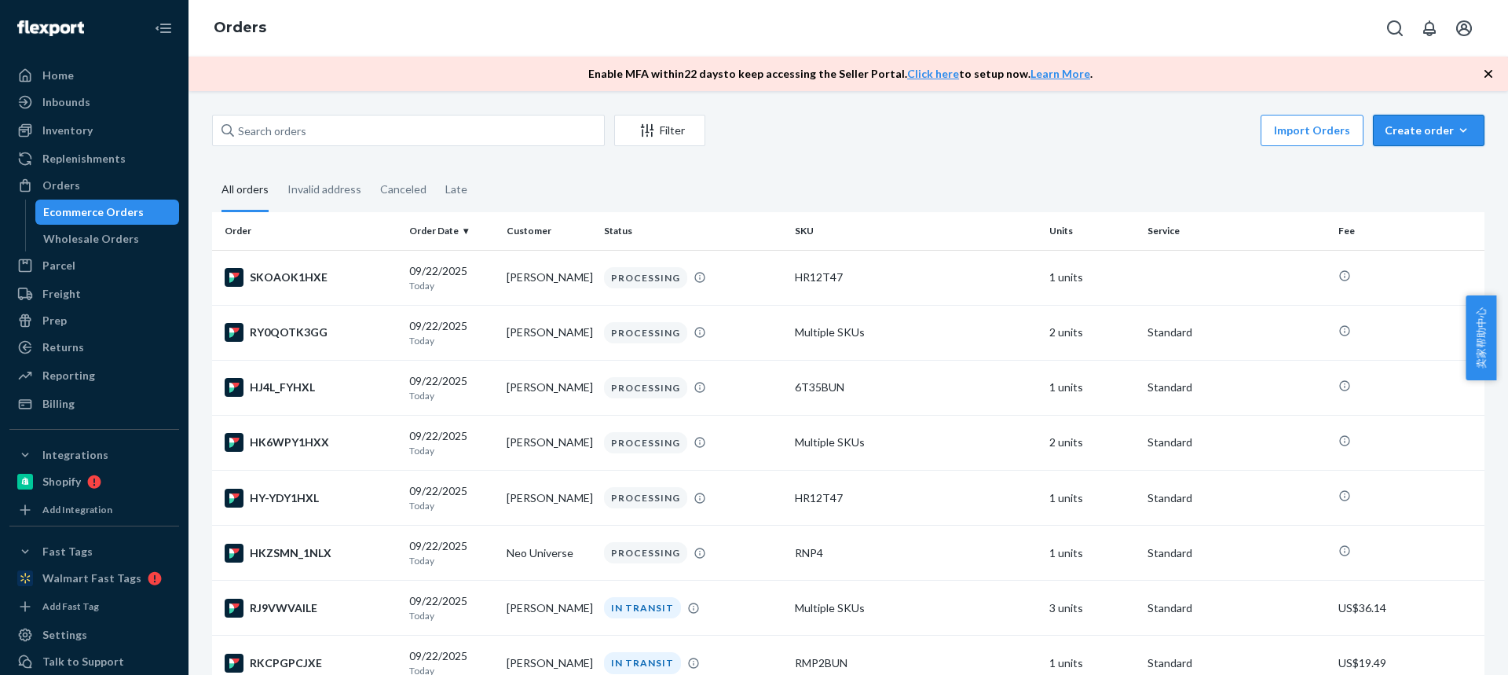
drag, startPoint x: 1414, startPoint y: 126, endPoint x: 1414, endPoint y: 175, distance: 49.5
click at [1414, 126] on div "Create order" at bounding box center [1429, 131] width 88 height 16
click at [1408, 169] on span "Ecommerce order" at bounding box center [1437, 168] width 97 height 11
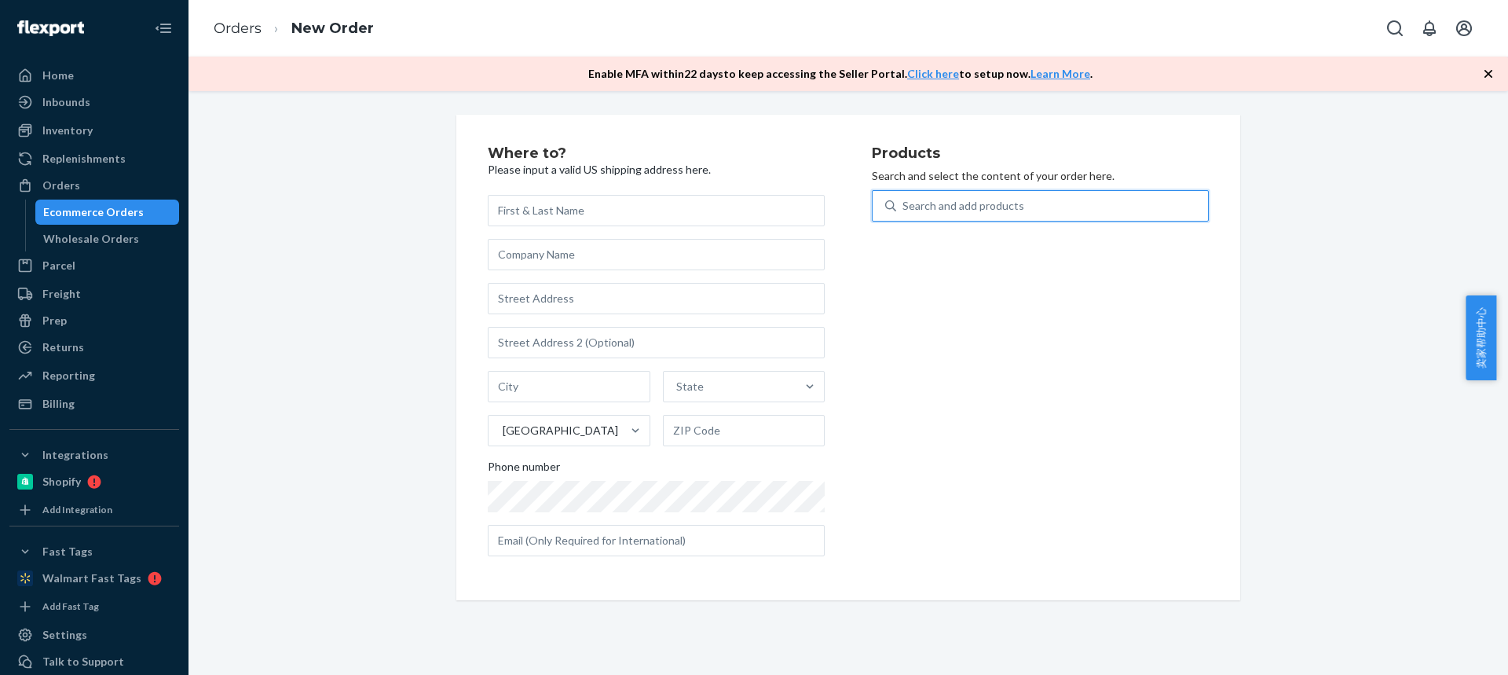
click at [963, 204] on div "Search and add products" at bounding box center [963, 206] width 122 height 16
click at [904, 204] on input "0 results available. Use Up and Down to choose options, press Enter to select t…" at bounding box center [903, 206] width 2 height 16
type input "RP557"
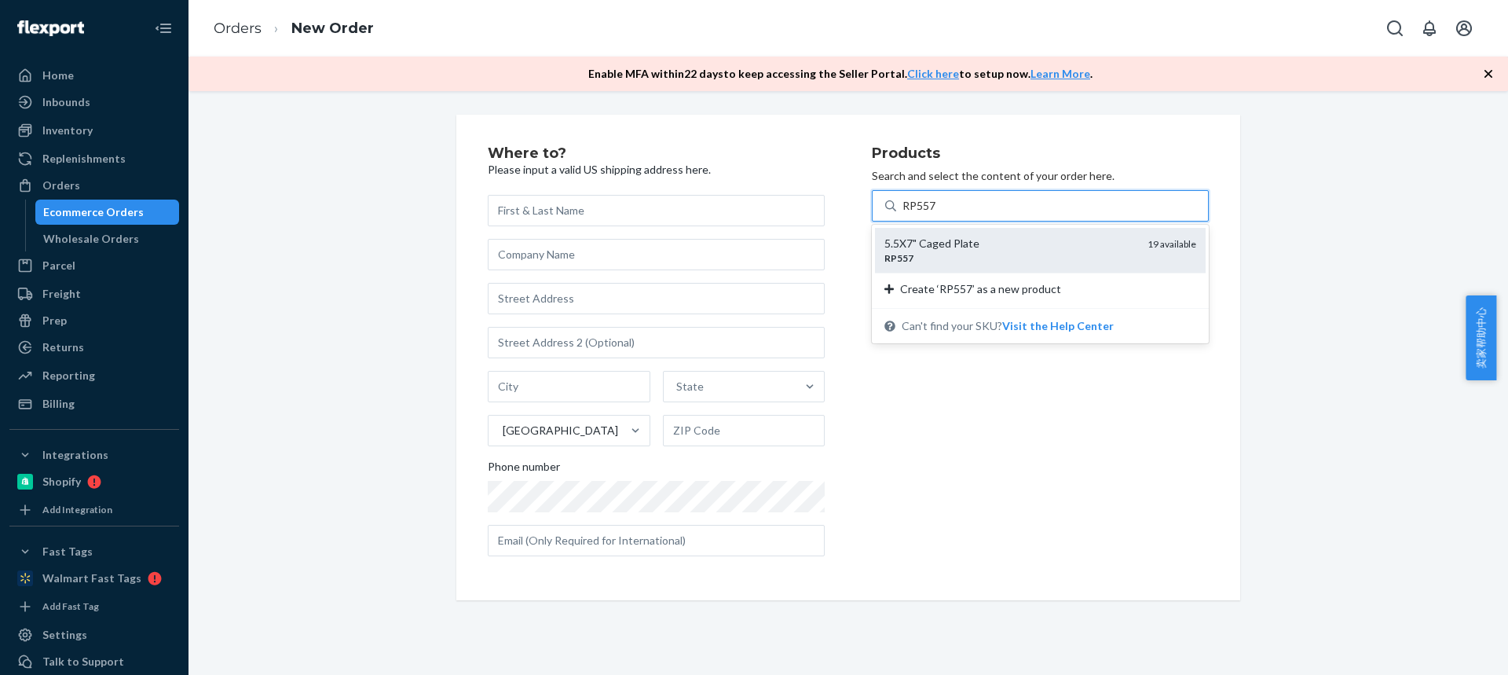
click at [960, 255] on div "RP557" at bounding box center [1009, 257] width 251 height 13
click at [937, 214] on input "RP557" at bounding box center [919, 206] width 35 height 16
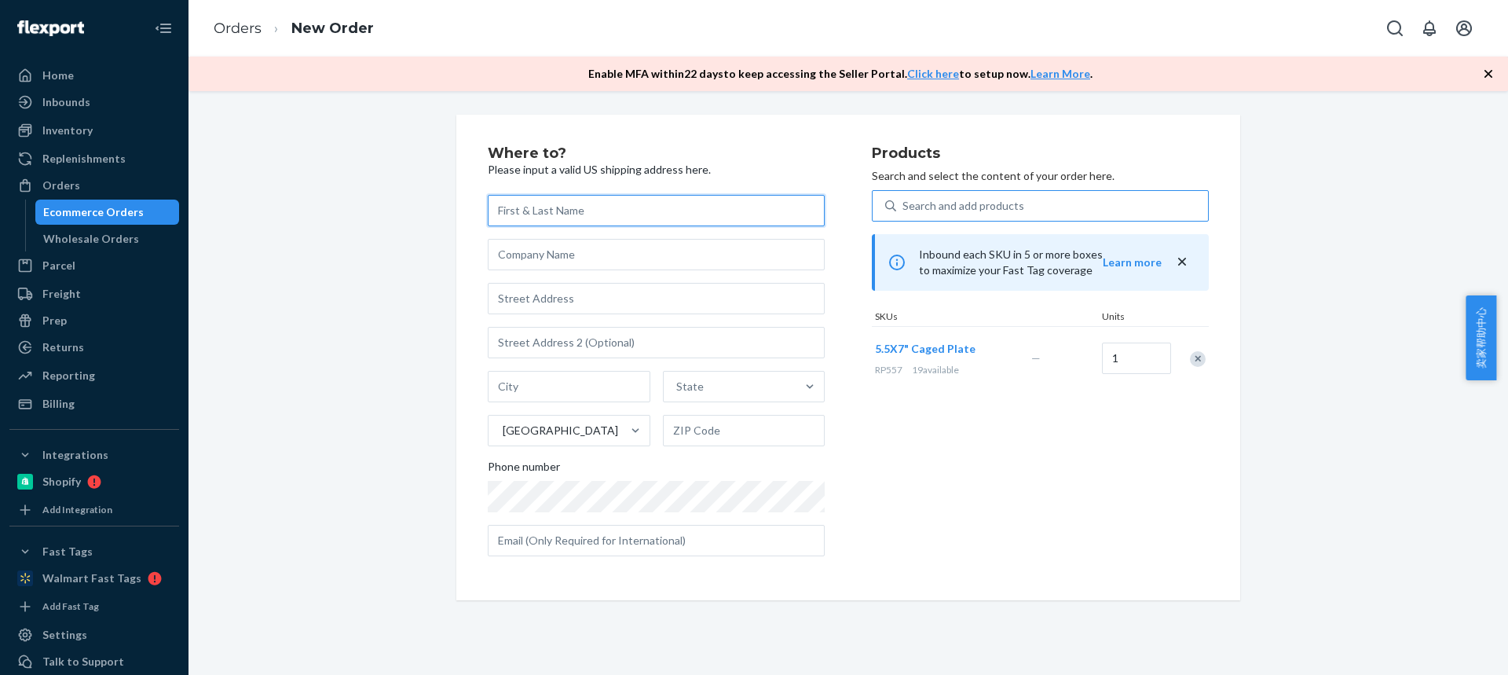
click at [521, 200] on input "text" at bounding box center [656, 210] width 337 height 31
paste input "[PERSON_NAME]"
type input "[PERSON_NAME]"
drag, startPoint x: 526, startPoint y: 288, endPoint x: 360, endPoint y: 89, distance: 259.3
click at [526, 288] on input "text" at bounding box center [656, 298] width 337 height 31
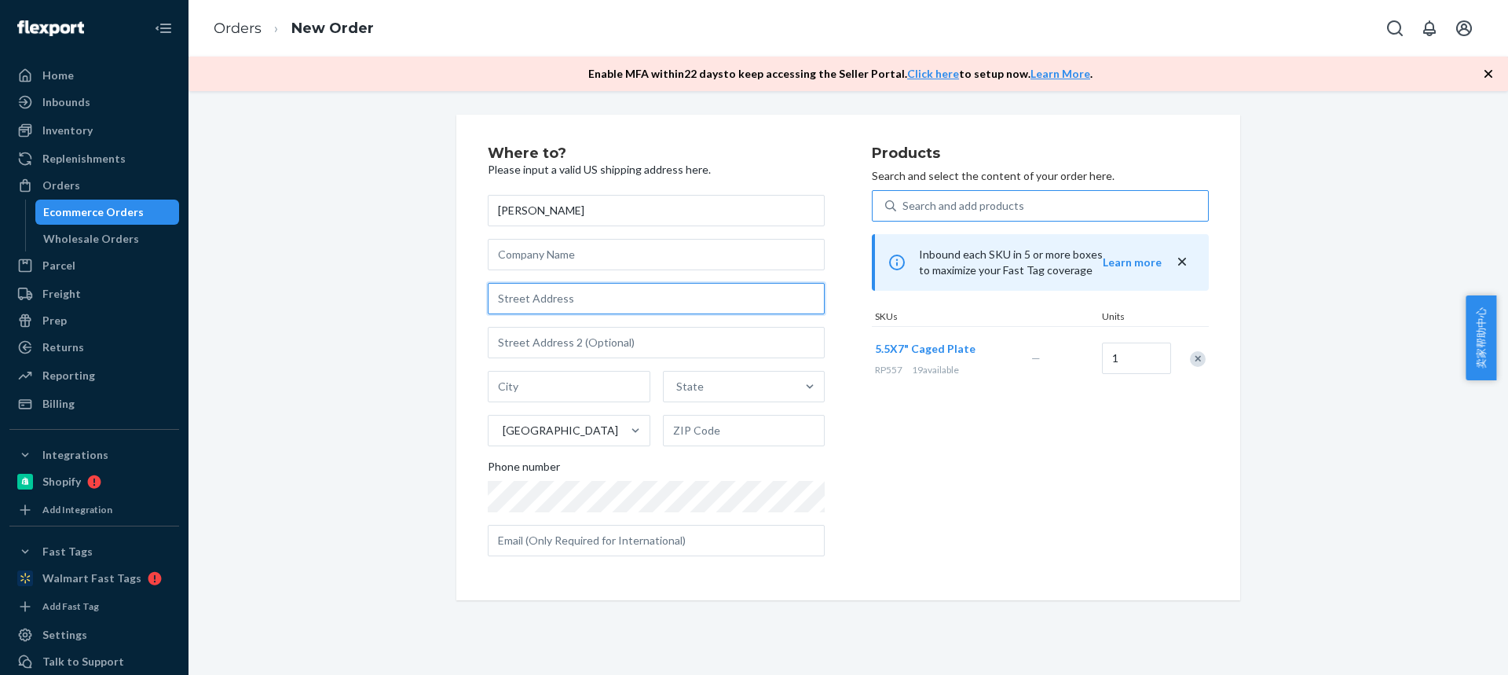
paste input "[STREET_ADDRESS][PERSON_NAME]"
type input "[STREET_ADDRESS][PERSON_NAME]"
click at [536, 371] on input "text" at bounding box center [569, 386] width 163 height 31
paste input "[GEOGRAPHIC_DATA]"
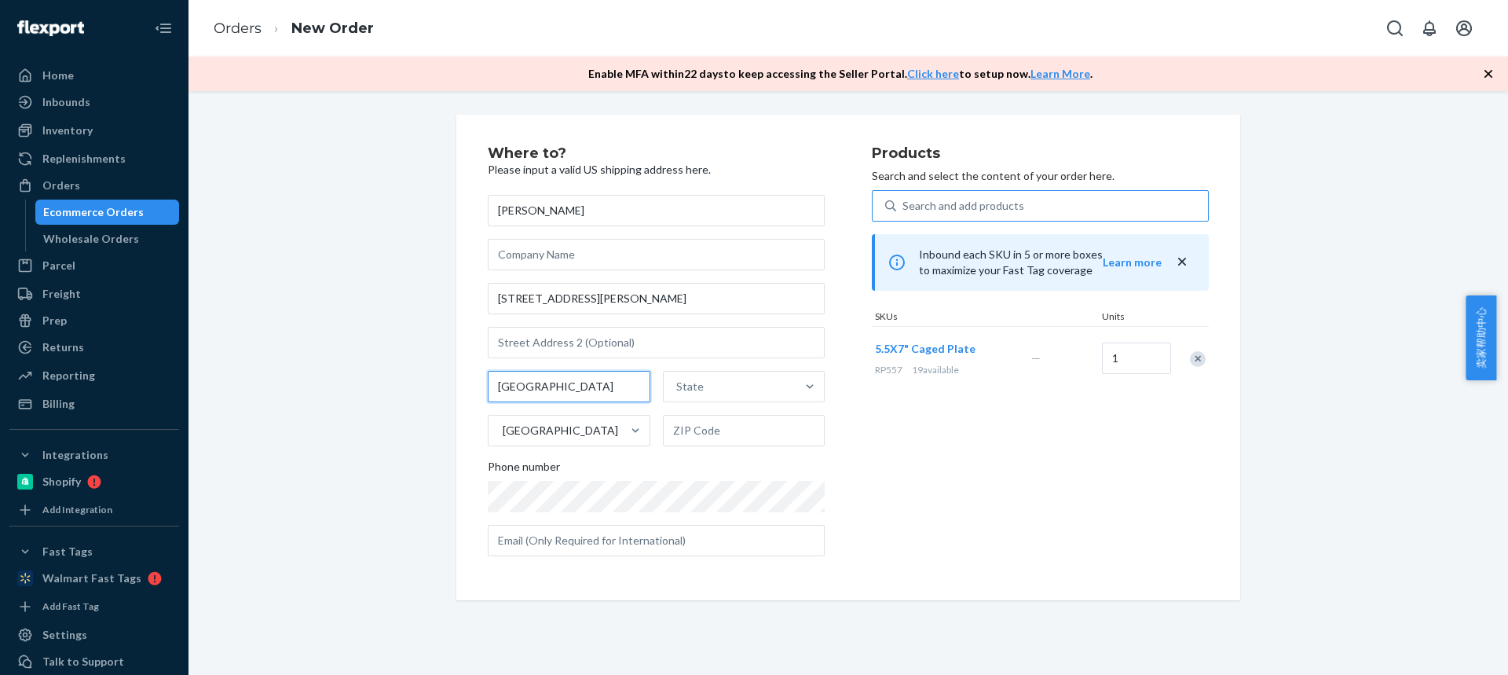
drag, startPoint x: 582, startPoint y: 390, endPoint x: 691, endPoint y: 423, distance: 114.0
click at [690, 421] on div "[GEOGRAPHIC_DATA] State [GEOGRAPHIC_DATA]" at bounding box center [656, 408] width 337 height 75
type input "Brownstown Twp MI"
click at [689, 434] on input "text" at bounding box center [744, 430] width 163 height 31
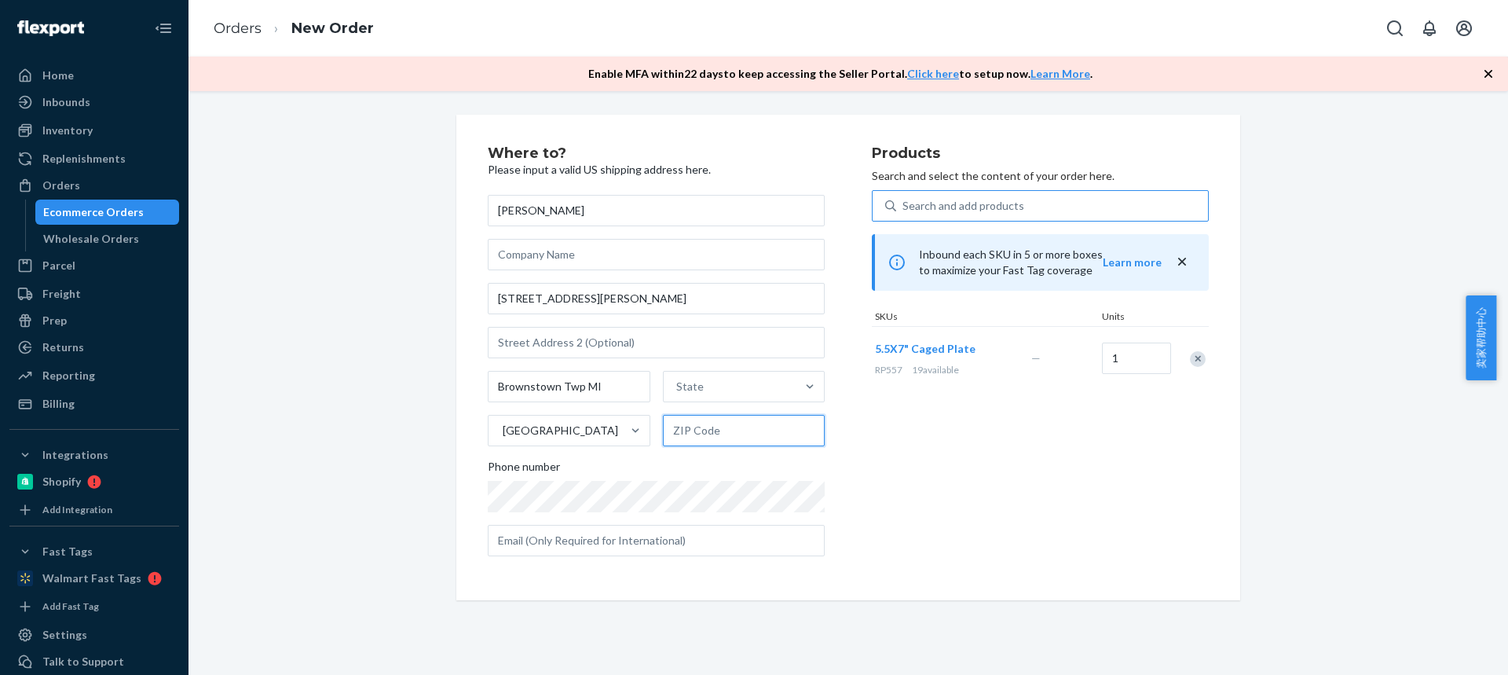
paste input "48183"
type input "48183"
drag, startPoint x: 576, startPoint y: 390, endPoint x: 698, endPoint y: 397, distance: 121.9
click at [685, 399] on div "Brownstown Twp [GEOGRAPHIC_DATA] 48183" at bounding box center [656, 408] width 337 height 75
type input "Brownstown Twp"
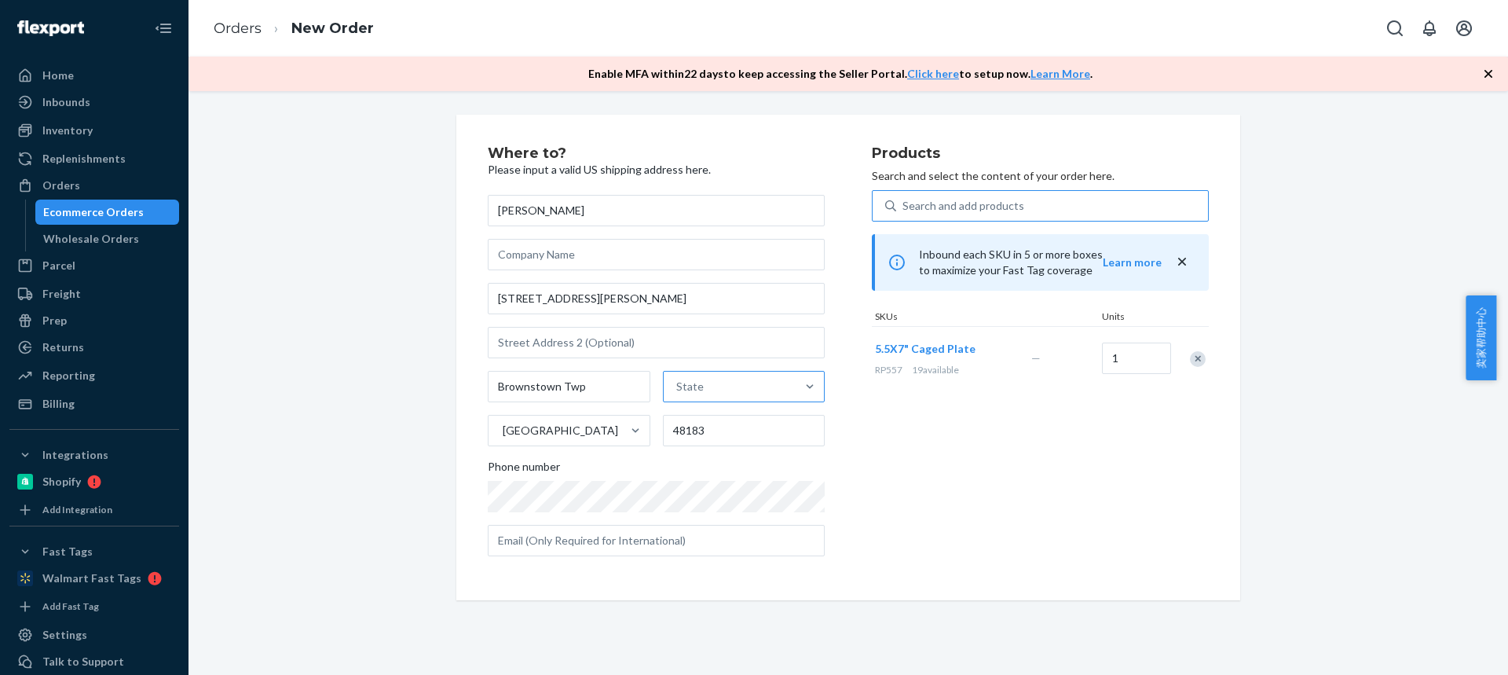
click at [703, 395] on div "State" at bounding box center [730, 386] width 133 height 31
click at [678, 394] on input "State" at bounding box center [677, 387] width 2 height 16
paste input "MI"
type input "MI"
click at [684, 435] on div "Michigan" at bounding box center [742, 423] width 159 height 31
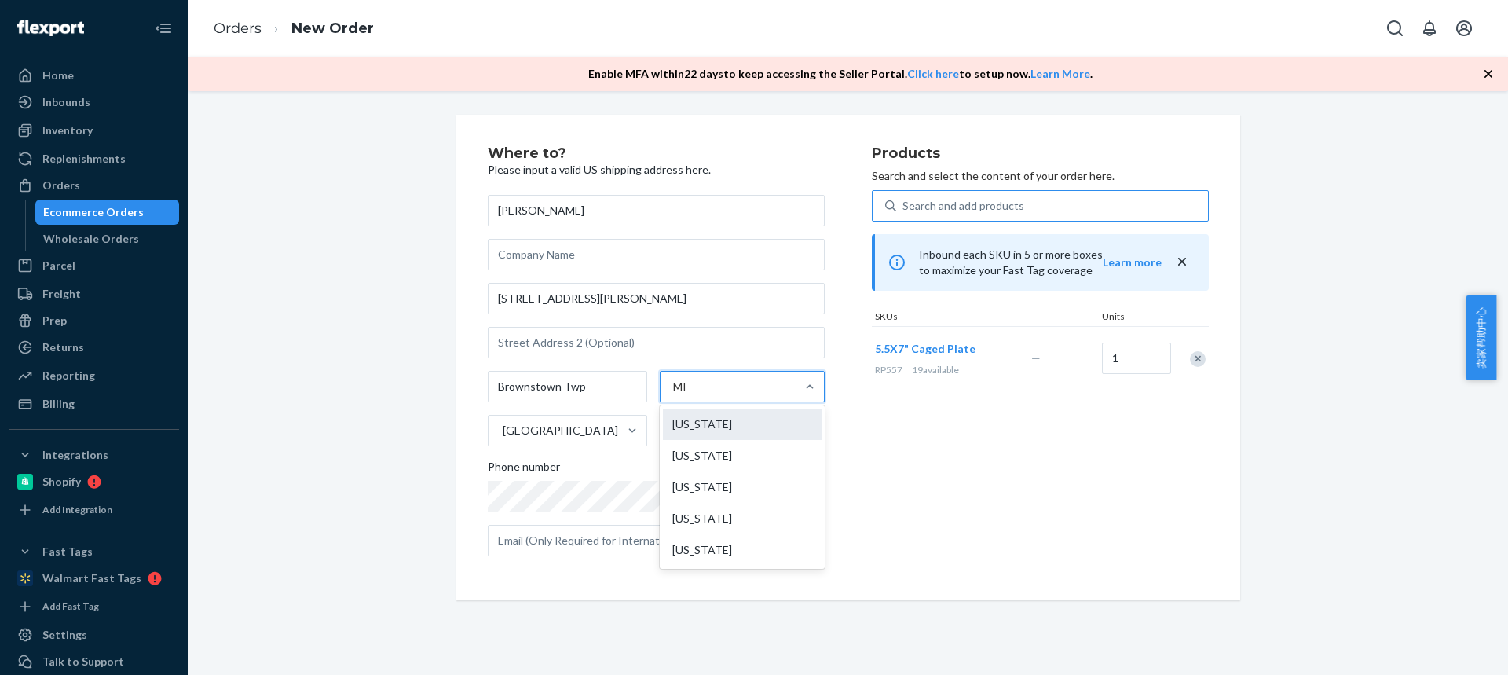
click at [684, 394] on input "MI" at bounding box center [681, 387] width 17 height 16
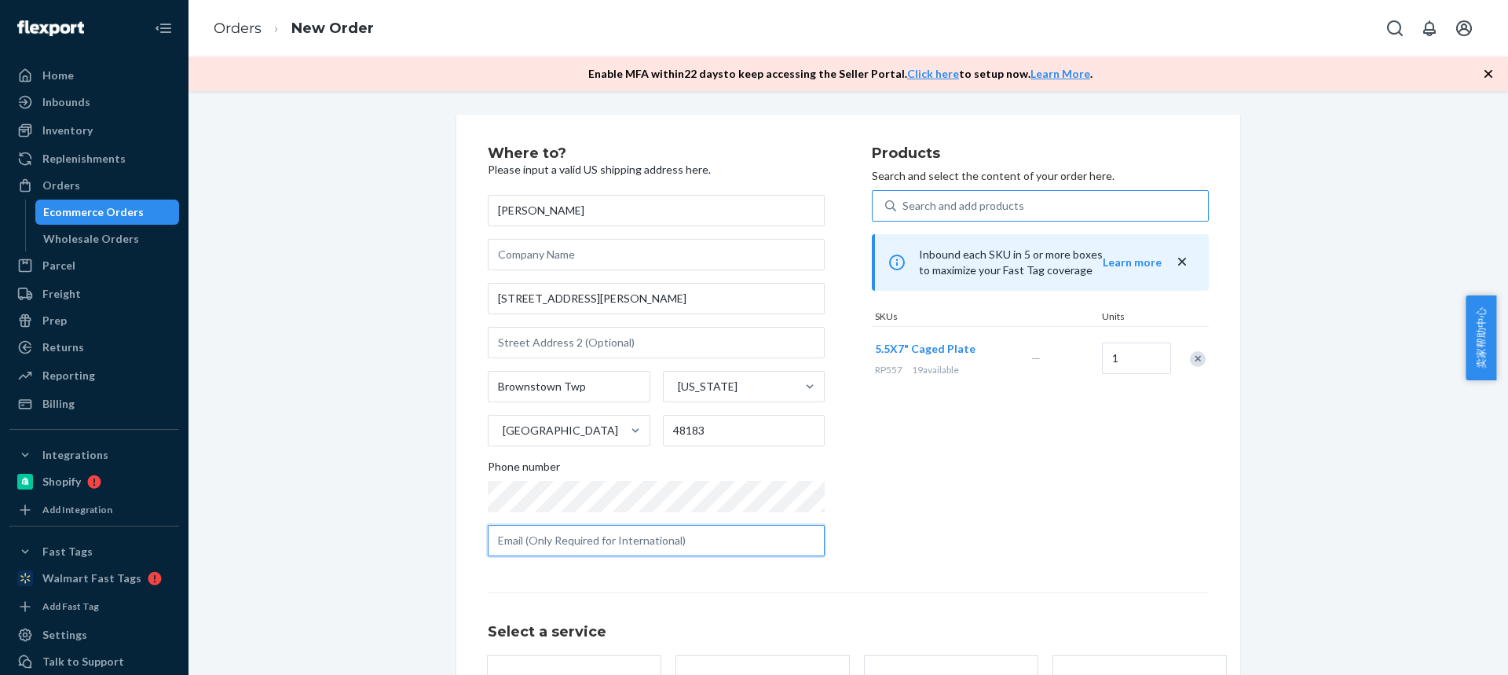
click at [568, 538] on input "text" at bounding box center [656, 540] width 337 height 31
paste input "emilioruiz416@gmail.com"
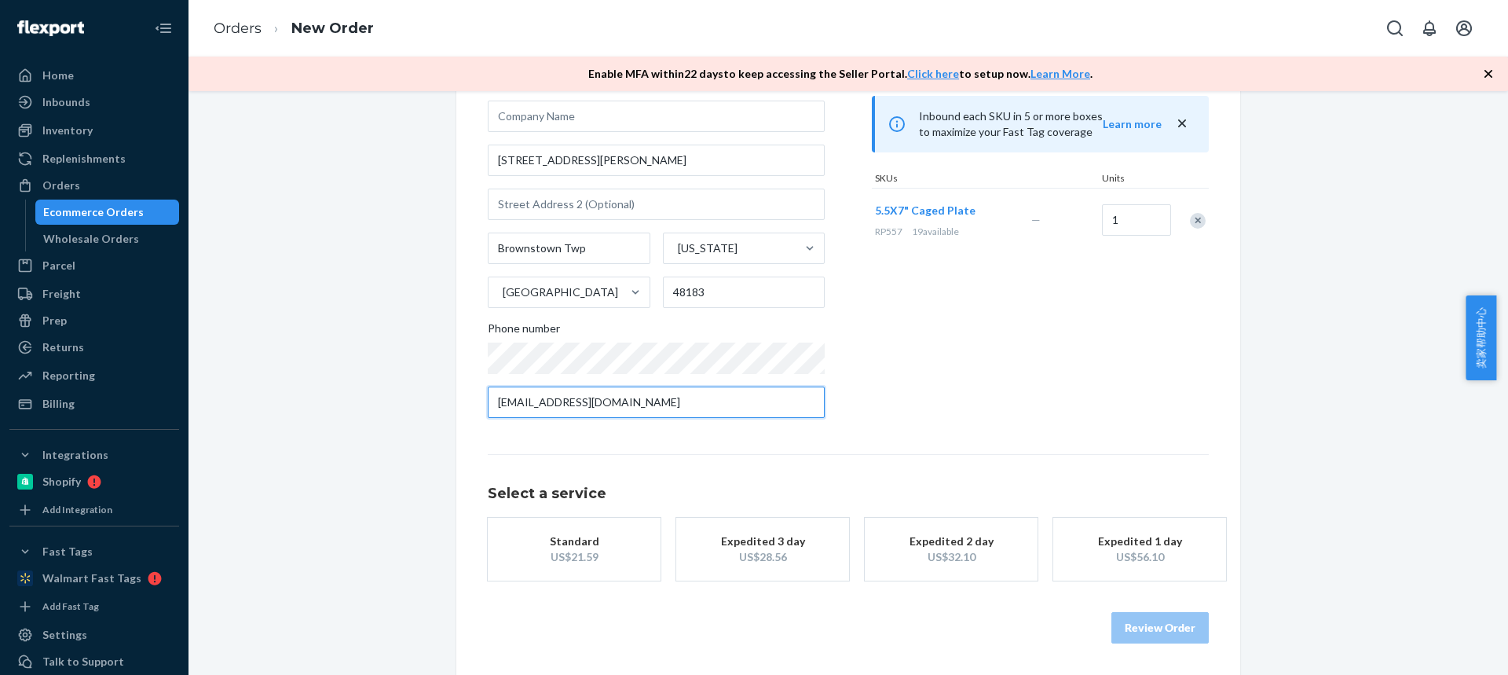
type input "emilioruiz416@gmail.com"
drag, startPoint x: 576, startPoint y: 549, endPoint x: 1156, endPoint y: 631, distance: 585.3
click at [576, 549] on div "US$21.59" at bounding box center [574, 557] width 126 height 16
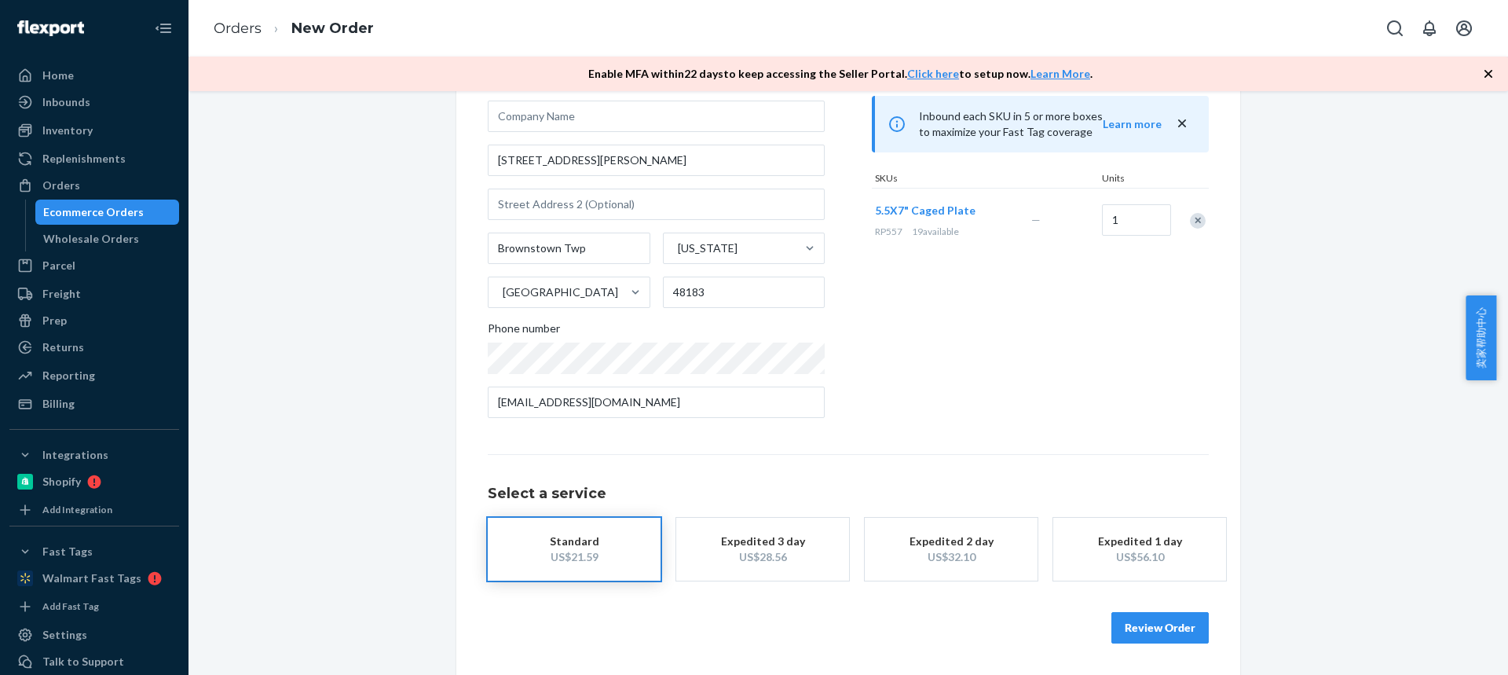
click at [1156, 631] on button "Review Order" at bounding box center [1159, 627] width 97 height 31
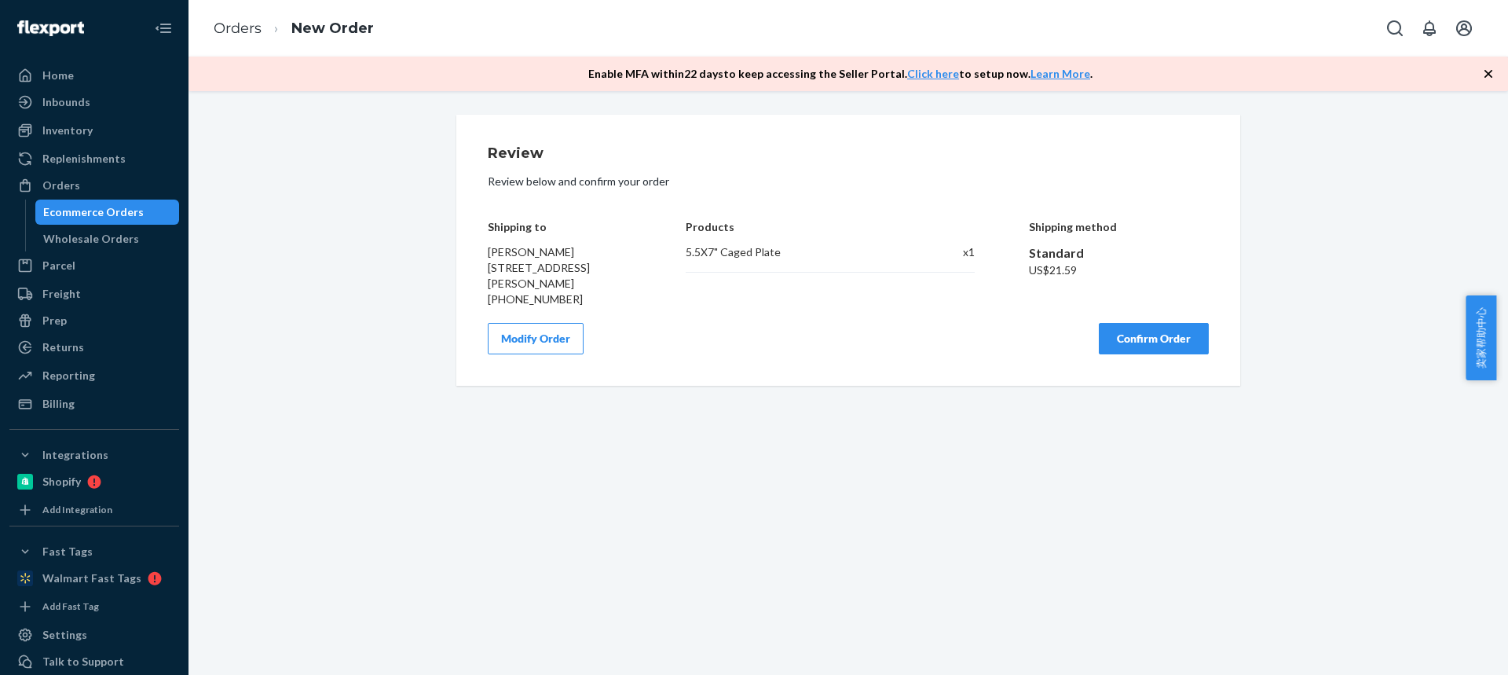
scroll to position [0, 0]
click at [1148, 346] on button "Confirm Order" at bounding box center [1154, 338] width 110 height 31
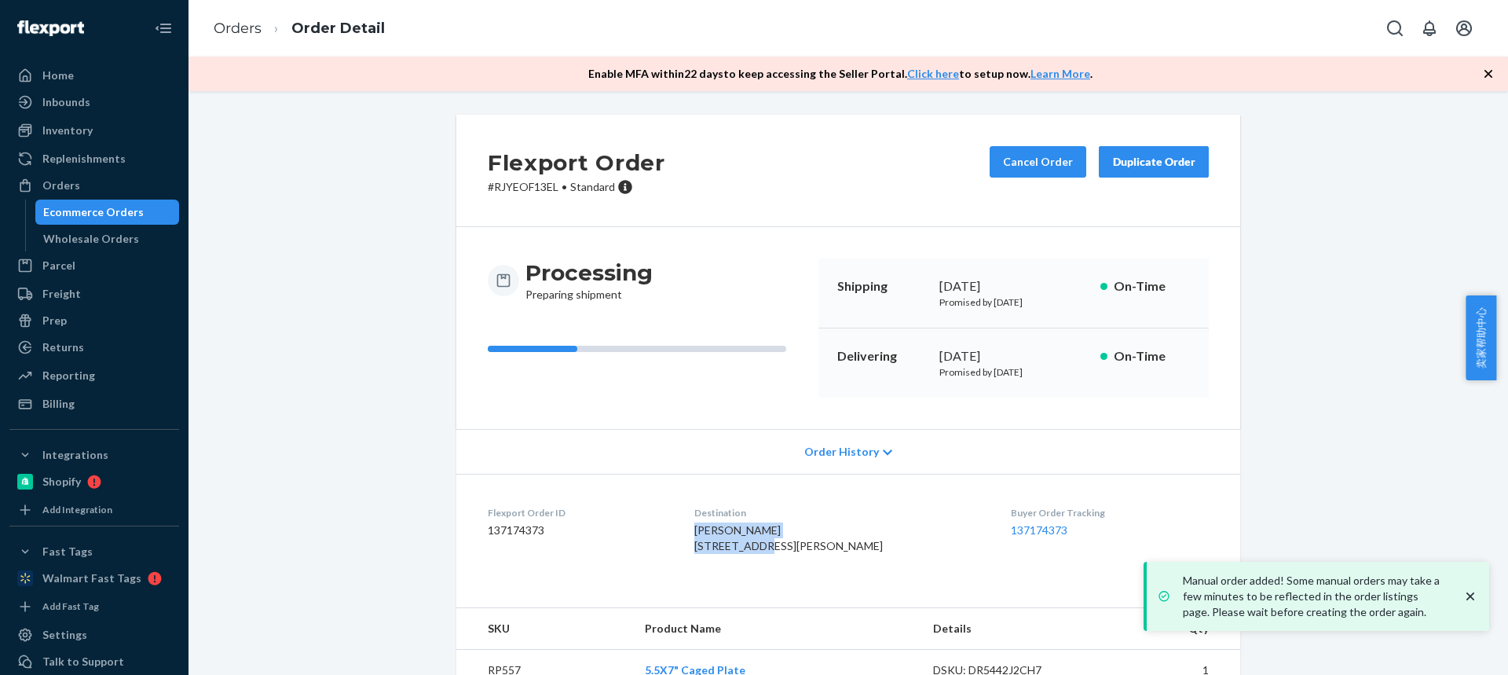
drag, startPoint x: 689, startPoint y: 531, endPoint x: 769, endPoint y: 543, distance: 81.1
click at [769, 543] on dl "Flexport Order ID 137174373 Destination Emilio Ruiz 23777 Carter Rd Brownstown …" at bounding box center [848, 533] width 784 height 118
copy span "Emilio Ruiz 23777 Carter R"
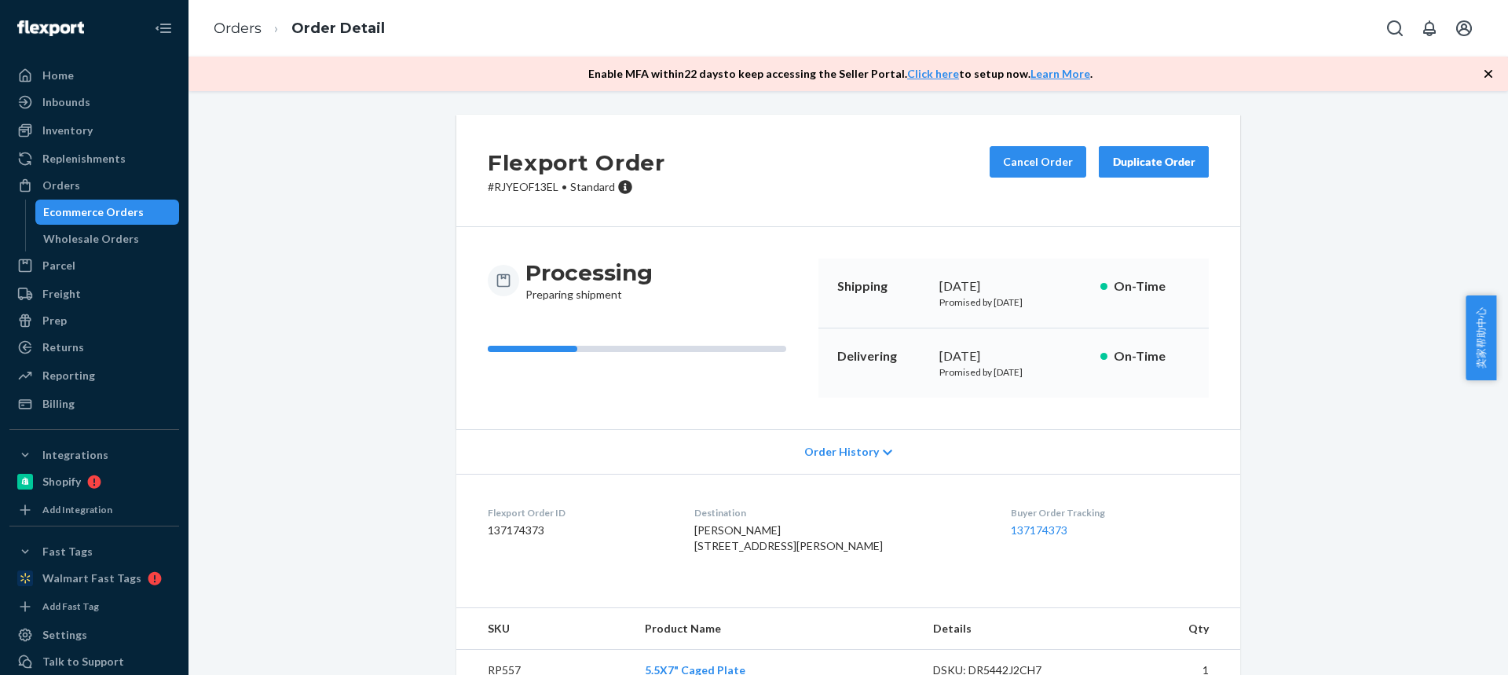
scroll to position [66, 0]
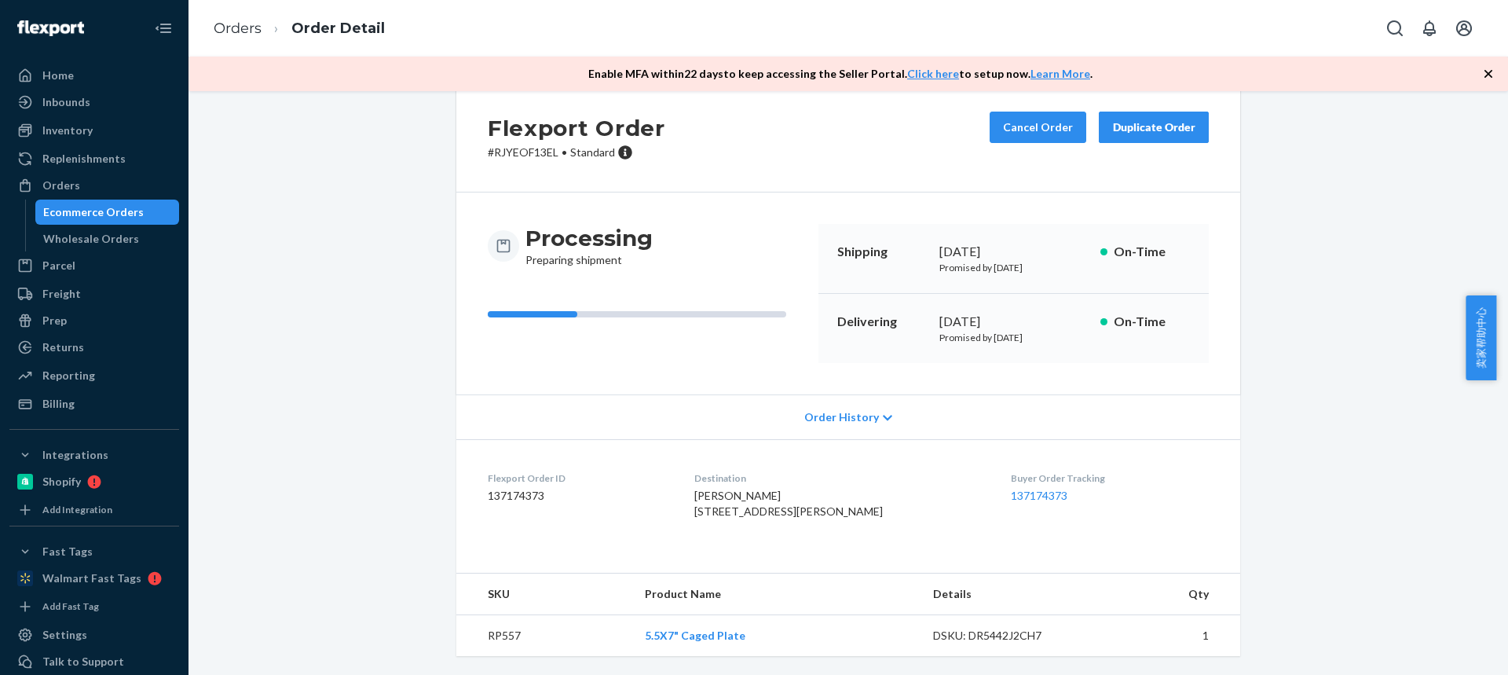
click at [478, 649] on td "RP557" at bounding box center [544, 636] width 176 height 42
click at [484, 639] on td "RP557" at bounding box center [544, 636] width 176 height 42
copy td "RP557"
click at [238, 20] on link "Orders" at bounding box center [238, 28] width 48 height 17
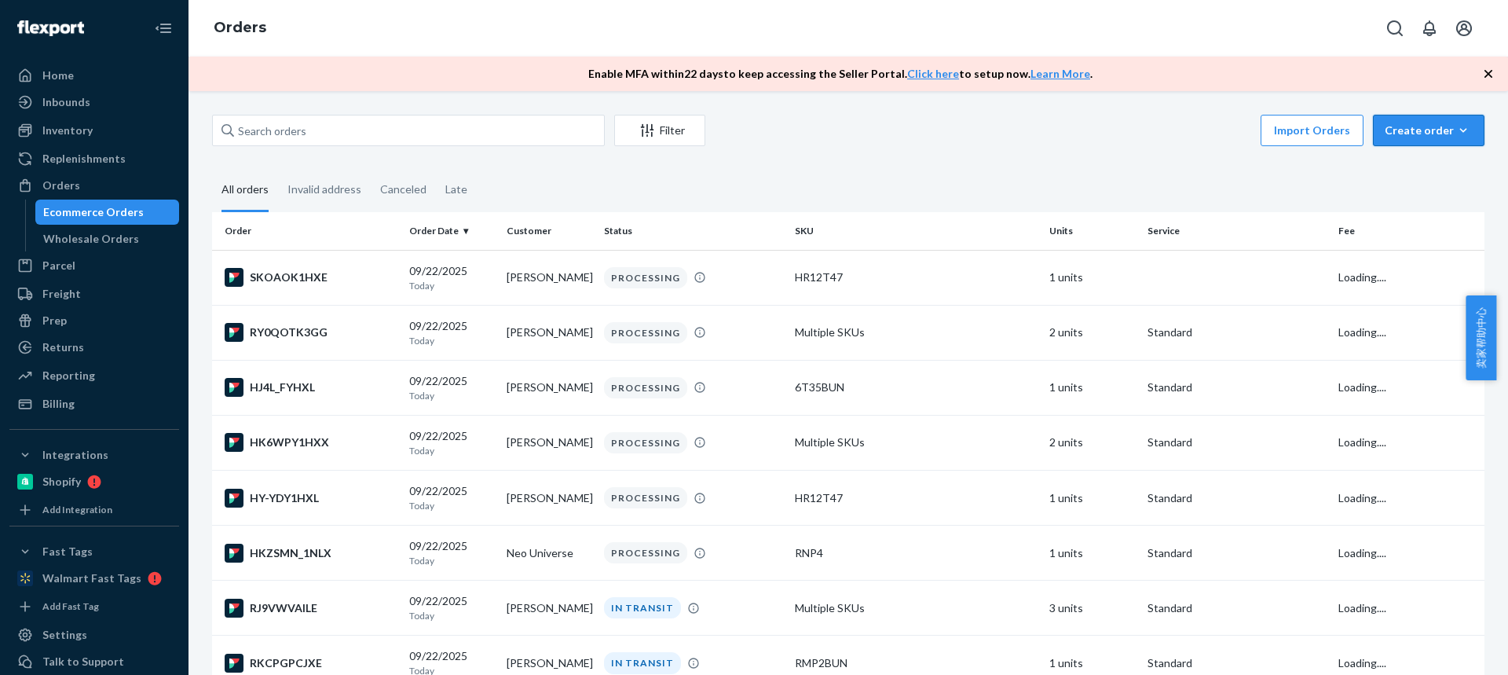
click at [1428, 119] on button "Create order Ecommerce order Removal order" at bounding box center [1429, 130] width 112 height 31
click at [1414, 166] on span "Ecommerce order" at bounding box center [1437, 168] width 97 height 11
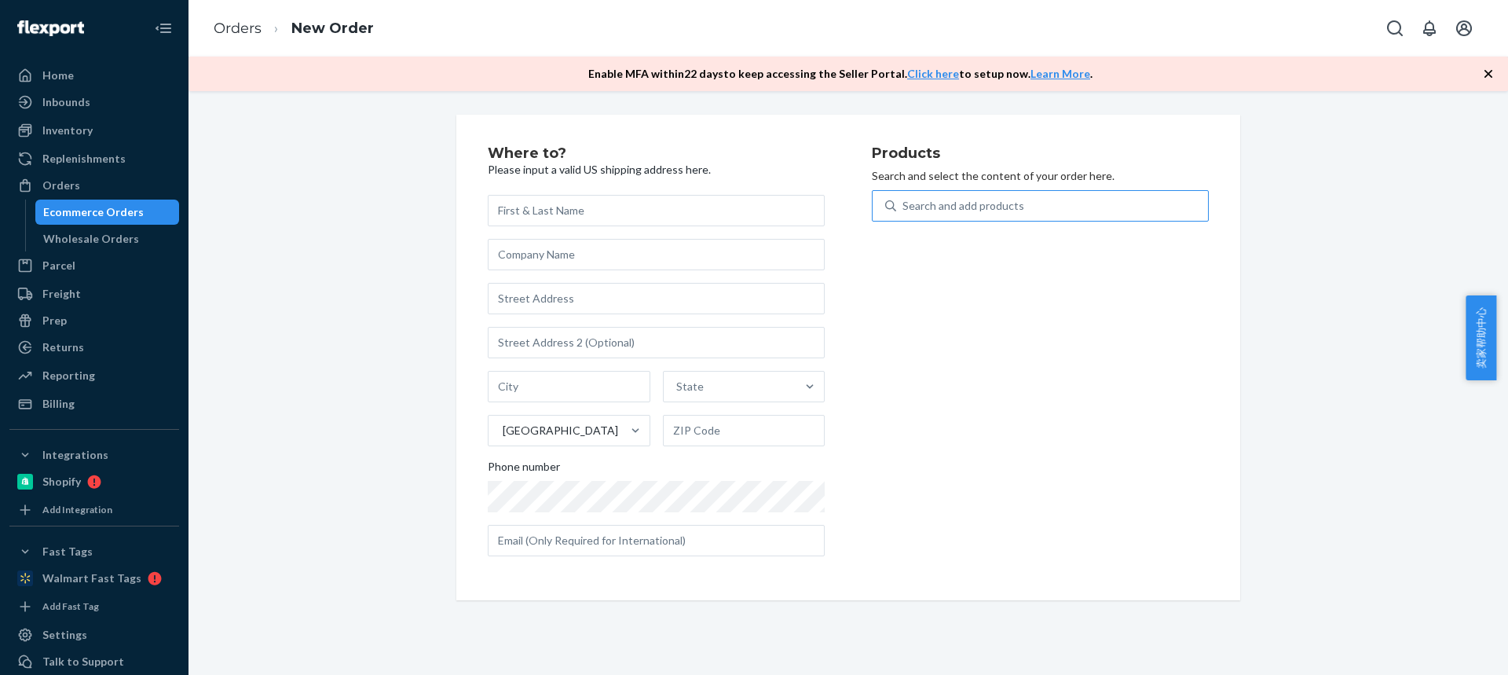
click at [1023, 209] on div "Search and add products" at bounding box center [1052, 206] width 312 height 28
click at [904, 209] on input "Search and add products" at bounding box center [903, 206] width 2 height 16
type input "6T35"
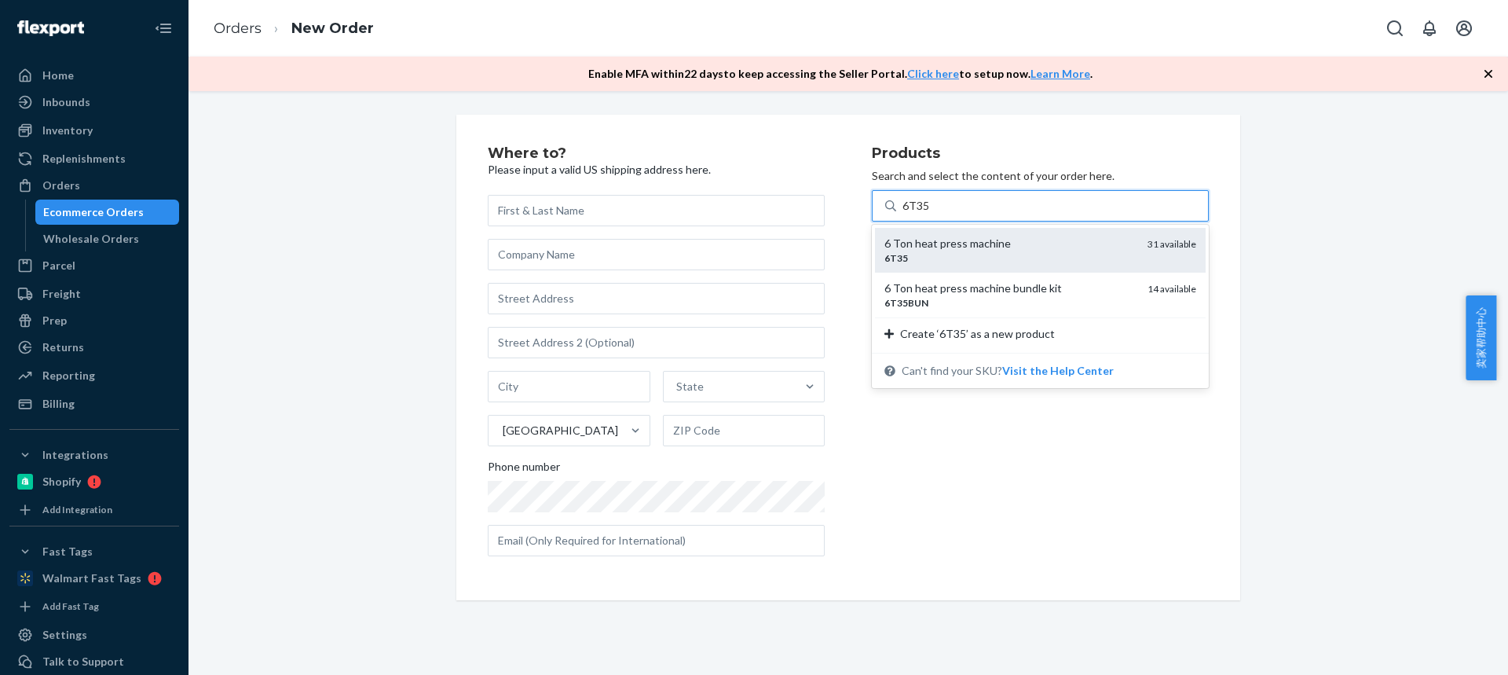
click at [965, 255] on div "6T35" at bounding box center [1009, 257] width 251 height 13
click at [930, 214] on input "6T35" at bounding box center [915, 206] width 27 height 16
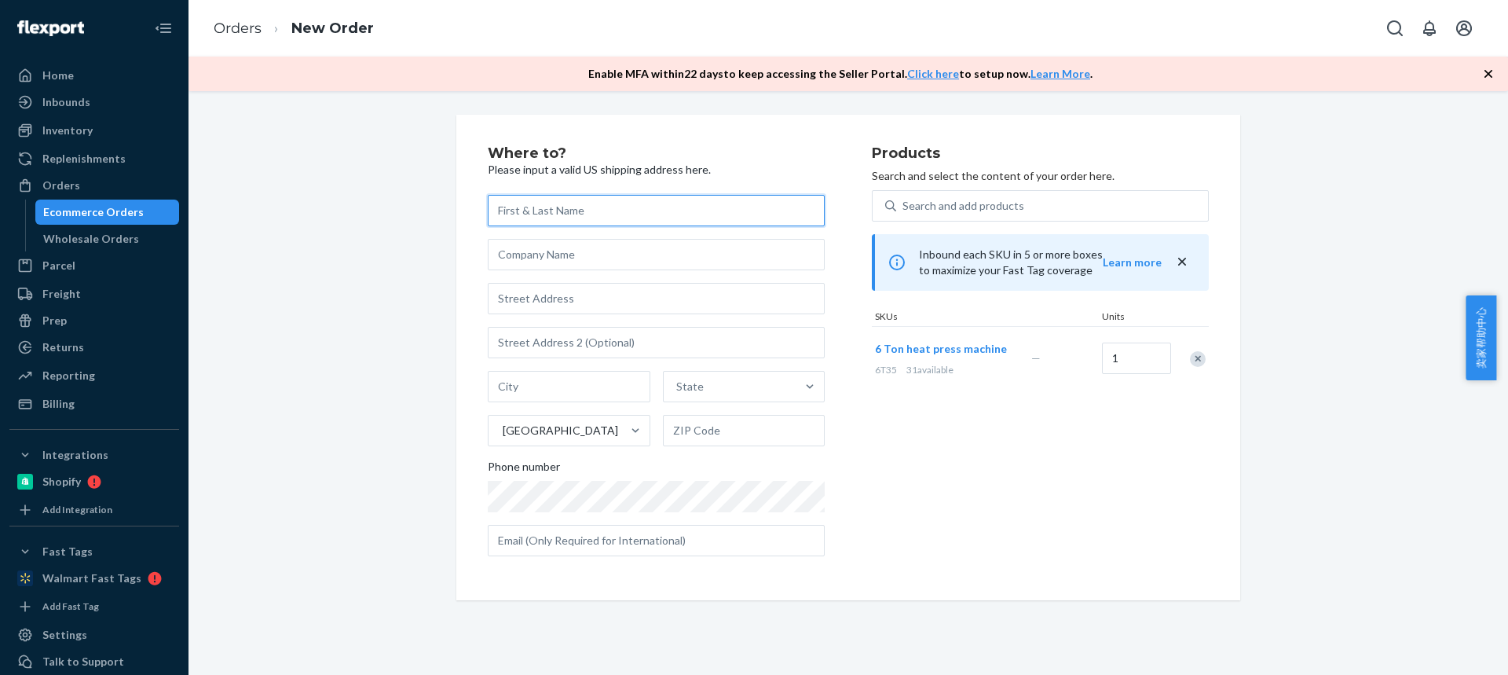
click at [544, 210] on input "text" at bounding box center [656, 210] width 337 height 31
paste input "[PERSON_NAME]"
type input "[PERSON_NAME]"
drag, startPoint x: 554, startPoint y: 298, endPoint x: 307, endPoint y: 12, distance: 377.5
click at [554, 298] on input "text" at bounding box center [656, 298] width 337 height 31
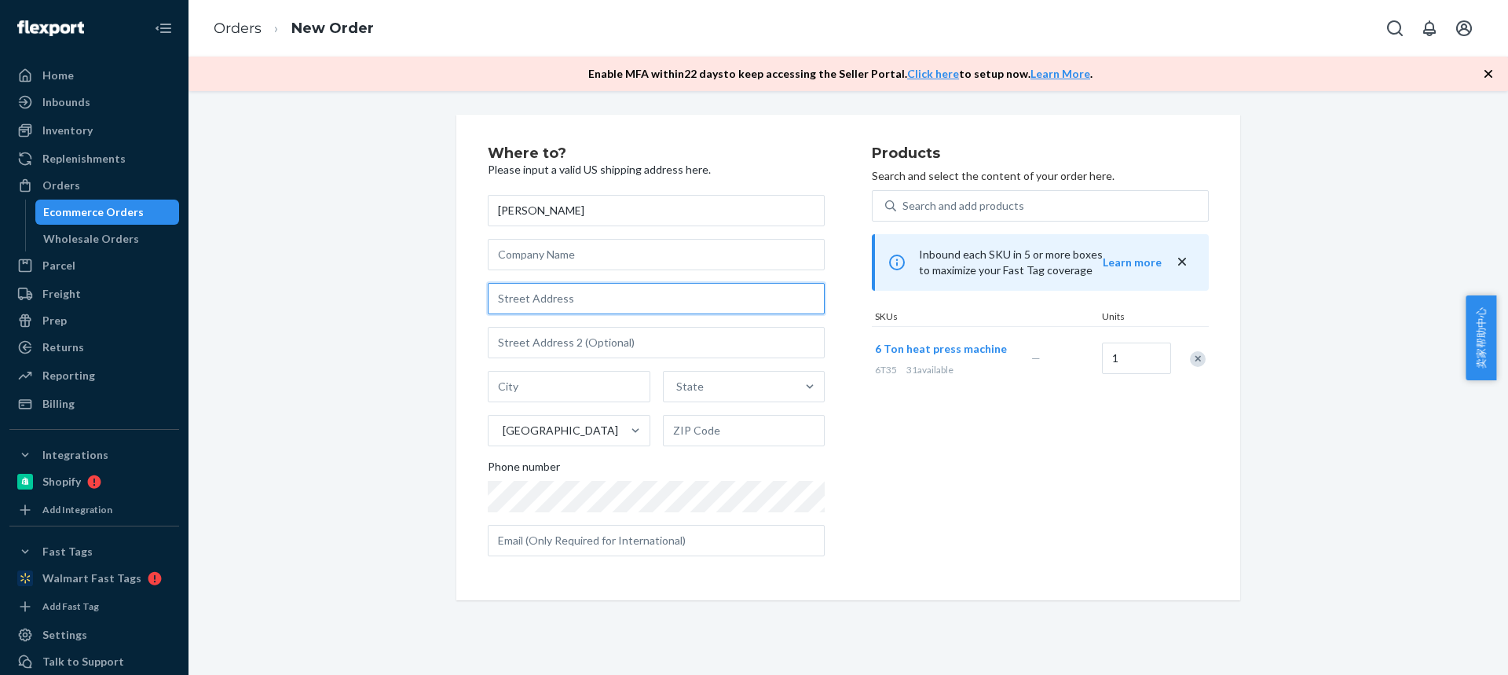
paste input "4148 Mattie St"
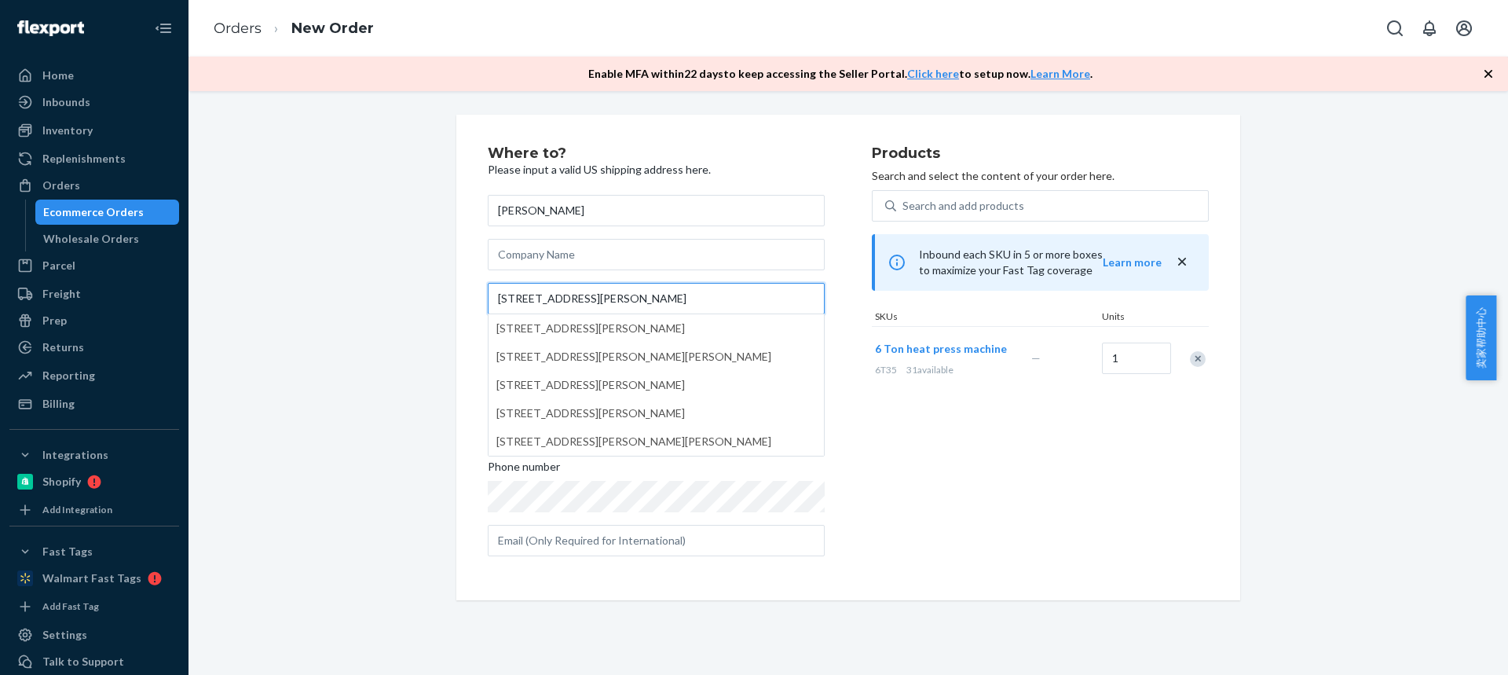
type input "4148 Mattie St"
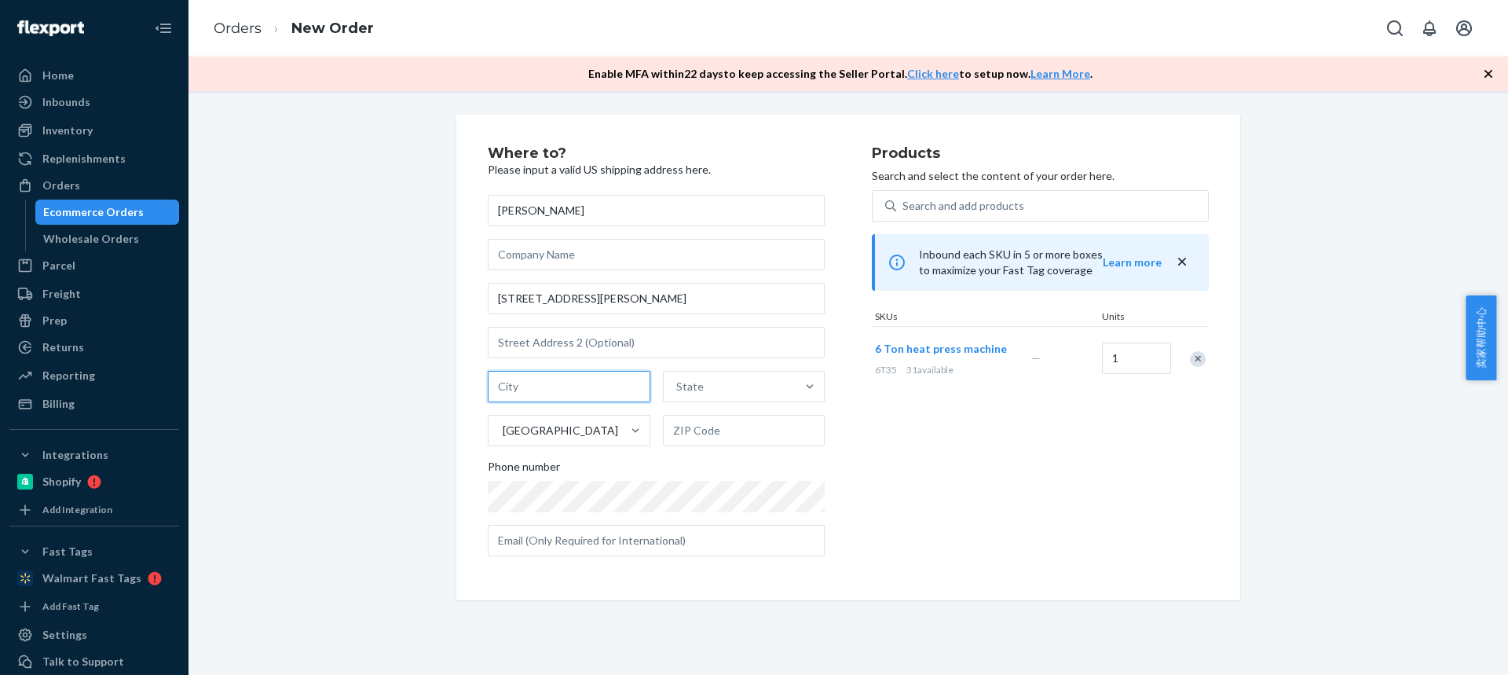
drag, startPoint x: 536, startPoint y: 393, endPoint x: 551, endPoint y: 408, distance: 21.1
click at [536, 394] on input "text" at bounding box center [569, 386] width 163 height 31
paste input "Austin TX 78723"
drag, startPoint x: 634, startPoint y: 397, endPoint x: 697, endPoint y: 429, distance: 70.9
click at [647, 403] on div "Austin TX 78723 State United States" at bounding box center [656, 408] width 337 height 75
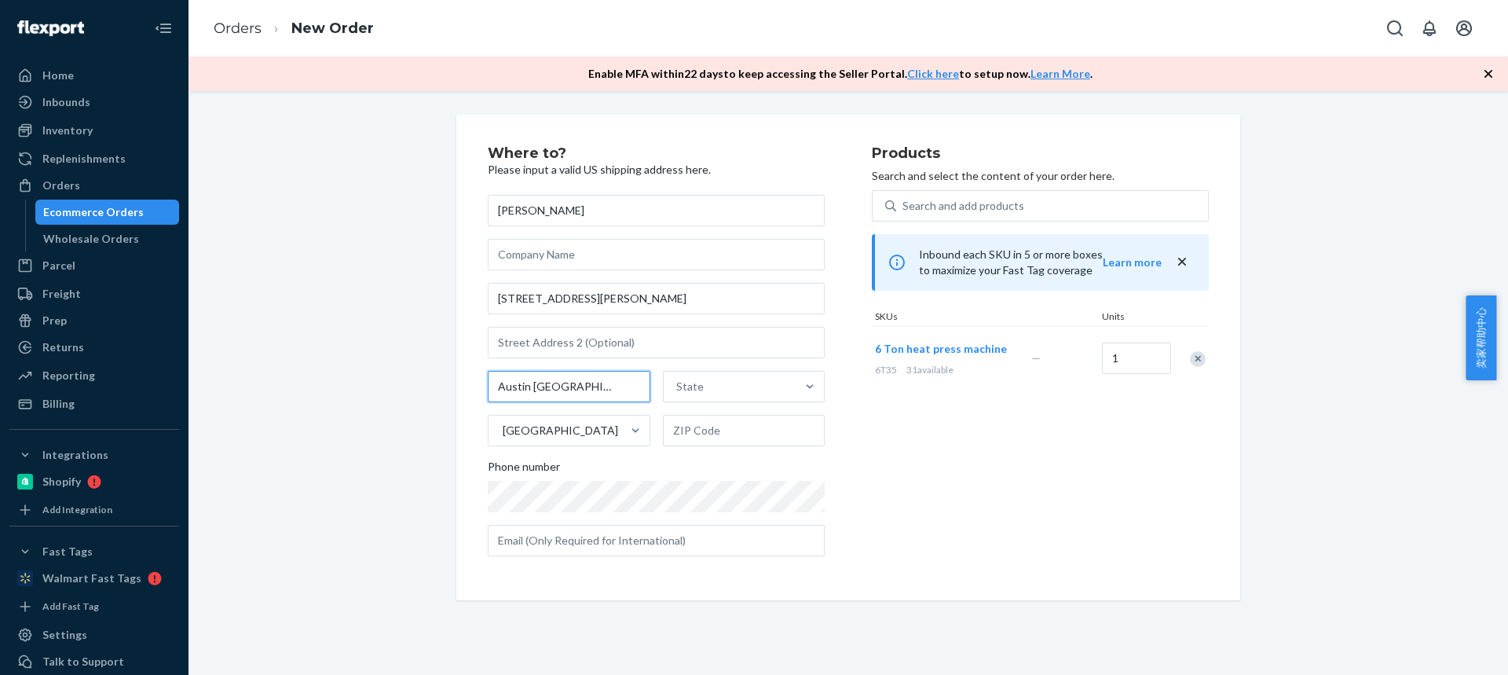
type input "Austin TX"
click at [718, 441] on input "text" at bounding box center [744, 430] width 163 height 31
paste input "78723"
type input "78723"
drag, startPoint x: 524, startPoint y: 390, endPoint x: 635, endPoint y: 396, distance: 110.9
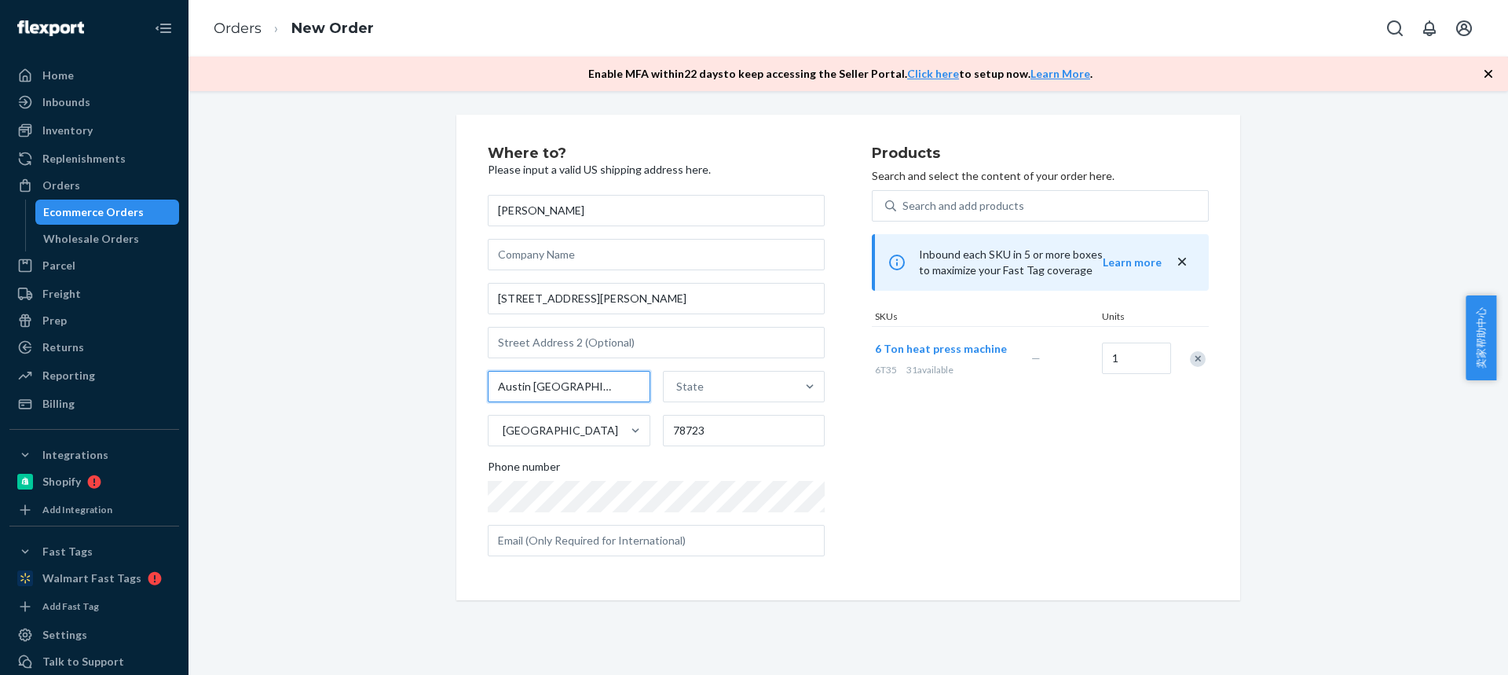
click at [624, 396] on input "Austin TX" at bounding box center [569, 386] width 163 height 31
type input "Austin"
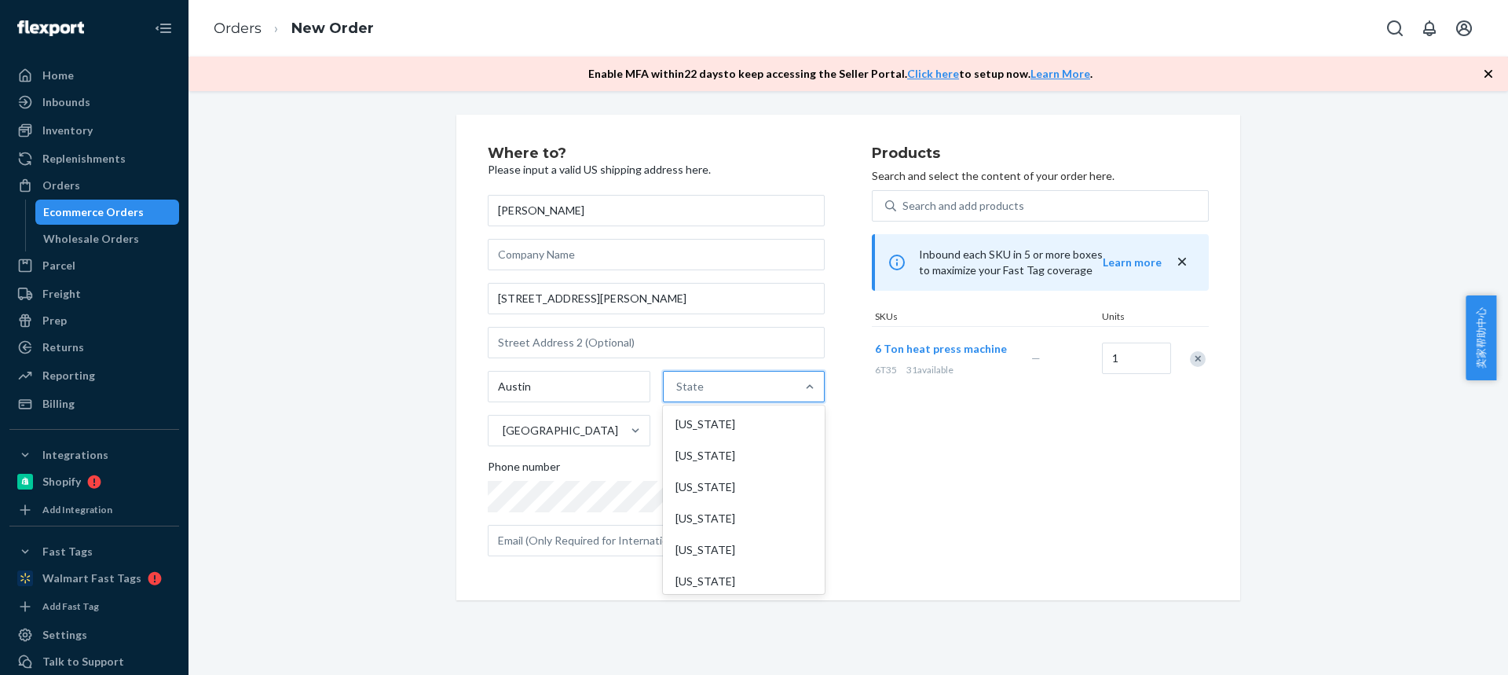
click at [701, 393] on div "State" at bounding box center [730, 386] width 133 height 31
click at [678, 393] on input "option Alabama focused, 1 of 59. 59 results available. Use Up and Down to choos…" at bounding box center [677, 387] width 2 height 16
paste input "TX"
type input "TX"
click at [698, 431] on div "Texas" at bounding box center [742, 423] width 159 height 31
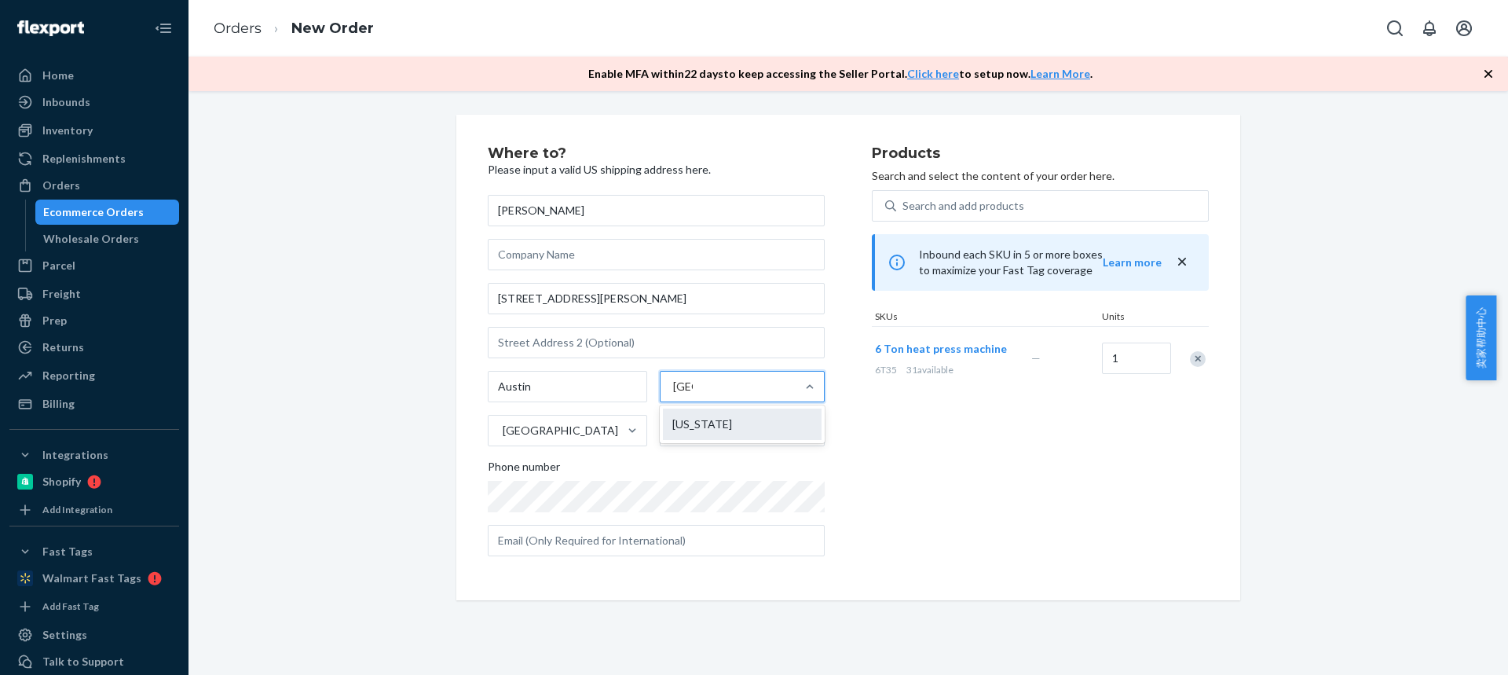
click at [693, 394] on input "TX" at bounding box center [683, 387] width 20 height 16
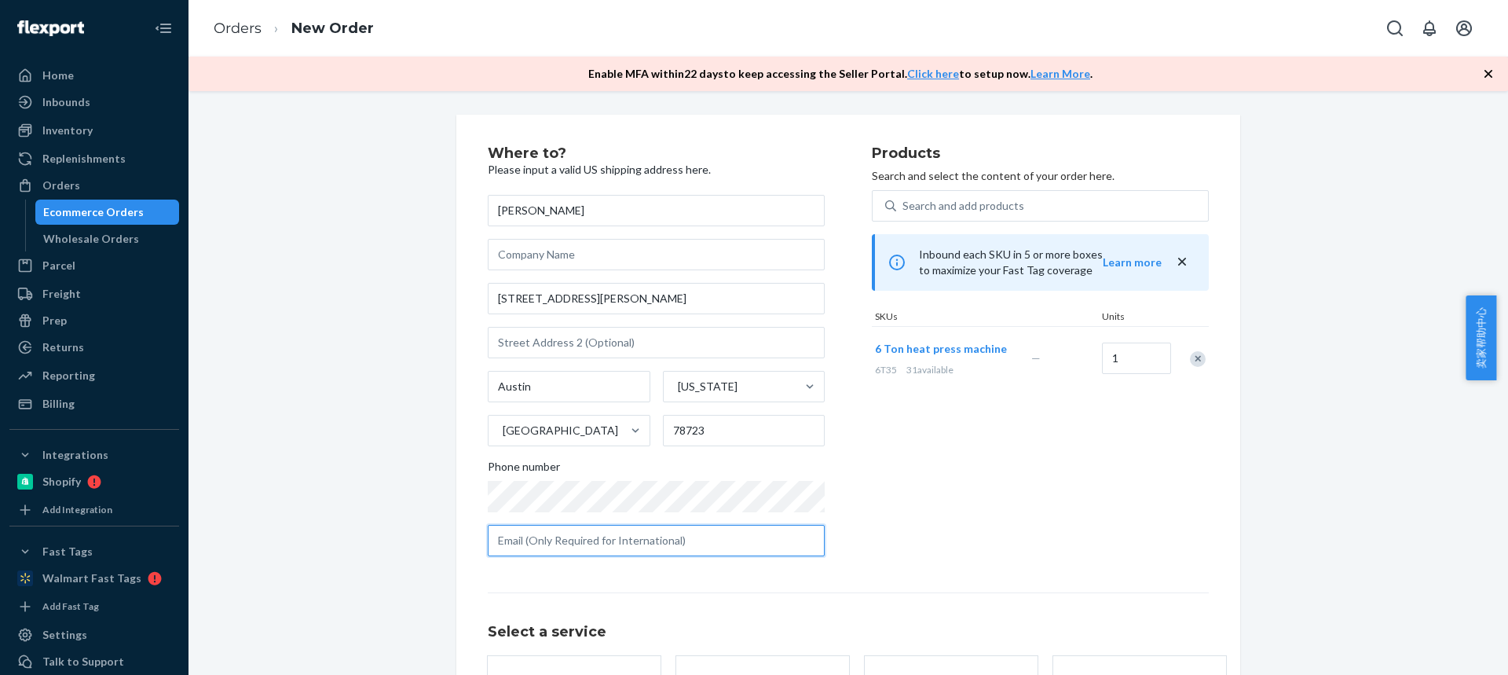
click at [533, 541] on input "text" at bounding box center [656, 540] width 337 height 31
paste input "fisher_hector@yahoo.com"
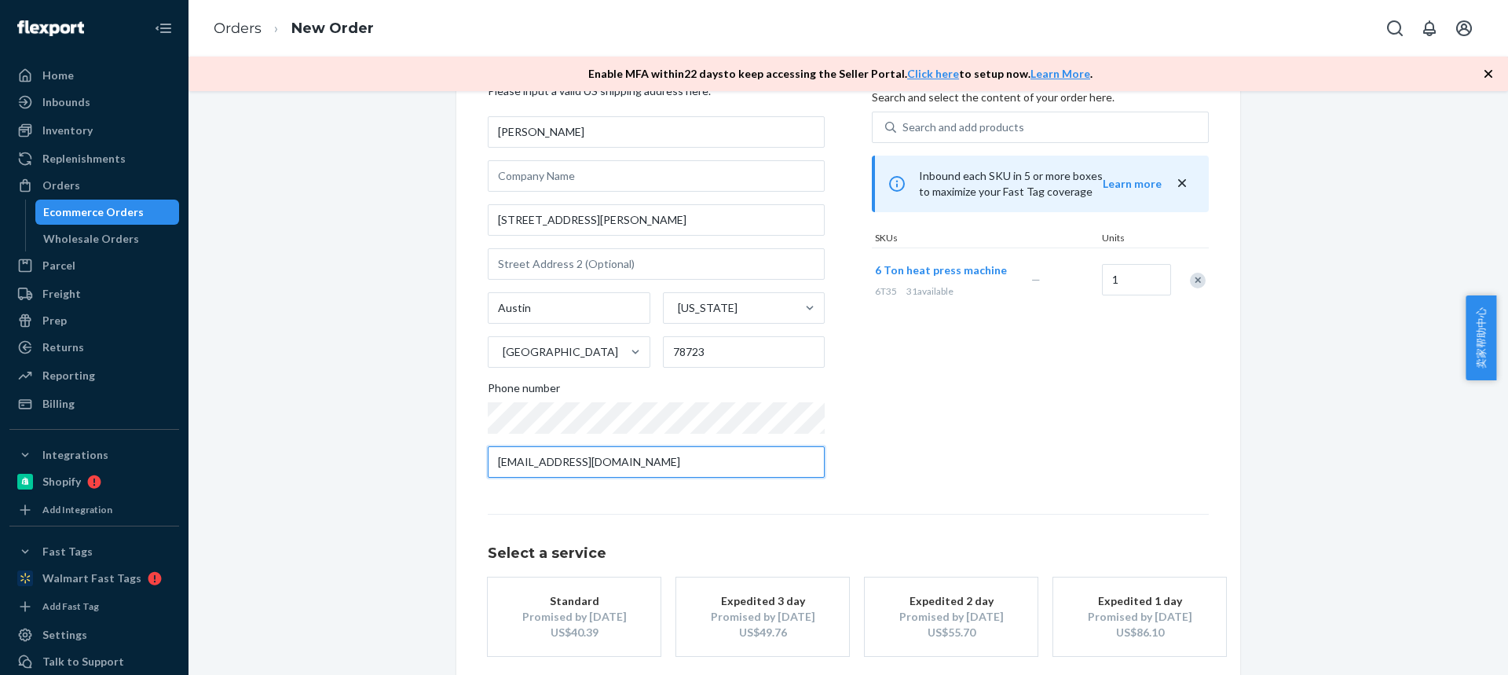
type input "fisher_hector@yahoo.com"
click at [554, 612] on div "Promised by Oct 2, 2025" at bounding box center [574, 617] width 126 height 16
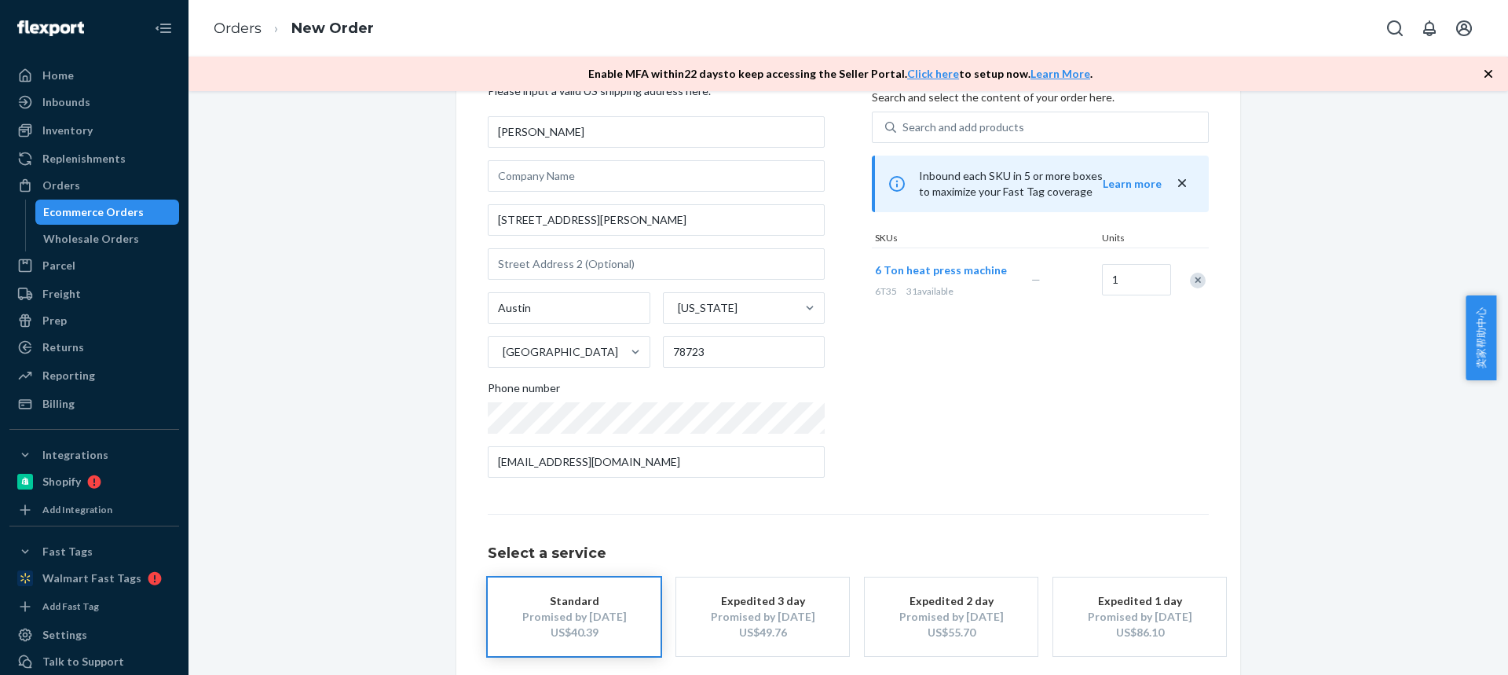
scroll to position [154, 0]
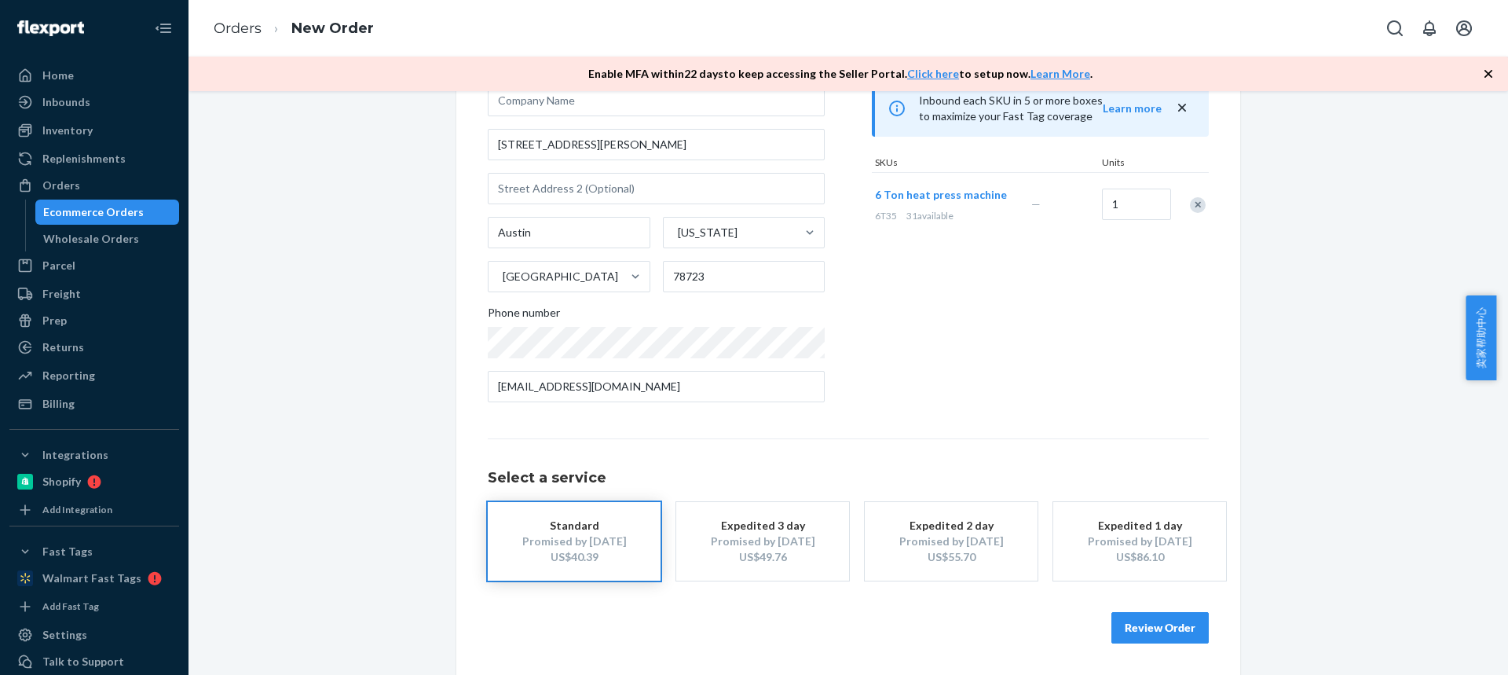
click at [1156, 628] on button "Review Order" at bounding box center [1159, 627] width 97 height 31
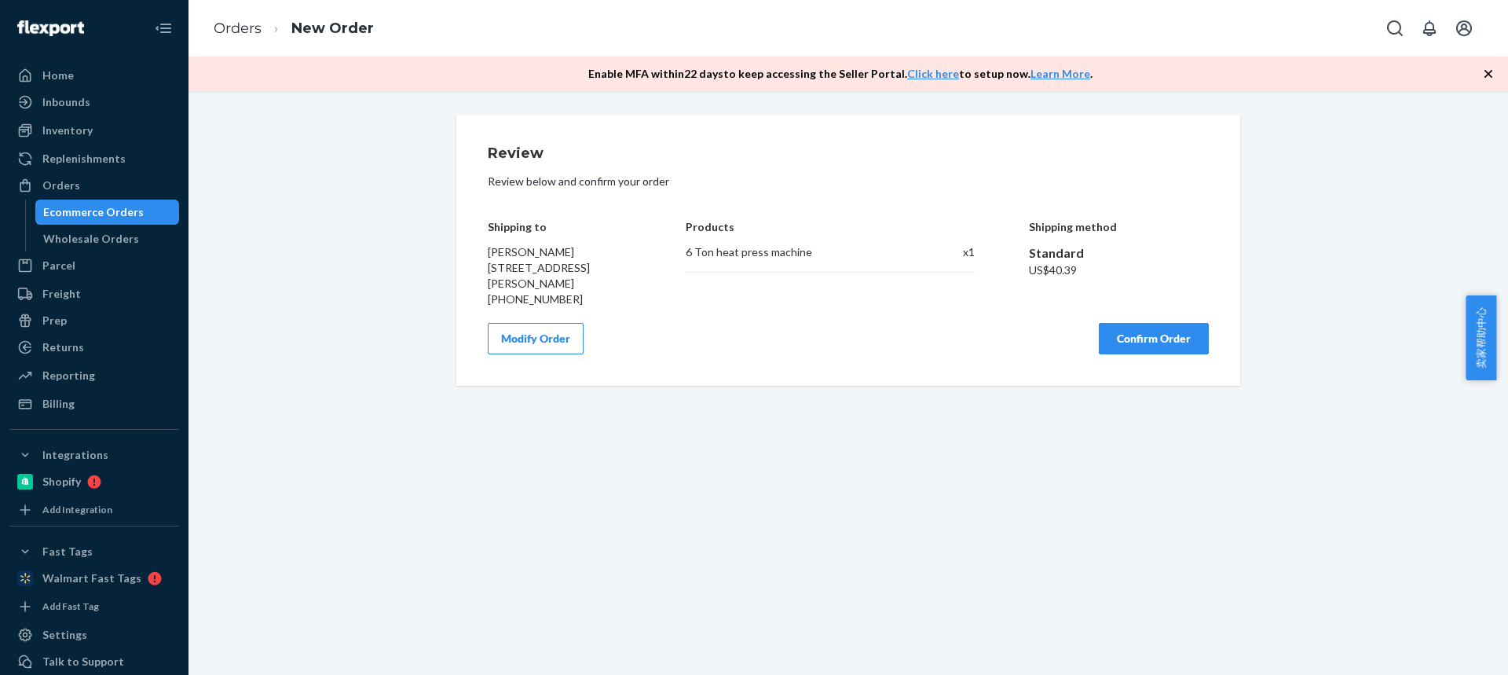
scroll to position [0, 0]
click at [1125, 338] on button "Confirm Order" at bounding box center [1154, 338] width 110 height 31
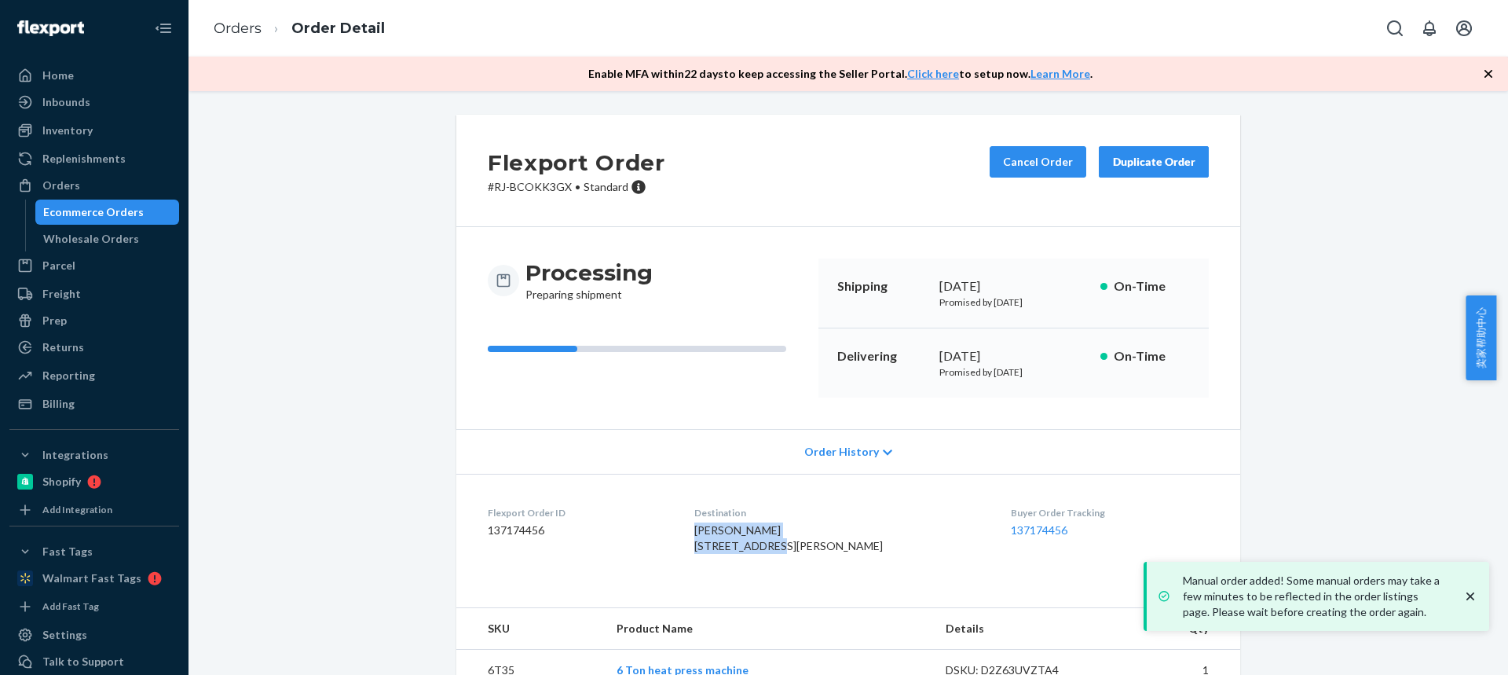
drag, startPoint x: 725, startPoint y: 536, endPoint x: 810, endPoint y: 551, distance: 86.8
click at [810, 551] on dl "Flexport Order ID 137174456 Destination Hector Fisher 4148 Mattie St Austin, TX…" at bounding box center [848, 533] width 784 height 118
copy span "Hector Fisher 4148 Mattie St"
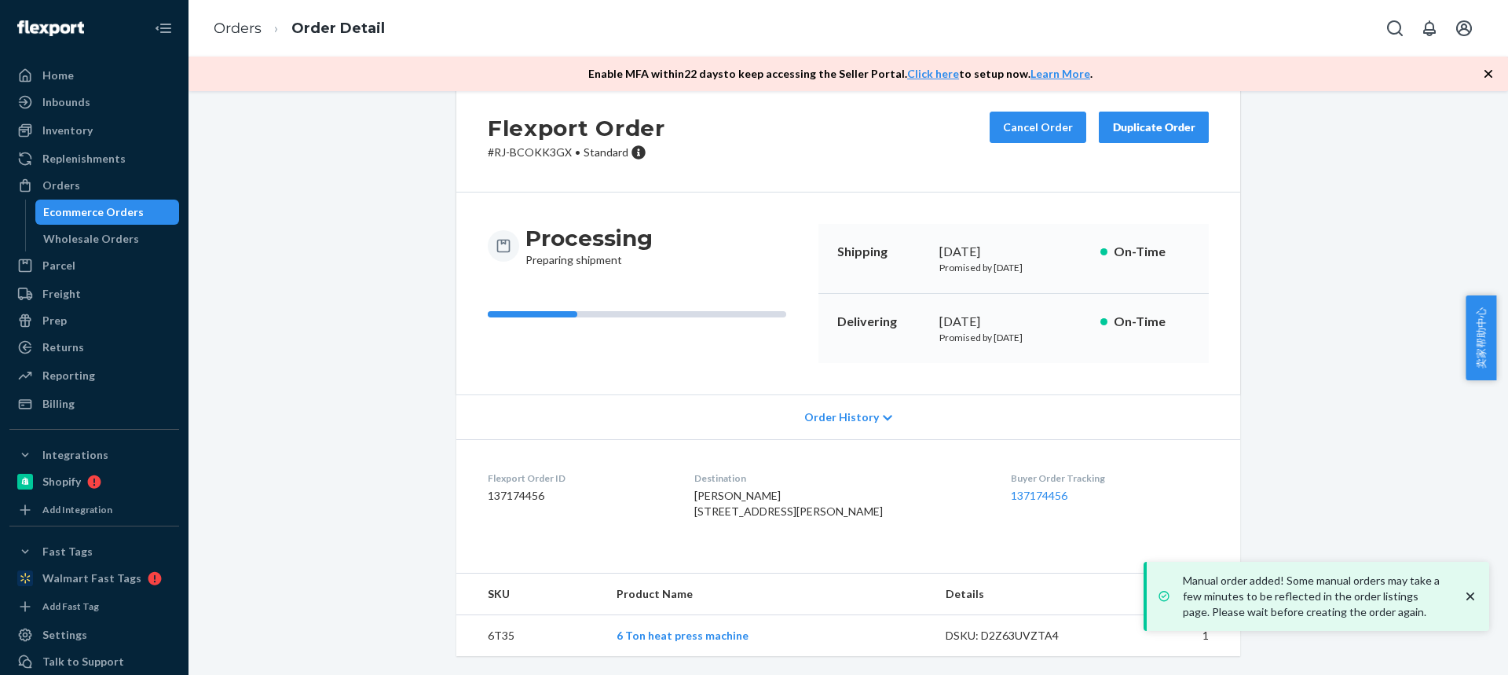
click at [492, 634] on td "6T35" at bounding box center [530, 636] width 148 height 42
copy td "6T35"
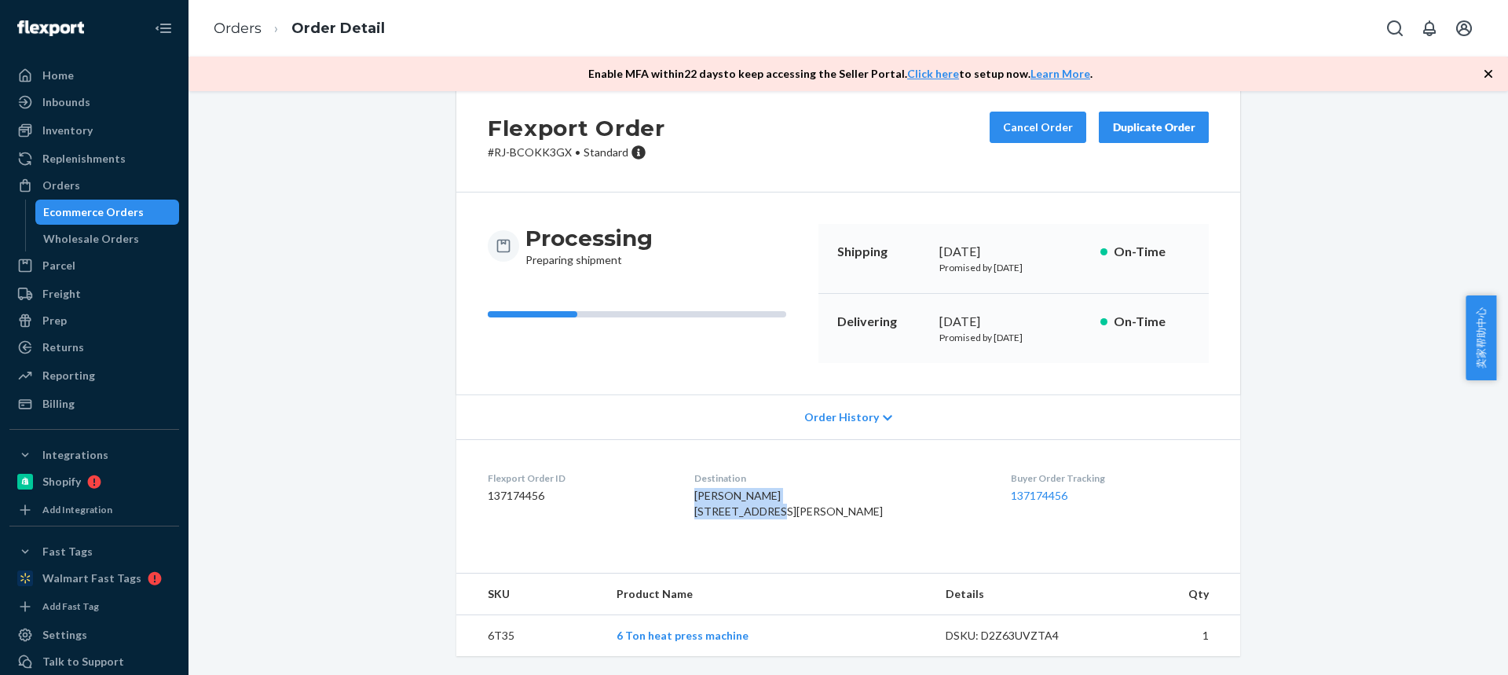
drag, startPoint x: 706, startPoint y: 456, endPoint x: 794, endPoint y: 474, distance: 90.0
click at [794, 474] on dl "Flexport Order ID 137174456 Destination Hector Fisher 4148 Mattie St Austin, TX…" at bounding box center [848, 498] width 784 height 118
copy span "Hector Fisher 4148 Mattie St"
click at [499, 635] on td "6T35" at bounding box center [530, 636] width 148 height 42
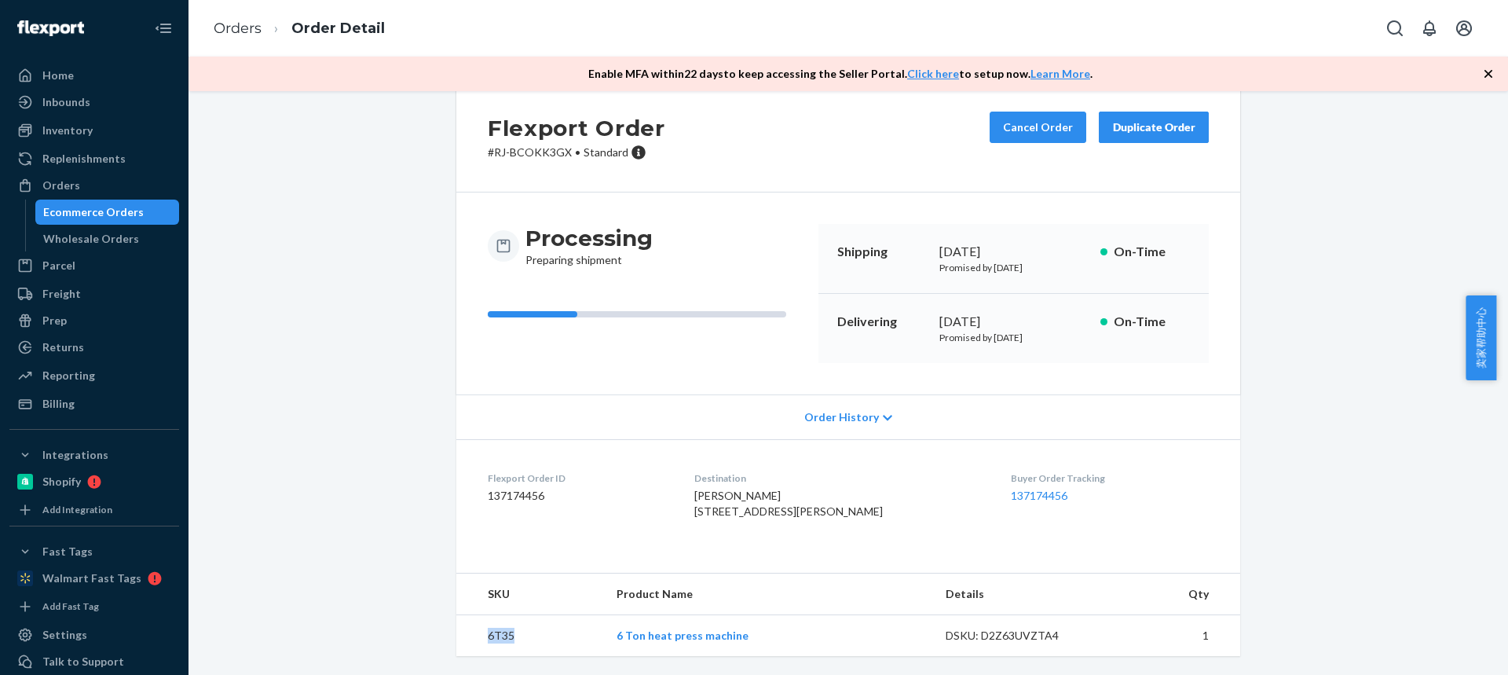
copy td "6T35"
click at [218, 31] on link "Orders" at bounding box center [238, 28] width 48 height 17
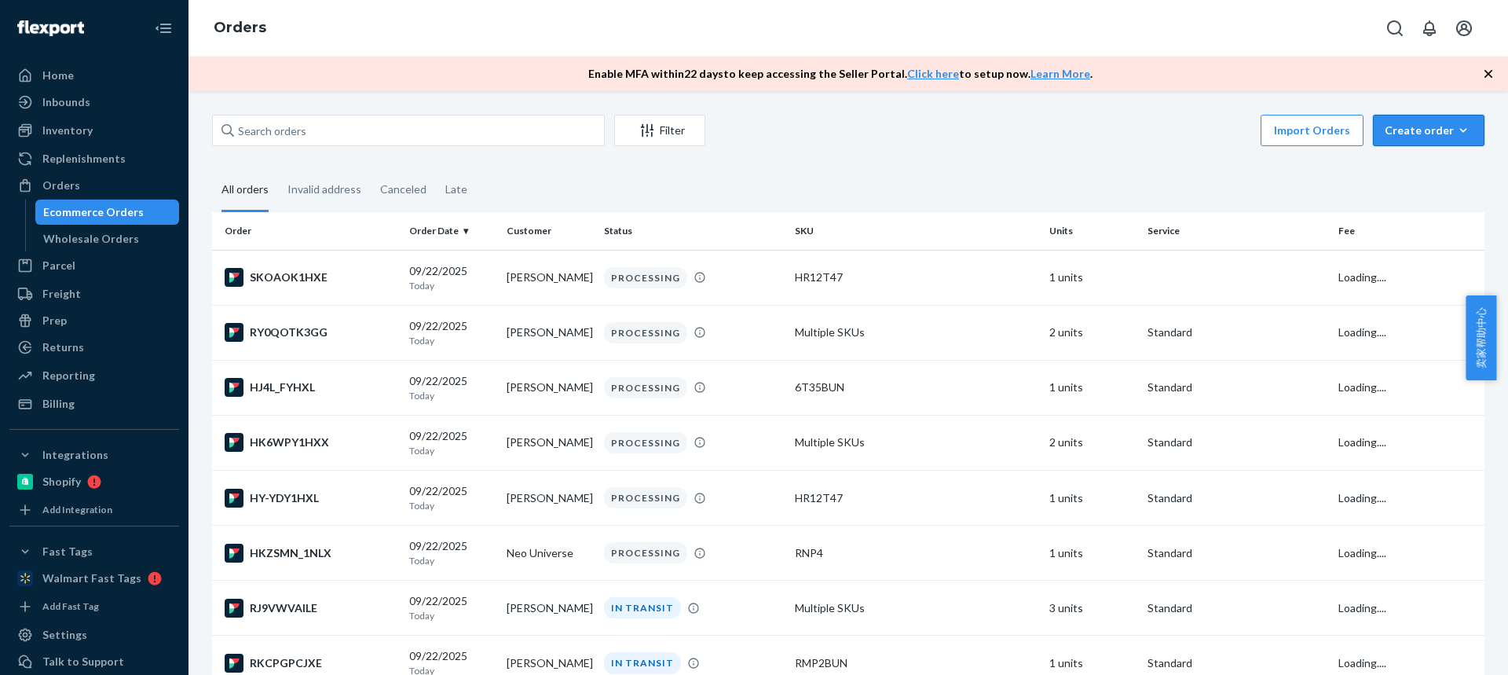
drag, startPoint x: 1374, startPoint y: 134, endPoint x: 1390, endPoint y: 166, distance: 35.8
click at [1374, 134] on button "Create order Ecommerce order Removal order" at bounding box center [1429, 130] width 112 height 31
click at [1398, 170] on span "Ecommerce order" at bounding box center [1437, 168] width 97 height 11
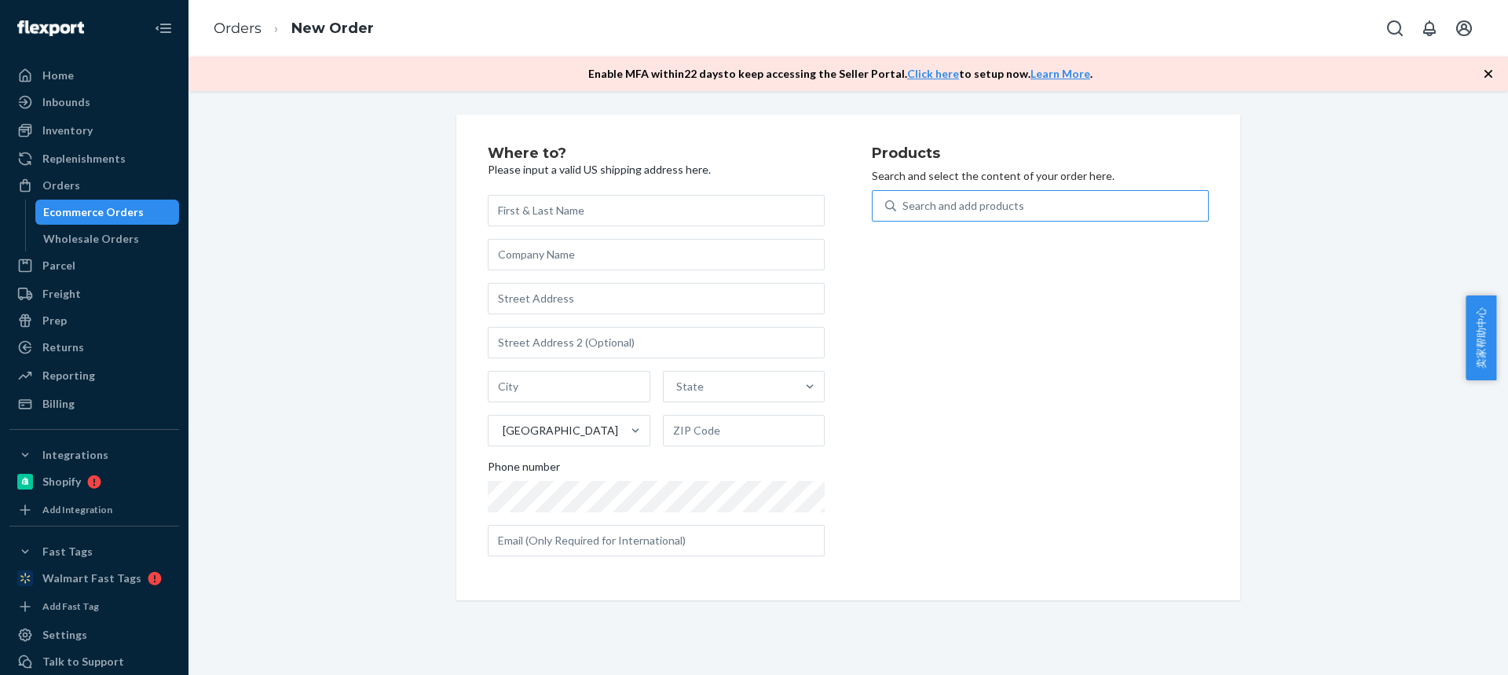
click at [1019, 210] on div "Search and add products" at bounding box center [1052, 206] width 312 height 28
click at [904, 210] on input "Search and add products" at bounding box center [903, 206] width 2 height 16
type input "combo2"
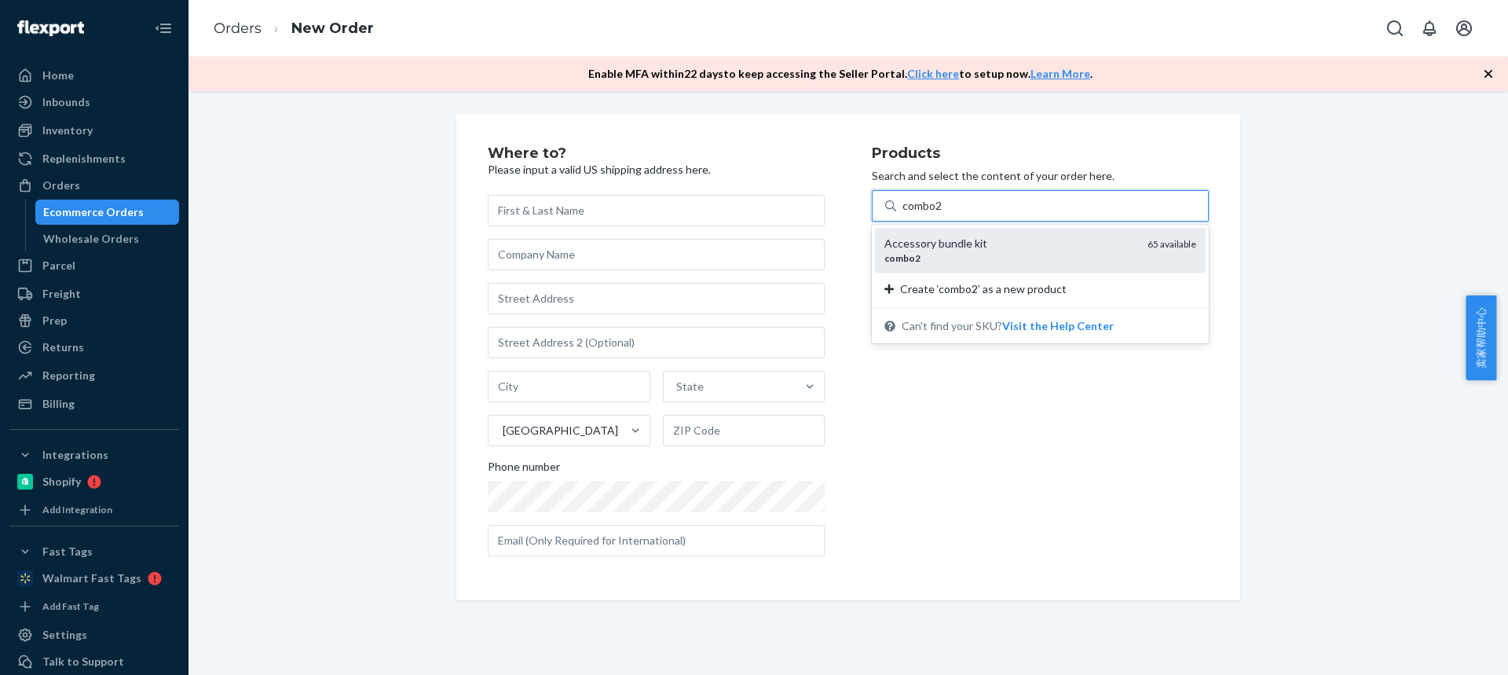
click at [973, 239] on div "Accessory bundle kit" at bounding box center [1009, 244] width 251 height 16
click at [943, 214] on input "combo2" at bounding box center [922, 206] width 41 height 16
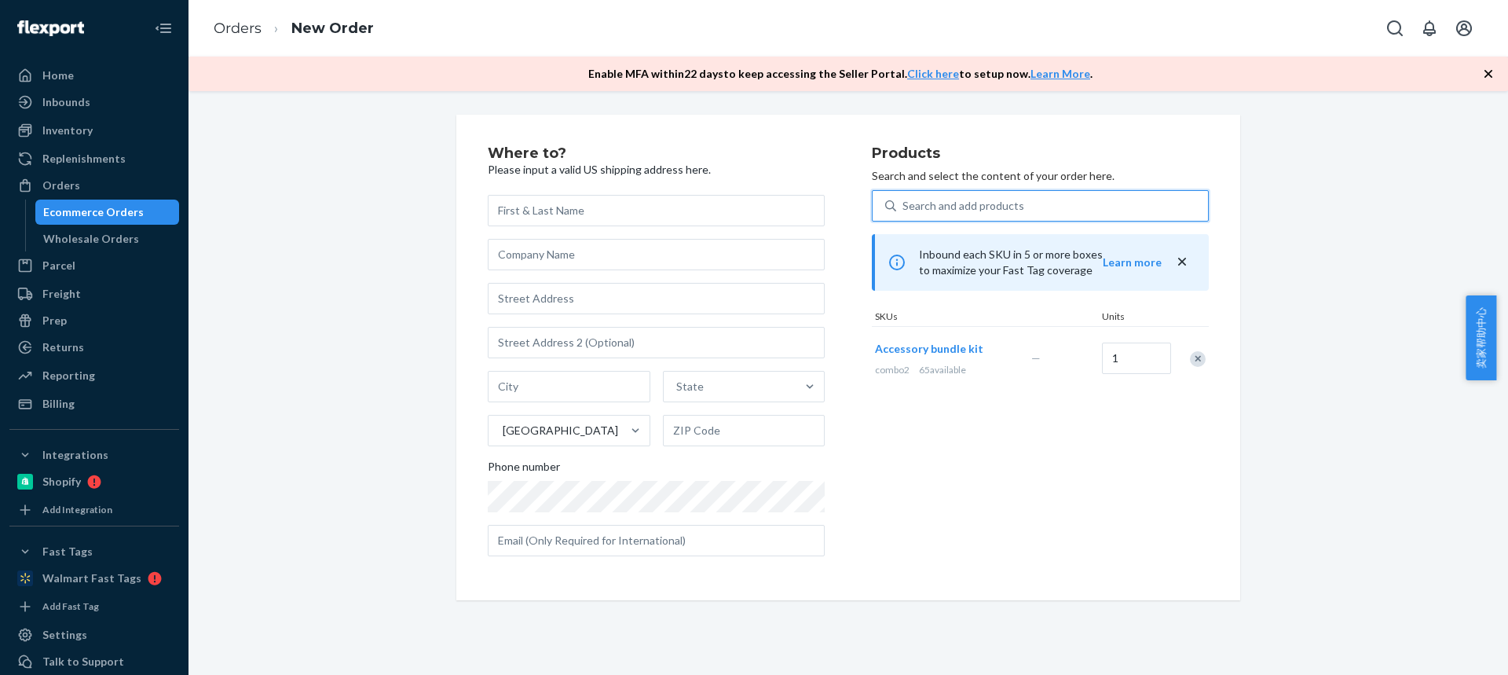
click at [941, 202] on div "Search and add products" at bounding box center [963, 206] width 122 height 16
click at [904, 202] on input "0 results available. Select is focused ,type to refine list, press Down to open…" at bounding box center [903, 206] width 2 height 16
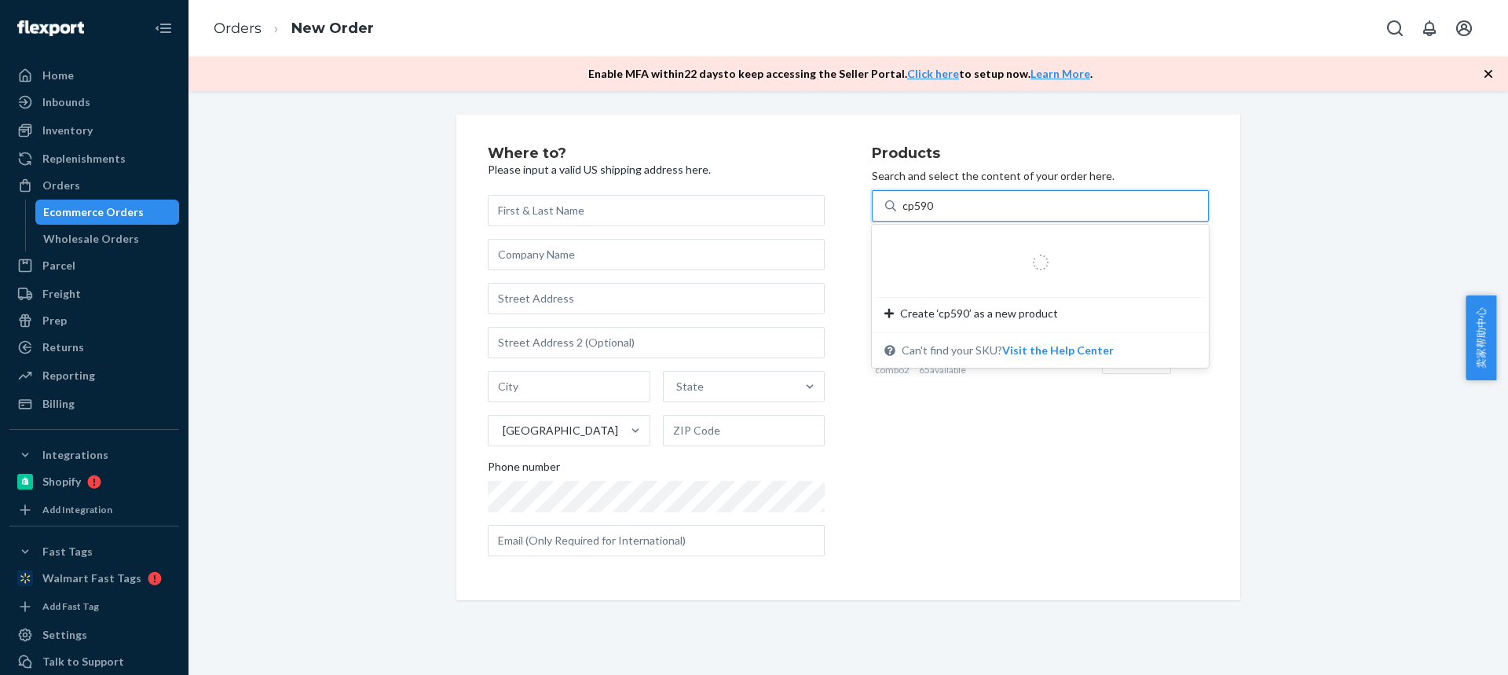
type input "cp590n"
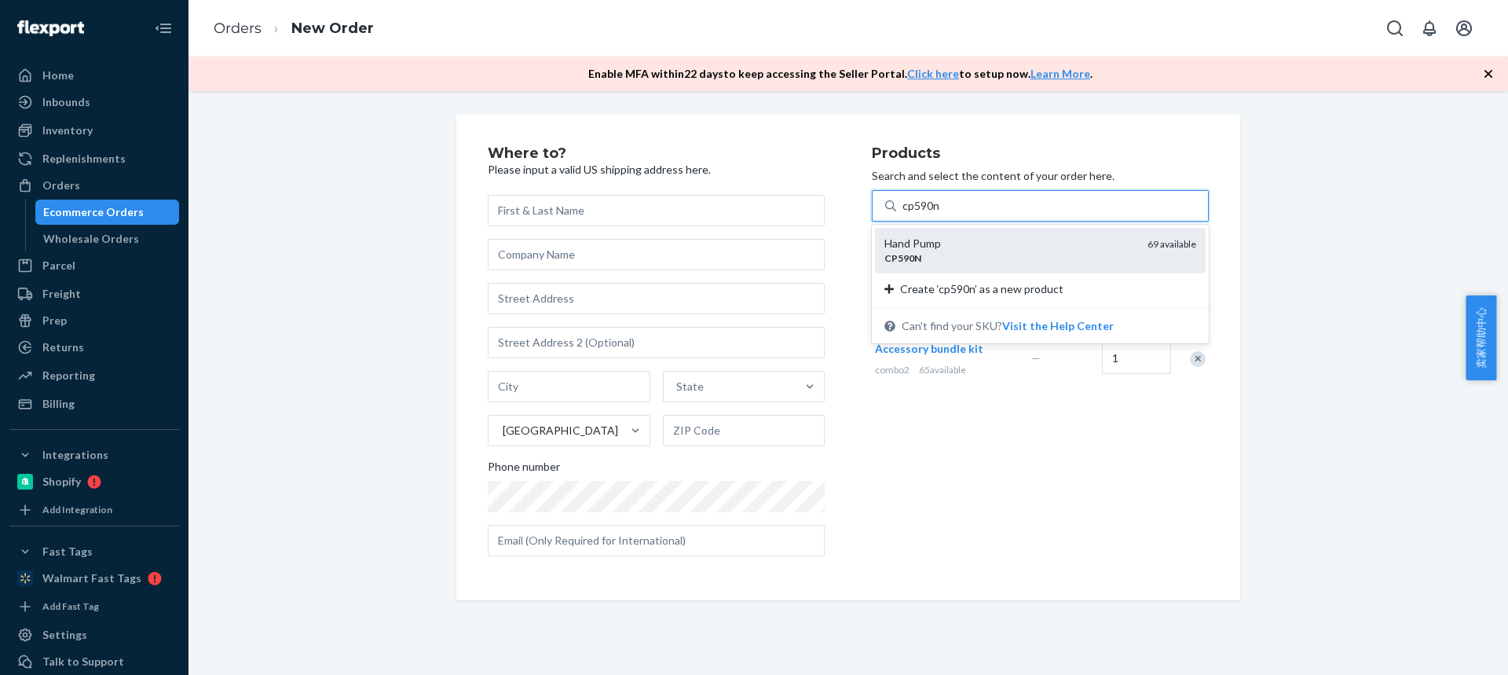
click at [941, 244] on div "Hand Pump" at bounding box center [1009, 244] width 251 height 16
click at [940, 214] on input "cp590n" at bounding box center [921, 206] width 38 height 16
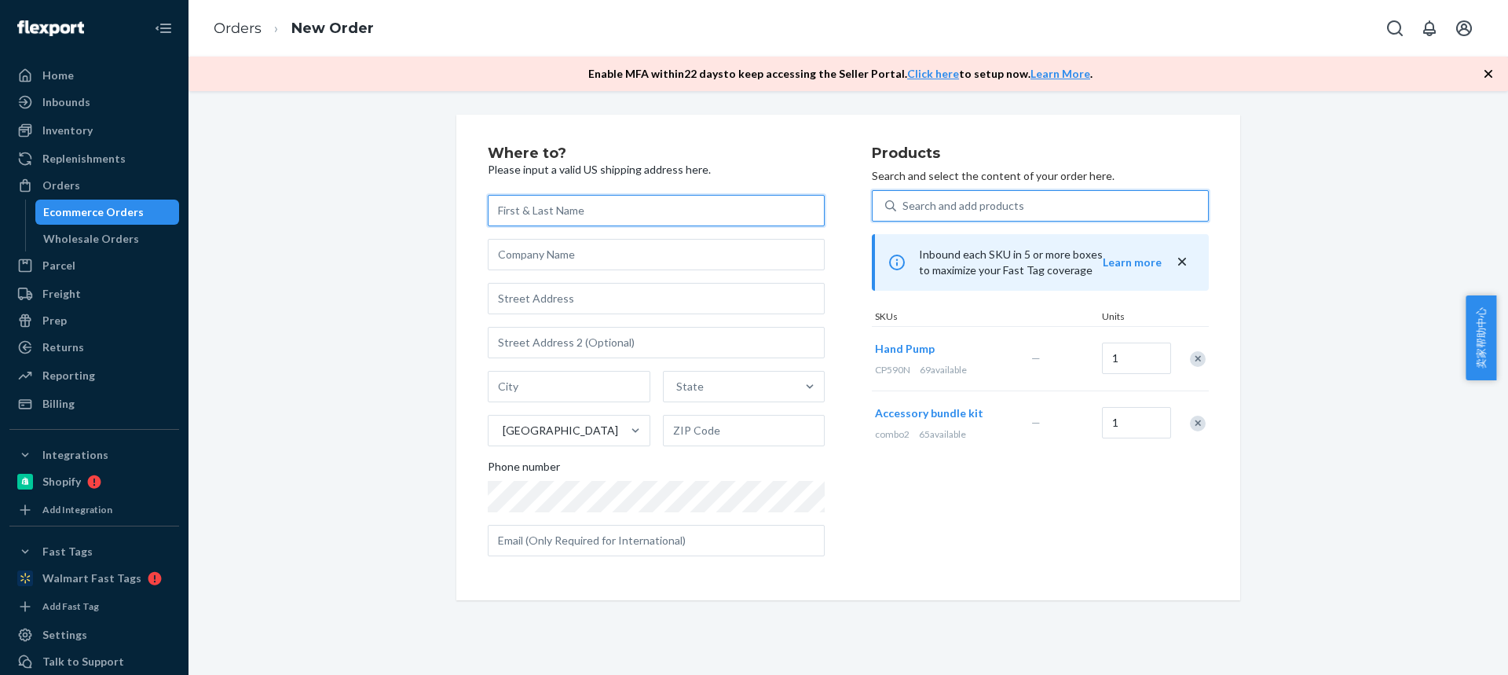
click at [542, 207] on input "text" at bounding box center [656, 210] width 337 height 31
paste input "[PERSON_NAME]"
type input "[PERSON_NAME]"
drag, startPoint x: 528, startPoint y: 313, endPoint x: 452, endPoint y: 167, distance: 163.7
click at [528, 313] on input "text" at bounding box center [656, 298] width 337 height 31
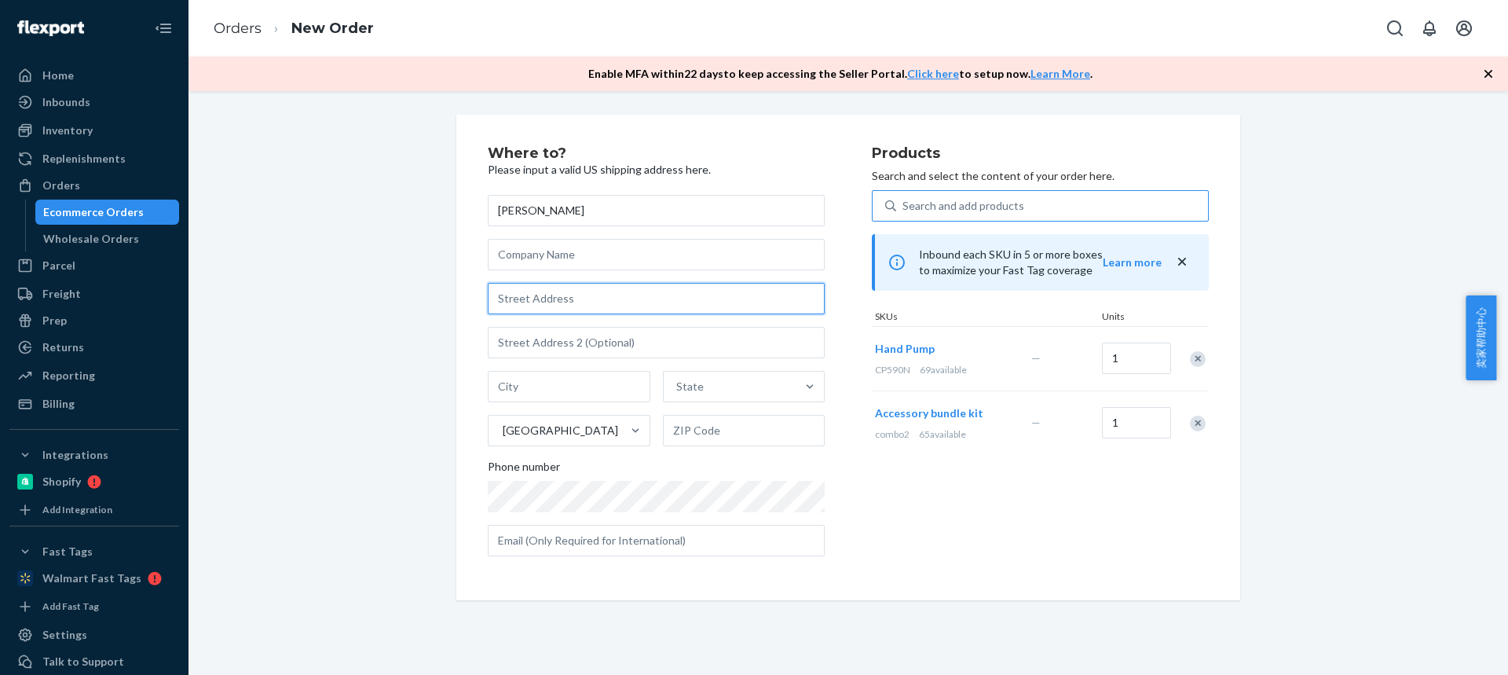
paste input "5250 Wilson Hill Rd"
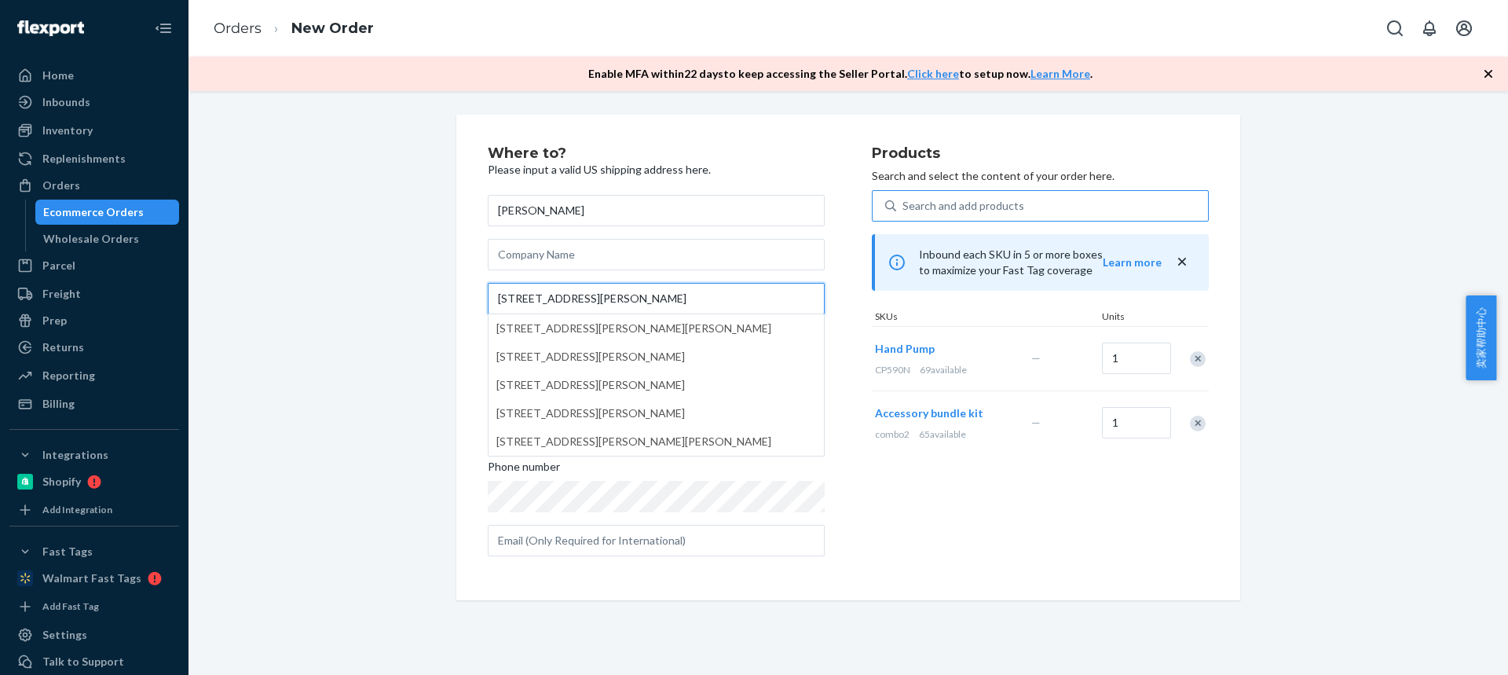
type input "5250 Wilson Hill Rd"
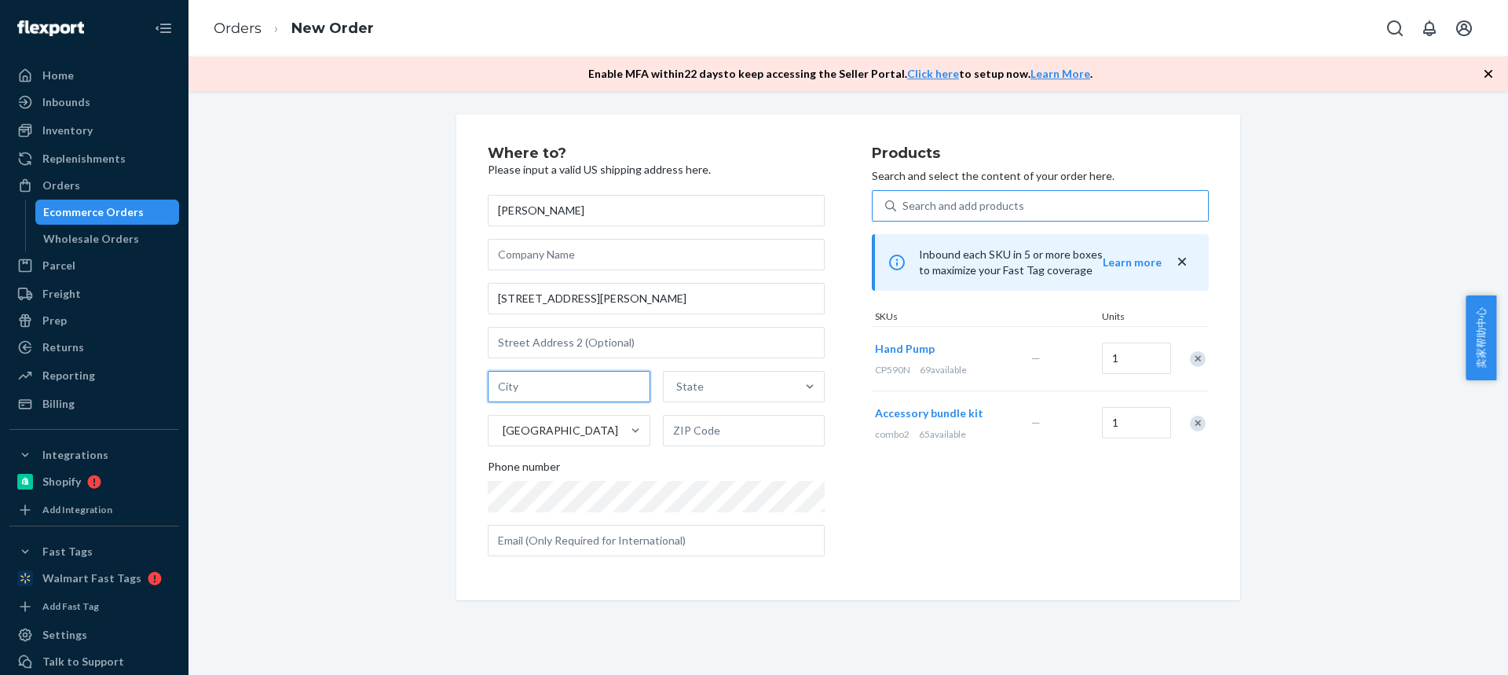
drag, startPoint x: 540, startPoint y: 384, endPoint x: 554, endPoint y: 401, distance: 21.8
click at [540, 384] on input "text" at bounding box center [569, 386] width 163 height 31
paste input "Manton CA 96059"
drag, startPoint x: 547, startPoint y: 387, endPoint x: 662, endPoint y: 408, distance: 116.6
click at [662, 408] on div "Manton CA 96059 State United States" at bounding box center [656, 408] width 337 height 75
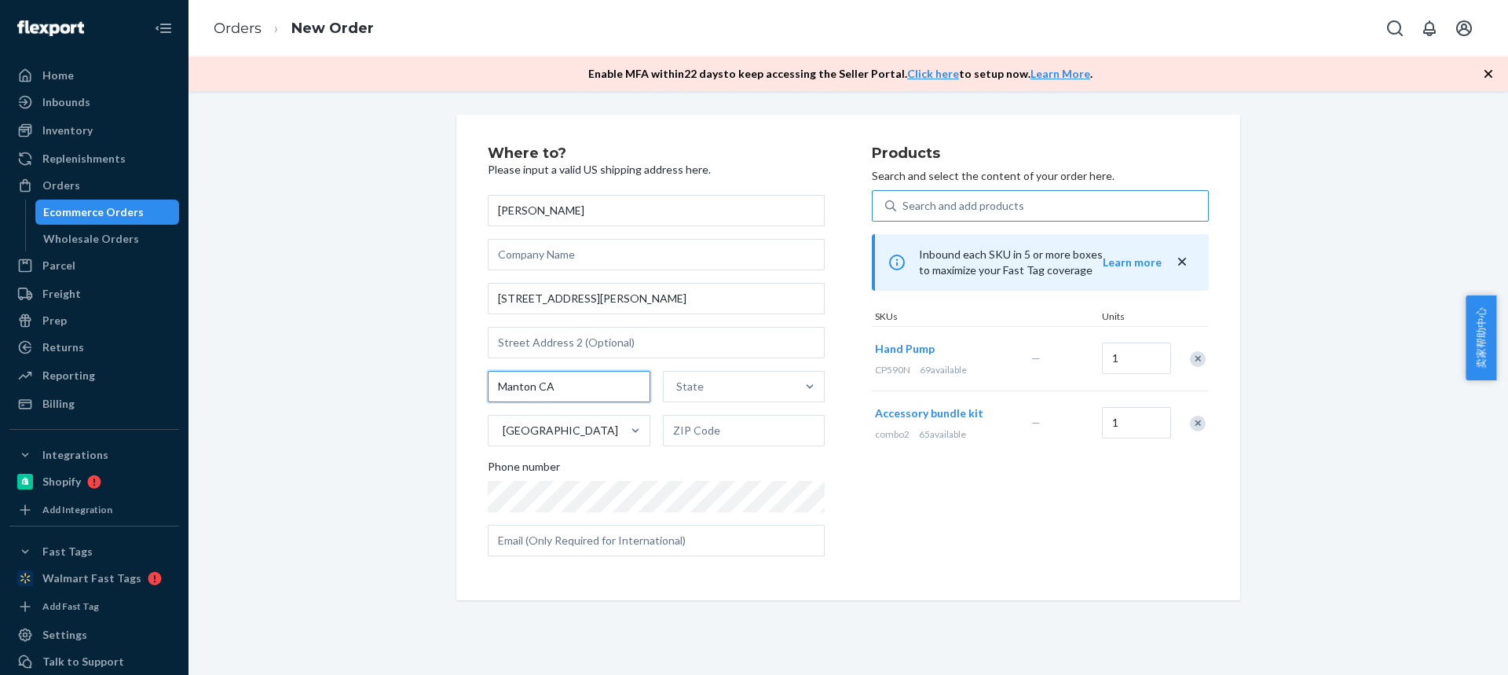
type input "Manton CA"
click at [682, 426] on input "text" at bounding box center [744, 430] width 163 height 31
paste input "96059"
type input "96059"
drag, startPoint x: 532, startPoint y: 383, endPoint x: 648, endPoint y: 383, distance: 116.2
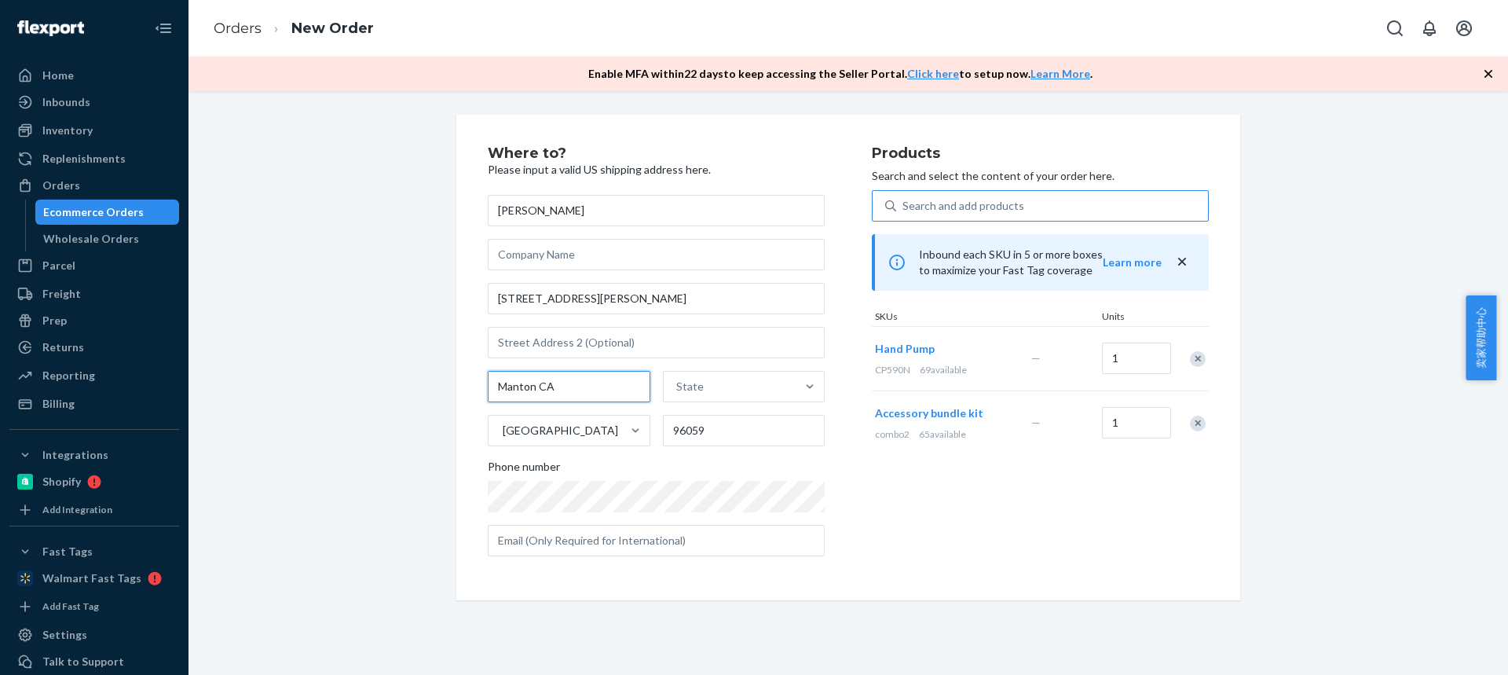
click at [628, 383] on input "Manton CA" at bounding box center [569, 386] width 163 height 31
type input "Manton"
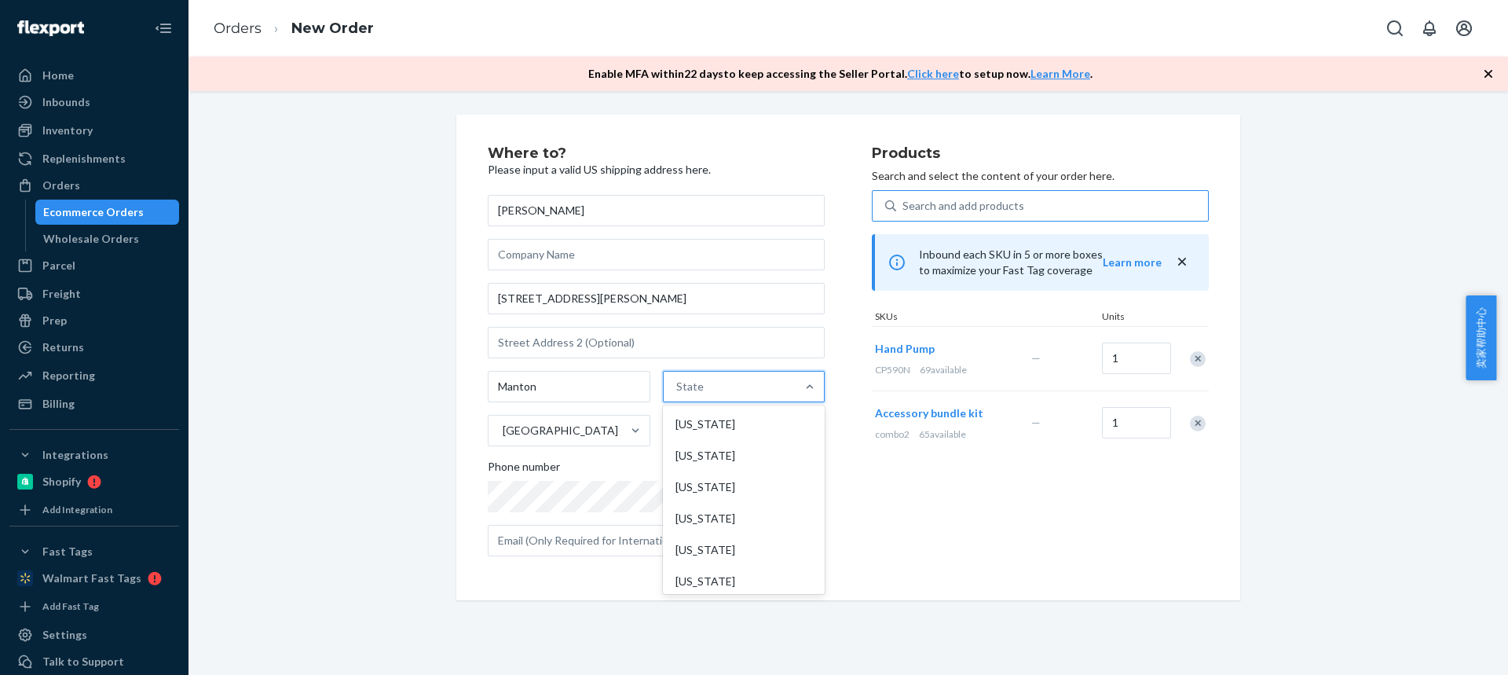
drag, startPoint x: 722, startPoint y: 379, endPoint x: 718, endPoint y: 388, distance: 9.5
click at [722, 379] on div "State" at bounding box center [730, 386] width 133 height 31
click at [678, 379] on input "option Alabama focused, 1 of 59. 59 results available. Use Up and Down to choos…" at bounding box center [677, 387] width 2 height 16
paste input "CA"
type input "CA"
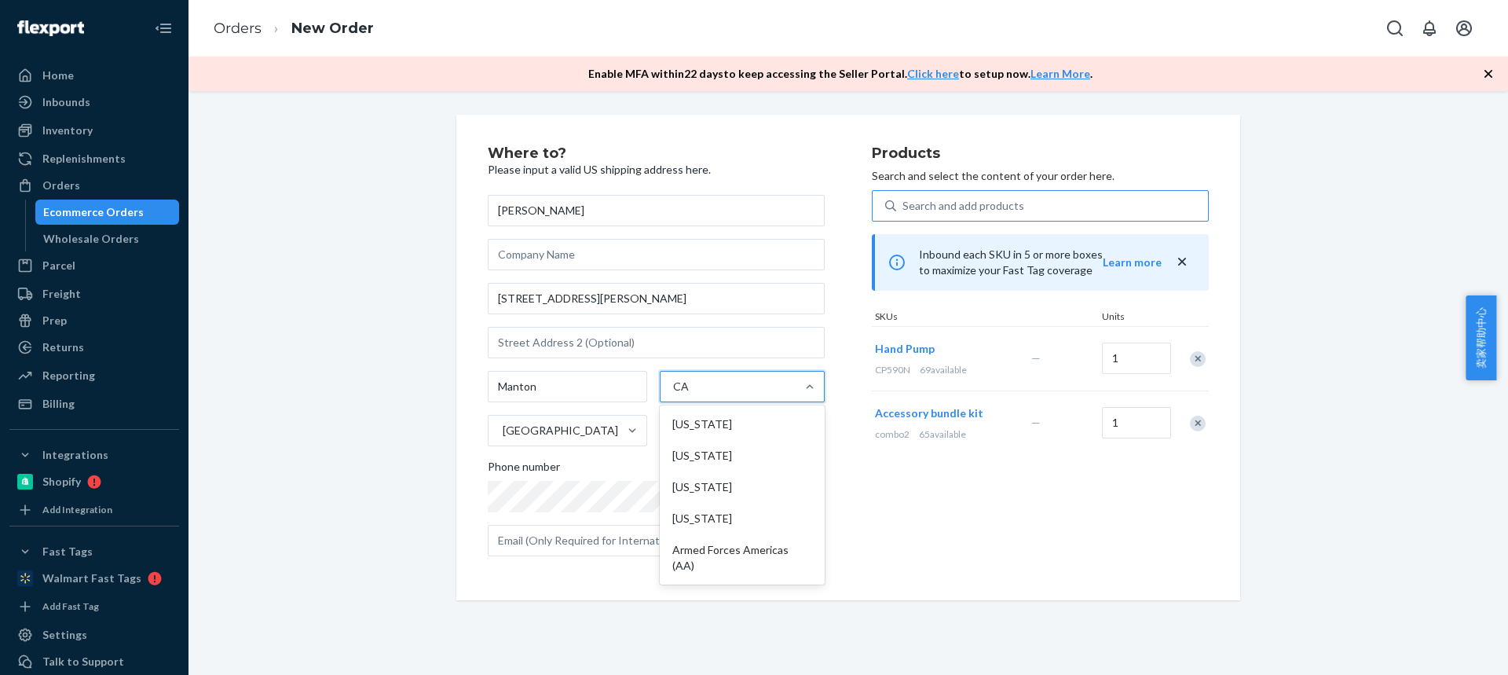
drag, startPoint x: 692, startPoint y: 460, endPoint x: 711, endPoint y: 473, distance: 22.7
click at [692, 461] on div "California" at bounding box center [742, 455] width 159 height 31
click at [690, 394] on input "CA" at bounding box center [681, 387] width 16 height 16
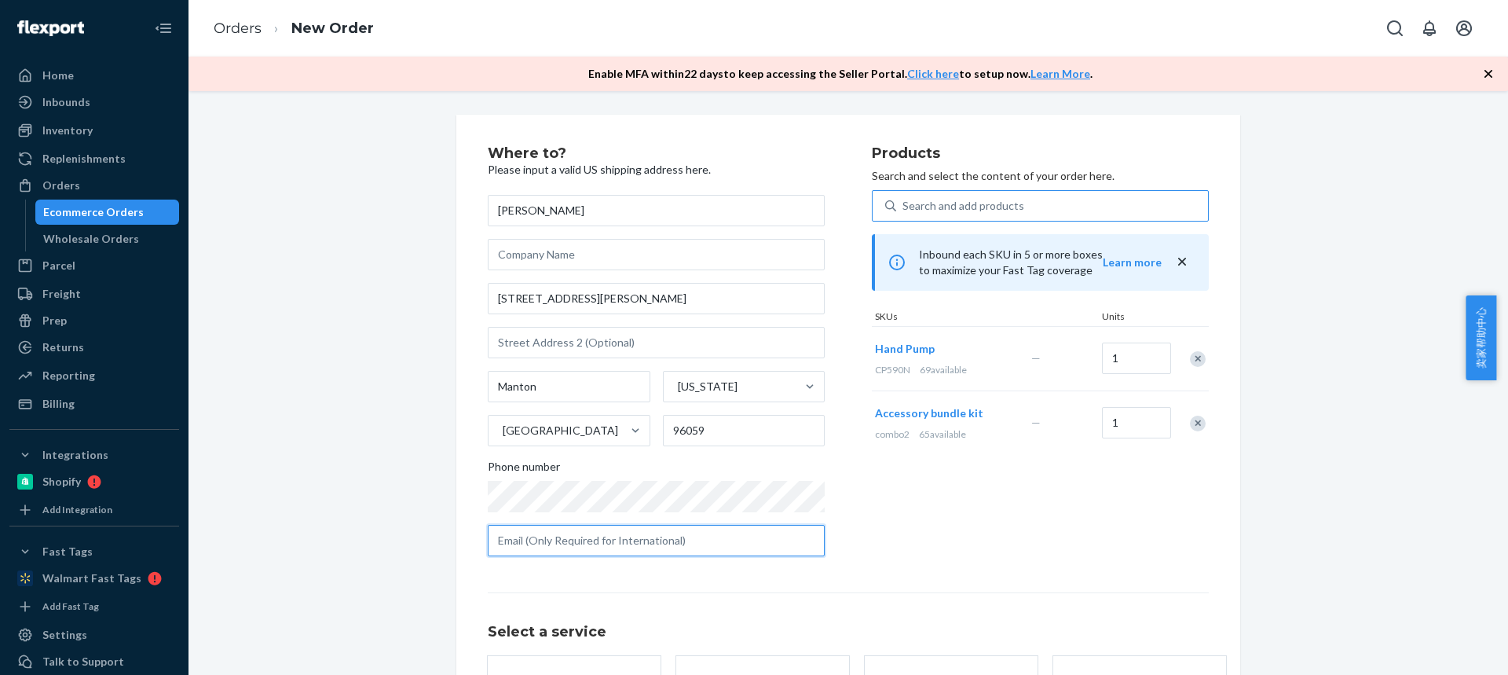
click at [578, 538] on input "text" at bounding box center [656, 540] width 337 height 31
paste input "rblundell@att.net"
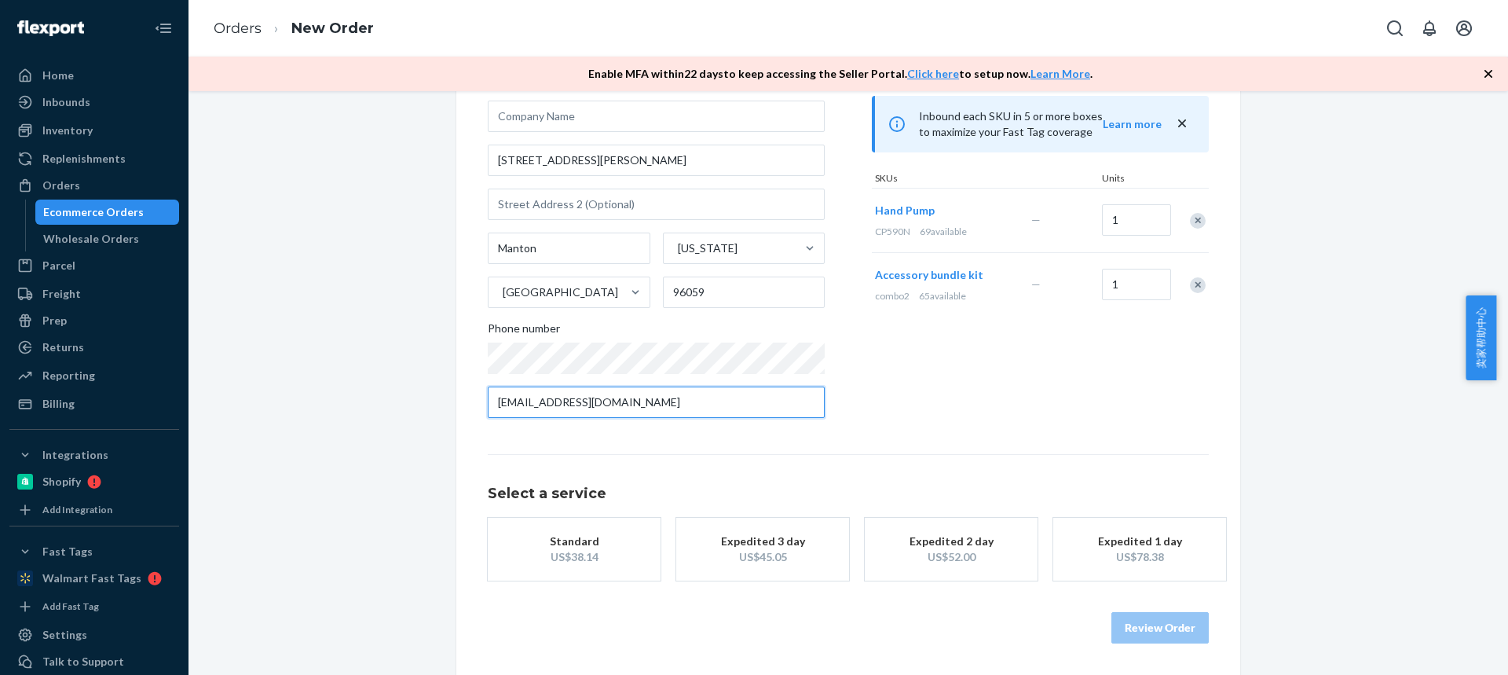
type input "rblundell@att.net"
click at [547, 559] on div "US$38.14" at bounding box center [574, 557] width 126 height 16
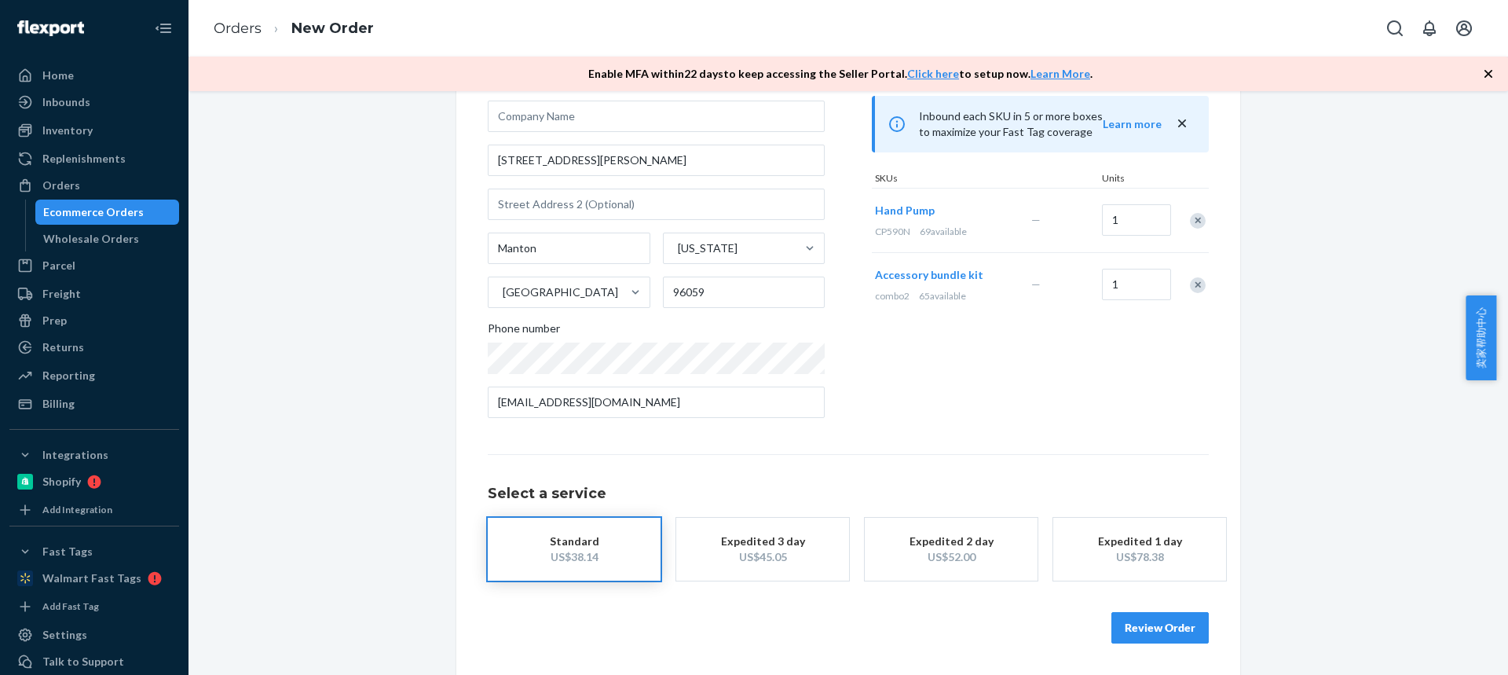
click at [1135, 623] on button "Review Order" at bounding box center [1159, 627] width 97 height 31
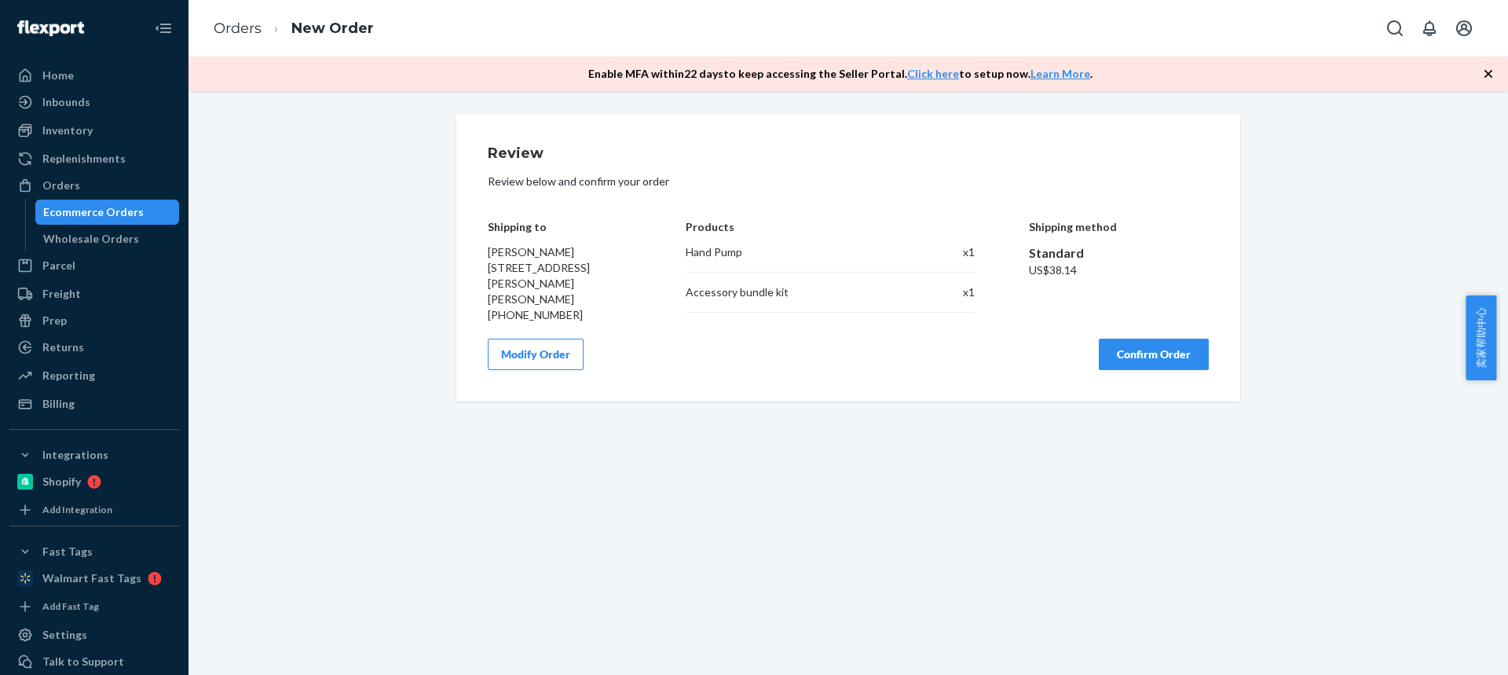
click at [1134, 343] on button "Confirm Order" at bounding box center [1154, 353] width 110 height 31
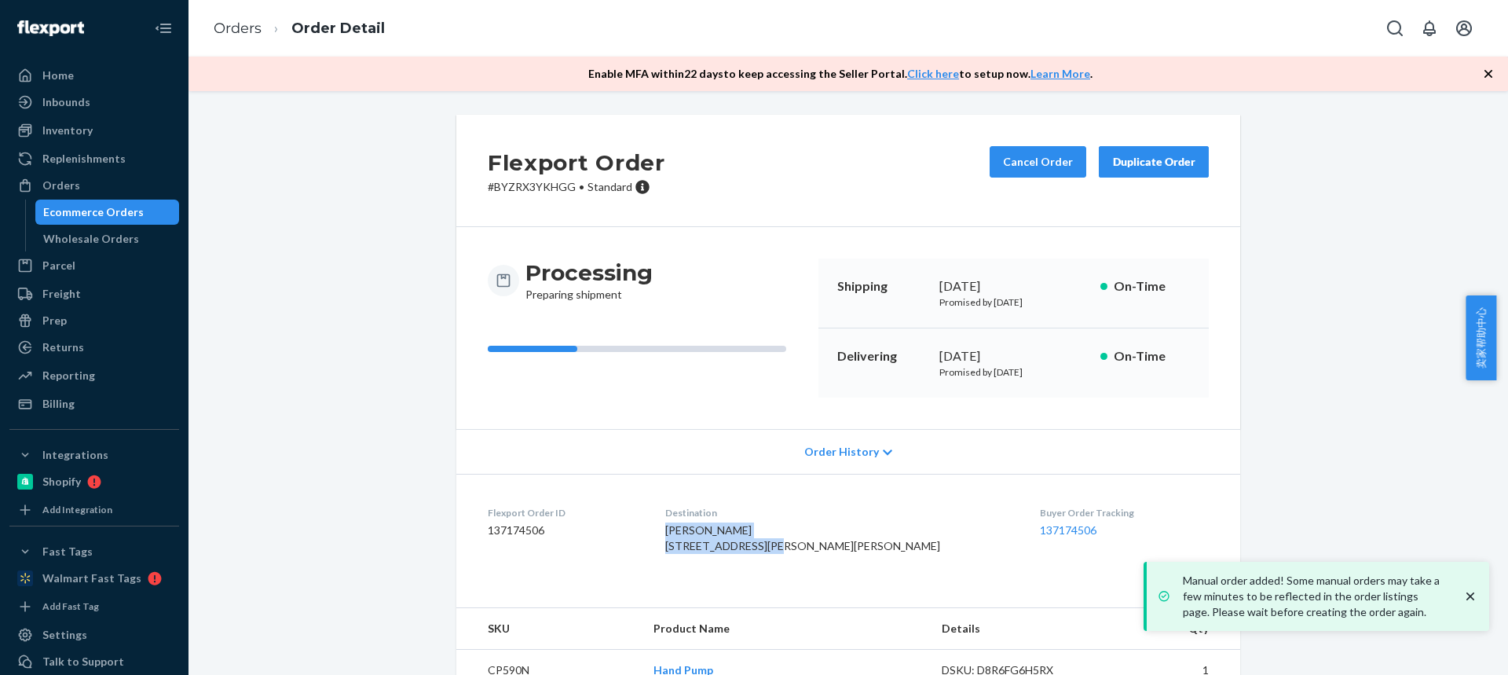
drag, startPoint x: 712, startPoint y: 529, endPoint x: 822, endPoint y: 538, distance: 110.4
click at [822, 543] on div "Rick Blundell 5250 Wilson Hill Rd Manton, CA 96059-8611 US" at bounding box center [839, 537] width 349 height 31
copy span "Rick Blundell 5250 Wilson Hill Rd"
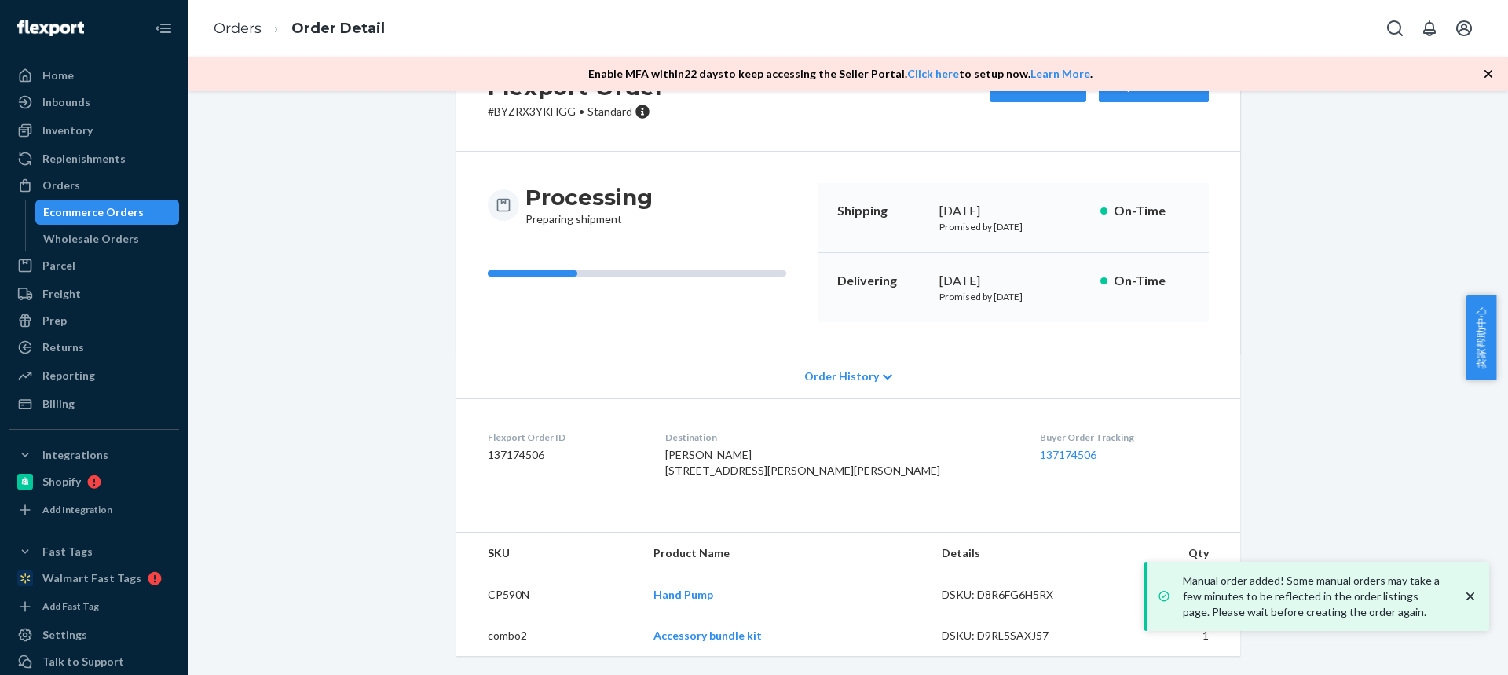
click at [494, 595] on td "CP590N" at bounding box center [548, 595] width 185 height 42
copy td "CP590N"
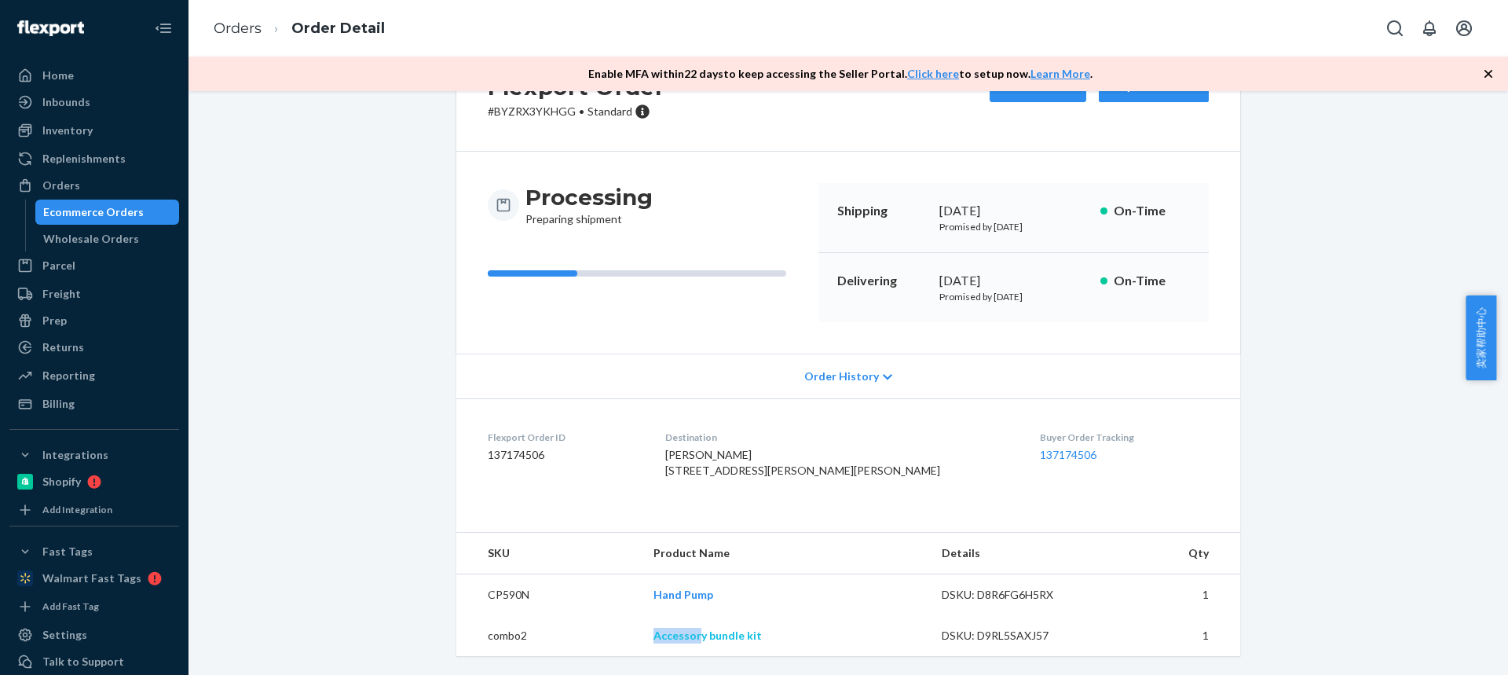
drag, startPoint x: 649, startPoint y: 631, endPoint x: 696, endPoint y: 633, distance: 46.4
click at [696, 633] on tr "combo2 Accessory bundle kit DSKU: D9RL5SAXJ57 1" at bounding box center [848, 635] width 784 height 41
copy tr "Accessor"
drag, startPoint x: 710, startPoint y: 426, endPoint x: 825, endPoint y: 438, distance: 115.3
click at [825, 447] on div "Rick Blundell 5250 Wilson Hill Rd Manton, CA 96059-8611 US" at bounding box center [839, 462] width 349 height 31
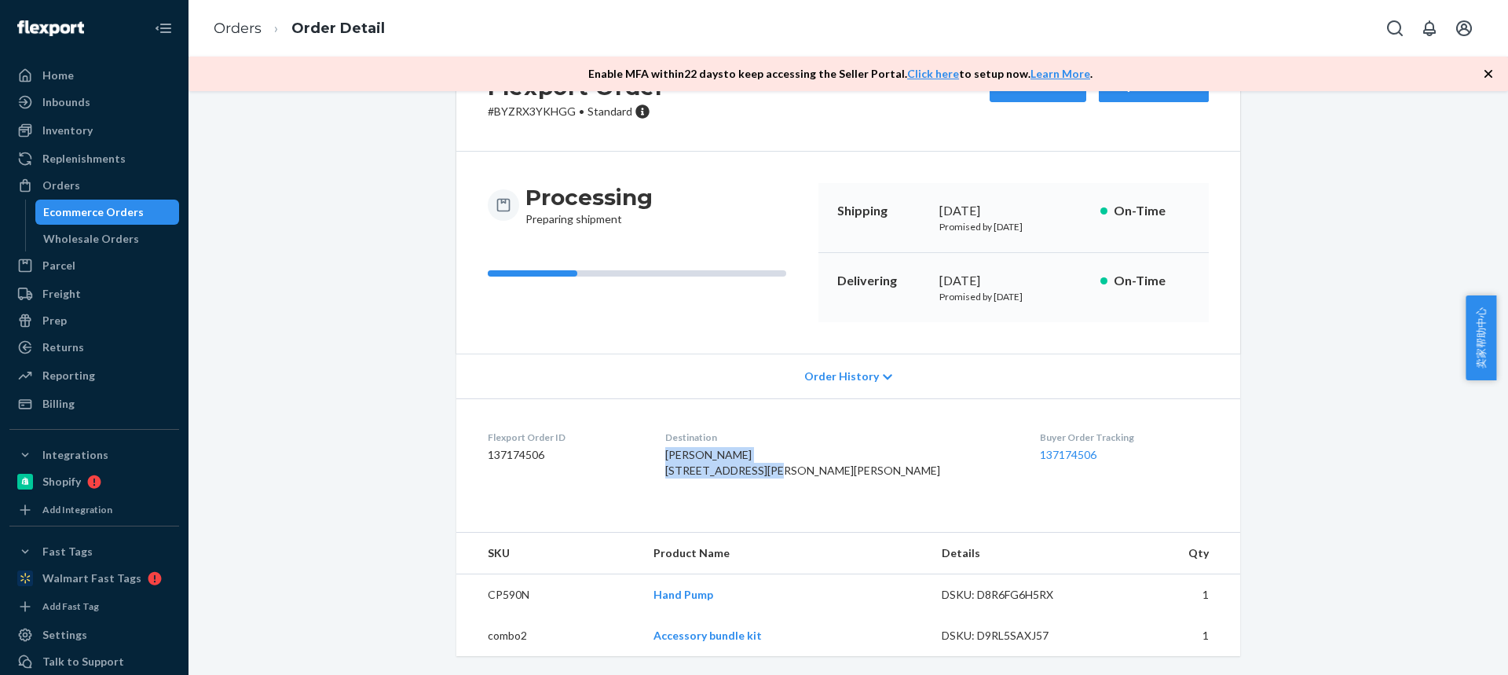
copy span "Rick Blundell 5250 Wilson Hill Rd"
click at [494, 600] on td "CP590N" at bounding box center [548, 595] width 185 height 42
drag, startPoint x: 625, startPoint y: 635, endPoint x: 697, endPoint y: 639, distance: 72.4
click at [697, 639] on tr "combo2 Accessory bundle kit DSKU: D9RL5SAXJ57 1" at bounding box center [848, 635] width 784 height 41
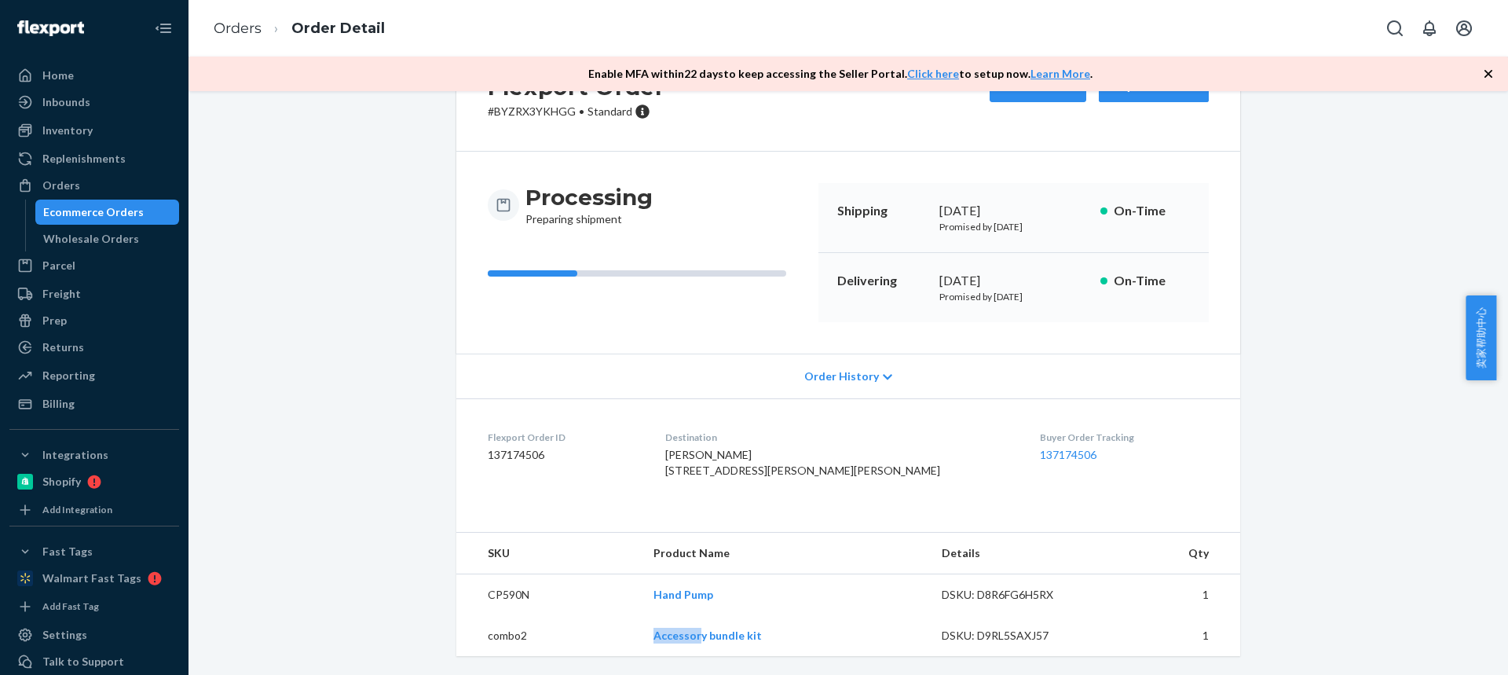
scroll to position [0, 0]
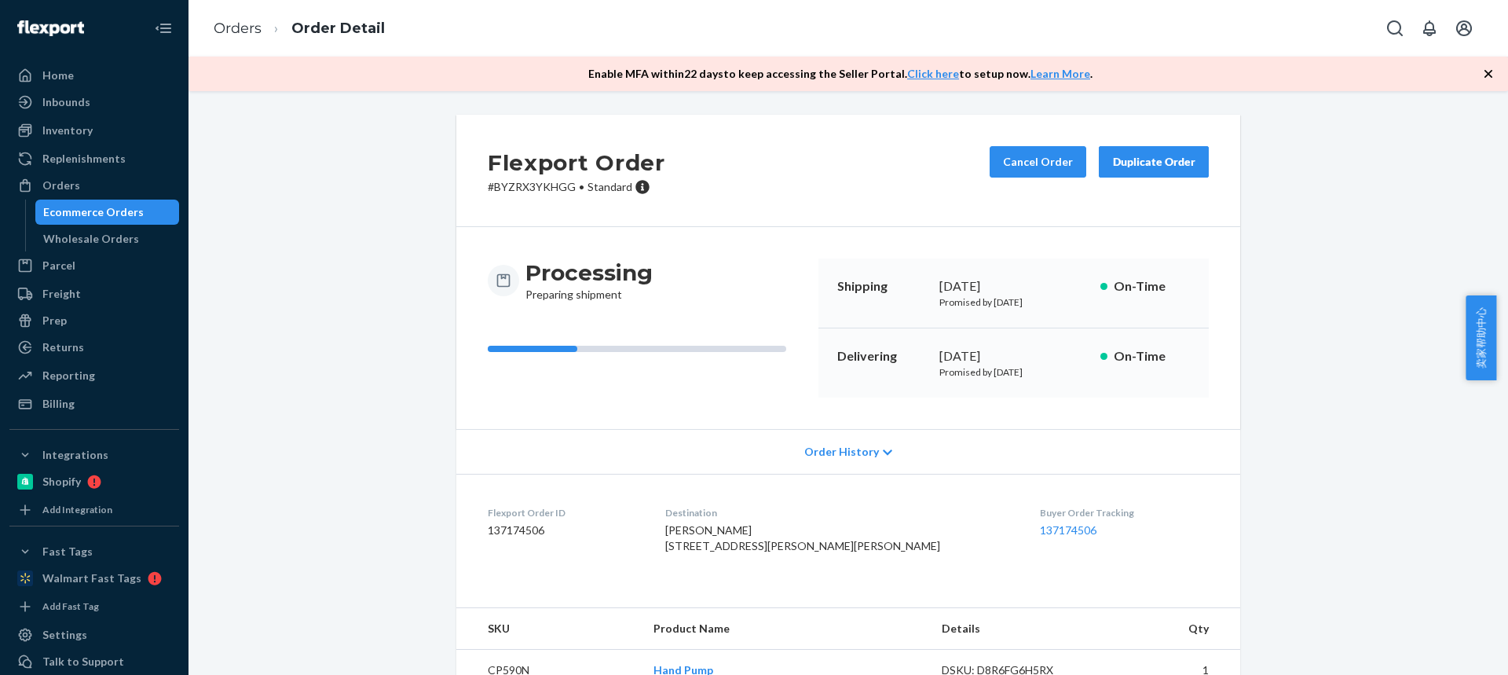
click at [1133, 186] on div "Cancel Order Duplicate Order" at bounding box center [1099, 170] width 232 height 49
click at [1126, 170] on button "Duplicate Order" at bounding box center [1154, 161] width 110 height 31
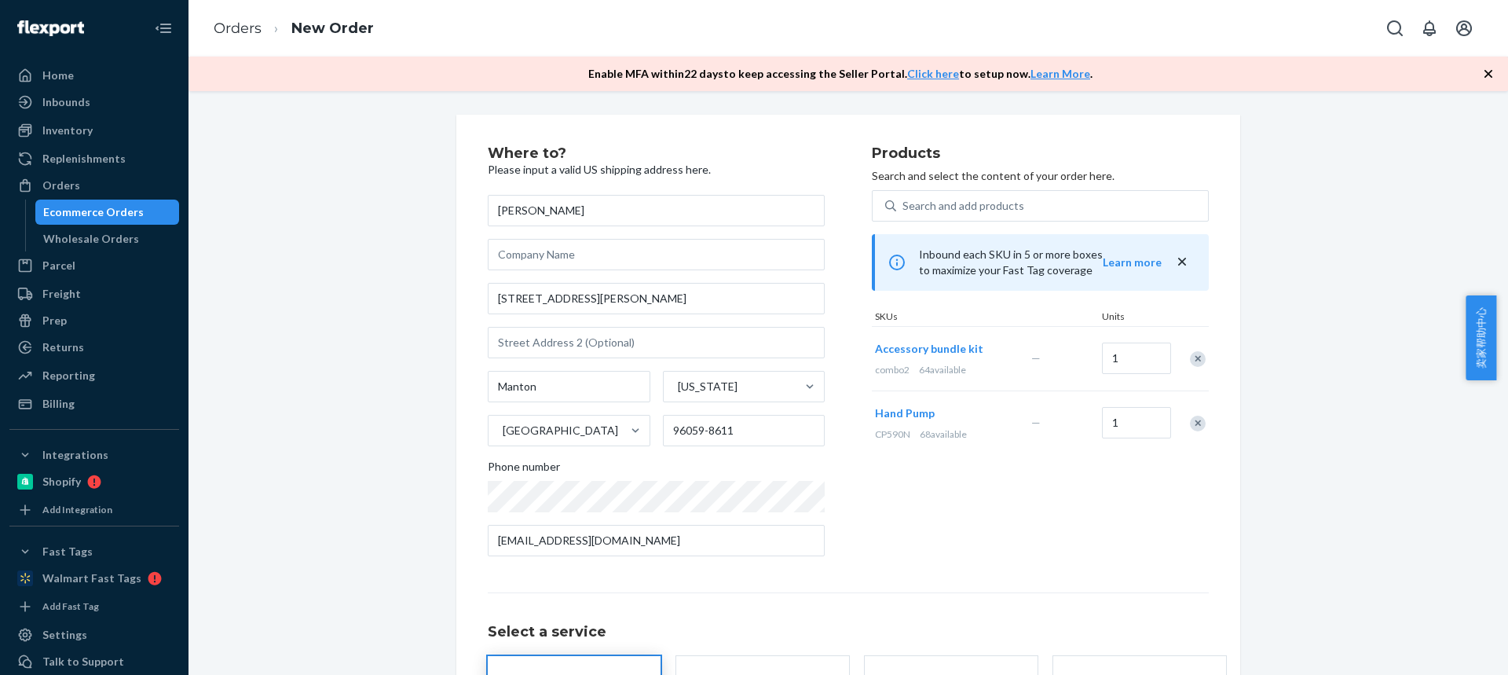
click at [1194, 354] on div "Remove Item" at bounding box center [1198, 359] width 16 height 16
click at [1194, 358] on div "Remove Item" at bounding box center [1198, 359] width 16 height 16
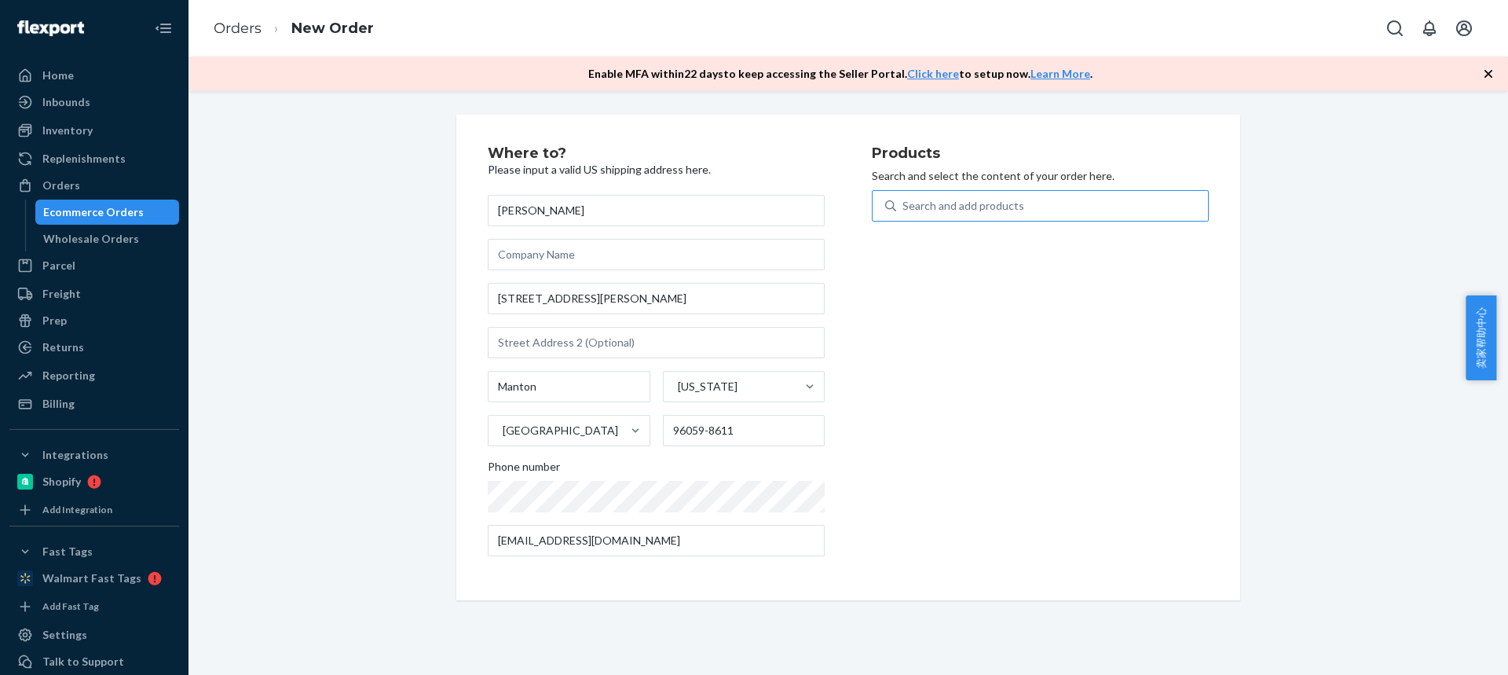
click at [933, 207] on div "Search and add products" at bounding box center [963, 206] width 122 height 16
click at [904, 207] on input "Search and add products" at bounding box center [903, 206] width 2 height 16
type input "HR12T47"
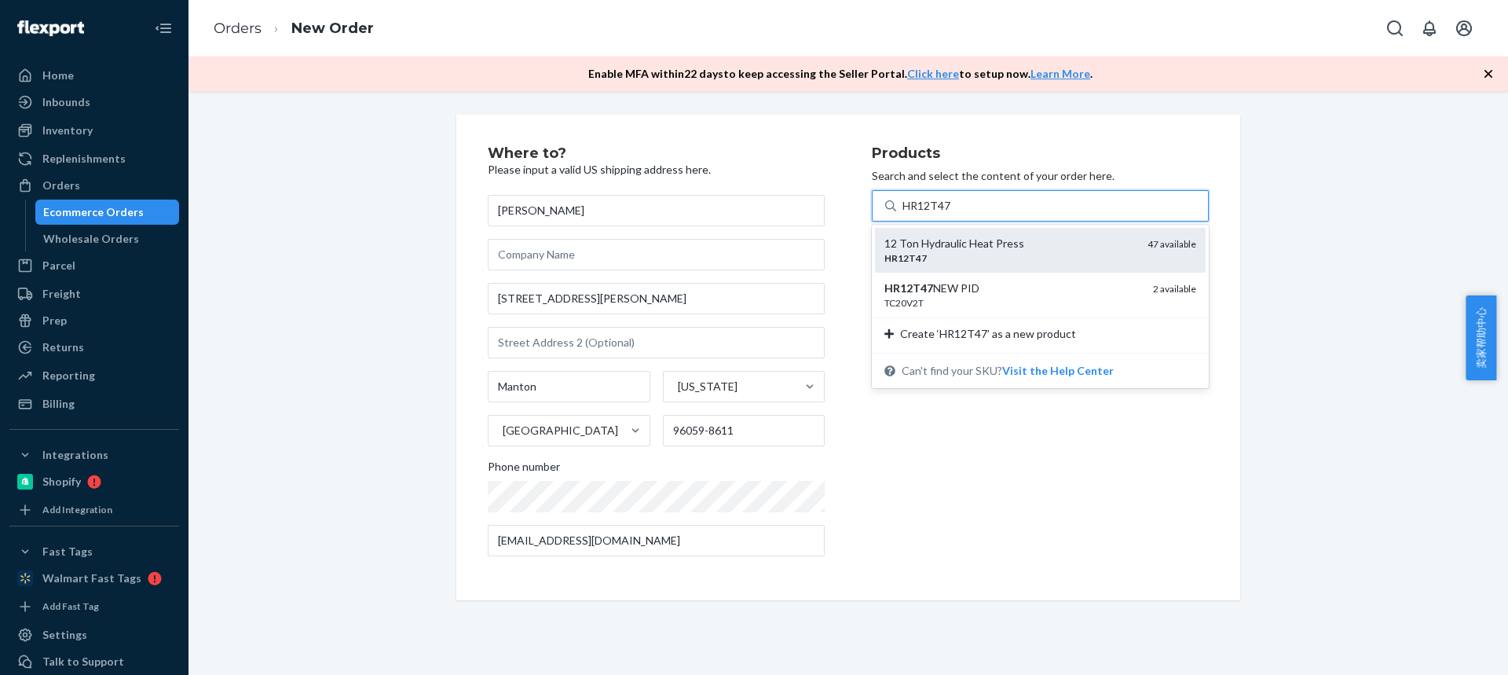
click at [939, 256] on div "HR12T47" at bounding box center [1009, 257] width 251 height 13
click at [939, 214] on input "HR12T47" at bounding box center [926, 206] width 49 height 16
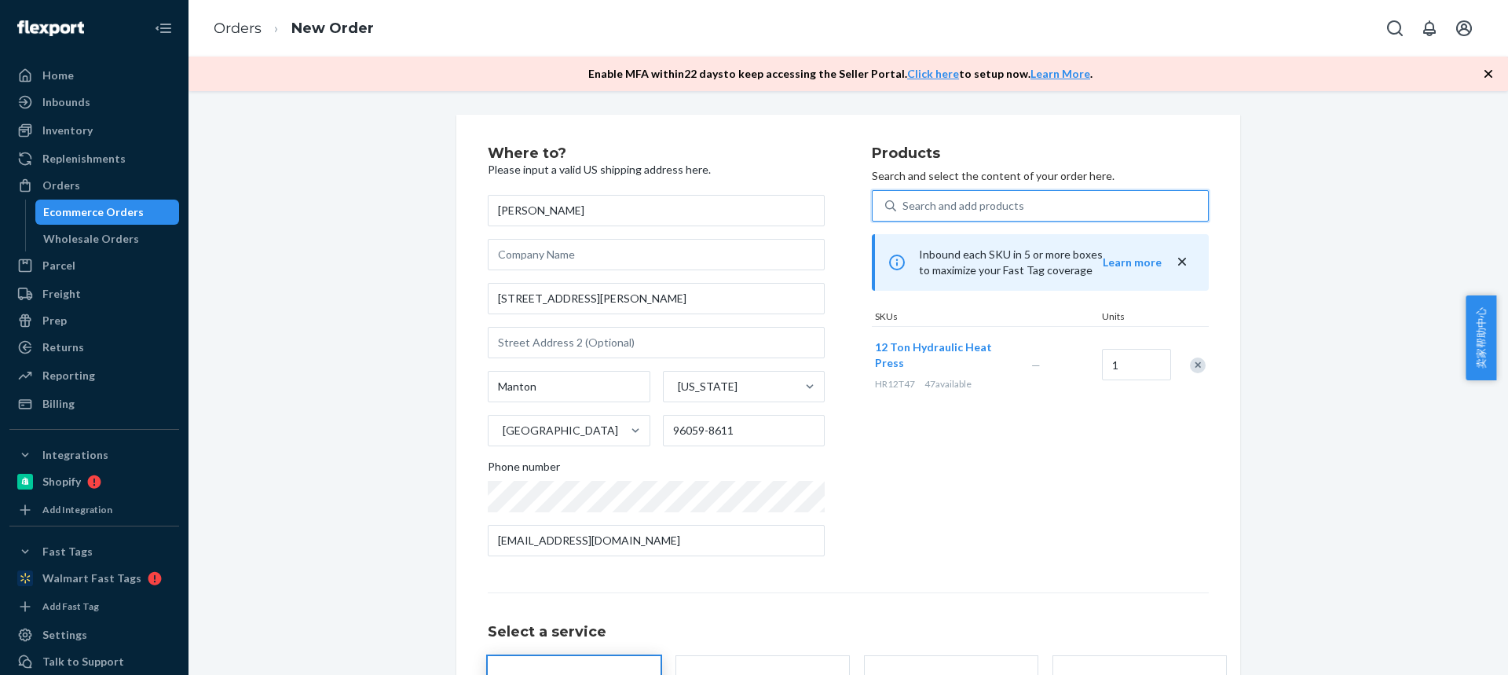
scroll to position [138, 0]
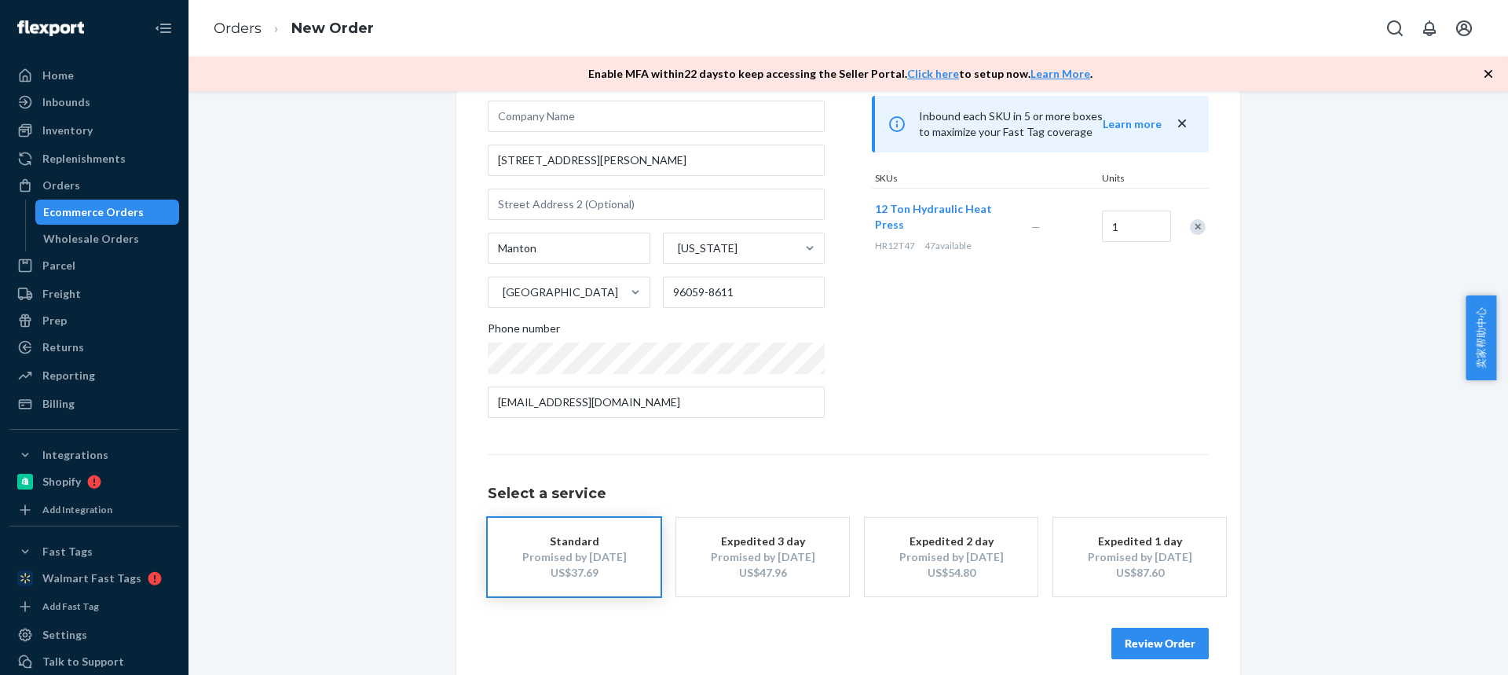
click at [1151, 644] on button "Review Order" at bounding box center [1159, 643] width 97 height 31
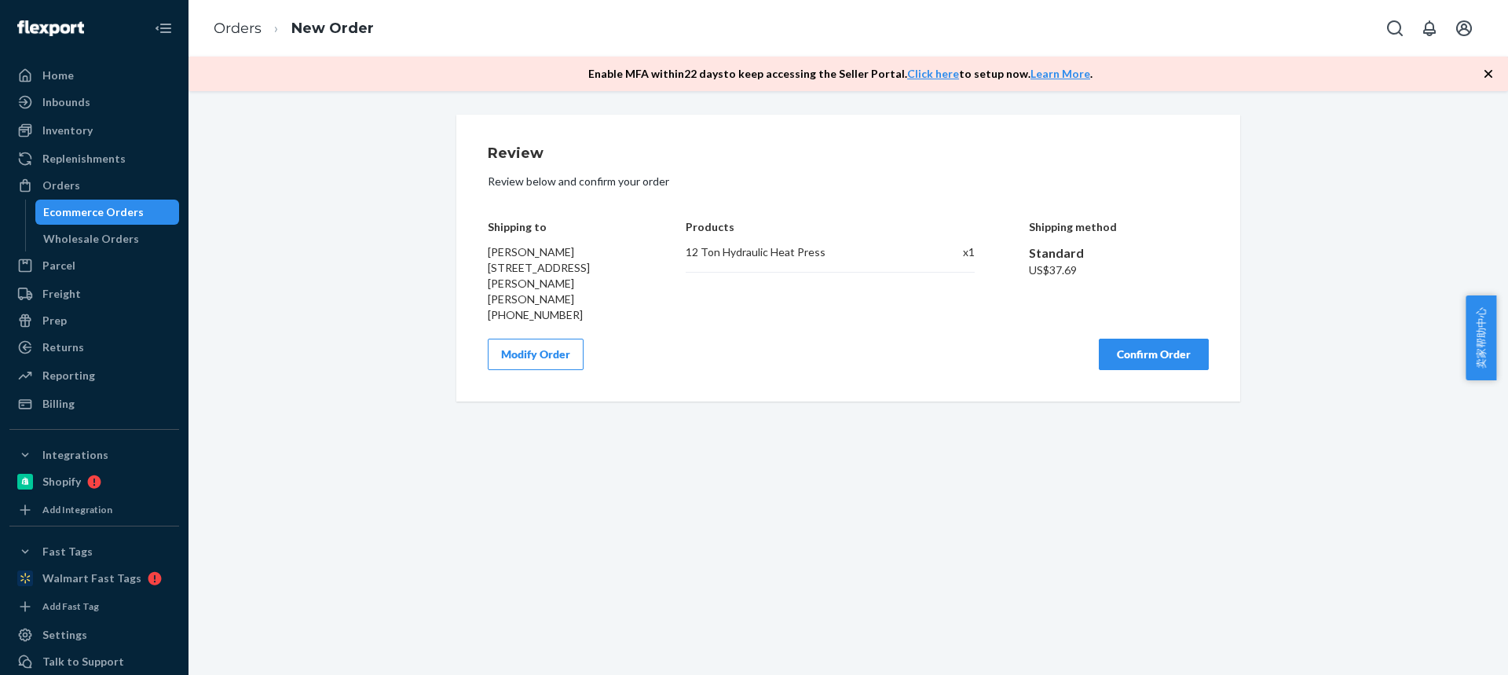
click at [1141, 344] on button "Confirm Order" at bounding box center [1154, 353] width 110 height 31
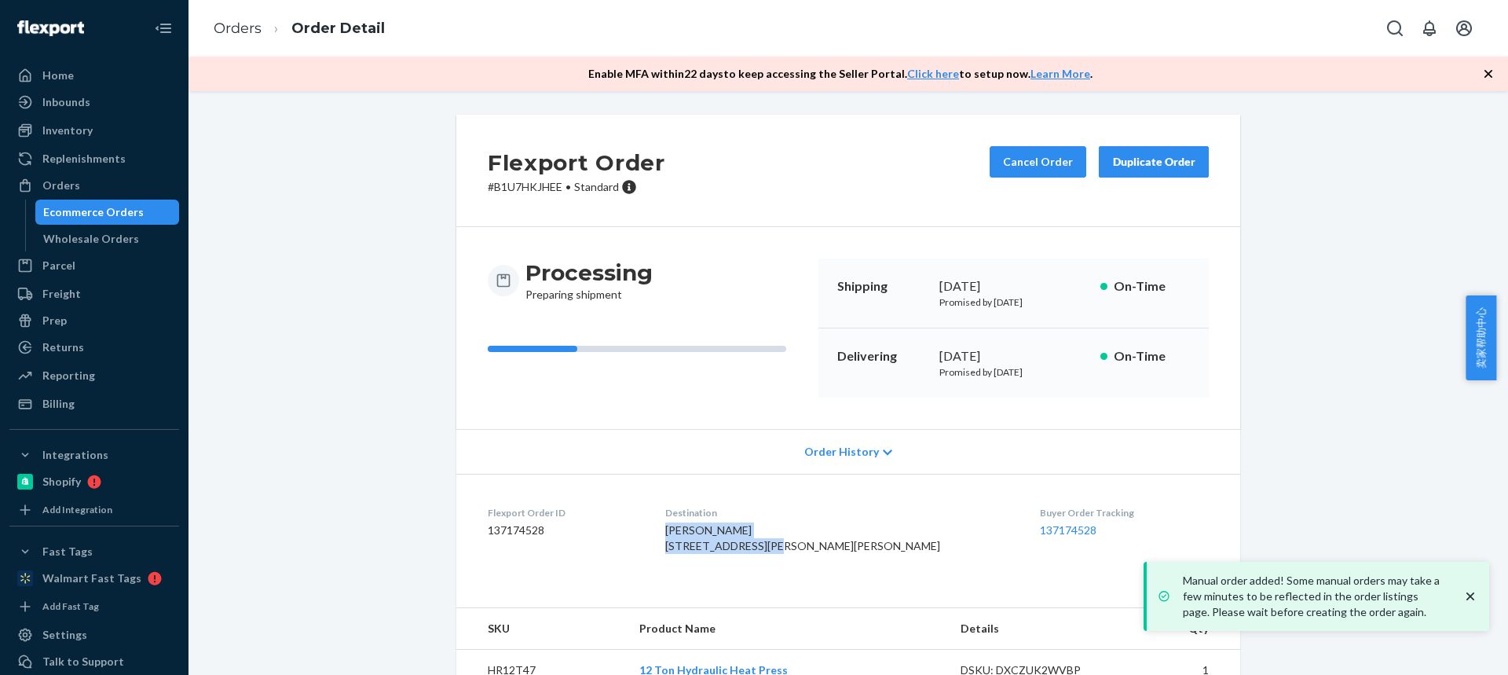
drag, startPoint x: 756, startPoint y: 534, endPoint x: 818, endPoint y: 549, distance: 64.6
click at [818, 549] on dl "Flexport Order ID 137174528 Destination Rick Blundell 5250 Wilson Hill Rd Manto…" at bounding box center [848, 533] width 784 height 118
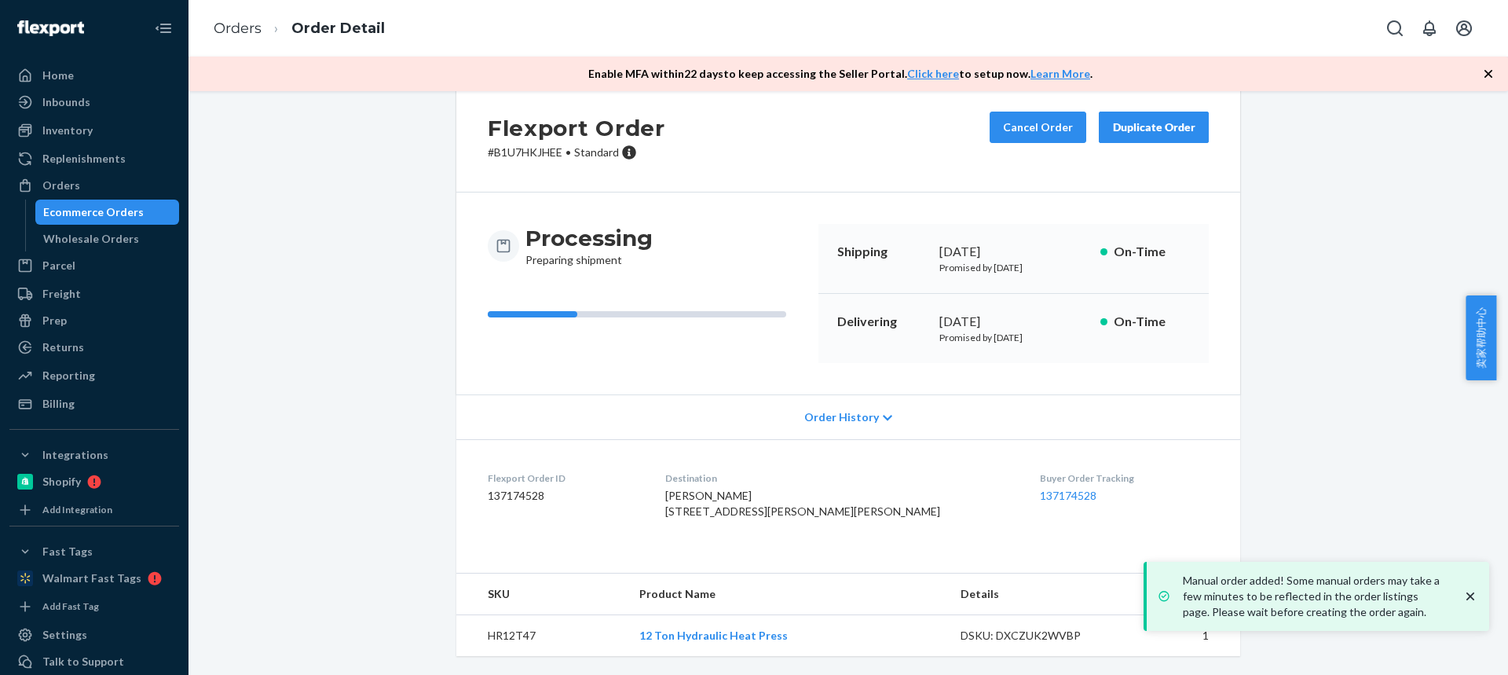
click at [496, 638] on td "HR12T47" at bounding box center [541, 636] width 170 height 42
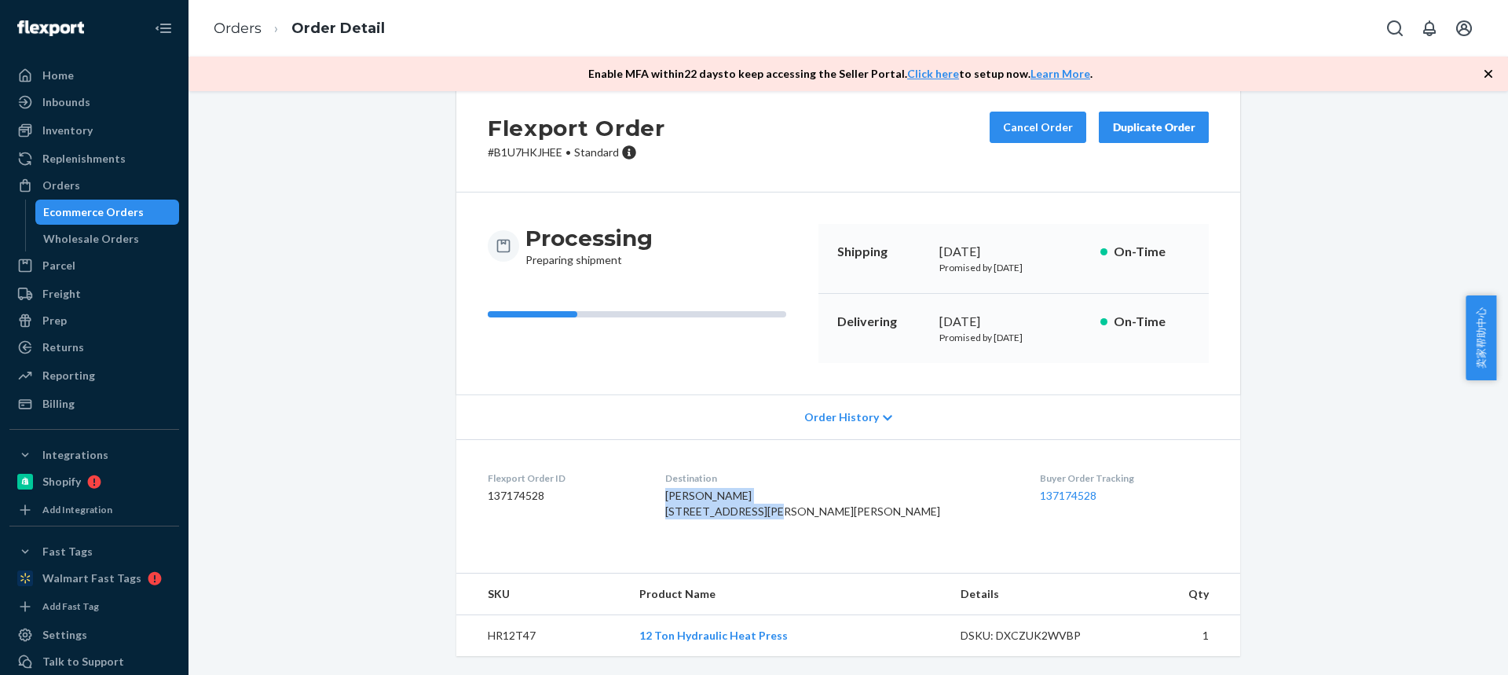
drag, startPoint x: 704, startPoint y: 465, endPoint x: 620, endPoint y: 173, distance: 303.8
click at [826, 478] on dl "Flexport Order ID 137174528 Destination Rick Blundell 5250 Wilson Hill Rd Manto…" at bounding box center [848, 498] width 784 height 118
click at [513, 631] on td "HR12T47" at bounding box center [541, 636] width 170 height 42
click at [227, 31] on link "Orders" at bounding box center [238, 28] width 48 height 17
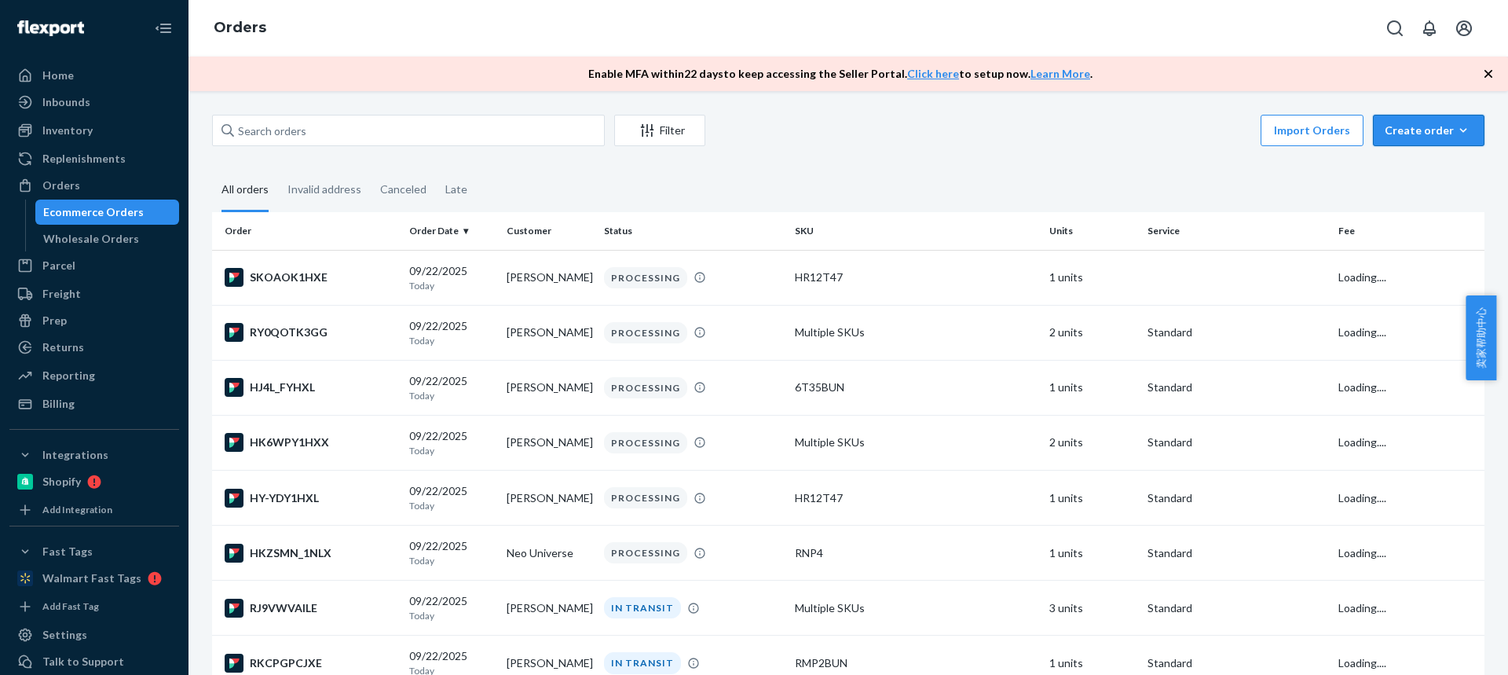
drag, startPoint x: 1381, startPoint y: 129, endPoint x: 1401, endPoint y: 174, distance: 49.6
click at [1385, 129] on div "Create order" at bounding box center [1429, 131] width 88 height 16
click at [0, 0] on span "Ecommerce order" at bounding box center [0, 0] width 0 height 0
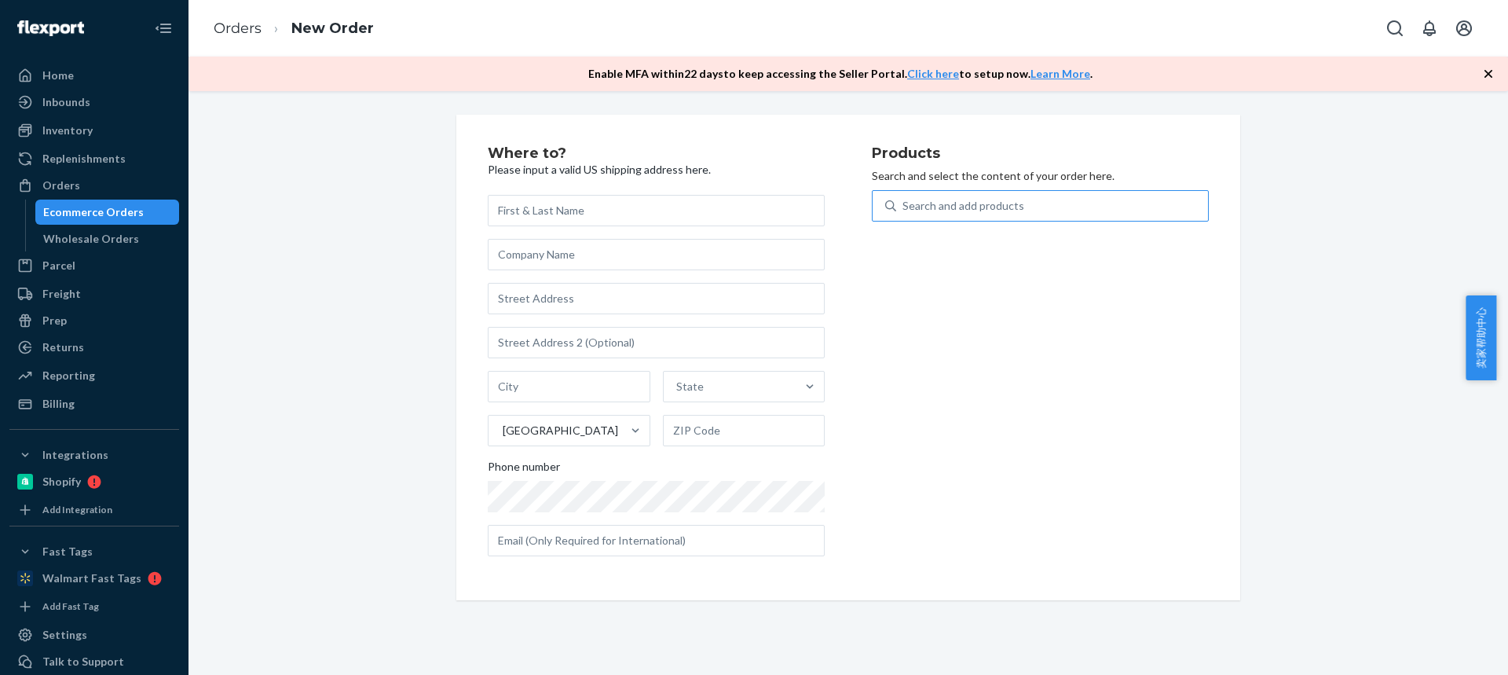
click at [1052, 203] on div "Search and add products" at bounding box center [1052, 206] width 312 height 28
click at [904, 203] on input "Search and add products" at bounding box center [903, 206] width 2 height 16
type input "4T35"
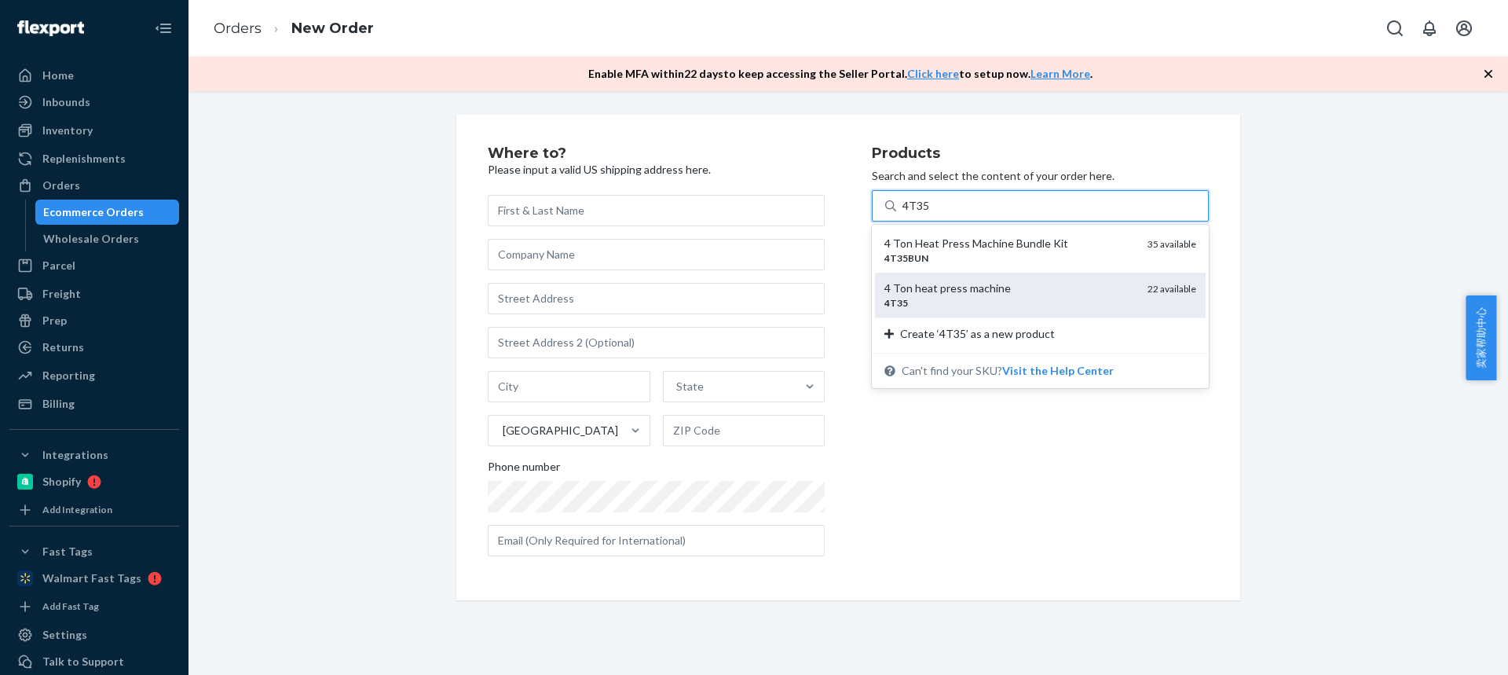
click at [960, 298] on div "4T35" at bounding box center [1009, 302] width 251 height 13
click at [930, 214] on input "4T35" at bounding box center [915, 206] width 27 height 16
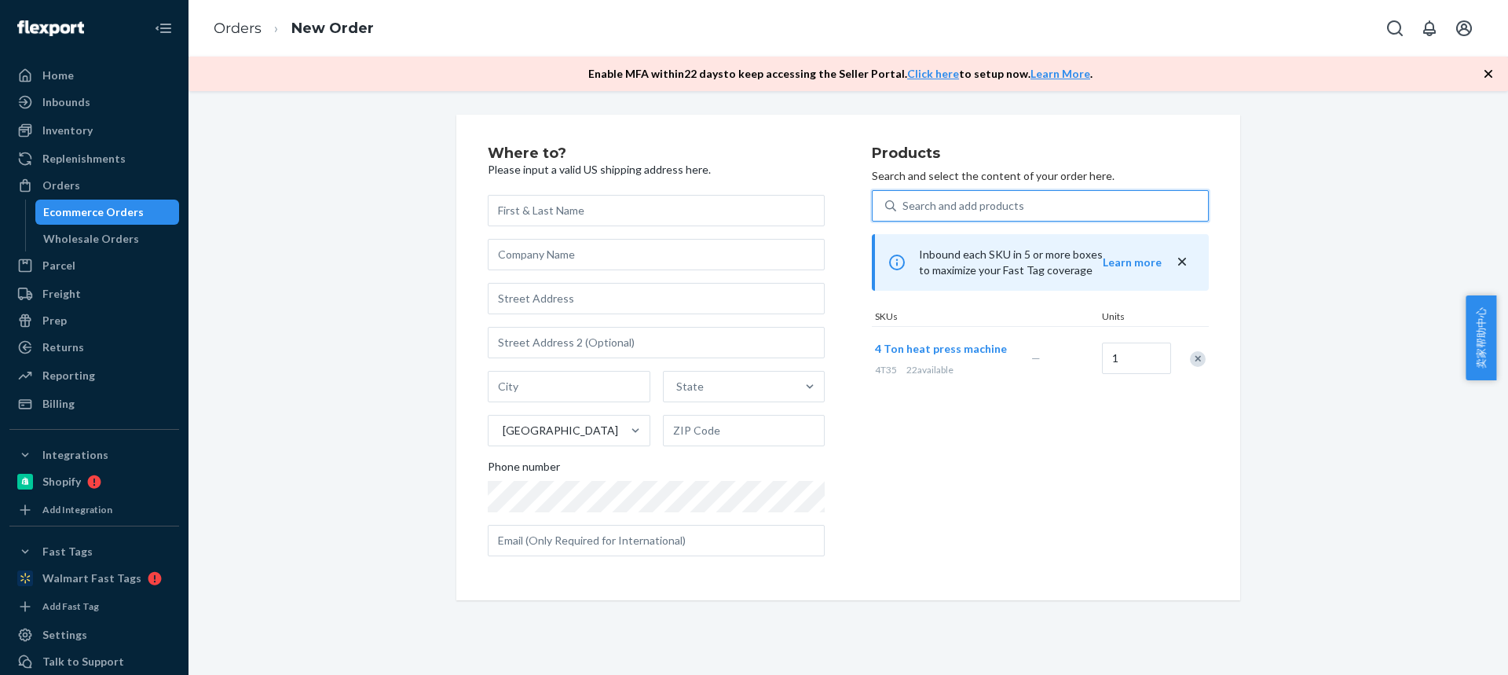
click at [915, 209] on div "Search and add products" at bounding box center [963, 206] width 122 height 16
click at [904, 209] on input "0 results available. Select is focused ,type to refine list, press Down to open…" at bounding box center [903, 206] width 2 height 16
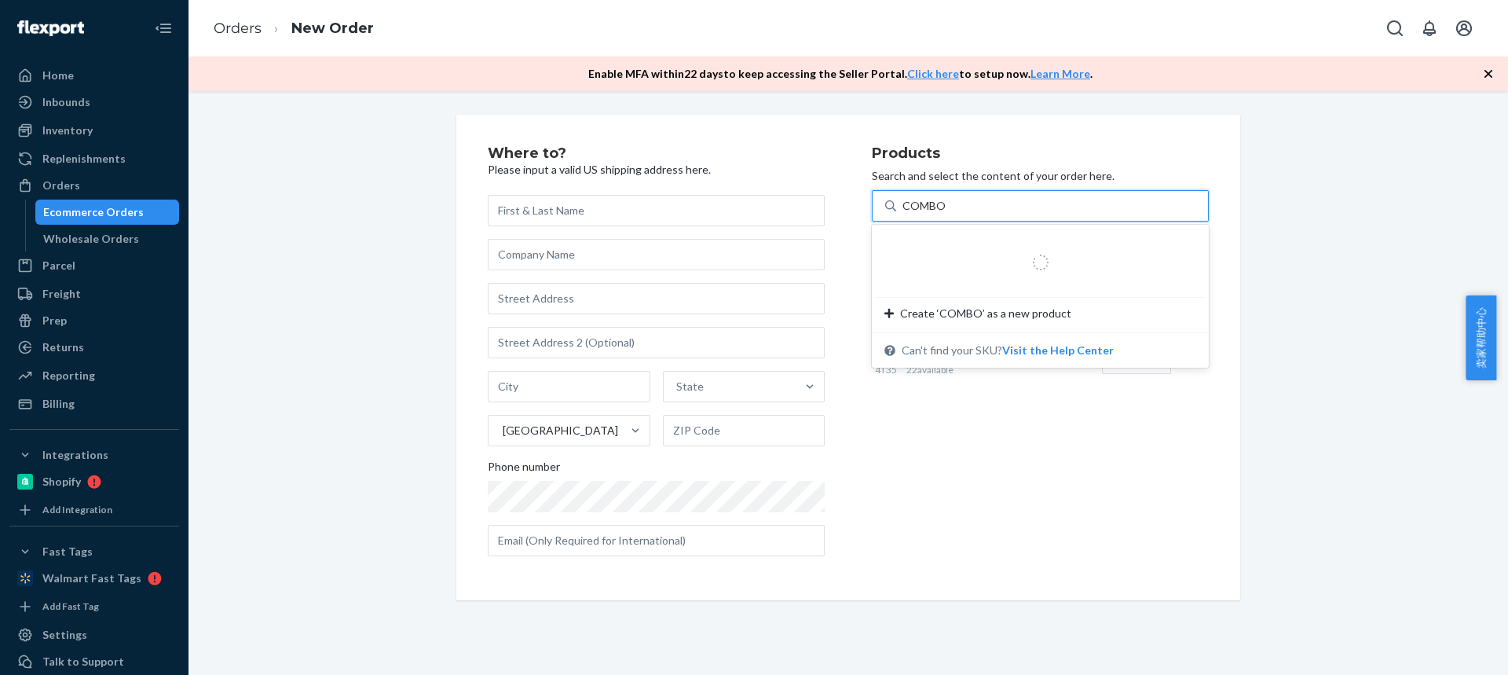
type input "COMBO2"
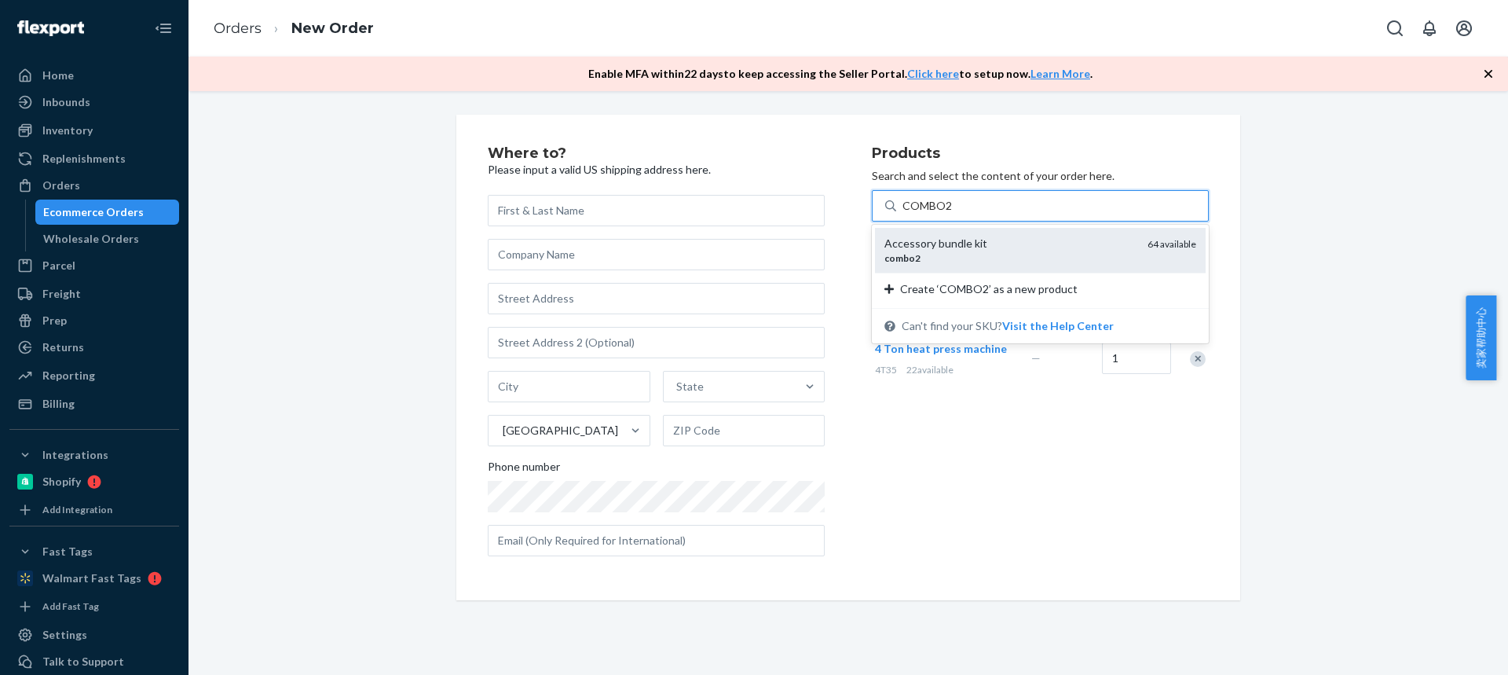
click at [945, 260] on div "combo2" at bounding box center [1009, 257] width 251 height 13
click at [945, 214] on input "COMBO2" at bounding box center [927, 206] width 50 height 16
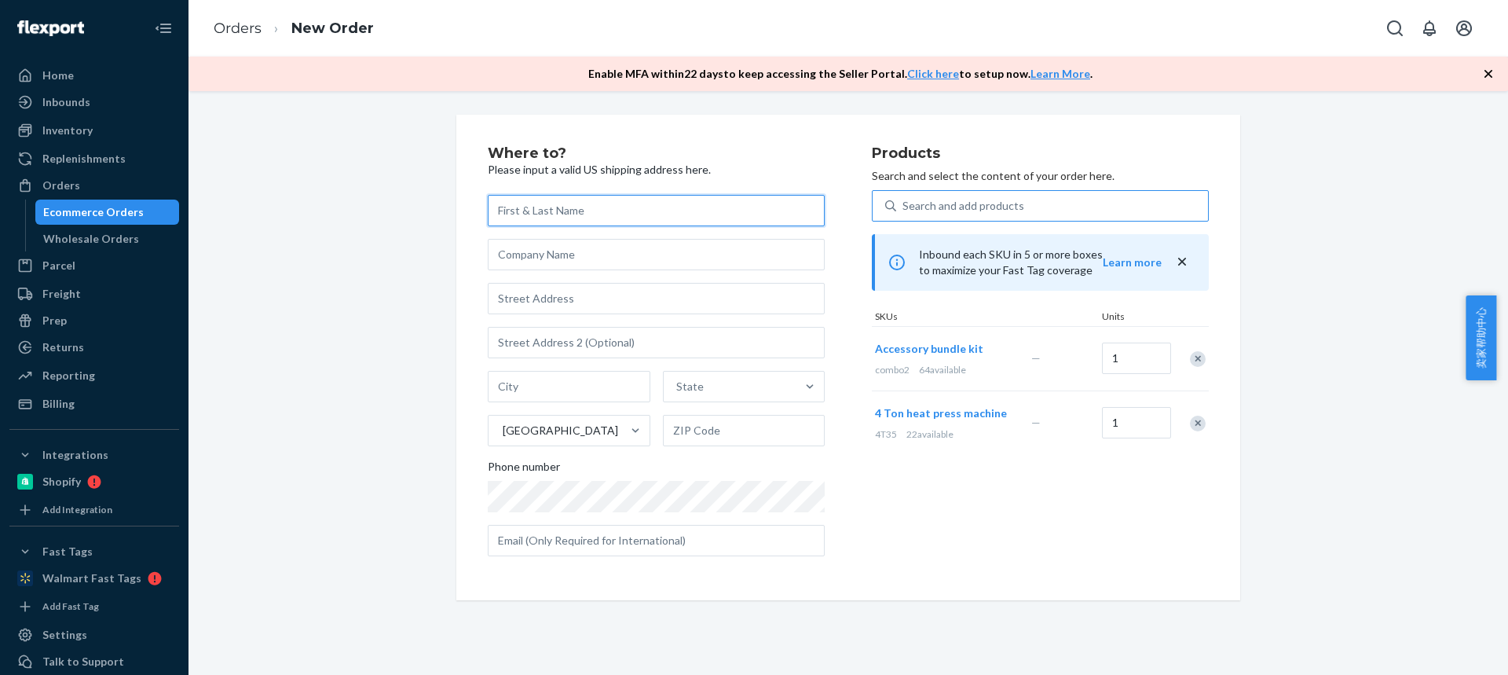
click at [569, 222] on input "text" at bounding box center [656, 210] width 337 height 31
paste input "[PERSON_NAME]"
type input "[PERSON_NAME]"
click at [565, 296] on input "text" at bounding box center [656, 298] width 337 height 31
paste input "512 Grand Ave"
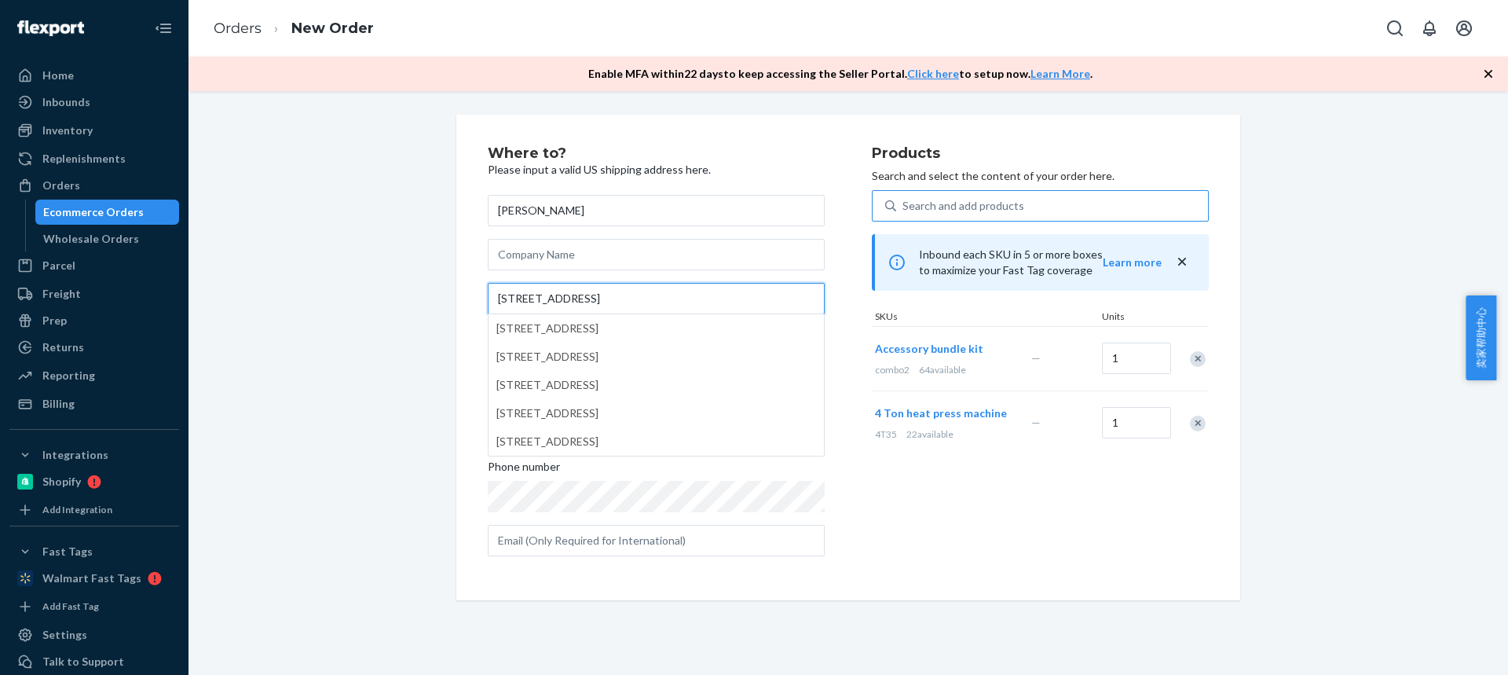
type input "512 Grand Ave"
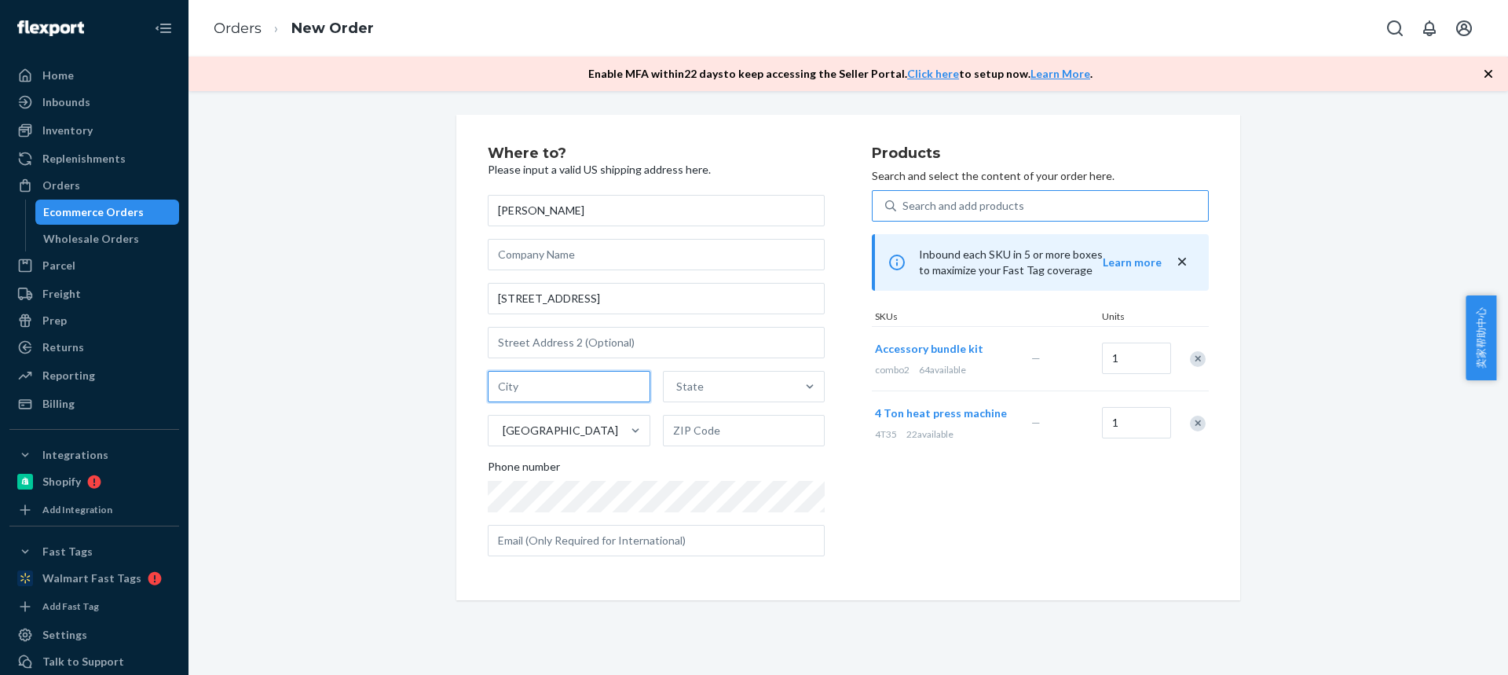
click at [543, 386] on input "text" at bounding box center [569, 386] width 163 height 31
paste input "Saint David IL 61563"
drag, startPoint x: 562, startPoint y: 389, endPoint x: 701, endPoint y: 431, distance: 144.6
click at [697, 418] on div "Saint David IL 61563 State United States" at bounding box center [656, 408] width 337 height 75
type input "Saint David IL"
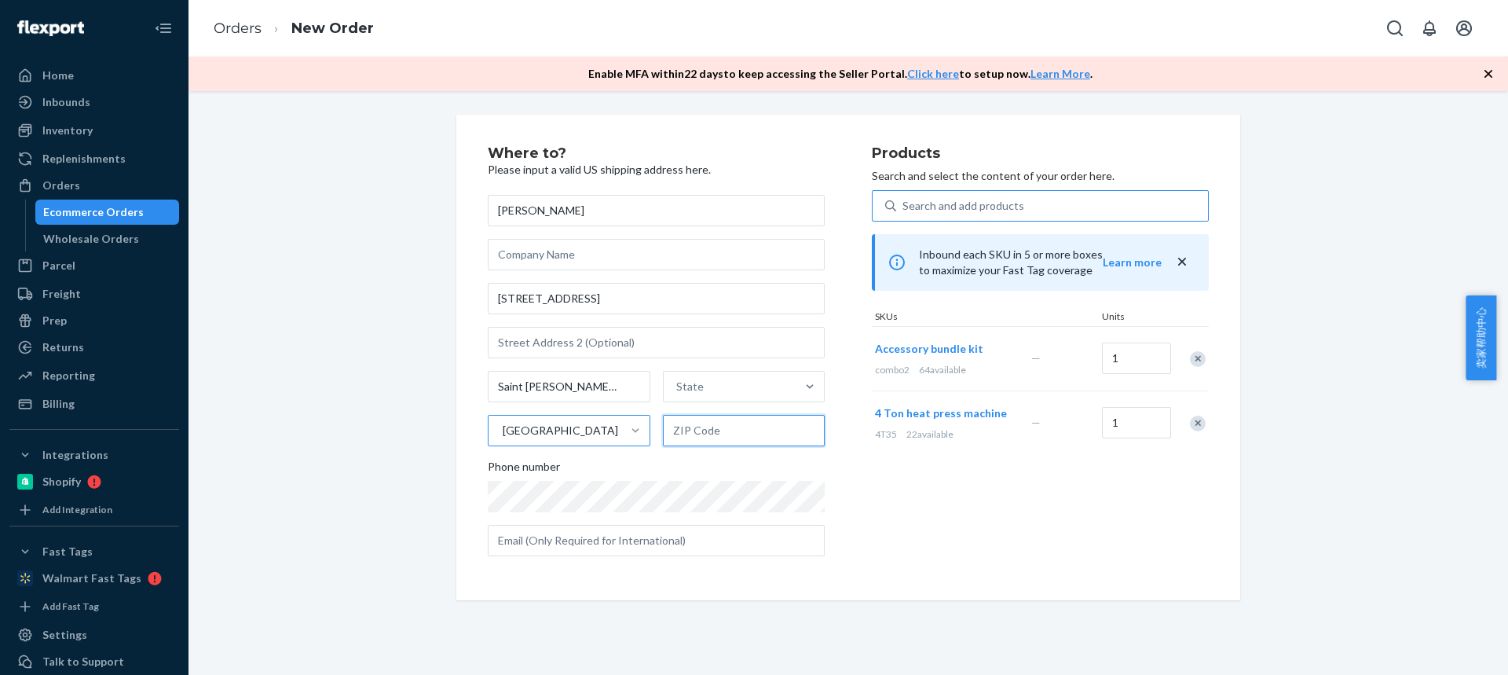
drag, startPoint x: 701, startPoint y: 431, endPoint x: 637, endPoint y: 429, distance: 63.7
click at [701, 432] on input "text" at bounding box center [744, 430] width 163 height 31
paste input "61563"
type input "61563"
drag, startPoint x: 555, startPoint y: 391, endPoint x: 650, endPoint y: 390, distance: 95.0
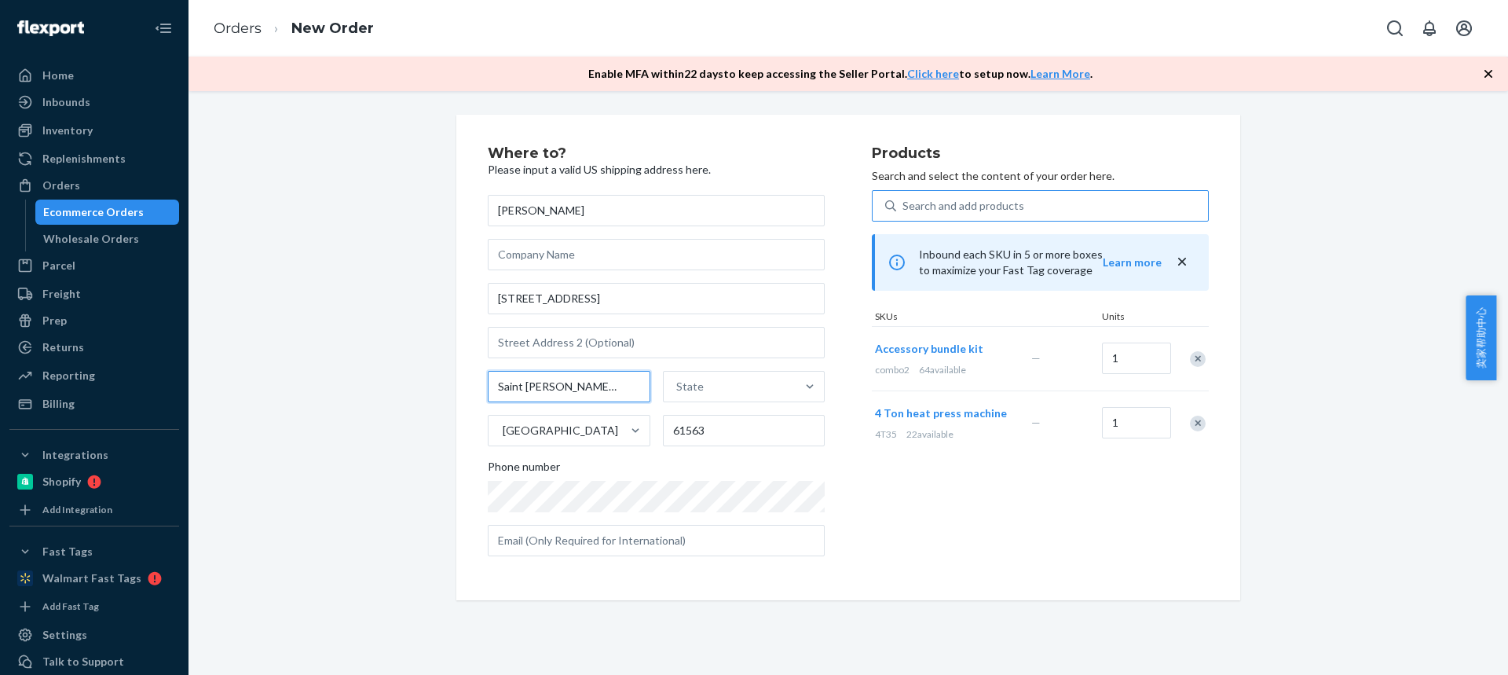
click at [624, 391] on input "Saint David IL" at bounding box center [569, 386] width 163 height 31
type input "Saint David"
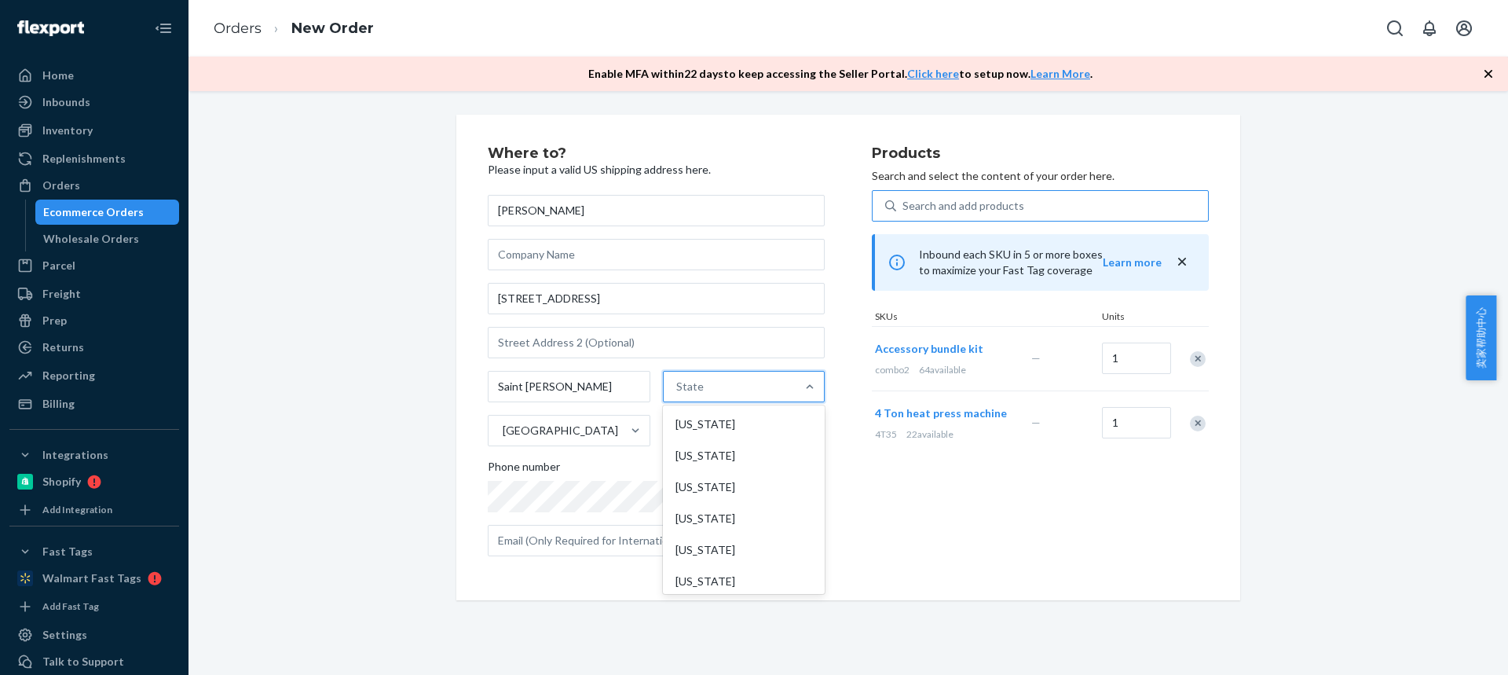
click at [712, 388] on div "State" at bounding box center [730, 386] width 133 height 31
click at [678, 388] on input "option Alabama focused, 1 of 59. 59 results available. Use Up and Down to choos…" at bounding box center [677, 387] width 2 height 16
paste input "IL"
type input "IL"
click at [689, 436] on div "Illinois" at bounding box center [742, 423] width 159 height 31
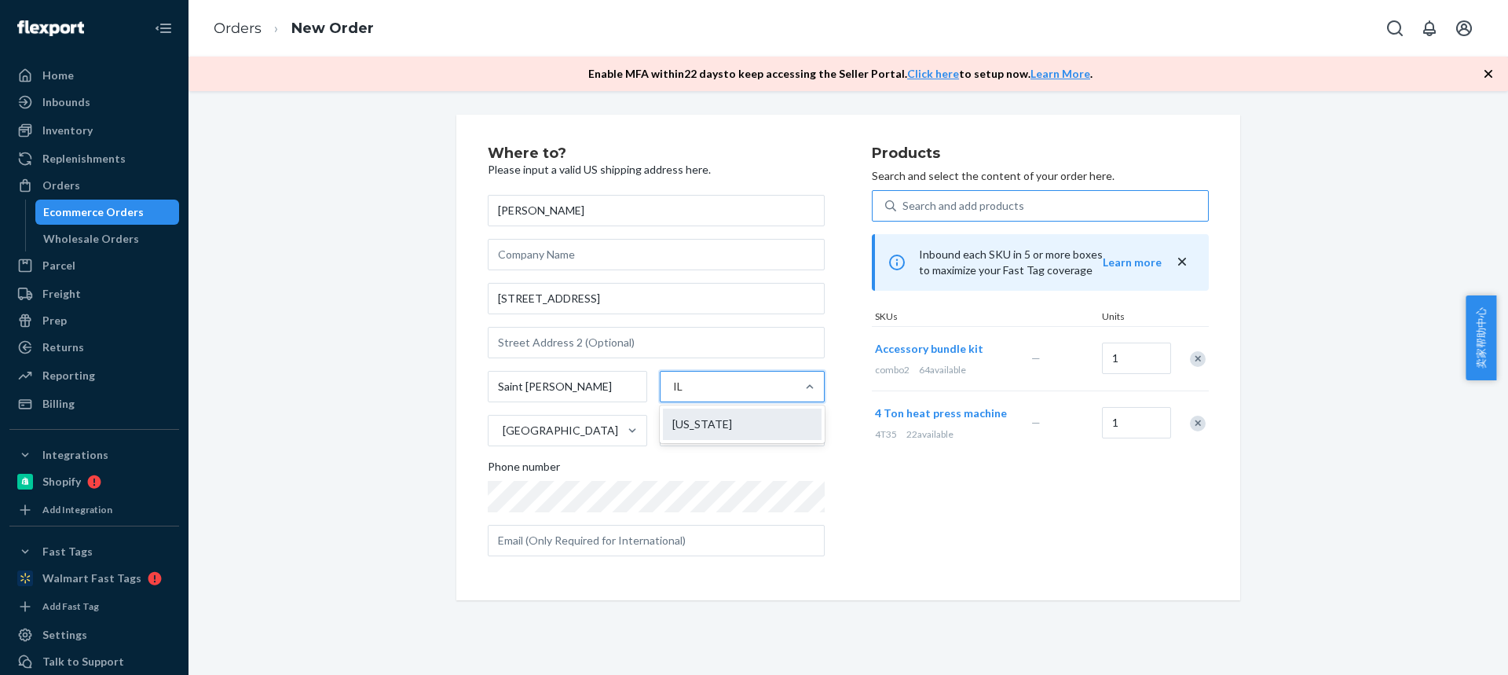
click at [686, 394] on input "IL" at bounding box center [679, 387] width 13 height 16
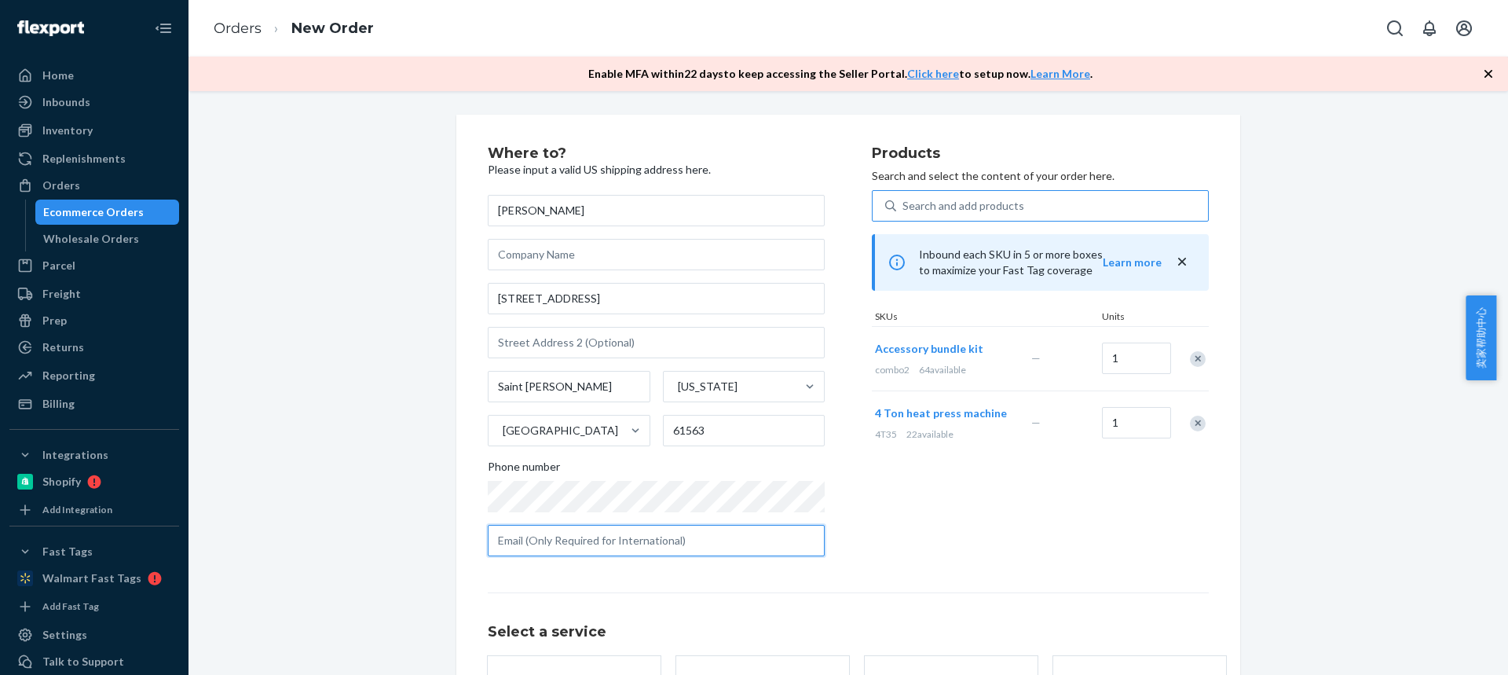
click at [554, 546] on input "text" at bounding box center [656, 540] width 337 height 31
paste input "mosterbuck1@yahoo.com"
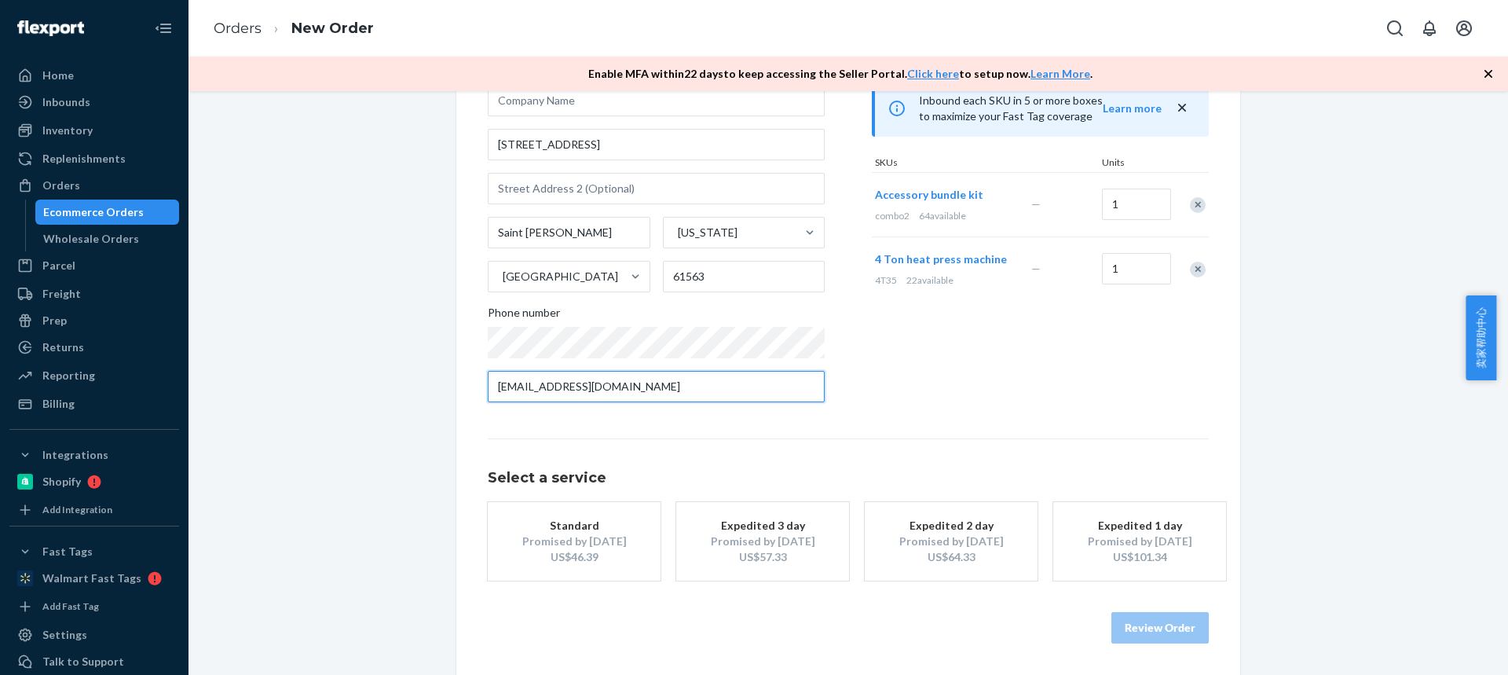
type input "mosterbuck1@yahoo.com"
click at [570, 534] on div "Promised by Oct 2, 2025" at bounding box center [574, 541] width 126 height 16
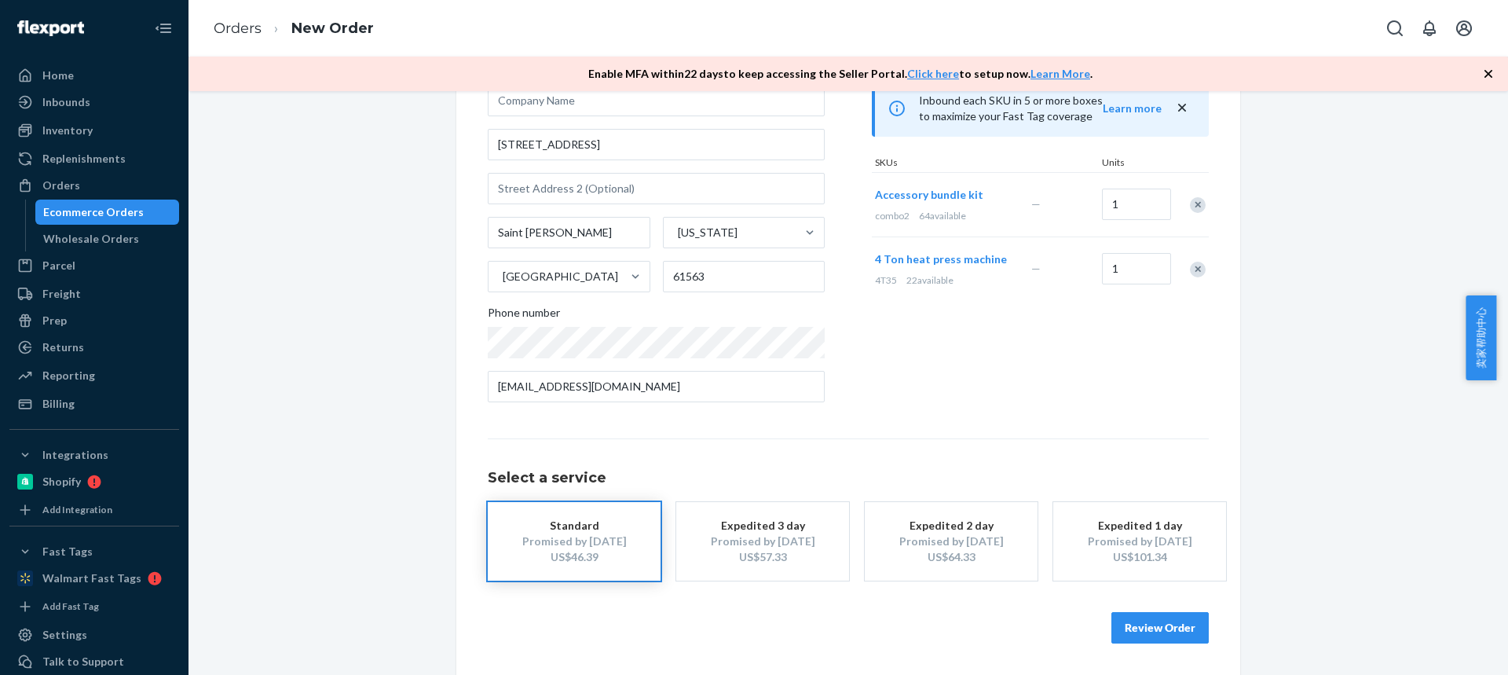
click at [1136, 628] on button "Review Order" at bounding box center [1159, 627] width 97 height 31
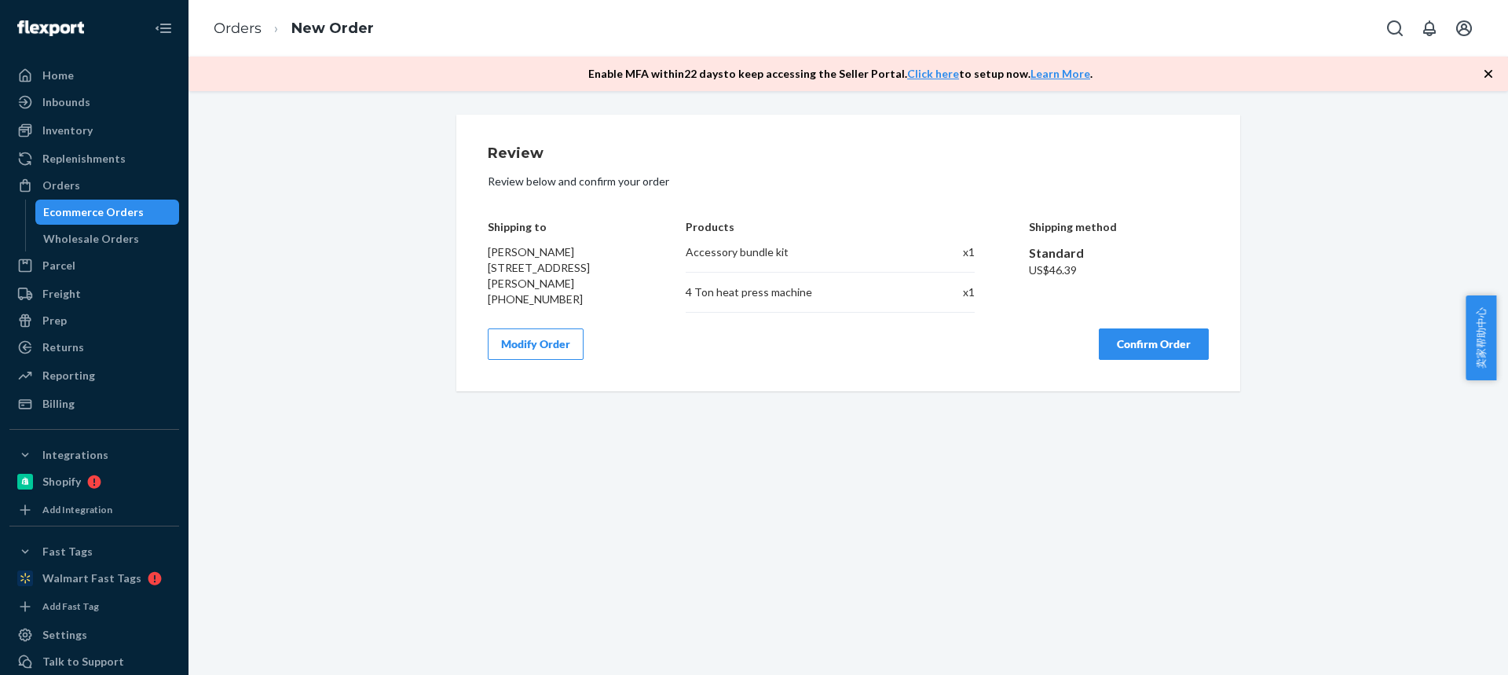
click at [1104, 340] on button "Confirm Order" at bounding box center [1154, 343] width 110 height 31
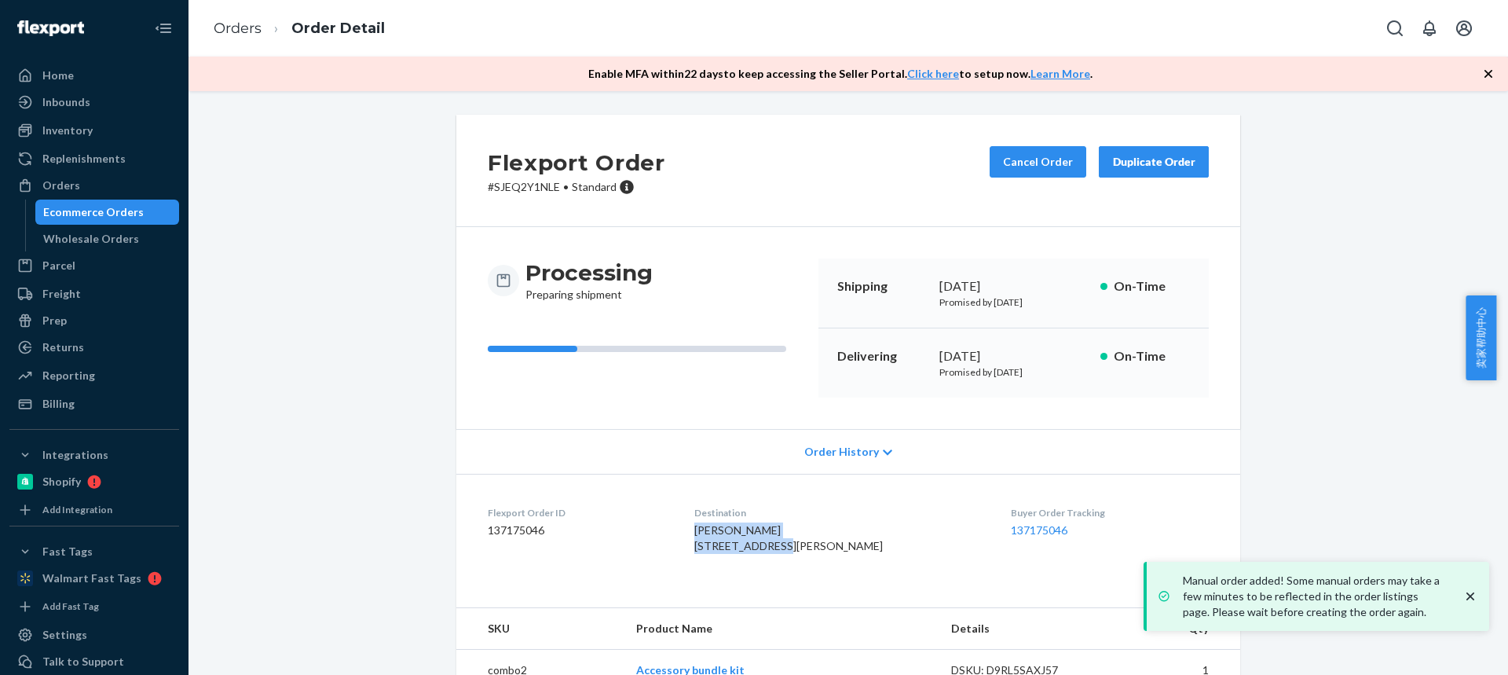
drag, startPoint x: 702, startPoint y: 527, endPoint x: 799, endPoint y: 551, distance: 99.6
click at [799, 551] on dl "Flexport Order ID 137175046 Destination Justin Howarter 512 Grand Ave Saint Dav…" at bounding box center [848, 533] width 784 height 118
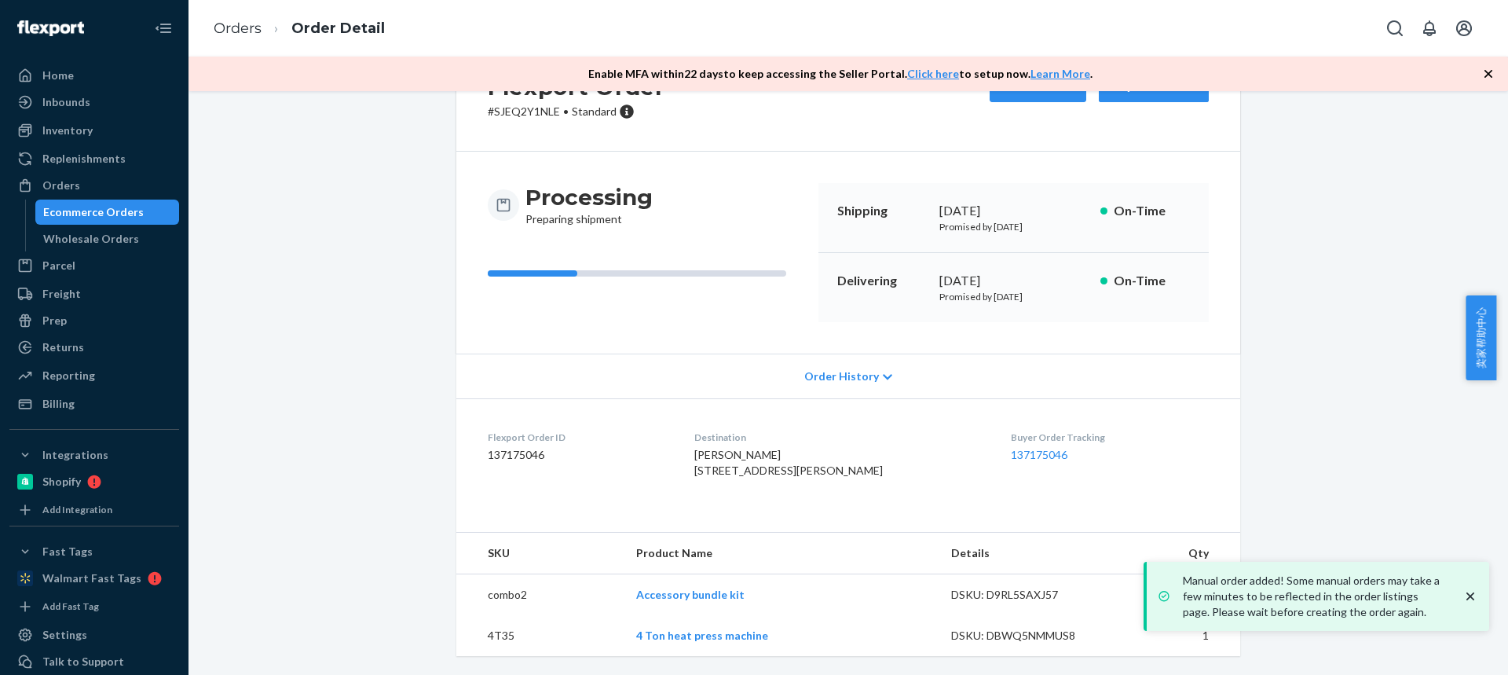
click at [506, 634] on td "4T35" at bounding box center [539, 635] width 167 height 41
click at [495, 633] on td "4T35" at bounding box center [539, 635] width 167 height 41
click at [495, 634] on td "4T35" at bounding box center [539, 635] width 167 height 41
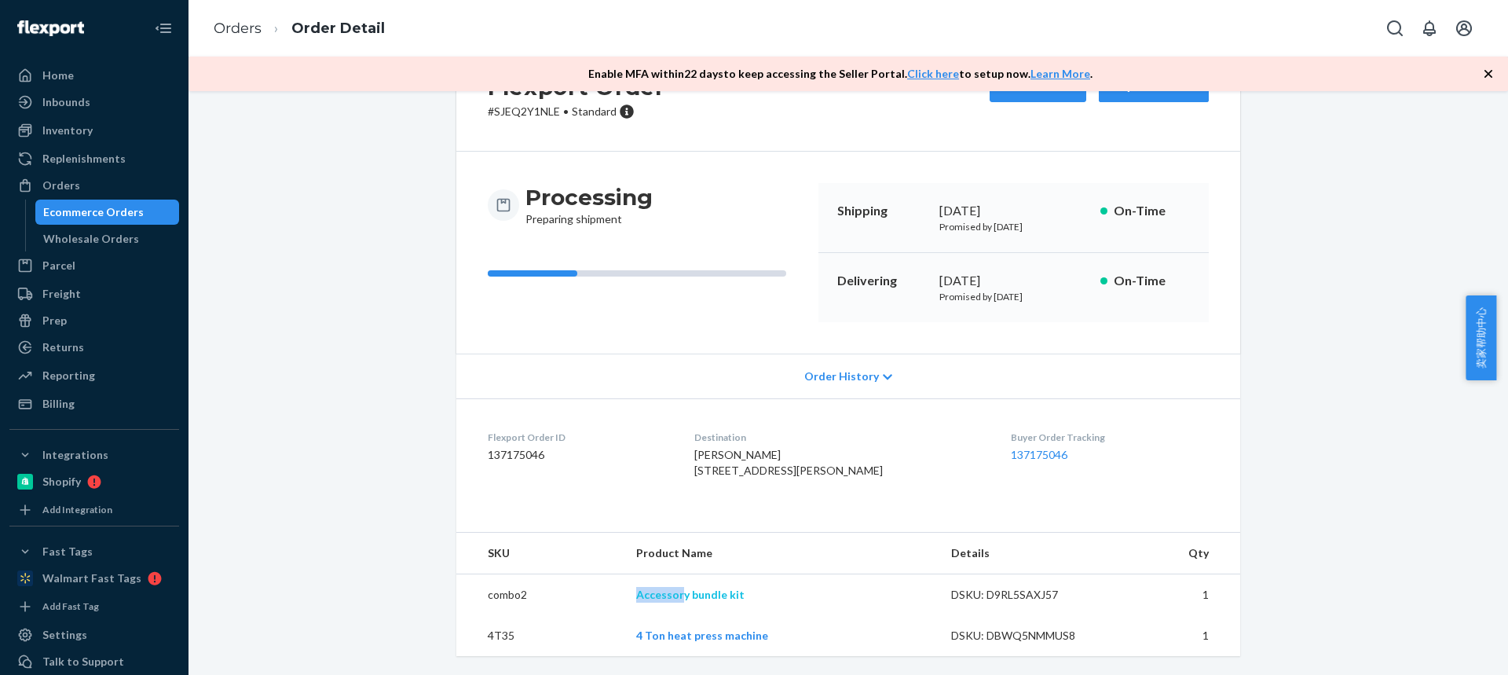
drag, startPoint x: 619, startPoint y: 592, endPoint x: 679, endPoint y: 595, distance: 59.8
click at [679, 595] on tr "combo2 Accessory bundle kit DSKU: D9RL5SAXJ57 1" at bounding box center [848, 595] width 784 height 42
drag, startPoint x: 703, startPoint y: 423, endPoint x: 734, endPoint y: 397, distance: 40.1
click at [796, 448] on dl "Flexport Order ID 137175046 Destination Justin Howarter 512 Grand Ave Saint Dav…" at bounding box center [848, 457] width 784 height 118
click at [699, 430] on dl "Flexport Order ID 137175046 Destination Justin Howarter 512 Grand Ave Saint Dav…" at bounding box center [848, 457] width 784 height 118
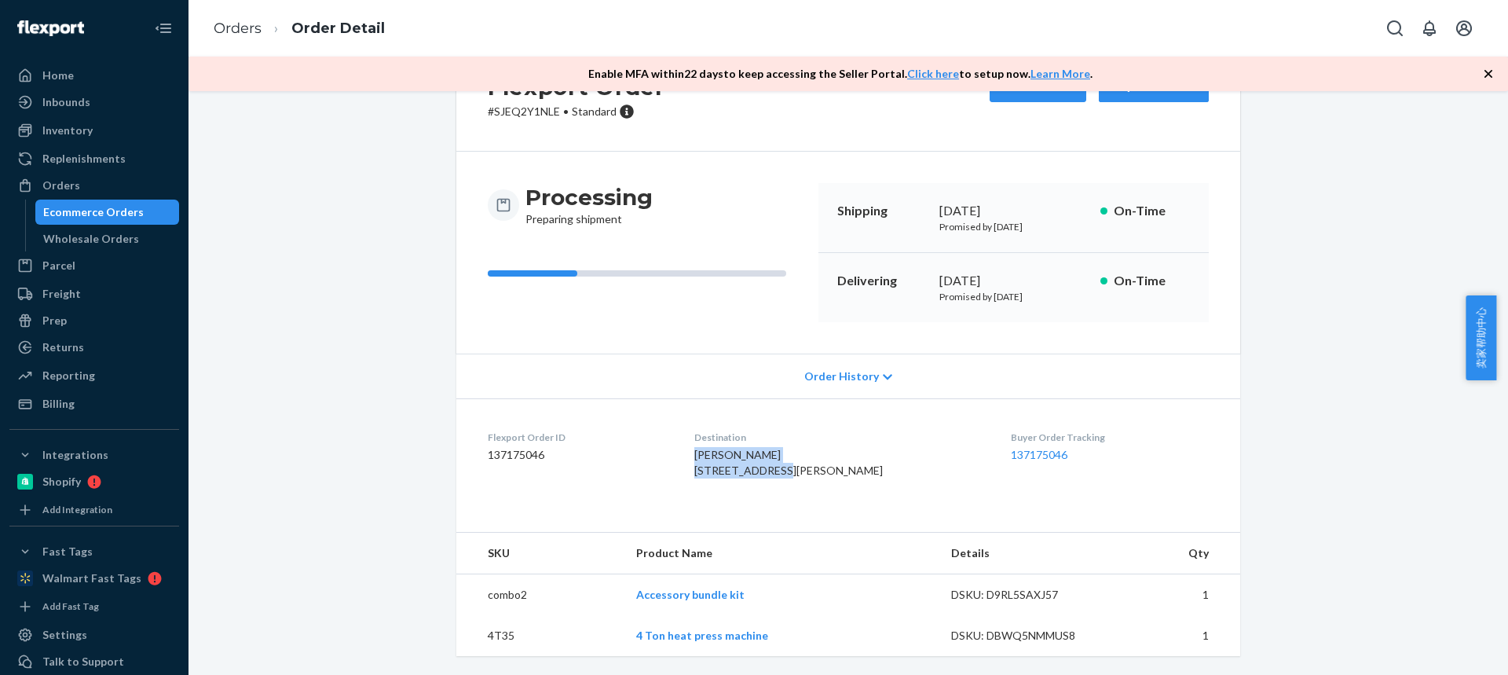
drag, startPoint x: 703, startPoint y: 424, endPoint x: 793, endPoint y: 438, distance: 91.4
click at [793, 438] on dl "Flexport Order ID 137175046 Destination Justin Howarter 512 Grand Ave Saint Dav…" at bounding box center [848, 457] width 784 height 118
click at [486, 642] on td "4T35" at bounding box center [539, 635] width 167 height 41
drag, startPoint x: 619, startPoint y: 598, endPoint x: 679, endPoint y: 603, distance: 60.7
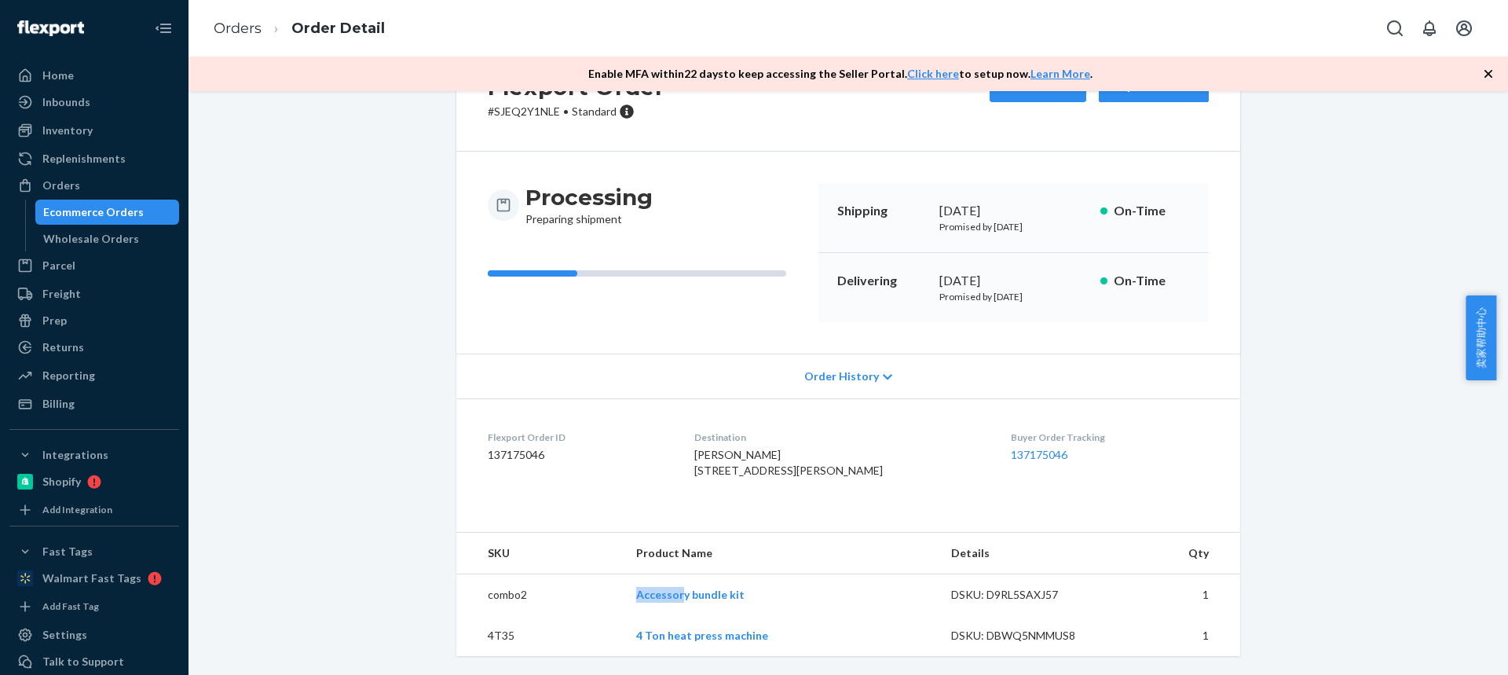
click at [679, 603] on tr "combo2 Accessory bundle kit DSKU: D9RL5SAXJ57 1" at bounding box center [848, 595] width 784 height 42
click at [498, 634] on td "4T35" at bounding box center [539, 635] width 167 height 41
drag, startPoint x: 624, startPoint y: 609, endPoint x: 679, endPoint y: 602, distance: 56.3
click at [679, 602] on tr "combo2 Accessory bundle kit DSKU: D9RL5SAXJ57 1" at bounding box center [848, 595] width 784 height 42
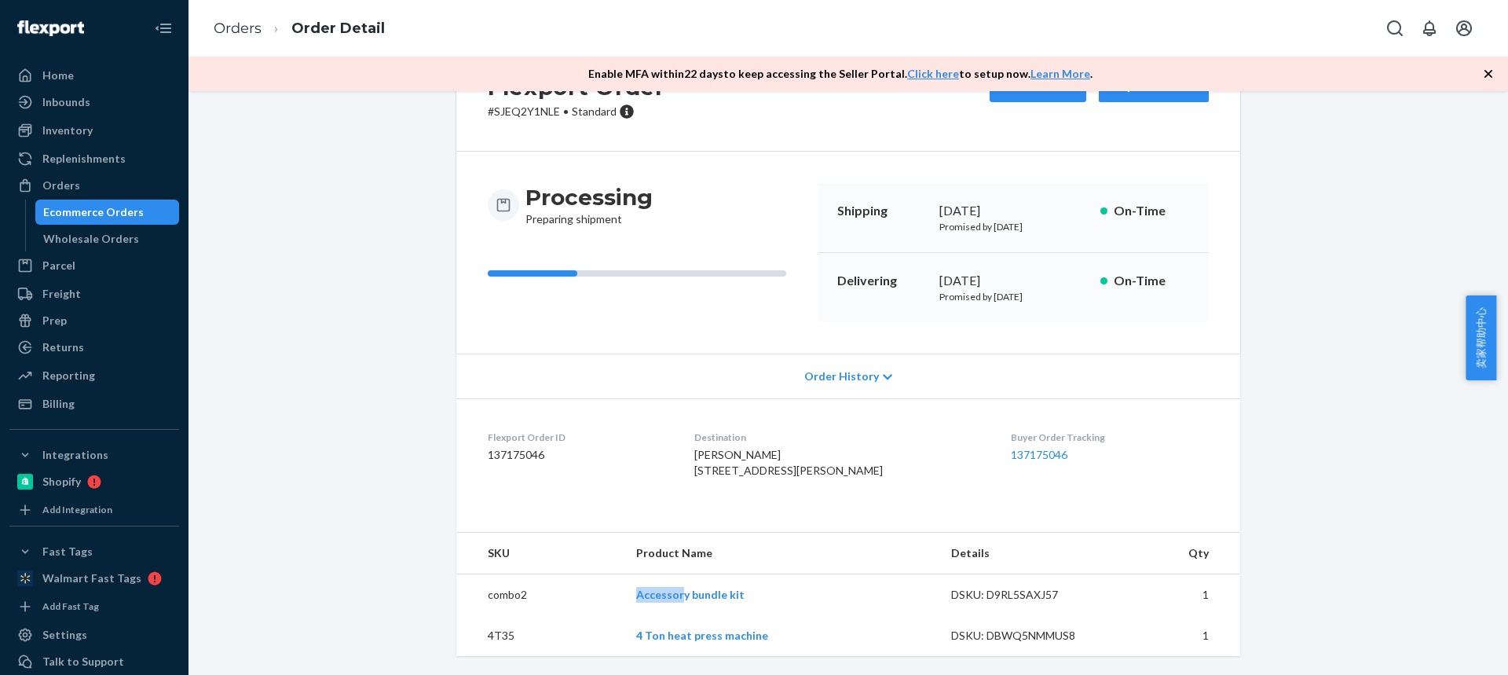
scroll to position [0, 0]
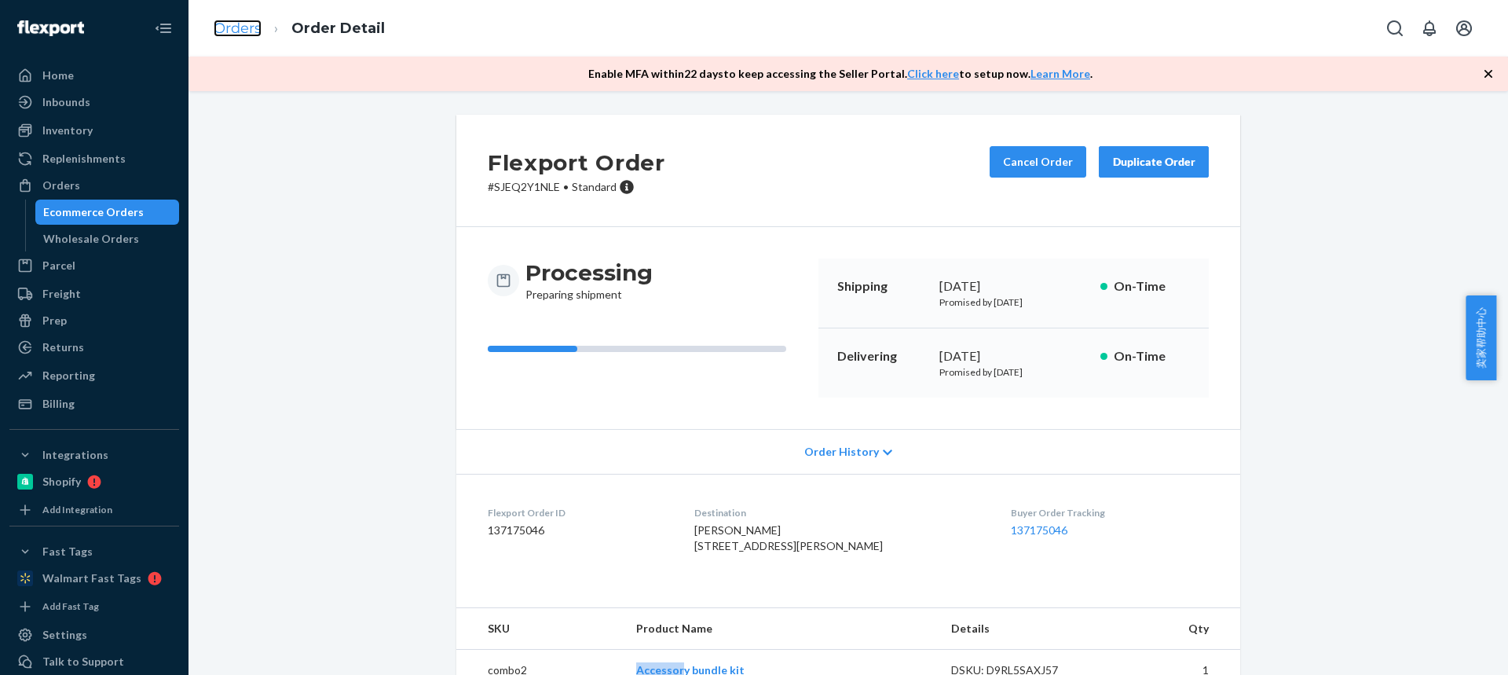
click at [247, 35] on link "Orders" at bounding box center [238, 28] width 48 height 17
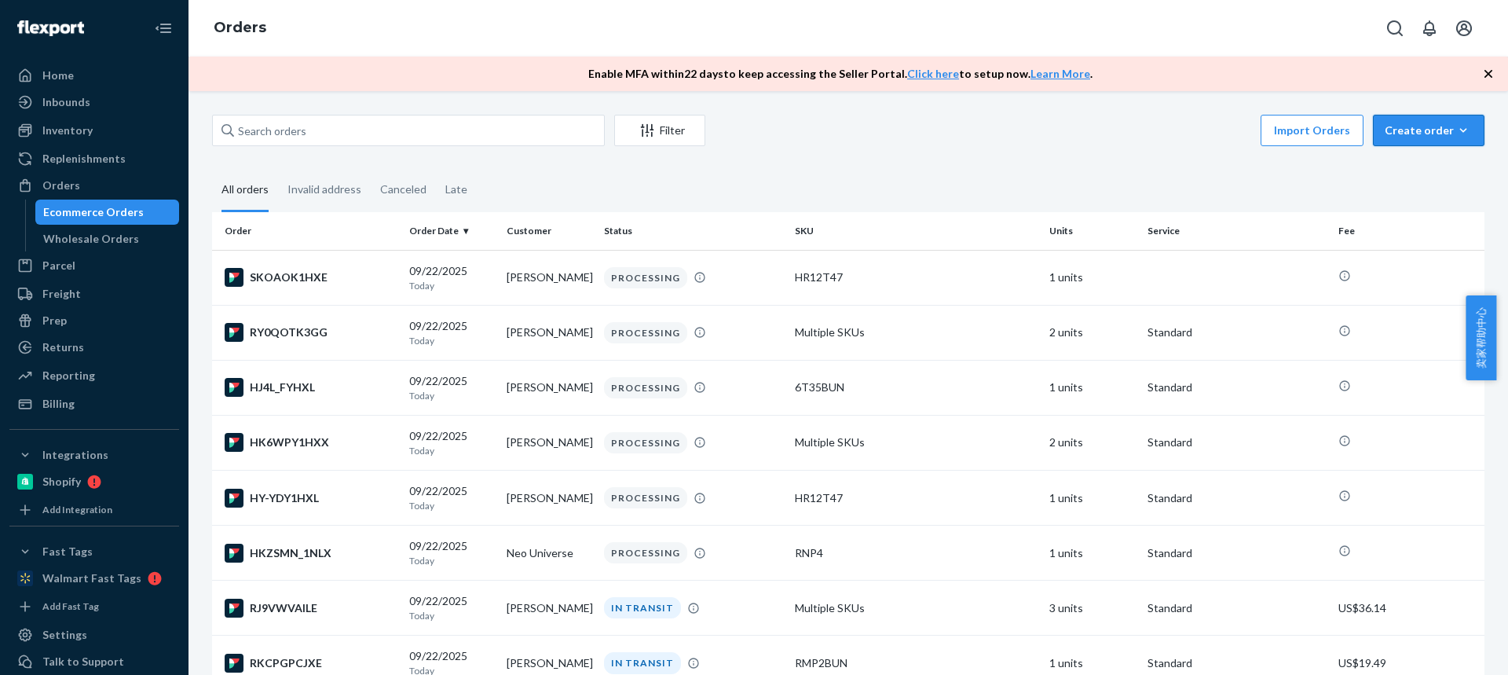
click at [1406, 124] on div "Create order" at bounding box center [1429, 131] width 88 height 16
click at [0, 0] on span "Ecommerce order" at bounding box center [0, 0] width 0 height 0
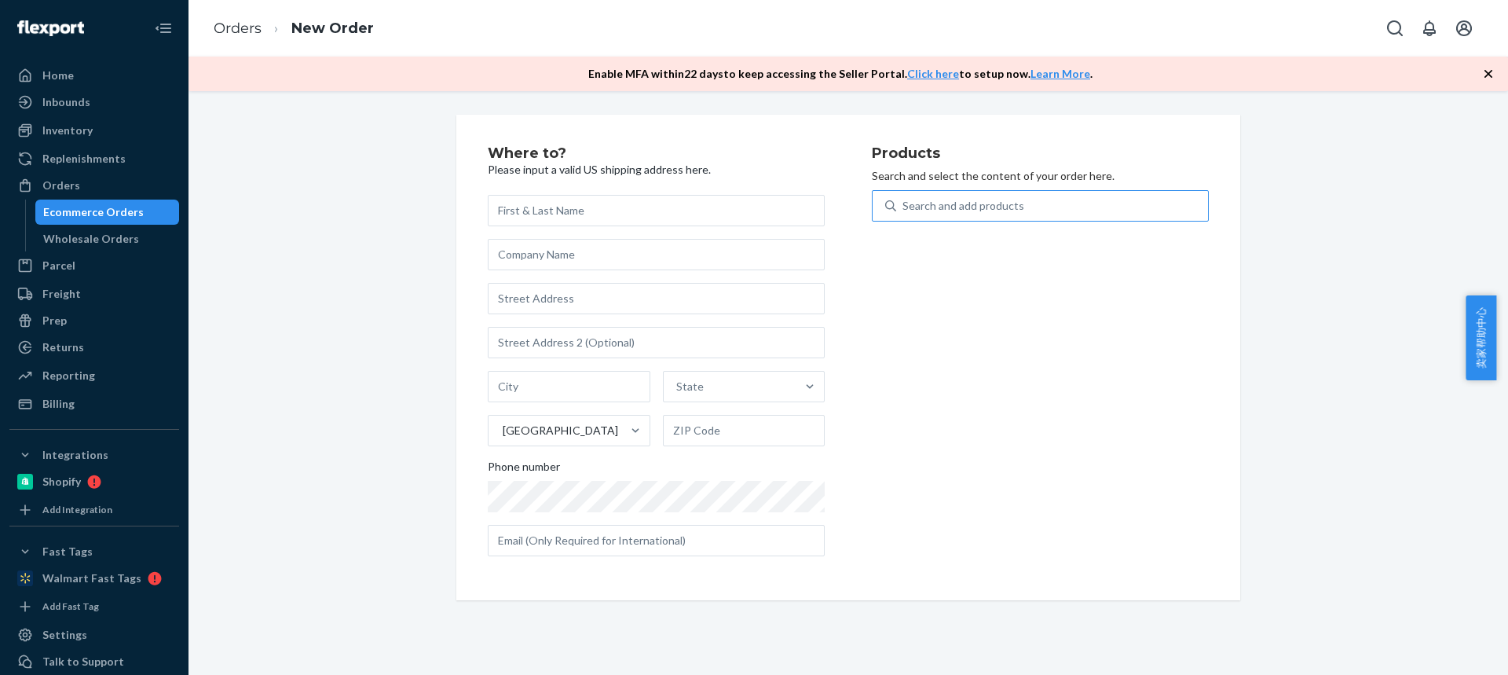
click at [968, 205] on div "Search and add products" at bounding box center [963, 206] width 122 height 16
click at [904, 205] on input "Search and add products" at bounding box center [903, 206] width 2 height 16
type input "M"
click at [982, 211] on div "Search and add products" at bounding box center [963, 206] width 122 height 16
click at [904, 211] on input "0 results available. Select is focused ,type to refine list, press Down to open…" at bounding box center [903, 206] width 2 height 16
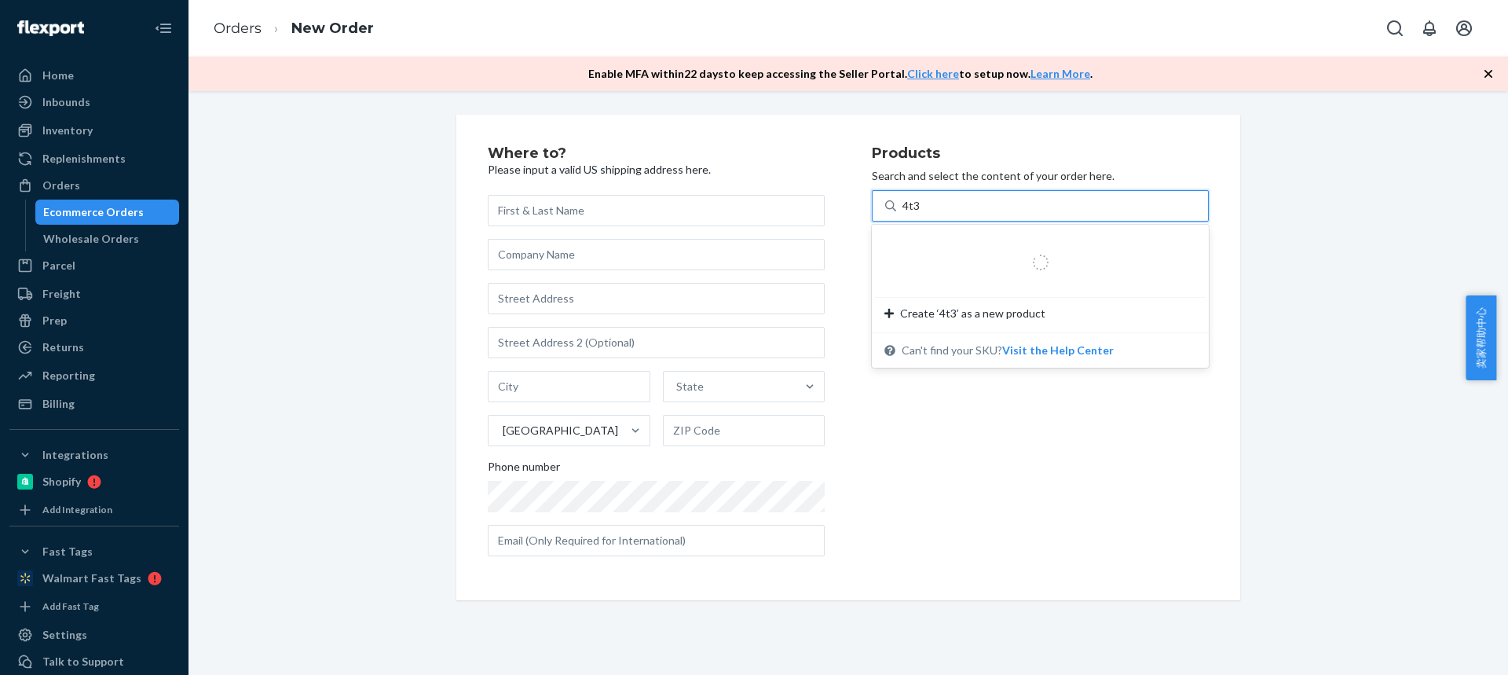
type input "4t35"
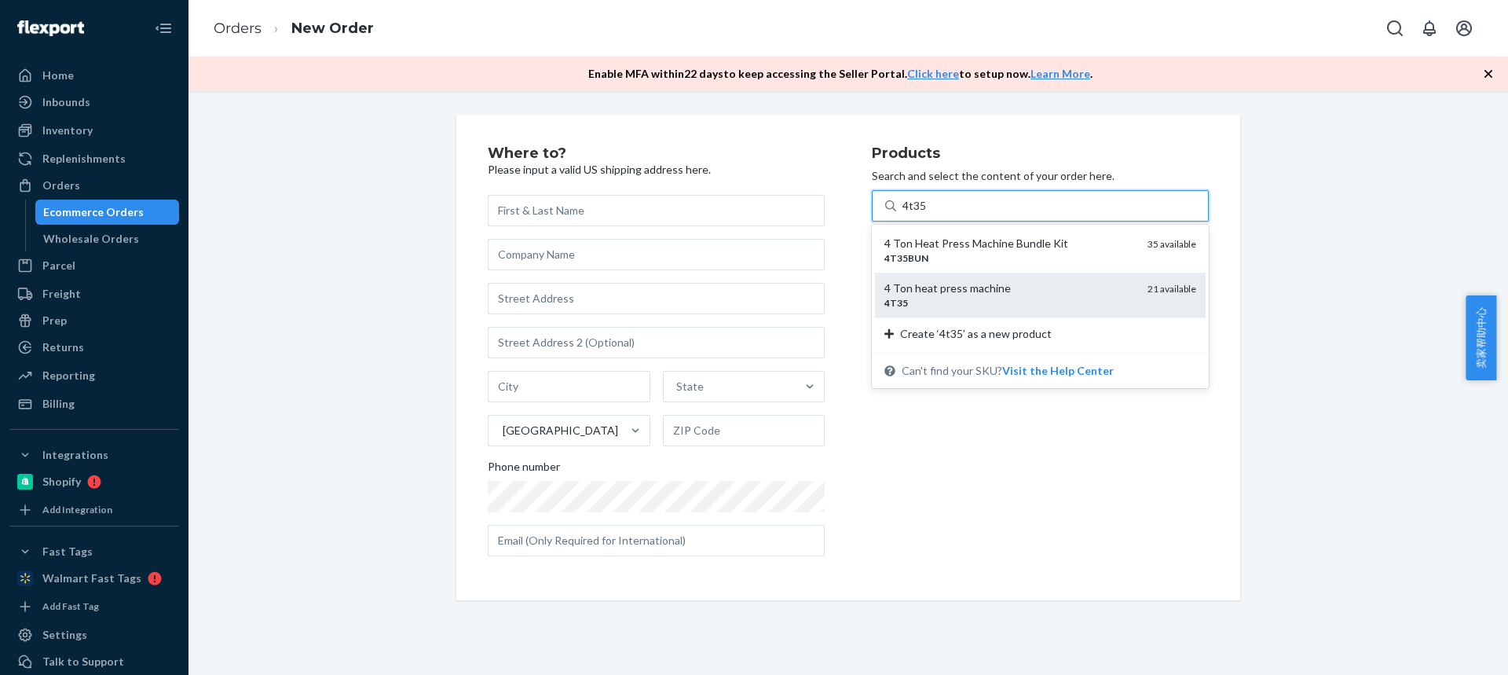
drag, startPoint x: 952, startPoint y: 249, endPoint x: 957, endPoint y: 294, distance: 45.0
click at [957, 294] on div "4 Ton Heat Press Machine Bundle Kit 4T35BUN 35 available 4 Ton heat press machi…" at bounding box center [1040, 289] width 337 height 128
click at [928, 214] on input "4t35" at bounding box center [914, 206] width 25 height 16
click at [957, 294] on div "4 Ton heat press machine" at bounding box center [1009, 288] width 251 height 16
click at [928, 214] on input "4t35" at bounding box center [914, 206] width 25 height 16
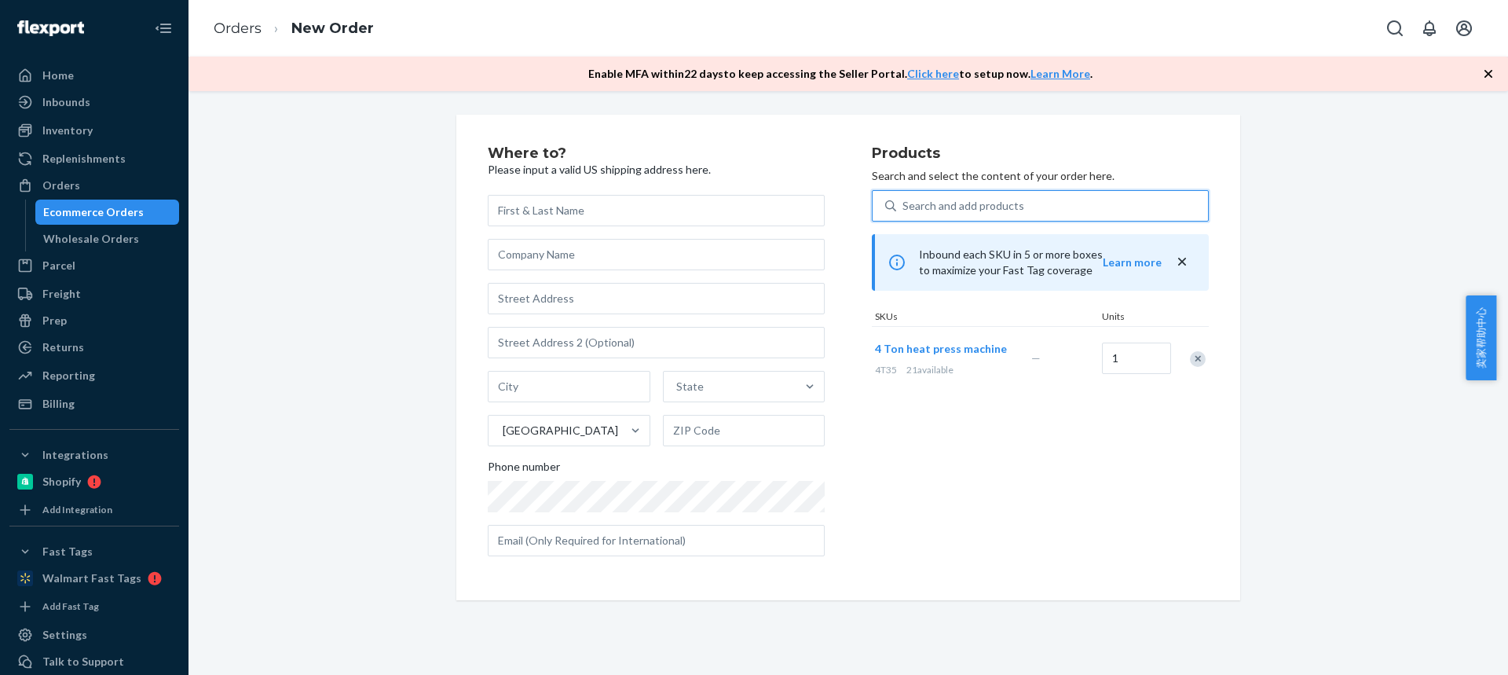
click at [562, 226] on div "State United States Phone number" at bounding box center [656, 375] width 337 height 361
click at [550, 195] on input "text" at bounding box center [656, 210] width 337 height 31
paste input "[PERSON_NAME]"
type input "[PERSON_NAME]"
click at [566, 293] on input "text" at bounding box center [656, 298] width 337 height 31
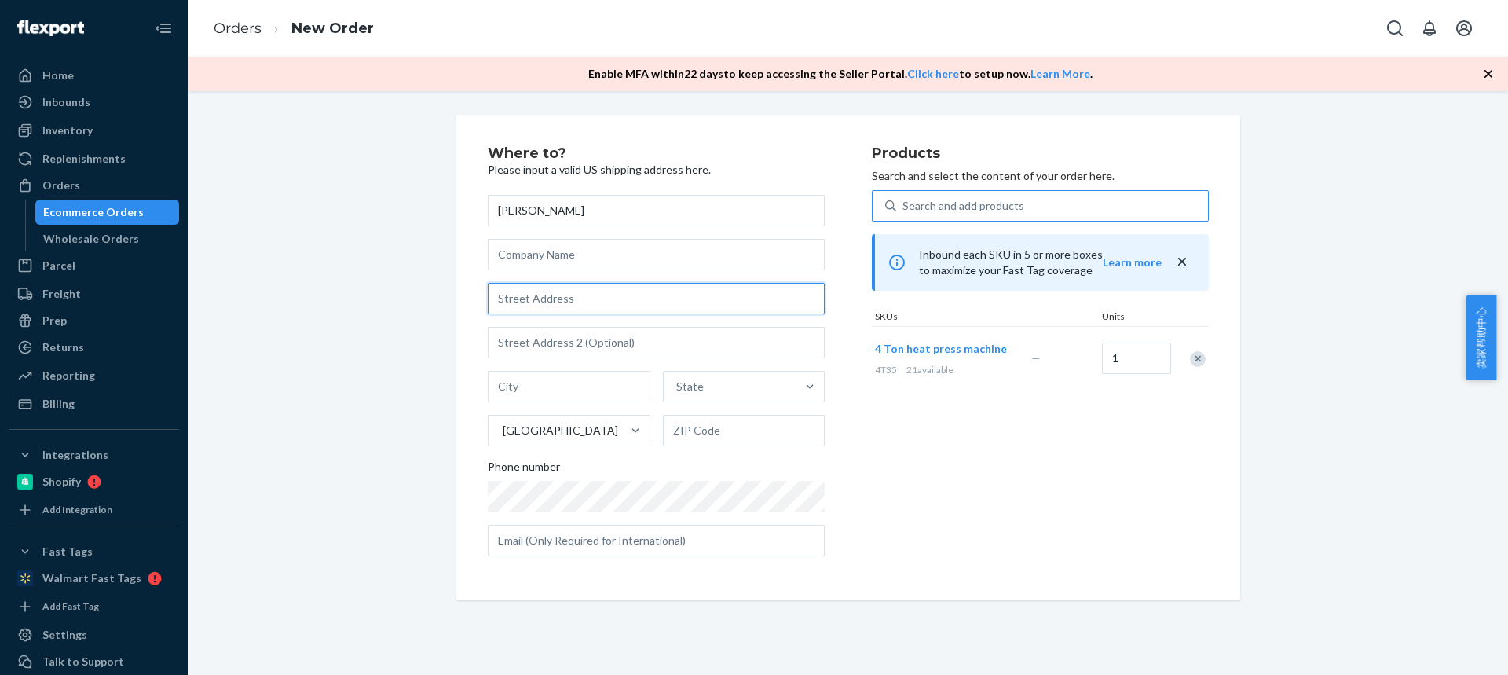
paste input "6348 Treeridge Trail"
type input "6348 Treeridge Trail"
drag, startPoint x: 539, startPoint y: 379, endPoint x: 547, endPoint y: 388, distance: 12.3
click at [539, 379] on input "text" at bounding box center [569, 386] width 163 height 31
paste input "St. Louis MO 63129"
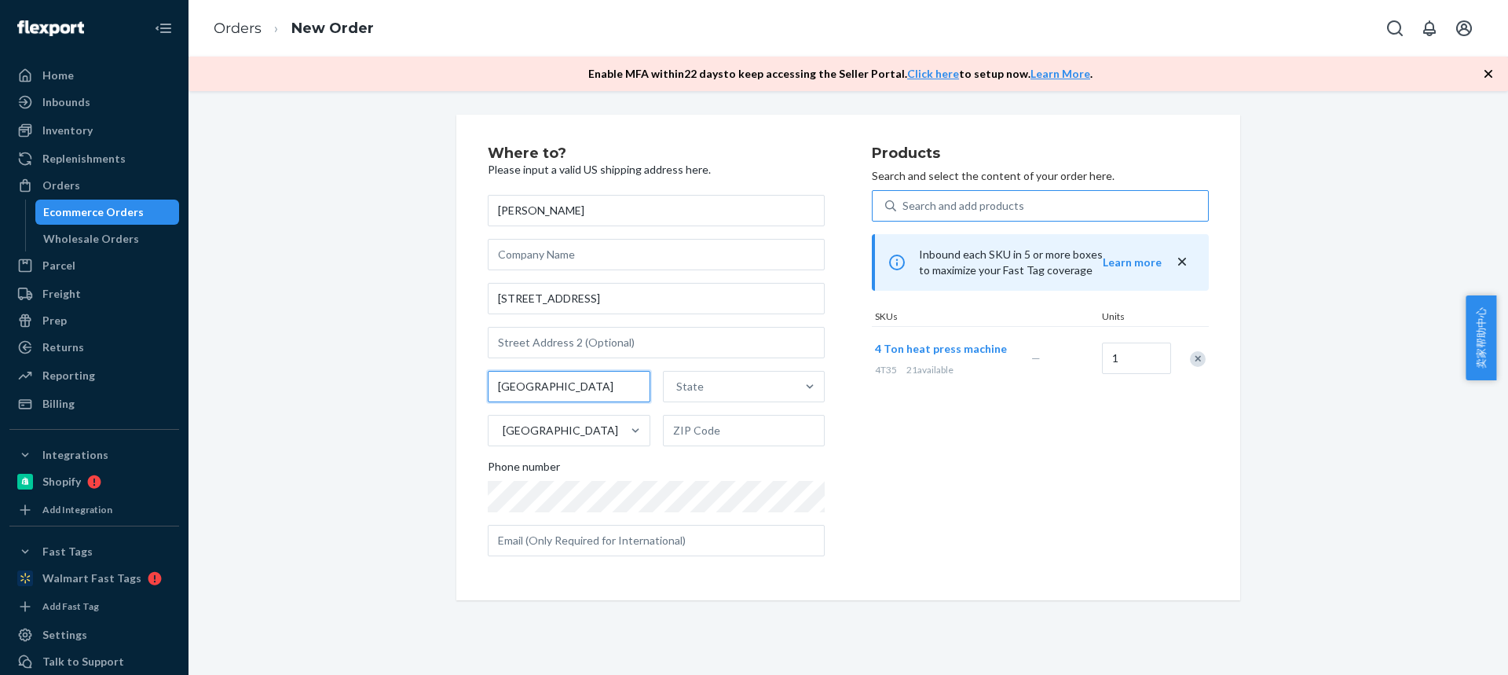
drag, startPoint x: 578, startPoint y: 390, endPoint x: 696, endPoint y: 415, distance: 120.6
click at [690, 410] on div "St. Louis MO 63129 State United States" at bounding box center [656, 408] width 337 height 75
type input "St. Louis MO"
drag, startPoint x: 695, startPoint y: 429, endPoint x: 652, endPoint y: 430, distance: 43.2
click at [693, 430] on input "text" at bounding box center [744, 430] width 163 height 31
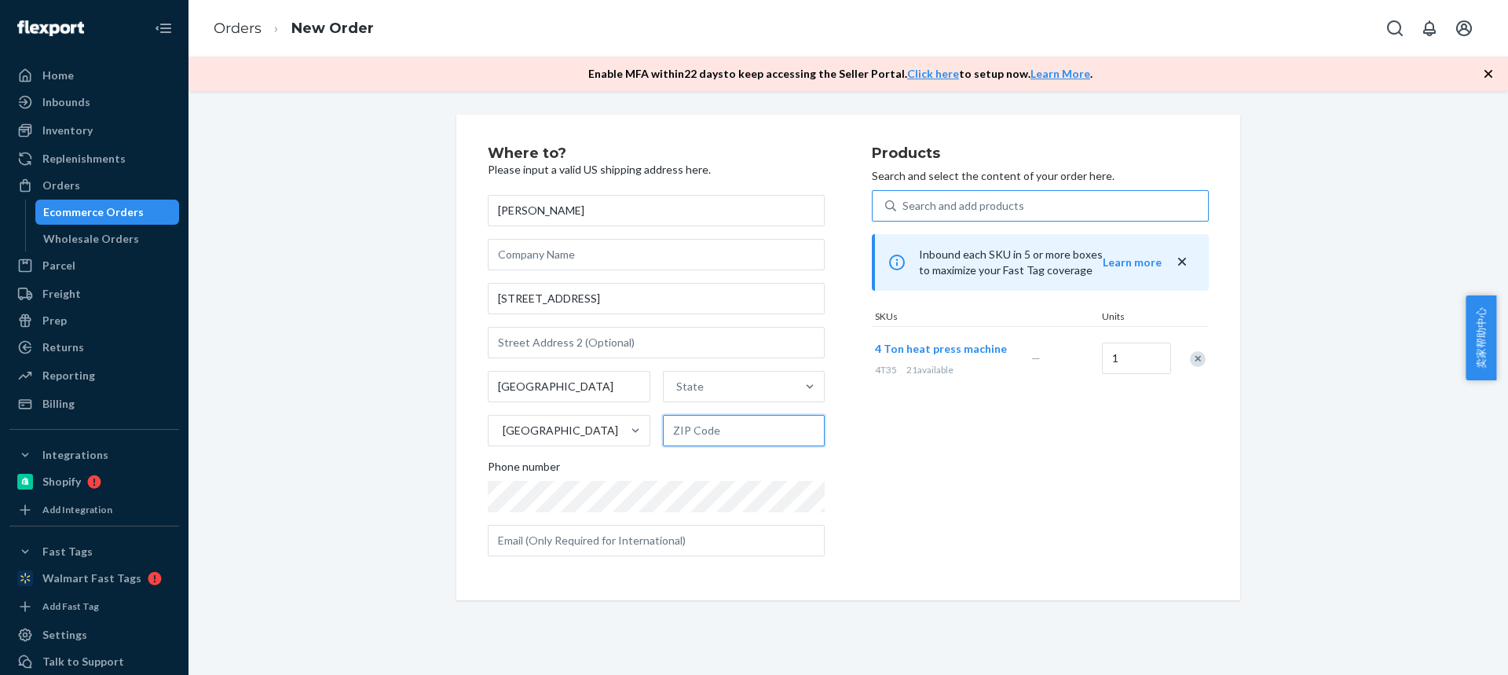
paste input "63129"
type input "63129"
drag, startPoint x: 536, startPoint y: 387, endPoint x: 662, endPoint y: 393, distance: 125.8
click at [633, 392] on input "St. Louis MO" at bounding box center [569, 386] width 163 height 31
type input "St. Louis"
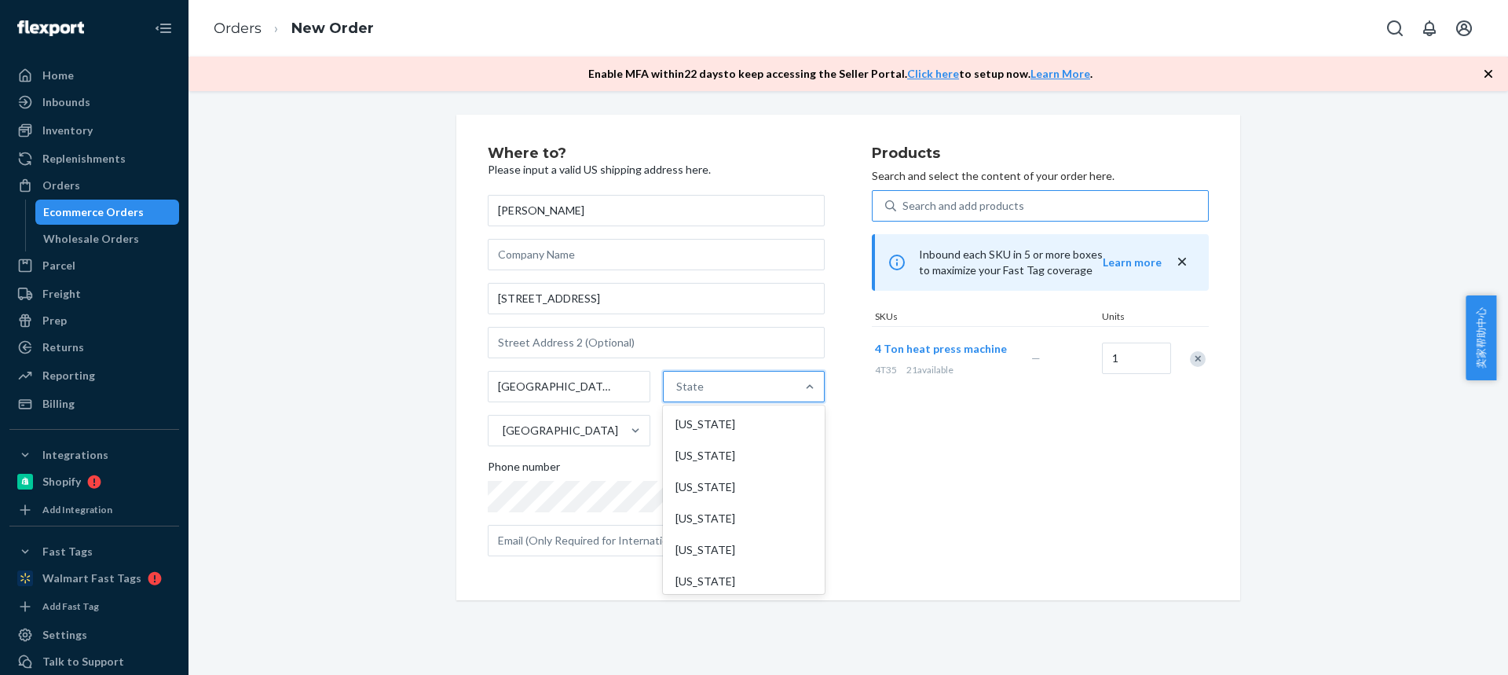
click at [738, 391] on div "State" at bounding box center [730, 386] width 133 height 31
click at [678, 391] on input "option Alabama focused, 1 of 59. 59 results available. Use Up and Down to choos…" at bounding box center [677, 387] width 2 height 16
paste input "MO"
type input "MO"
drag, startPoint x: 704, startPoint y: 448, endPoint x: 1302, endPoint y: 486, distance: 599.6
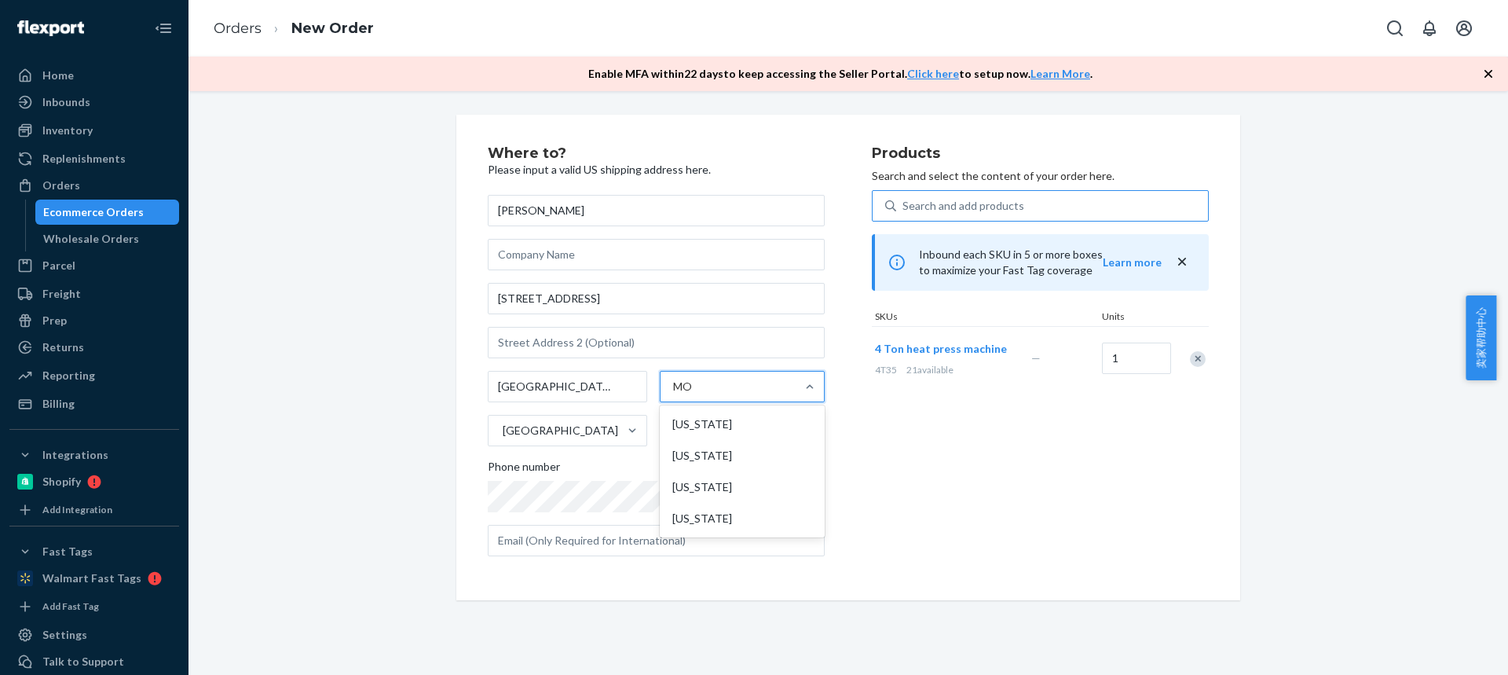
click at [704, 450] on div "Missouri" at bounding box center [742, 455] width 159 height 31
click at [696, 394] on input "MO" at bounding box center [684, 387] width 23 height 16
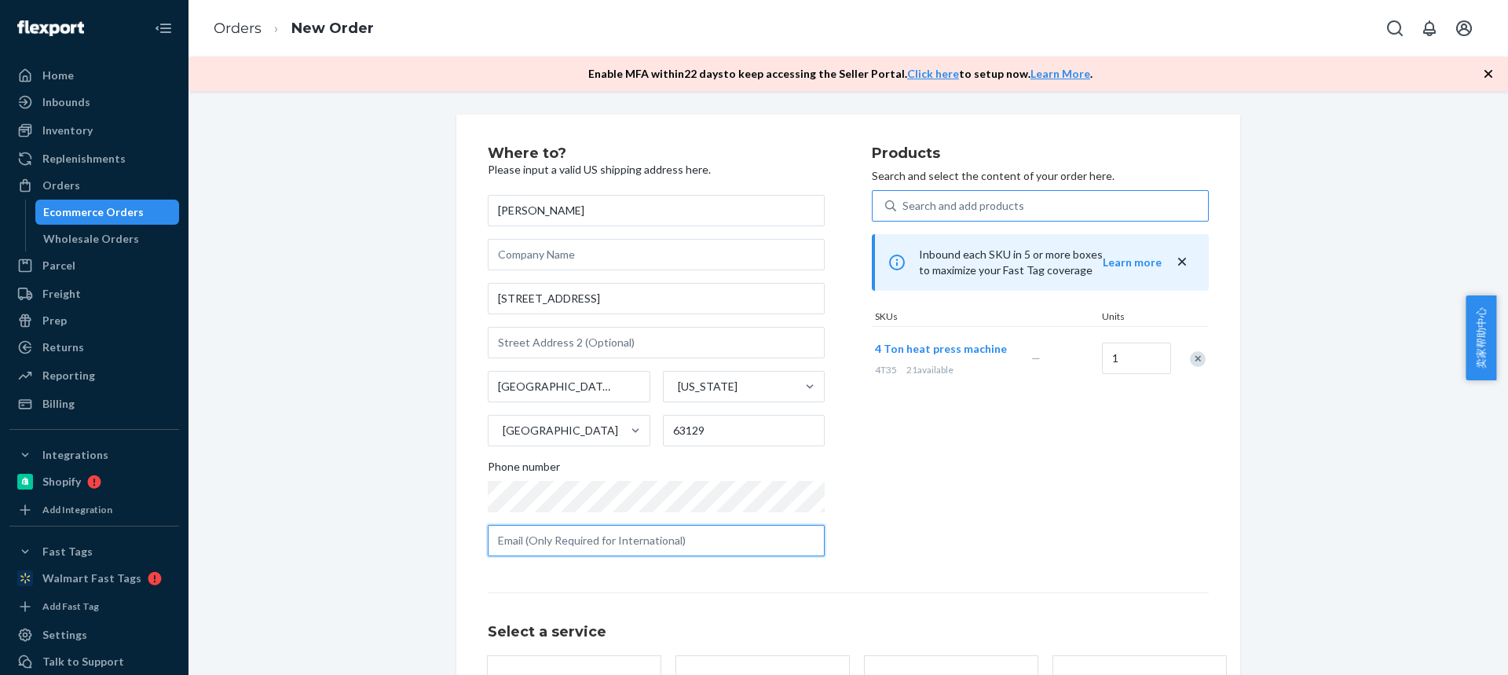
click at [550, 545] on input "text" at bounding box center [656, 540] width 337 height 31
paste input "samhankins.sh@gmail.com"
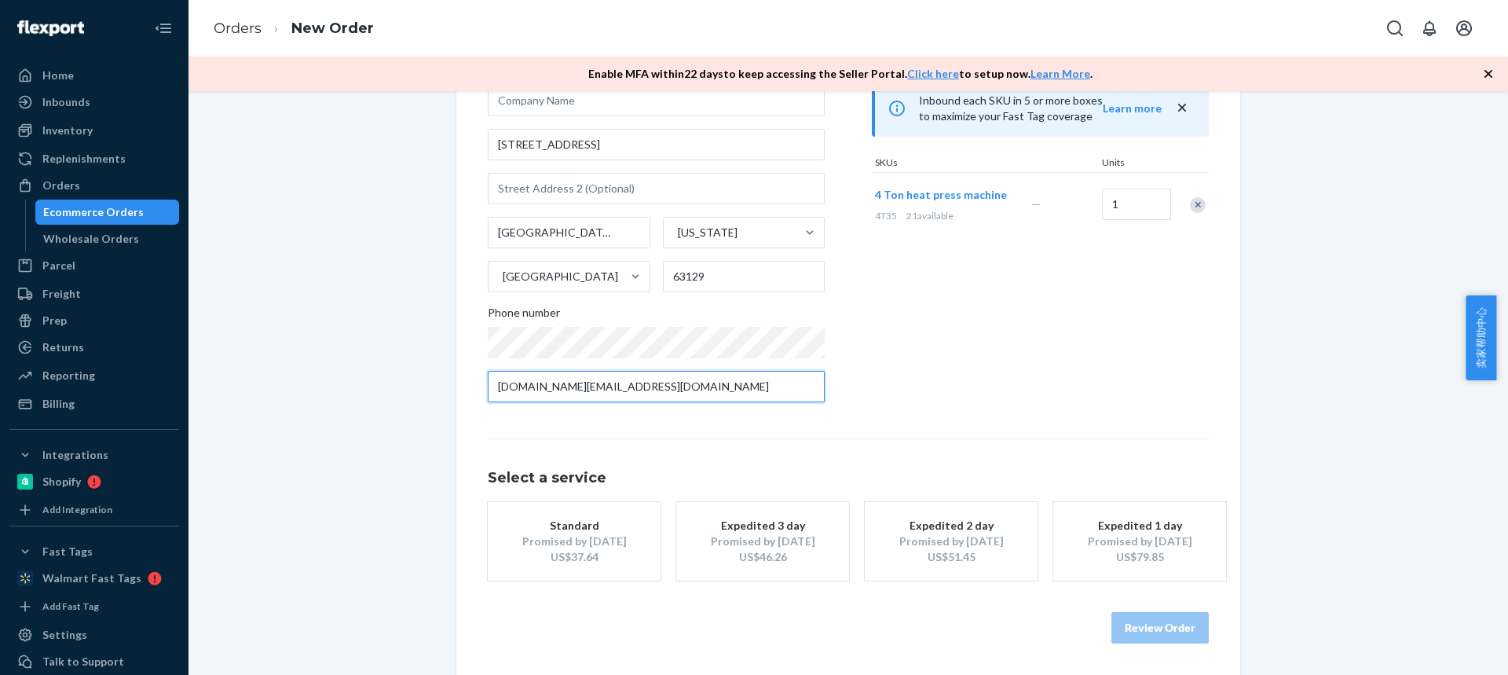
type input "samhankins.sh@gmail.com"
drag, startPoint x: 551, startPoint y: 542, endPoint x: 964, endPoint y: 636, distance: 422.9
click at [552, 542] on div "Promised by Oct 2, 2025" at bounding box center [574, 541] width 126 height 16
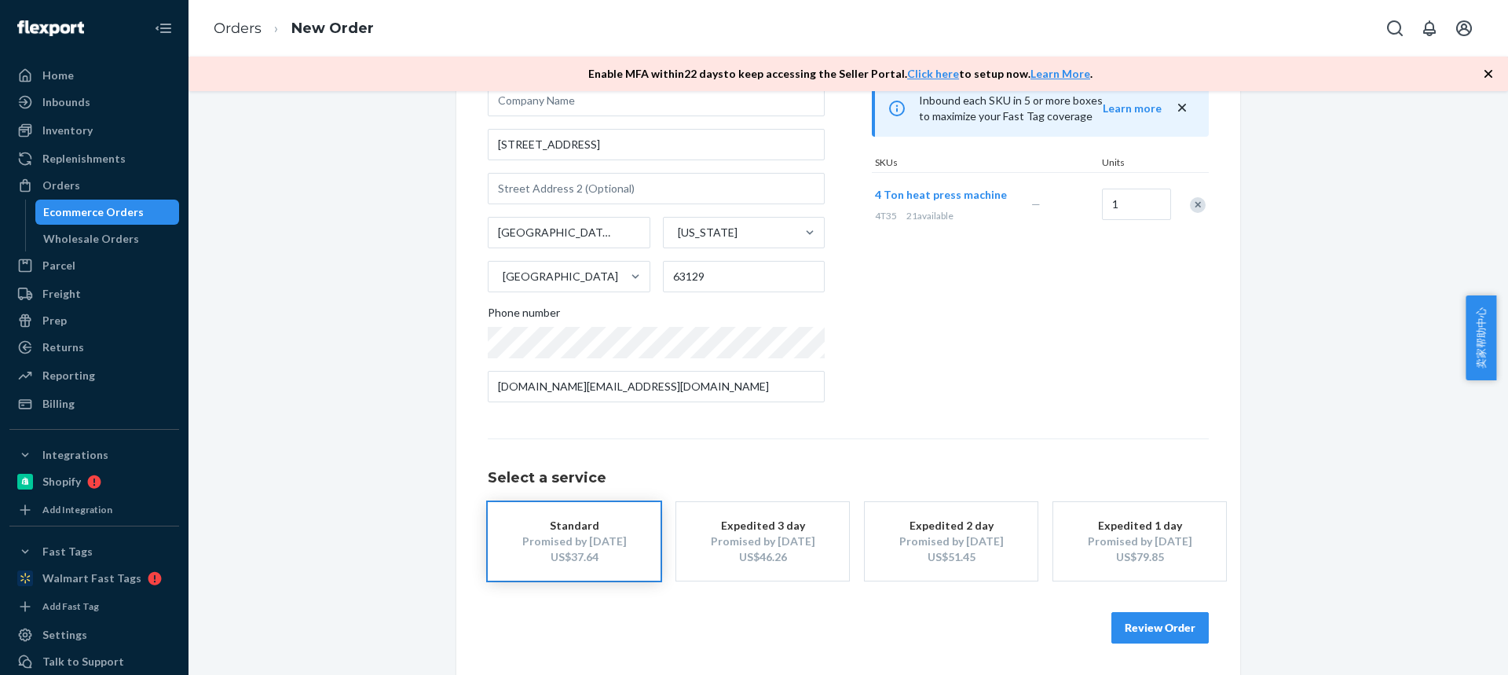
click at [1112, 623] on button "Review Order" at bounding box center [1159, 627] width 97 height 31
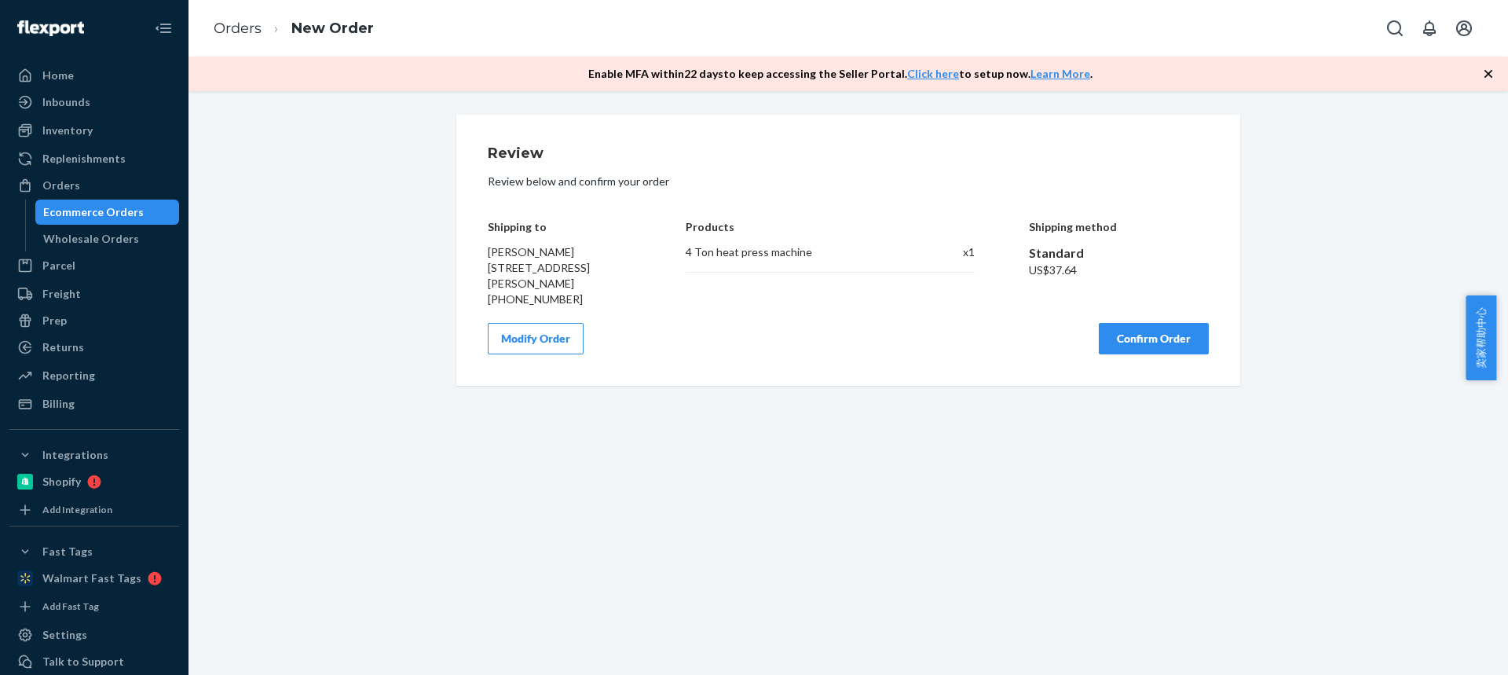
scroll to position [0, 0]
click at [1116, 336] on button "Confirm Order" at bounding box center [1154, 338] width 110 height 31
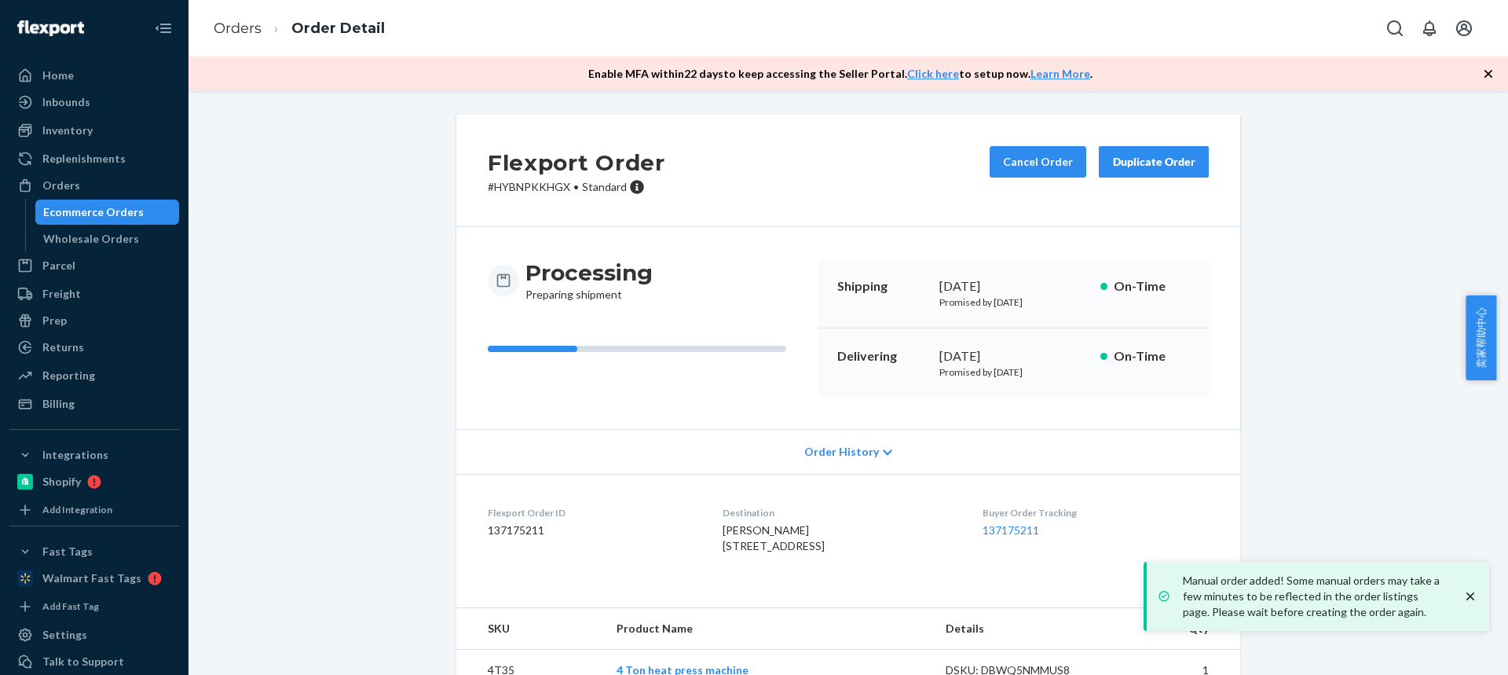
drag, startPoint x: 702, startPoint y: 547, endPoint x: 801, endPoint y: 543, distance: 99.1
click at [801, 544] on dl "Flexport Order ID 137175211 Destination Samuel Hankins 6348 Treeridge Trl Saint…" at bounding box center [848, 533] width 784 height 118
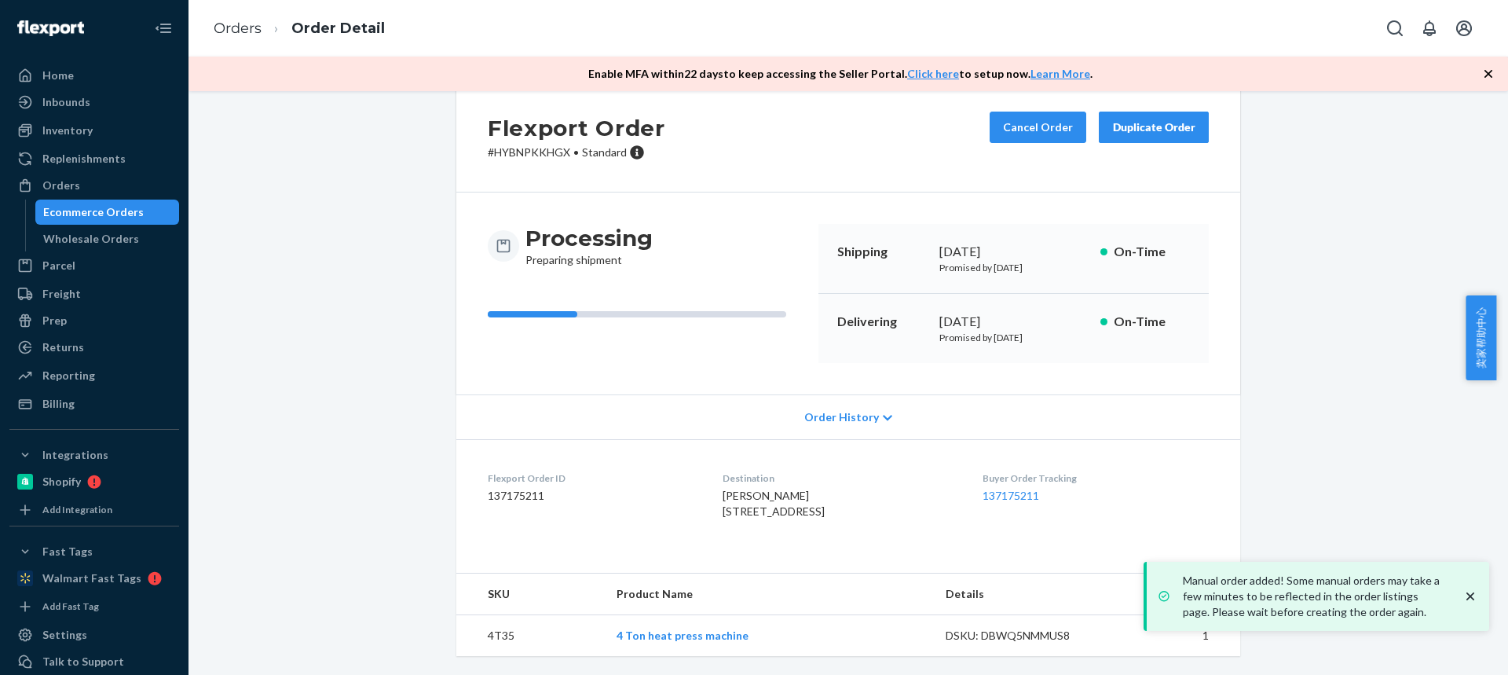
click at [498, 628] on td "4T35" at bounding box center [530, 636] width 148 height 42
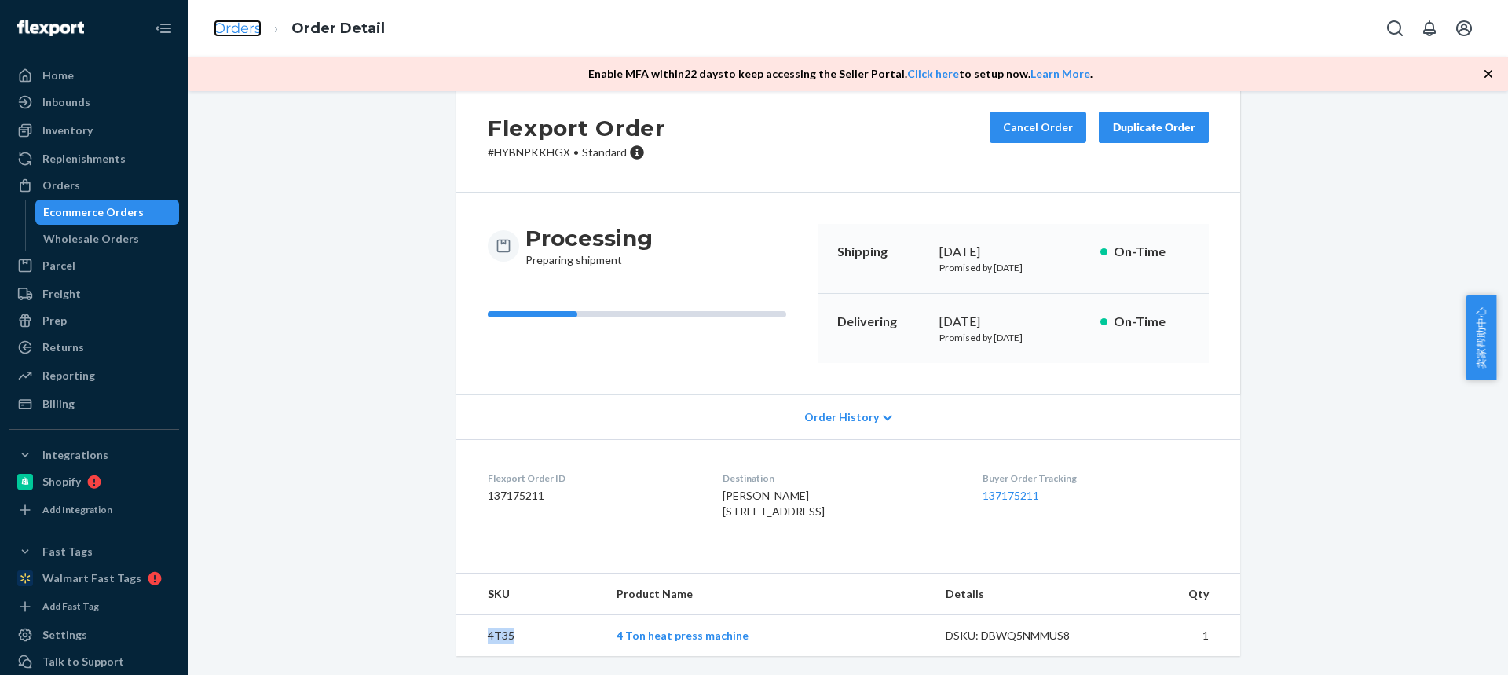
click at [237, 27] on link "Orders" at bounding box center [238, 28] width 48 height 17
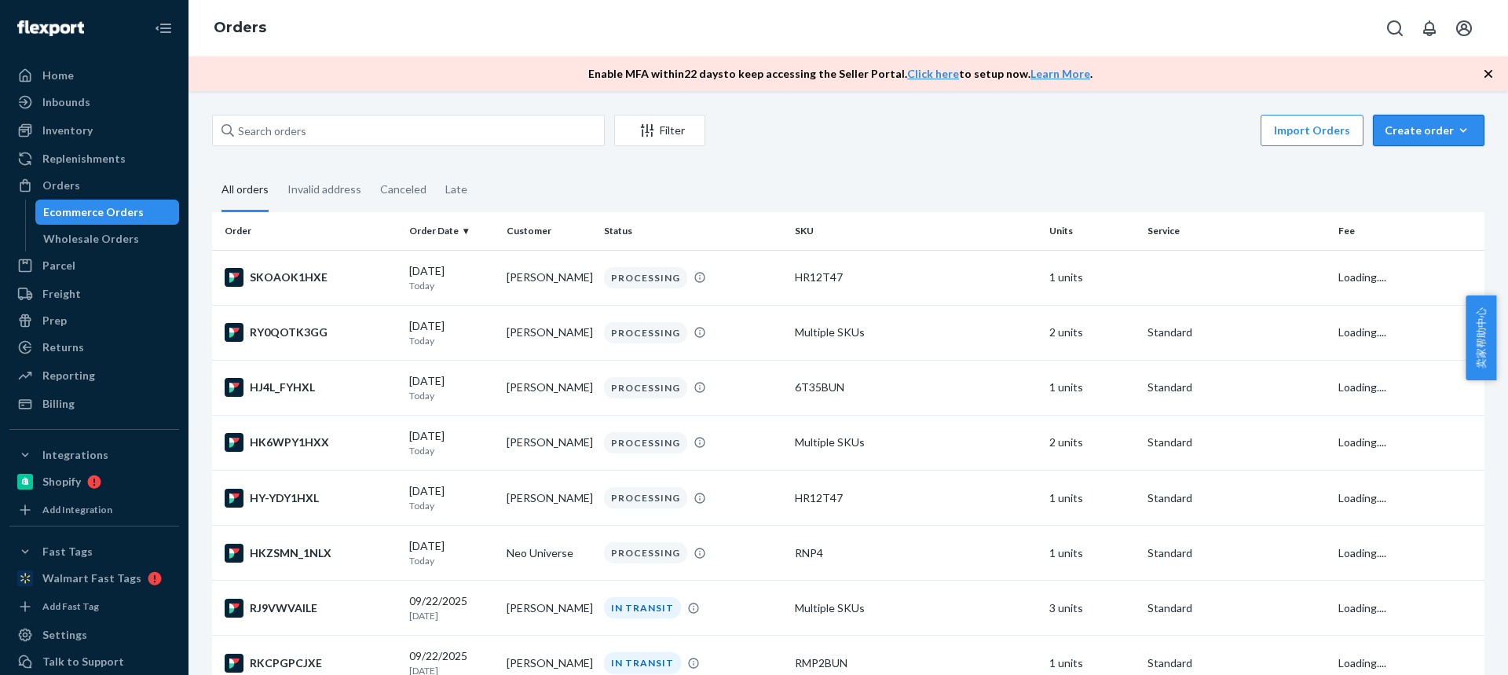
drag, startPoint x: 1422, startPoint y: 127, endPoint x: 1422, endPoint y: 151, distance: 23.6
click at [1421, 128] on div "Create order" at bounding box center [1429, 131] width 88 height 16
click at [1407, 170] on span "Ecommerce order" at bounding box center [1437, 168] width 97 height 11
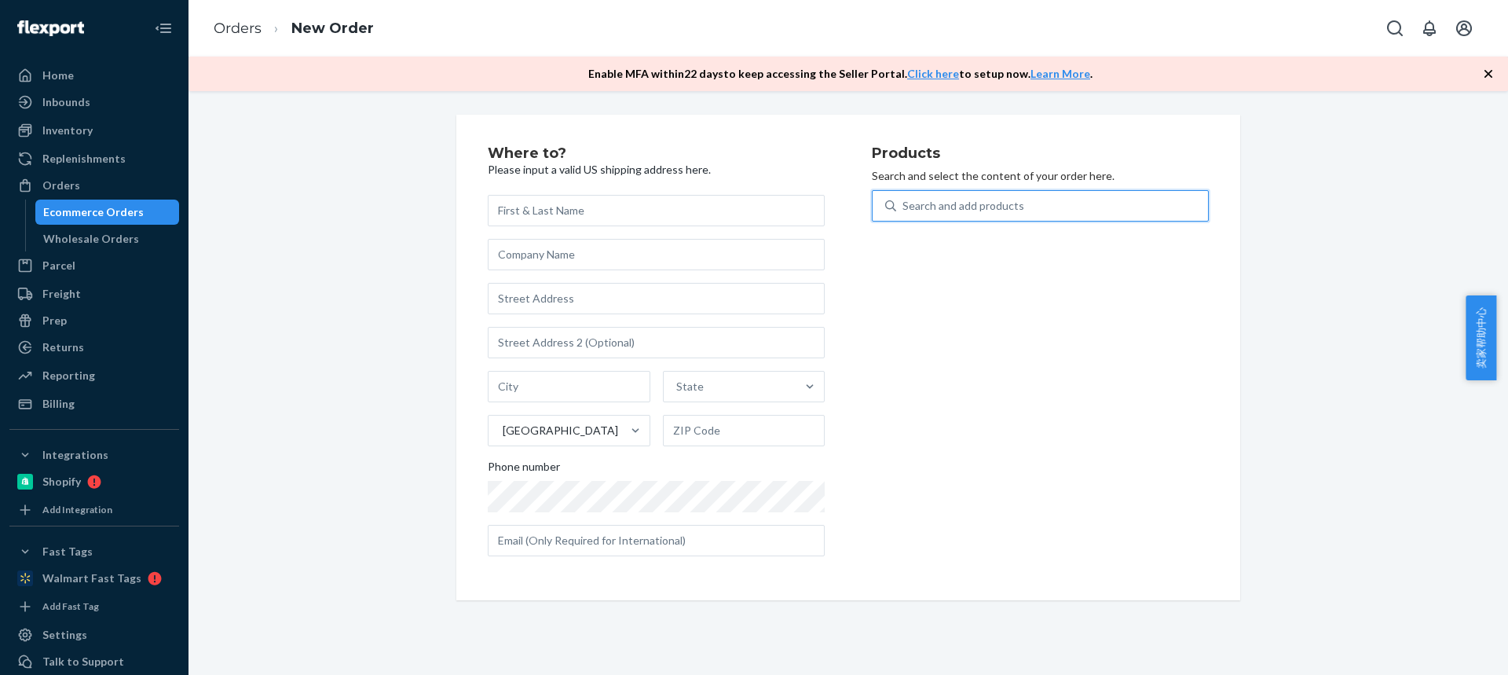
click at [1023, 214] on div "Search and add products" at bounding box center [1052, 206] width 312 height 28
click at [904, 214] on input "0 results available. Use Up and Down to choose options, press Enter to select t…" at bounding box center [903, 206] width 2 height 16
type input "RMP2BUN"
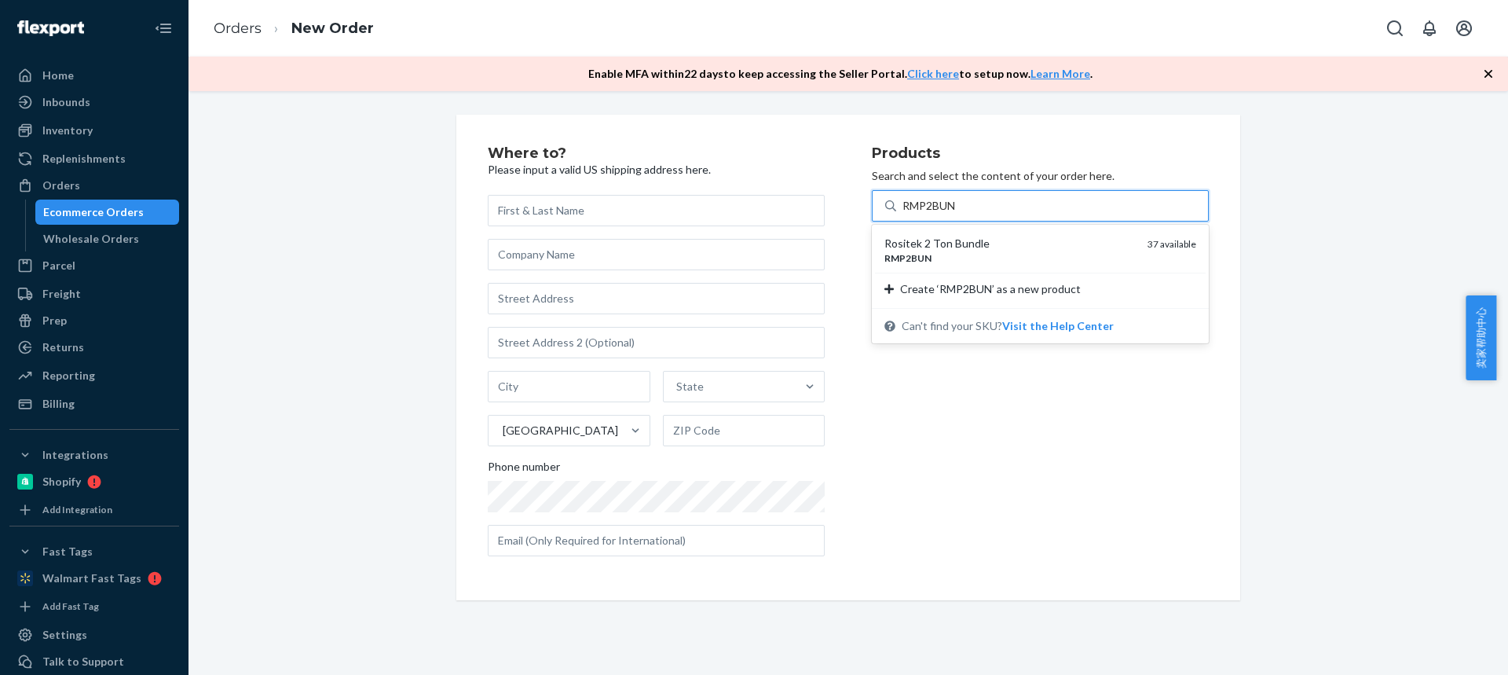
click at [1006, 243] on div "Rositek 2 Ton Bundle" at bounding box center [1009, 244] width 251 height 16
click at [957, 214] on input "RMP2BUN" at bounding box center [929, 206] width 55 height 16
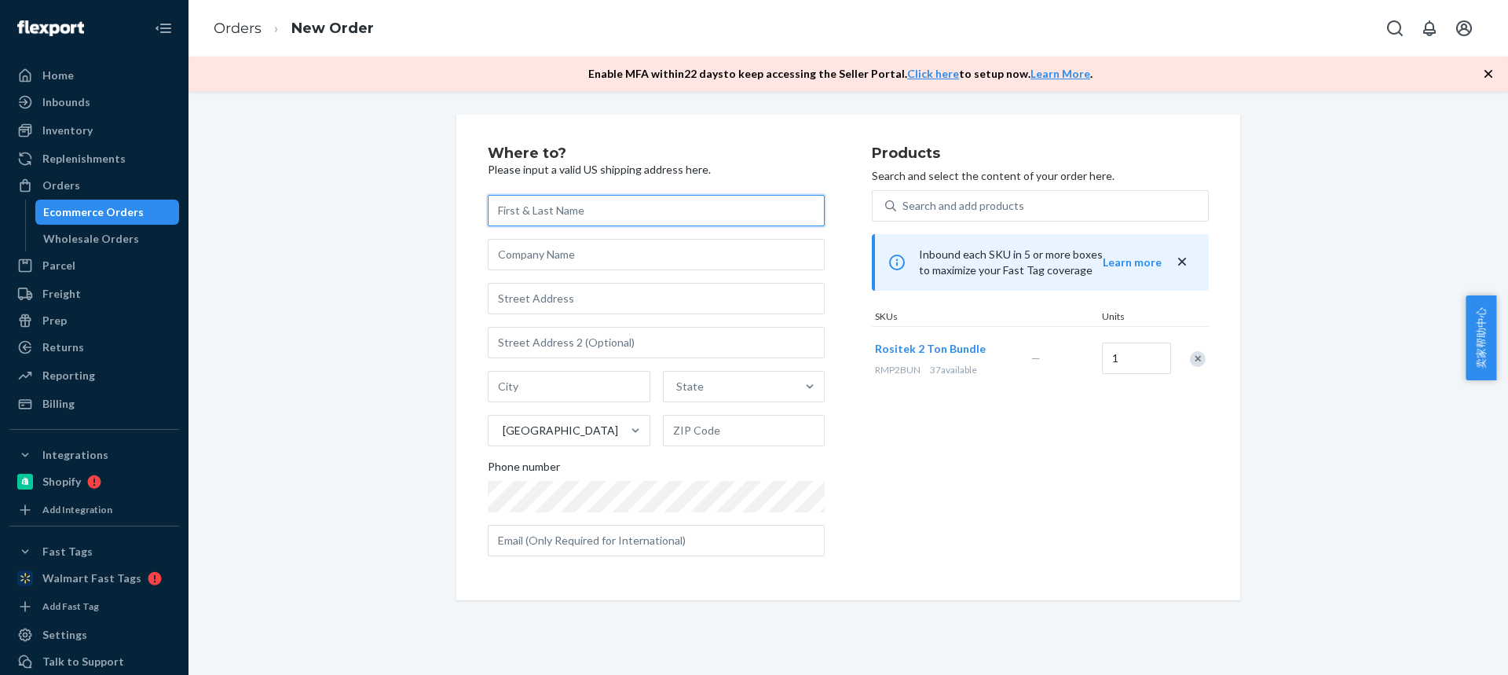
drag, startPoint x: 538, startPoint y: 202, endPoint x: 519, endPoint y: 145, distance: 59.6
click at [538, 202] on input "text" at bounding box center [656, 210] width 337 height 31
paste input "[PERSON_NAME]"
type input "[PERSON_NAME]"
click at [570, 295] on input "text" at bounding box center [656, 298] width 337 height 31
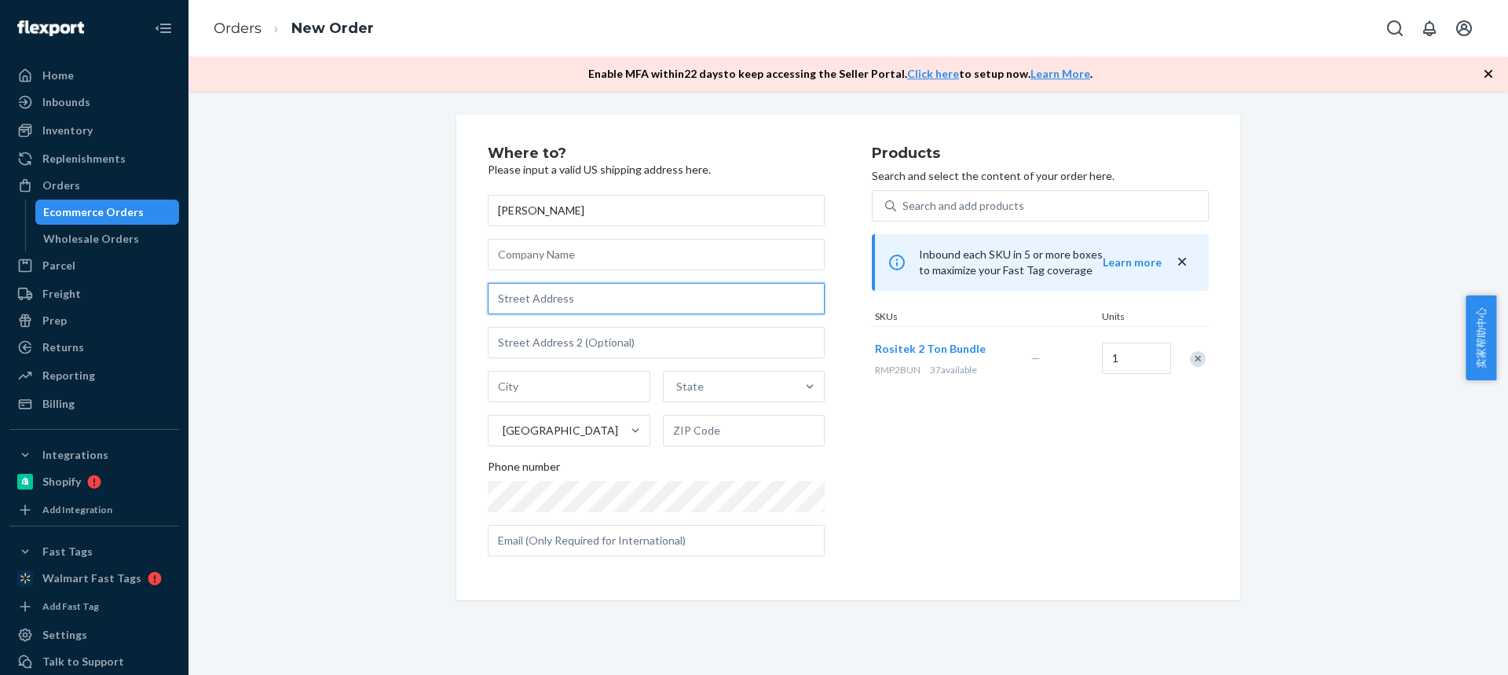
paste input "2601 ECKEL RD"
type input "2601 ECKEL RD"
drag, startPoint x: 544, startPoint y: 393, endPoint x: 543, endPoint y: 375, distance: 18.1
click at [544, 393] on input "text" at bounding box center [569, 386] width 163 height 31
paste input "BLOSSVALE"
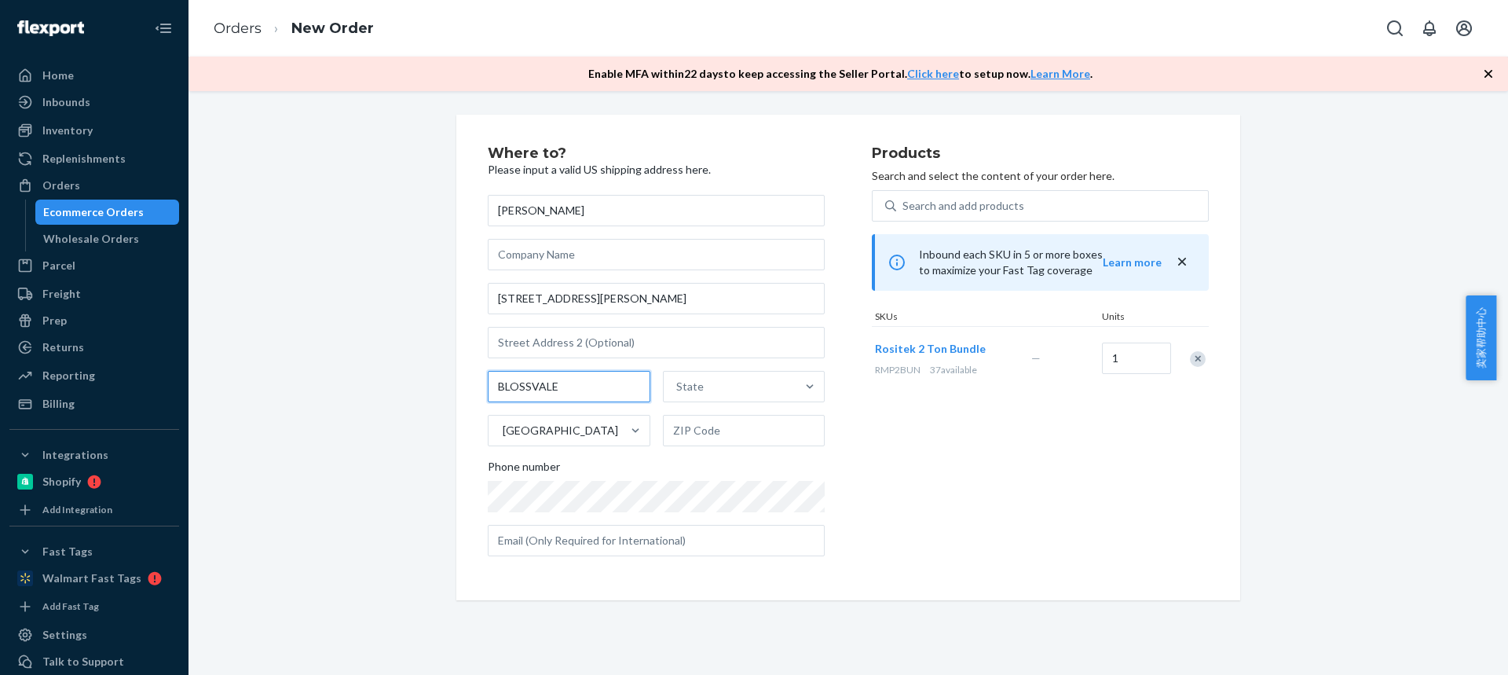
type input "BLOSSVALE"
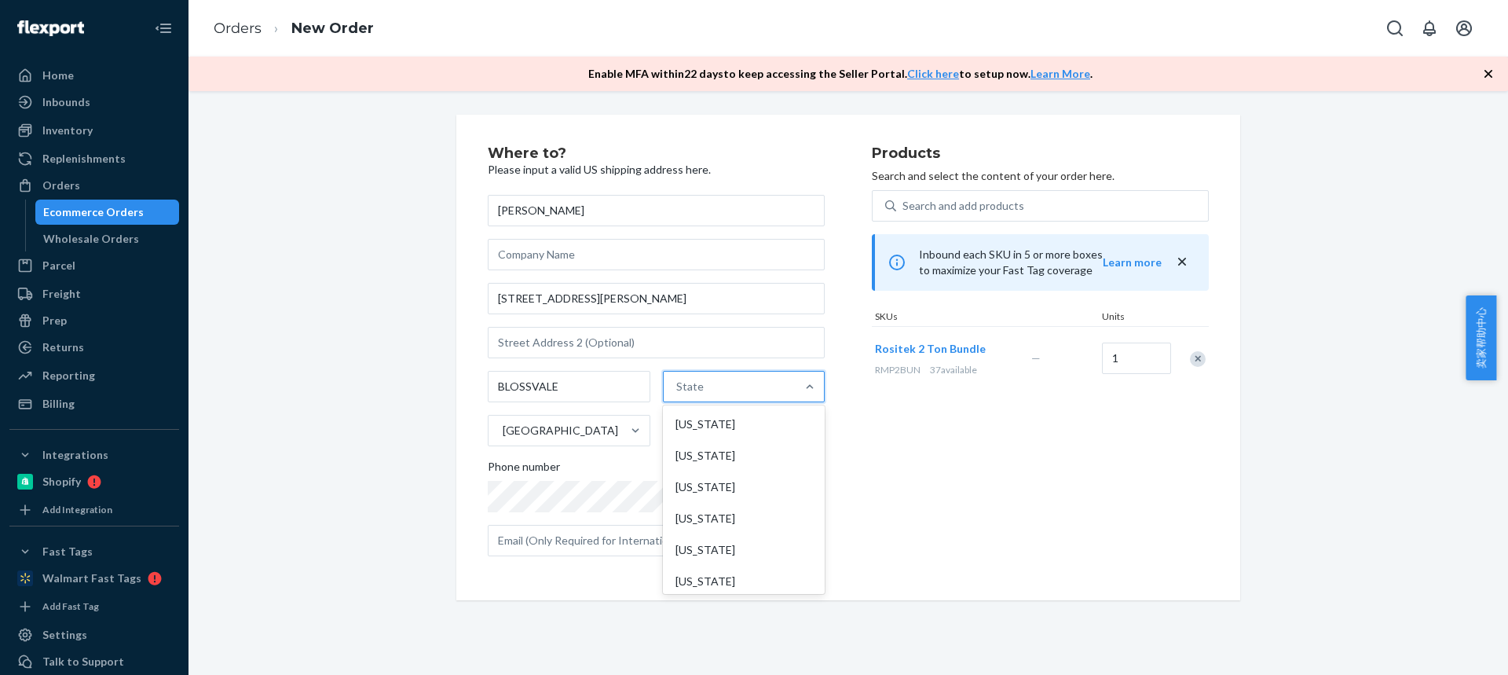
drag, startPoint x: 688, startPoint y: 385, endPoint x: 705, endPoint y: 427, distance: 45.8
click at [689, 385] on div "State" at bounding box center [689, 387] width 27 height 16
click at [678, 385] on input "option Alabama focused, 1 of 59. 59 results available. Use Up and Down to choos…" at bounding box center [677, 387] width 2 height 16
paste input "NY"
type input "NY"
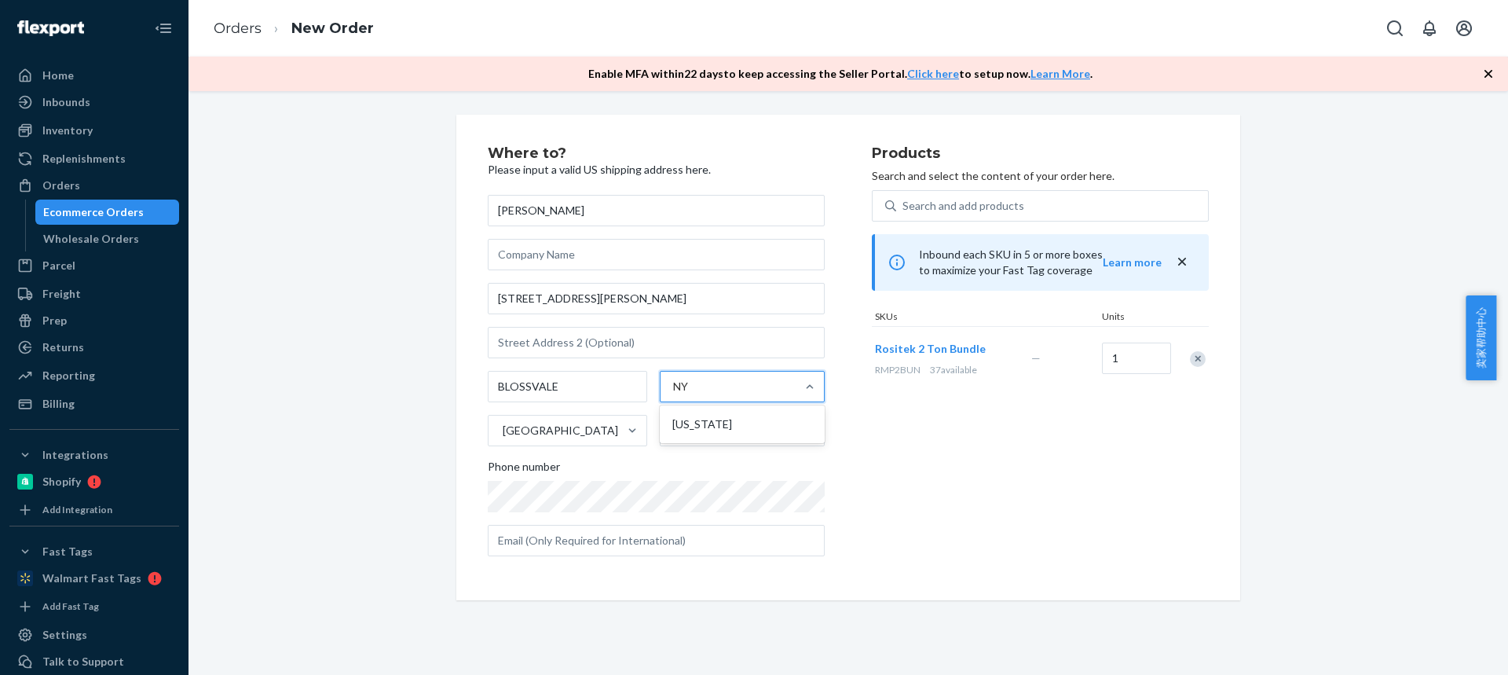
click at [693, 423] on div "New York" at bounding box center [742, 423] width 159 height 31
click at [690, 394] on input "NY" at bounding box center [681, 387] width 16 height 16
drag, startPoint x: 701, startPoint y: 433, endPoint x: 743, endPoint y: 280, distance: 157.9
click at [702, 433] on input "text" at bounding box center [744, 430] width 163 height 31
paste input "13308-3010"
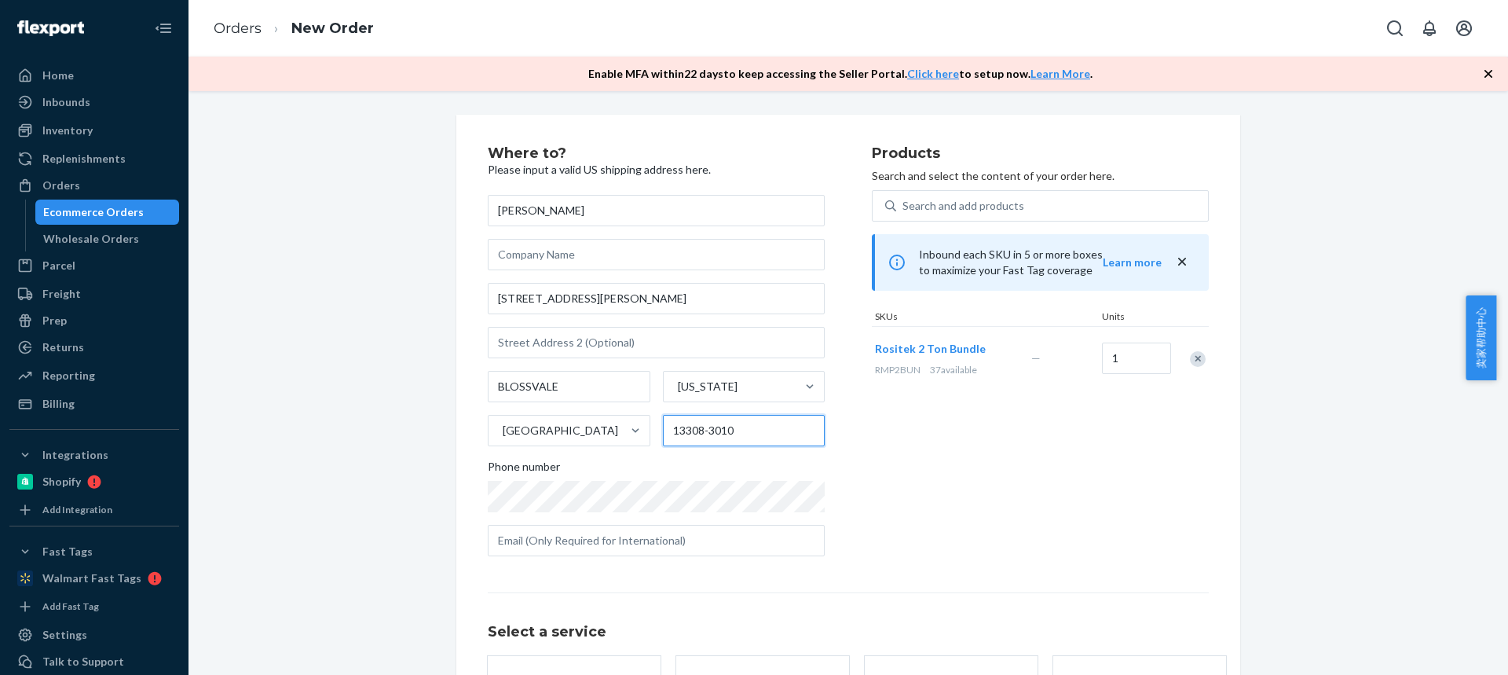
type input "13308-3010"
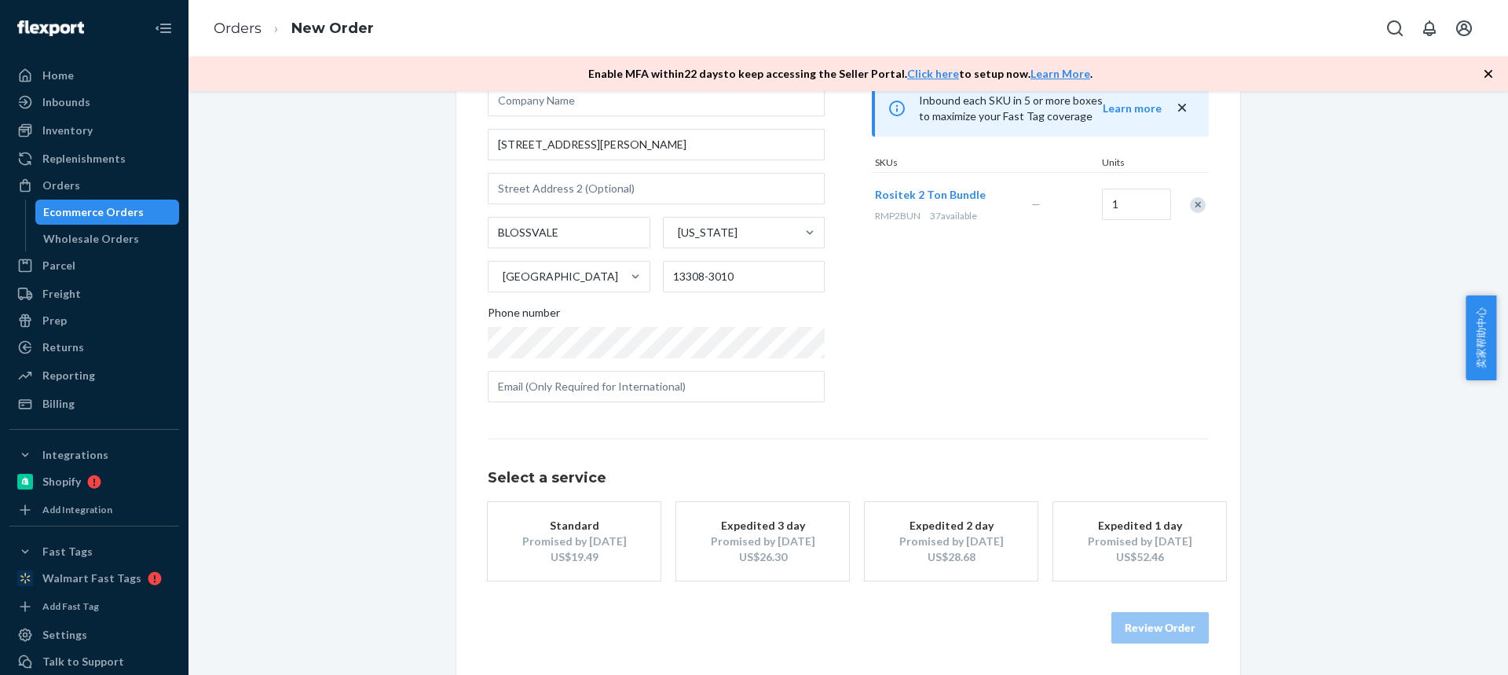
drag, startPoint x: 558, startPoint y: 563, endPoint x: 565, endPoint y: 568, distance: 8.5
click at [558, 563] on div "US$19.49" at bounding box center [574, 557] width 126 height 16
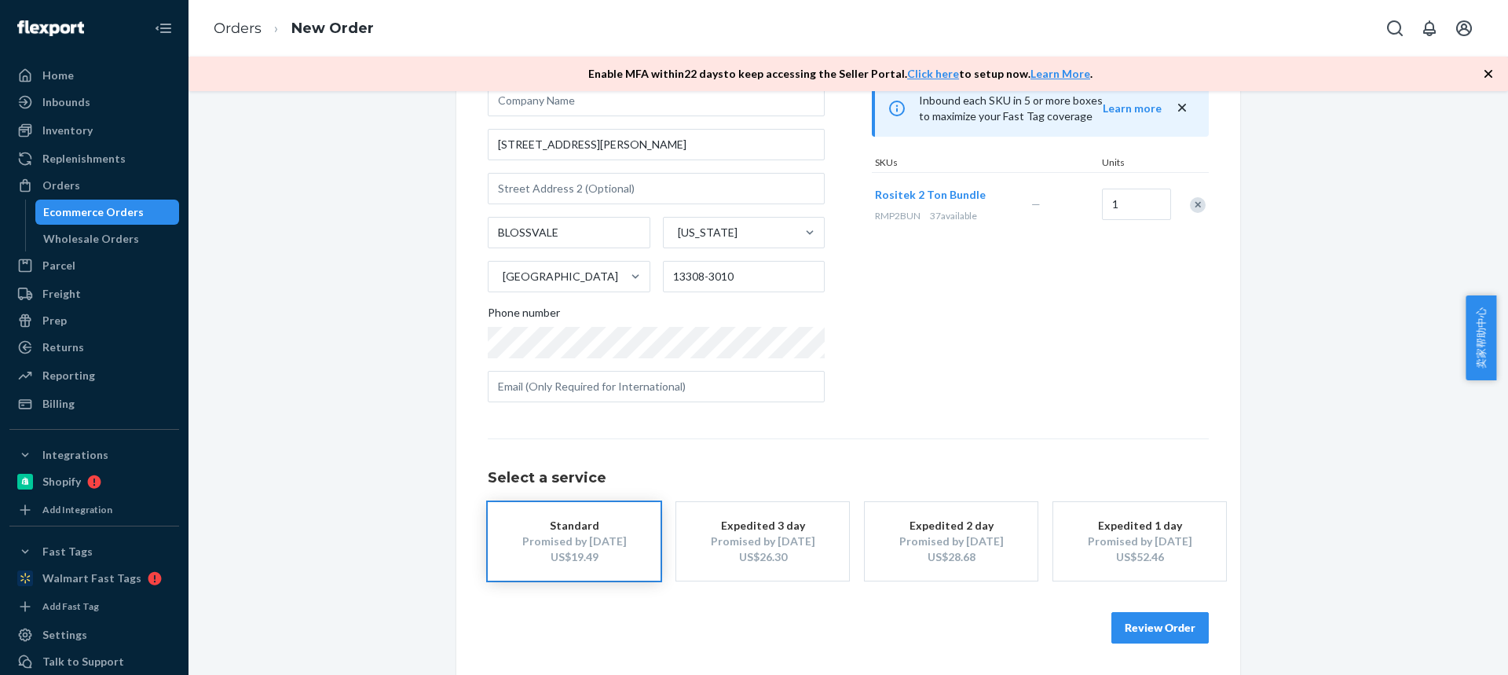
click at [1149, 635] on button "Review Order" at bounding box center [1159, 627] width 97 height 31
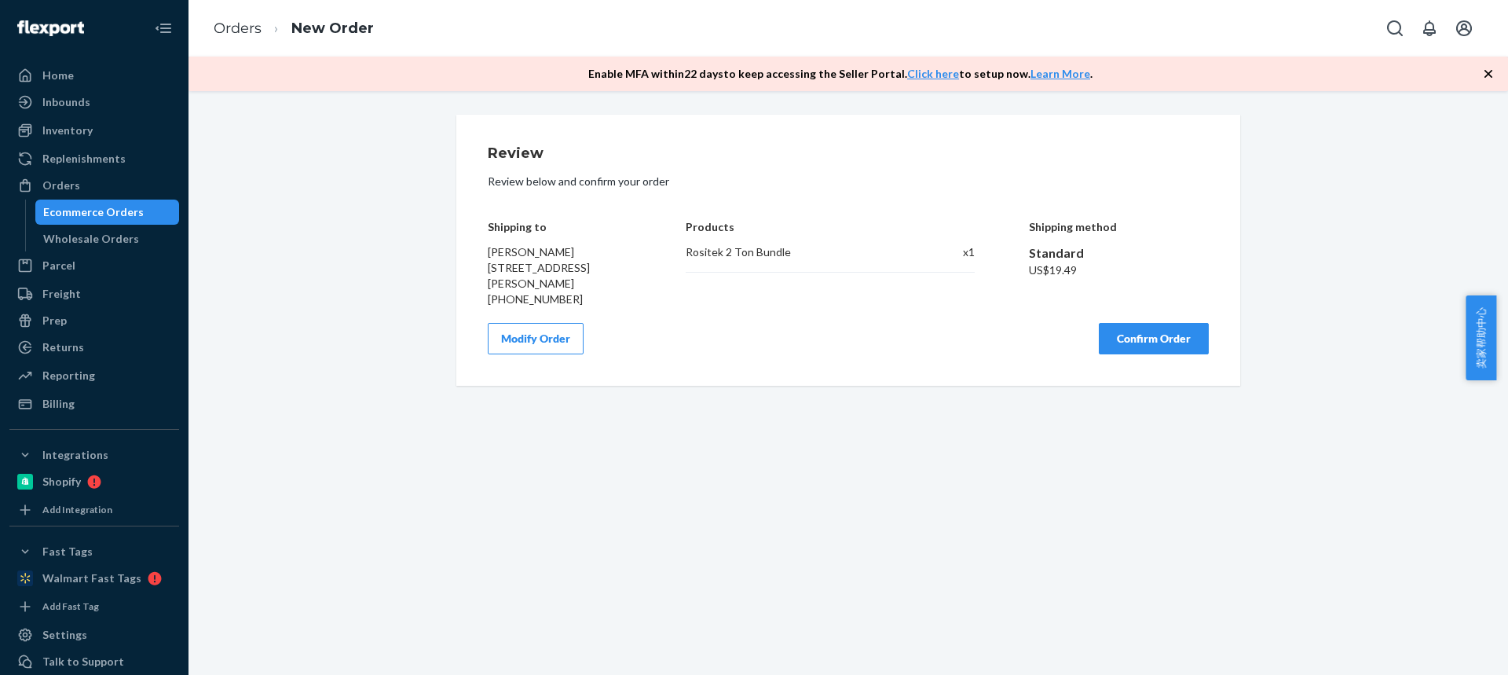
scroll to position [0, 0]
click at [1165, 350] on button "Confirm Order" at bounding box center [1154, 338] width 110 height 31
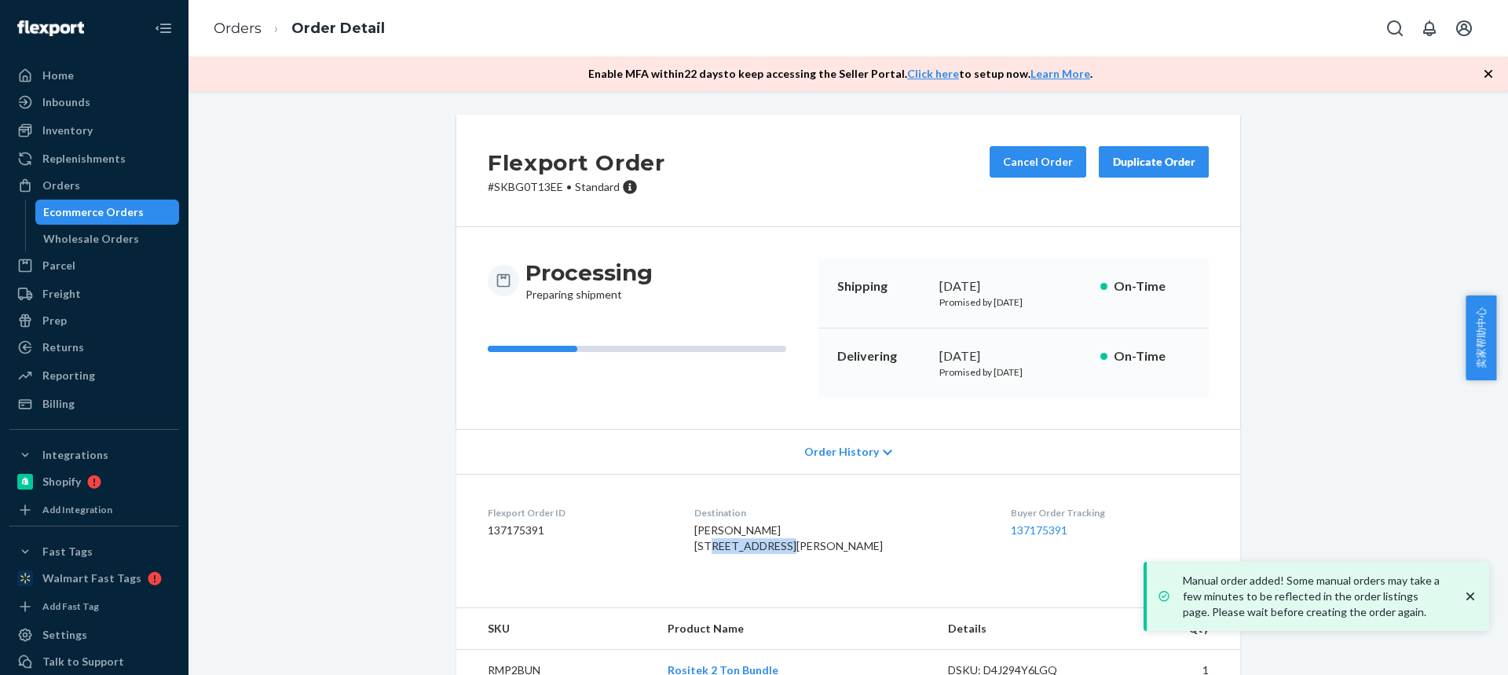
drag, startPoint x: 704, startPoint y: 547, endPoint x: 767, endPoint y: 510, distance: 72.5
click at [792, 550] on dl "Flexport Order ID 137175391 Destination Deborah Barnhart 2601 Eckel Rd Blossval…" at bounding box center [848, 533] width 784 height 118
click at [756, 552] on span "Deborah Barnhart 2601 Eckel Rd Blossvale, NY 13308-3010 US" at bounding box center [788, 537] width 188 height 29
click at [763, 552] on span "Deborah Barnhart 2601 Eckel Rd Blossvale, NY 13308-3010 US" at bounding box center [788, 537] width 188 height 29
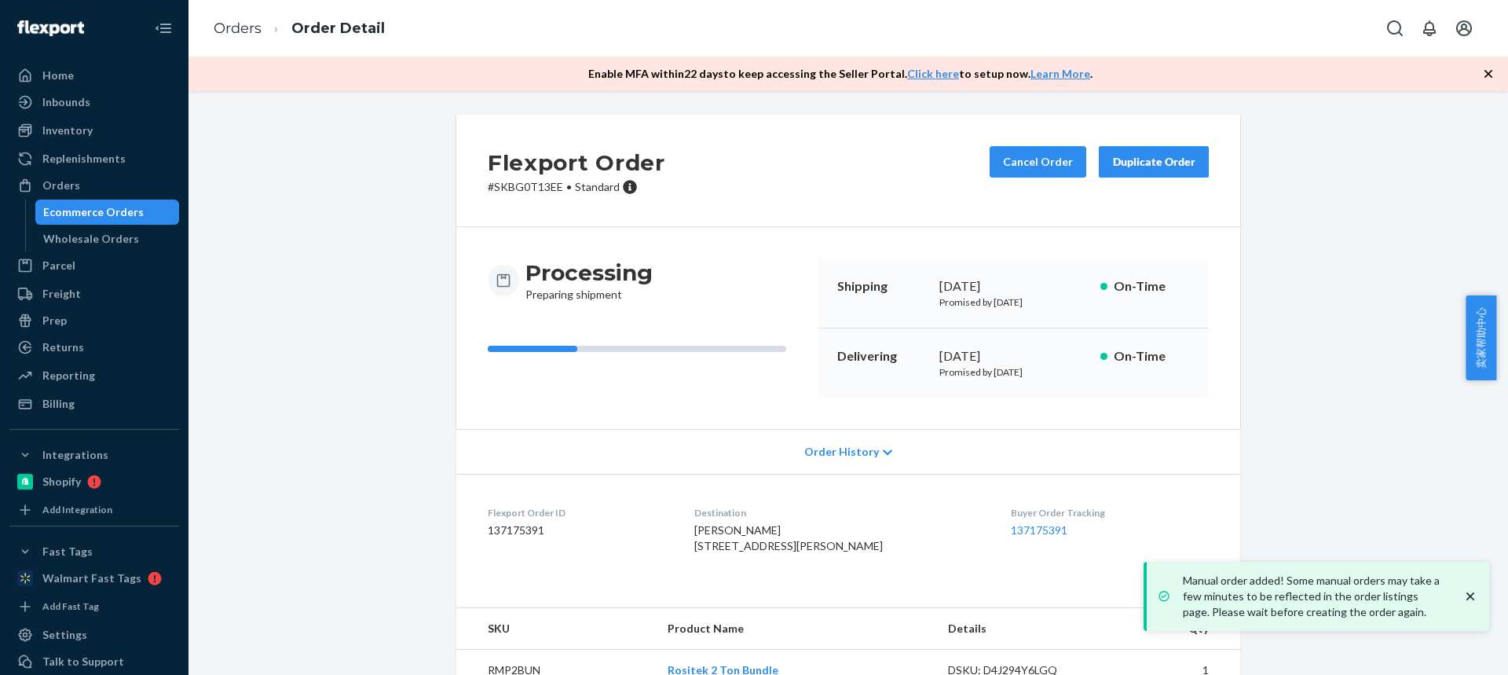
click at [763, 552] on span "Deborah Barnhart 2601 Eckel Rd Blossvale, NY 13308-3010 US" at bounding box center [788, 537] width 188 height 29
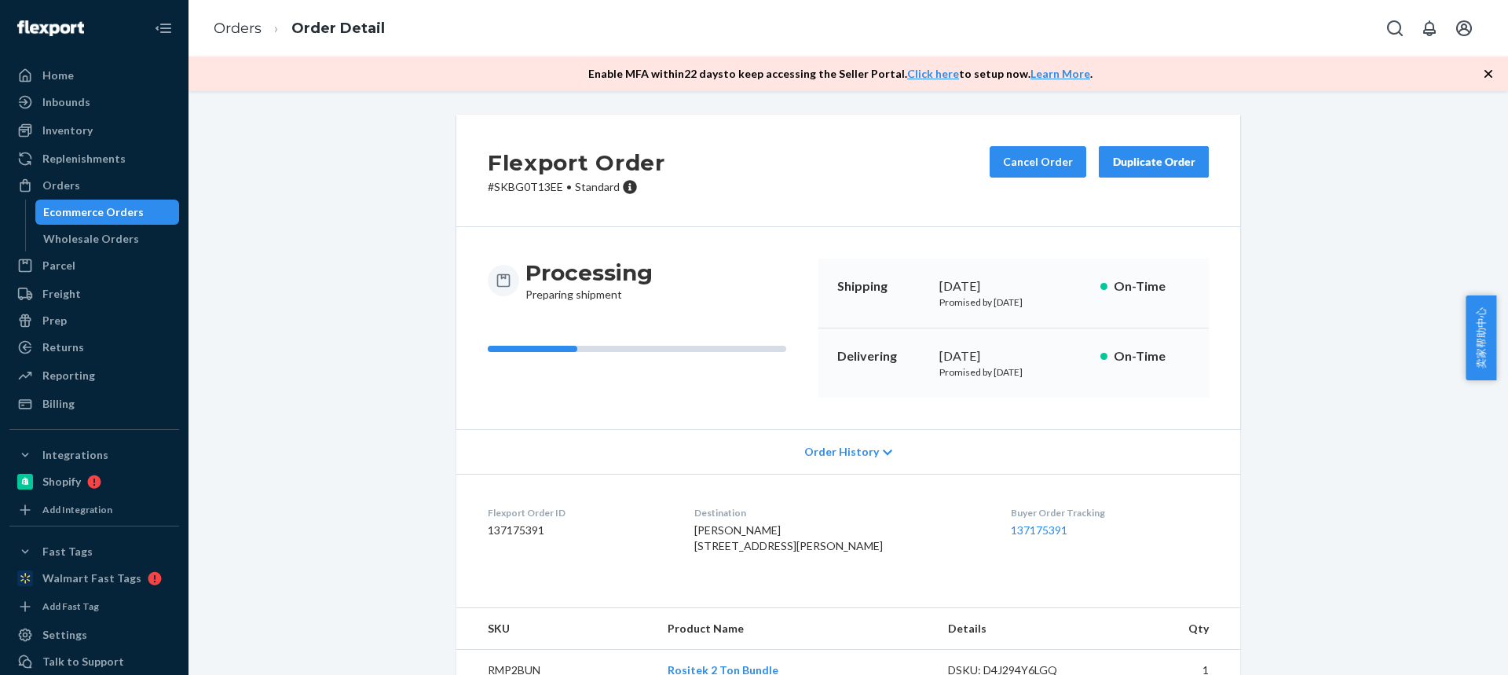
scroll to position [66, 0]
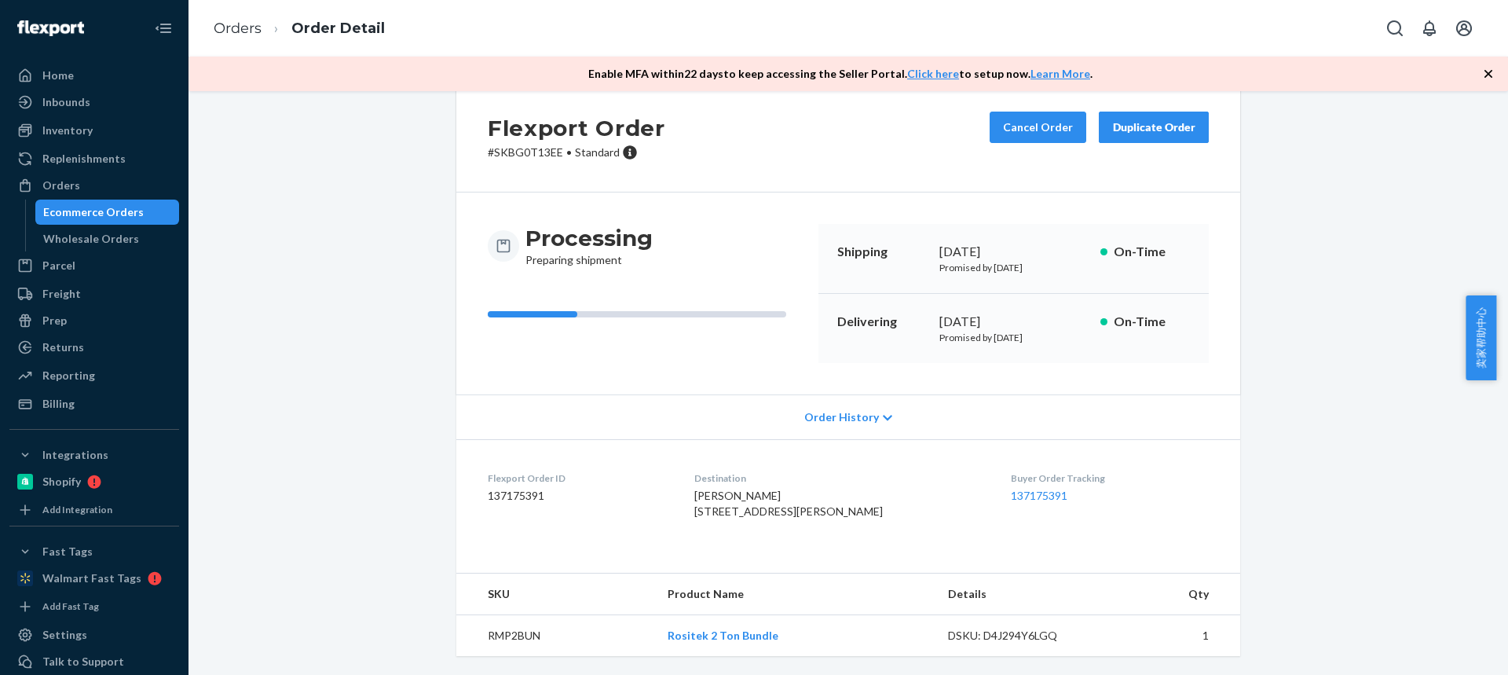
click at [514, 635] on td "RMP2BUN" at bounding box center [555, 636] width 199 height 42
click at [234, 20] on link "Orders" at bounding box center [238, 28] width 48 height 17
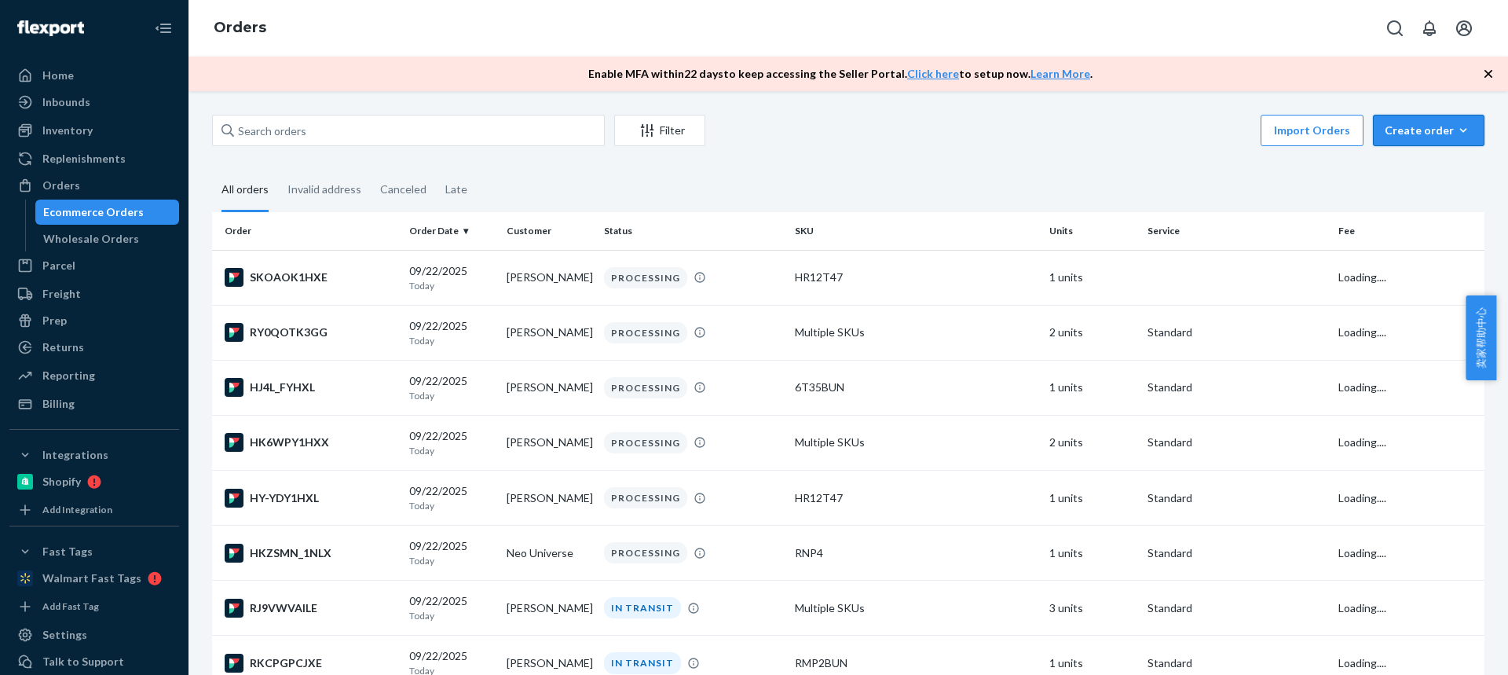
click at [1409, 133] on div "Create order" at bounding box center [1429, 131] width 88 height 16
click at [1403, 174] on span "Ecommerce order" at bounding box center [1437, 168] width 97 height 11
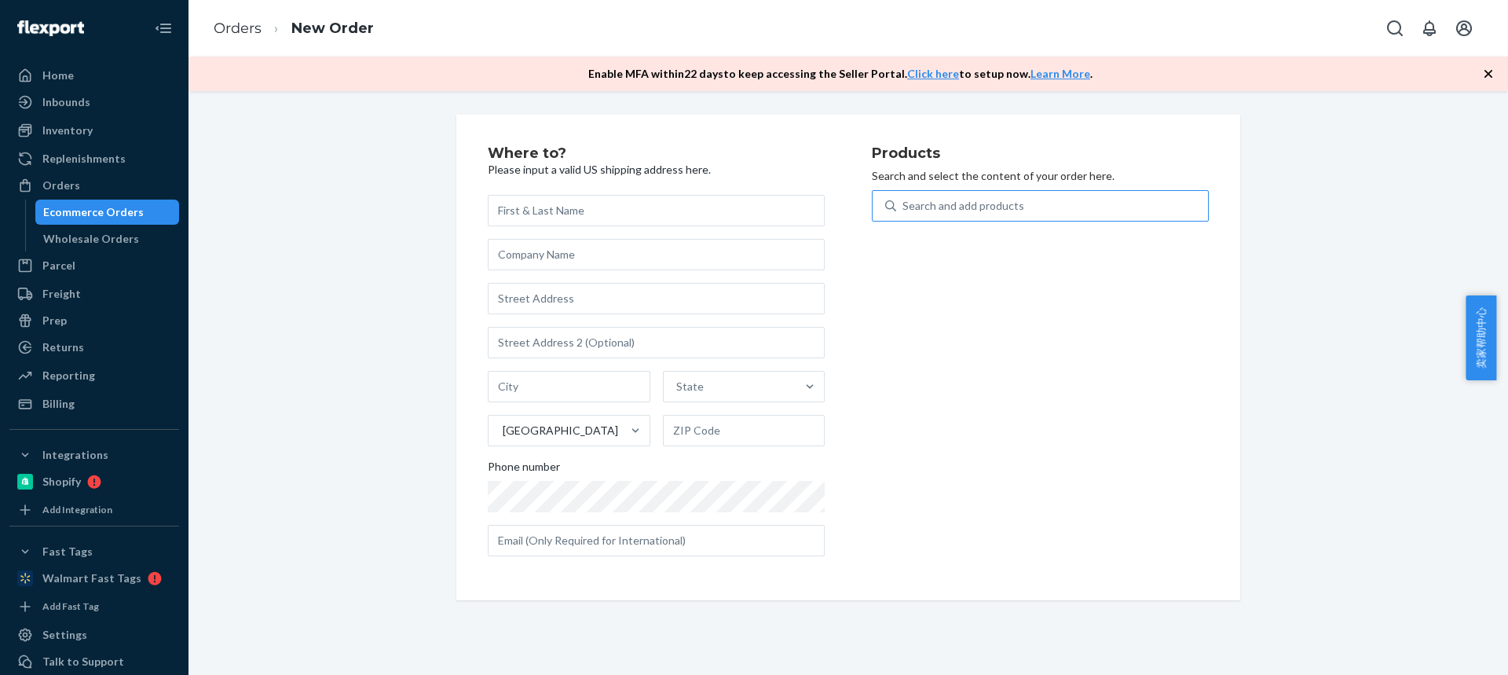
click at [931, 208] on div "Search and add products" at bounding box center [963, 206] width 122 height 16
click at [904, 208] on input "Search and add products" at bounding box center [903, 206] width 2 height 16
type input "PM30S"
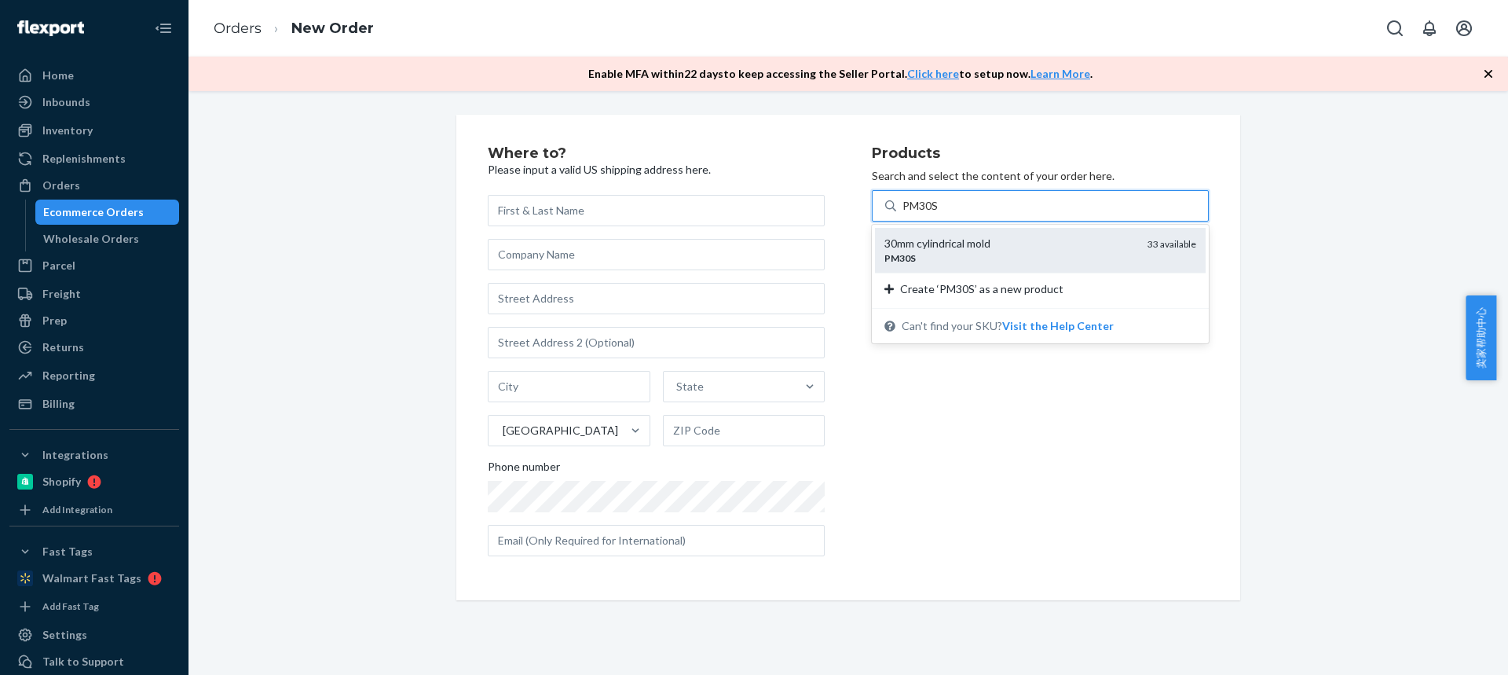
click at [939, 249] on div "30mm cylindrical mold" at bounding box center [1009, 244] width 251 height 16
click at [939, 214] on input "PM30S" at bounding box center [920, 206] width 37 height 16
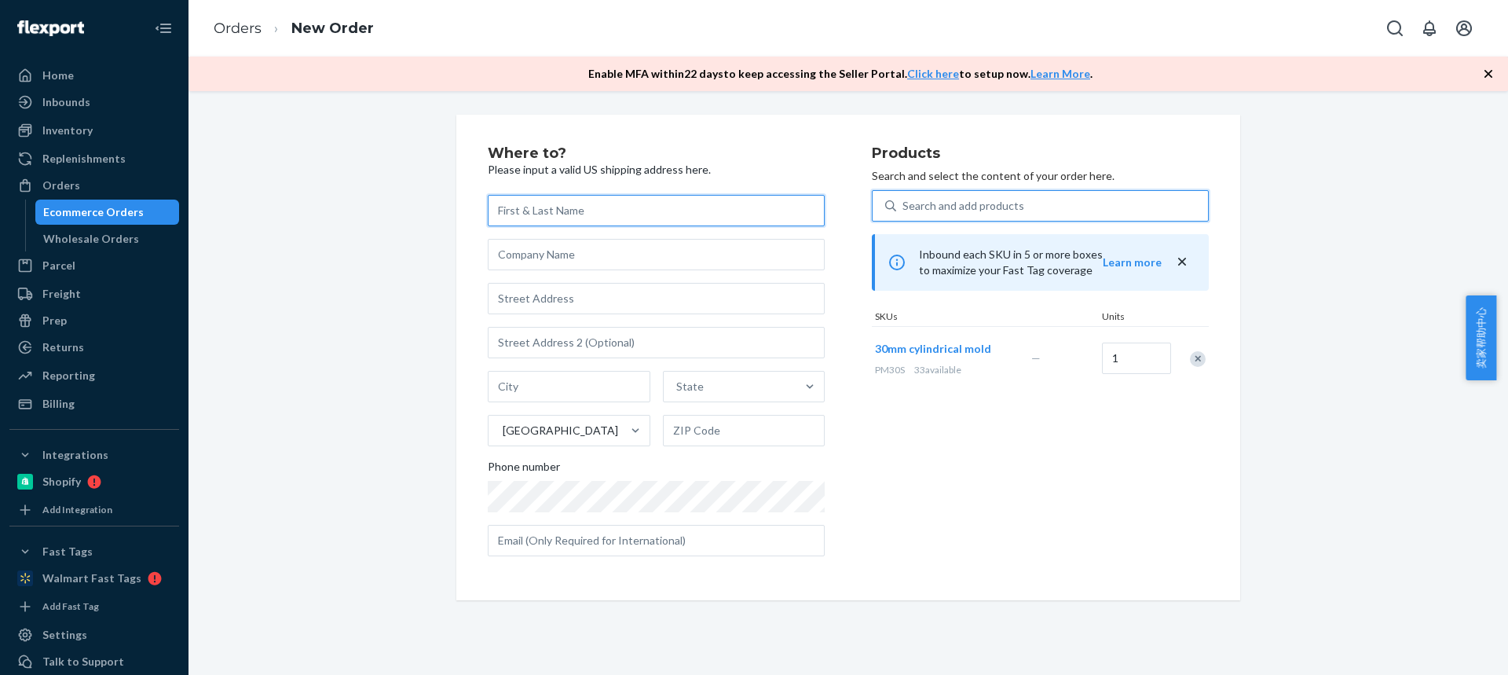
drag, startPoint x: 539, startPoint y: 205, endPoint x: 514, endPoint y: 123, distance: 85.5
click at [540, 204] on input "text" at bounding box center [656, 210] width 337 height 31
paste input "[PERSON_NAME]"
type input "[PERSON_NAME]"
drag, startPoint x: 546, startPoint y: 292, endPoint x: 496, endPoint y: 144, distance: 156.7
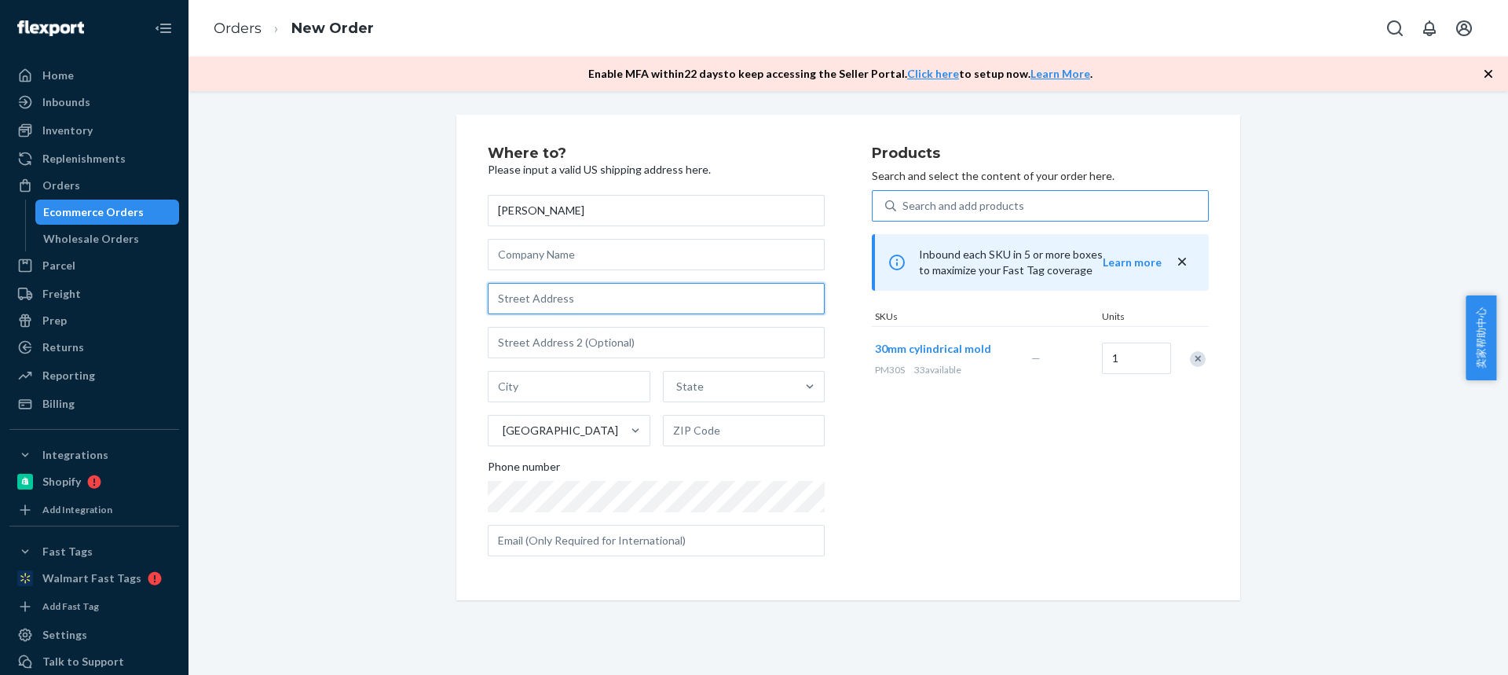
click at [546, 292] on input "text" at bounding box center [656, 298] width 337 height 31
paste input "20302 Haskell Station Rd"
type input "20302 Haskell Station Rd"
click at [546, 386] on input "text" at bounding box center [569, 386] width 163 height 31
paste input "Bristol"
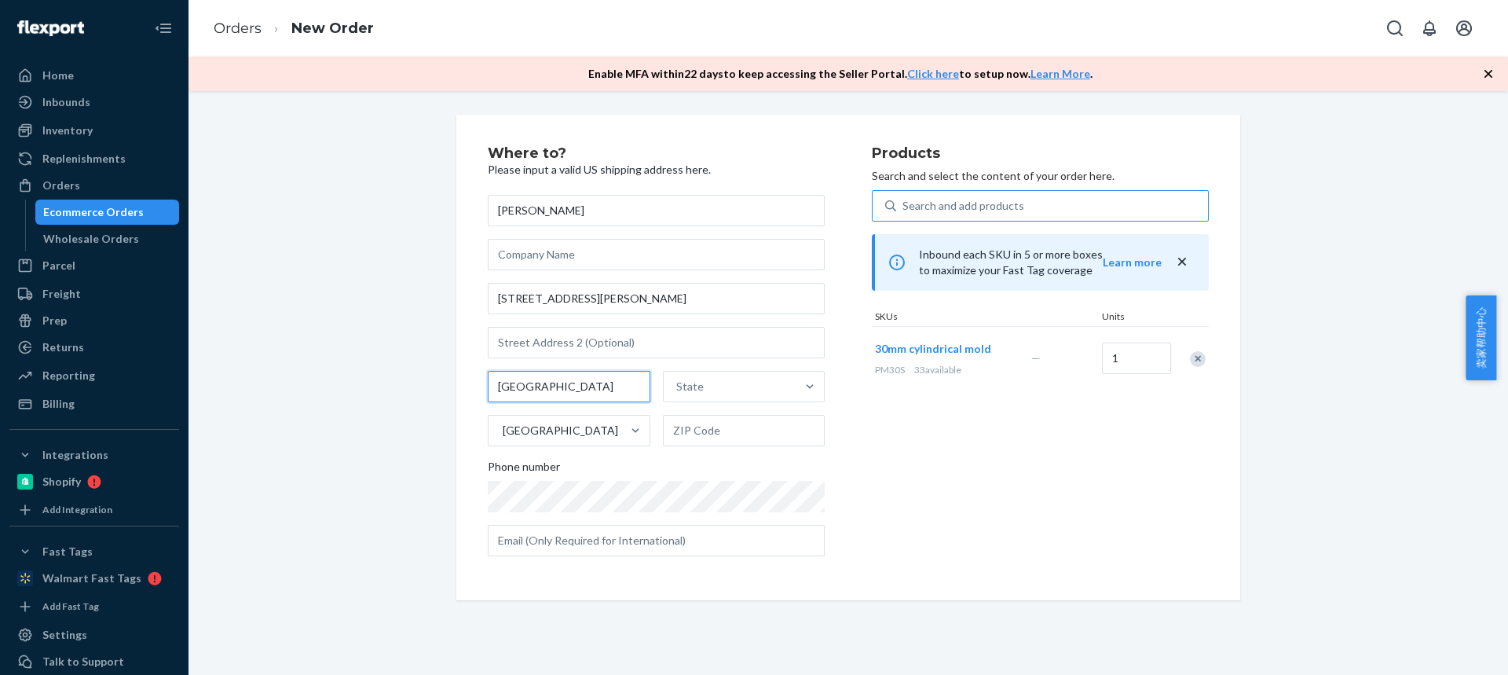
type input "Bristol"
click at [725, 379] on div "State" at bounding box center [730, 386] width 133 height 31
click at [678, 379] on input "State" at bounding box center [677, 387] width 2 height 16
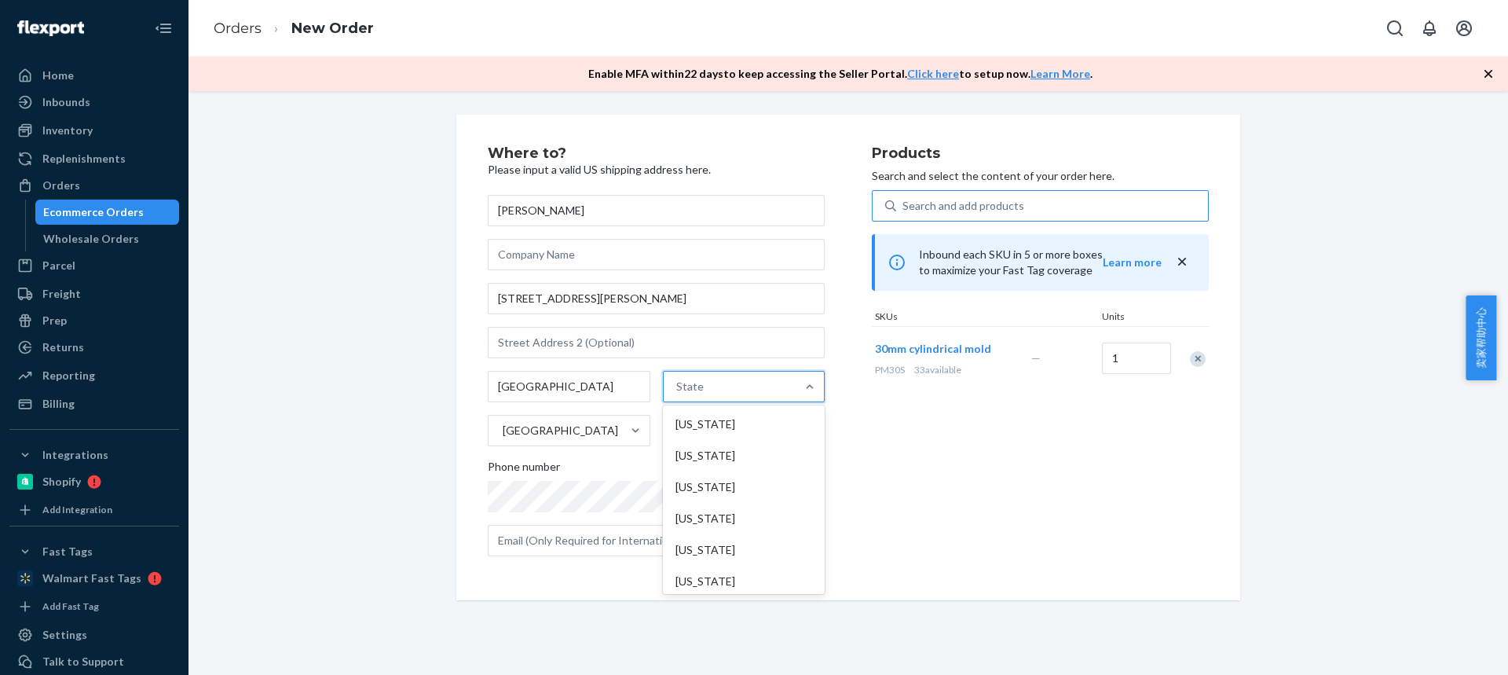
paste input "VA"
type input "VA"
click at [709, 487] on div "Virginia" at bounding box center [742, 486] width 159 height 31
click at [689, 394] on input "VA" at bounding box center [681, 387] width 16 height 16
drag, startPoint x: 694, startPoint y: 431, endPoint x: 665, endPoint y: 164, distance: 268.6
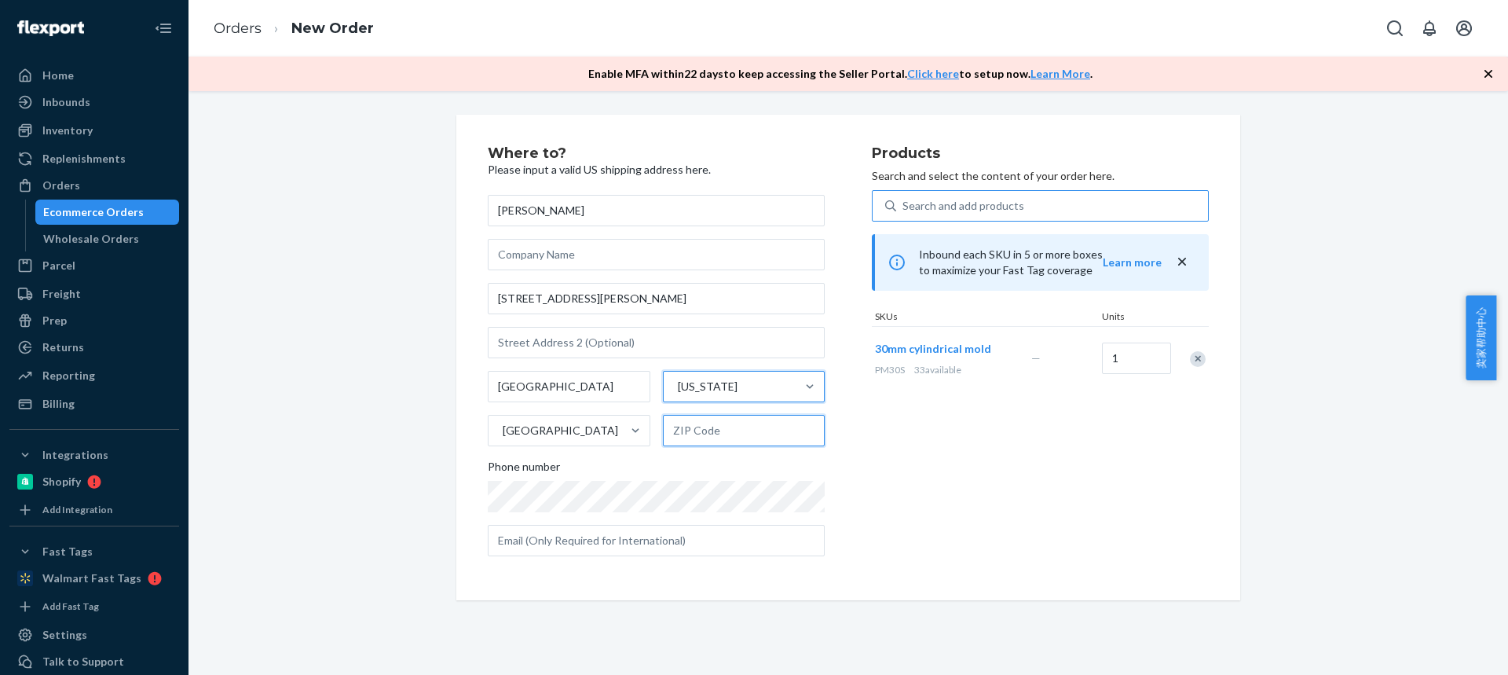
click at [694, 431] on input "text" at bounding box center [744, 430] width 163 height 31
paste input "24202-2456"
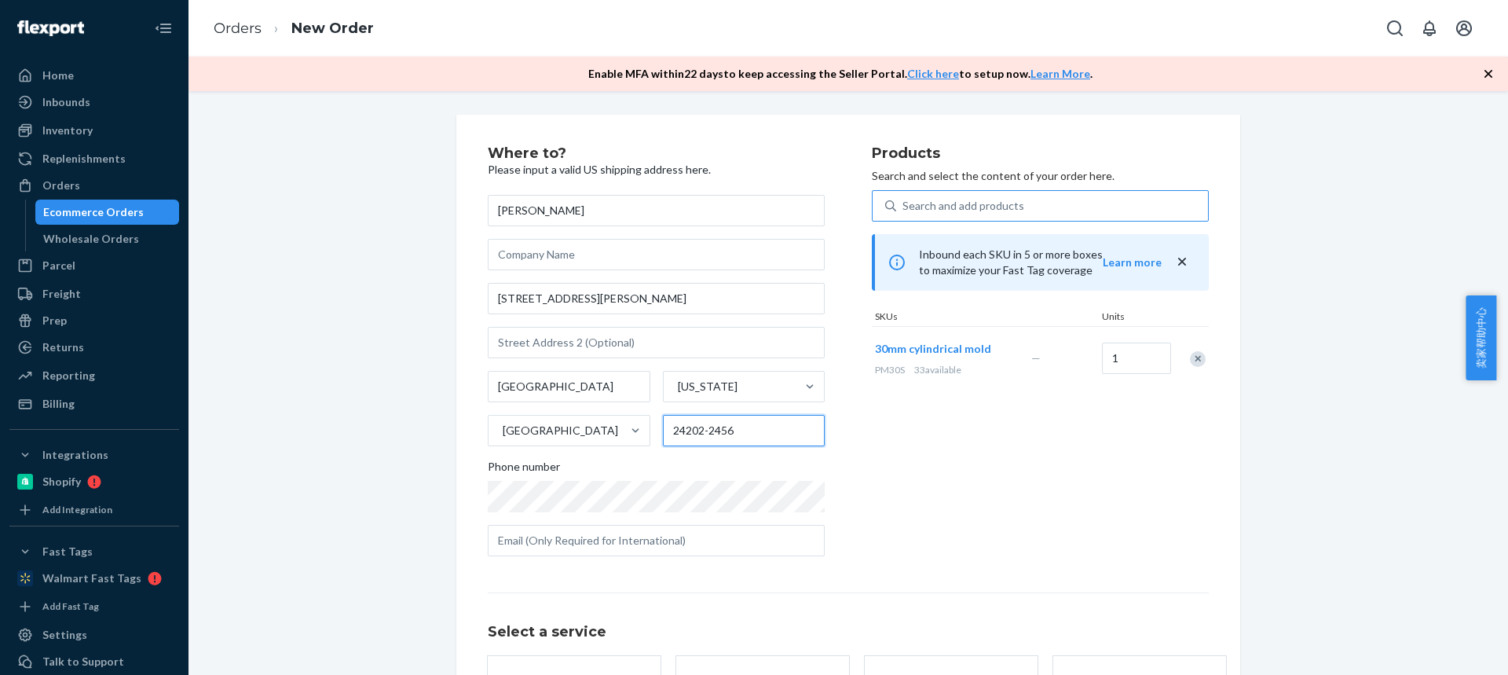
type input "24202-2456"
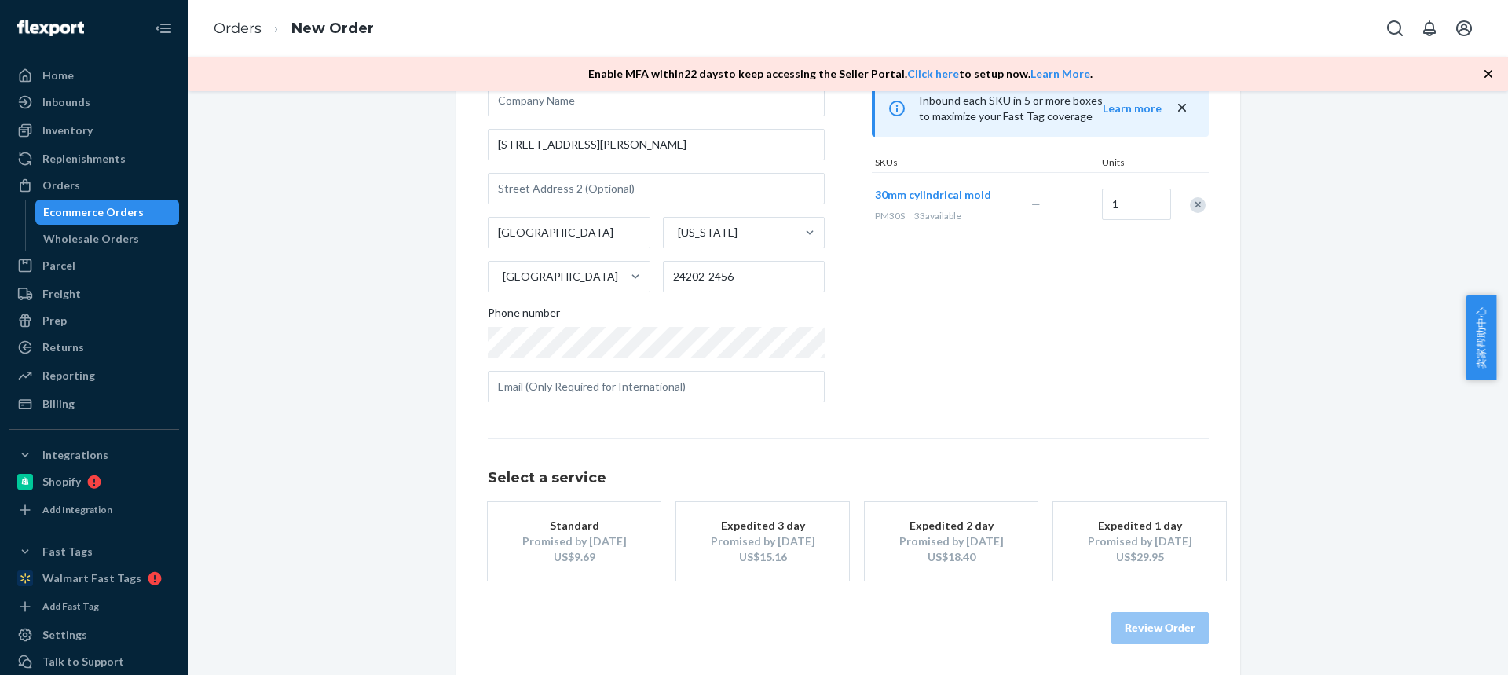
click at [543, 533] on div "Promised by Oct 2, 2025" at bounding box center [574, 541] width 126 height 16
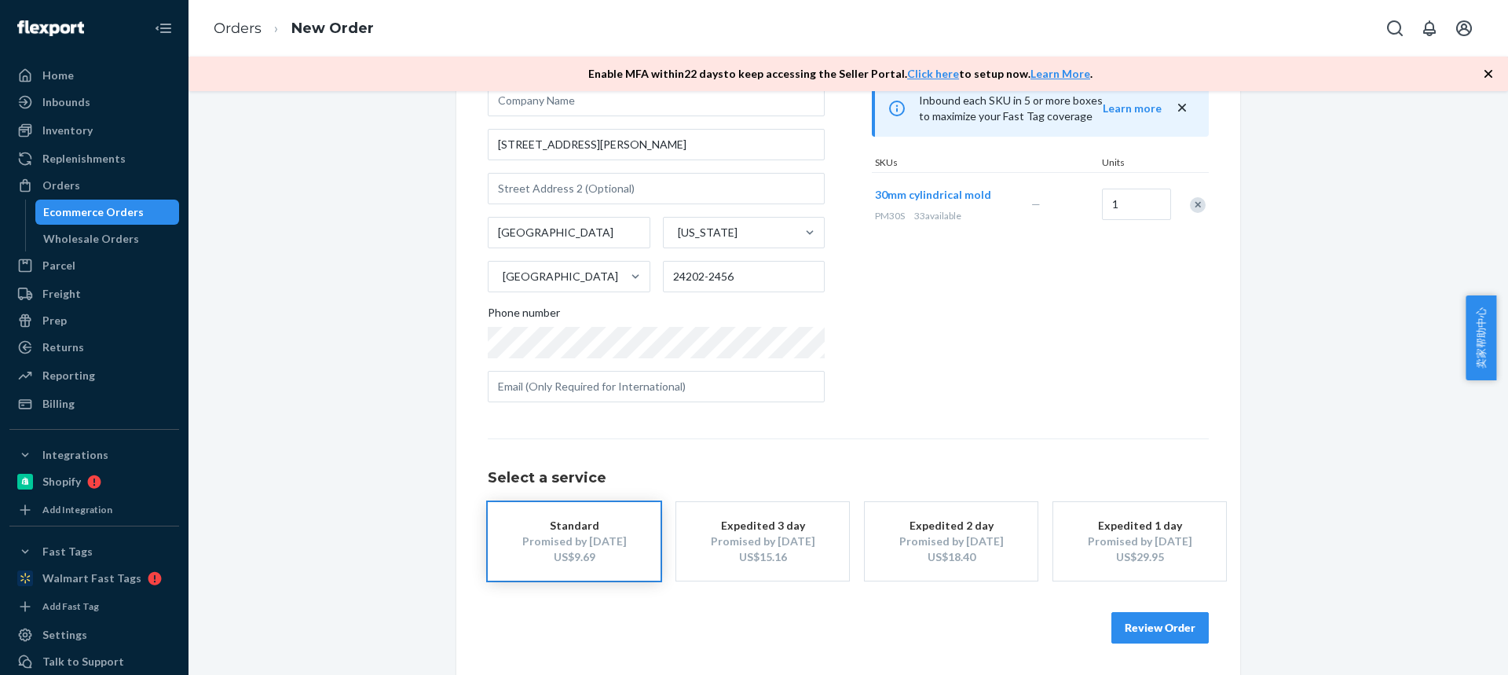
click at [1157, 625] on button "Review Order" at bounding box center [1159, 627] width 97 height 31
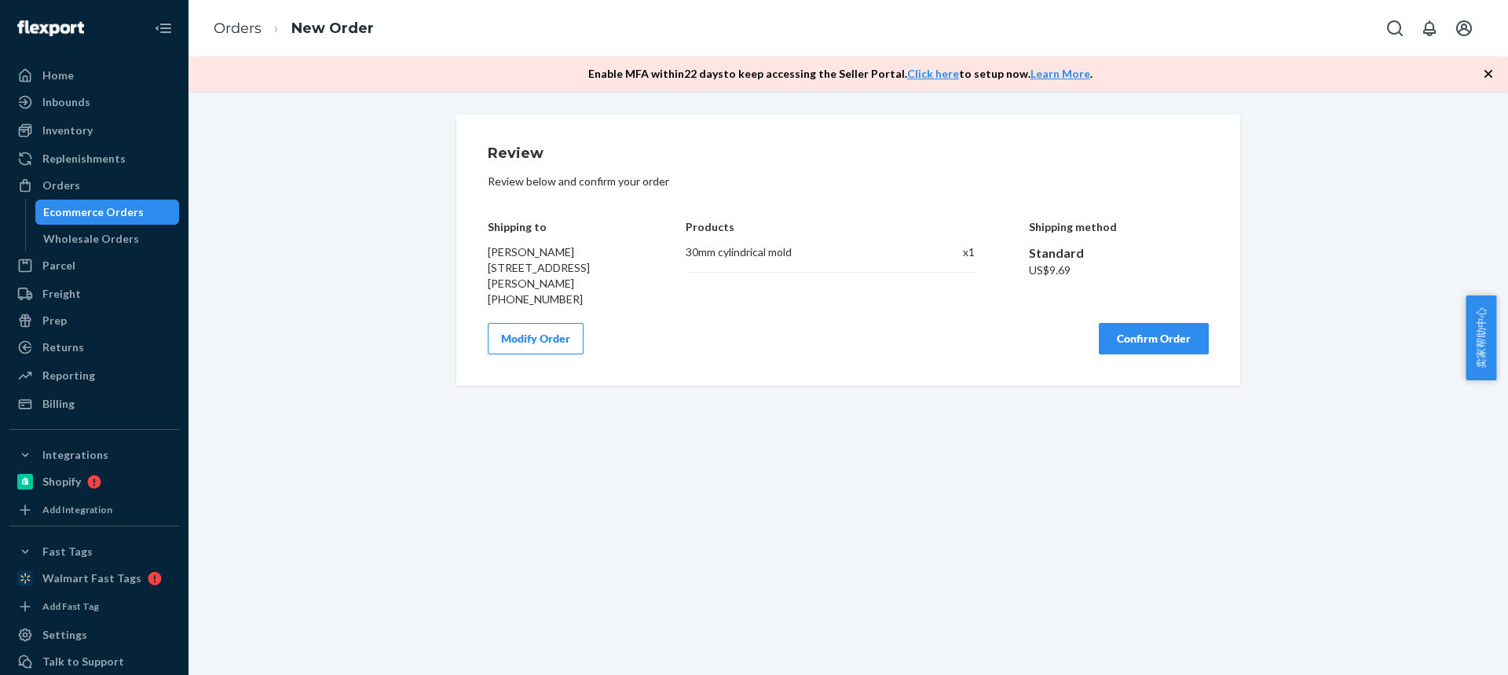
scroll to position [0, 0]
click at [1151, 337] on button "Confirm Order" at bounding box center [1154, 338] width 110 height 31
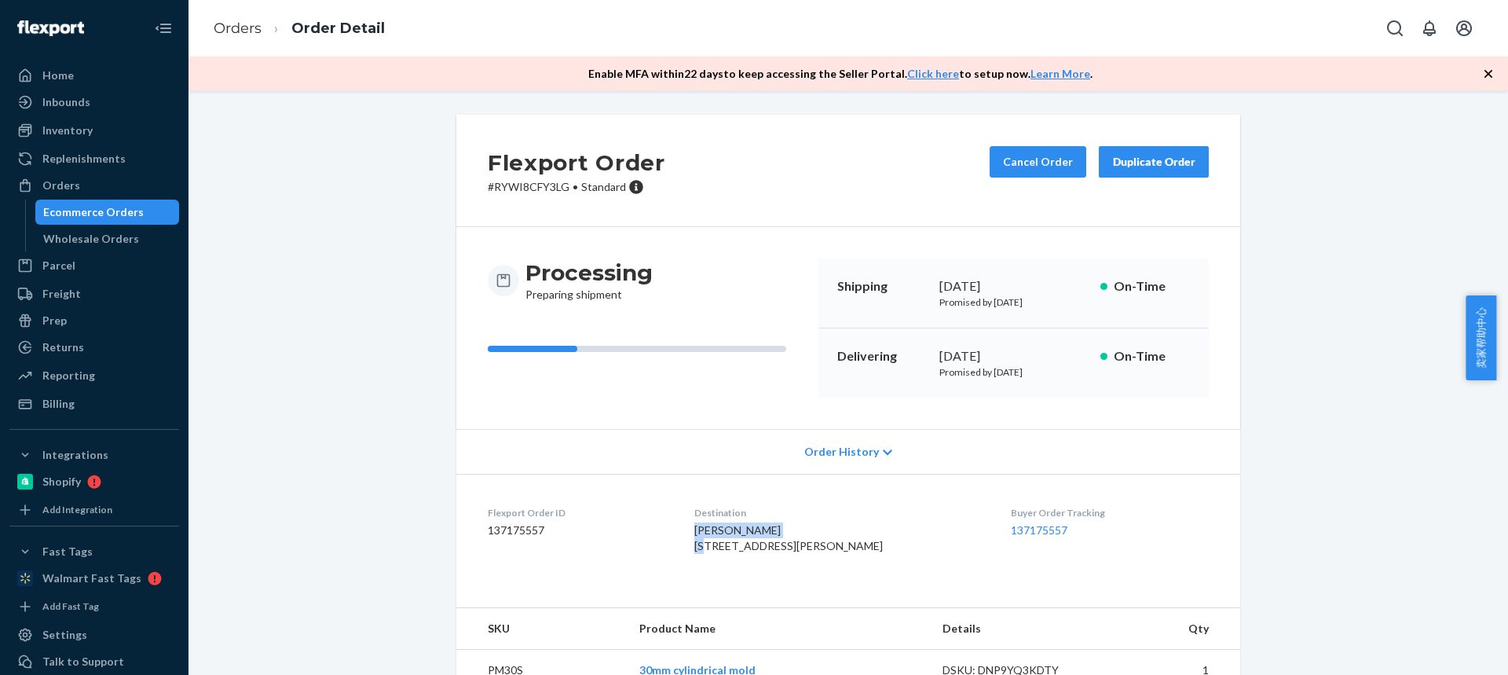
drag, startPoint x: 811, startPoint y: 535, endPoint x: 708, endPoint y: 538, distance: 103.7
click at [708, 538] on dl "Flexport Order ID 137175557 Destination Randy Boatwright 20302 Haskell Station …" at bounding box center [848, 533] width 784 height 118
click at [725, 552] on span "Randy Boatwright 20302 Haskell Station Rd Bristol, VA 24202-2456 US" at bounding box center [788, 537] width 188 height 29
drag, startPoint x: 764, startPoint y: 565, endPoint x: 829, endPoint y: 569, distance: 65.4
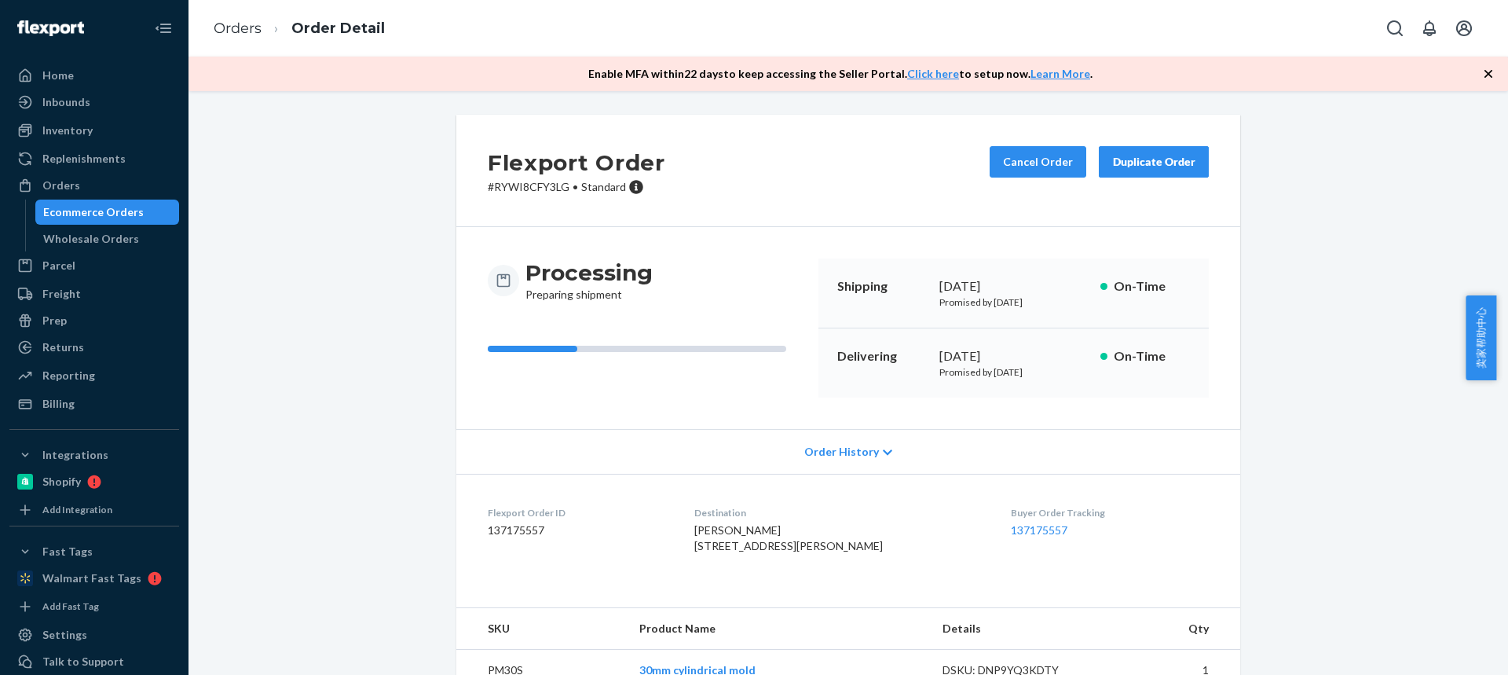
click at [829, 554] on div "Randy Boatwright 20302 Haskell Station Rd Bristol, VA 24202-2456 US" at bounding box center [840, 537] width 292 height 31
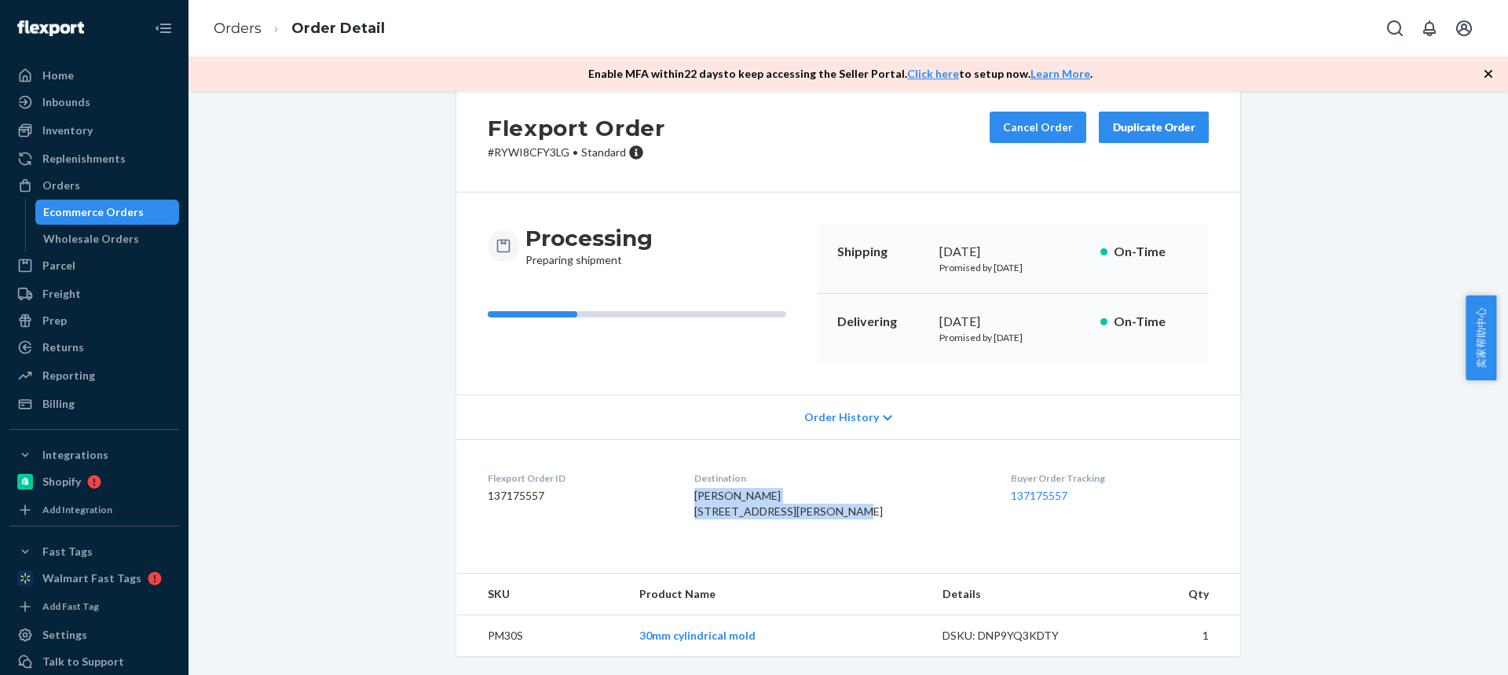
drag, startPoint x: 712, startPoint y: 465, endPoint x: 834, endPoint y: 480, distance: 122.6
click at [834, 488] on div "Randy Boatwright 20302 Haskell Station Rd Bristol, VA 24202-2456 US" at bounding box center [840, 503] width 292 height 31
click at [752, 494] on span "Randy Boatwright 20302 Haskell Station Rd Bristol, VA 24202-2456 US" at bounding box center [788, 502] width 188 height 29
drag, startPoint x: 501, startPoint y: 635, endPoint x: 534, endPoint y: 636, distance: 33.0
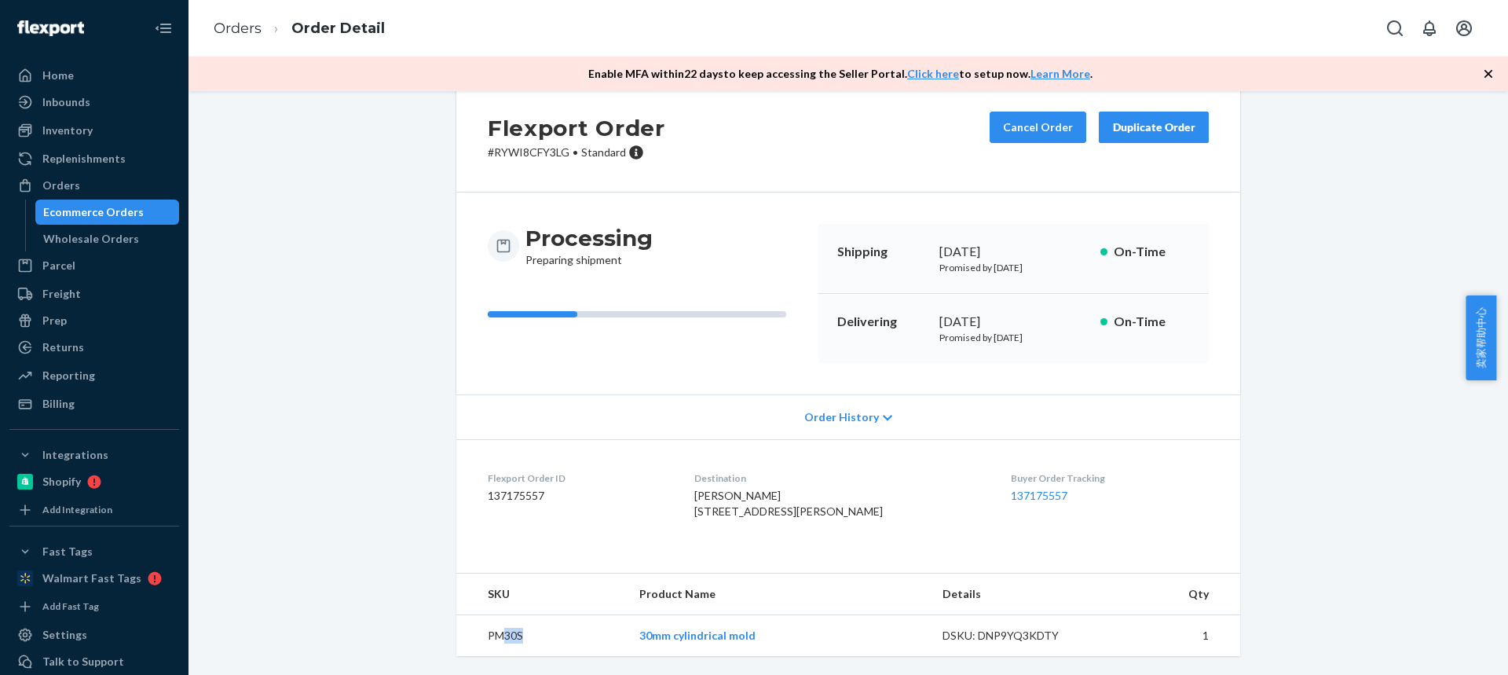
click at [534, 636] on td "PM30S" at bounding box center [541, 636] width 170 height 42
click at [229, 29] on link "Orders" at bounding box center [238, 28] width 48 height 17
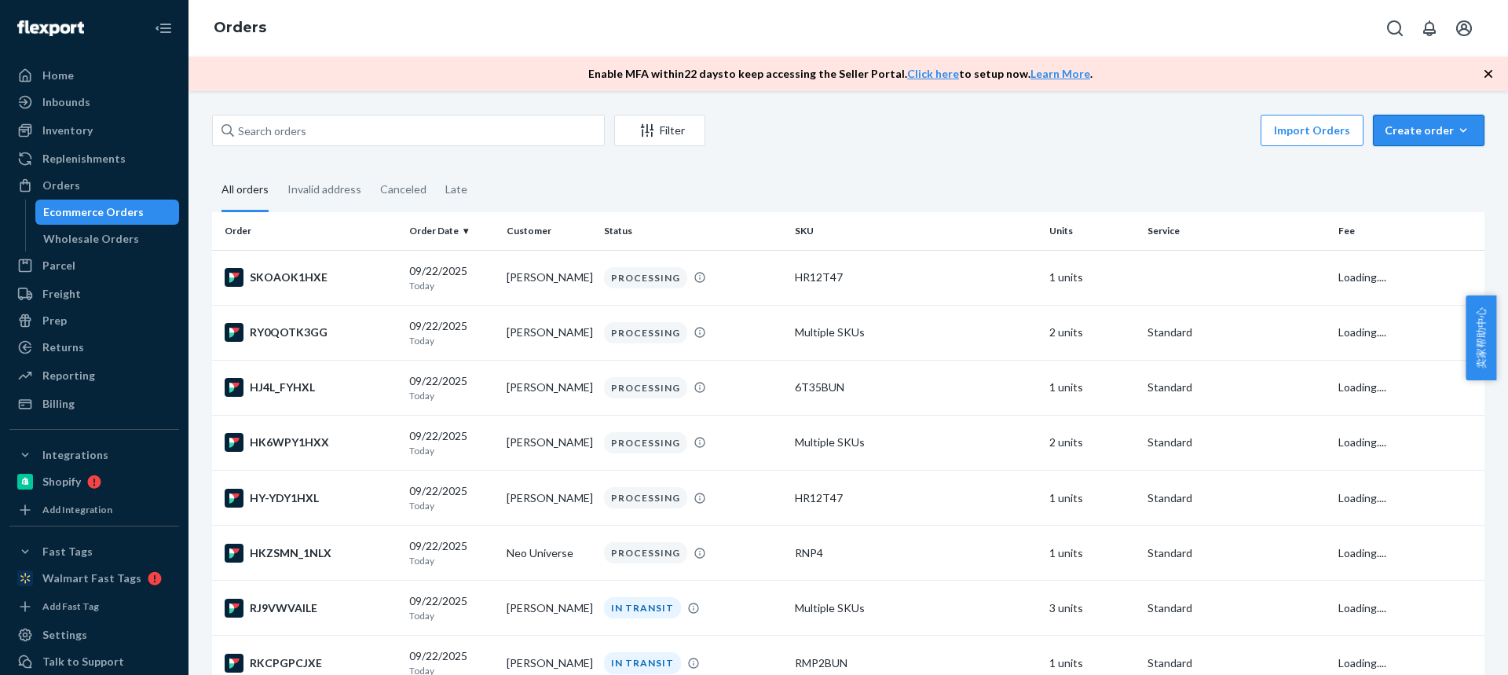
click at [1403, 134] on div "Create order" at bounding box center [1429, 131] width 88 height 16
click at [1416, 165] on span "Ecommerce order" at bounding box center [1437, 168] width 97 height 11
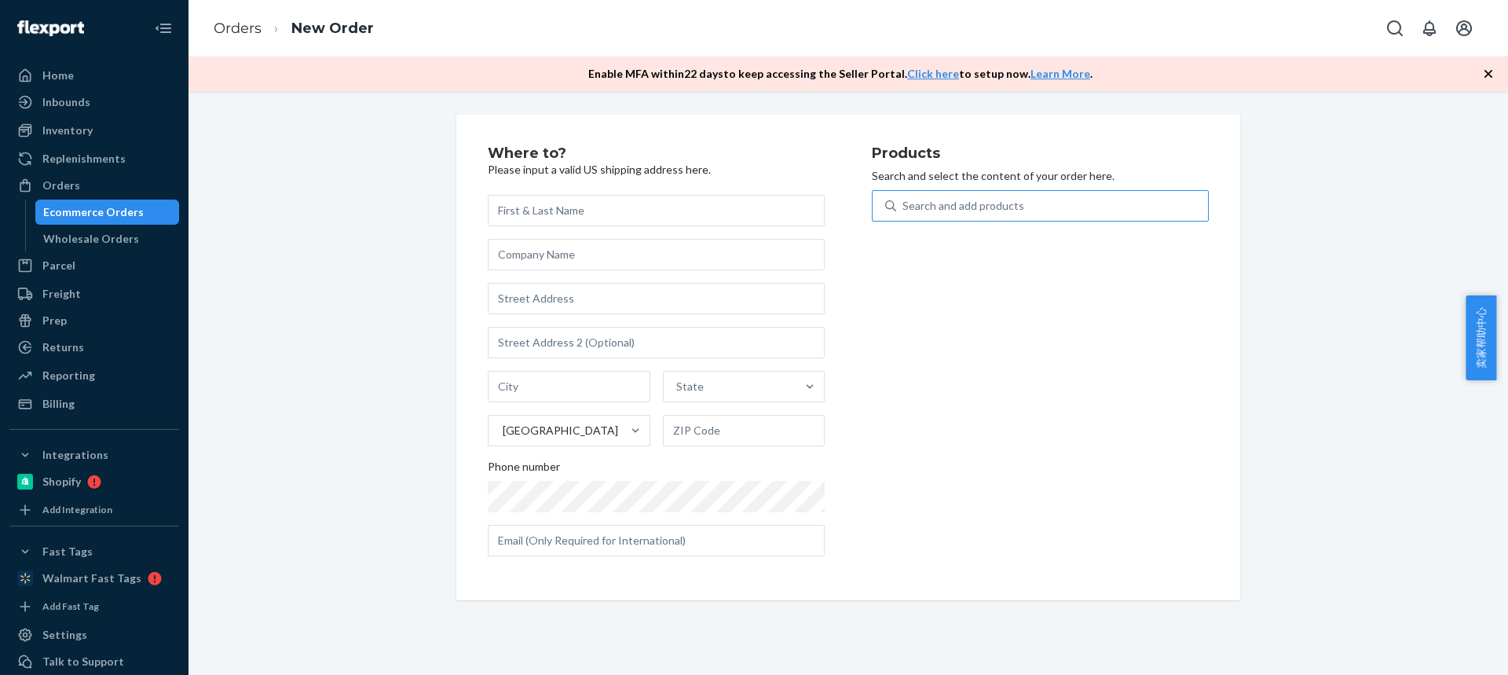
click at [1018, 210] on div "Search and add products" at bounding box center [1052, 206] width 312 height 28
click at [904, 210] on input "Search and add products" at bounding box center [903, 206] width 2 height 16
type input "PM4007S"
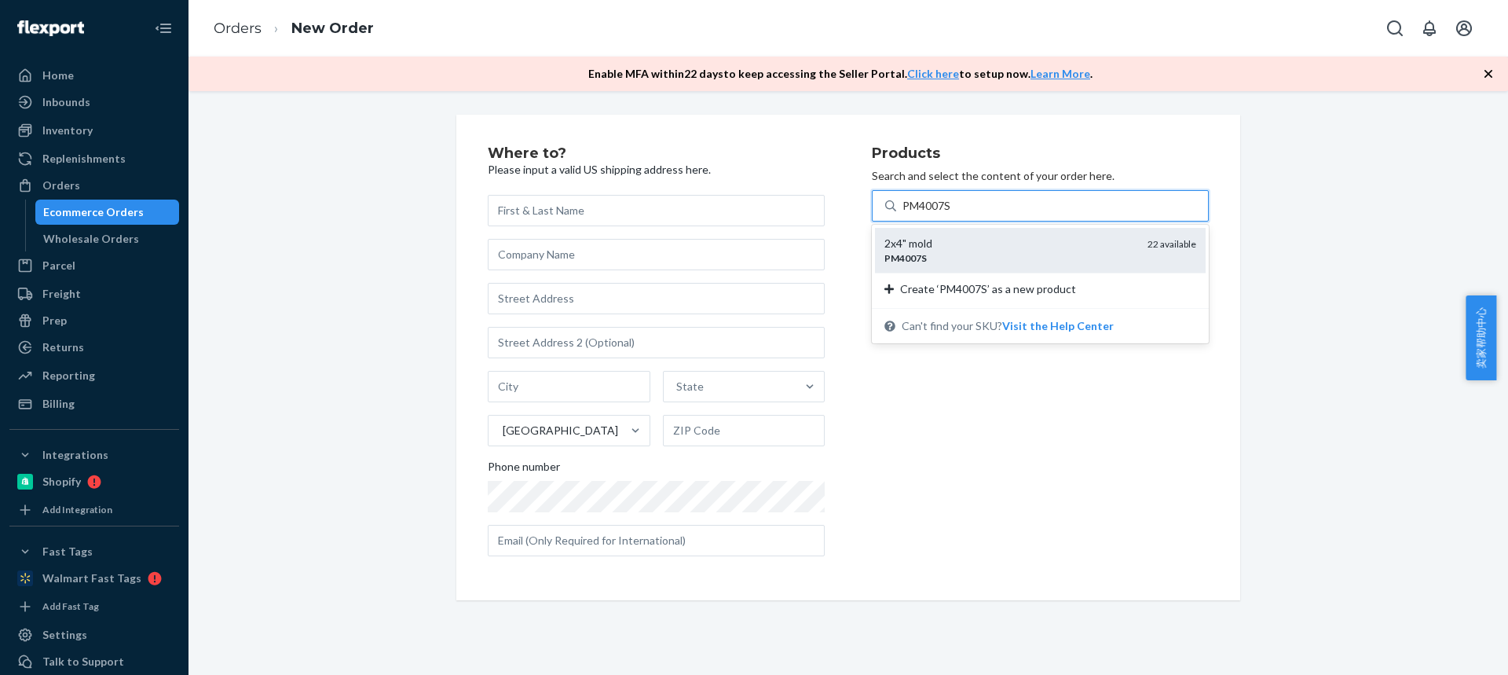
click at [986, 261] on div "PM4007S" at bounding box center [1009, 257] width 251 height 13
click at [952, 214] on input "PM4007S" at bounding box center [926, 206] width 49 height 16
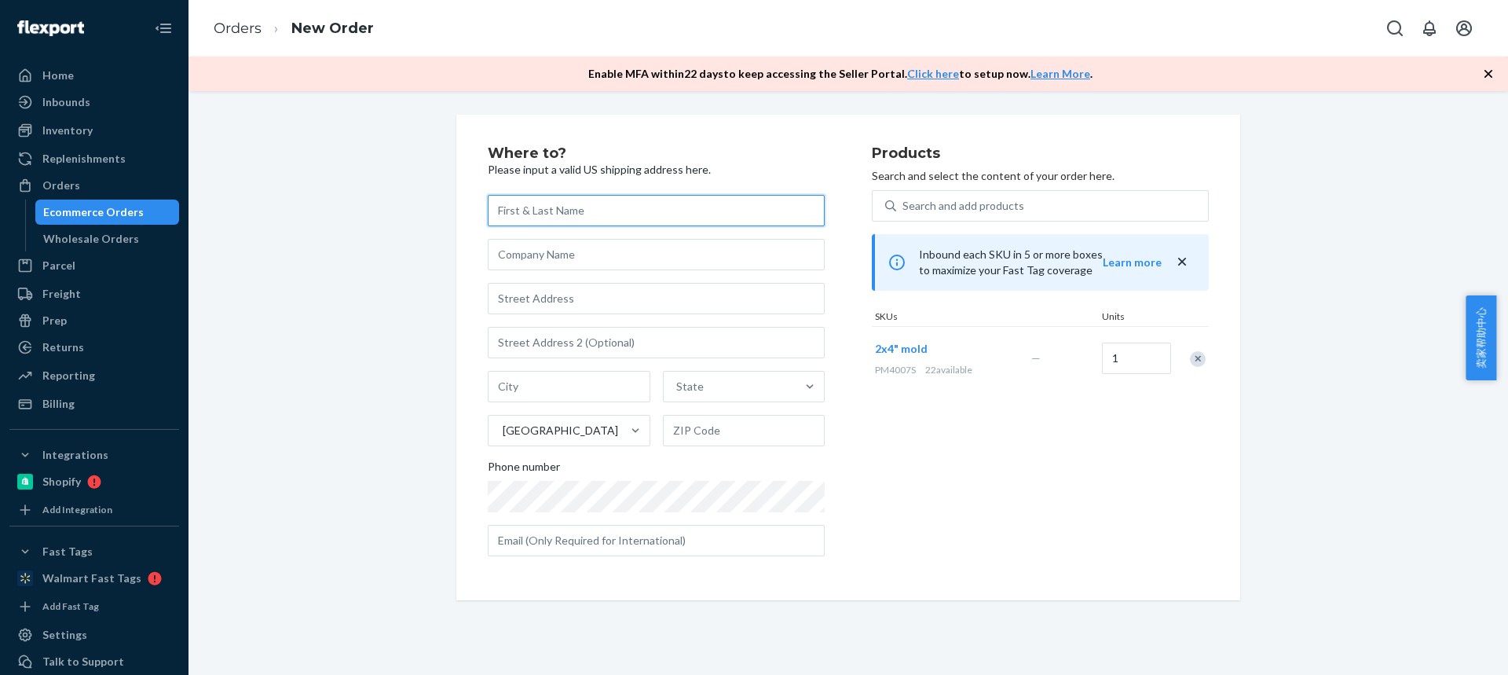
drag, startPoint x: 540, startPoint y: 214, endPoint x: 518, endPoint y: 122, distance: 95.2
click at [540, 214] on input "text" at bounding box center [656, 210] width 337 height 31
paste input "[PERSON_NAME]"
type input "[PERSON_NAME]"
drag, startPoint x: 560, startPoint y: 300, endPoint x: 554, endPoint y: 269, distance: 31.3
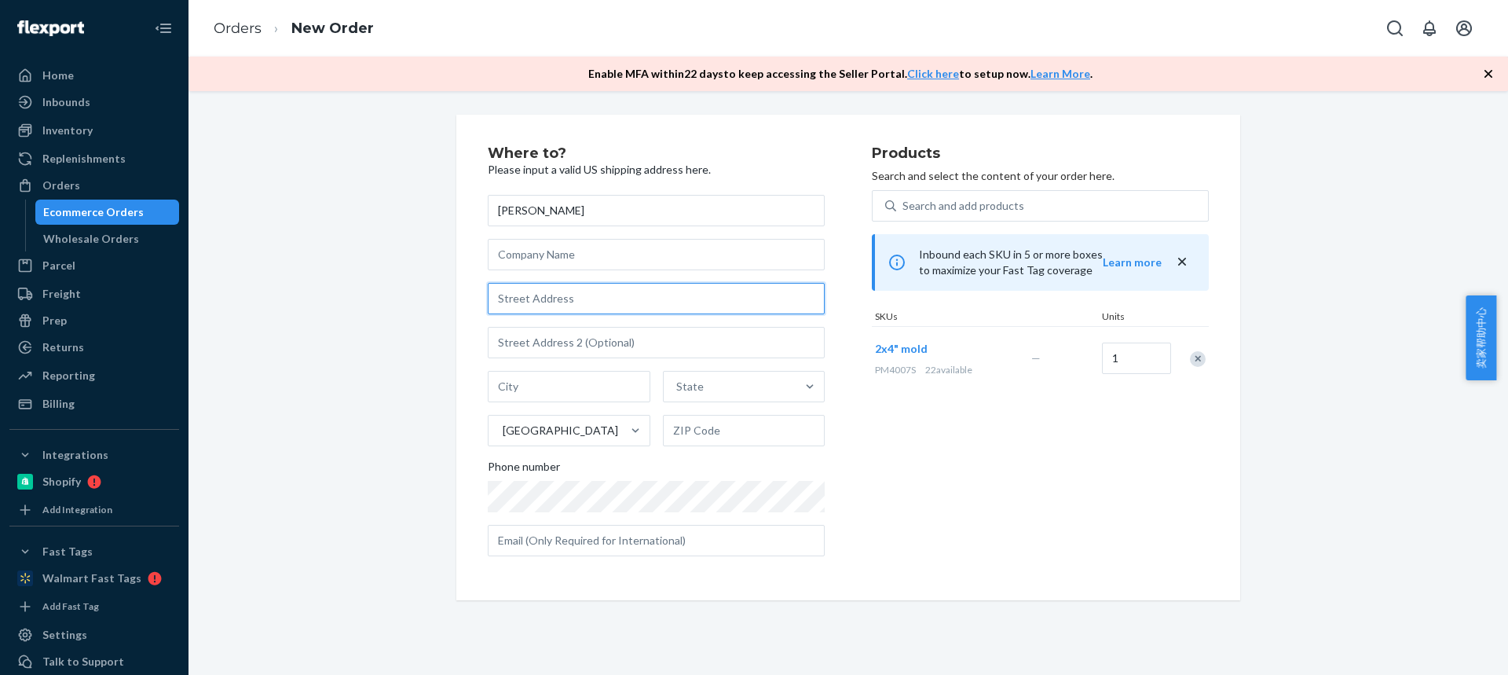
click at [560, 300] on input "text" at bounding box center [656, 298] width 337 height 31
paste input "116 Windsor Pl"
type input "116 Windsor Pl"
click at [554, 393] on input "text" at bounding box center [569, 386] width 163 height 31
paste input "Syracuse"
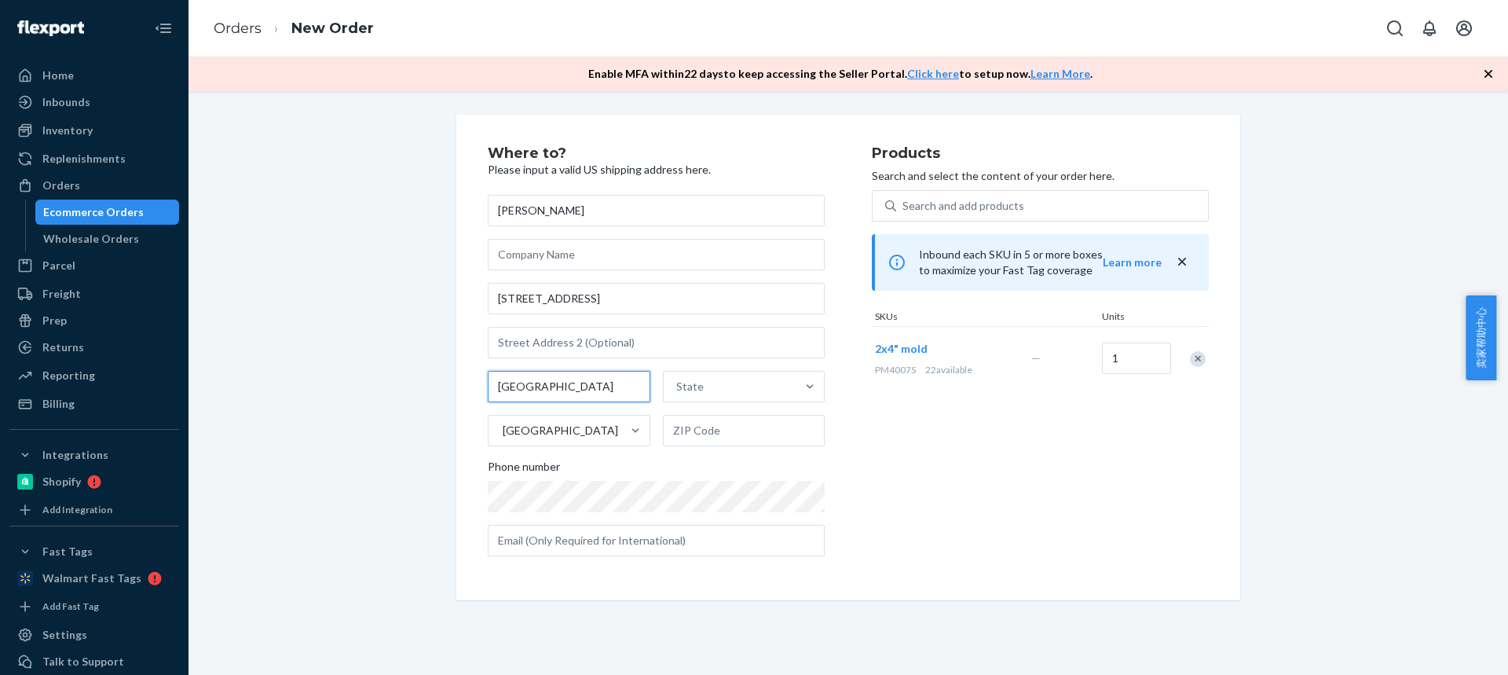
type input "Syracuse"
click at [697, 373] on div "State" at bounding box center [730, 386] width 133 height 31
click at [678, 379] on input "State" at bounding box center [677, 387] width 2 height 16
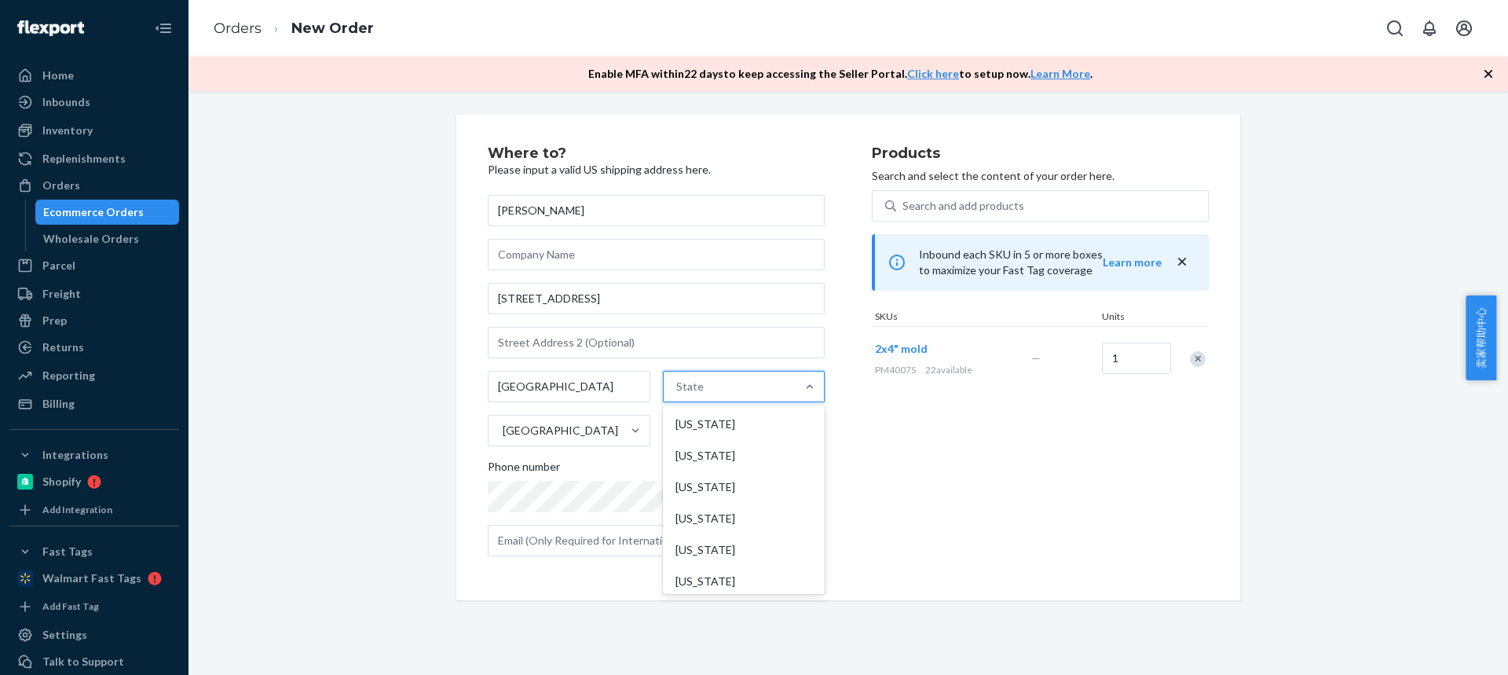
paste input "NY"
type input "NY"
click at [707, 423] on div "New York" at bounding box center [742, 423] width 159 height 31
click at [690, 394] on input "NY" at bounding box center [681, 387] width 16 height 16
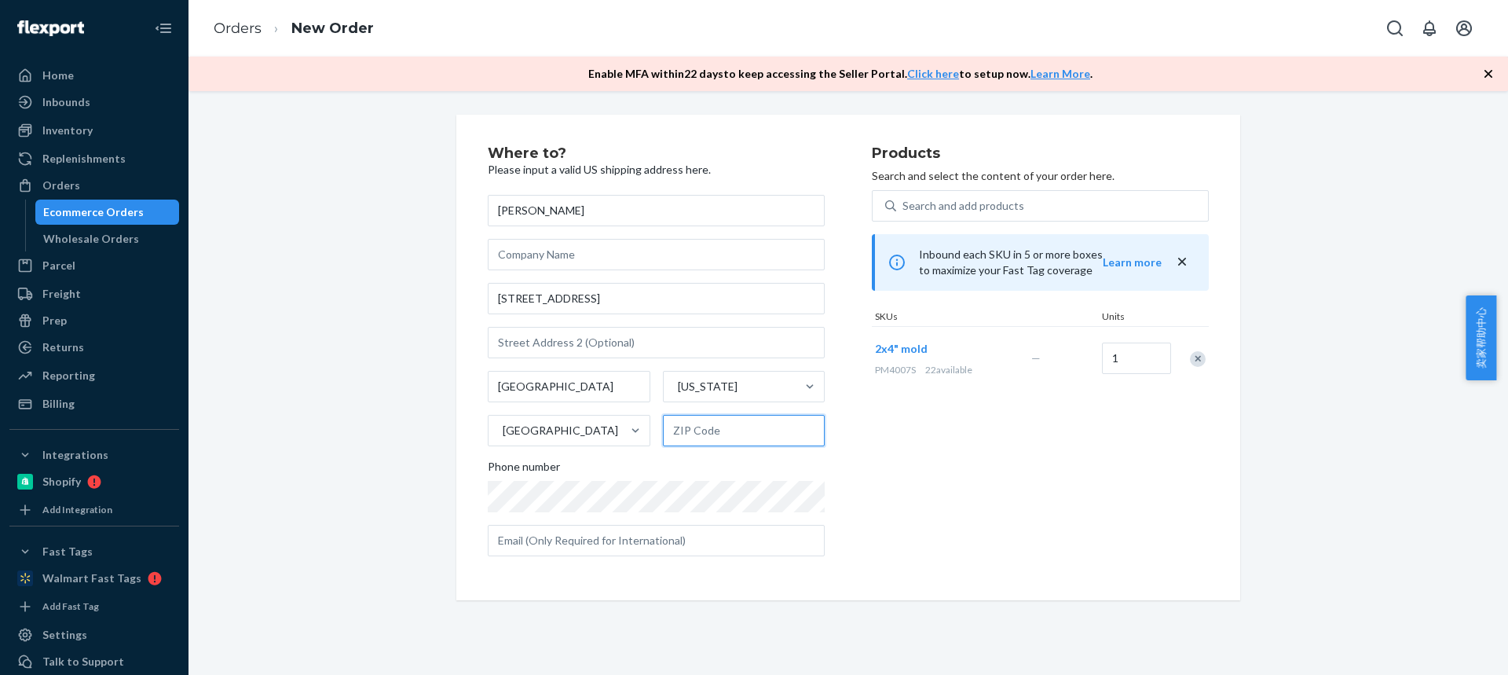
click at [697, 425] on input "text" at bounding box center [744, 430] width 163 height 31
paste input "13210-3055"
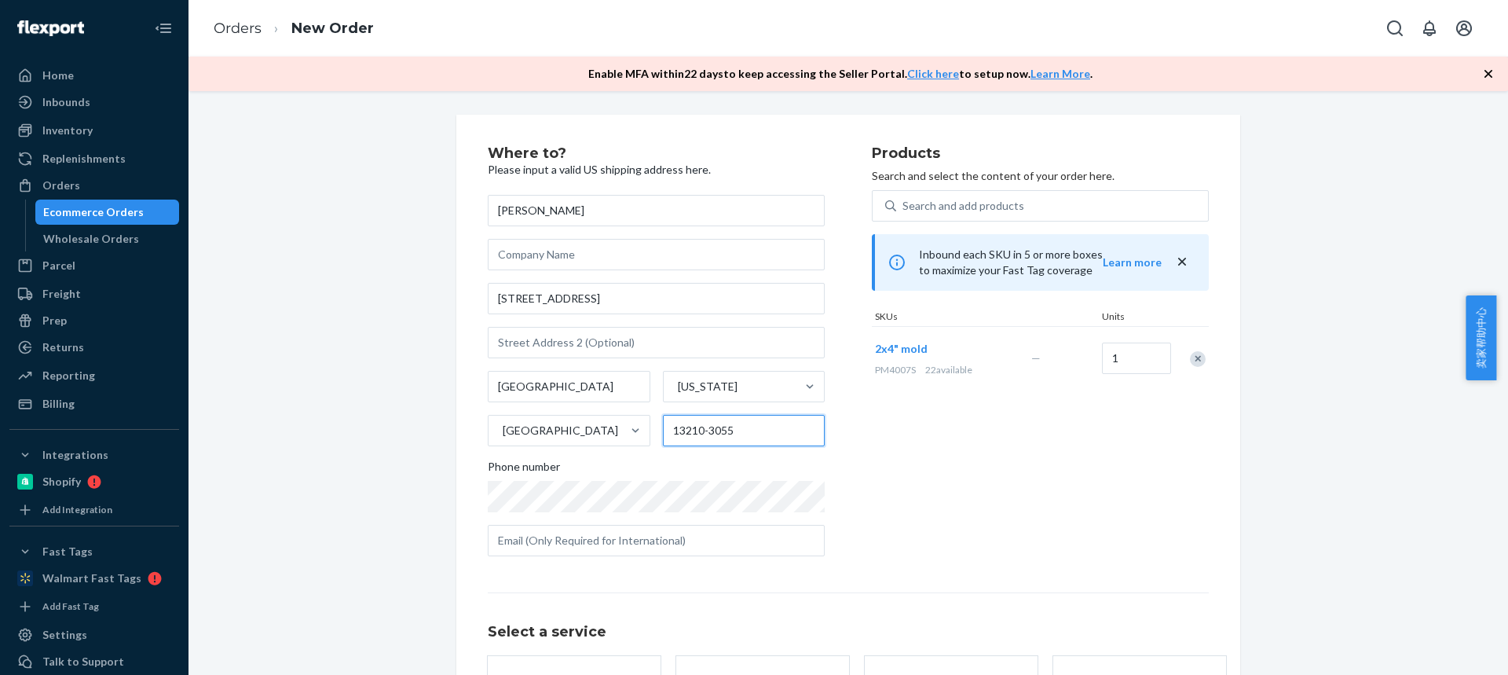
type input "13210-3055"
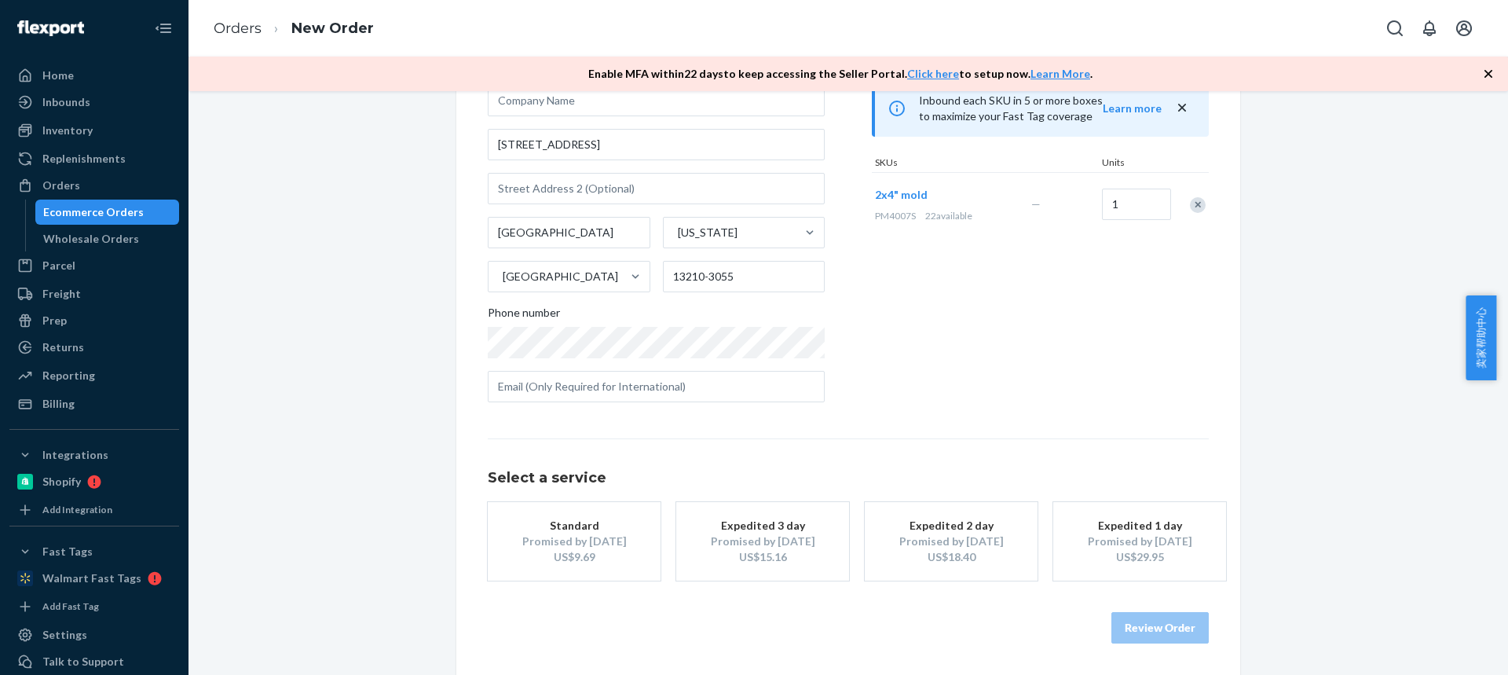
drag, startPoint x: 600, startPoint y: 539, endPoint x: 630, endPoint y: 555, distance: 34.1
click at [600, 539] on div "Promised by Oct 2, 2025" at bounding box center [574, 541] width 126 height 16
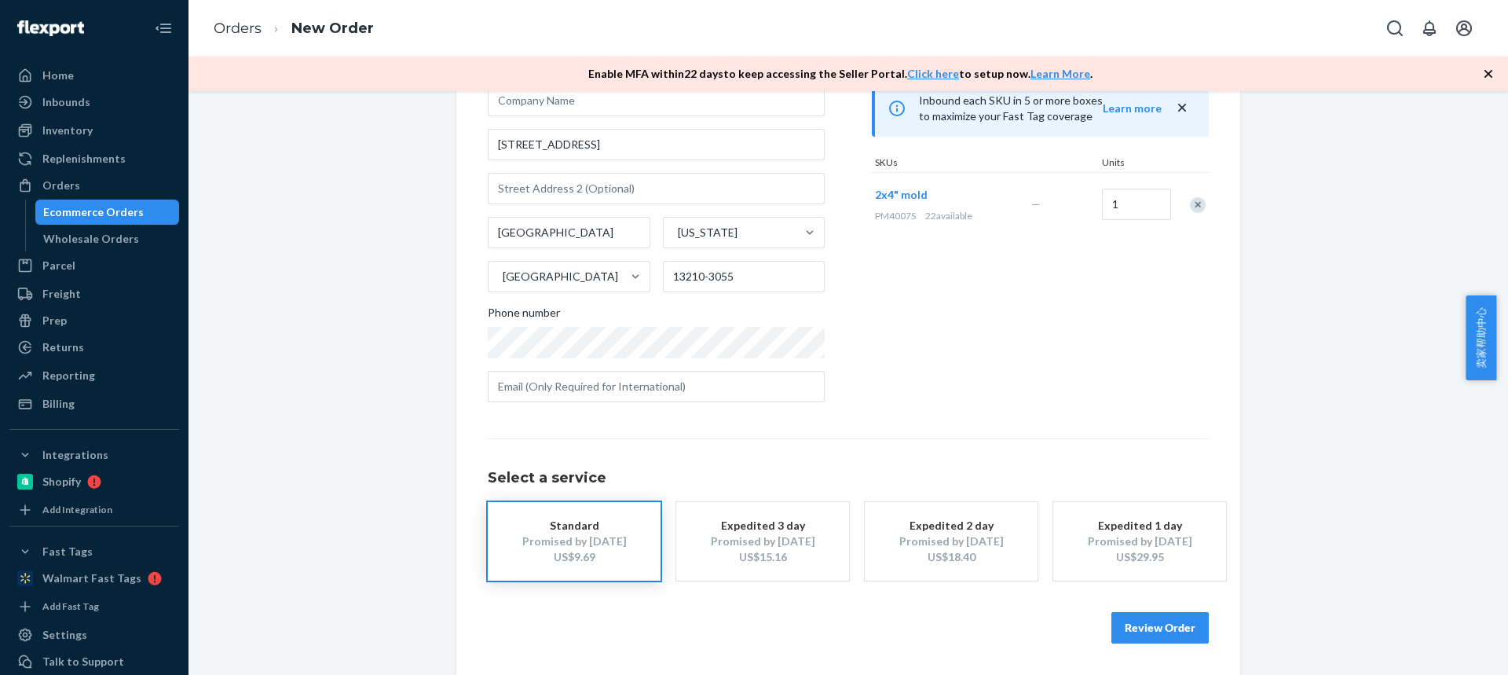
click at [1143, 625] on button "Review Order" at bounding box center [1159, 627] width 97 height 31
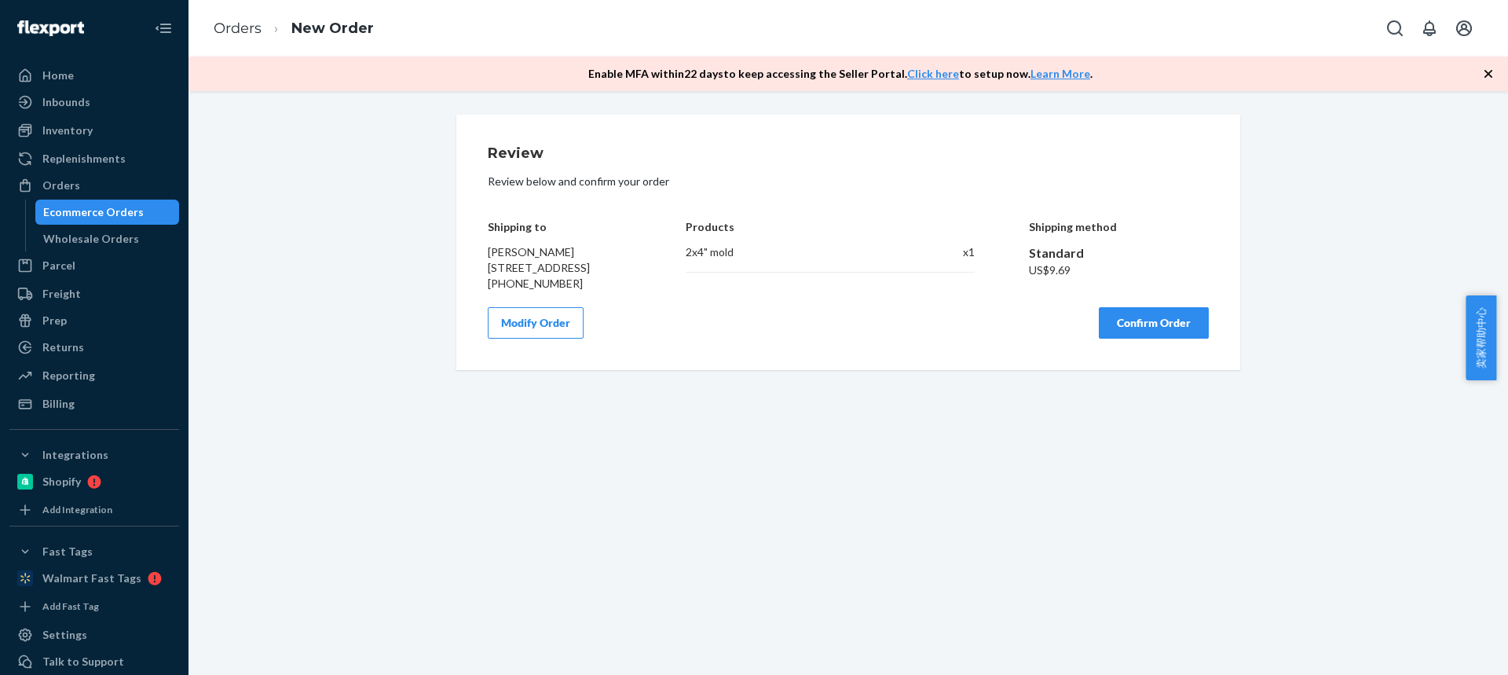
click at [1152, 333] on button "Confirm Order" at bounding box center [1154, 322] width 110 height 31
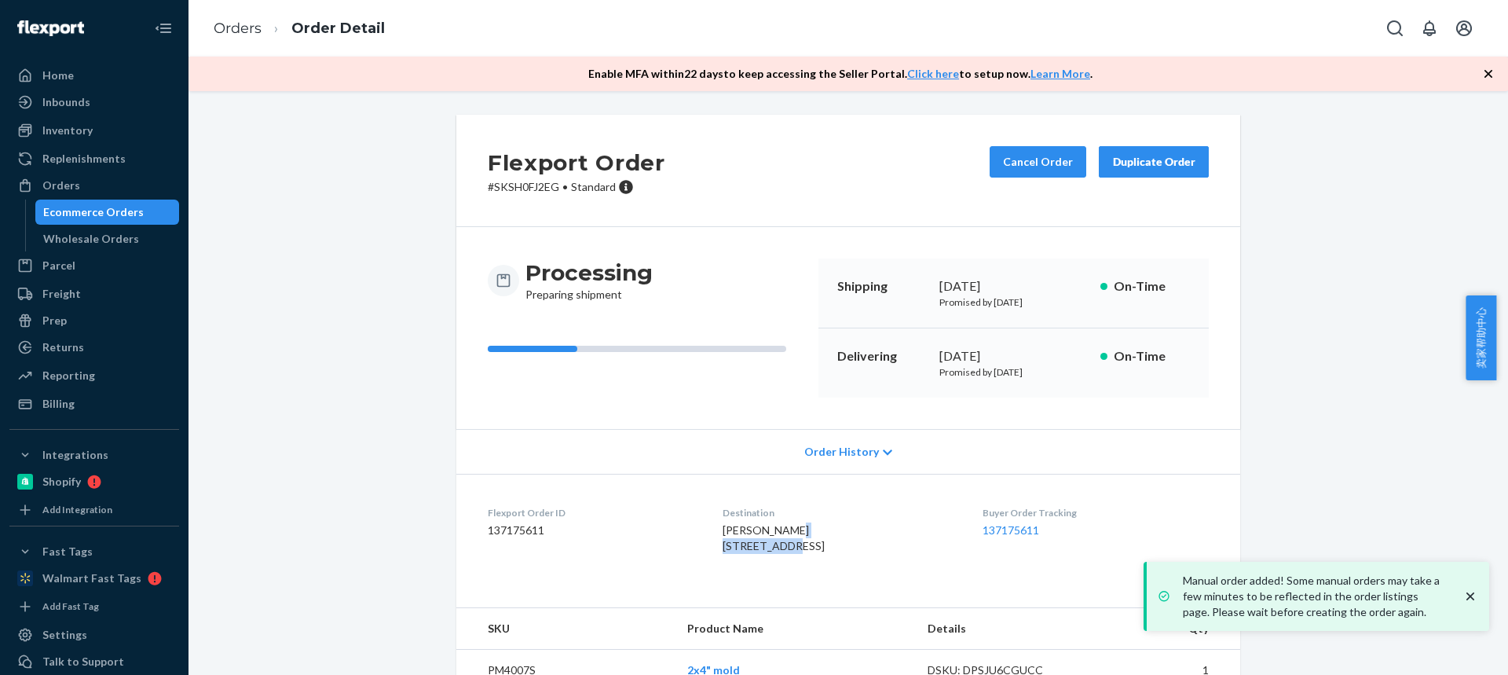
drag, startPoint x: 701, startPoint y: 549, endPoint x: 822, endPoint y: 550, distance: 120.9
click at [822, 552] on dl "Flexport Order ID 137175611 Destination Dylan Joyce 116 Windsor Pl Syracuse, NY…" at bounding box center [848, 533] width 784 height 118
click at [764, 552] on span "Dylan Joyce 116 Windsor Pl Syracuse, NY 13210-3055 US" at bounding box center [774, 537] width 102 height 29
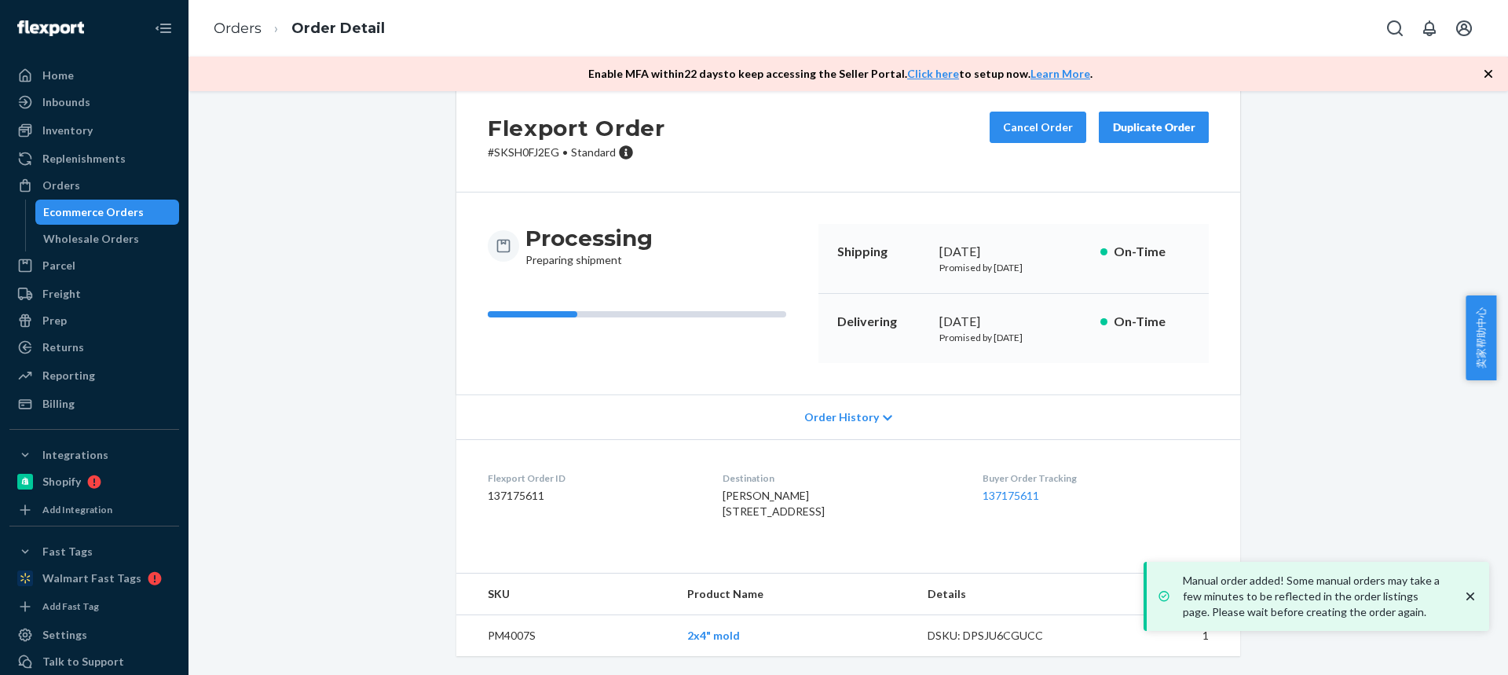
click at [502, 632] on td "PM4007S" at bounding box center [565, 636] width 218 height 42
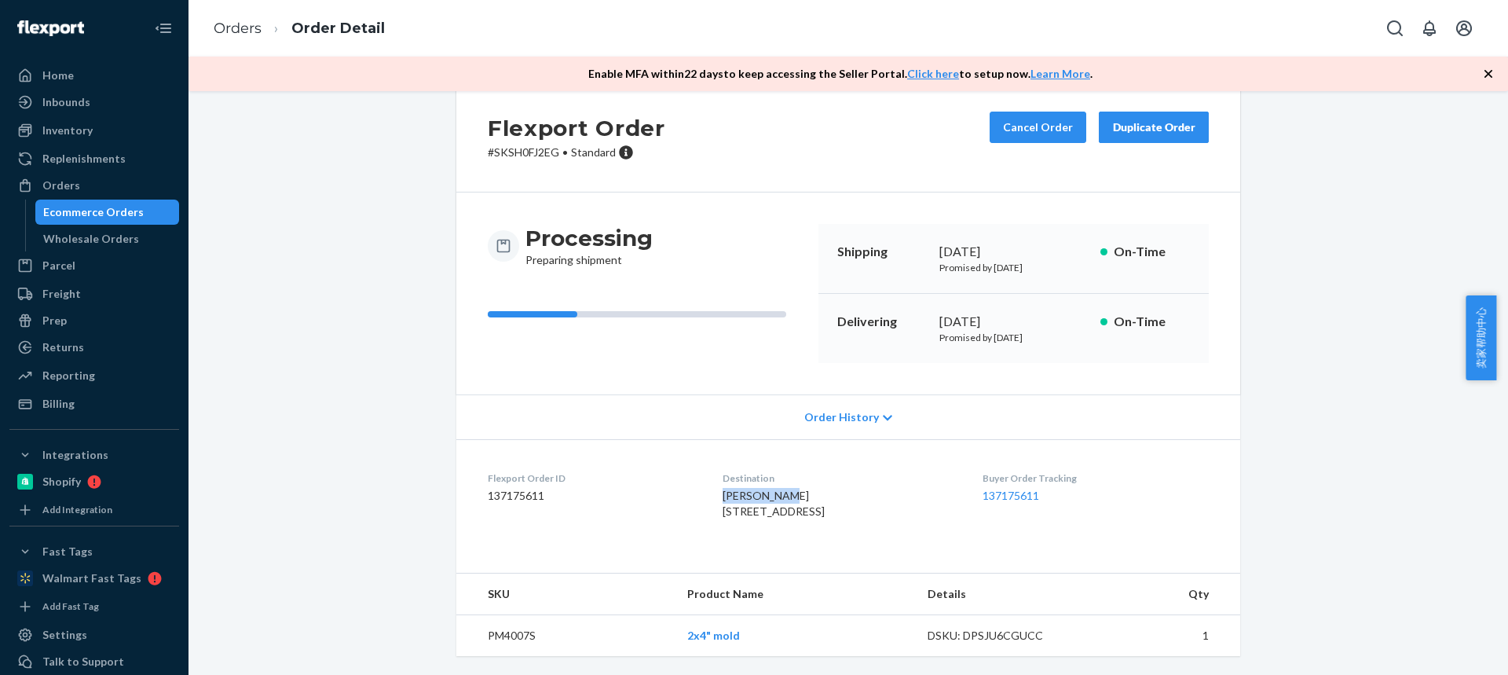
drag, startPoint x: 711, startPoint y: 465, endPoint x: 764, endPoint y: 462, distance: 53.5
click at [764, 488] on span "Dylan Joyce 116 Windsor Pl Syracuse, NY 13210-3055 US" at bounding box center [774, 502] width 102 height 29
click at [726, 493] on span "Dylan Joyce 116 Windsor Pl Syracuse, NY 13210-3055 US" at bounding box center [774, 502] width 102 height 29
drag, startPoint x: 774, startPoint y: 497, endPoint x: 875, endPoint y: 494, distance: 100.6
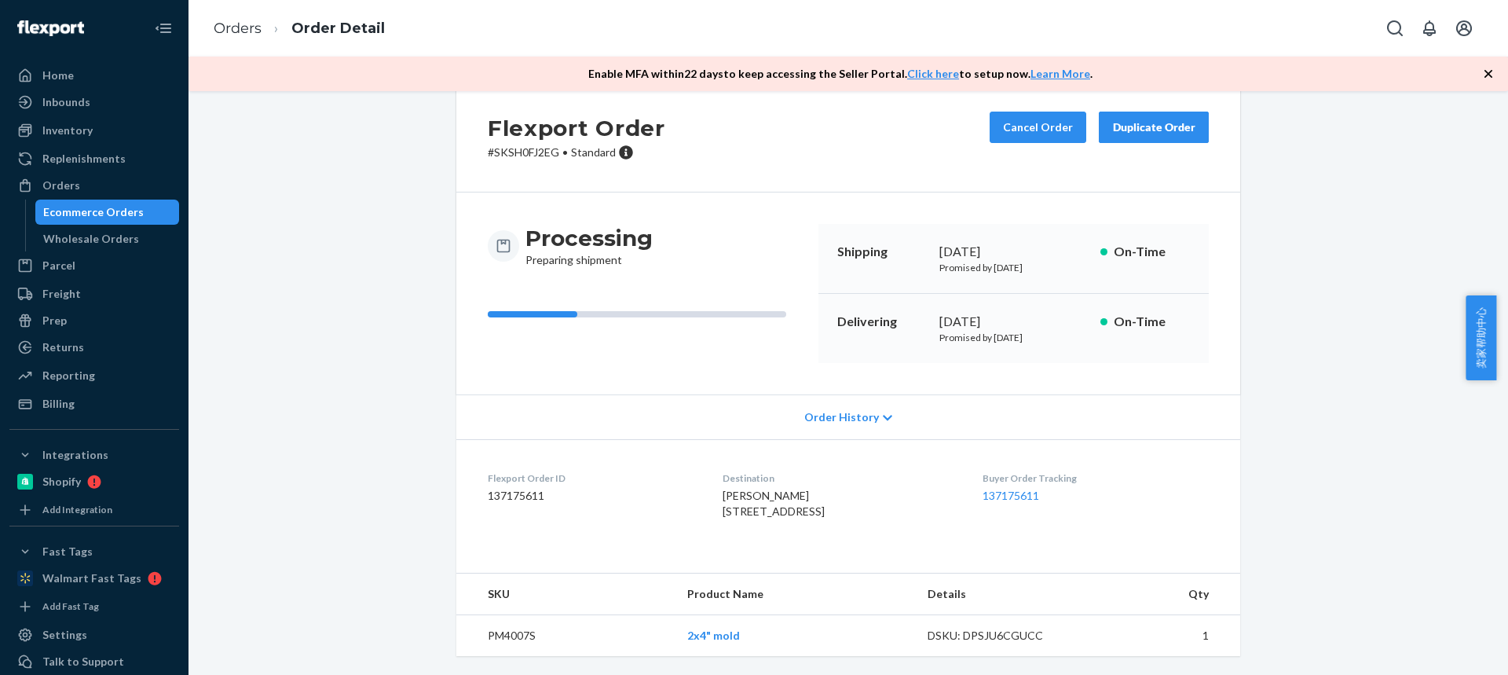
click at [874, 496] on div "Dylan Joyce 116 Windsor Pl Syracuse, NY 13210-3055 US" at bounding box center [840, 503] width 234 height 31
click at [236, 32] on link "Orders" at bounding box center [238, 28] width 48 height 17
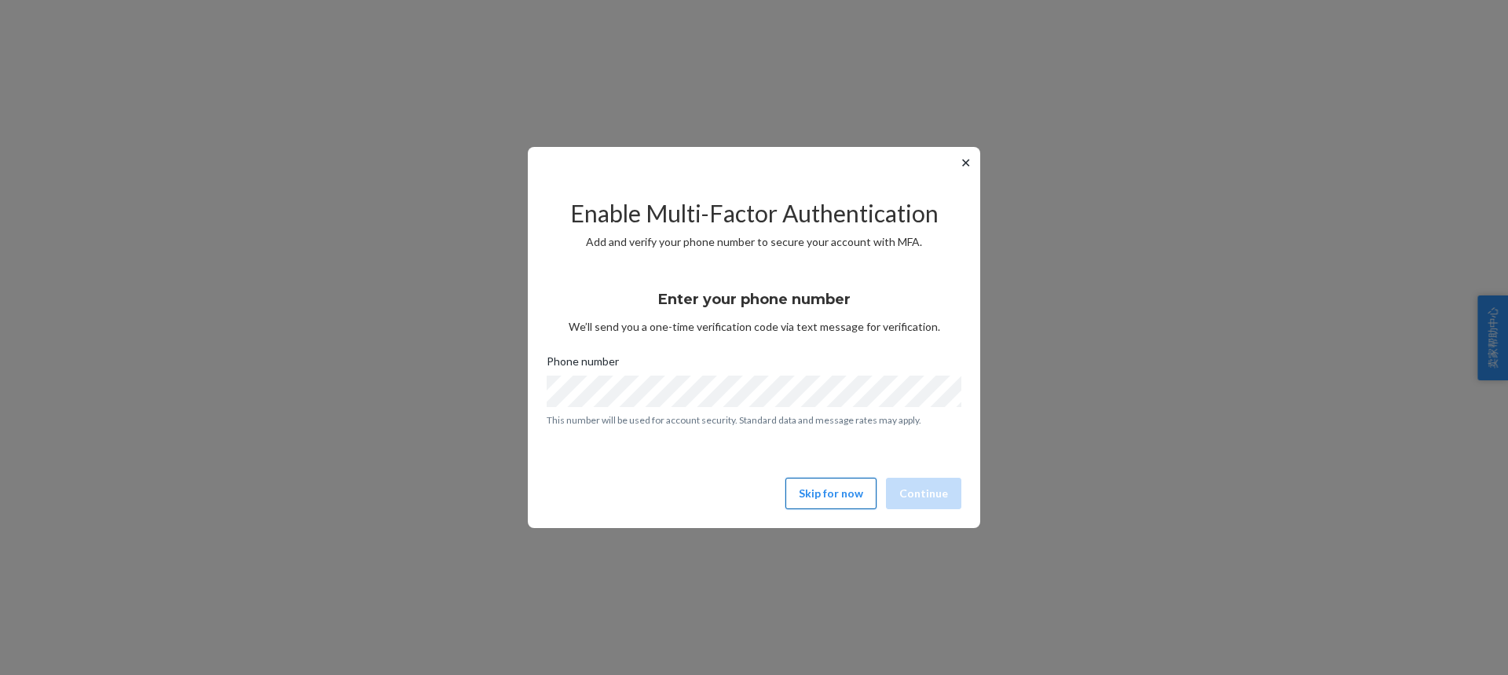
click at [868, 501] on button "Skip for now" at bounding box center [830, 493] width 91 height 31
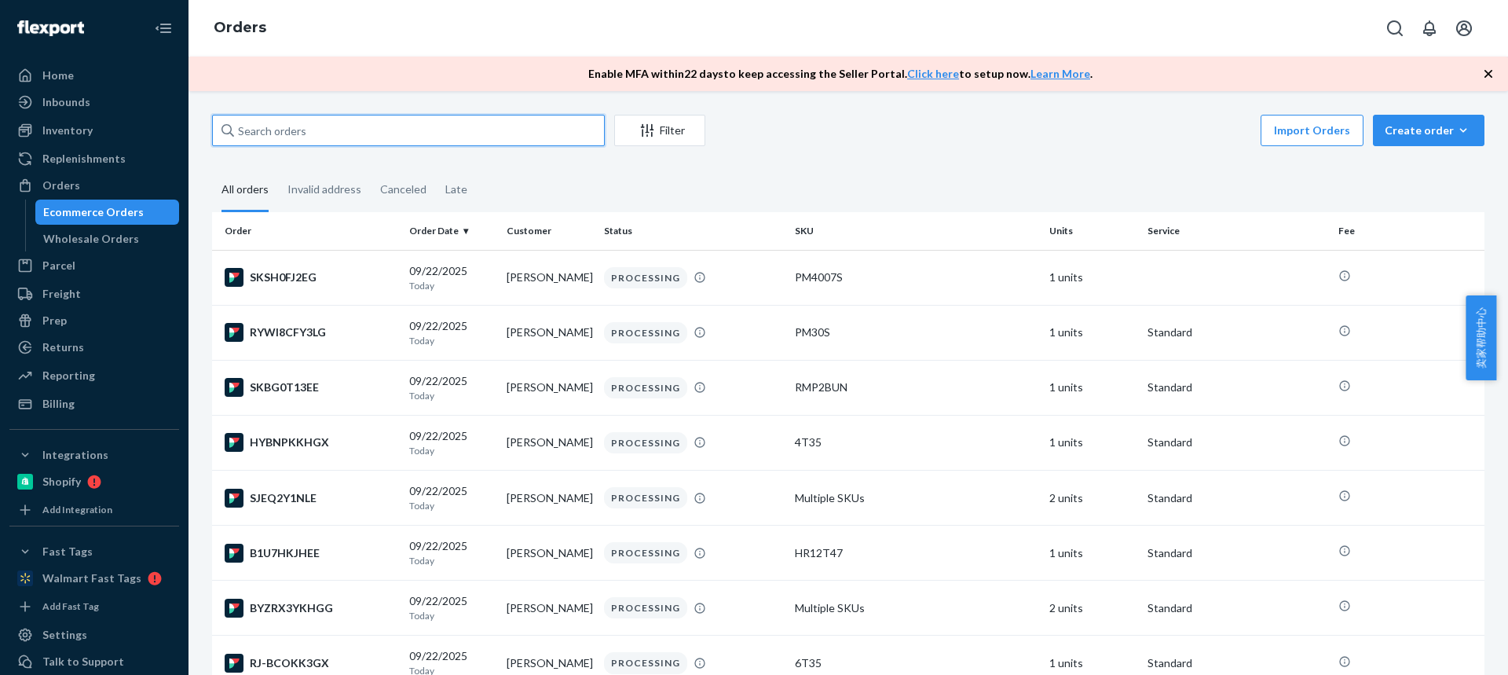
click at [299, 130] on input "text" at bounding box center [408, 130] width 393 height 31
paste input "[EMAIL_ADDRESS][DOMAIN_NAME]"
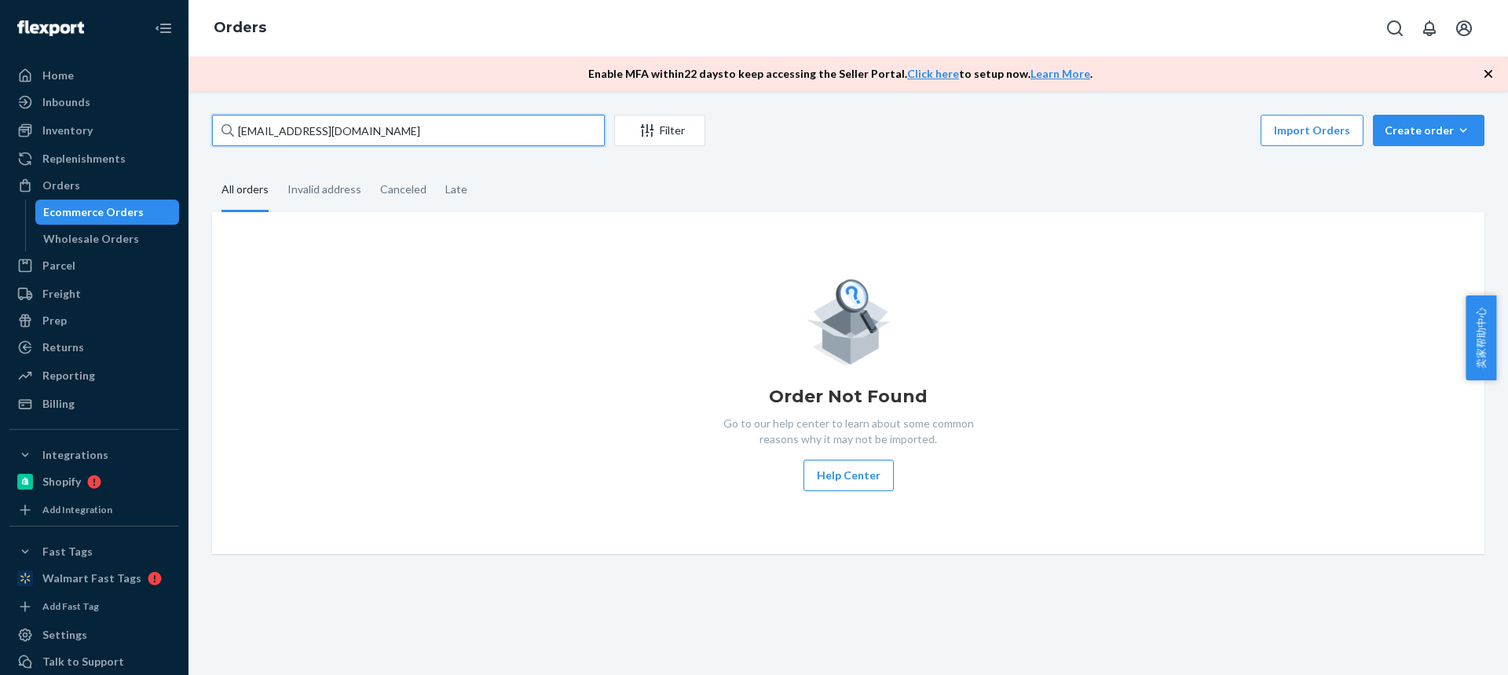
drag, startPoint x: 395, startPoint y: 133, endPoint x: 172, endPoint y: 113, distance: 223.9
click at [172, 113] on div "Home Inbounds Shipping Plans Problems Inventory Products Replenishments Orders …" at bounding box center [754, 337] width 1508 height 675
paste input "[PERSON_NAME]"
type input "[PERSON_NAME]"
click at [325, 131] on input "[PERSON_NAME]" at bounding box center [408, 130] width 393 height 31
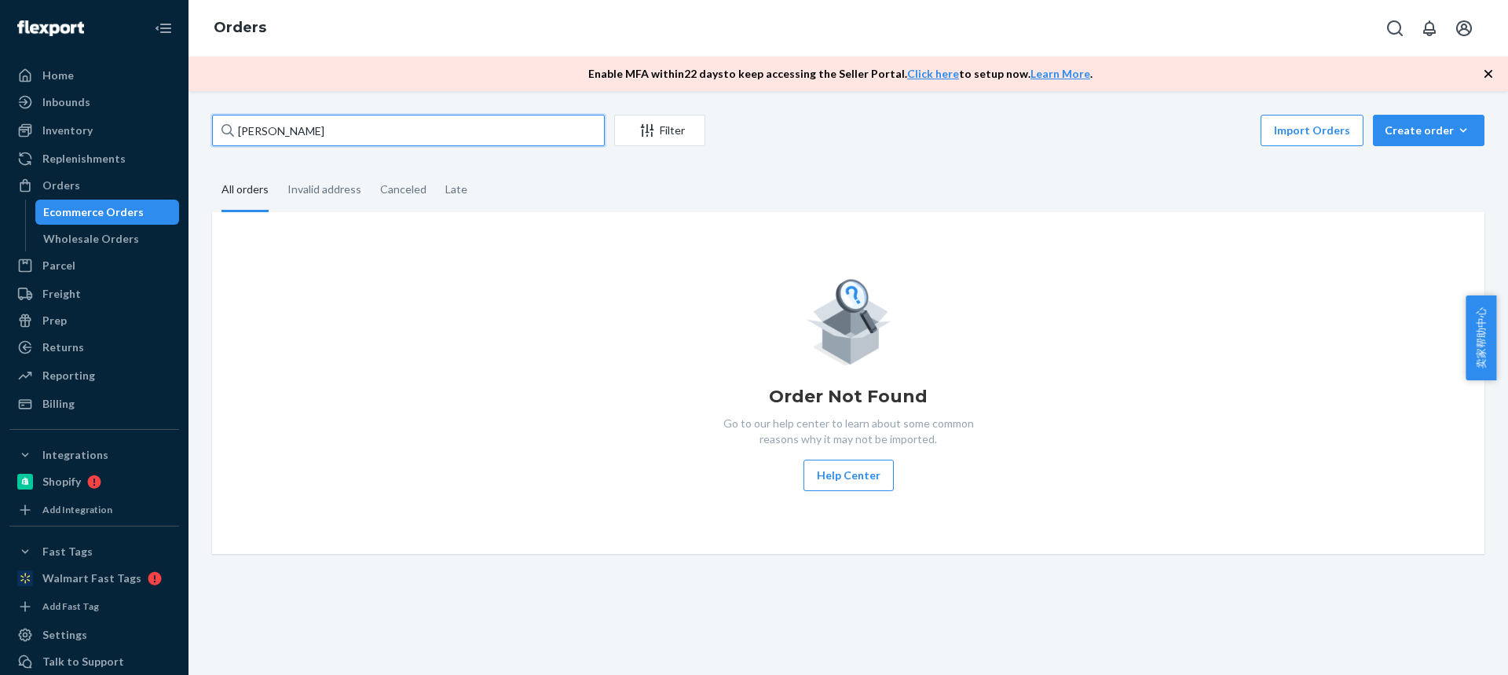
drag, startPoint x: 324, startPoint y: 132, endPoint x: 185, endPoint y: 133, distance: 139.8
click at [185, 133] on div "Home Inbounds Shipping Plans Problems Inventory Products Replenishments Orders …" at bounding box center [754, 337] width 1508 height 675
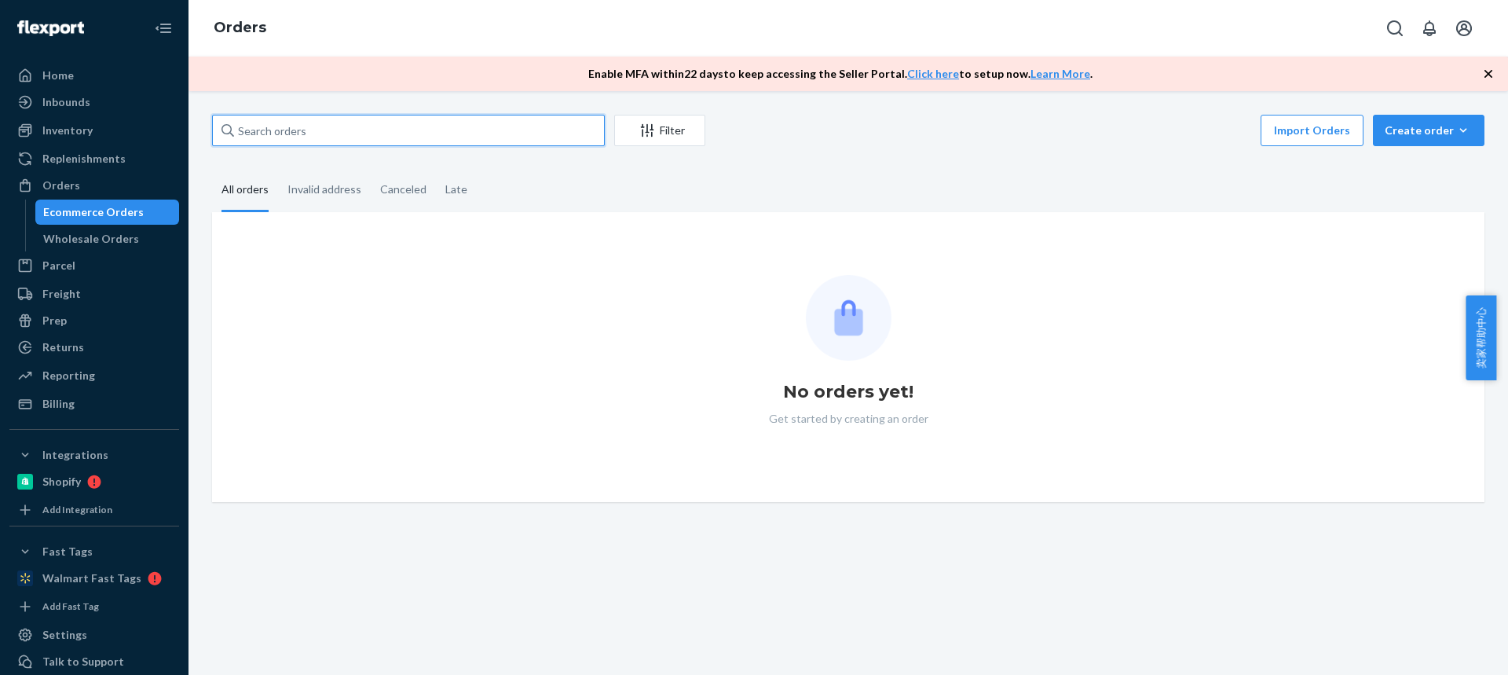
click at [324, 129] on input "text" at bounding box center [408, 130] width 393 height 31
paste input "[PERSON_NAME]"
type input "[PERSON_NAME]"
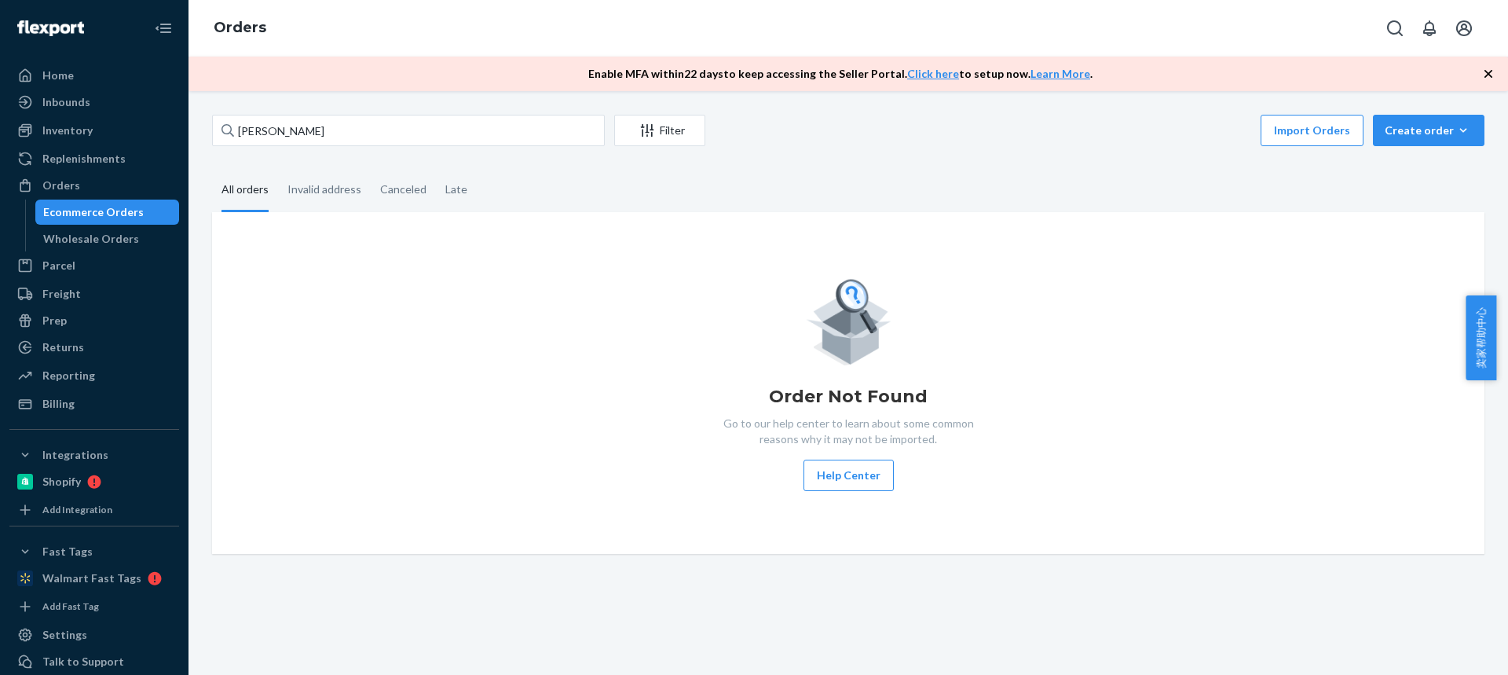
click at [74, 224] on link "Ecommerce Orders" at bounding box center [107, 211] width 145 height 25
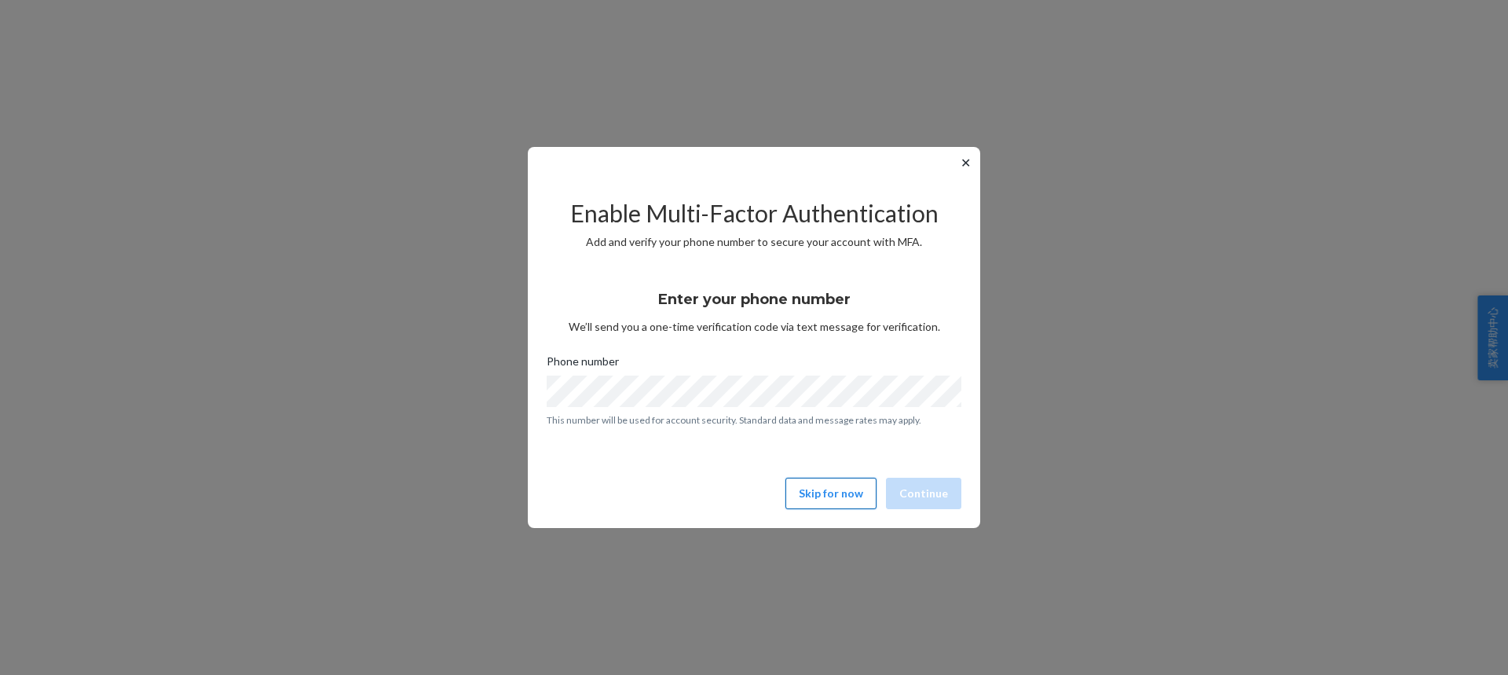
click at [843, 499] on button "Skip for now" at bounding box center [830, 493] width 91 height 31
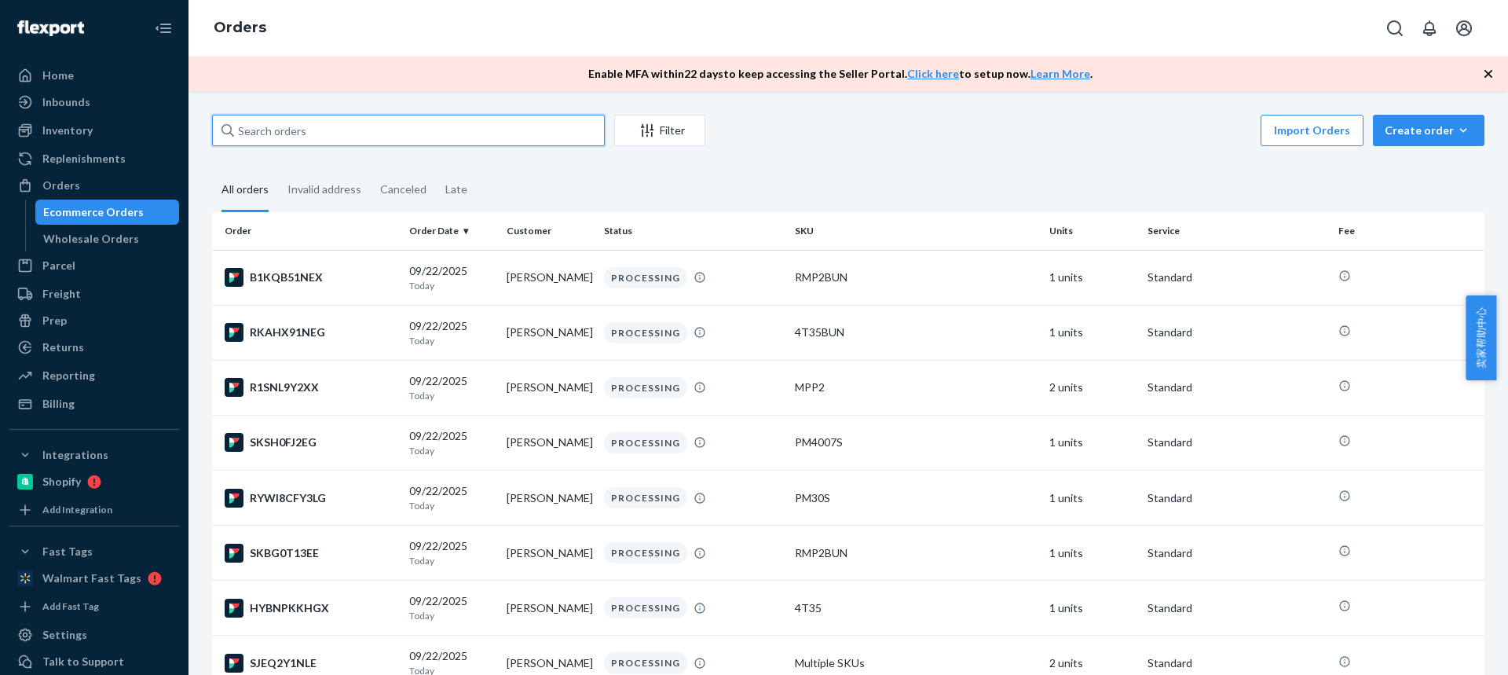
click at [338, 131] on input "text" at bounding box center [408, 130] width 393 height 31
paste input "[PERSON_NAME]"
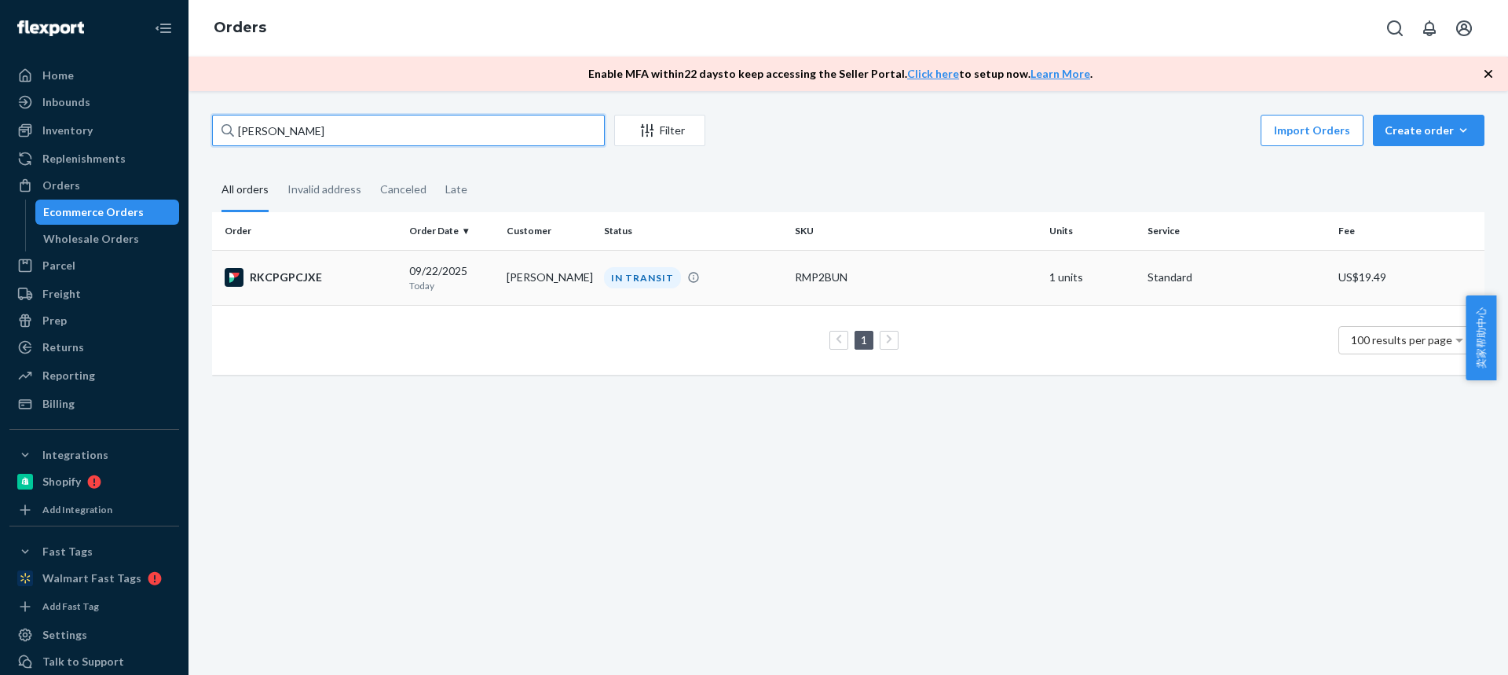
type input "[PERSON_NAME]"
click at [532, 276] on td "[PERSON_NAME]" at bounding box center [548, 277] width 97 height 55
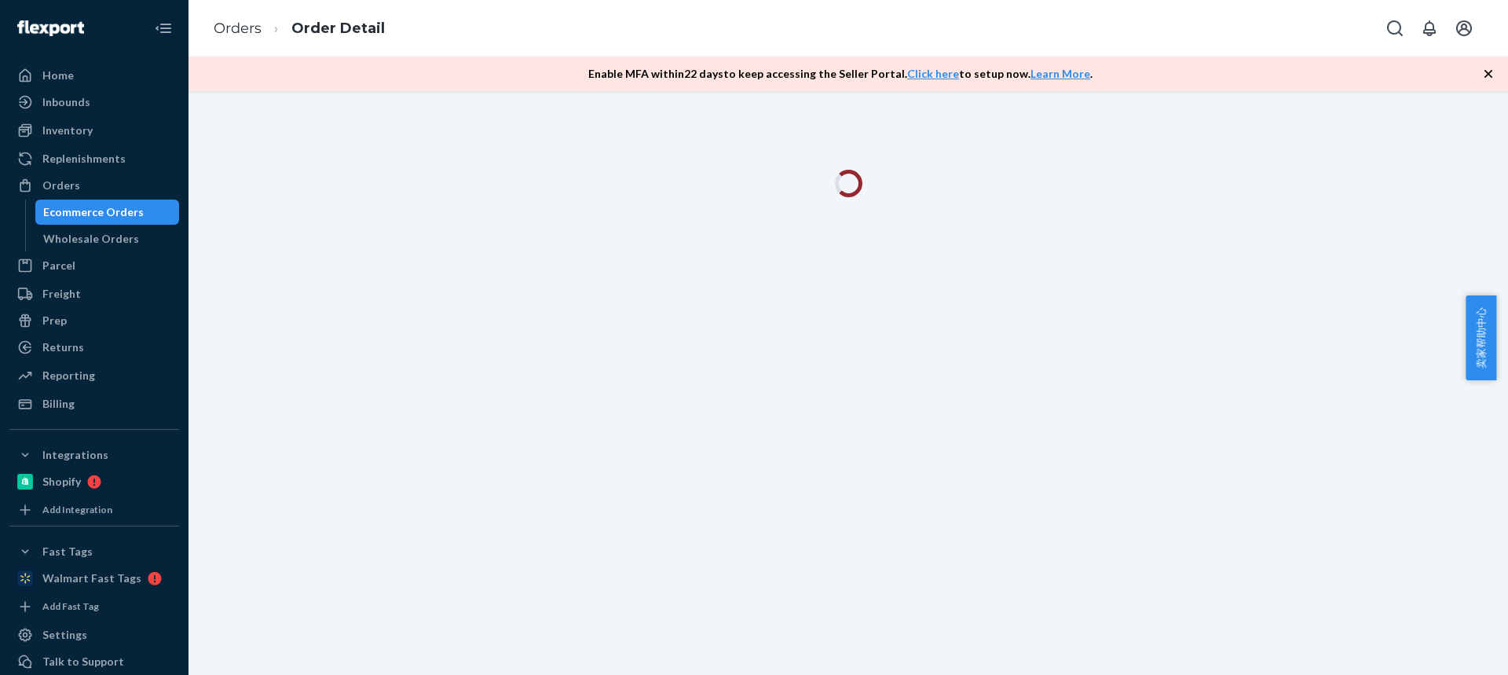
click at [1484, 351] on span "卖家帮助中心" at bounding box center [1480, 337] width 31 height 85
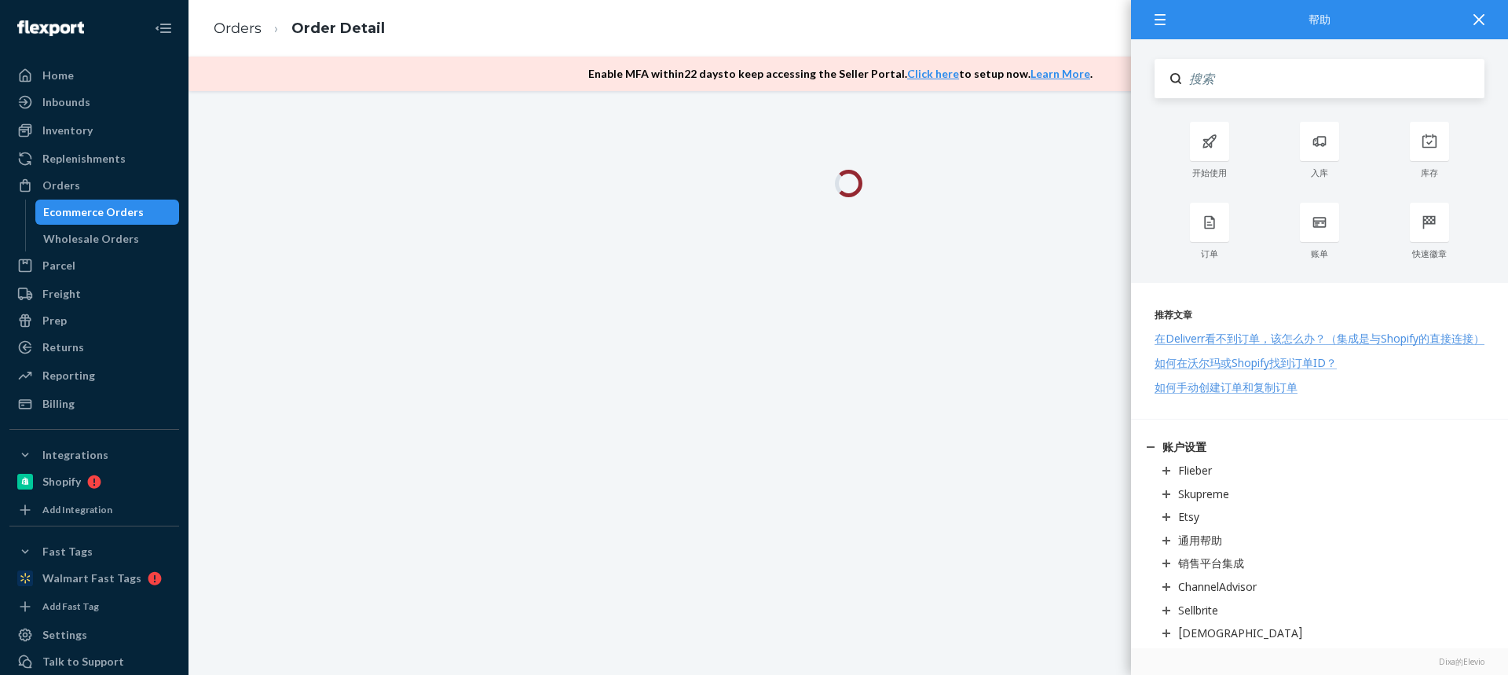
click at [1227, 82] on input "Search" at bounding box center [1332, 78] width 303 height 39
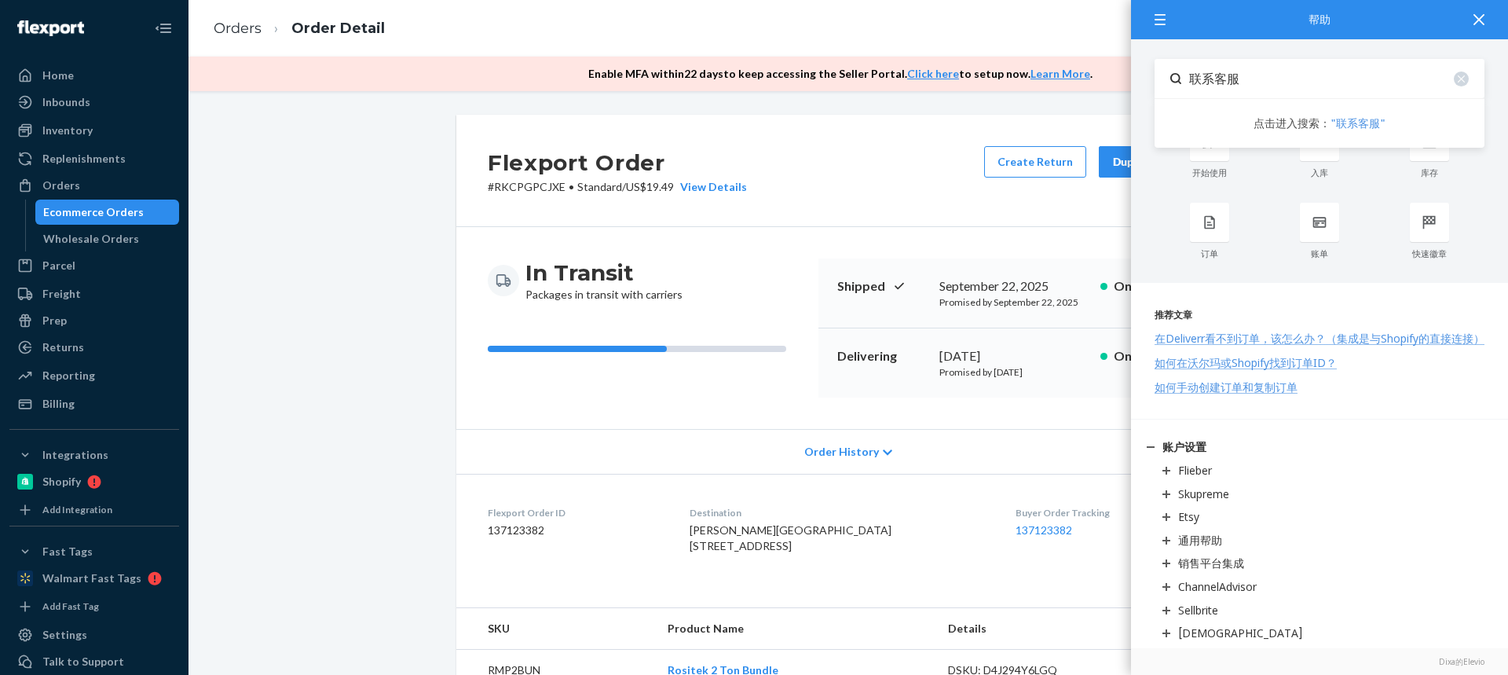
type input "联系客服"
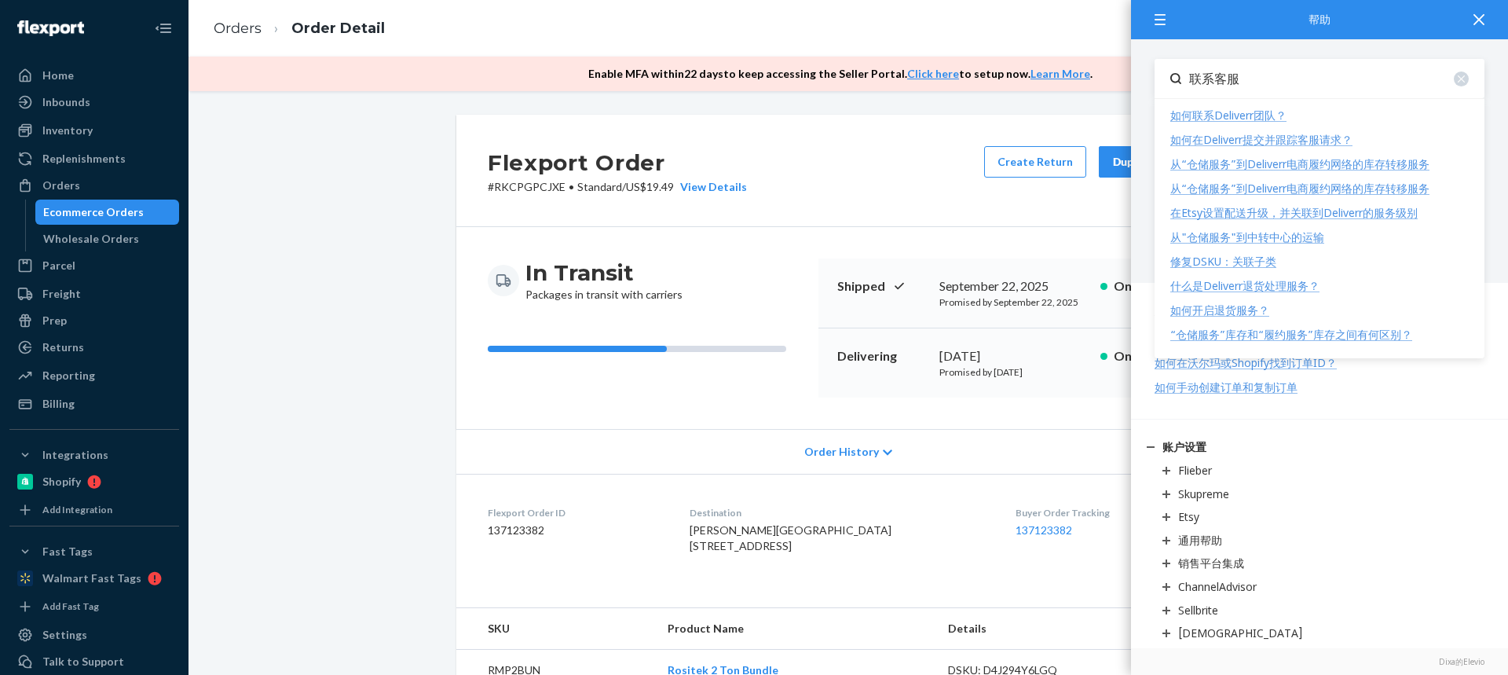
click at [1257, 141] on div "如何在Deliverr提交并跟踪客服请求？" at bounding box center [1261, 139] width 182 height 15
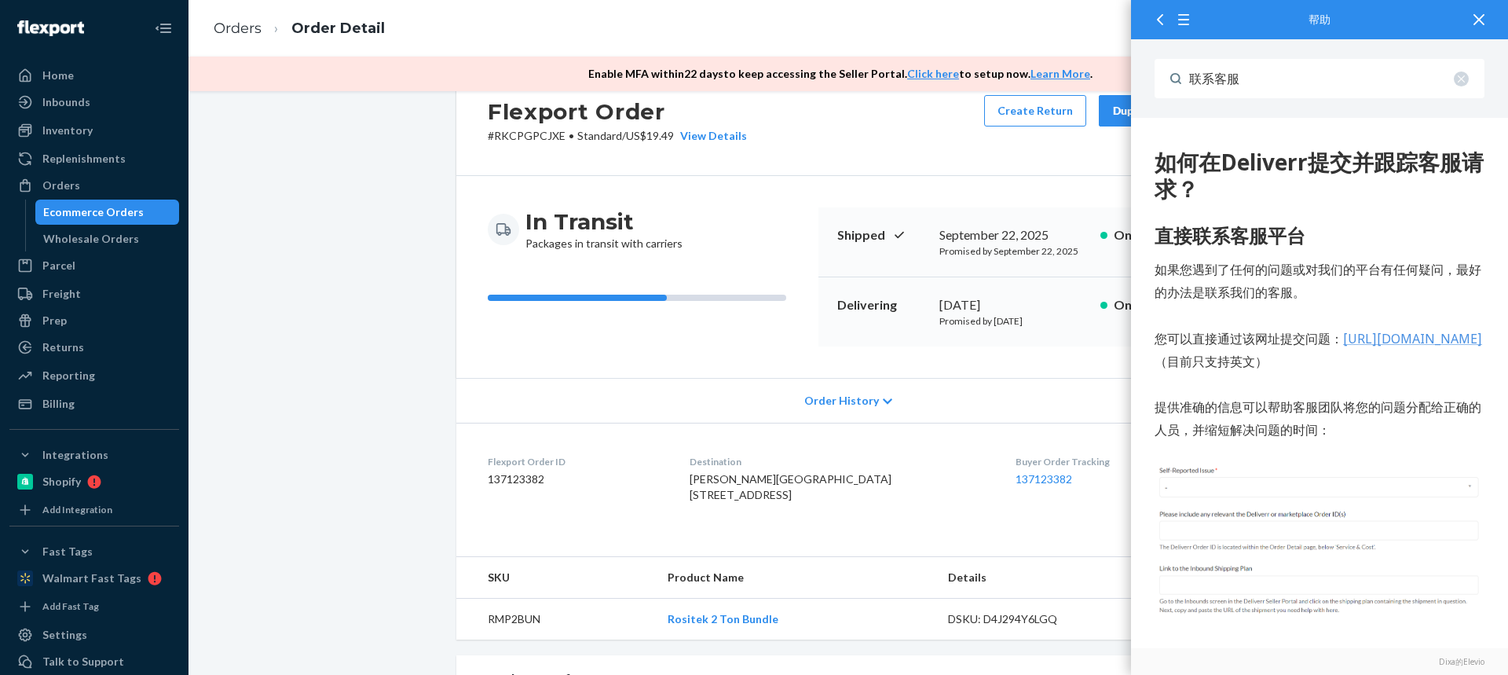
scroll to position [79, 0]
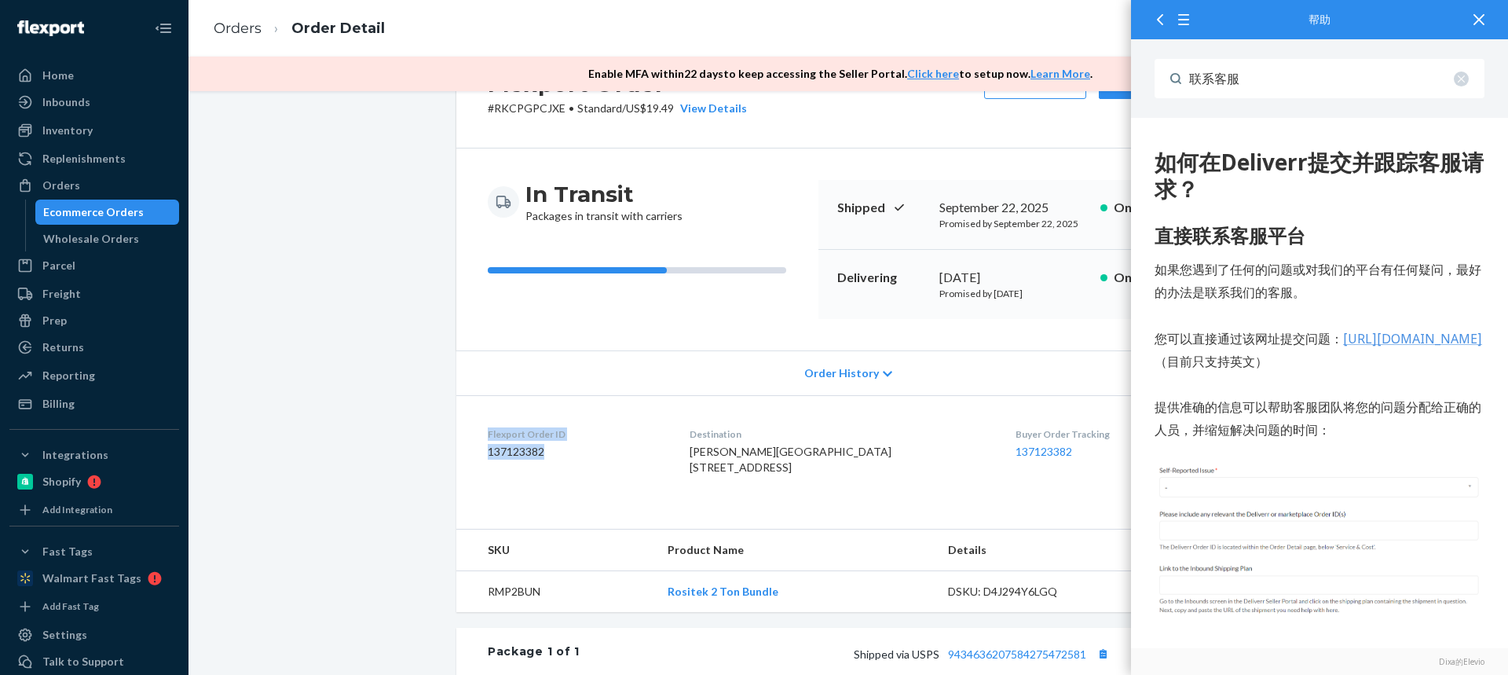
drag, startPoint x: 552, startPoint y: 458, endPoint x: 470, endPoint y: 434, distance: 85.0
click at [470, 434] on dl "Flexport Order ID 137123382 Destination [PERSON_NAME][GEOGRAPHIC_DATA] [STREET_…" at bounding box center [848, 454] width 784 height 118
copy div "Flexport Order ID 137123382"
click at [562, 481] on div "Flexport Order ID 137123382" at bounding box center [576, 454] width 177 height 54
click at [407, 411] on div "Flexport Order # RKCPGPCJXE • Standard / US$19.49 View Details Create Return Du…" at bounding box center [848, 493] width 1296 height 914
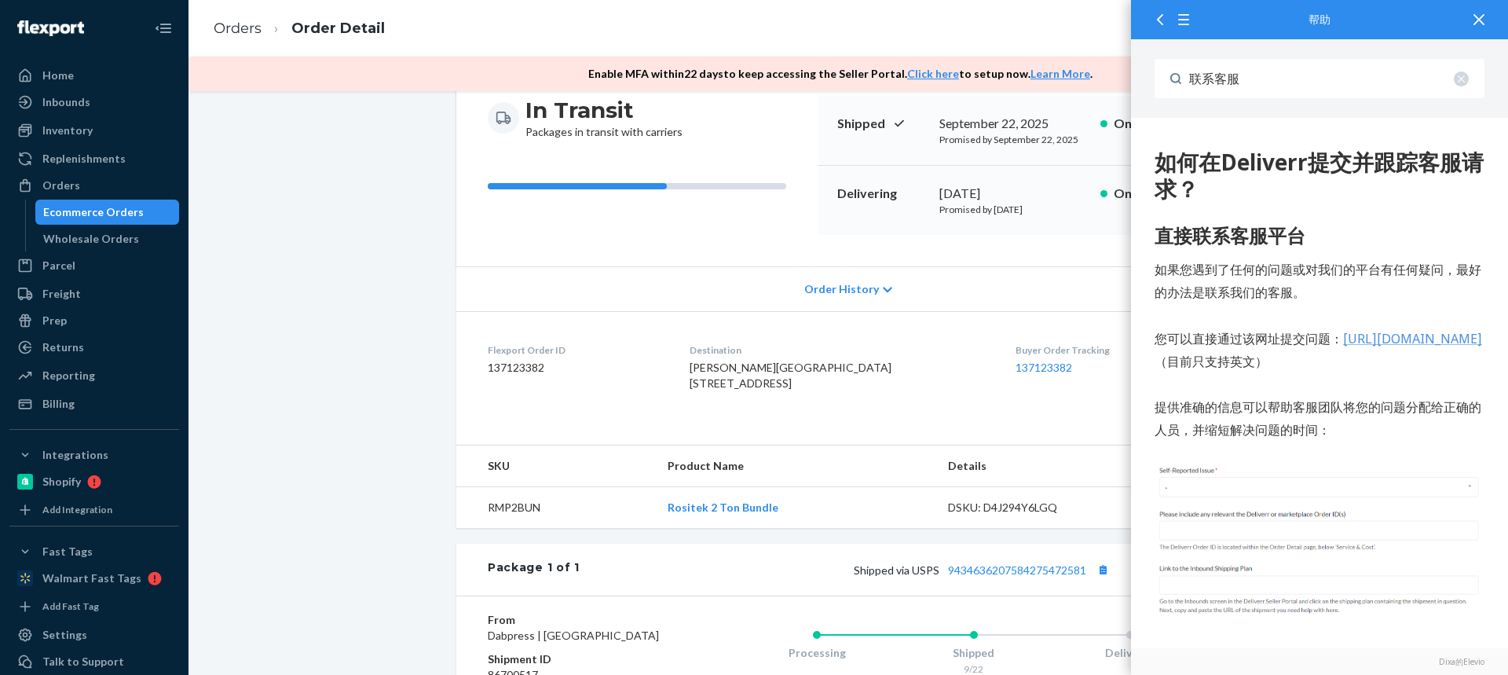
scroll to position [162, 0]
click at [525, 366] on dd "137123382" at bounding box center [576, 368] width 177 height 16
copy dd "137123382"
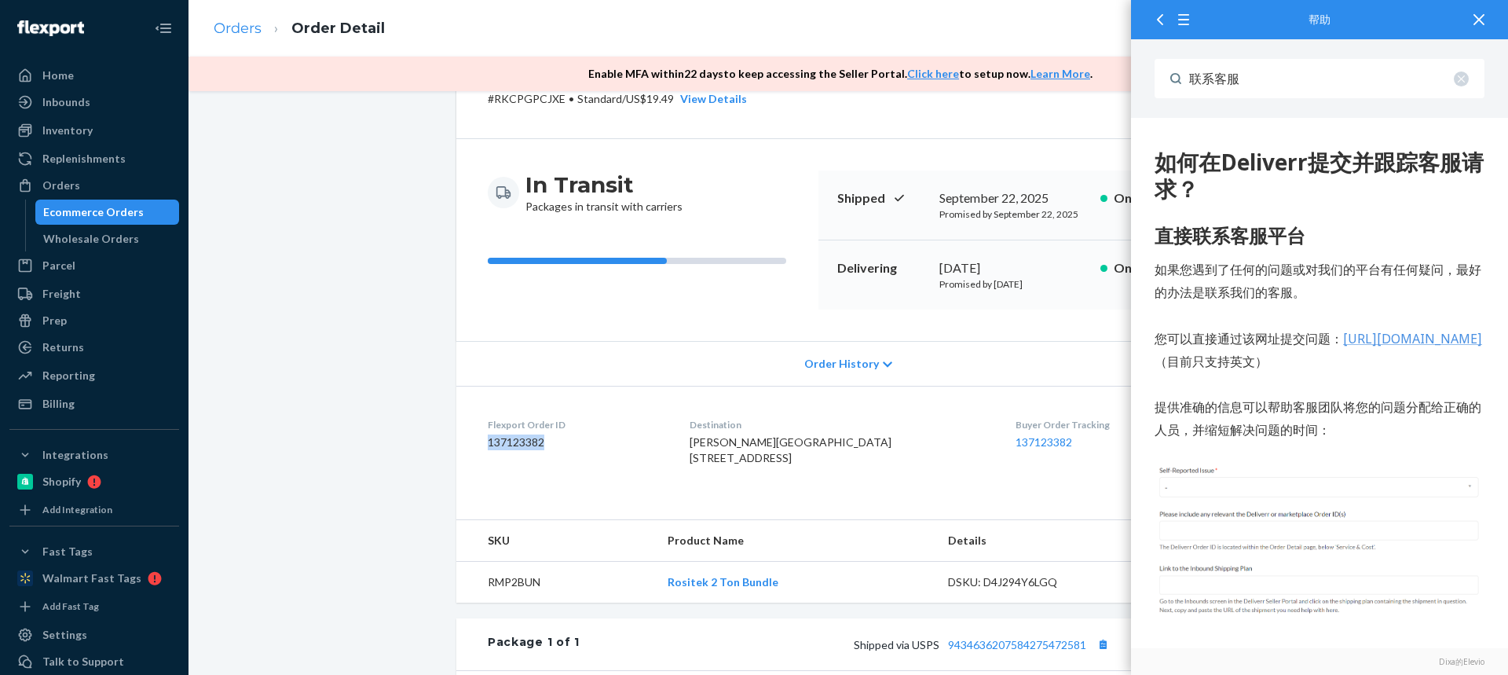
scroll to position [0, 0]
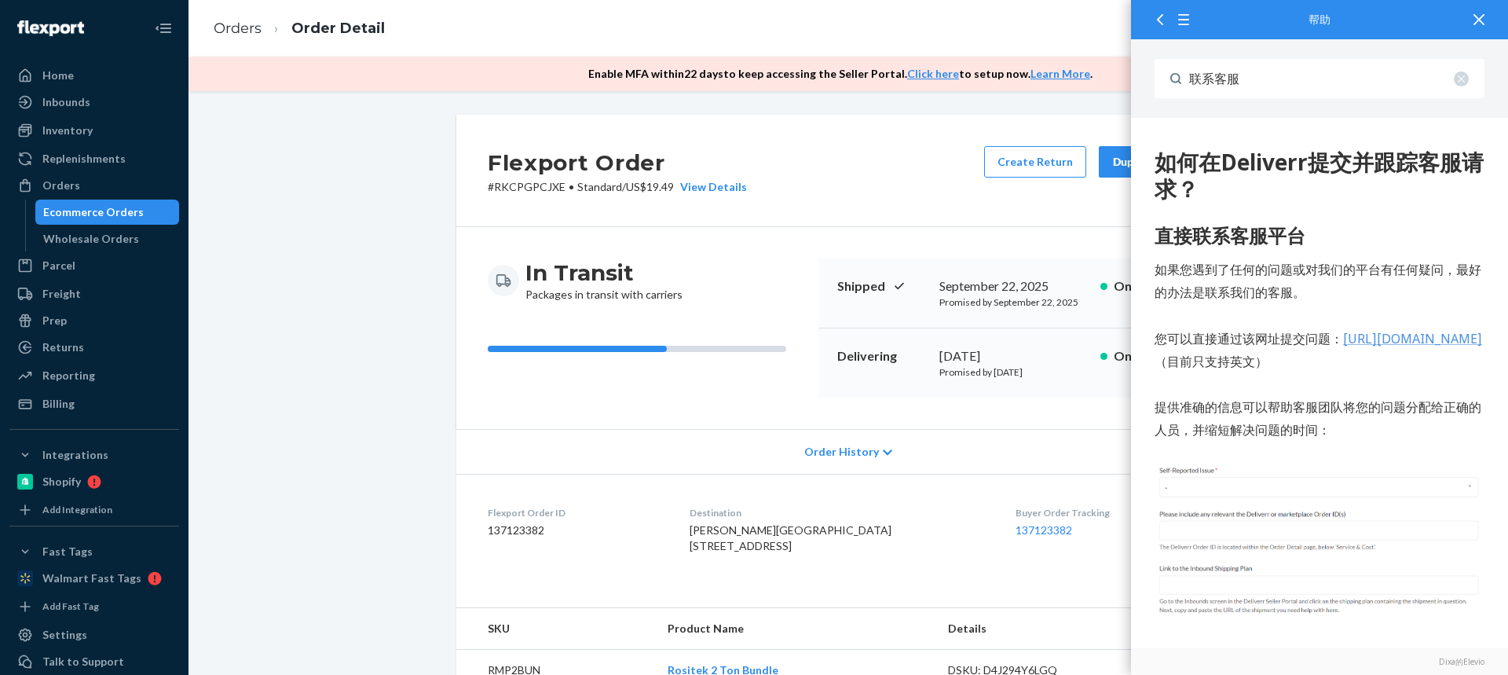
drag, startPoint x: 1487, startPoint y: 21, endPoint x: 1445, endPoint y: 21, distance: 42.4
click at [1487, 21] on div at bounding box center [1479, 19] width 35 height 38
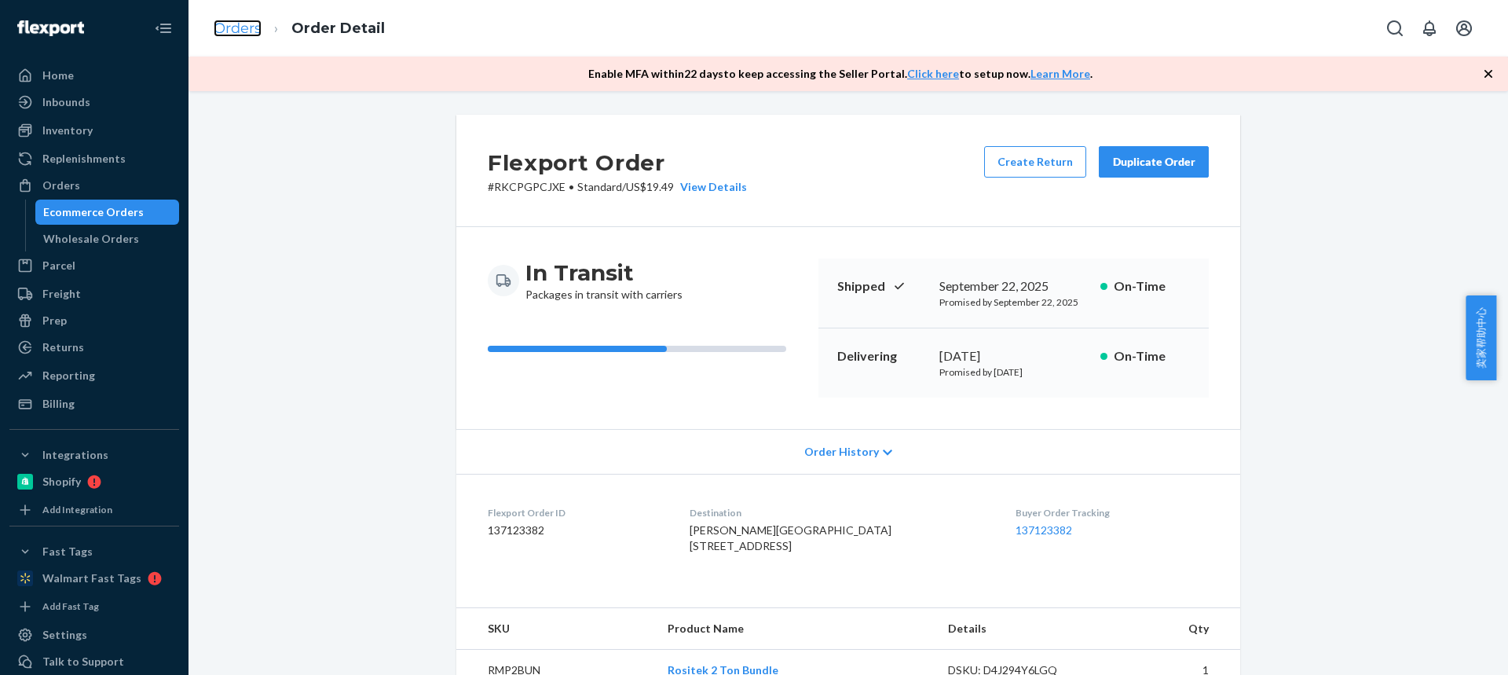
click at [219, 31] on link "Orders" at bounding box center [238, 28] width 48 height 17
